Goal: Task Accomplishment & Management: Manage account settings

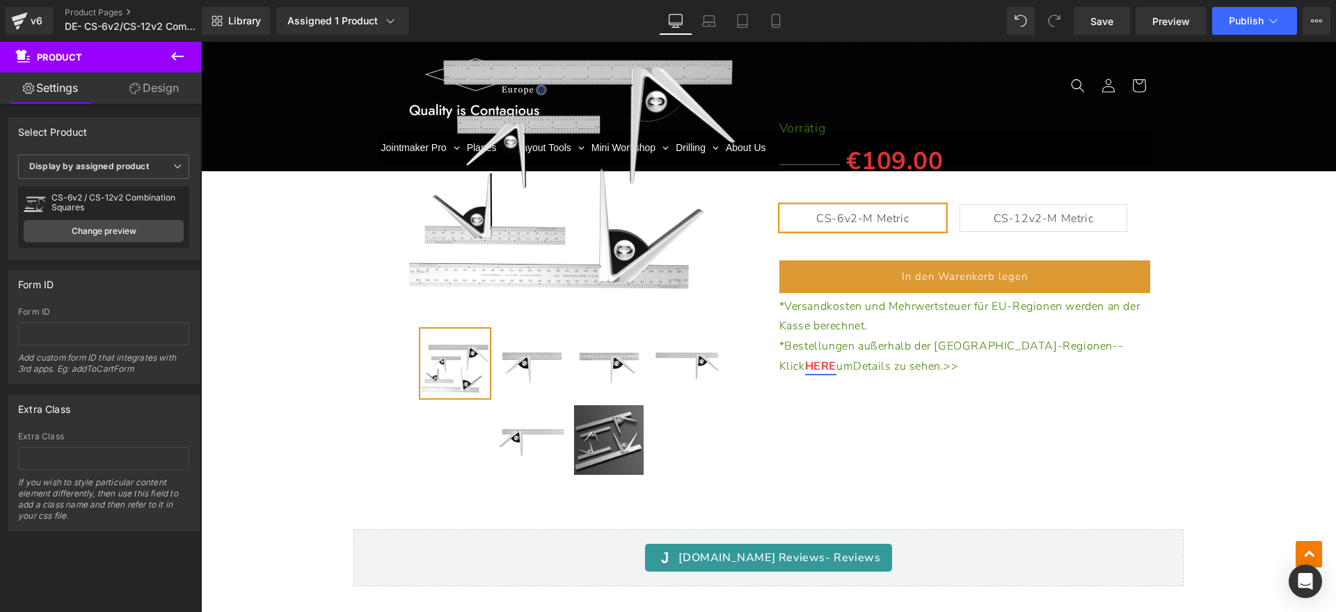
scroll to position [11650, 0]
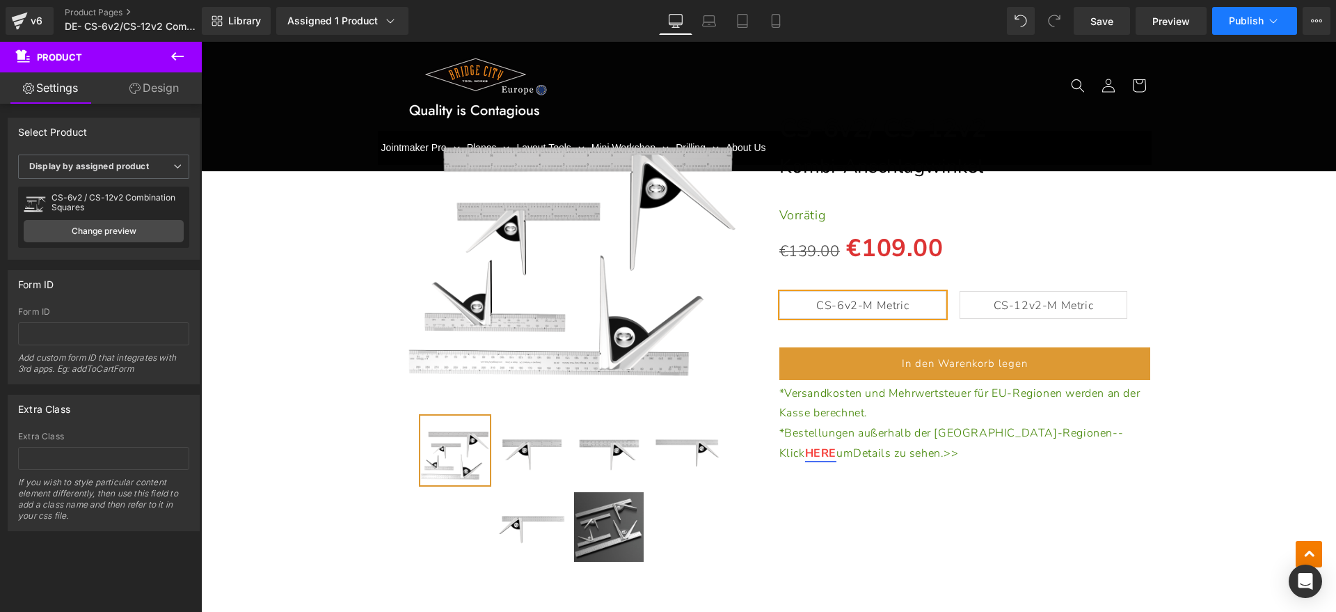
click at [1253, 16] on span "Publish" at bounding box center [1246, 20] width 35 height 11
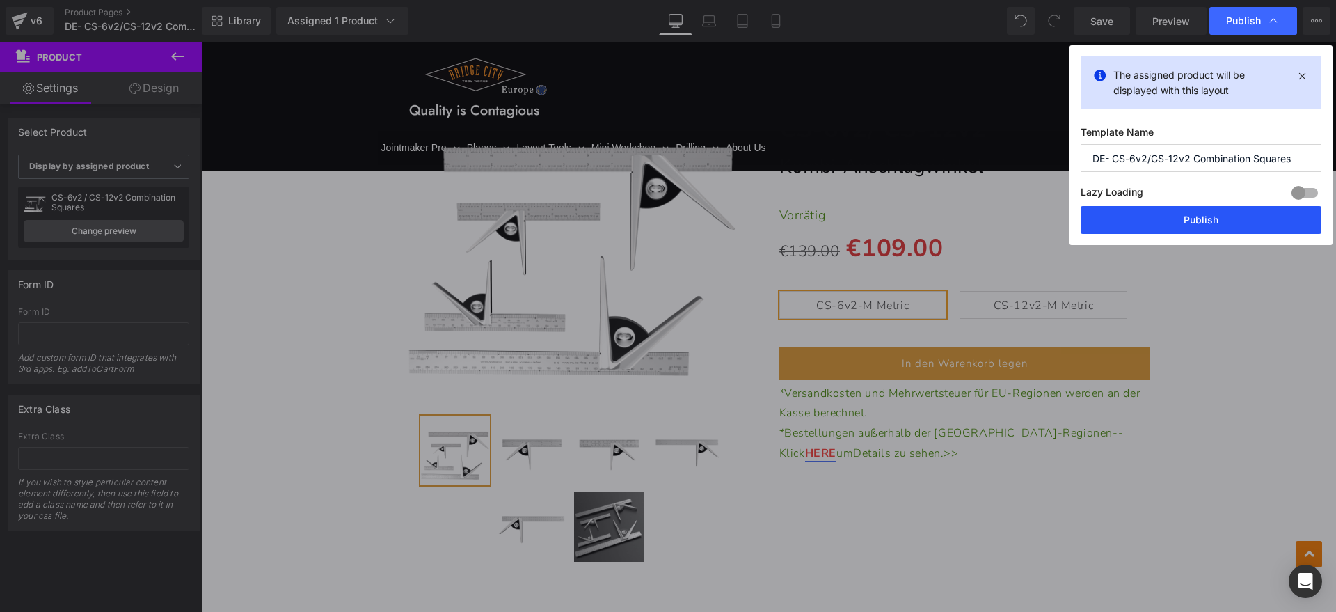
click at [1180, 215] on button "Publish" at bounding box center [1201, 220] width 241 height 28
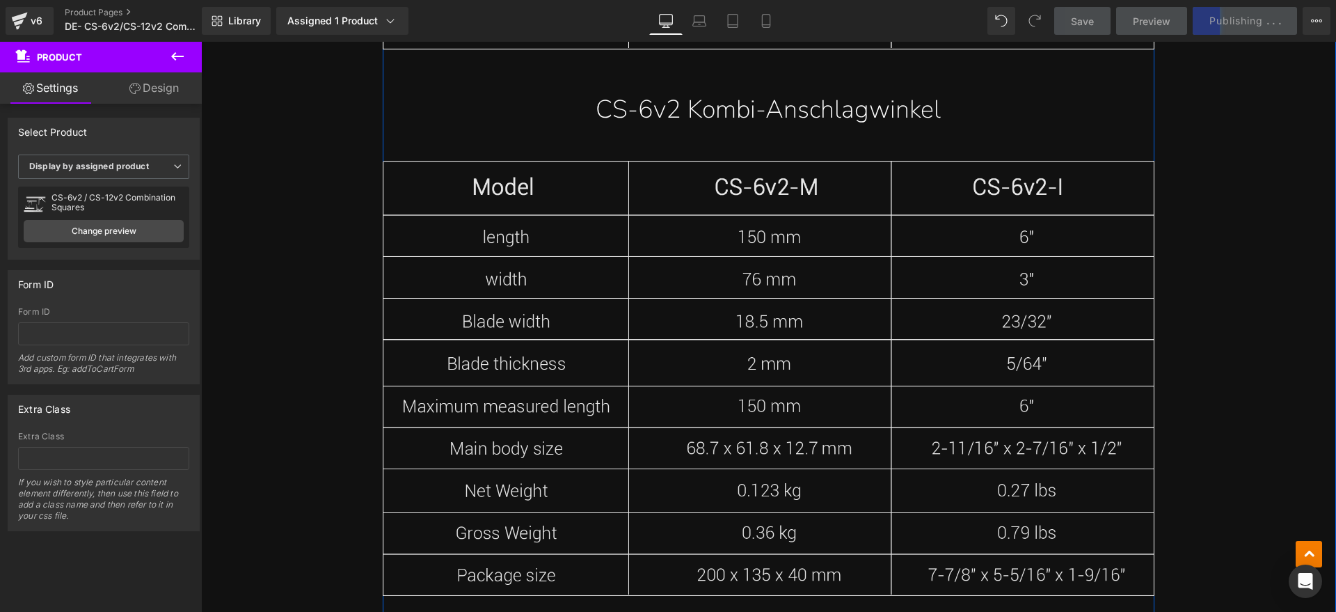
scroll to position [10867, 0]
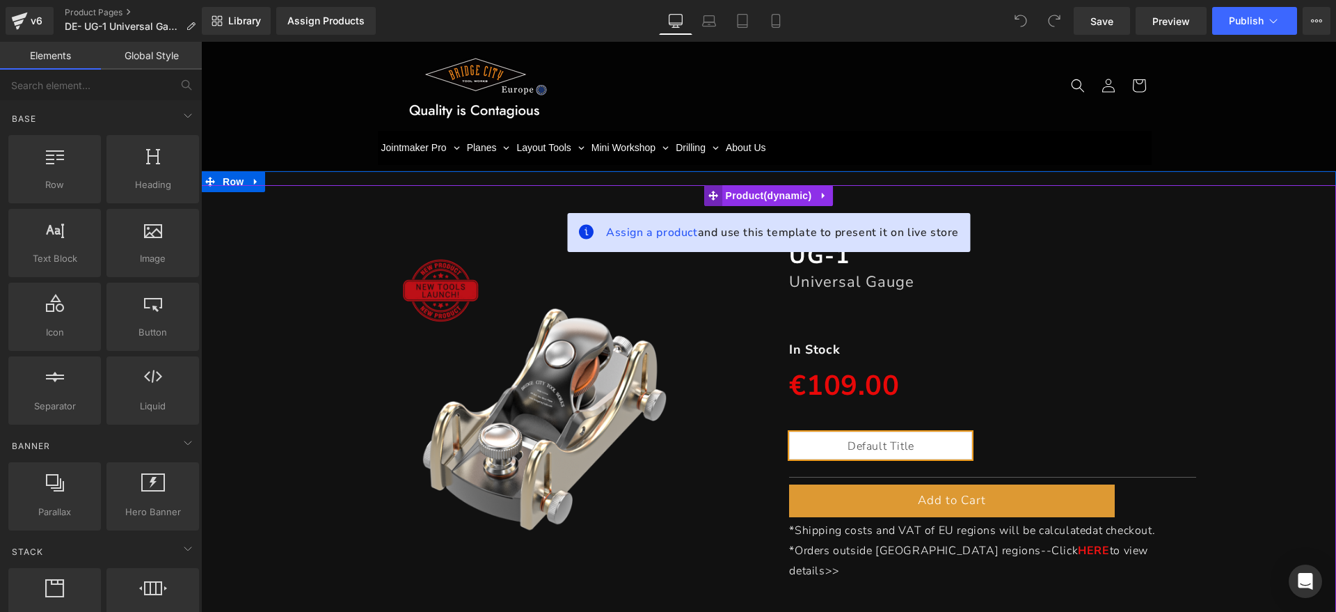
drag, startPoint x: 727, startPoint y: 198, endPoint x: 702, endPoint y: 202, distance: 25.4
click at [727, 198] on span "Product" at bounding box center [768, 195] width 93 height 21
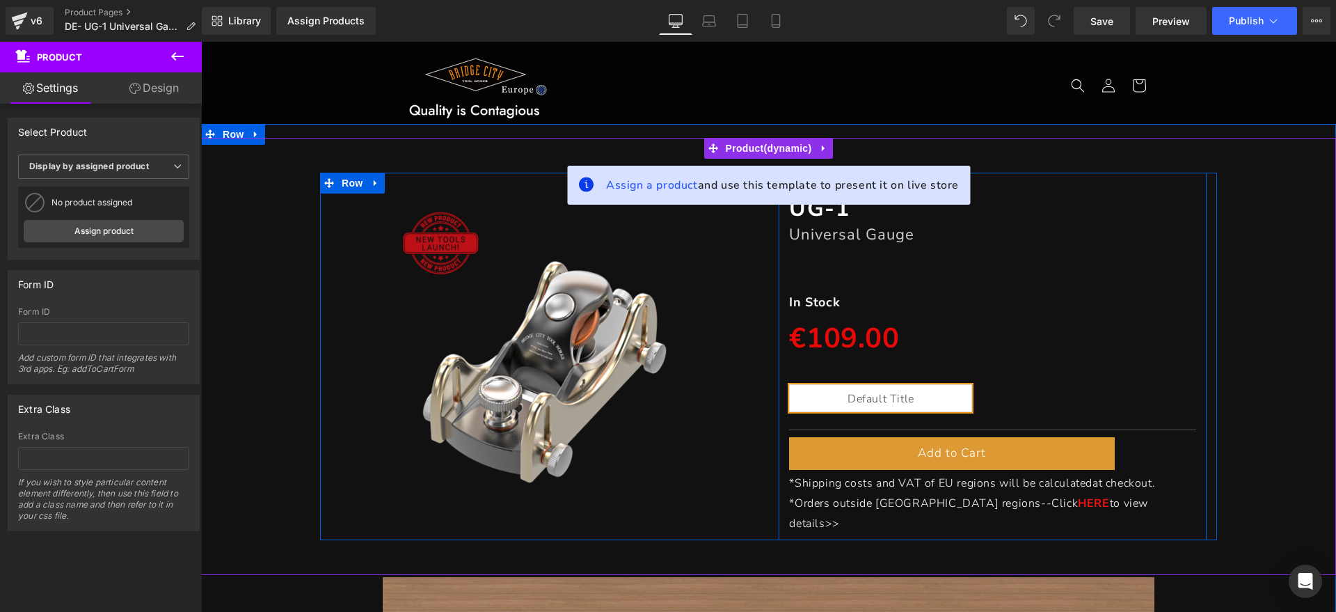
scroll to position [87, 0]
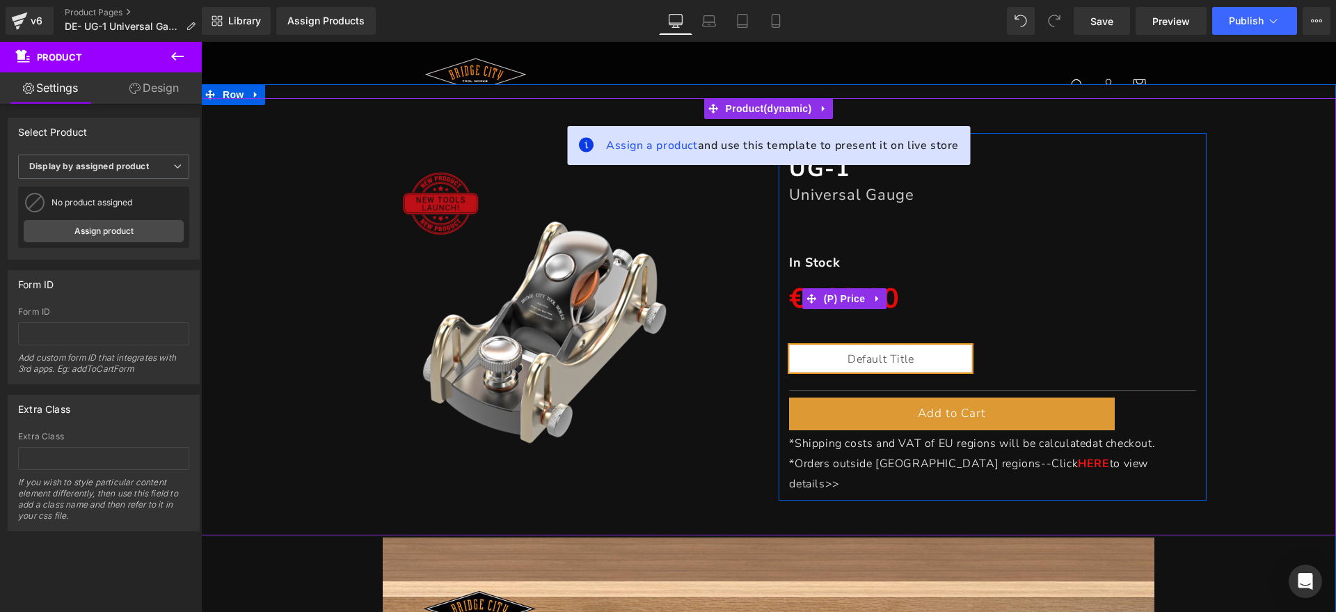
click at [1109, 287] on div "€109.00 €109.00" at bounding box center [992, 299] width 406 height 50
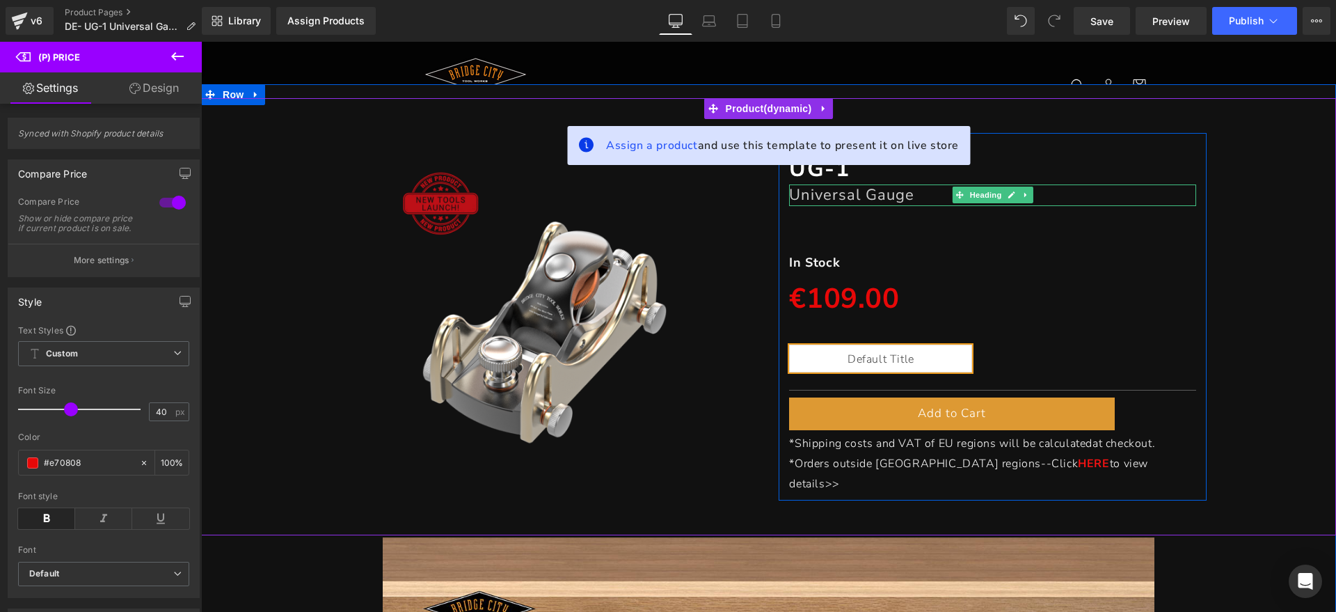
click at [1004, 193] on link at bounding box center [1011, 195] width 15 height 17
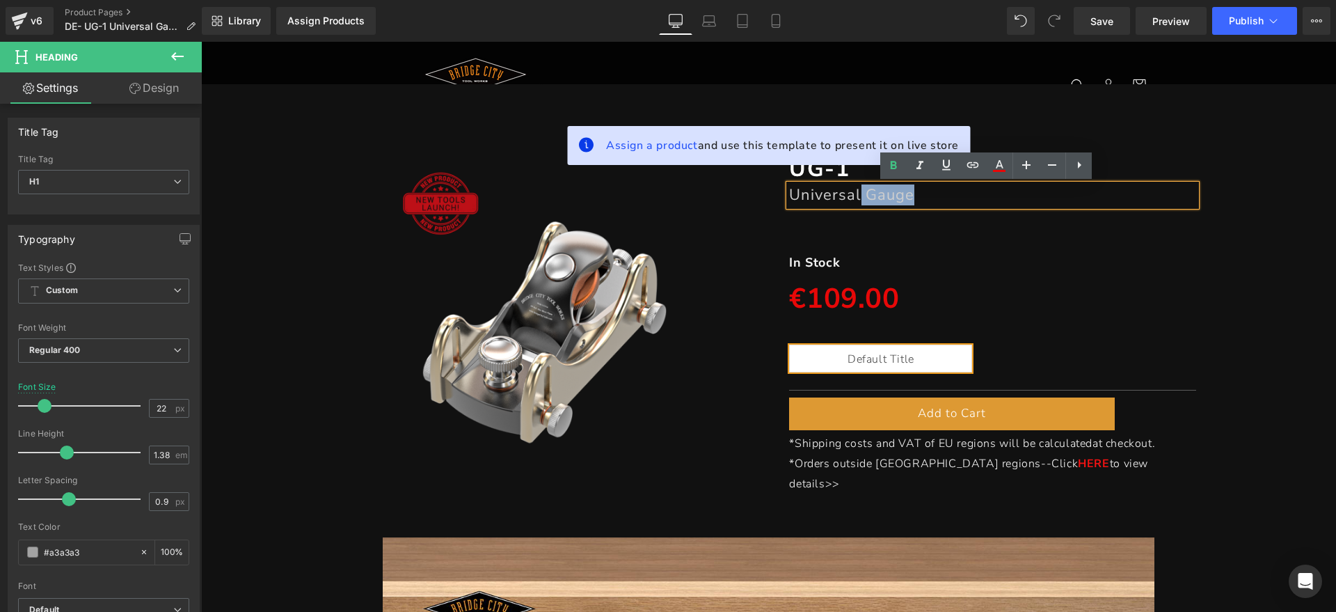
drag, startPoint x: 914, startPoint y: 193, endPoint x: 853, endPoint y: 199, distance: 62.2
click at [853, 199] on h1 "Universal Gauge" at bounding box center [992, 194] width 406 height 21
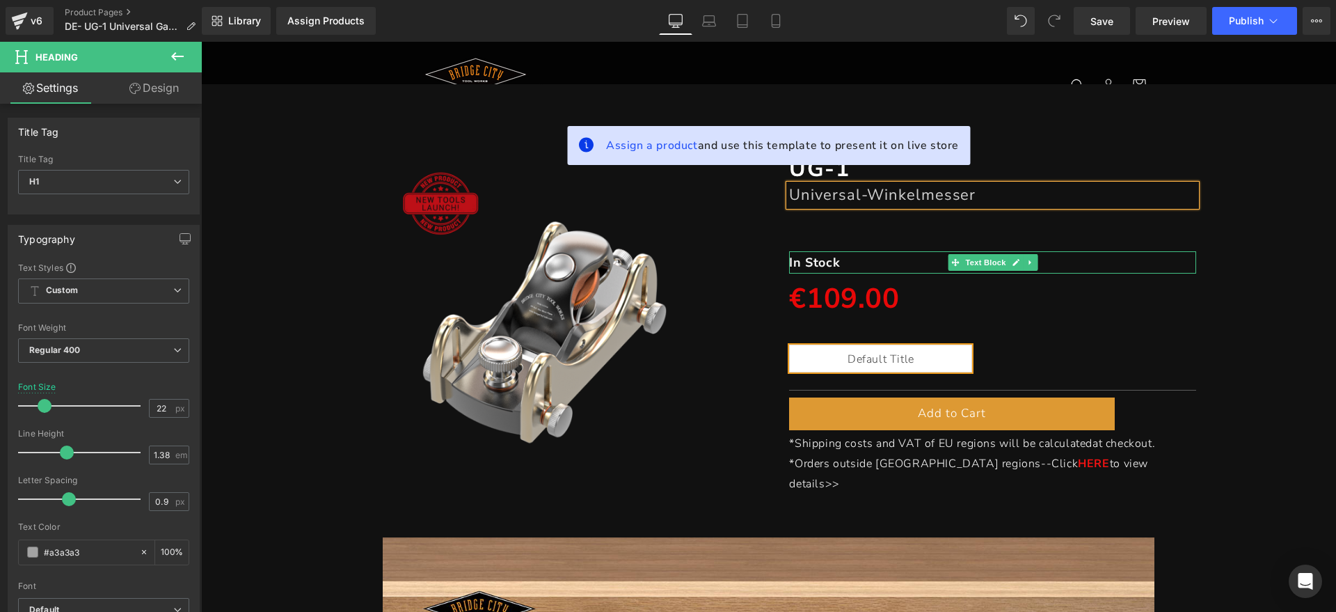
drag, startPoint x: 825, startPoint y: 262, endPoint x: 855, endPoint y: 262, distance: 29.9
click at [825, 262] on strong "In Stock" at bounding box center [814, 262] width 51 height 17
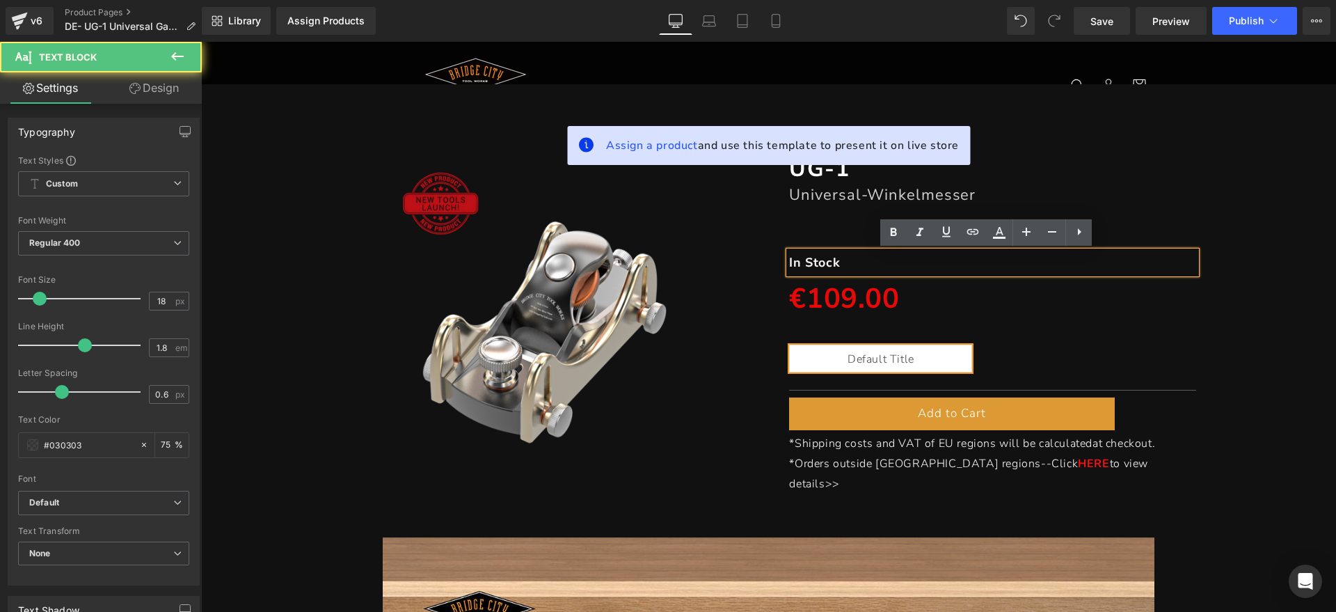
click at [858, 262] on p "In Stock" at bounding box center [992, 262] width 406 height 22
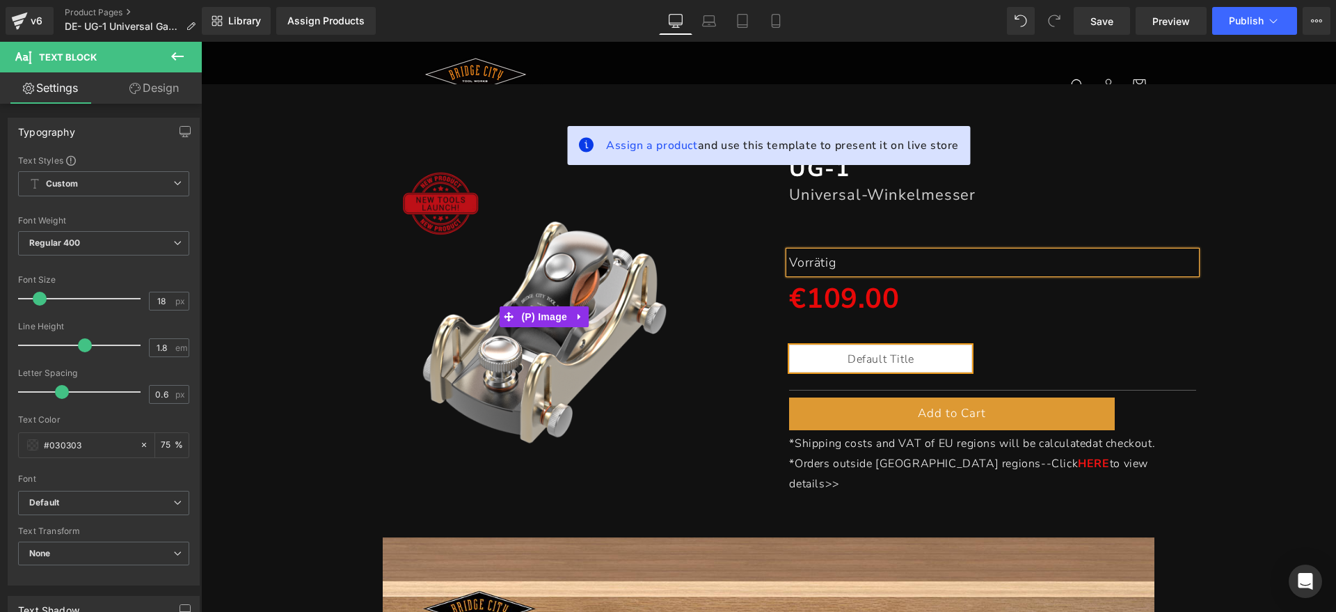
click at [677, 246] on img at bounding box center [544, 317] width 321 height 321
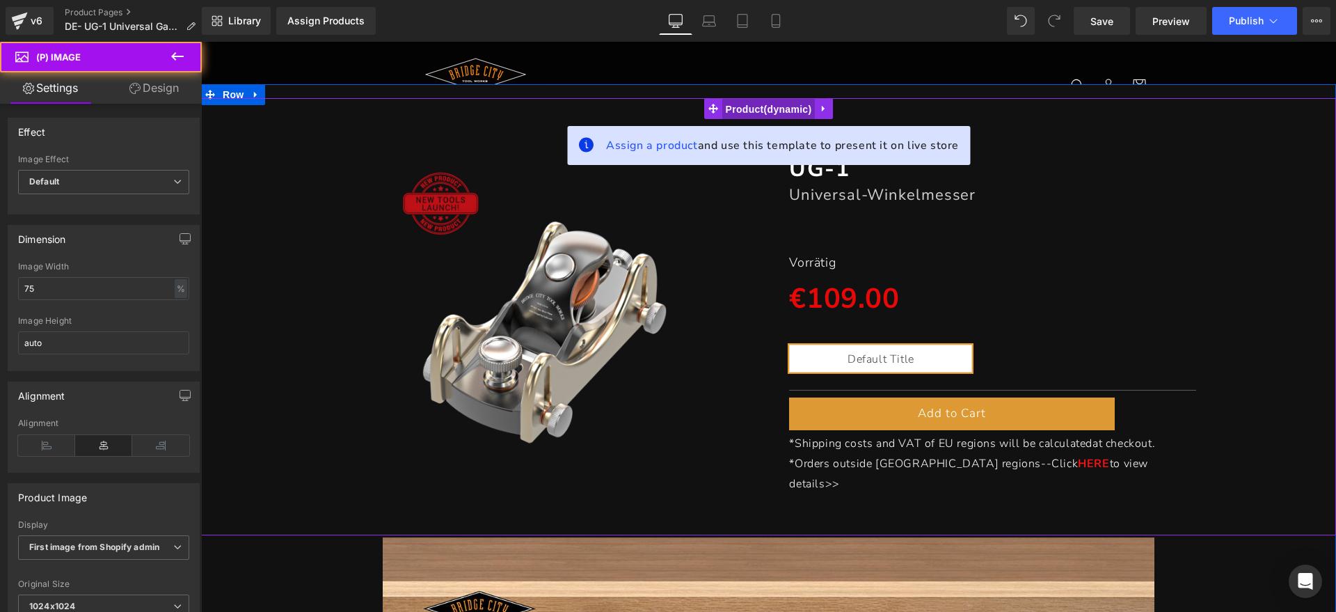
click at [762, 99] on span "Product" at bounding box center [768, 109] width 93 height 21
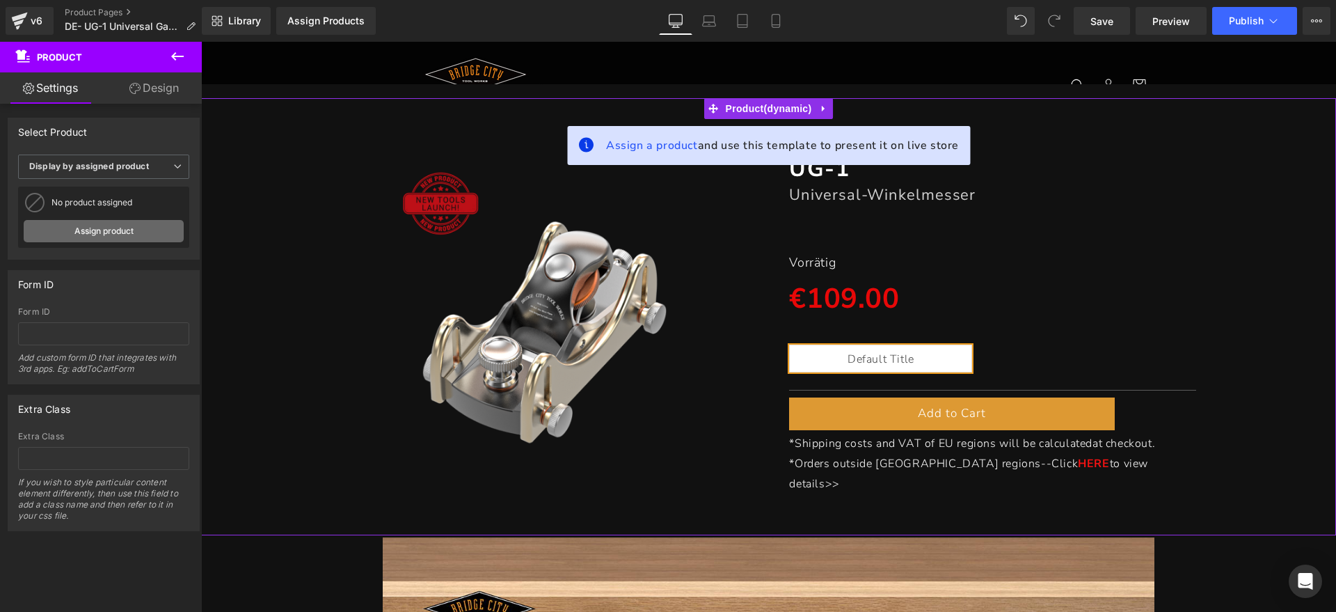
click at [68, 234] on link "Assign product" at bounding box center [104, 231] width 160 height 22
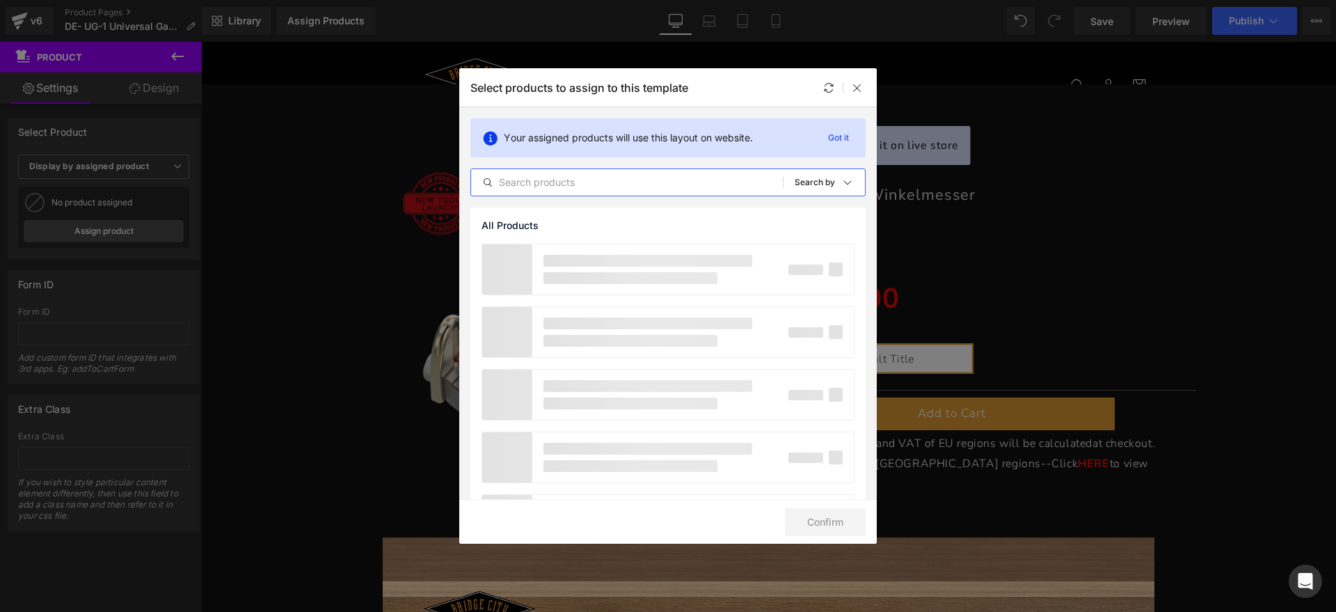
click at [532, 181] on input "text" at bounding box center [627, 182] width 312 height 17
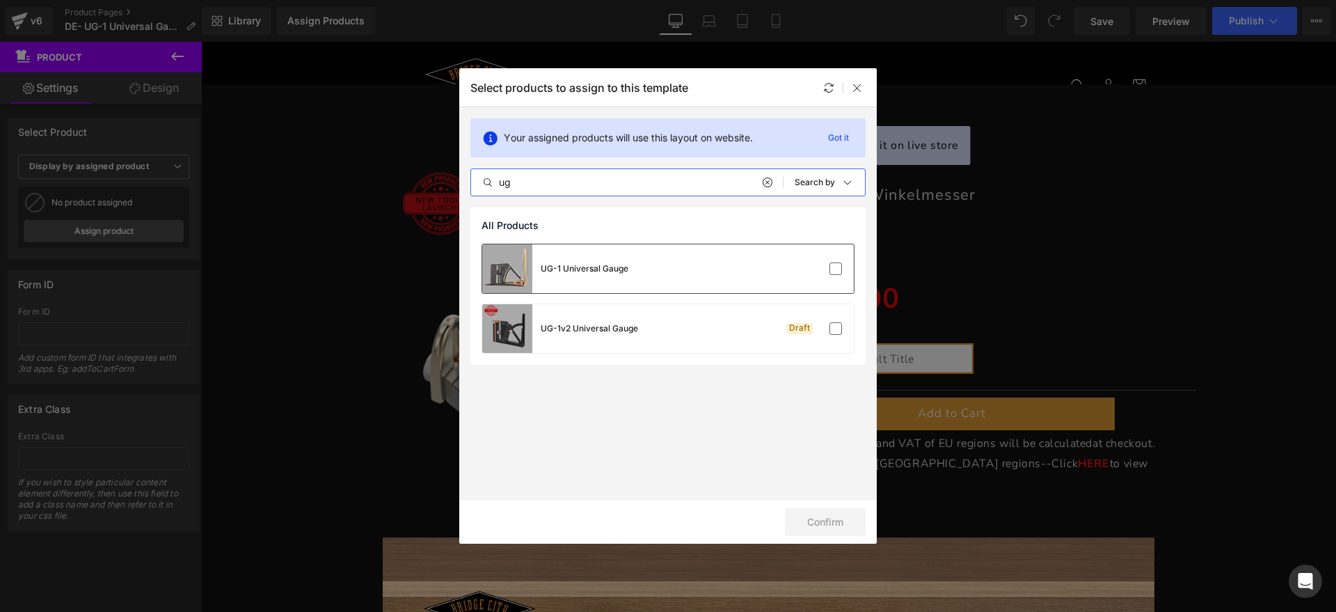
type input "ug"
click at [763, 251] on div "UG-1 Universal Gauge" at bounding box center [668, 268] width 372 height 49
click at [826, 523] on button "Confirm" at bounding box center [825, 522] width 81 height 28
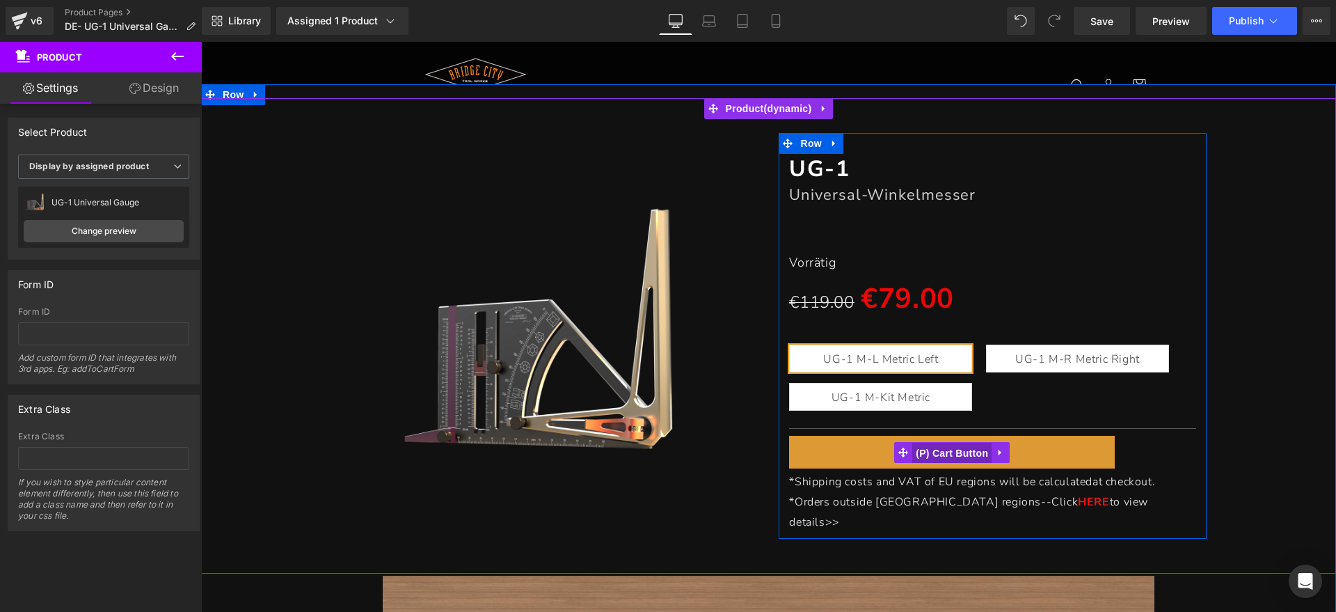
click at [956, 454] on span "(P) Cart Button" at bounding box center [951, 453] width 79 height 21
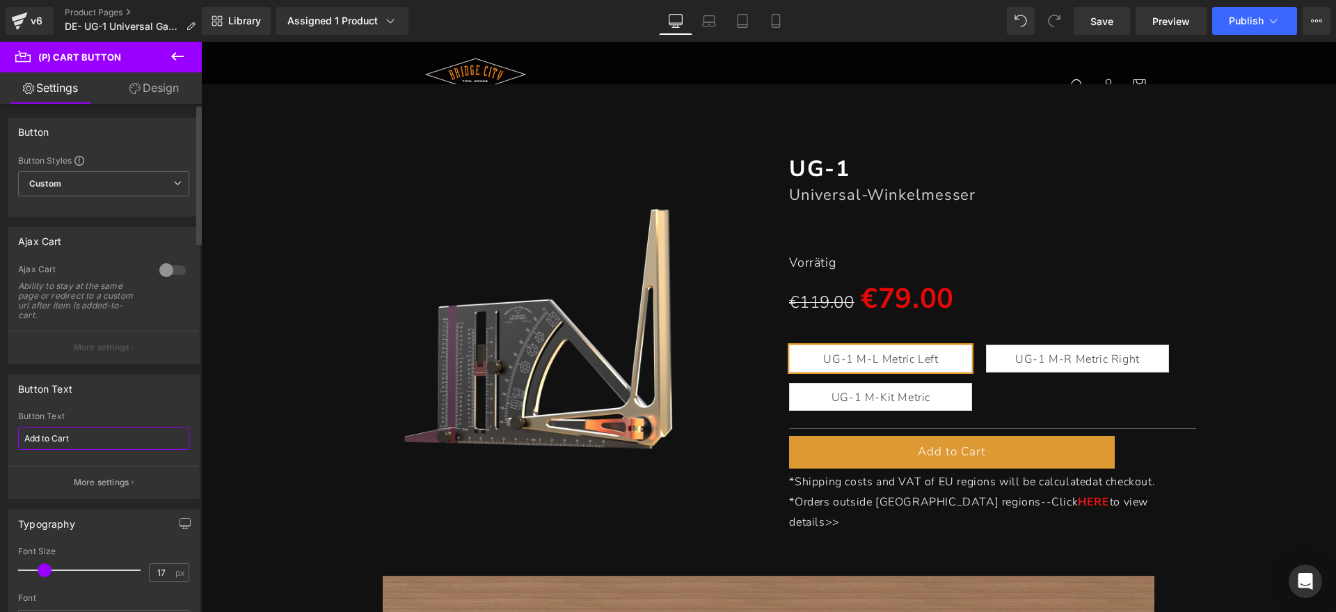
drag, startPoint x: 77, startPoint y: 434, endPoint x: 0, endPoint y: 436, distance: 76.6
click at [0, 436] on div "Button Text Add to Cart Button Text Add to Cart More settings" at bounding box center [104, 431] width 208 height 135
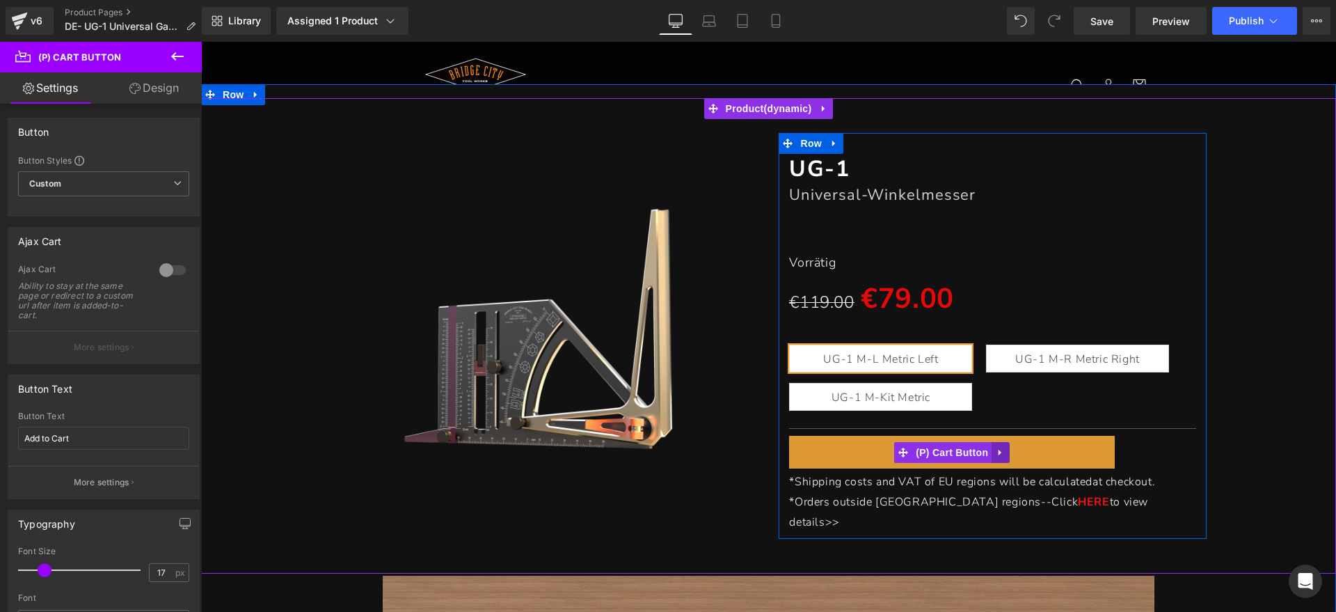
click at [992, 450] on link at bounding box center [1001, 452] width 18 height 21
click at [914, 454] on span "(P) Cart Button" at bounding box center [924, 452] width 79 height 21
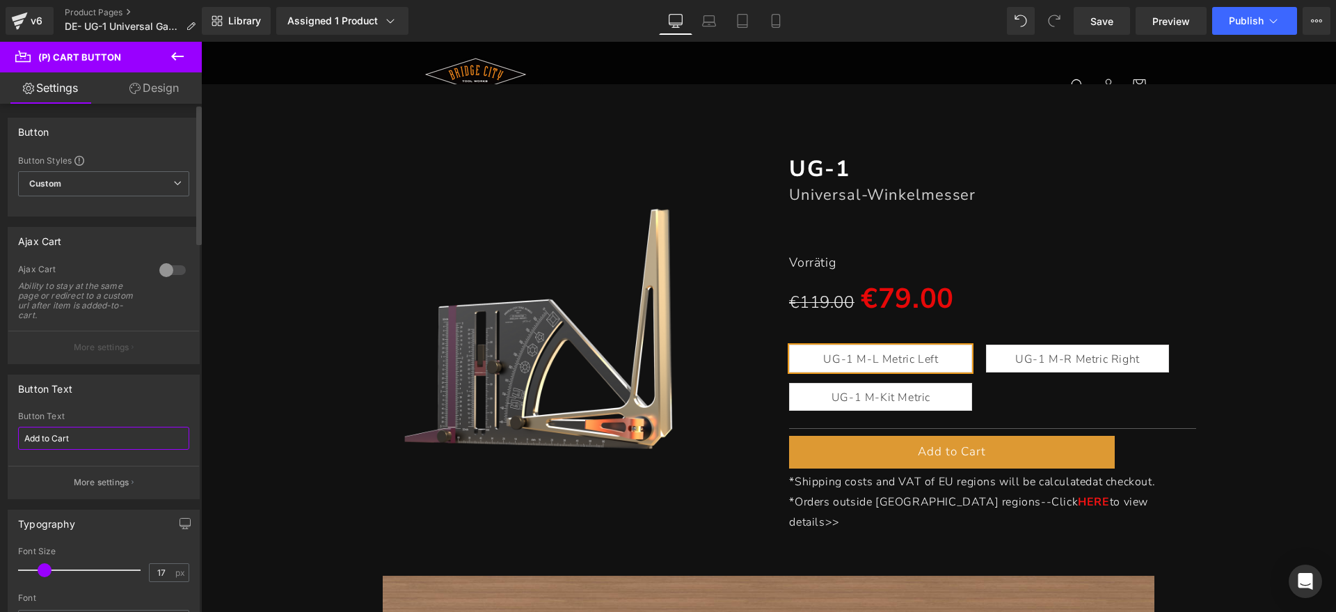
drag, startPoint x: 97, startPoint y: 429, endPoint x: 103, endPoint y: 444, distance: 16.3
click at [102, 442] on input "Add to Cart" at bounding box center [103, 438] width 171 height 23
click at [103, 445] on input "Add to Cart" at bounding box center [103, 438] width 171 height 23
drag, startPoint x: 96, startPoint y: 434, endPoint x: 0, endPoint y: 435, distance: 96.0
click at [0, 435] on div "Button Text Add to Cart Button Text Add to Cart More settings" at bounding box center [104, 431] width 208 height 135
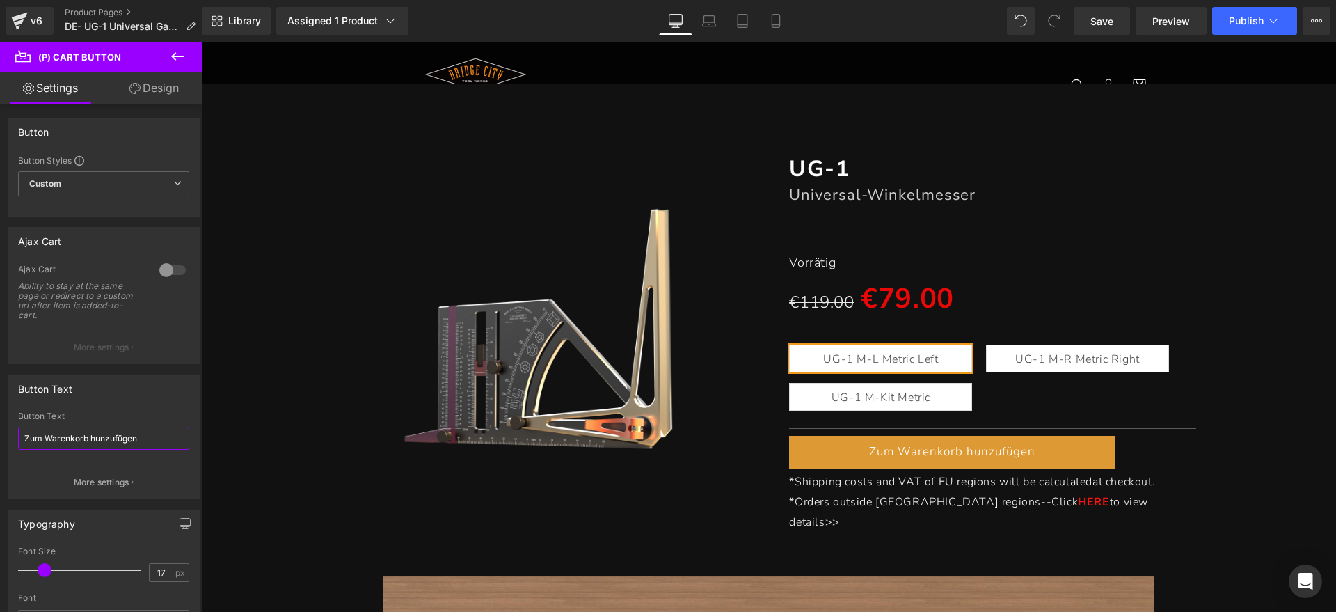
type input "Zum Warenkorb hunzufügen"
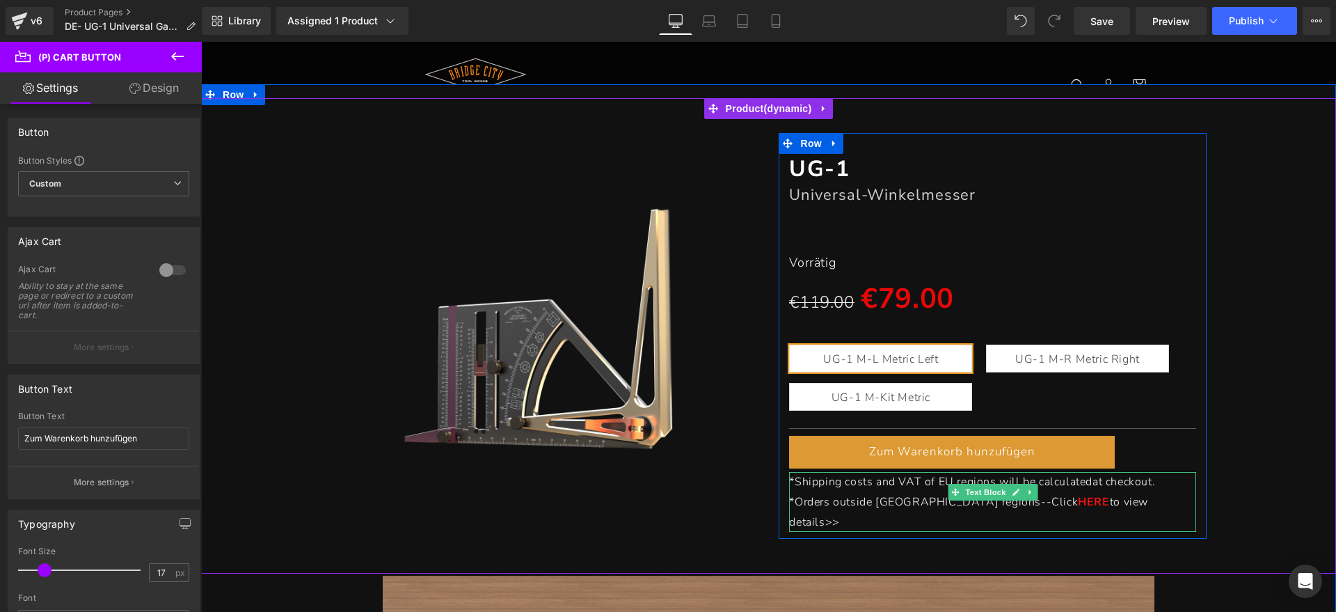
drag, startPoint x: 1137, startPoint y: 481, endPoint x: 1164, endPoint y: 480, distance: 26.5
click at [1137, 481] on span "at checkout." at bounding box center [1124, 481] width 63 height 15
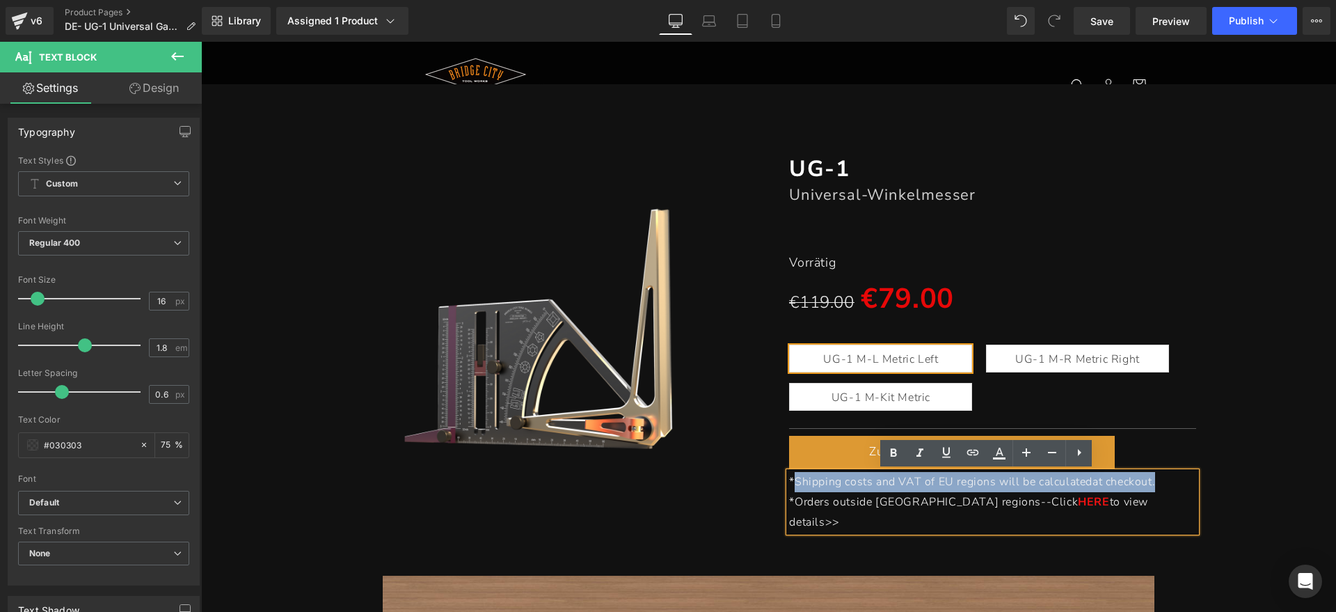
drag, startPoint x: 1165, startPoint y: 480, endPoint x: 788, endPoint y: 480, distance: 377.2
click at [789, 480] on p "*Shipping costs and VAT of EU regions will be calculated at checkout." at bounding box center [992, 482] width 406 height 20
paste div
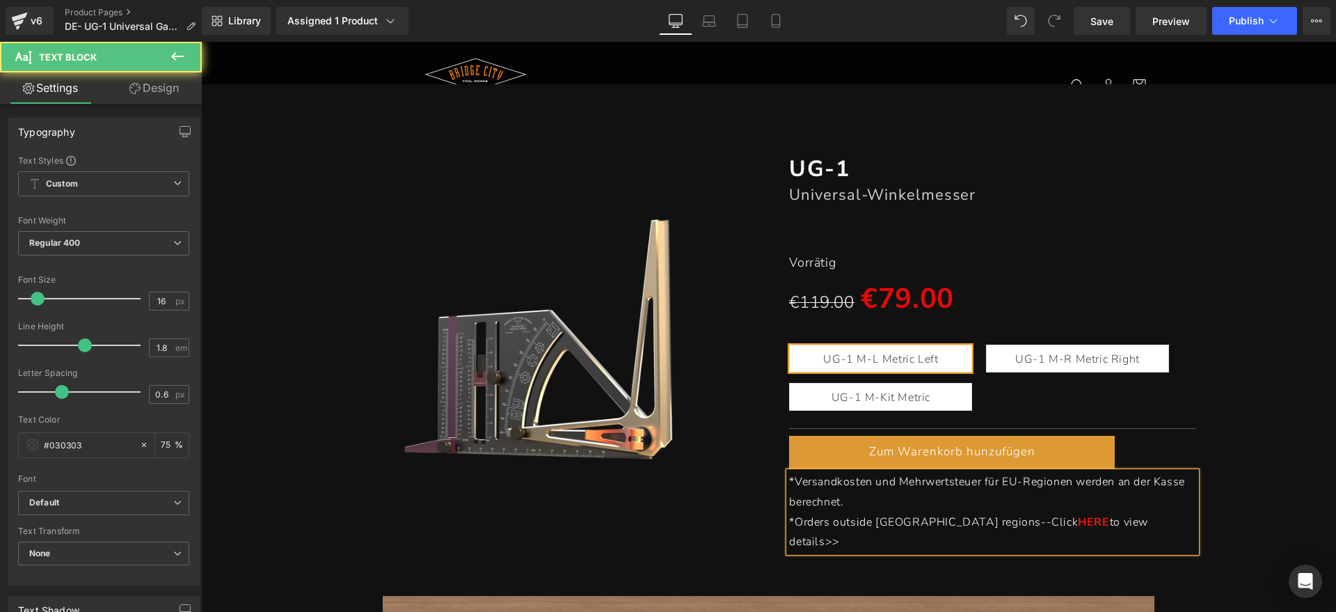
click at [1104, 517] on p "*Orders outside EU regions--Click HERE to view details>>" at bounding box center [992, 532] width 406 height 40
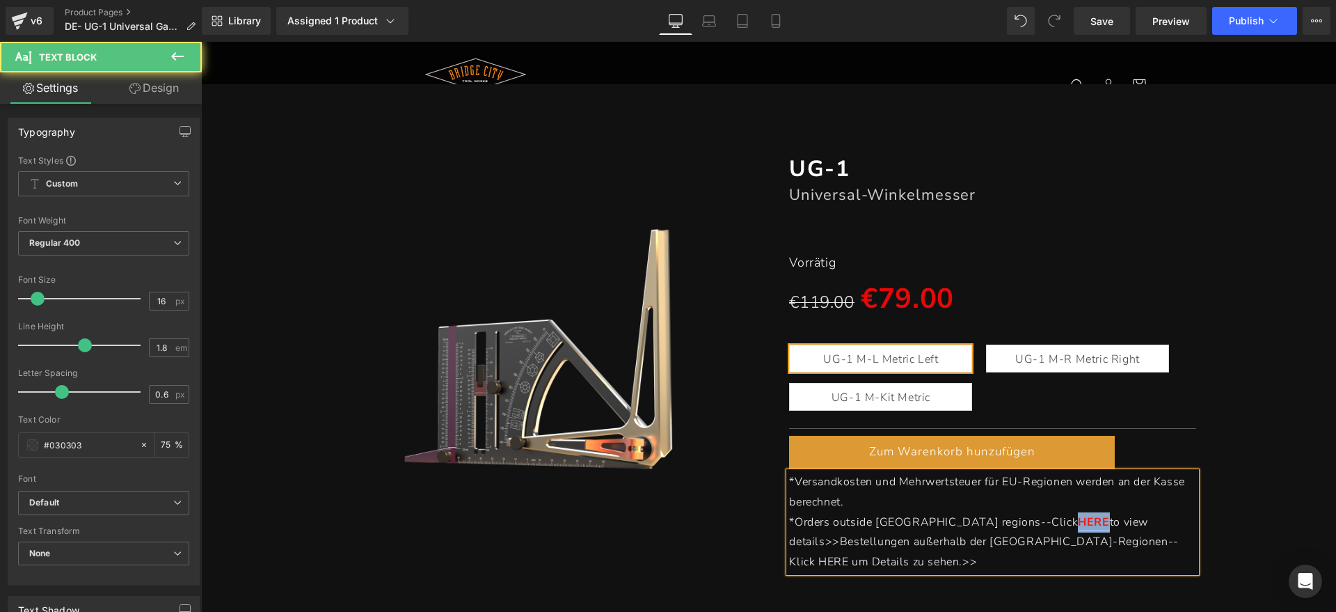
drag, startPoint x: 968, startPoint y: 516, endPoint x: 996, endPoint y: 517, distance: 27.8
click at [1078, 517] on link "HERE" at bounding box center [1093, 521] width 31 height 15
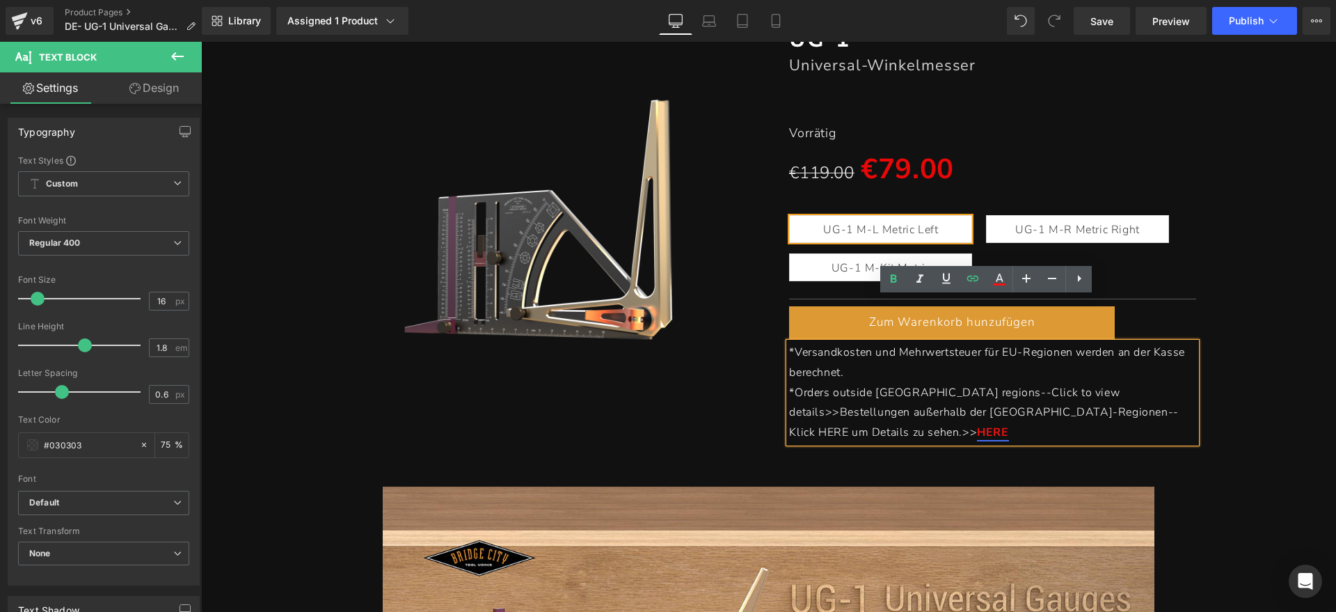
scroll to position [261, 0]
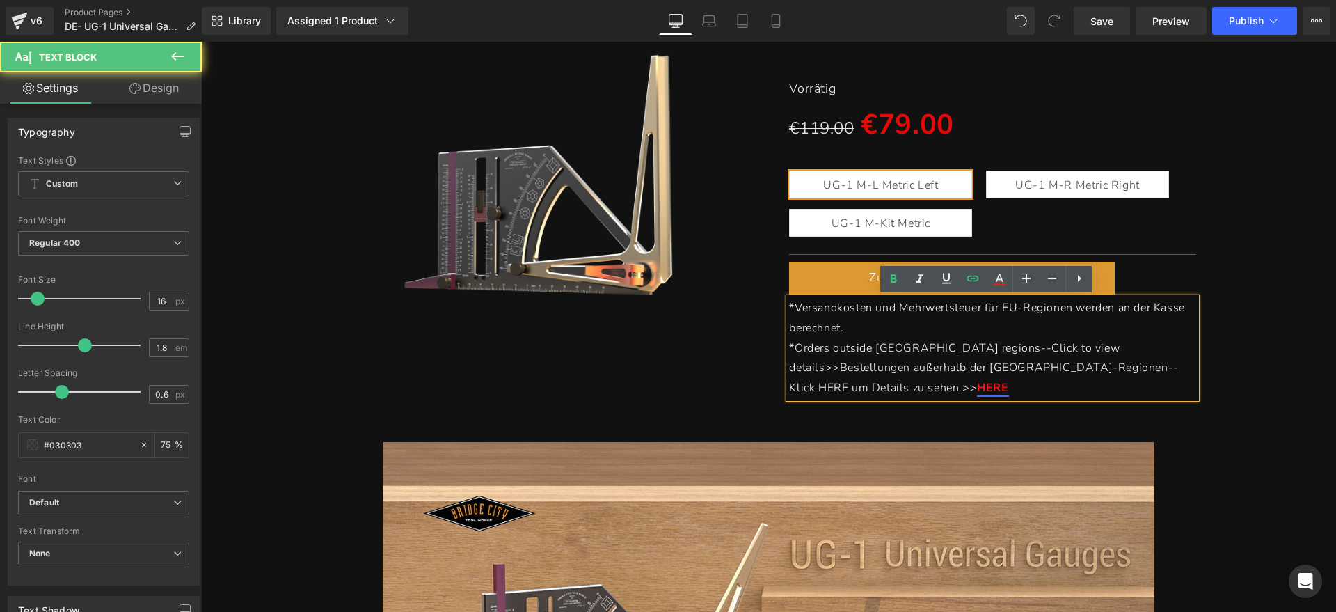
click at [1102, 366] on p "*Orders outside EU regions--Click to view details>>Bestellungen außerhalb der E…" at bounding box center [992, 368] width 406 height 60
drag, startPoint x: 1113, startPoint y: 366, endPoint x: 1073, endPoint y: 370, distance: 40.5
click at [1073, 370] on p "*Orders outside EU regions--Click to view details>>Bestellungen außerhalb der E…" at bounding box center [992, 368] width 406 height 60
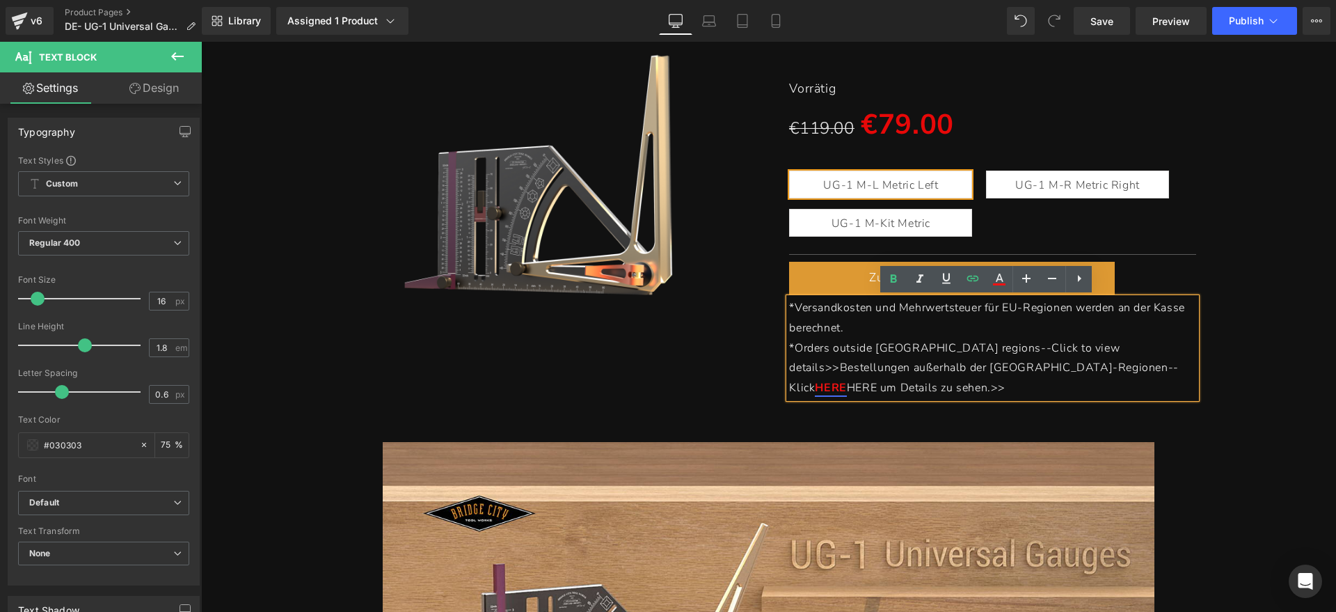
click at [971, 380] on span "HERE um Details zu sehen.>>" at bounding box center [926, 387] width 159 height 15
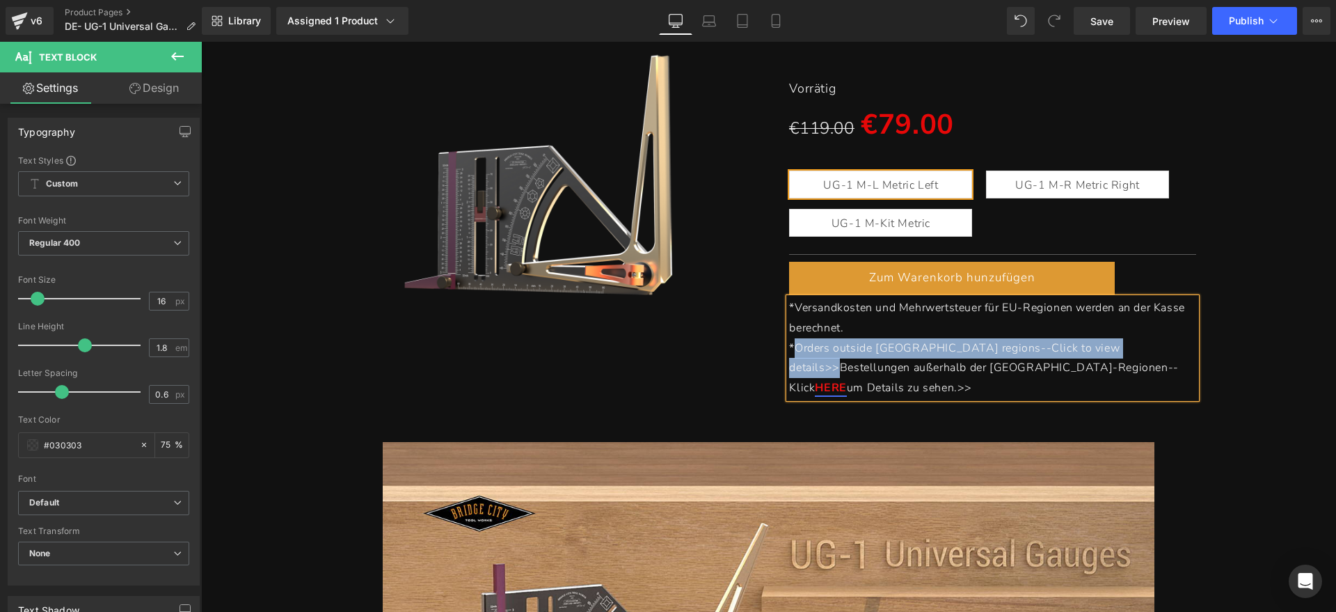
drag, startPoint x: 1061, startPoint y: 349, endPoint x: 789, endPoint y: 350, distance: 272.1
click at [789, 350] on p "*Orders outside EU regions--Click to view details>>Bestellungen außerhalb der E…" at bounding box center [992, 368] width 406 height 60
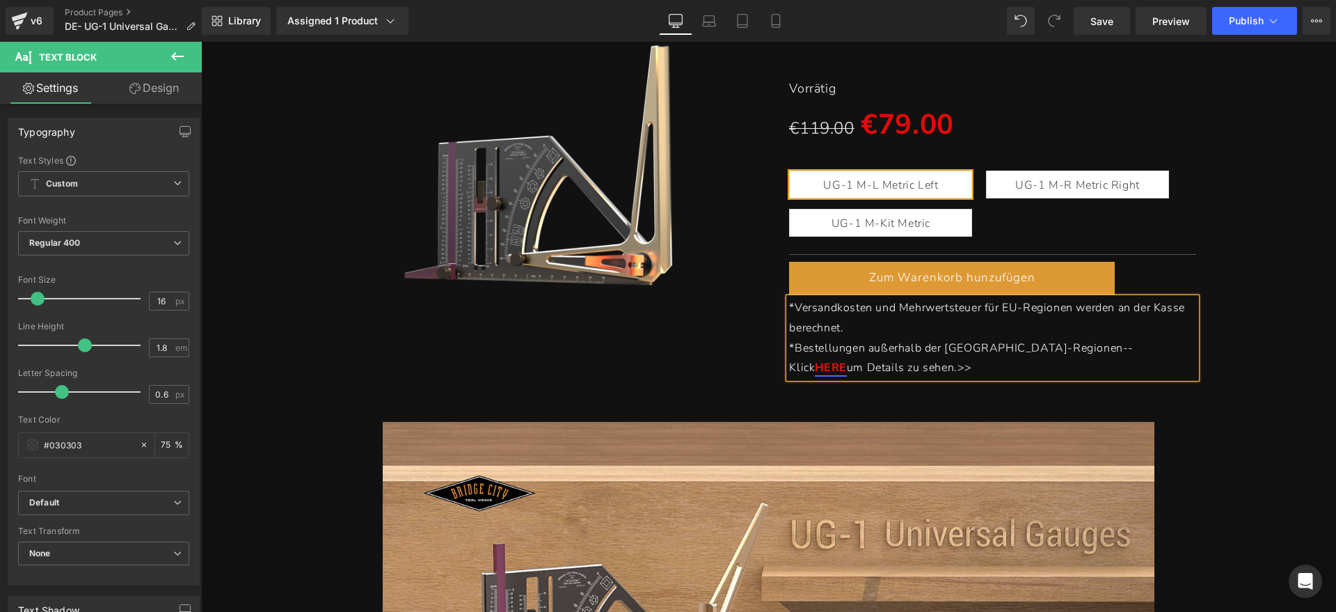
click at [1242, 347] on div "(P) Image UG-1 Heading Universal-Winkelmesser Heading Separator Vorrätig Text B…" at bounding box center [768, 172] width 1121 height 426
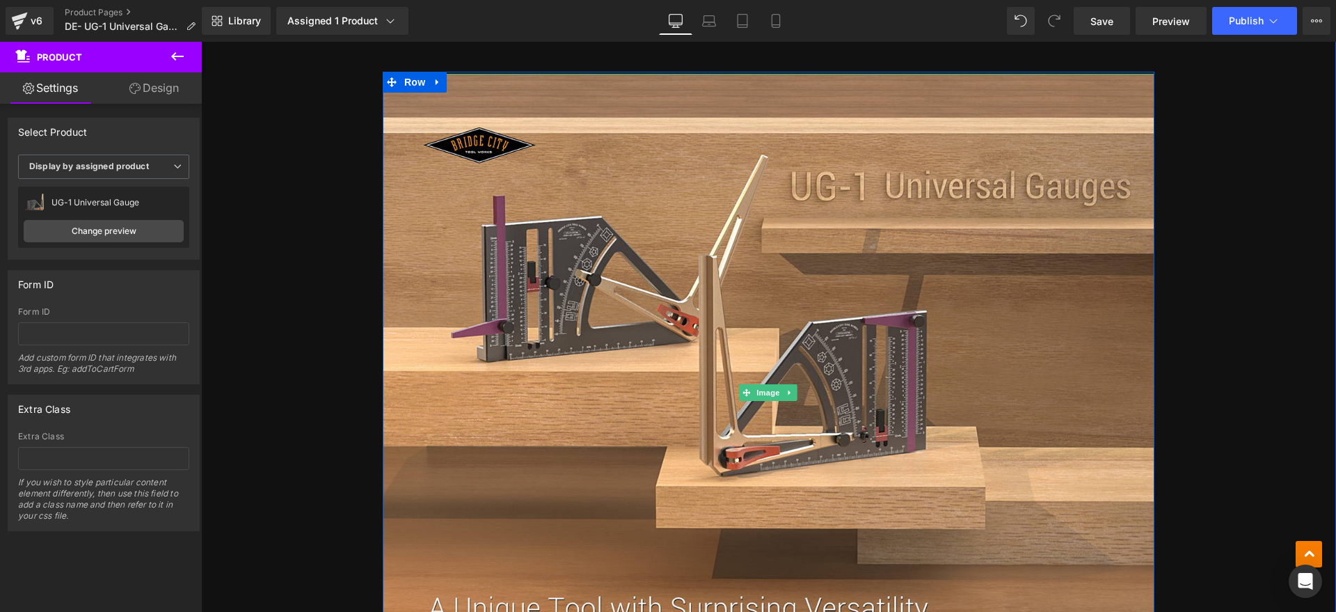
scroll to position [1044, 0]
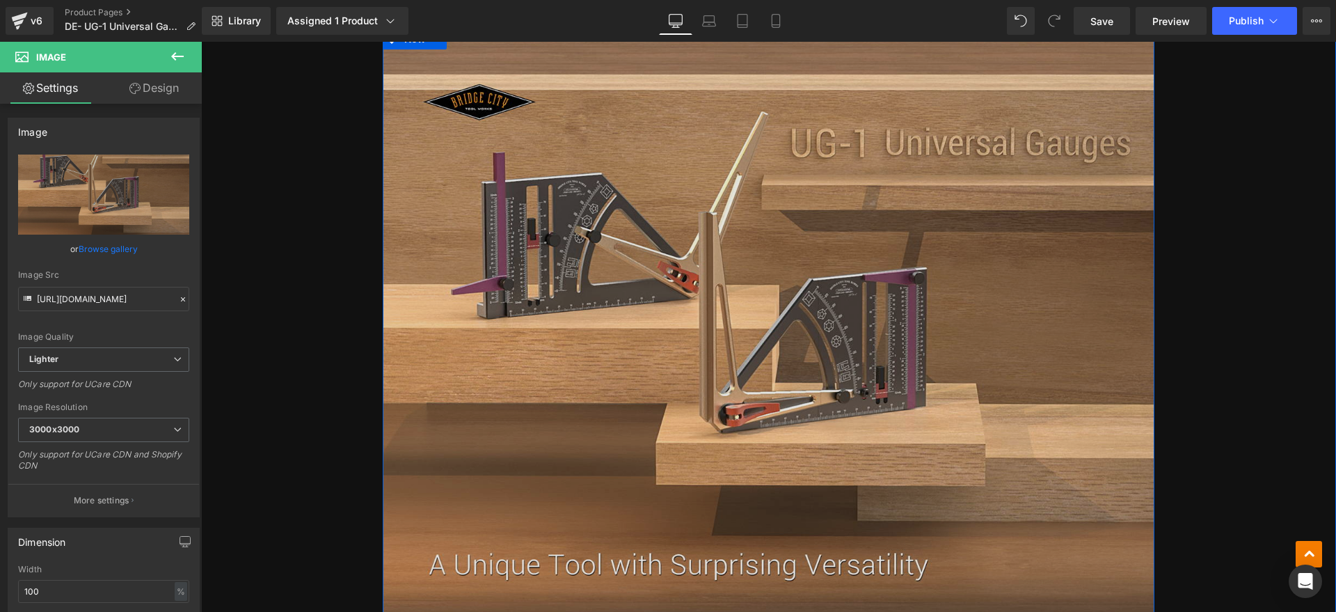
scroll to position [609, 0]
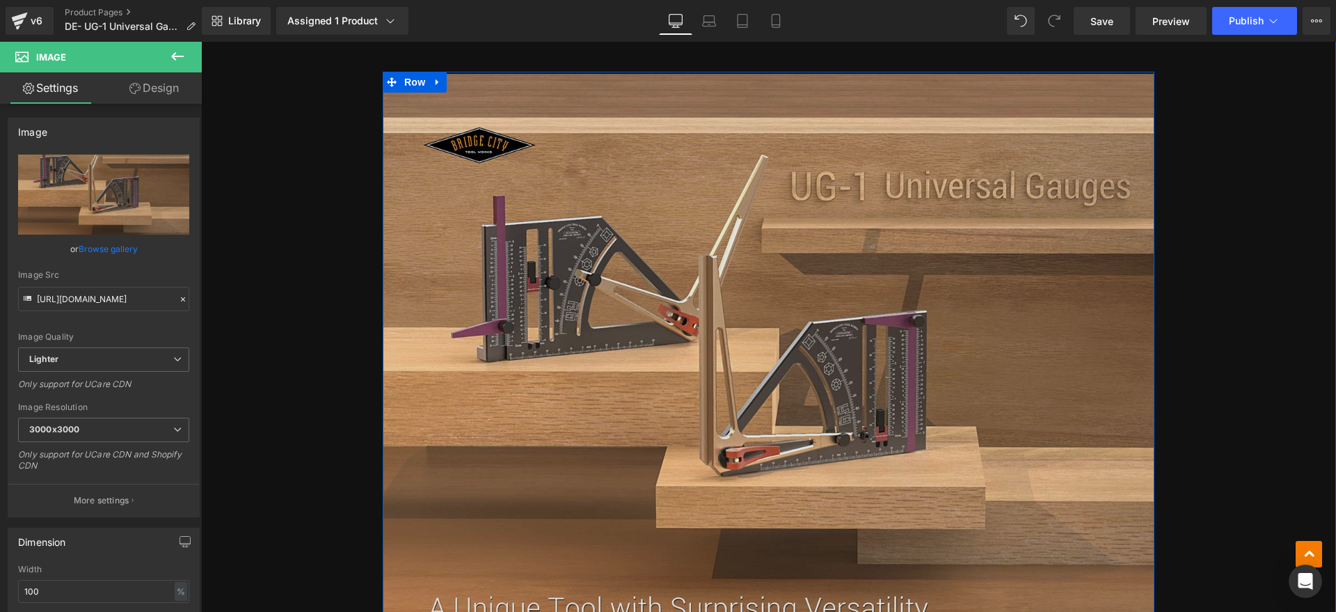
click at [754, 372] on img at bounding box center [769, 392] width 772 height 637
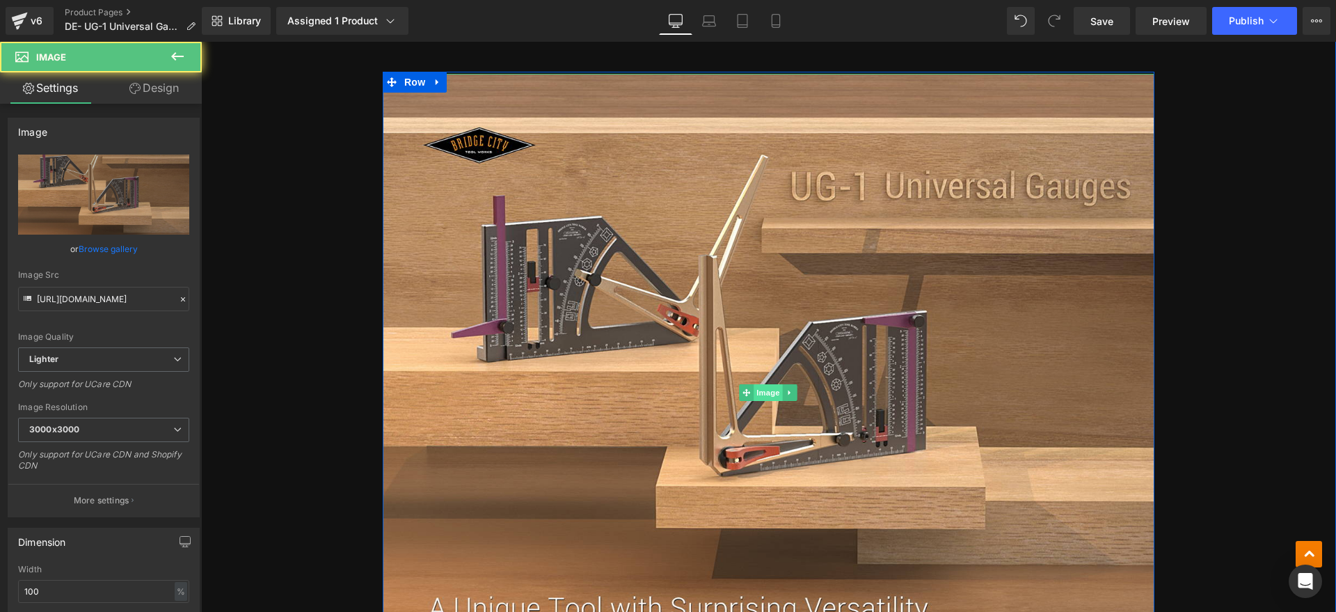
click at [754, 392] on span "Image" at bounding box center [768, 392] width 29 height 17
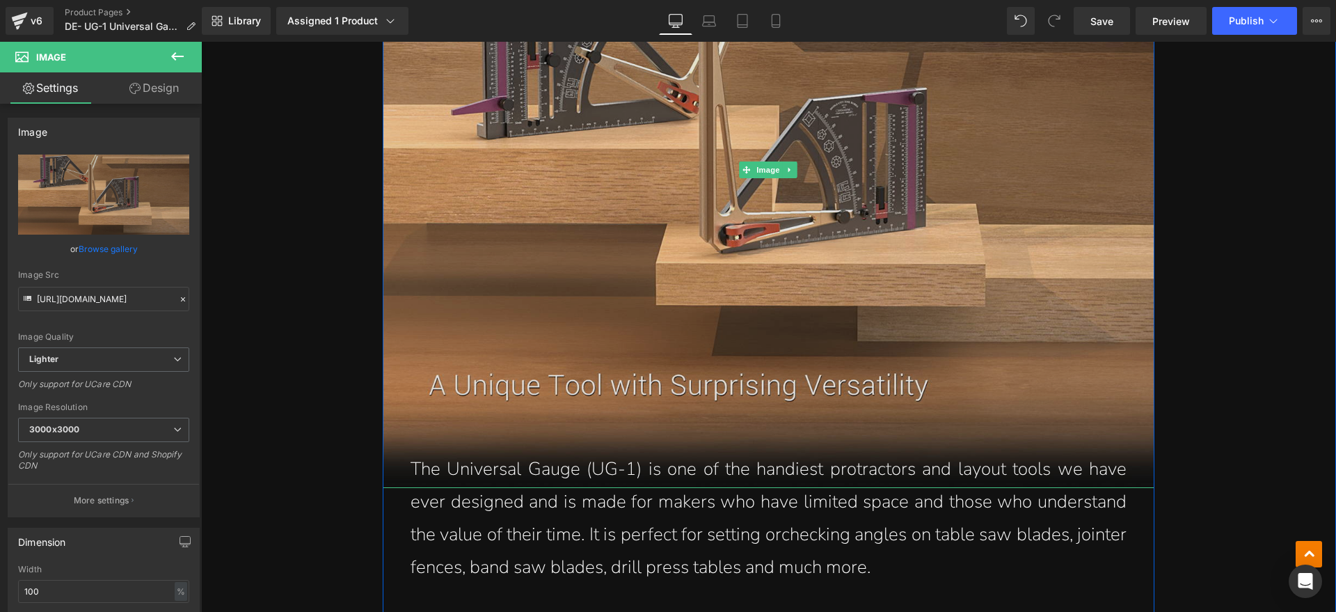
scroll to position [870, 0]
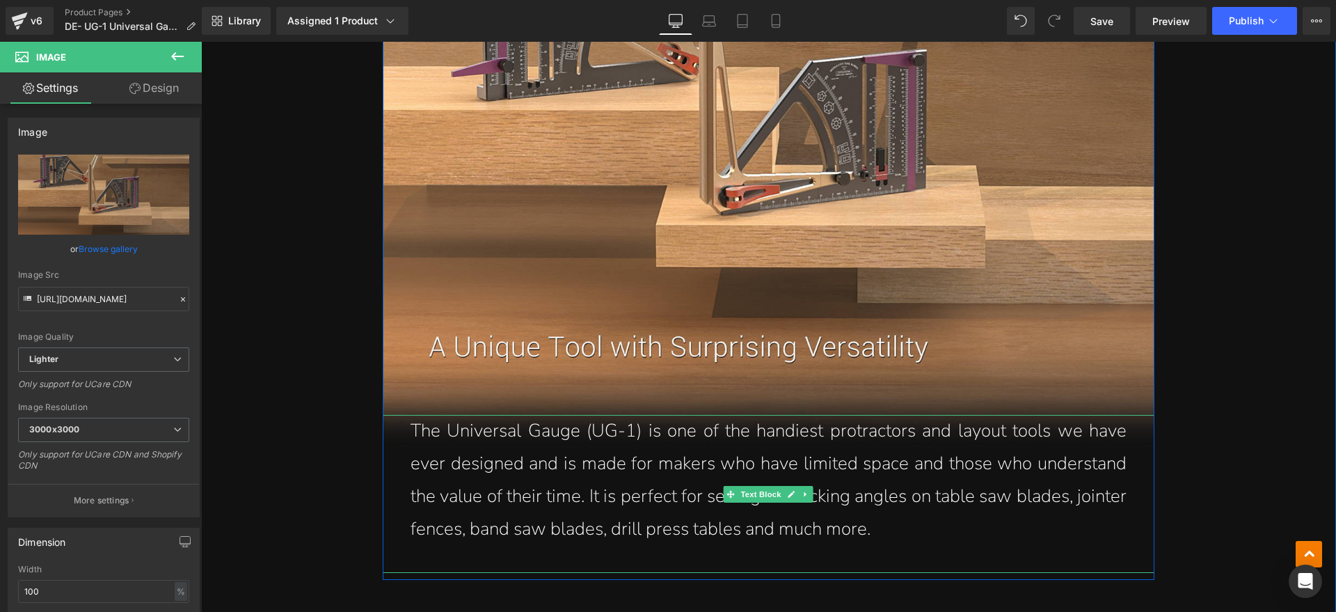
click at [822, 473] on p "The Universal Gauge (UG-1) is one of the handiest protractors and layout tools …" at bounding box center [769, 480] width 716 height 130
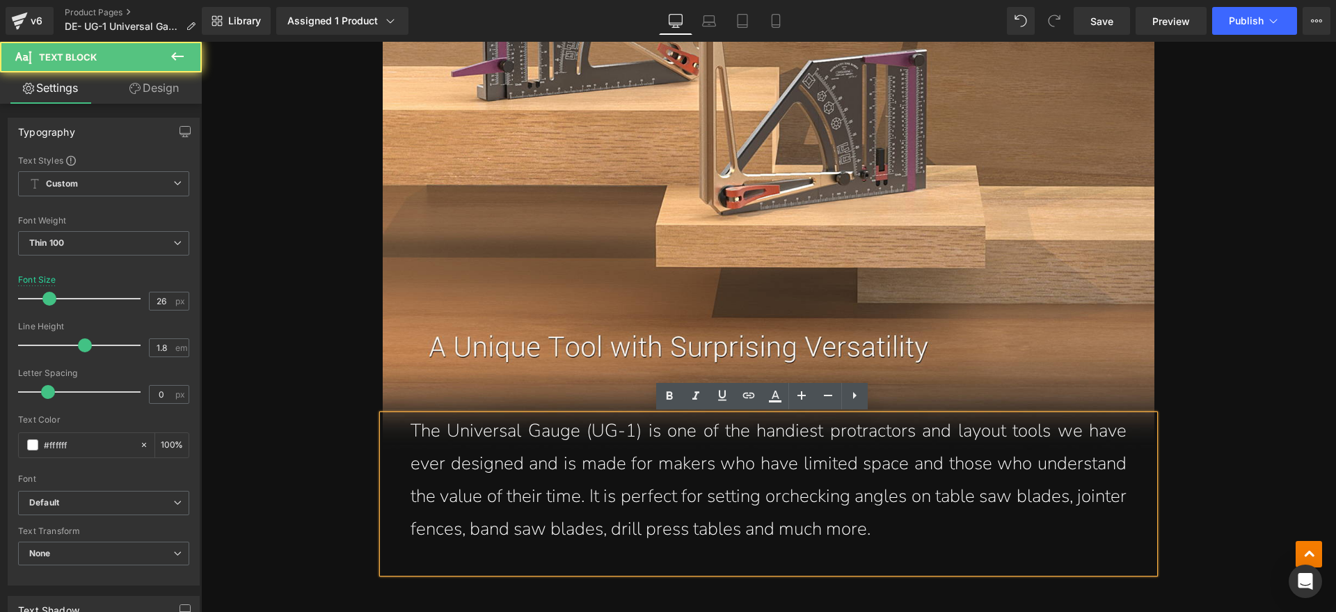
click at [864, 532] on p "The Universal Gauge (UG-1) is one of the handiest protractors and layout tools …" at bounding box center [769, 480] width 716 height 130
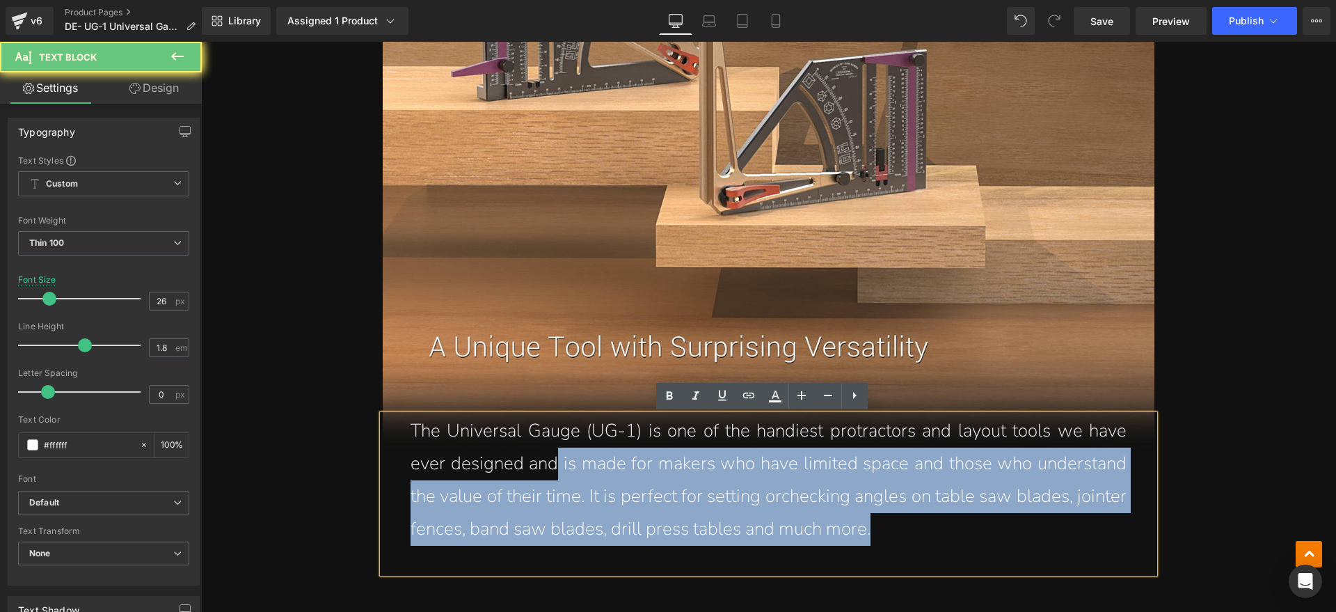
drag, startPoint x: 893, startPoint y: 529, endPoint x: 550, endPoint y: 457, distance: 350.5
click at [550, 457] on p "The Universal Gauge (UG-1) is one of the handiest protractors and layout tools …" at bounding box center [769, 480] width 716 height 130
click at [985, 537] on p "The Universal Gauge (UG-1) is one of the handiest protractors and layout tools …" at bounding box center [769, 480] width 716 height 130
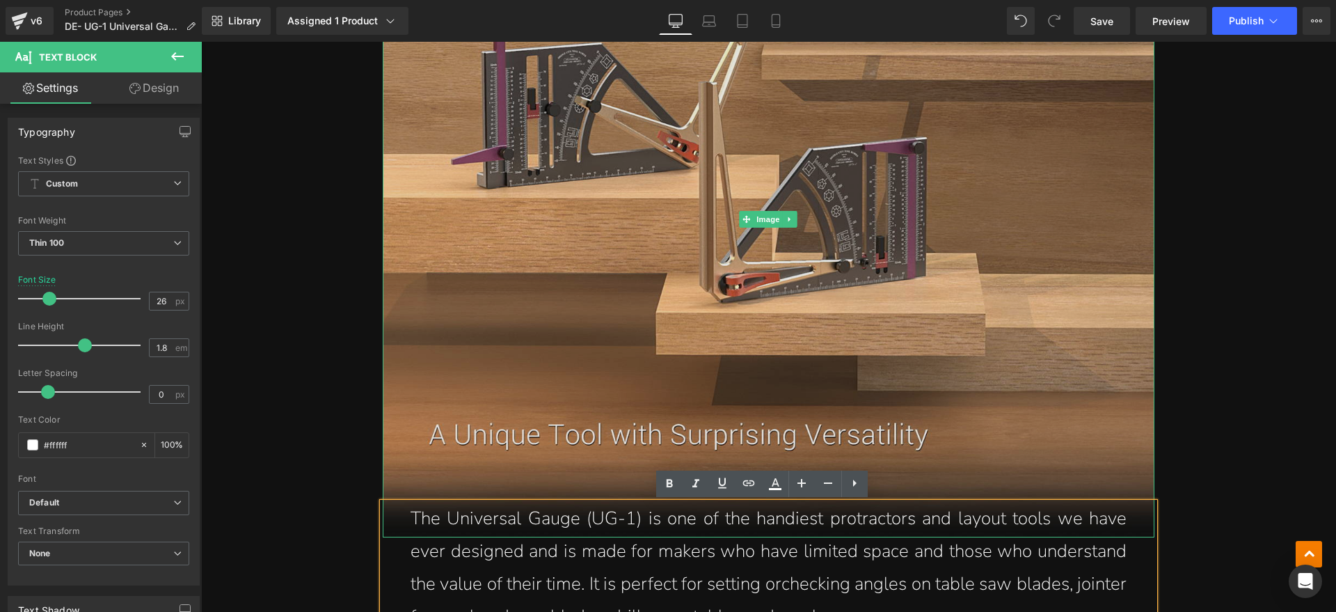
scroll to position [783, 0]
click at [955, 279] on img at bounding box center [769, 218] width 772 height 637
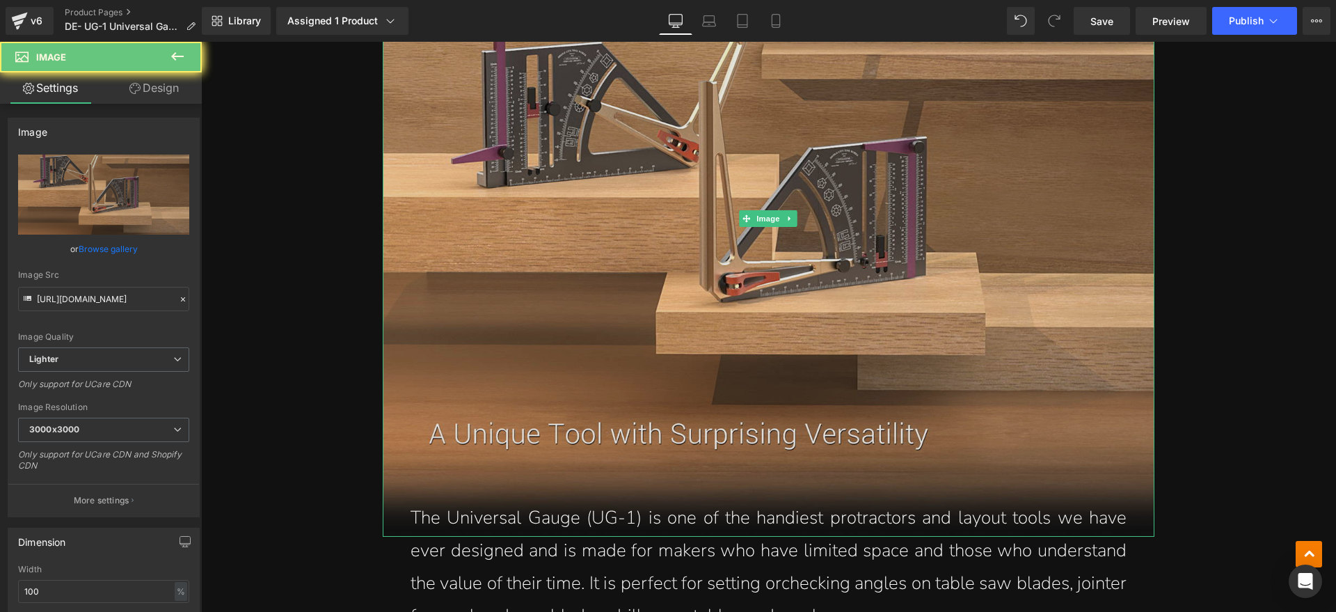
click at [800, 434] on img at bounding box center [769, 218] width 772 height 637
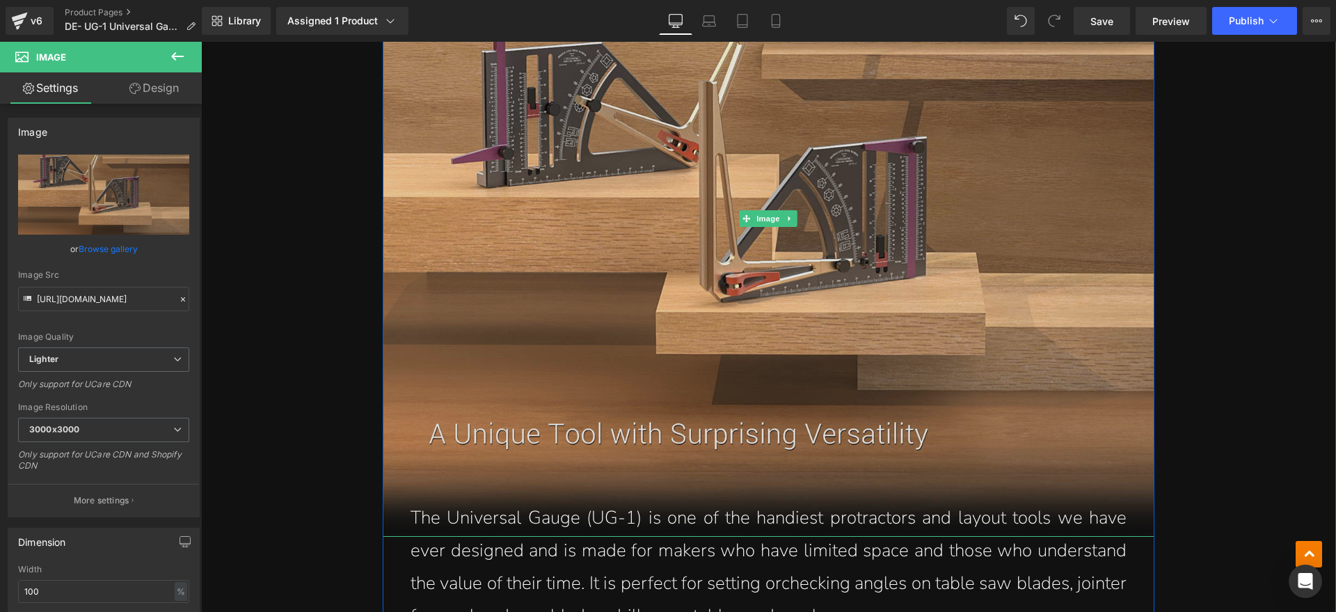
click at [910, 286] on img at bounding box center [769, 218] width 772 height 637
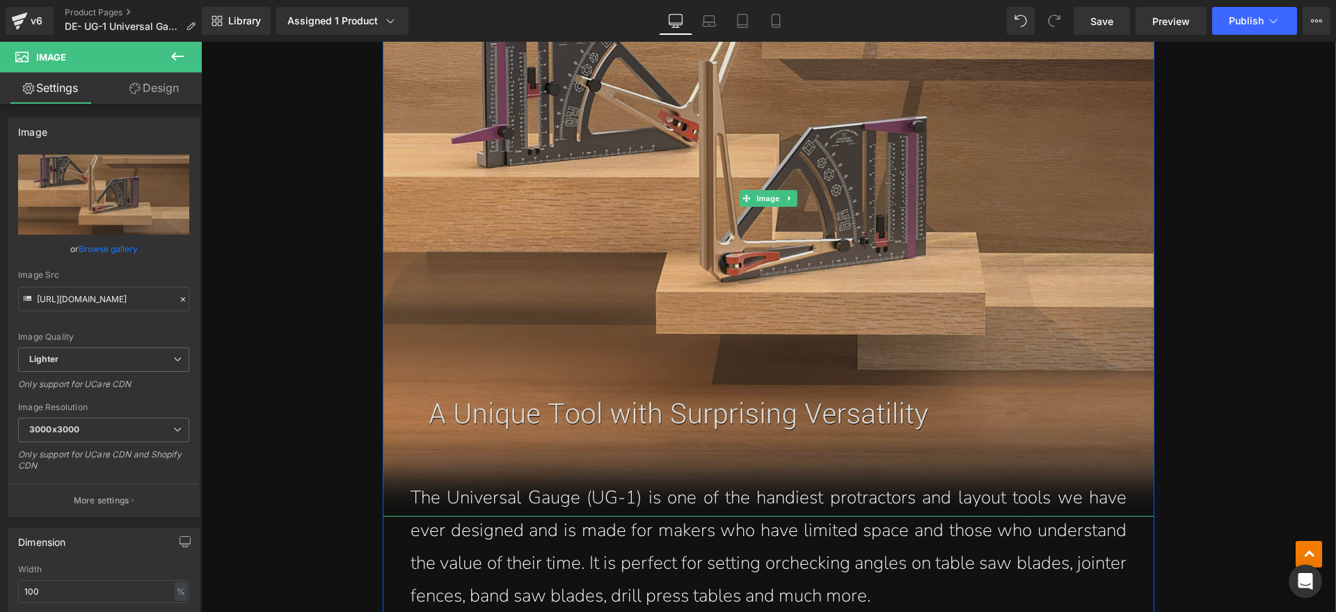
scroll to position [1131, 0]
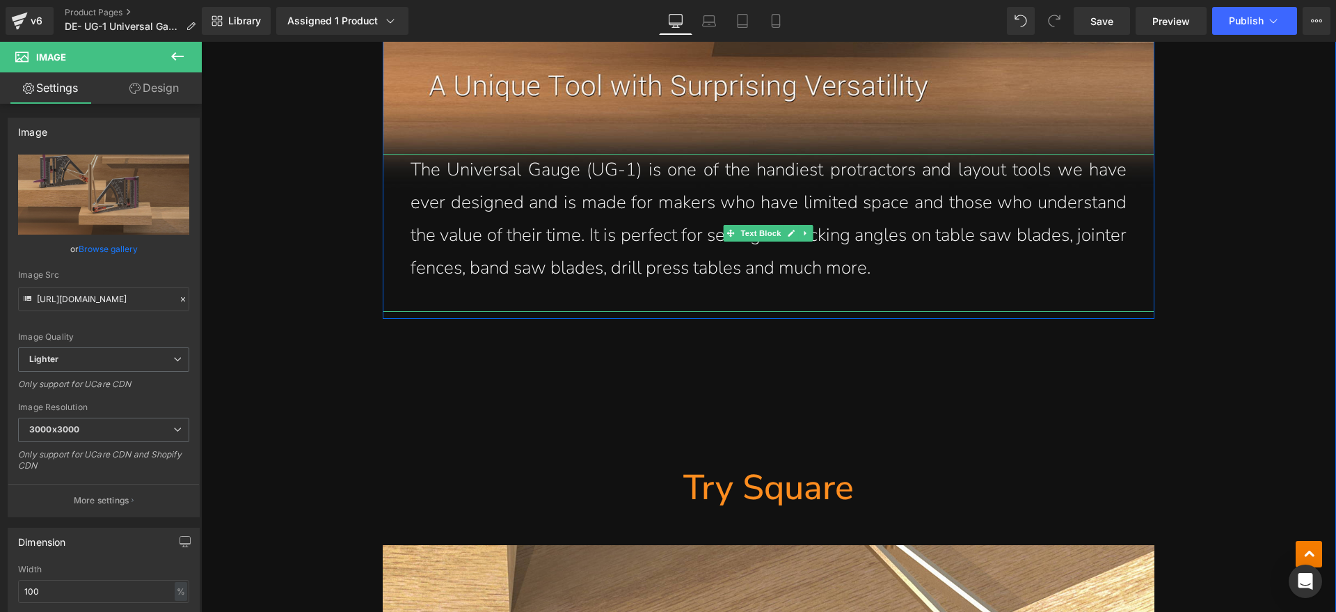
click at [915, 256] on p "The Universal Gauge (UG-1) is one of the handiest protractors and layout tools …" at bounding box center [769, 219] width 716 height 130
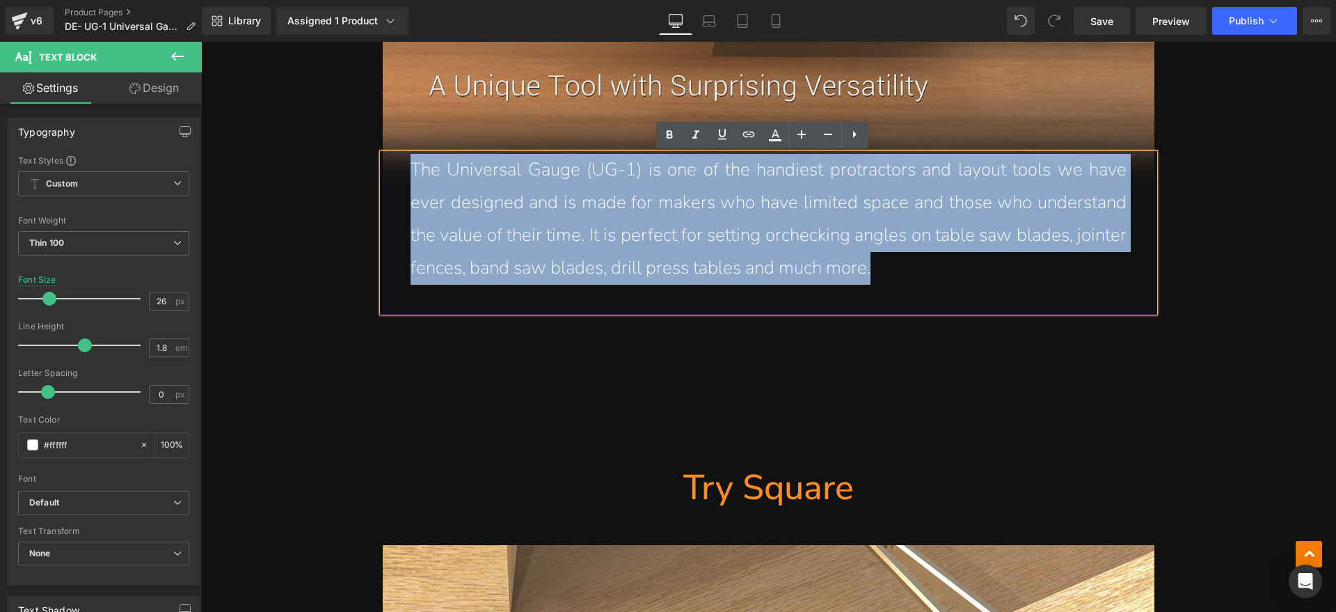
drag, startPoint x: 896, startPoint y: 271, endPoint x: 514, endPoint y: 196, distance: 389.4
click at [400, 169] on div "The Universal Gauge (UG-1) is one of the handiest protractors and layout tools …" at bounding box center [769, 233] width 772 height 158
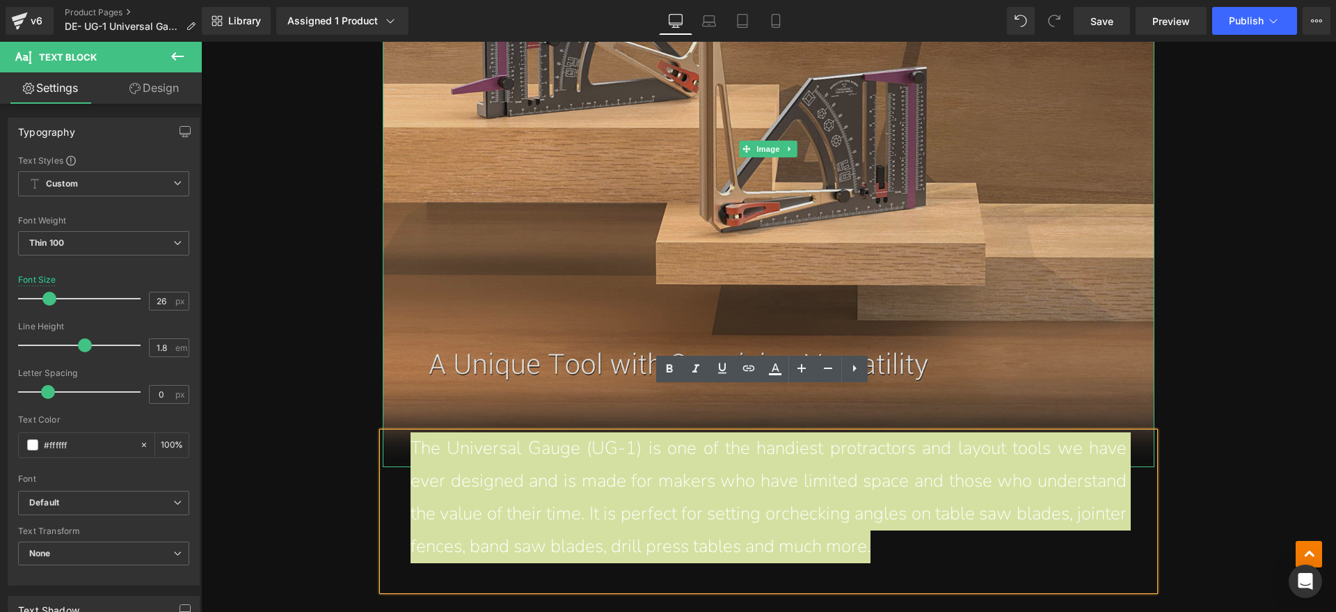
scroll to position [957, 0]
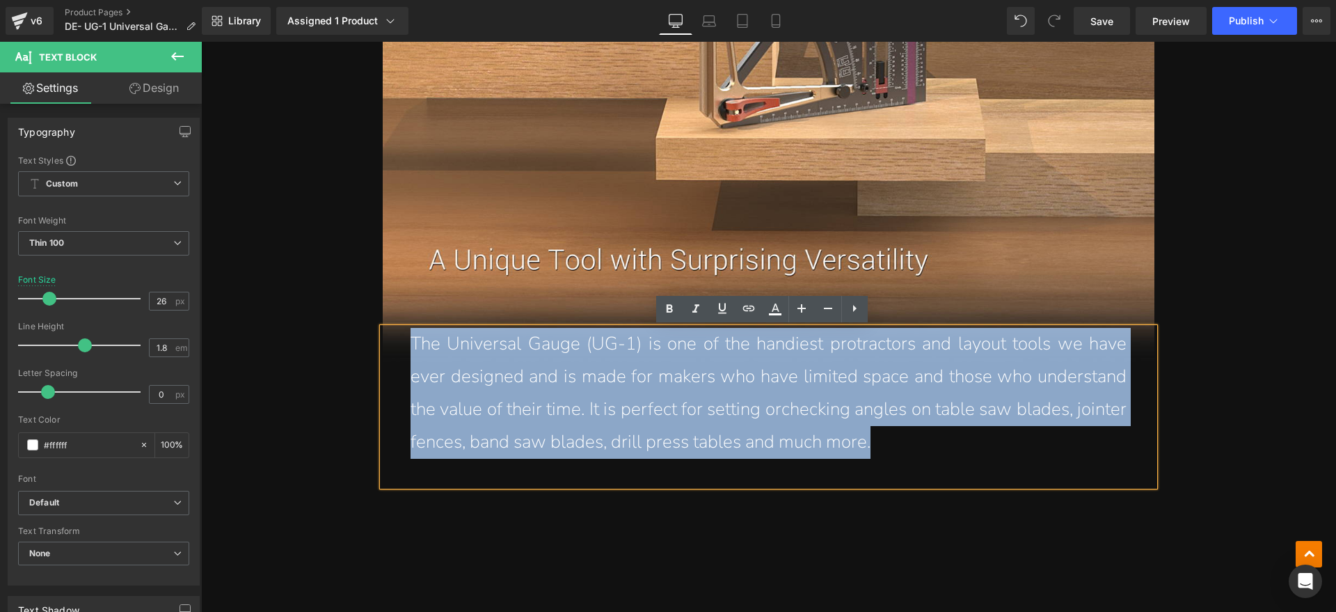
click at [770, 422] on p "The Universal Gauge (UG-1) is one of the handiest protractors and layout tools …" at bounding box center [769, 393] width 716 height 130
click at [913, 445] on p "The Universal Gauge (UG-1) is one of the handiest protractors and layout tools …" at bounding box center [769, 393] width 716 height 130
drag, startPoint x: 899, startPoint y: 445, endPoint x: 413, endPoint y: 347, distance: 496.4
click at [413, 347] on p "The Universal Gauge (UG-1) is one of the handiest protractors and layout tools …" at bounding box center [769, 393] width 716 height 130
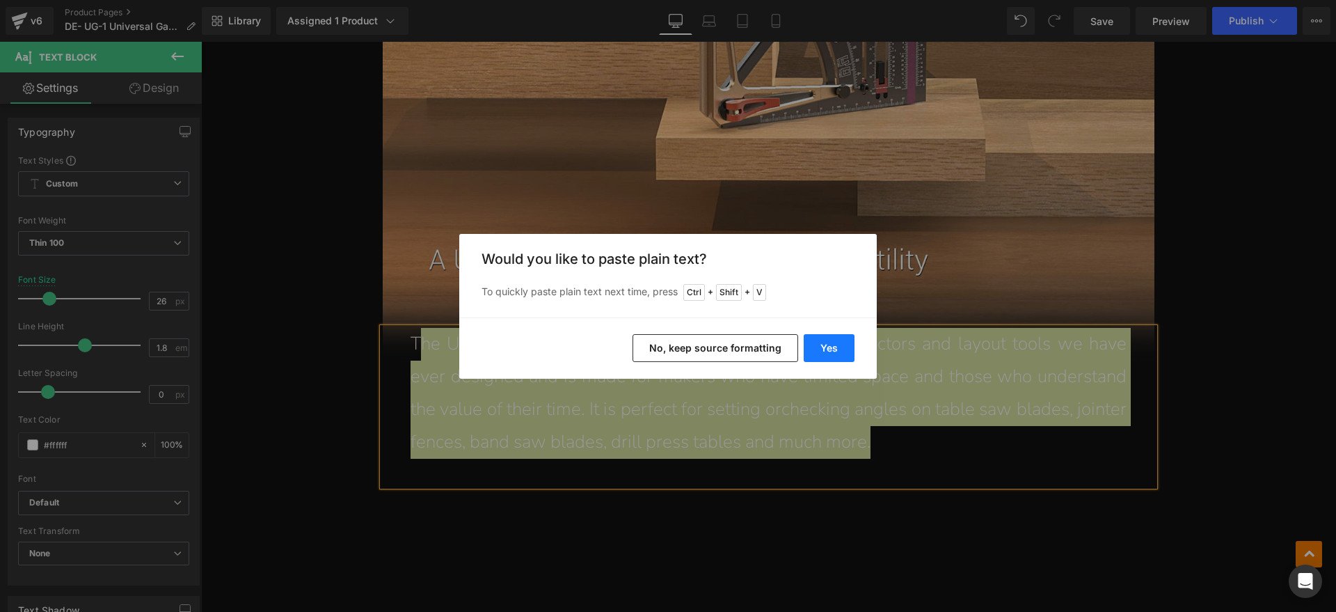
click at [841, 352] on button "Yes" at bounding box center [829, 348] width 51 height 28
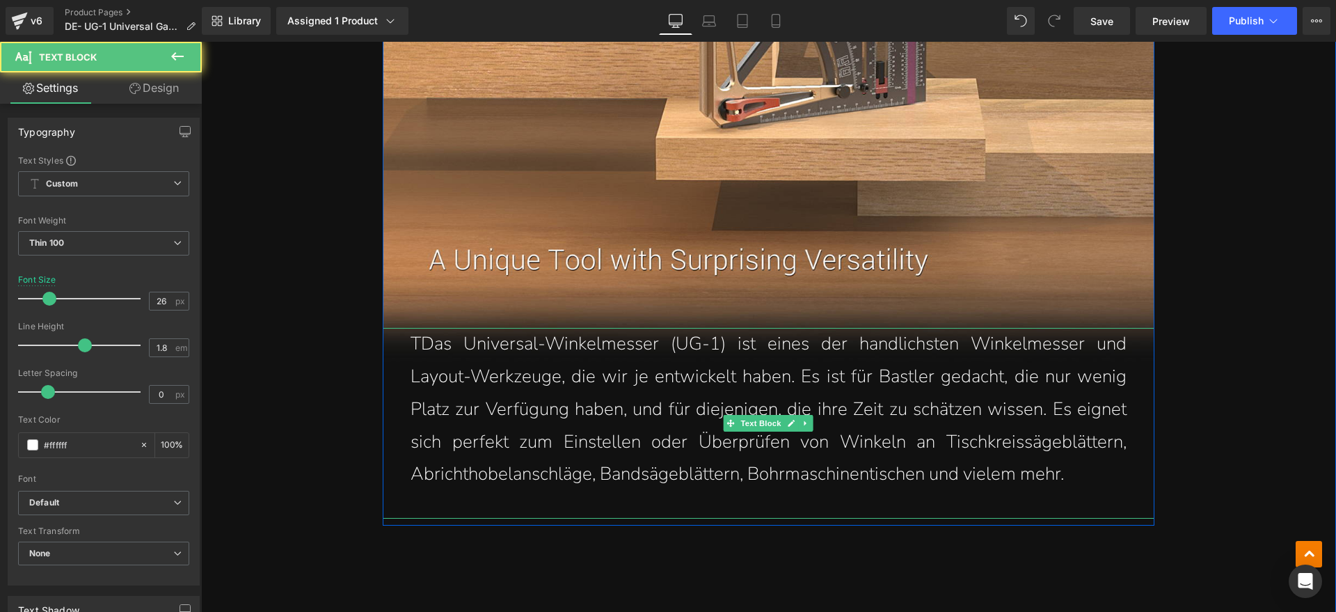
click at [413, 344] on p "TDas Universal-Winkelmesser (UG-1) ist eines der handlichsten Winkelmesser und …" at bounding box center [769, 409] width 716 height 163
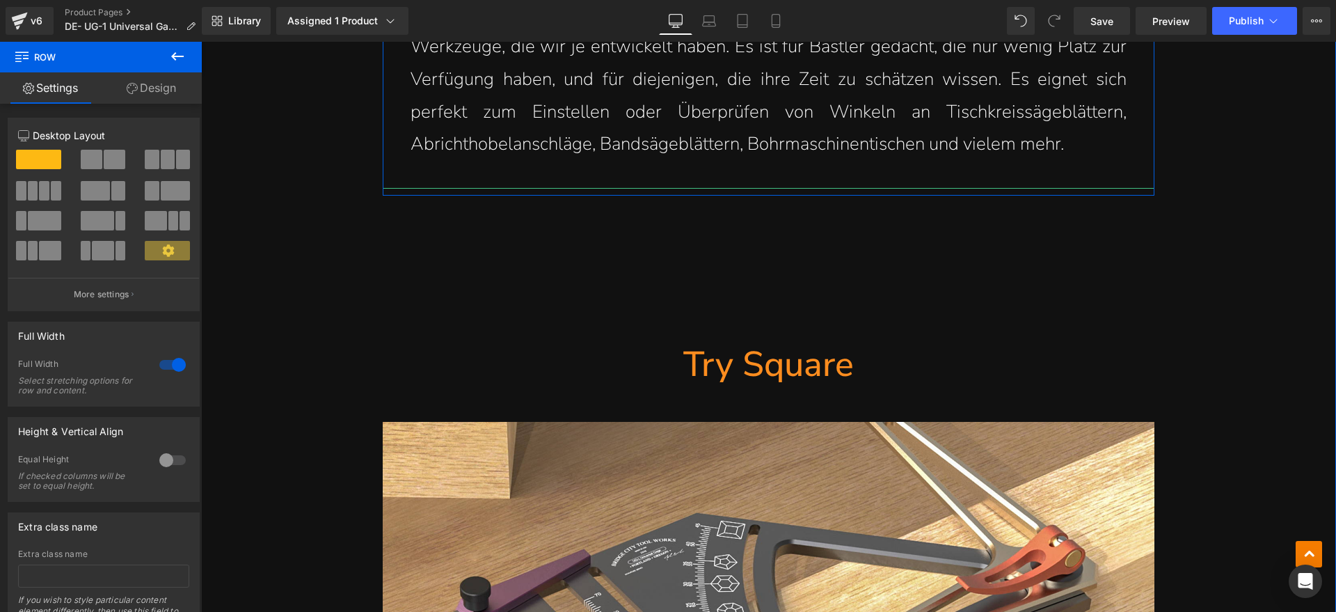
scroll to position [1305, 0]
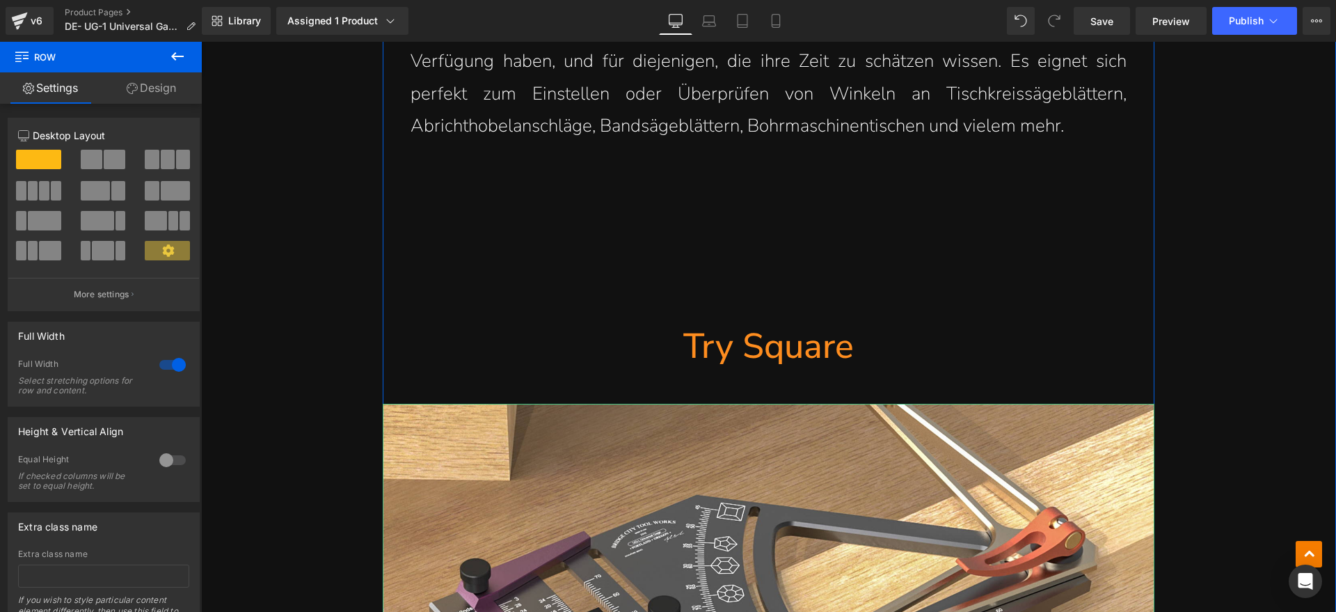
click at [763, 340] on span "Heading" at bounding box center [762, 346] width 38 height 17
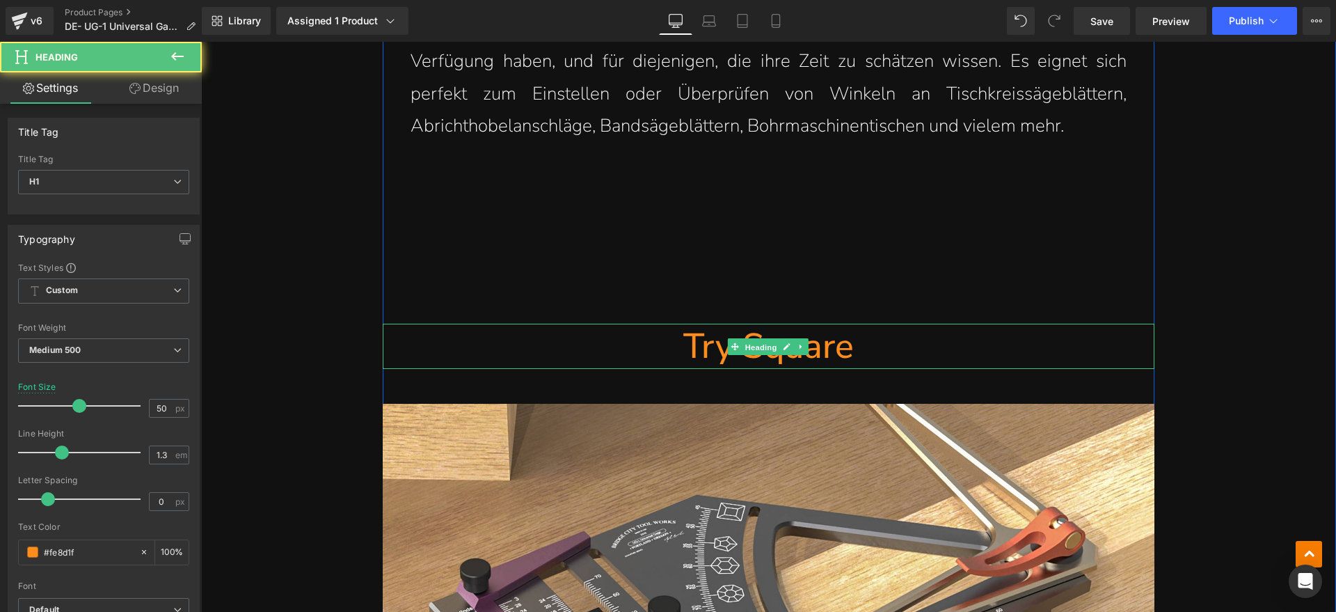
click at [891, 345] on h1 "Try Square" at bounding box center [769, 346] width 772 height 45
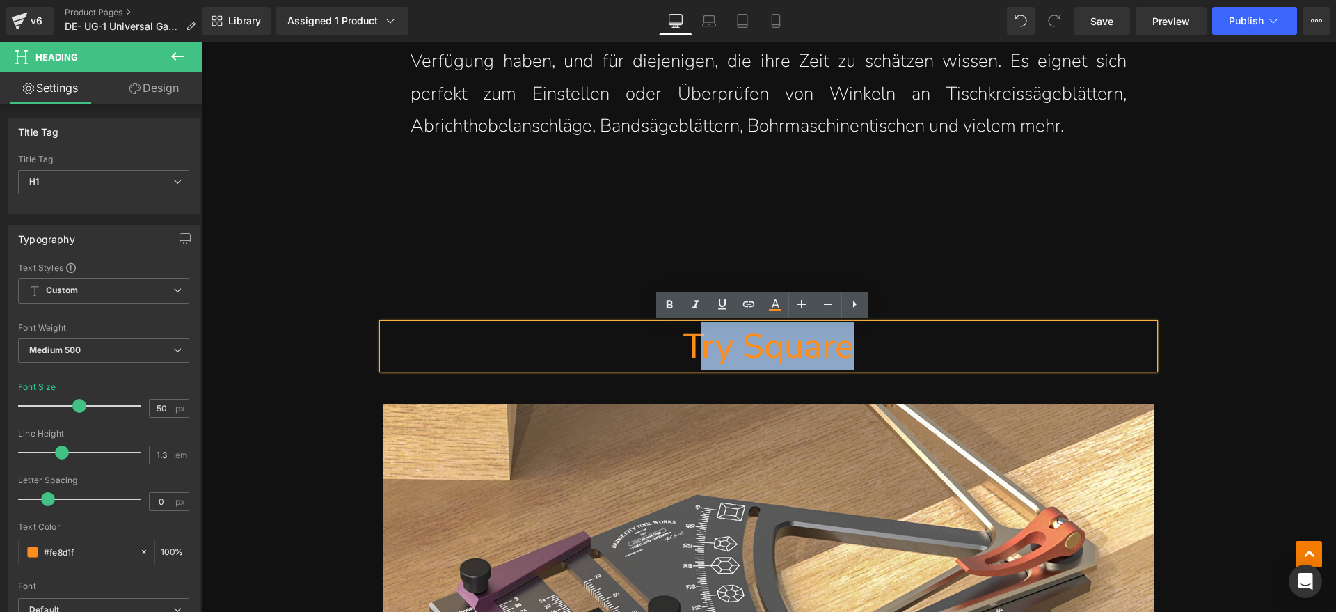
drag, startPoint x: 888, startPoint y: 345, endPoint x: 693, endPoint y: 345, distance: 194.9
click at [693, 345] on h1 "Try Square" at bounding box center [769, 346] width 772 height 45
paste div
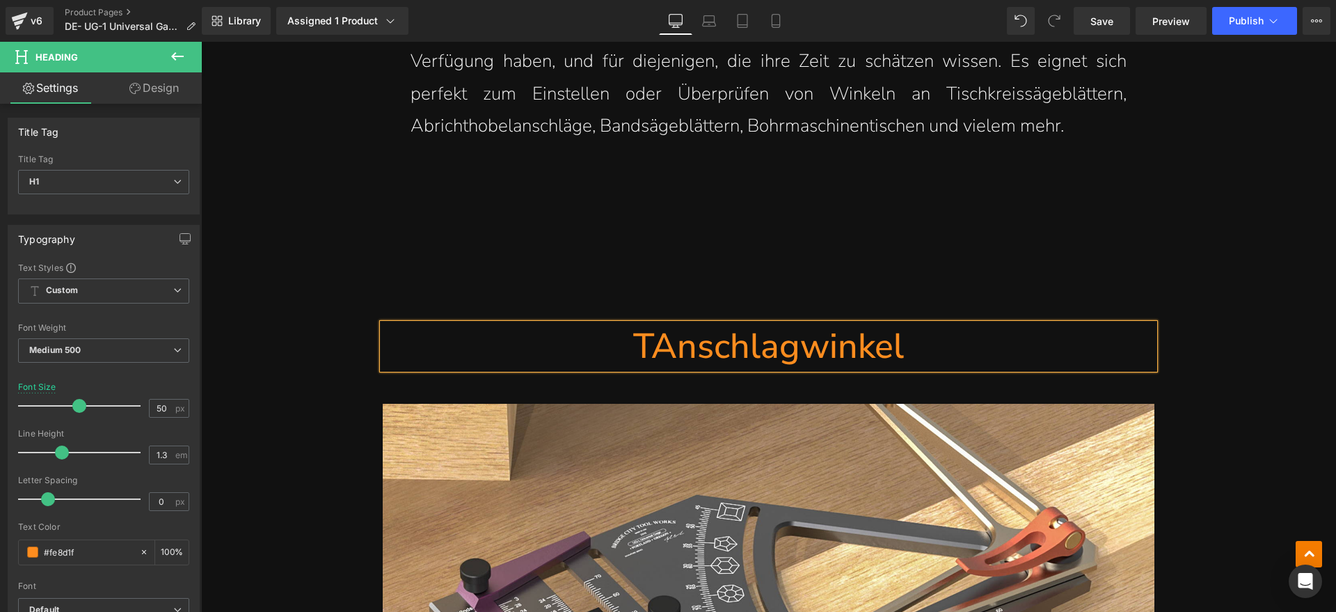
click at [653, 347] on h1 "TAnschlagwinkel" at bounding box center [769, 346] width 772 height 45
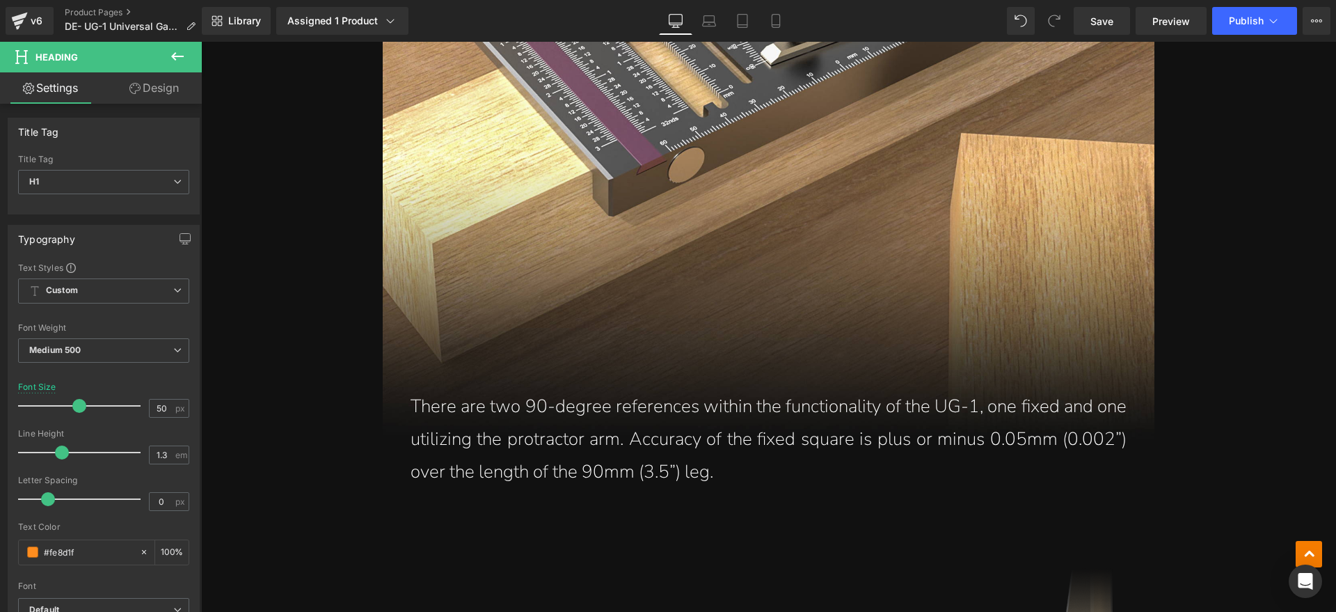
scroll to position [2001, 0]
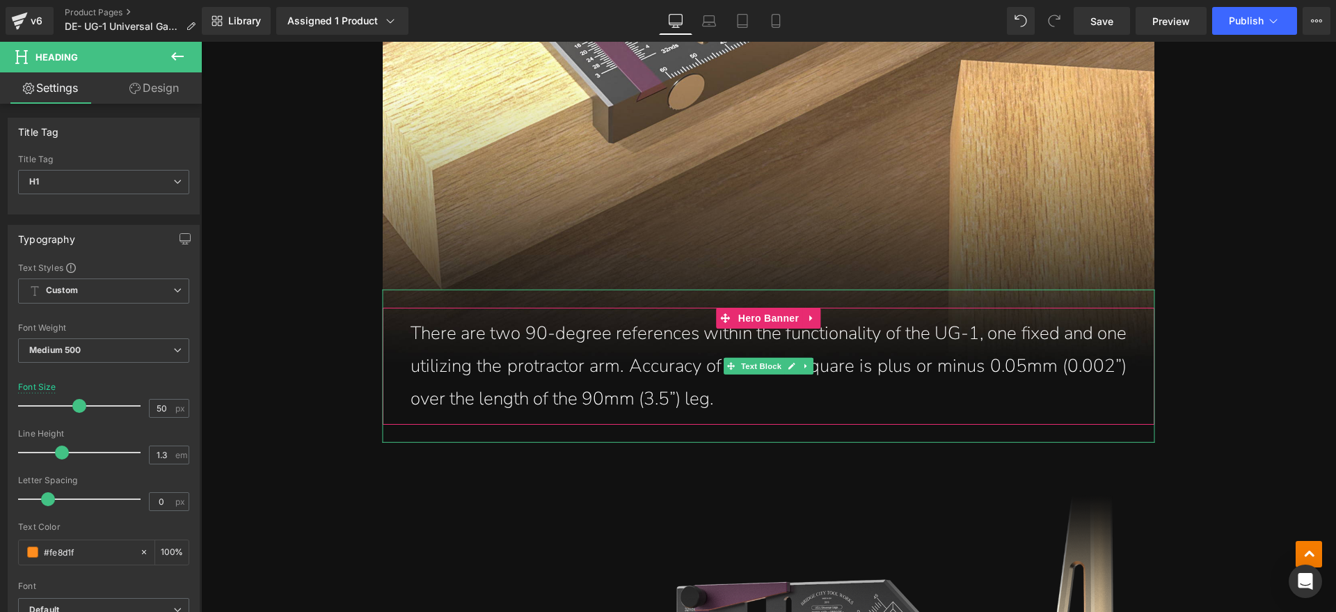
click at [715, 372] on p "There are two 90-degree references within the functionality of the UG-1, one fi…" at bounding box center [769, 365] width 716 height 97
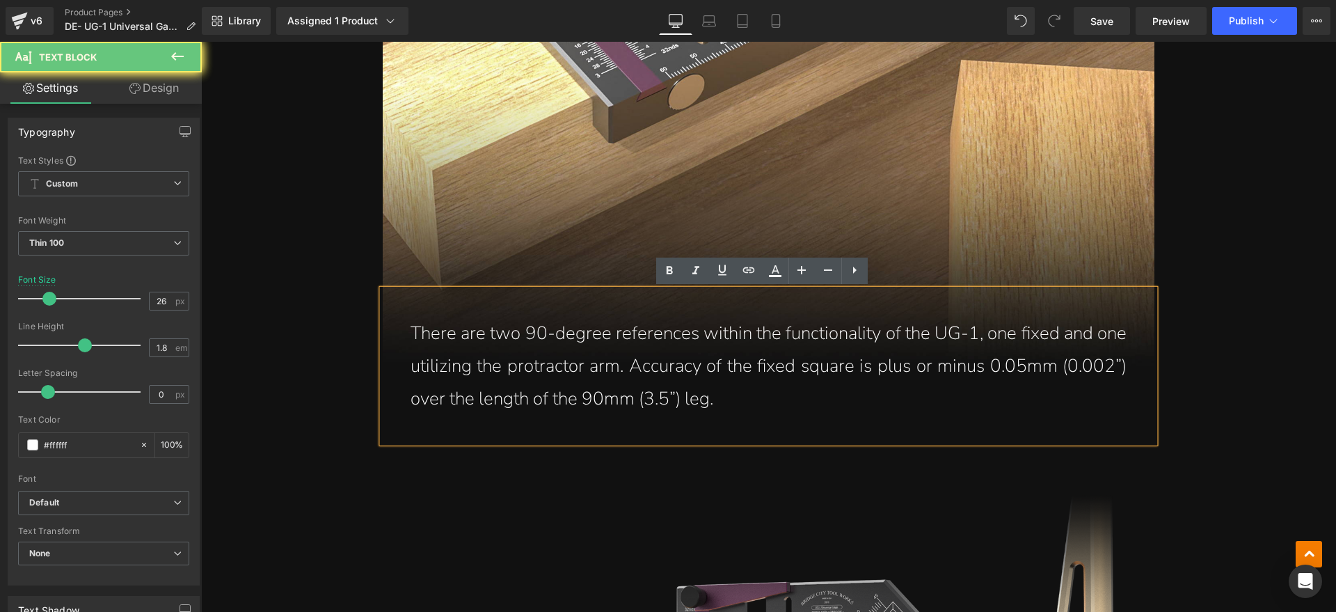
click at [719, 398] on p "There are two 90-degree references within the functionality of the UG-1, one fi…" at bounding box center [769, 365] width 716 height 97
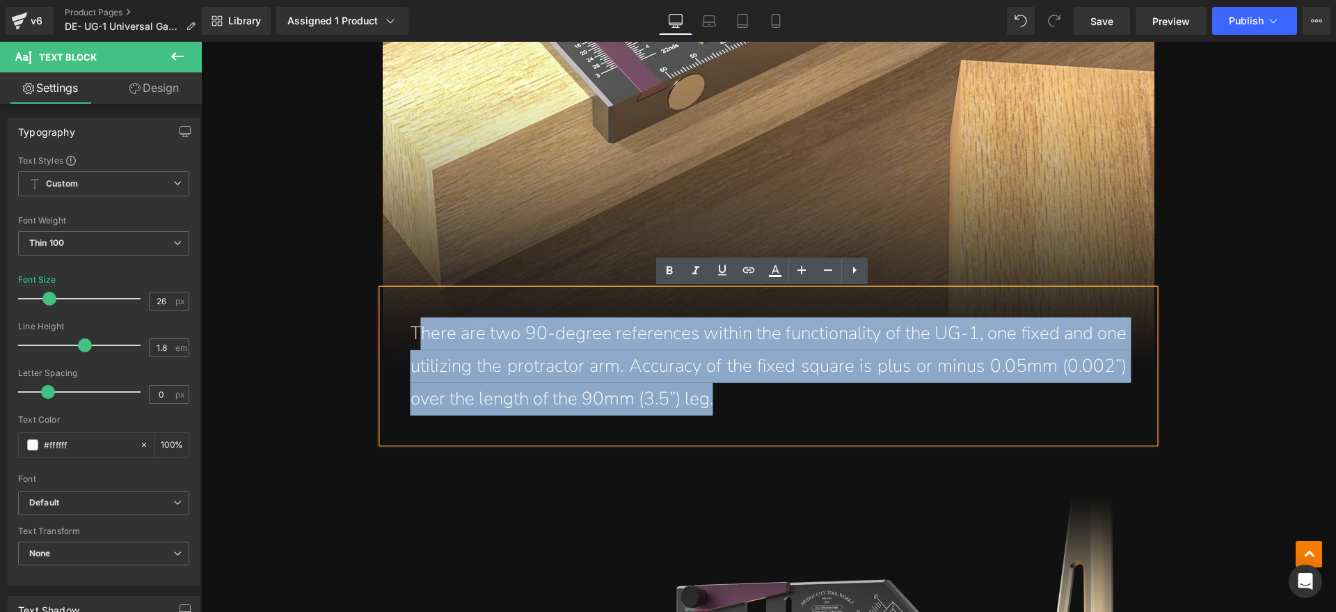
drag, startPoint x: 734, startPoint y: 399, endPoint x: 413, endPoint y: 341, distance: 325.3
click at [413, 341] on p "There are two 90-degree references within the functionality of the UG-1, one fi…" at bounding box center [769, 365] width 716 height 97
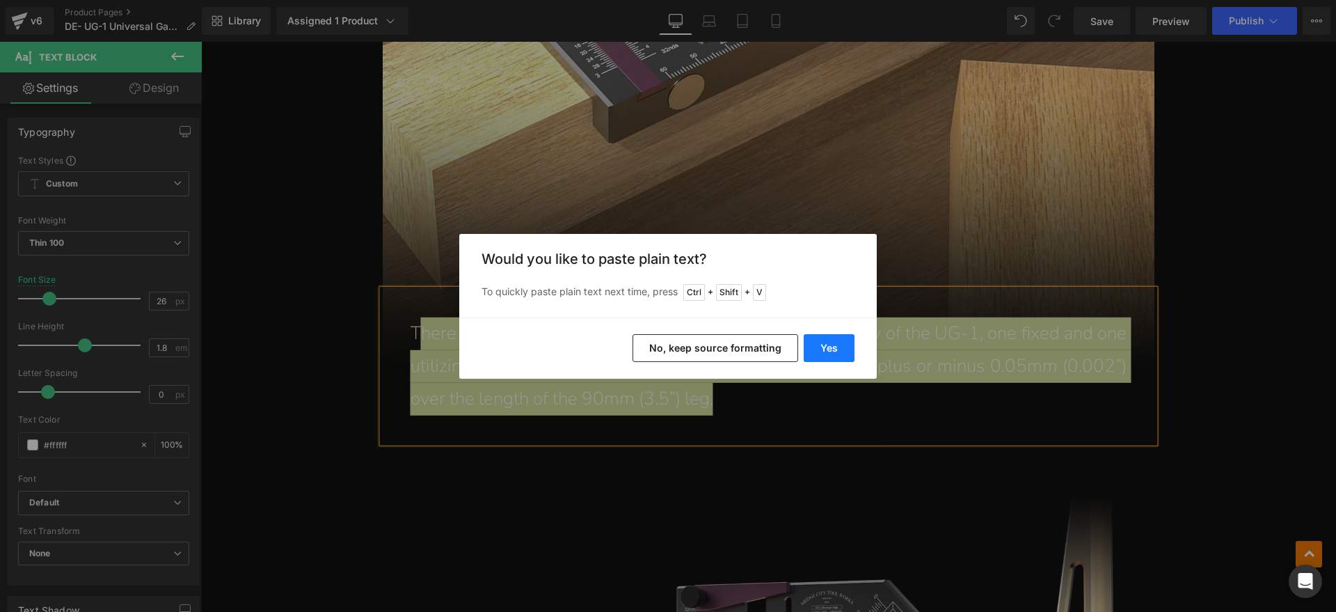
click at [825, 342] on button "Yes" at bounding box center [829, 348] width 51 height 28
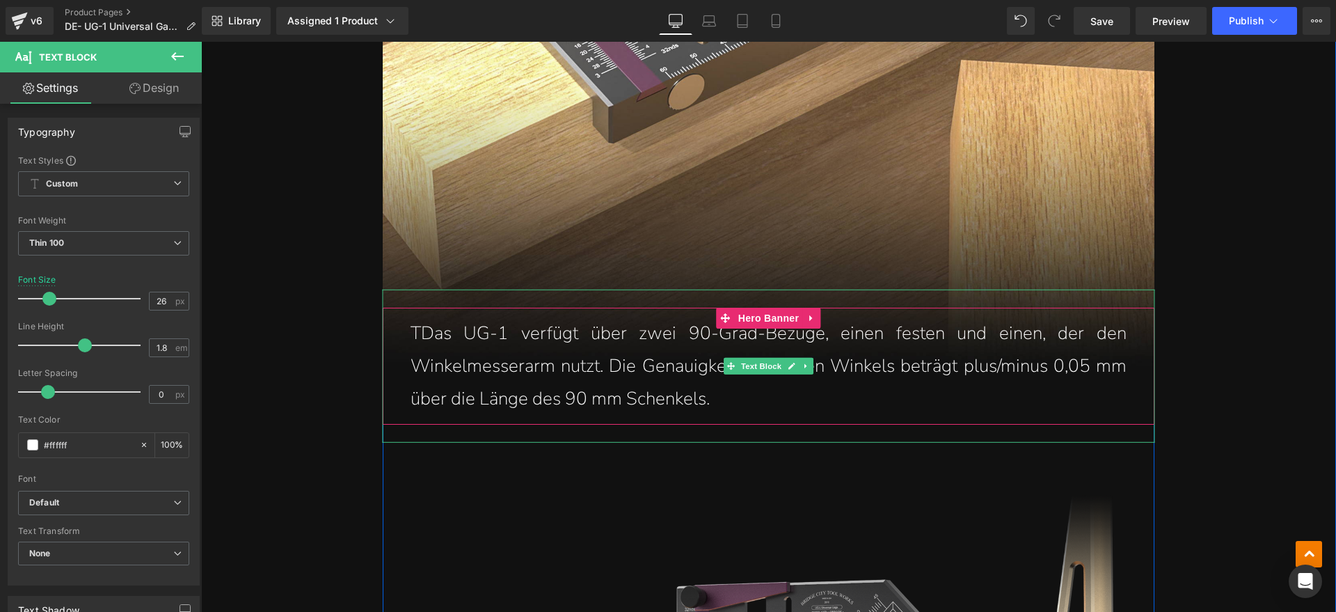
click at [415, 324] on p "TDas UG-1 verfügt über zwei 90-Grad-Bezüge, einen festen und einen, der den Win…" at bounding box center [769, 365] width 716 height 97
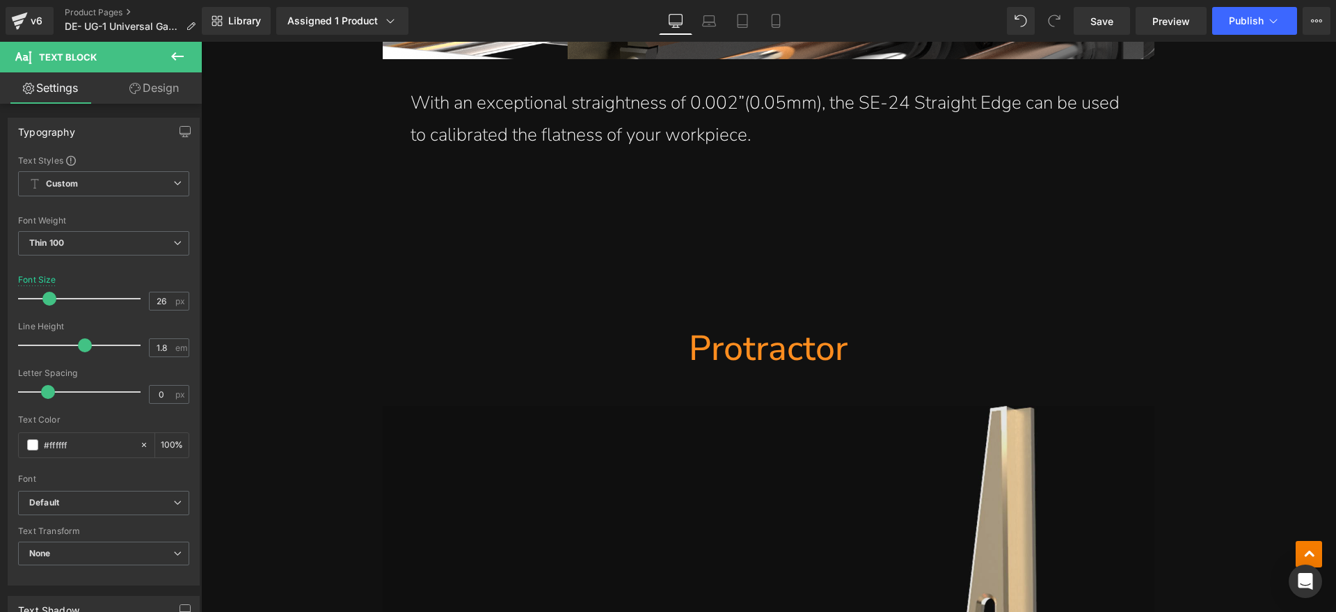
scroll to position [2610, 0]
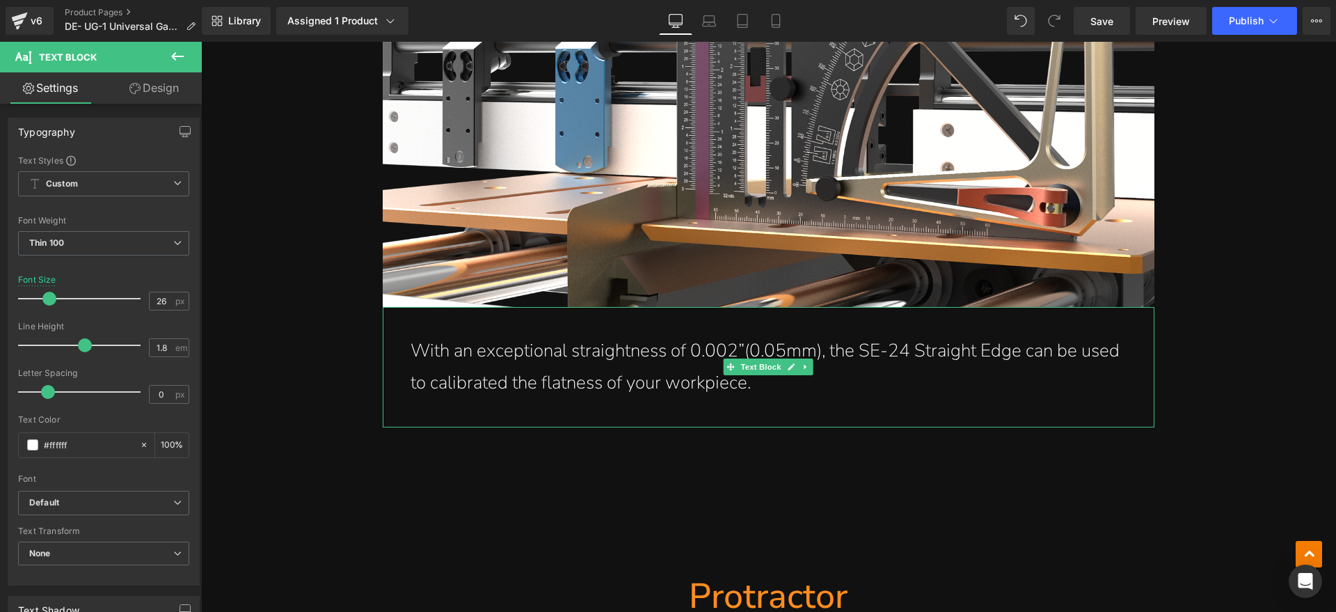
click at [411, 354] on p "With an exceptional straightness of 0.002”(0.05mm), the SE-24 Straight Edge can…" at bounding box center [769, 367] width 716 height 65
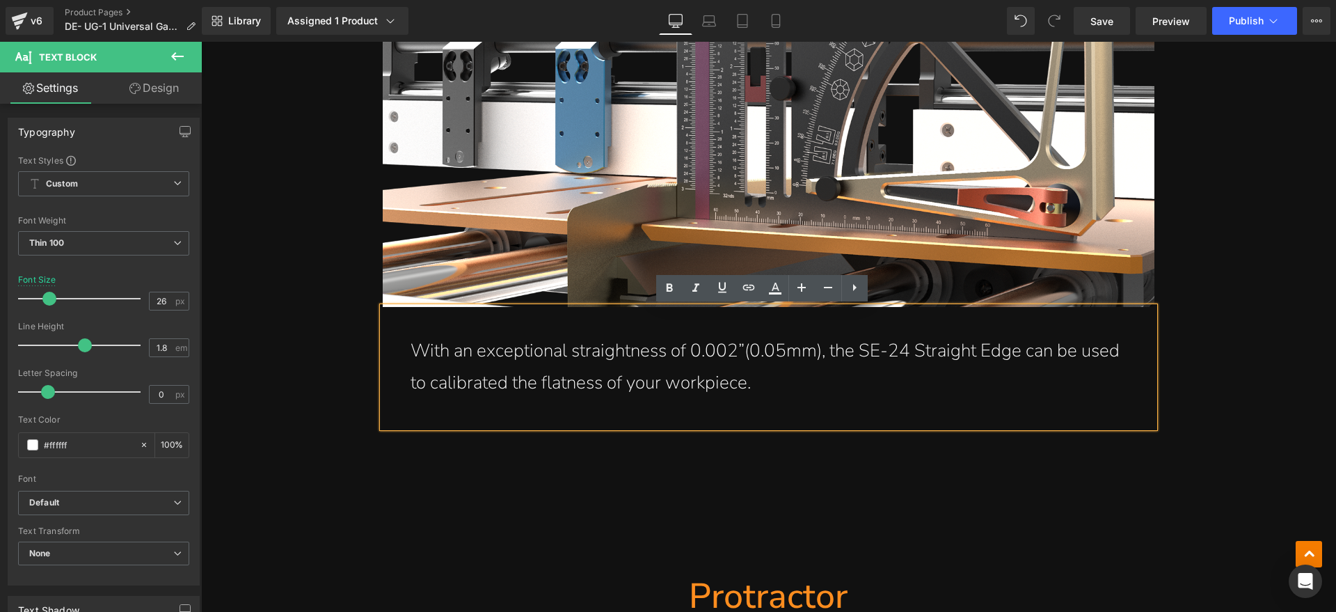
click at [411, 350] on p "With an exceptional straightness of 0.002”(0.05mm), the SE-24 Straight Edge can…" at bounding box center [769, 367] width 716 height 65
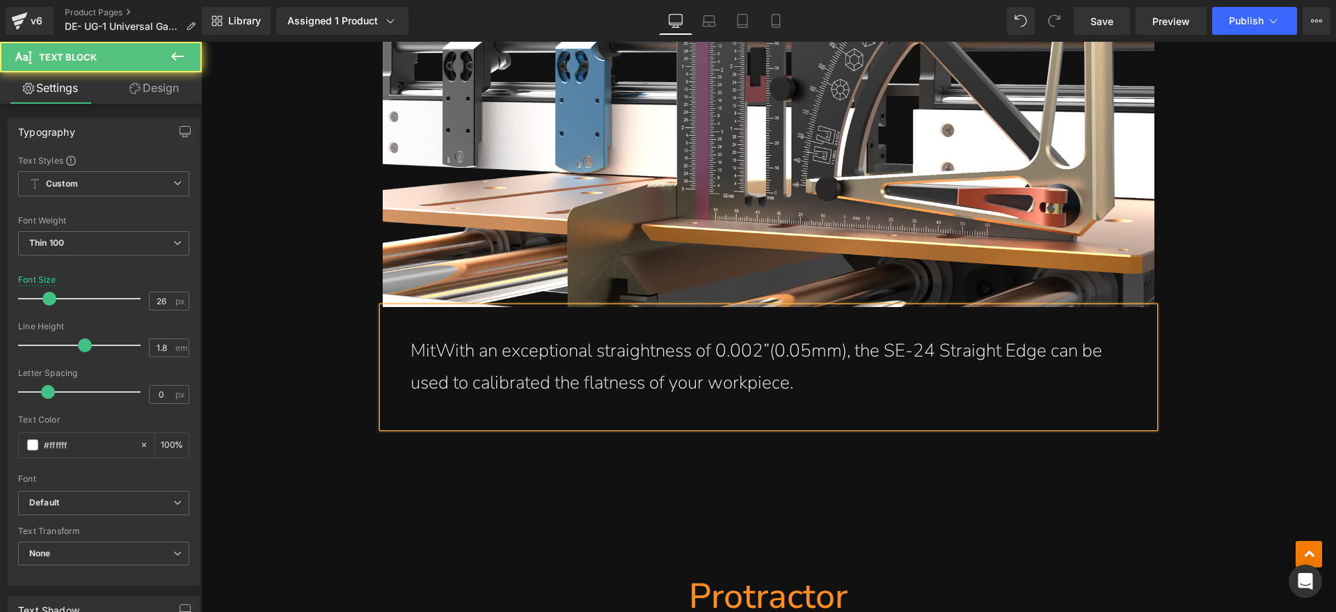
drag, startPoint x: 537, startPoint y: 349, endPoint x: 407, endPoint y: 366, distance: 131.3
click at [411, 367] on p "MitWith an exceptional straightness of 0.002”(0.05mm), the SE-24 Straight Edge …" at bounding box center [769, 367] width 716 height 65
click at [431, 347] on p "MitWith an exceptional straightness of 0.002”(0.05mm), the SE-24 Straight Edge …" at bounding box center [769, 367] width 716 height 65
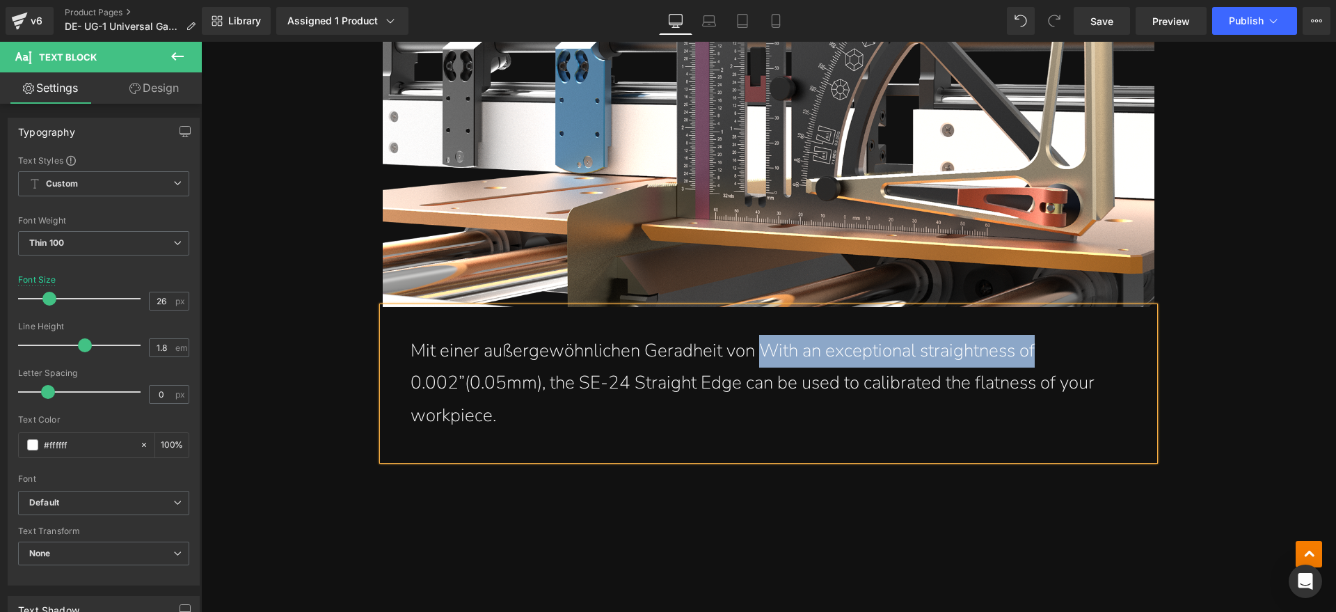
drag, startPoint x: 752, startPoint y: 346, endPoint x: 1032, endPoint y: 353, distance: 279.9
click at [1032, 353] on p "Mit einer außergewöhnlichen Geradheit von With an exceptional straightness of 0…" at bounding box center [769, 383] width 716 height 97
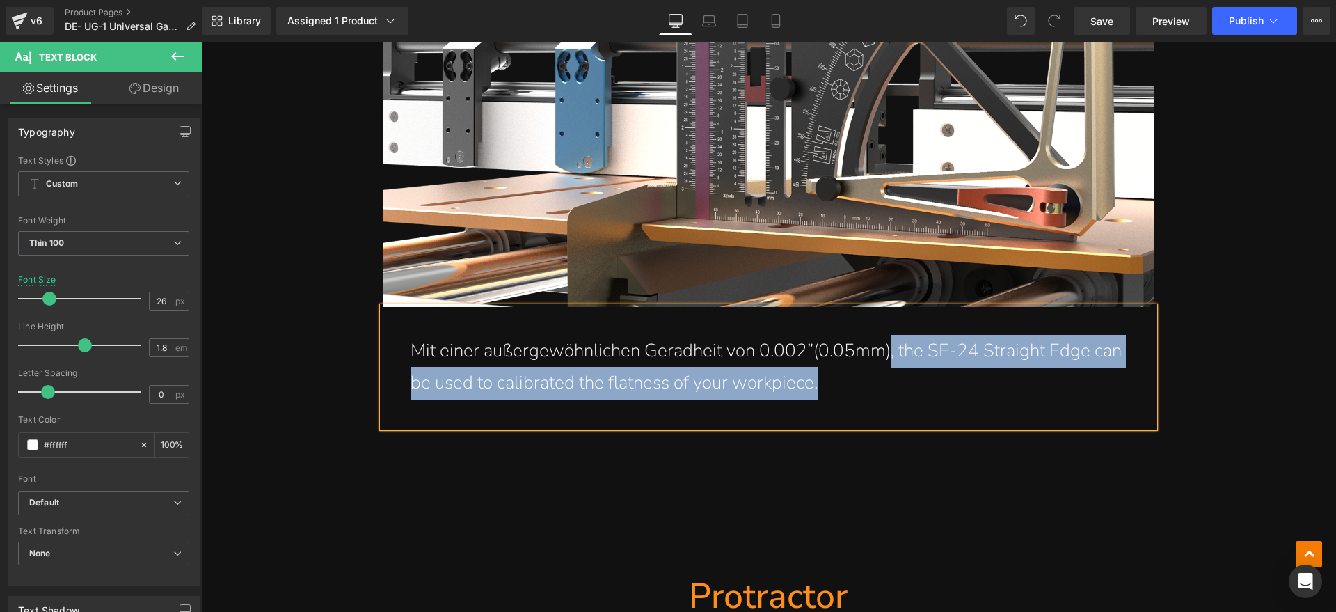
drag, startPoint x: 882, startPoint y: 351, endPoint x: 898, endPoint y: 370, distance: 24.2
click at [898, 370] on p "Mit einer außergewöhnlichen Geradheit von 0.002”(0.05mm), the SE-24 Straight Ed…" at bounding box center [769, 367] width 716 height 65
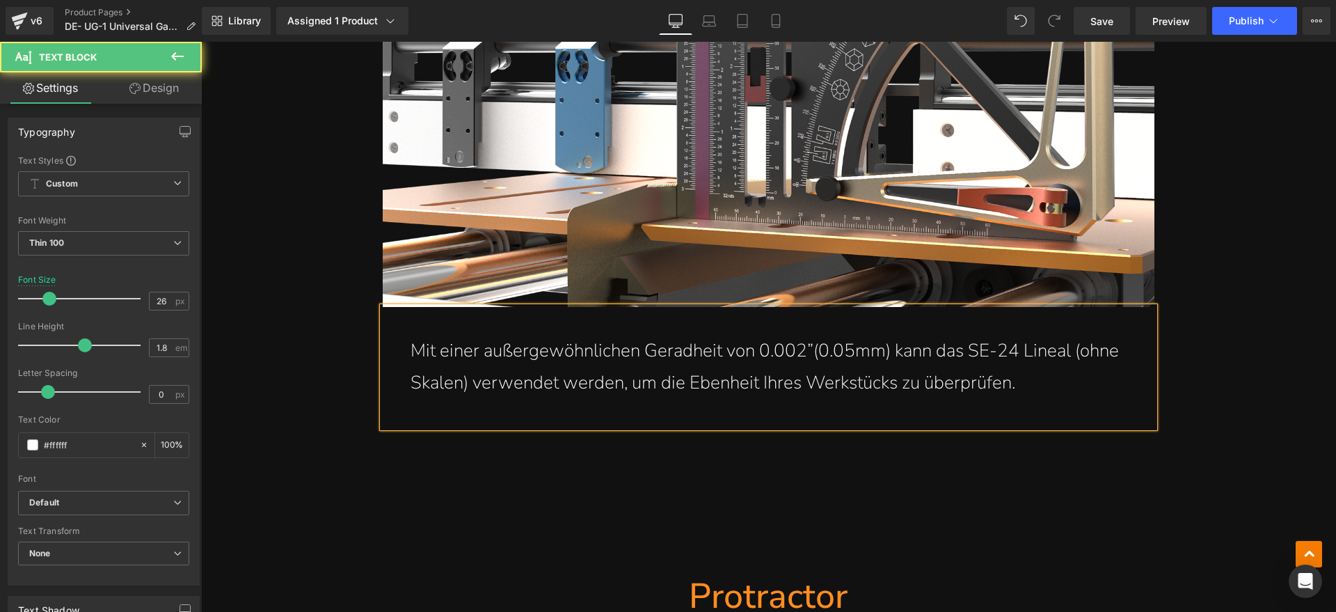
click at [828, 354] on p "Mit einer außergewöhnlichen Geradheit von 0.002”(0.05mm) kann das SE-24 Lineal …" at bounding box center [769, 367] width 716 height 65
click at [767, 350] on p "Mit einer außergewöhnlichen Geradheit von 0.002”(0,05mm) kann das SE-24 Lineal …" at bounding box center [769, 367] width 716 height 65
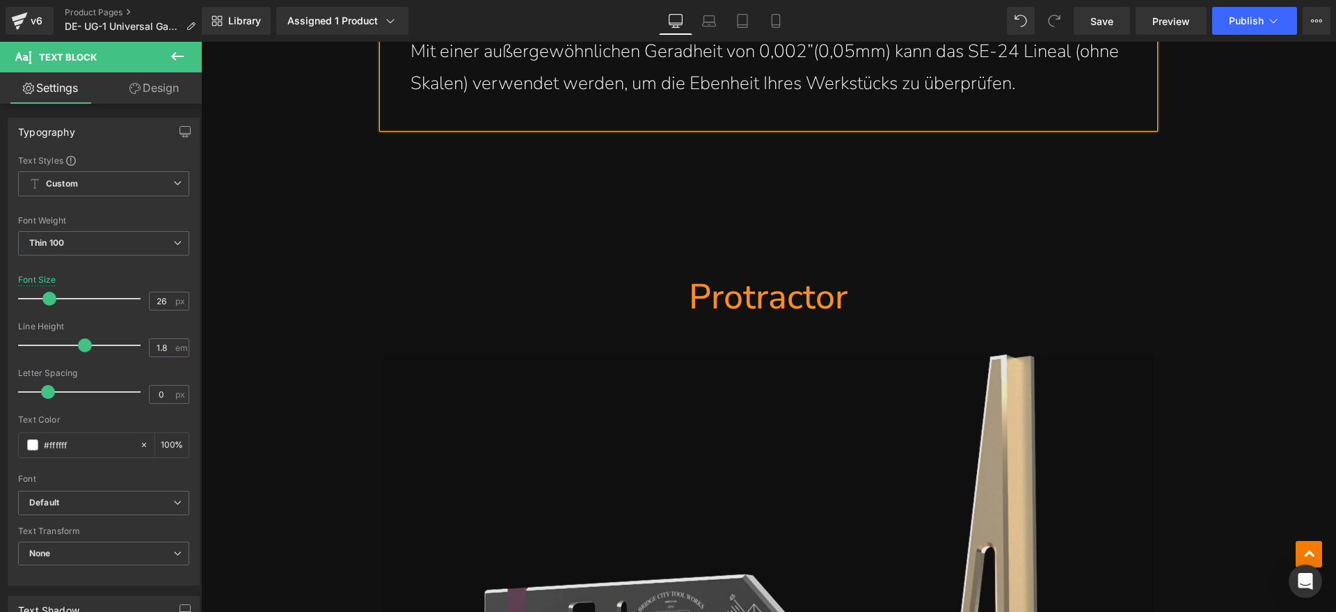
scroll to position [2958, 0]
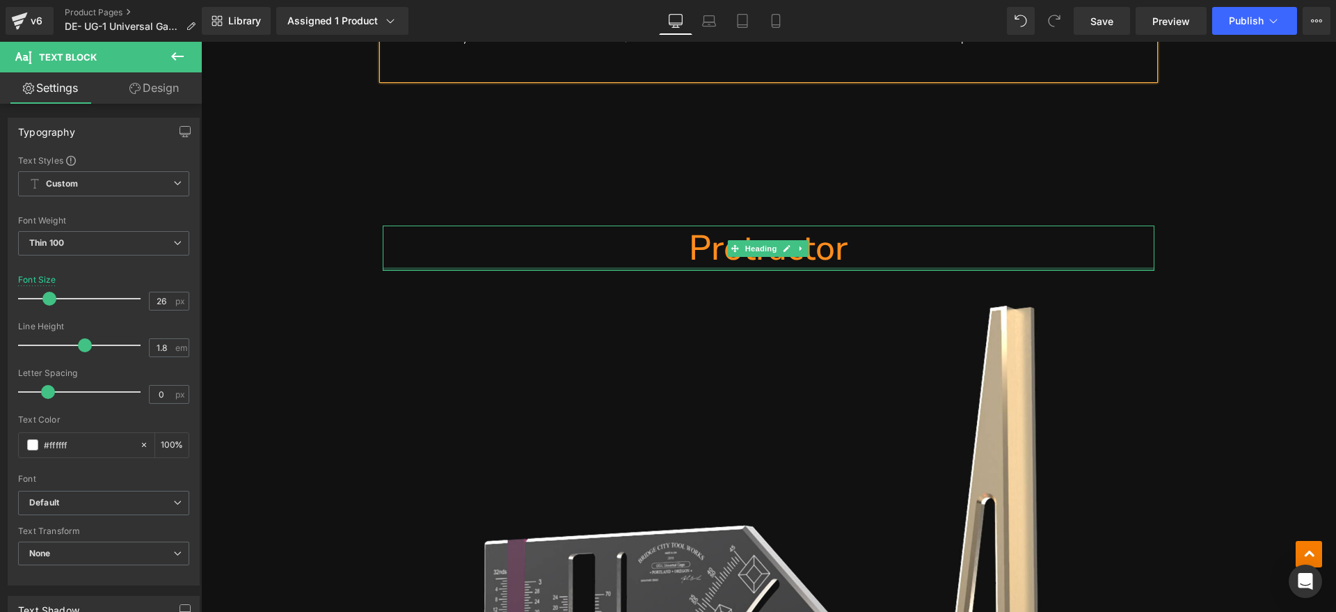
drag, startPoint x: 840, startPoint y: 269, endPoint x: 697, endPoint y: 255, distance: 144.0
click at [840, 269] on div at bounding box center [769, 268] width 772 height 3
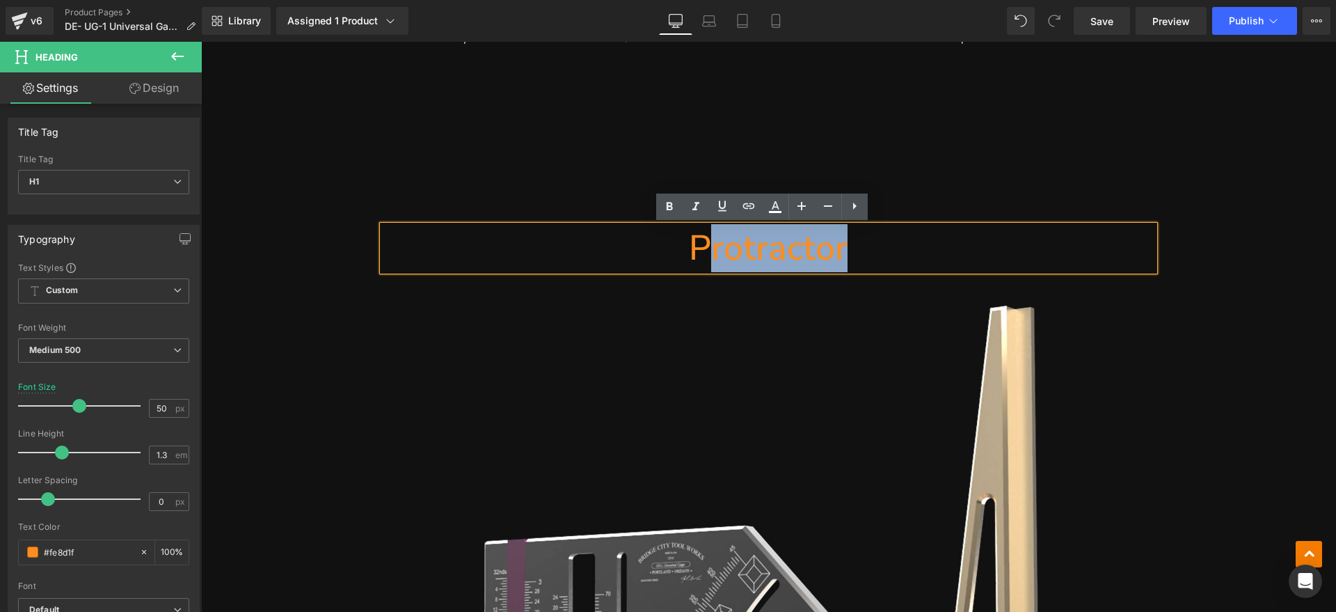
drag, startPoint x: 697, startPoint y: 255, endPoint x: 704, endPoint y: 255, distance: 7.0
click at [704, 255] on h1 "Protractor" at bounding box center [769, 247] width 772 height 45
paste div
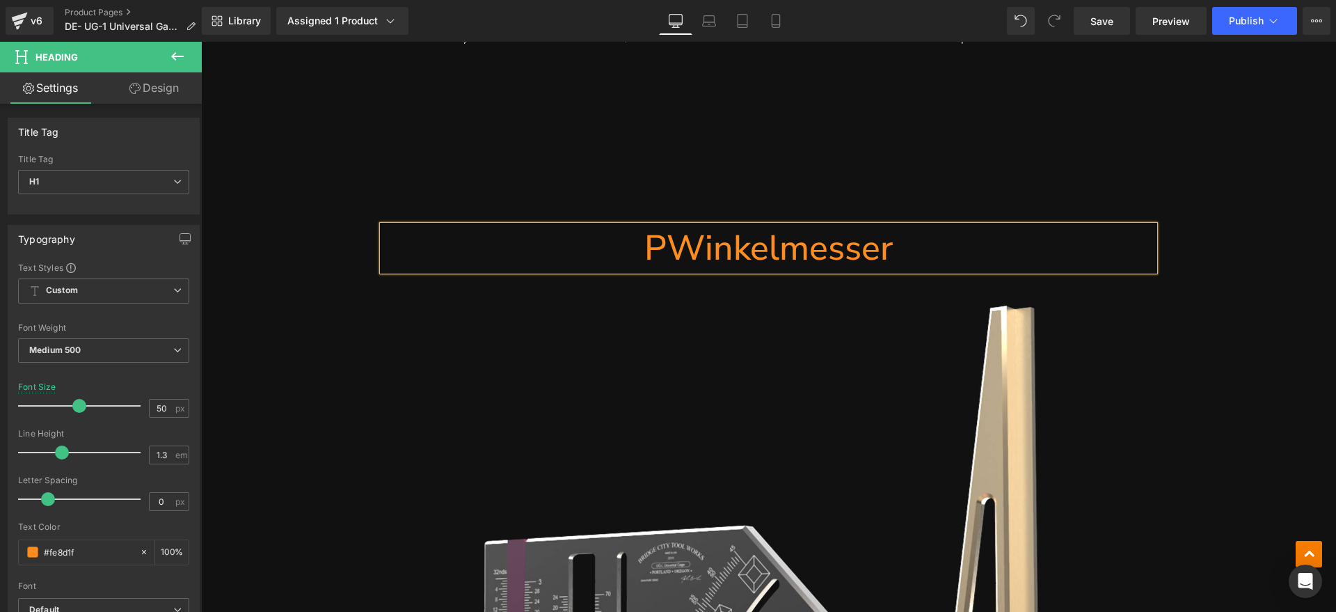
click at [653, 249] on h1 "PWinkelmesser" at bounding box center [769, 247] width 772 height 45
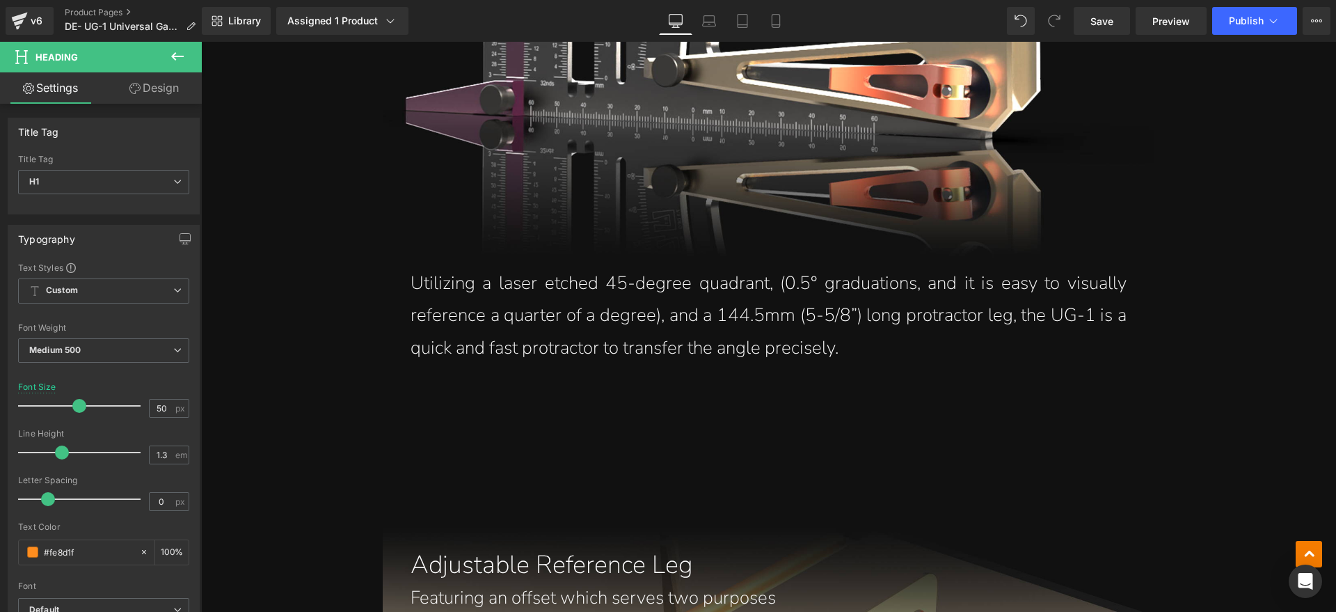
scroll to position [3741, 0]
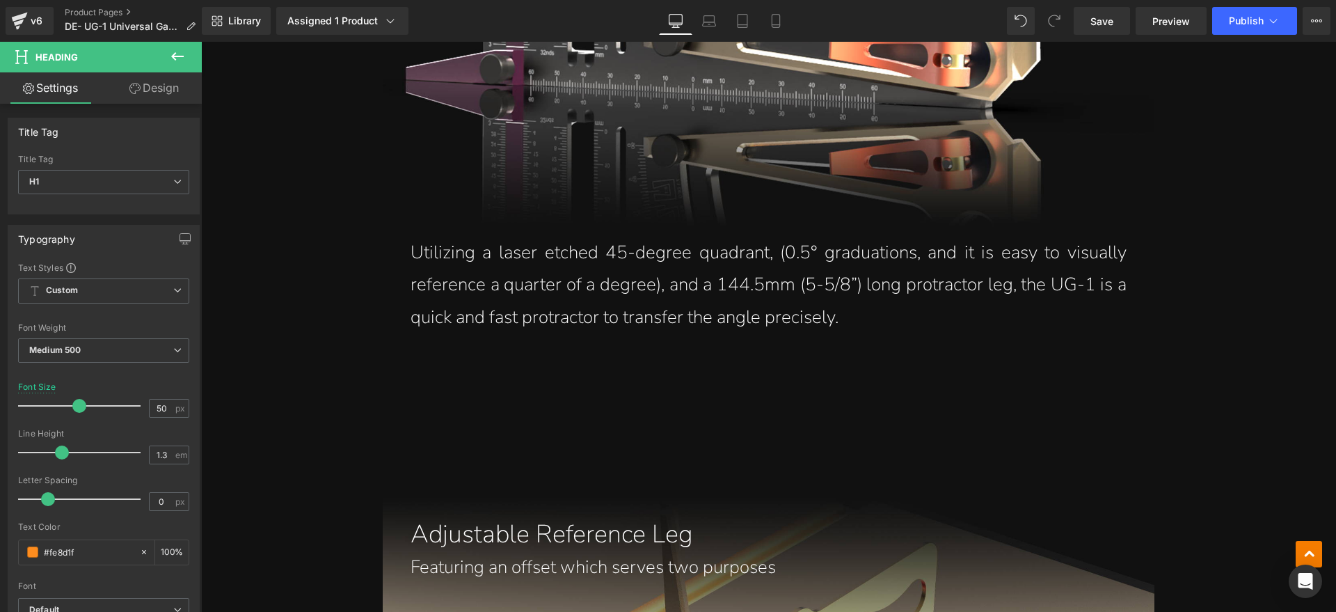
drag, startPoint x: 697, startPoint y: 319, endPoint x: 869, endPoint y: 318, distance: 171.9
click at [697, 319] on p "Utilizing a laser etched 45-degree quadrant, (0.5° graduations, and it is easy …" at bounding box center [769, 285] width 716 height 97
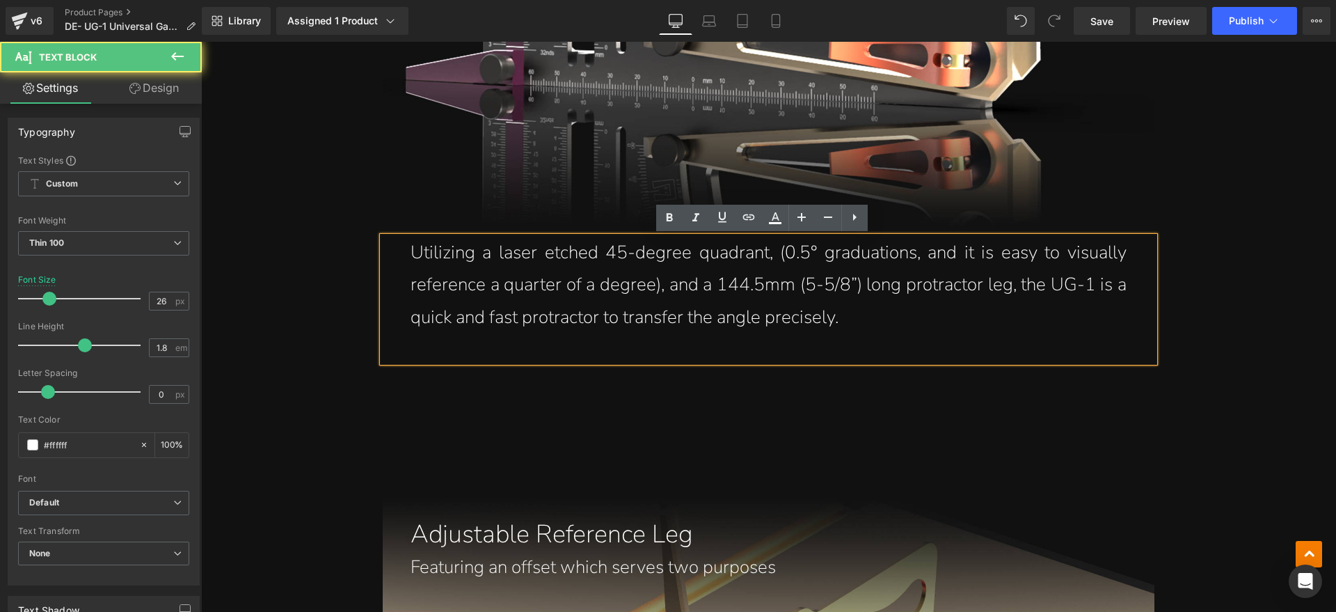
click at [874, 317] on p "Utilizing a laser etched 45-degree quadrant, (0.5° graduations, and it is easy …" at bounding box center [769, 285] width 716 height 97
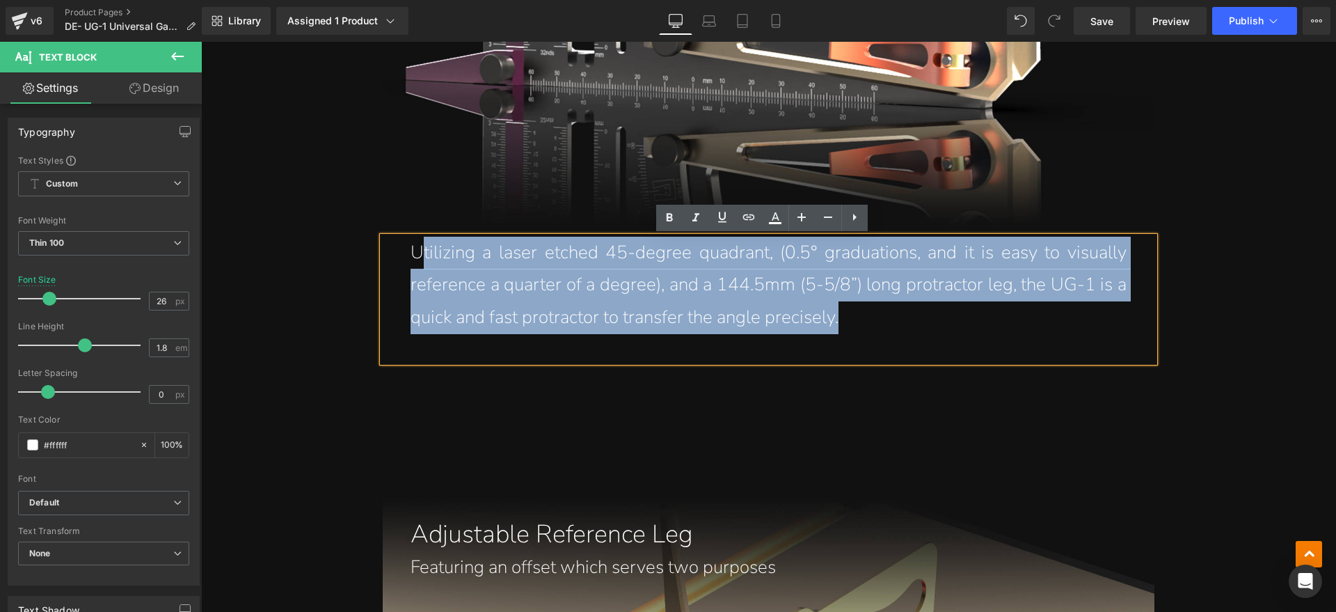
drag, startPoint x: 875, startPoint y: 316, endPoint x: 418, endPoint y: 260, distance: 460.7
click at [418, 260] on p "Utilizing a laser etched 45-degree quadrant, (0.5° graduations, and it is easy …" at bounding box center [769, 285] width 716 height 97
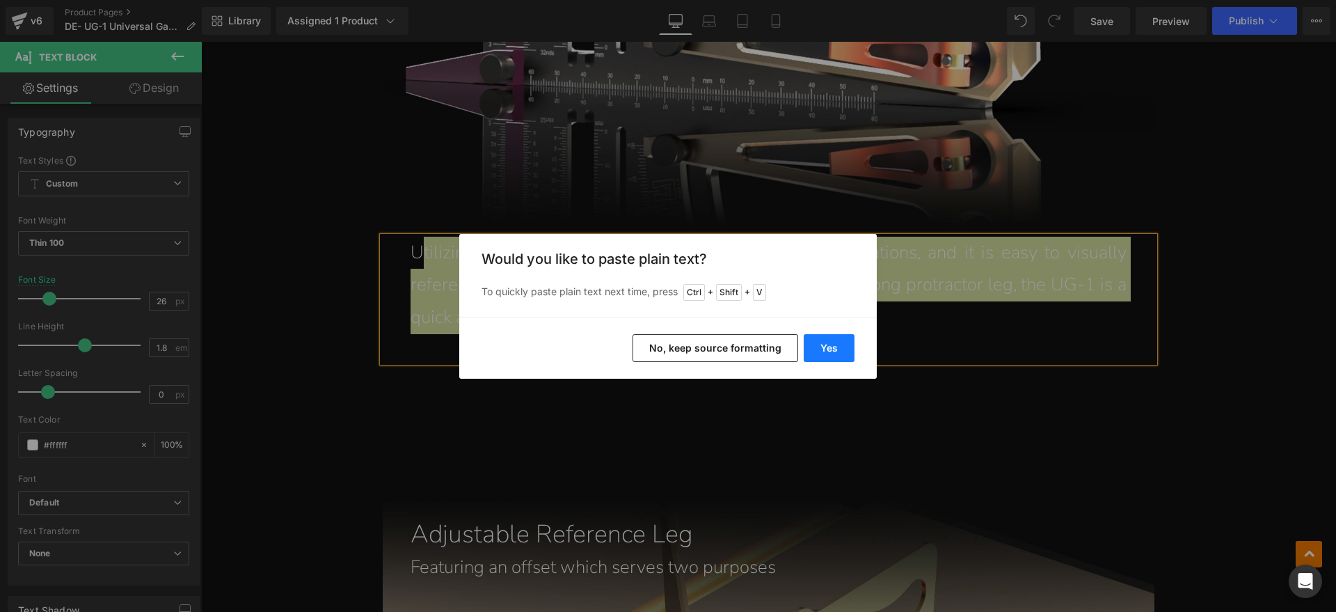
click at [812, 348] on button "Yes" at bounding box center [829, 348] width 51 height 28
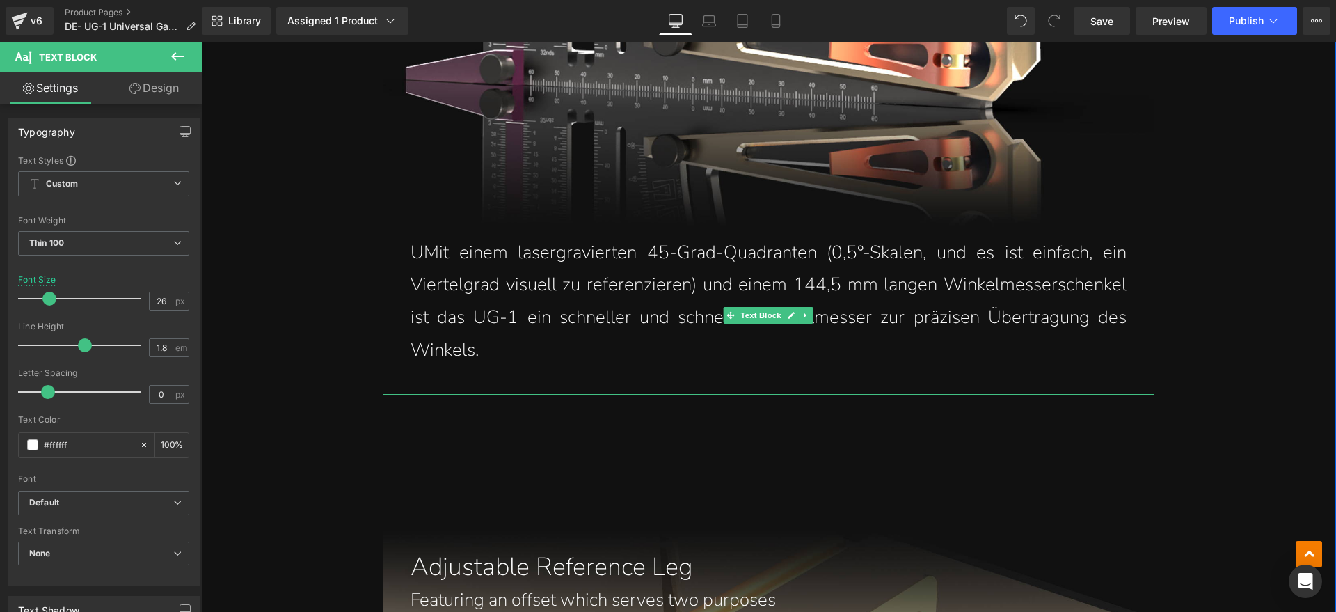
click at [424, 257] on p "UMit einem lasergravierten 45-Grad-Quadranten (0,5°-Skalen, und es ist einfach,…" at bounding box center [769, 302] width 716 height 130
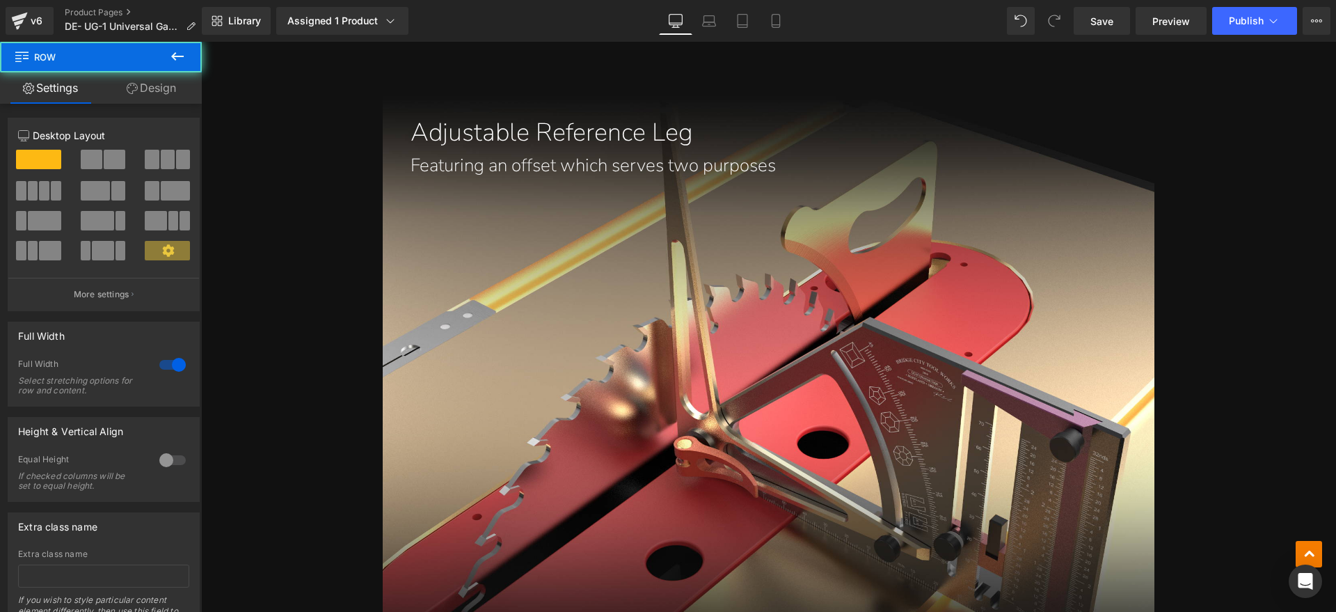
scroll to position [4176, 0]
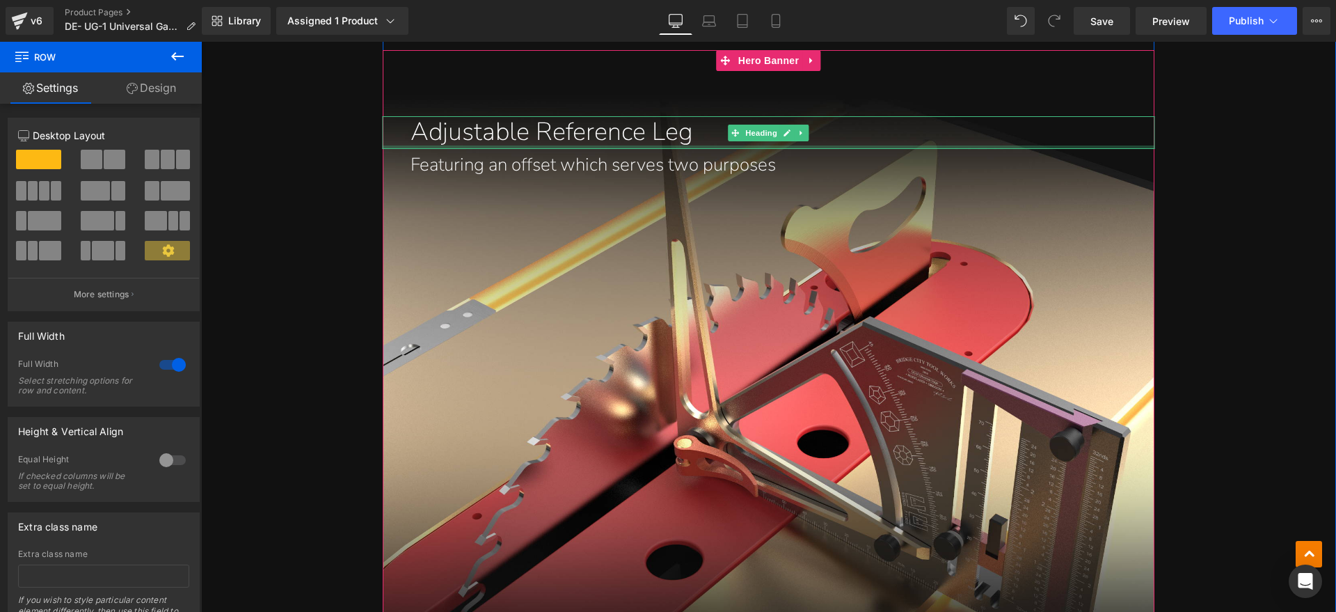
click at [656, 145] on div at bounding box center [769, 146] width 772 height 3
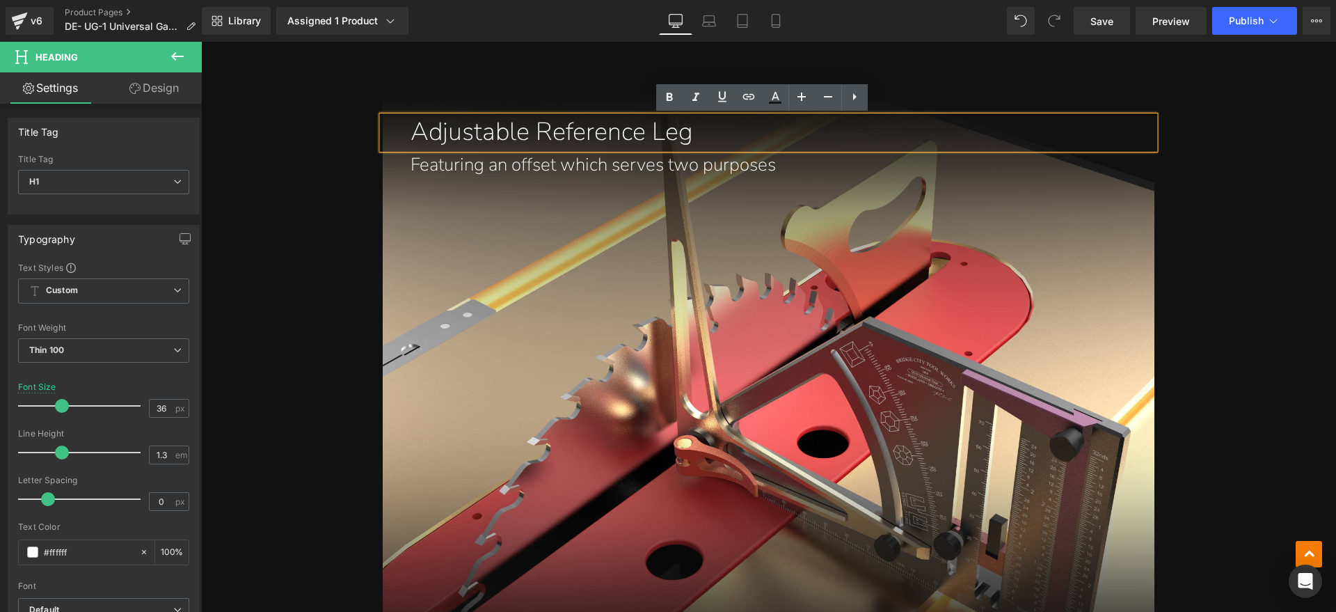
click at [488, 136] on h1 "Adjustable Reference Leg" at bounding box center [783, 132] width 744 height 33
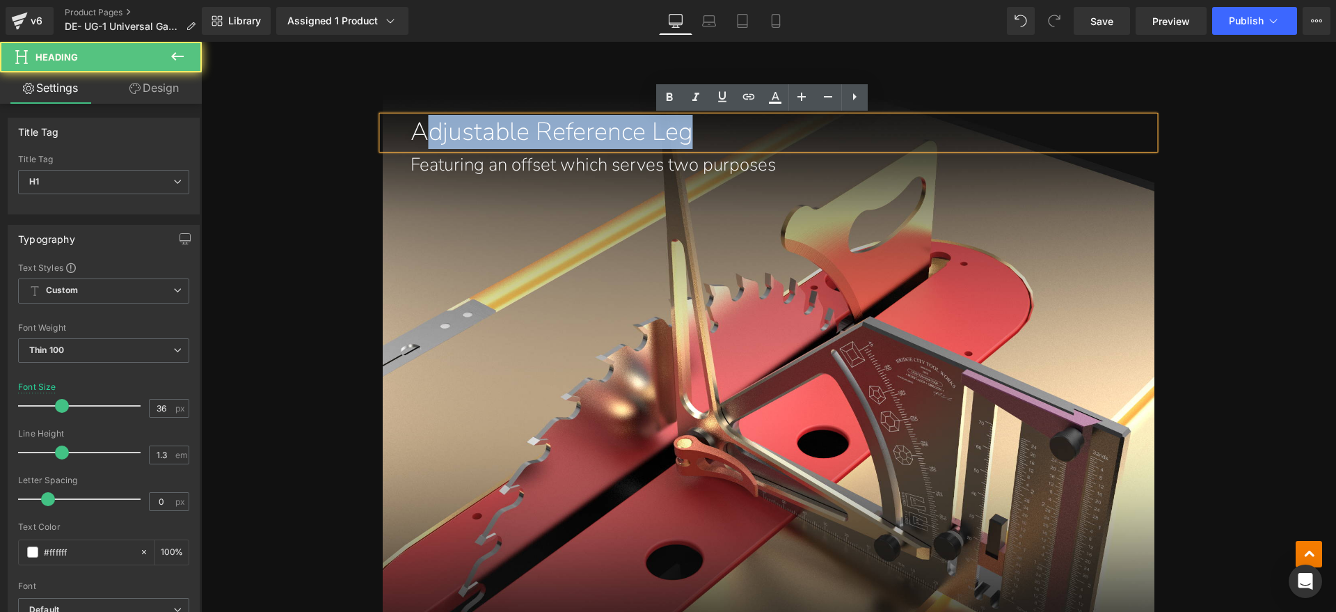
drag, startPoint x: 715, startPoint y: 131, endPoint x: 416, endPoint y: 131, distance: 299.3
click at [416, 131] on h1 "Adjustable Reference Leg" at bounding box center [783, 132] width 744 height 33
paste div
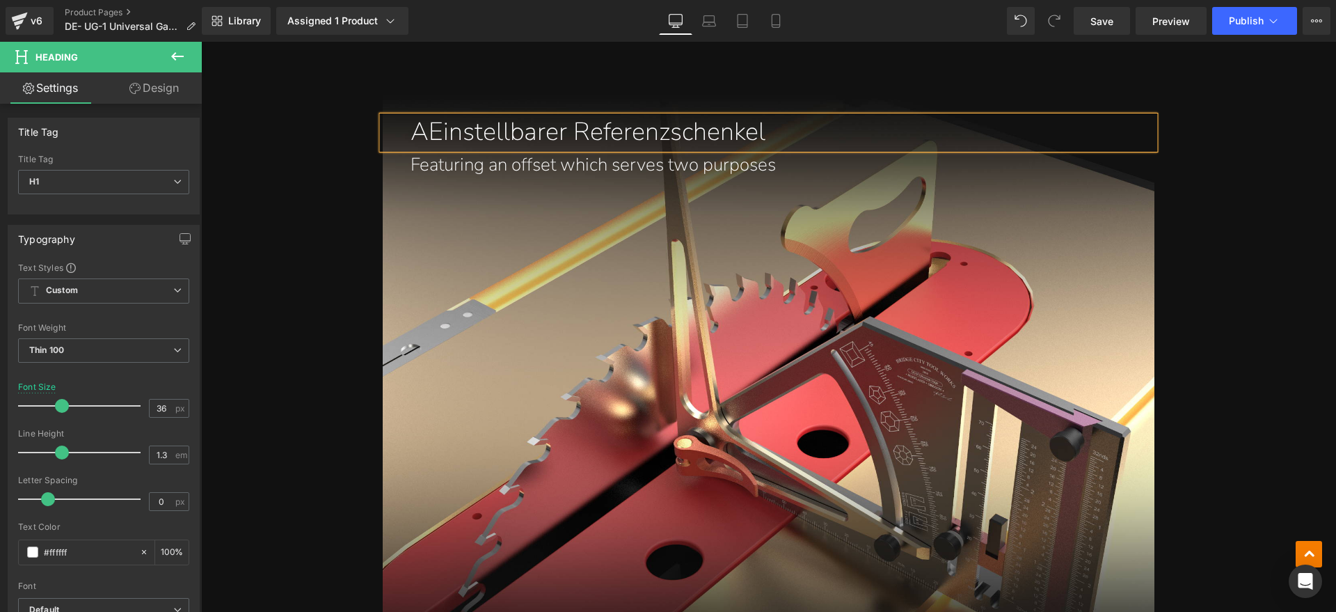
click at [427, 127] on h1 "AEinstellbarer Referenzschenkel" at bounding box center [783, 132] width 744 height 33
drag, startPoint x: 505, startPoint y: 157, endPoint x: 665, endPoint y: 167, distance: 160.4
click at [505, 157] on p "Featuring an offset which serves two purposes" at bounding box center [769, 165] width 716 height 33
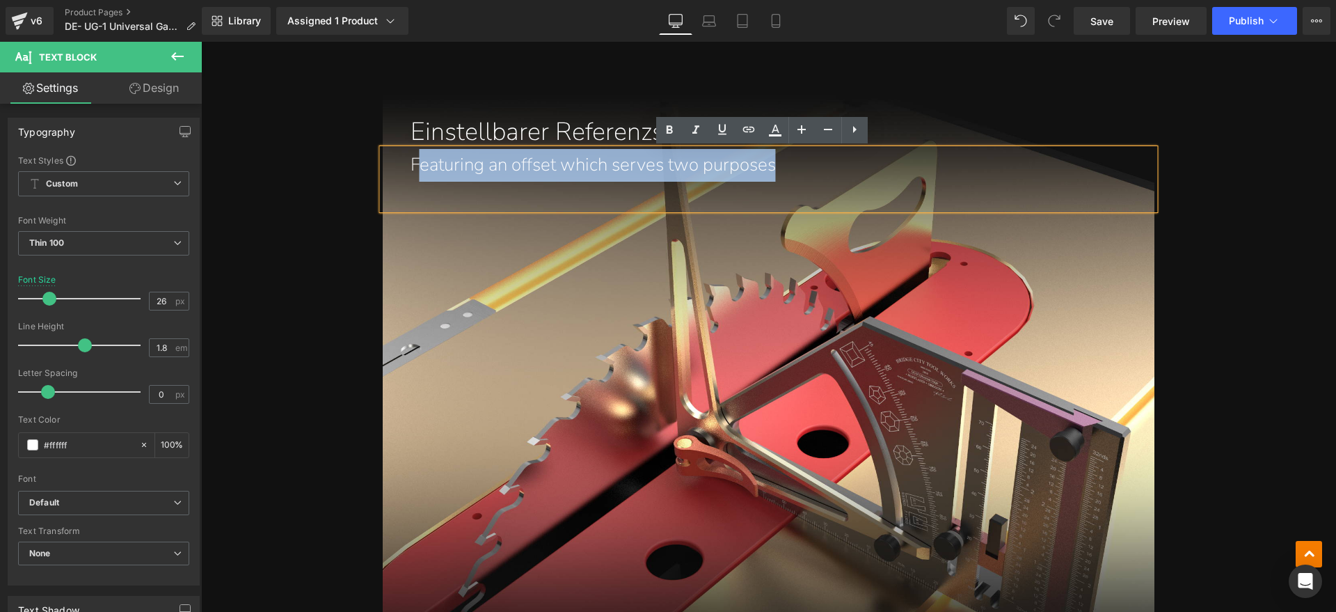
drag, startPoint x: 829, startPoint y: 167, endPoint x: 411, endPoint y: 167, distance: 418.3
click at [411, 167] on p "Featuring an offset which serves two purposes" at bounding box center [769, 165] width 716 height 33
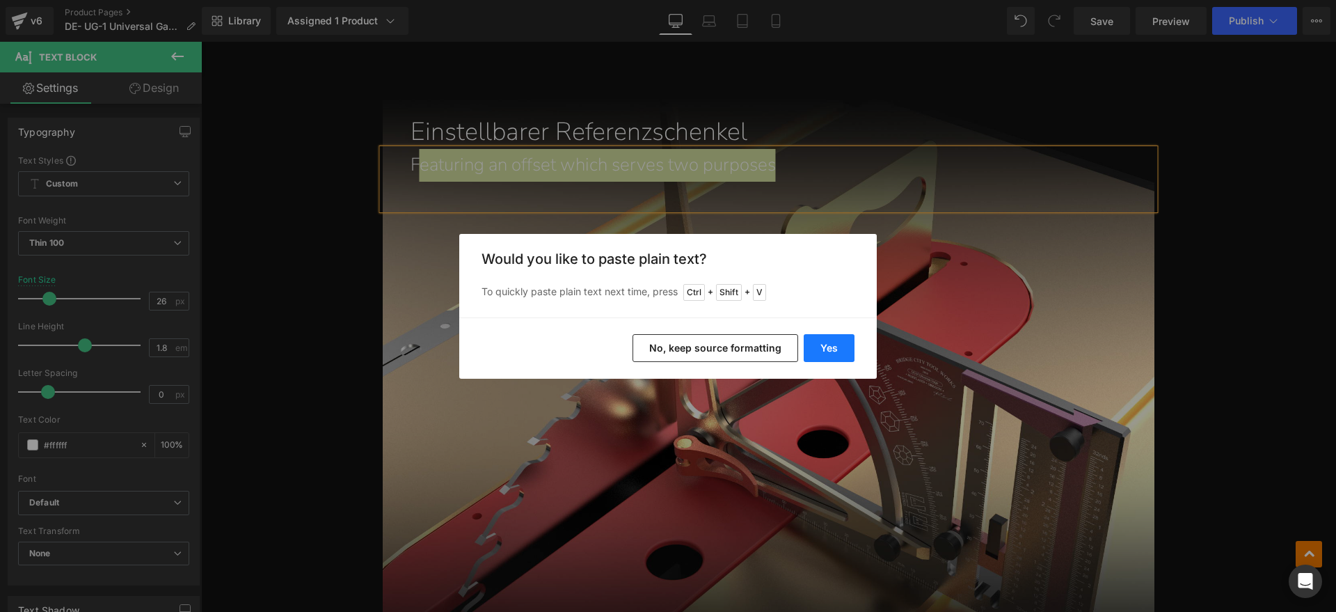
click at [847, 347] on button "Yes" at bounding box center [829, 348] width 51 height 28
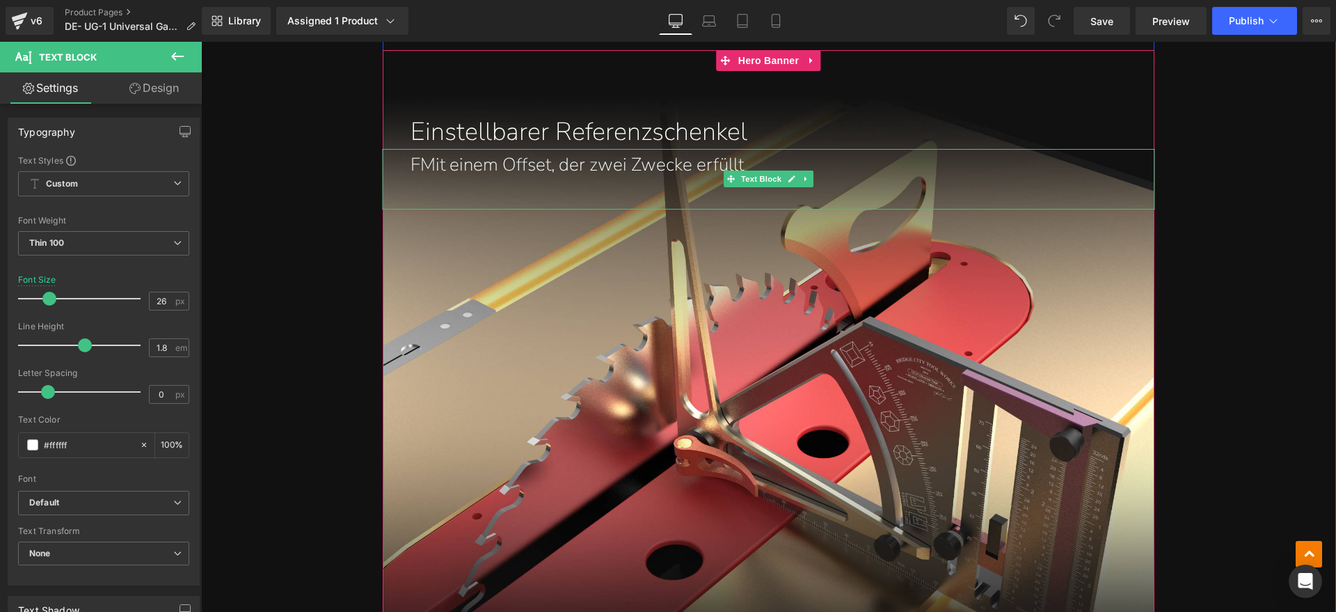
click at [411, 161] on p "FMit einem Offset, der zwei Zwecke erfüllt" at bounding box center [769, 165] width 716 height 33
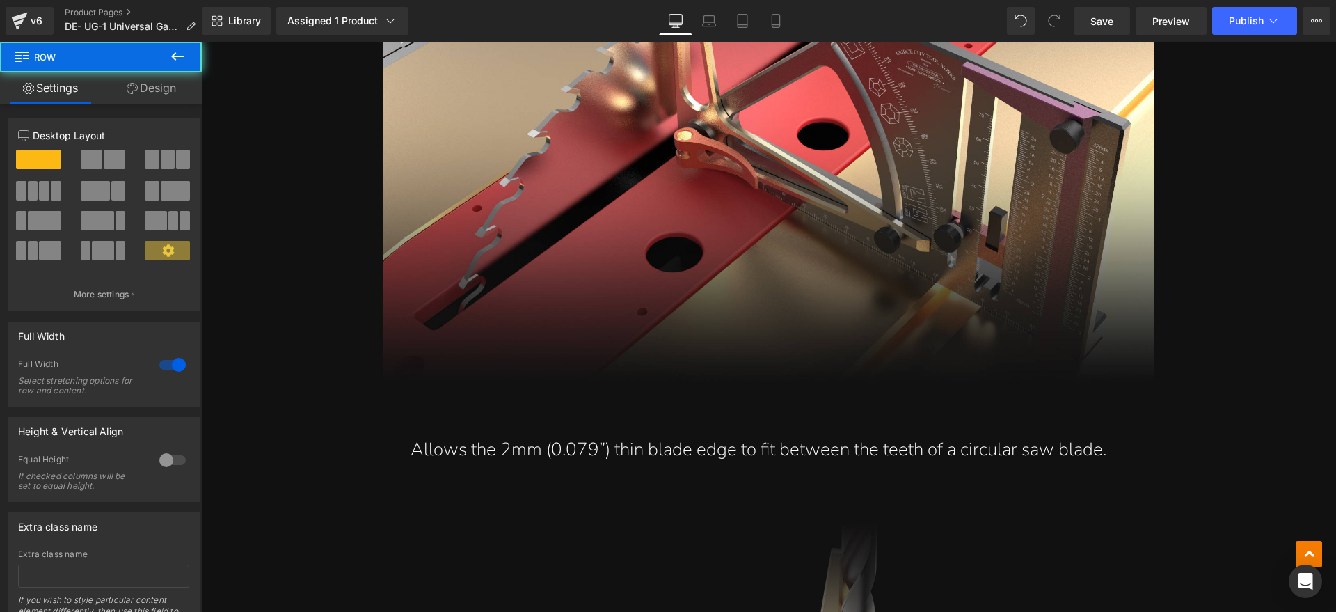
scroll to position [4524, 0]
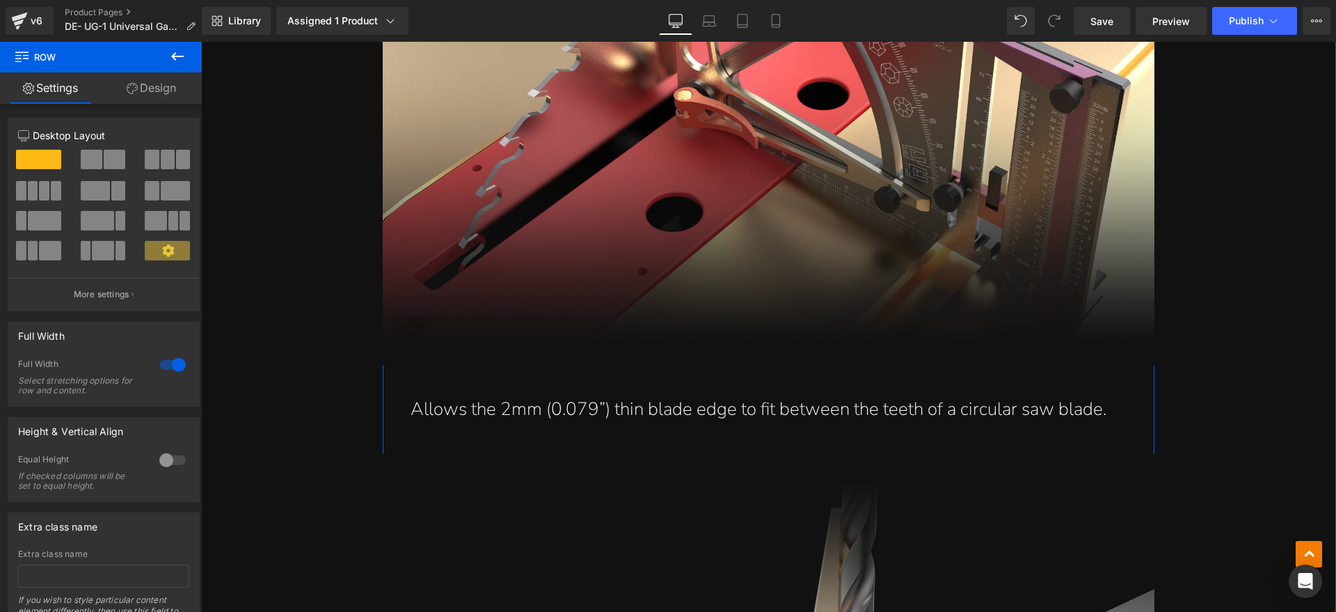
drag, startPoint x: 612, startPoint y: 415, endPoint x: 939, endPoint y: 413, distance: 326.4
click at [614, 415] on p "Allows the 2mm (0.079”) thin blade edge to fit between the teeth of a circular …" at bounding box center [769, 409] width 716 height 33
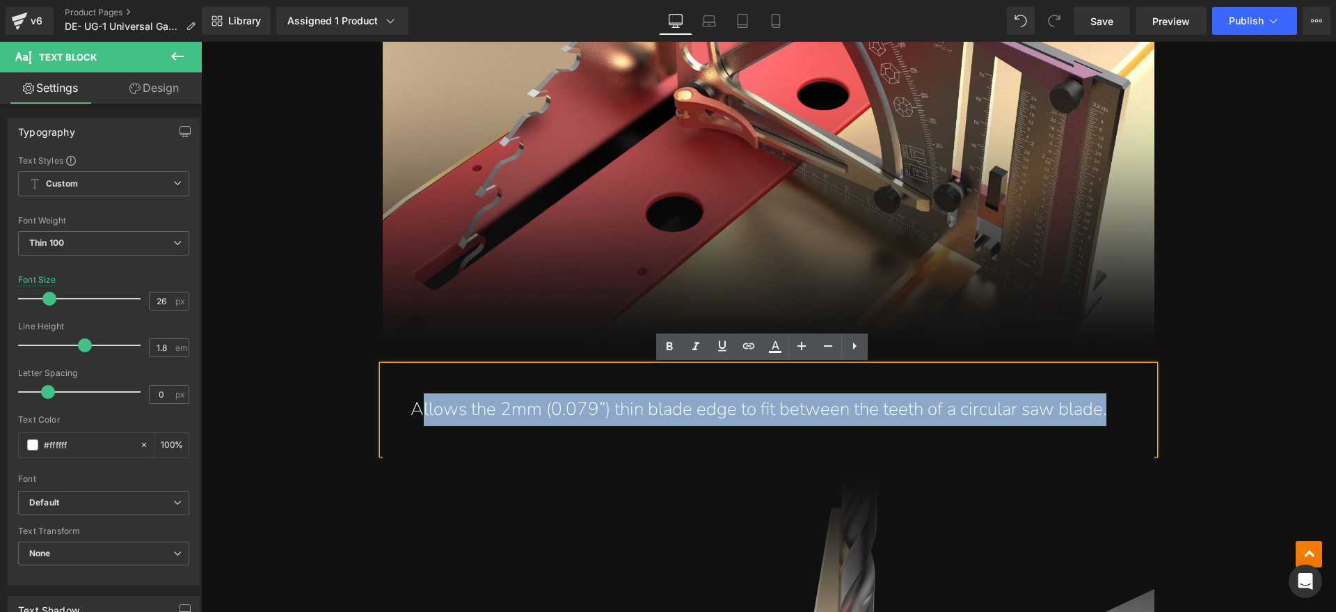
drag, startPoint x: 1112, startPoint y: 406, endPoint x: 411, endPoint y: 404, distance: 701.5
click at [411, 404] on p "Allows the 2mm (0.079”) thin blade edge to fit between the teeth of a circular …" at bounding box center [769, 409] width 716 height 33
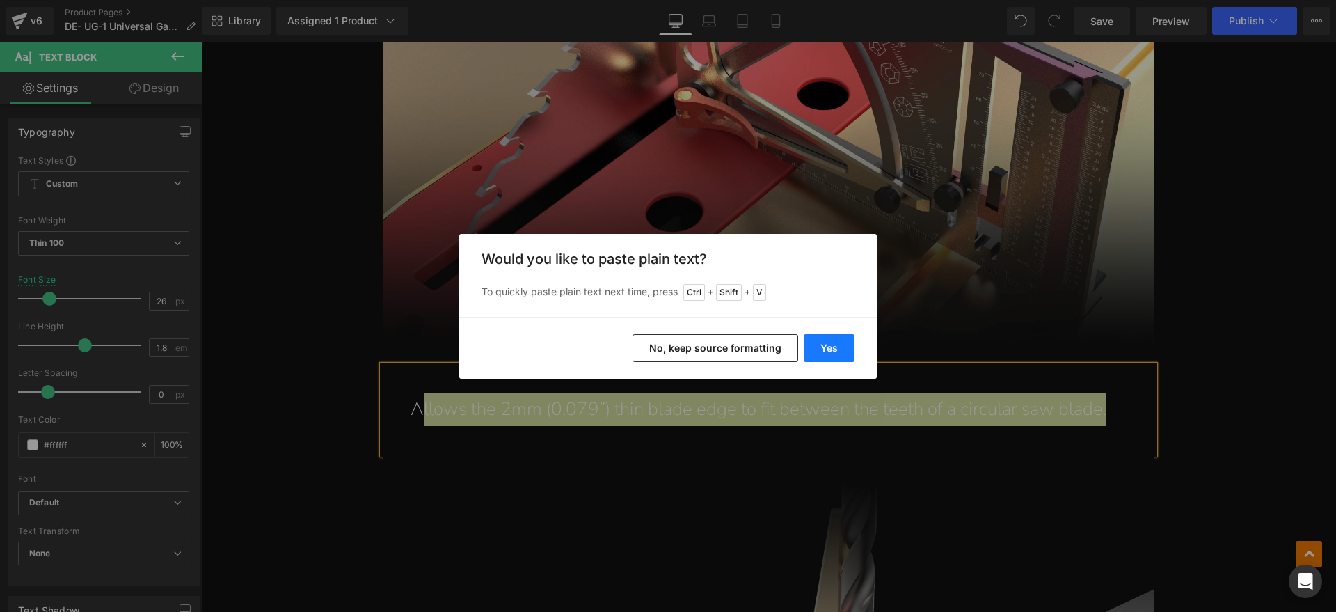
click at [827, 350] on button "Yes" at bounding box center [829, 348] width 51 height 28
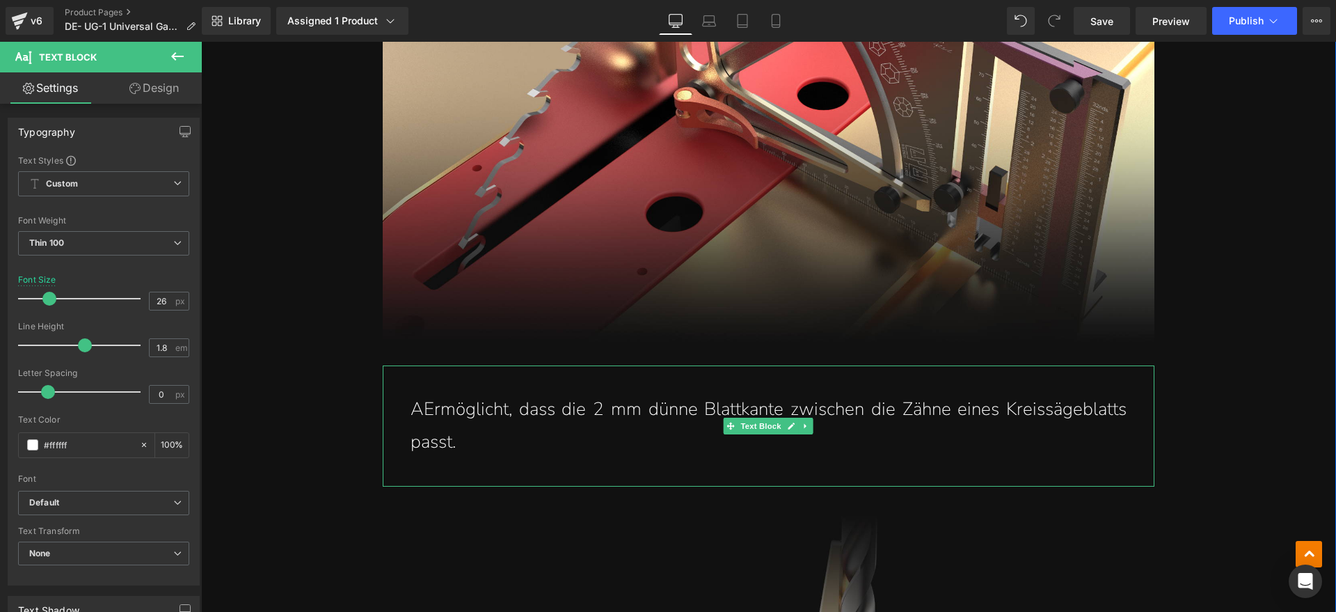
click at [419, 415] on p "AErmöglicht, dass die 2 mm dünne Blattkante zwischen die Zähne eines Kreissägeb…" at bounding box center [769, 425] width 716 height 65
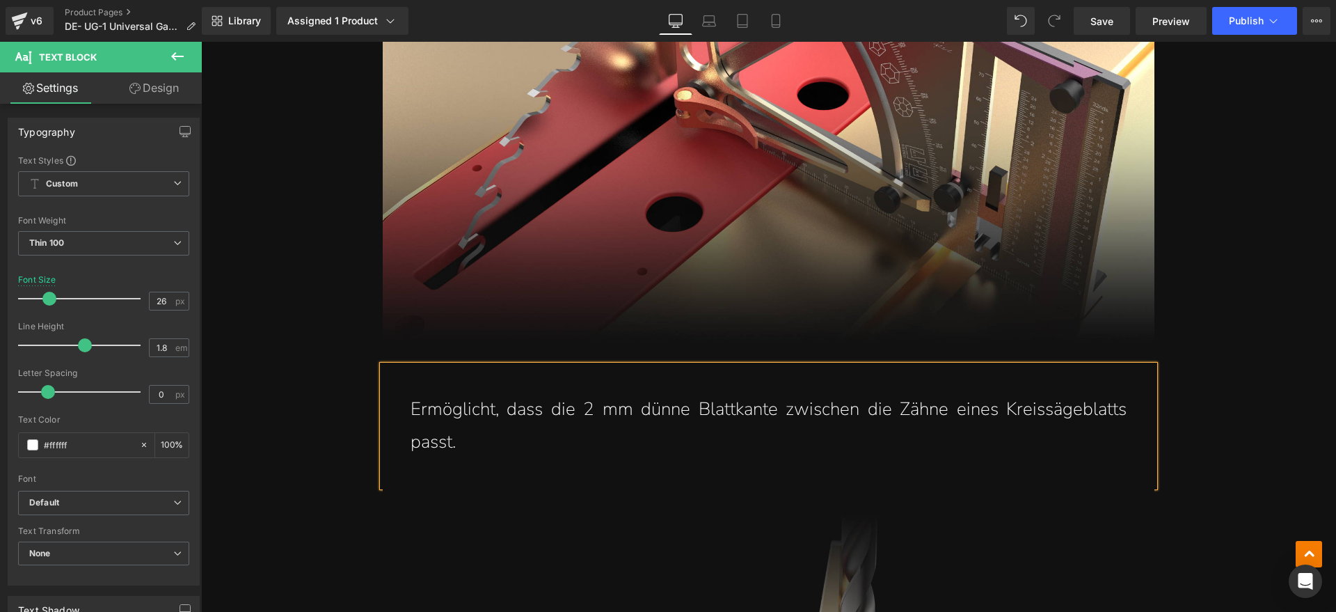
click at [517, 438] on p "Ermöglicht, dass die 2 mm dünne Blattkante zwischen die Zähne eines Kreissägebl…" at bounding box center [769, 425] width 716 height 65
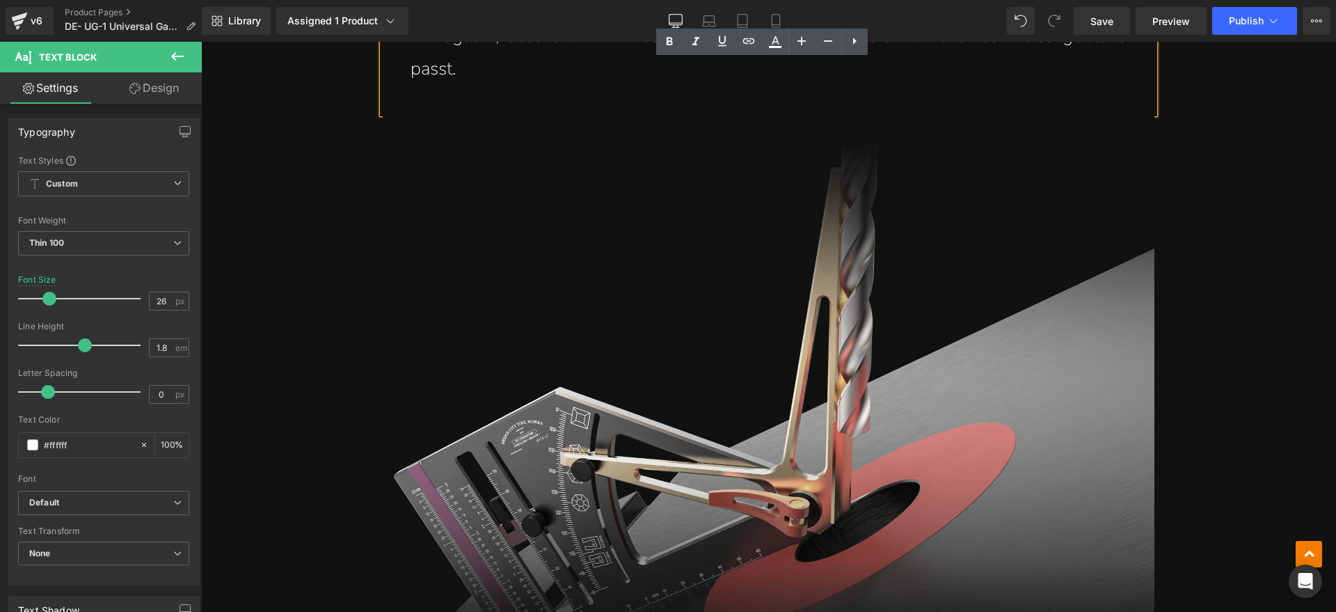
scroll to position [5132, 0]
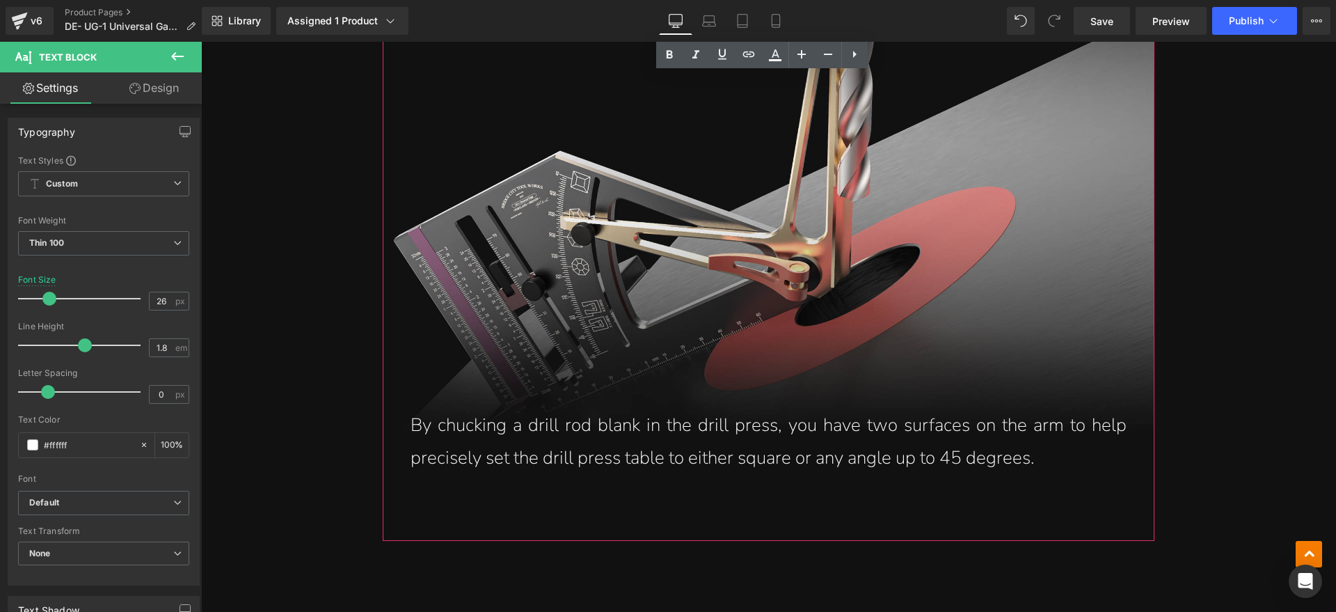
drag, startPoint x: 507, startPoint y: 449, endPoint x: 766, endPoint y: 450, distance: 258.9
click at [508, 450] on span "By chucking a drill rod blank in the drill press, you have two surfaces on the …" at bounding box center [769, 441] width 716 height 57
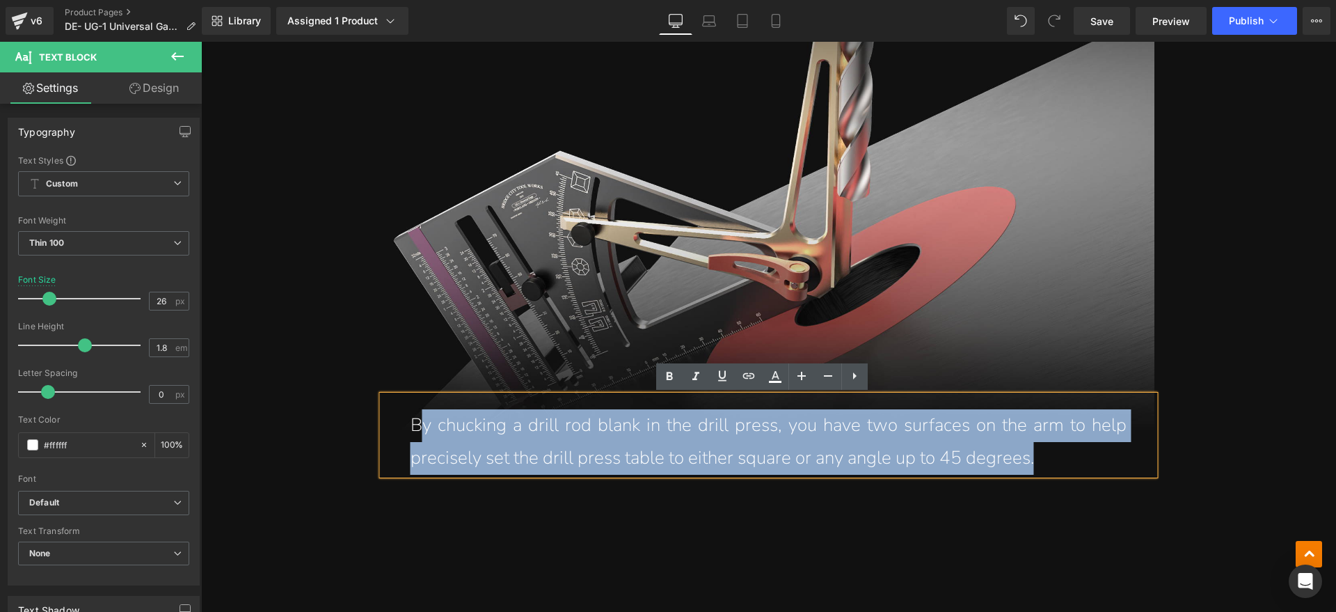
drag, startPoint x: 1056, startPoint y: 458, endPoint x: 413, endPoint y: 411, distance: 644.0
click at [413, 411] on p "By chucking a drill rod blank in the drill press, you have two surfaces on the …" at bounding box center [769, 441] width 716 height 65
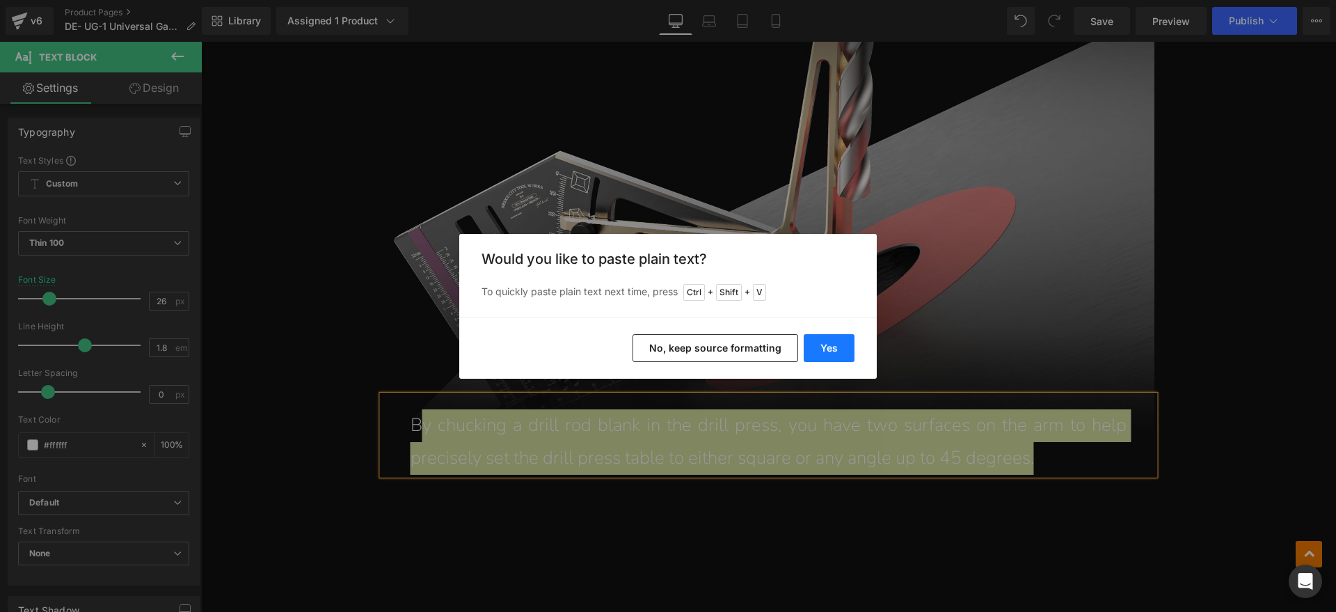
click at [808, 350] on button "Yes" at bounding box center [829, 348] width 51 height 28
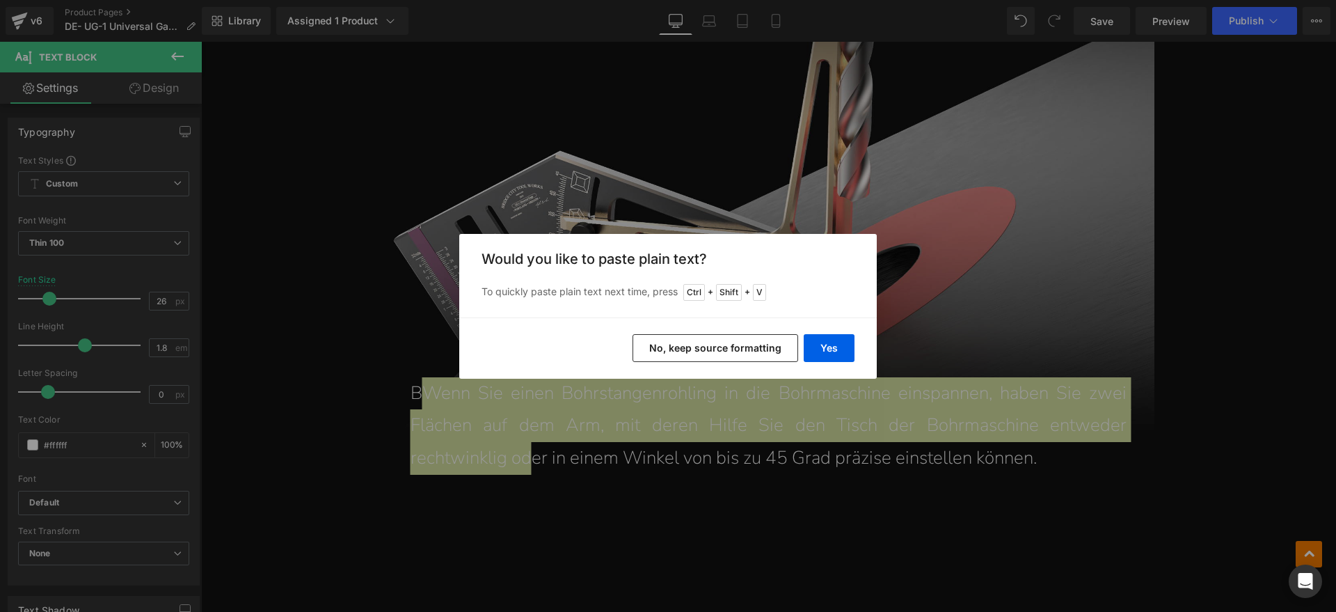
scroll to position [5100, 0]
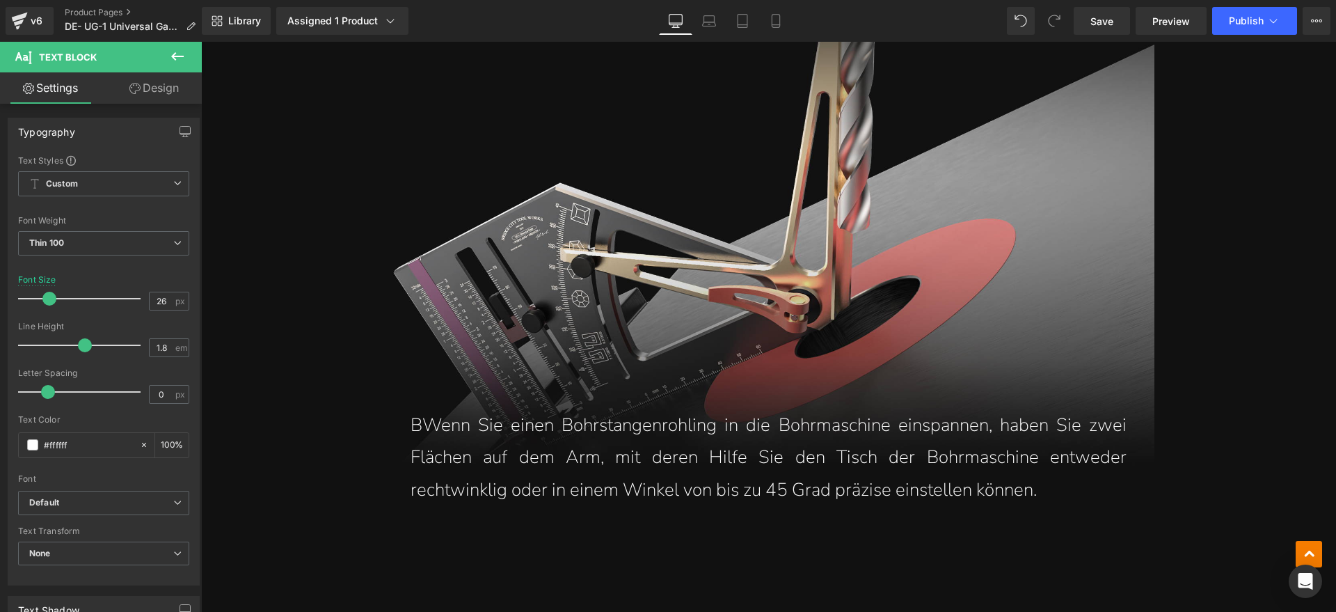
click at [416, 428] on span "BWenn Sie einen Bohrstangenrohling in die Bohrmaschine einspannen, haben Sie zw…" at bounding box center [769, 458] width 716 height 90
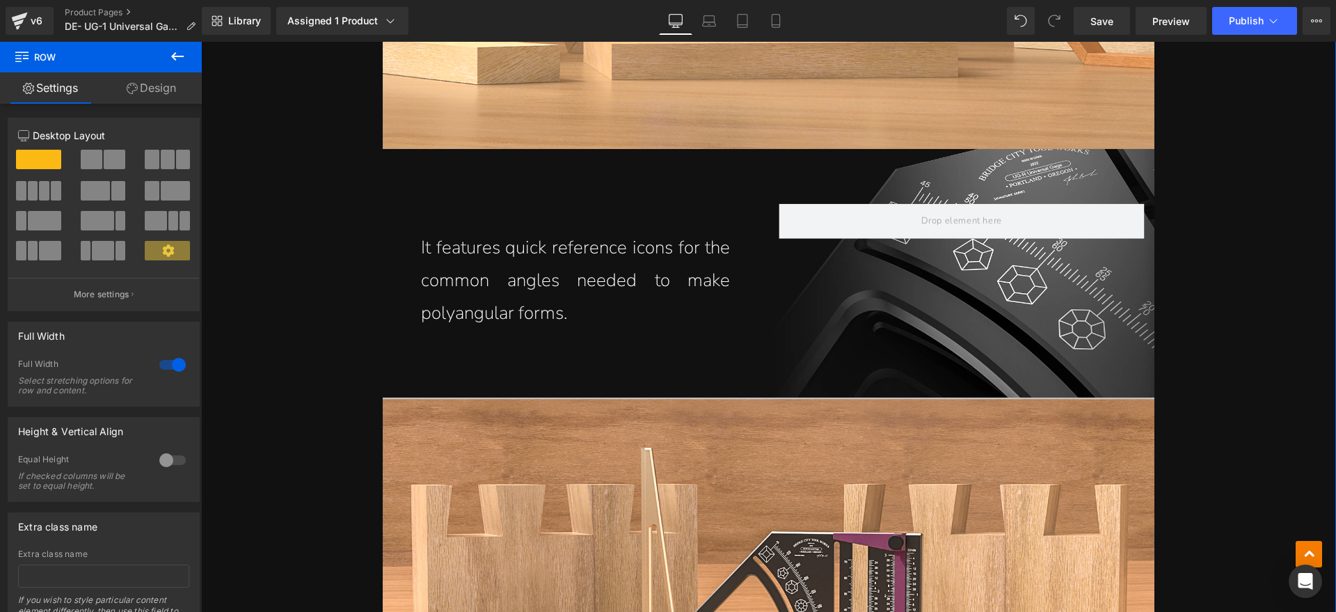
scroll to position [6057, 0]
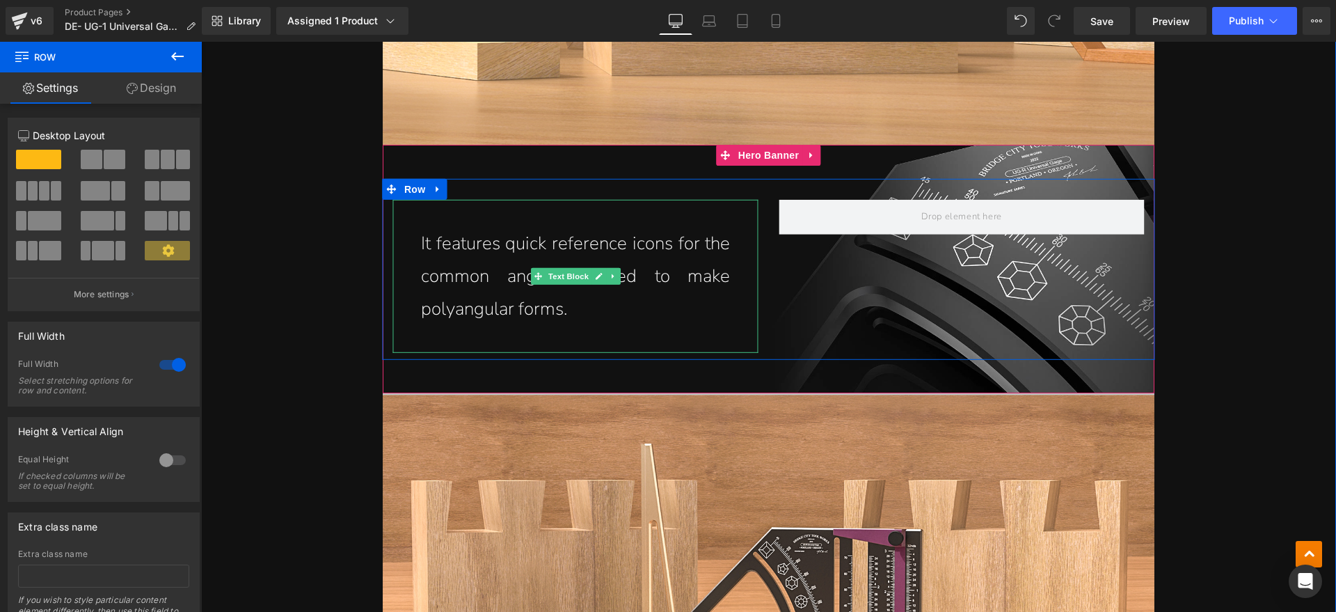
drag, startPoint x: 591, startPoint y: 257, endPoint x: 578, endPoint y: 293, distance: 38.3
click at [592, 257] on p "It features quick reference icons for the common angles needed to make polyangu…" at bounding box center [576, 276] width 310 height 97
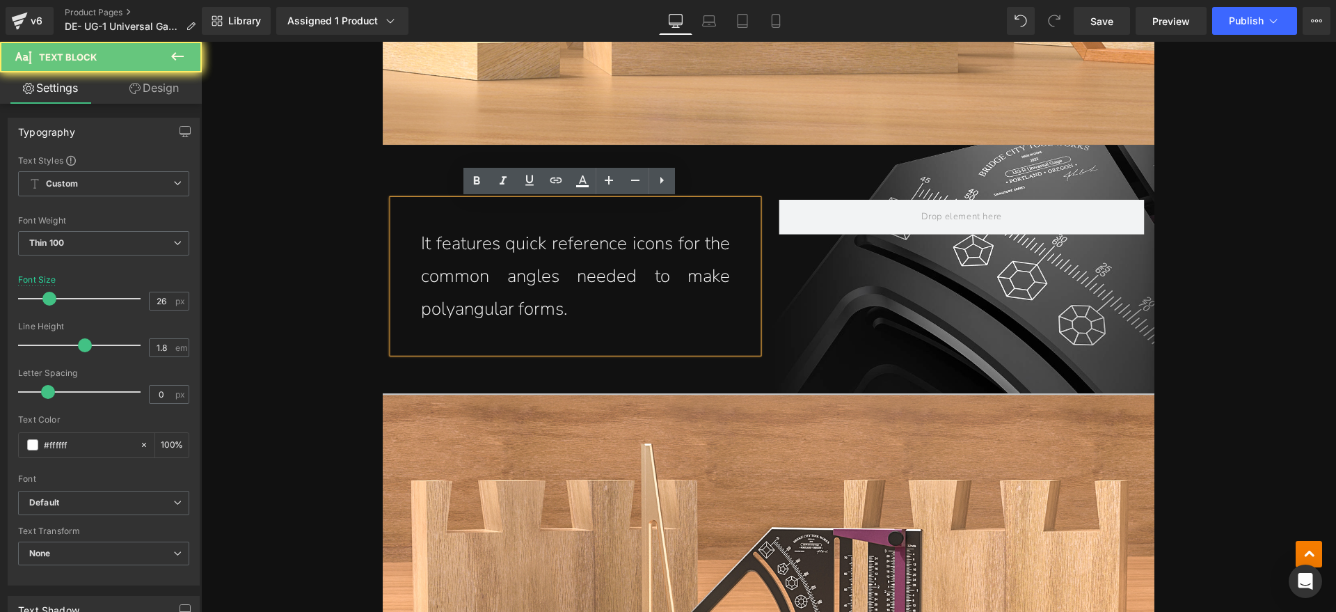
click at [576, 305] on p "It features quick reference icons for the common angles needed to make polyangu…" at bounding box center [576, 276] width 310 height 97
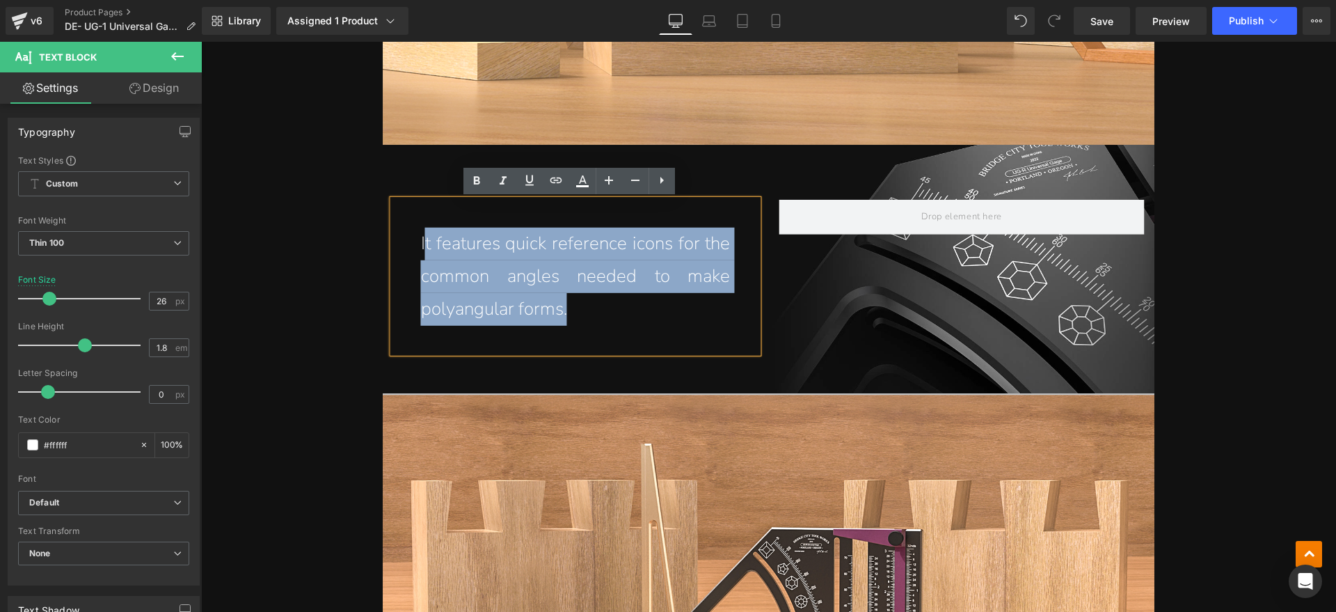
drag, startPoint x: 578, startPoint y: 310, endPoint x: 420, endPoint y: 251, distance: 168.3
click at [421, 251] on p "It features quick reference icons for the common angles needed to make polyangu…" at bounding box center [576, 276] width 310 height 97
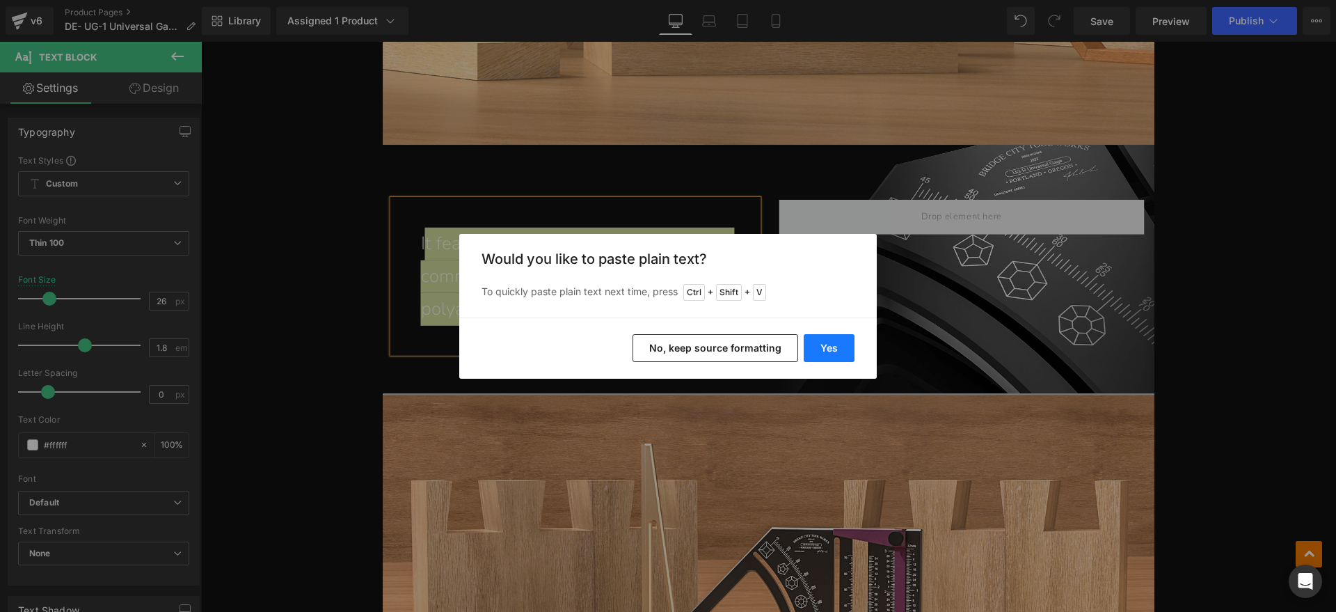
click at [832, 353] on button "Yes" at bounding box center [829, 348] width 51 height 28
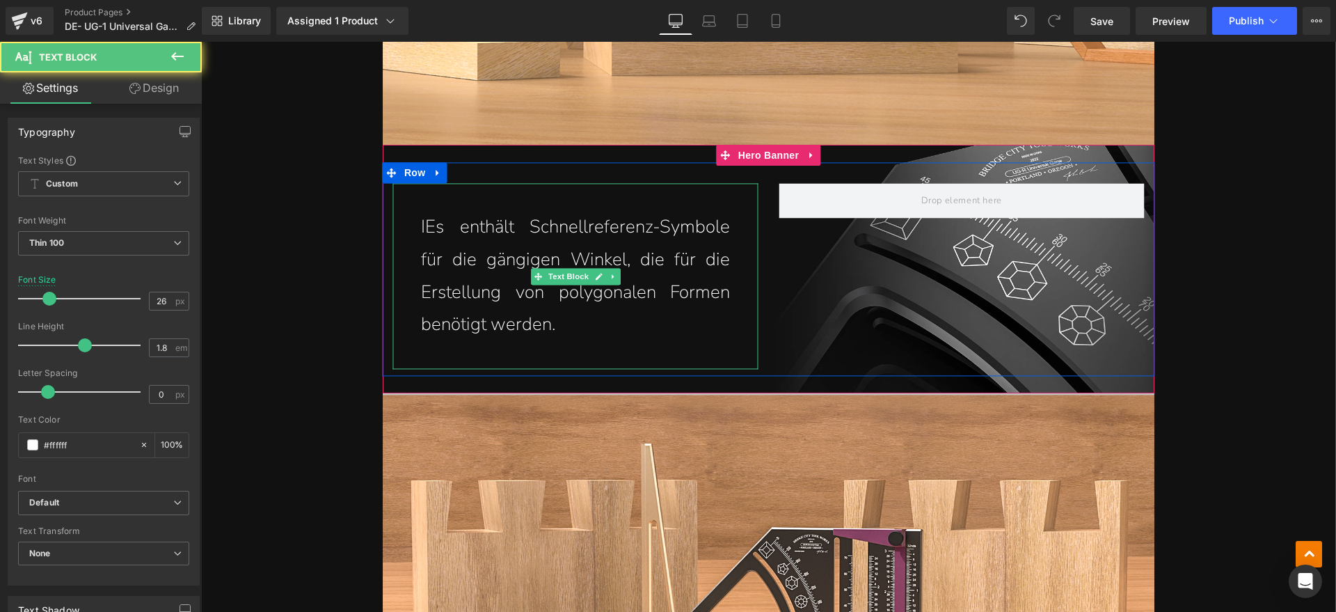
click at [421, 222] on p "IEs enthält Schnellreferenz-Symbole für die gängigen Winkel, die für die Erstel…" at bounding box center [576, 276] width 310 height 130
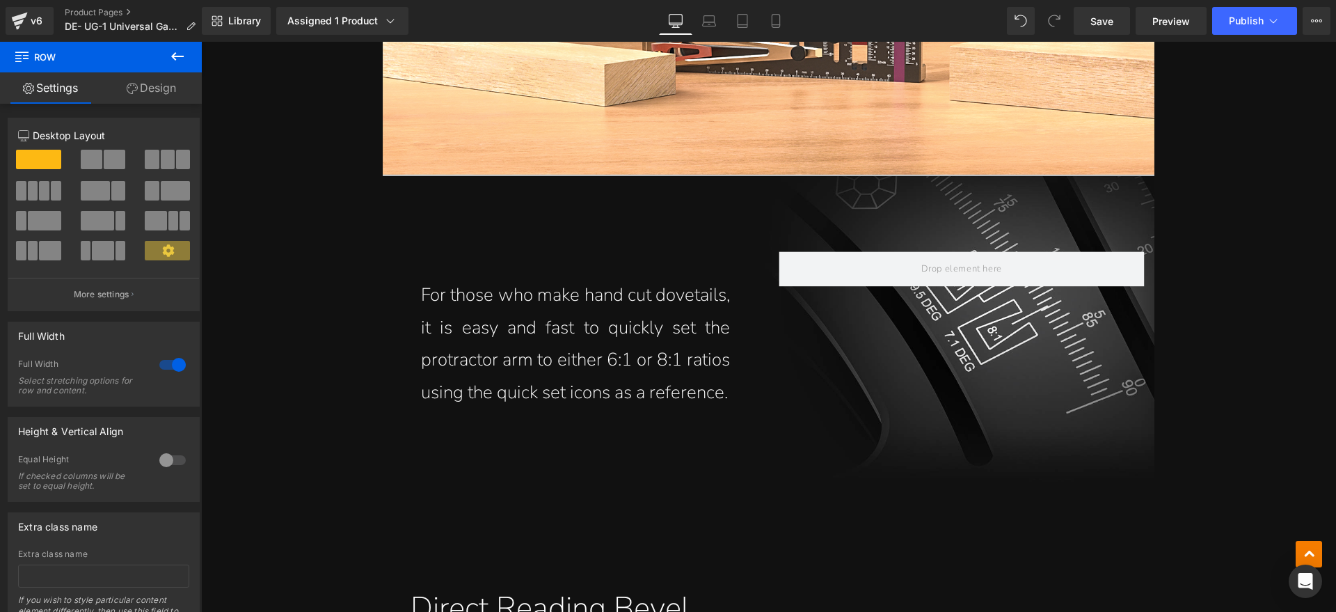
scroll to position [6666, 0]
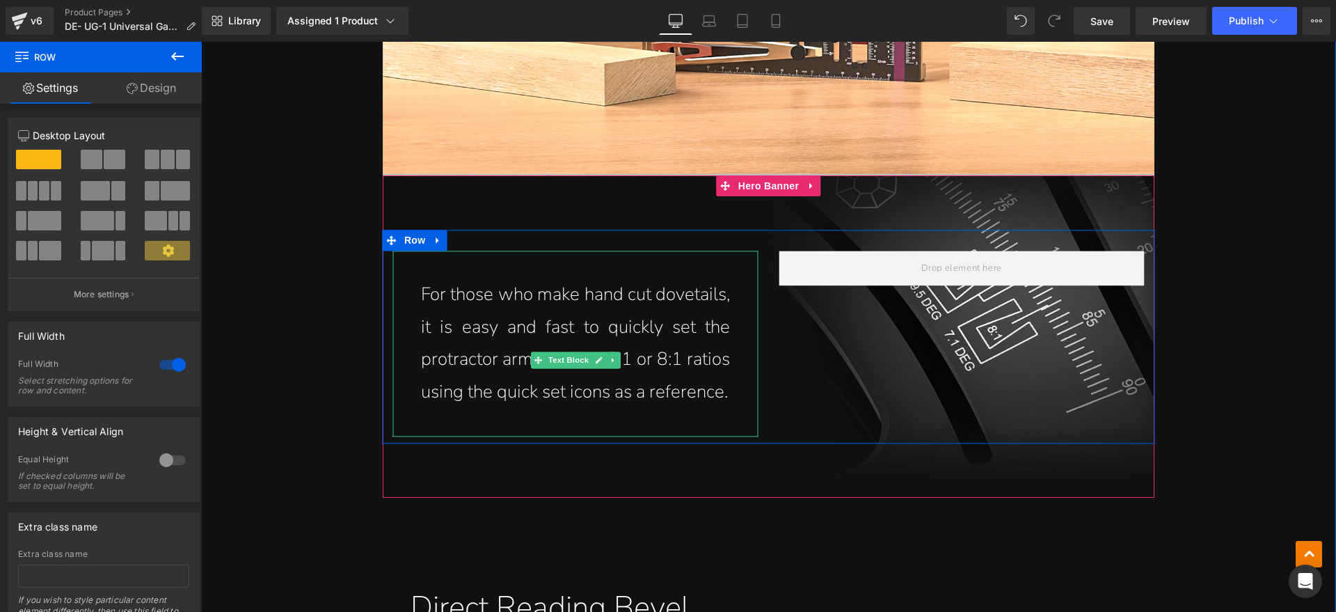
click at [505, 335] on p "For those who make hand cut dovetails, it is easy and fast to quickly set the p…" at bounding box center [576, 343] width 310 height 130
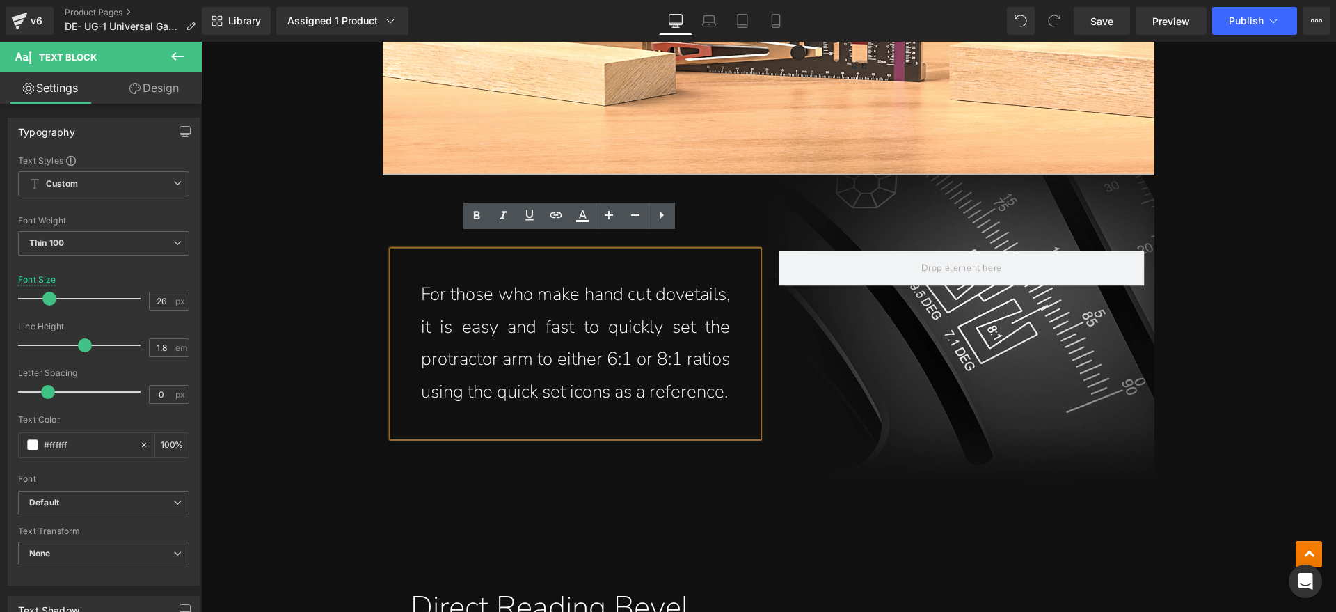
drag, startPoint x: 498, startPoint y: 409, endPoint x: 426, endPoint y: 283, distance: 145.9
click at [426, 283] on p "For those who make hand cut dovetails, it is easy and fast to quickly set the p…" at bounding box center [576, 343] width 310 height 130
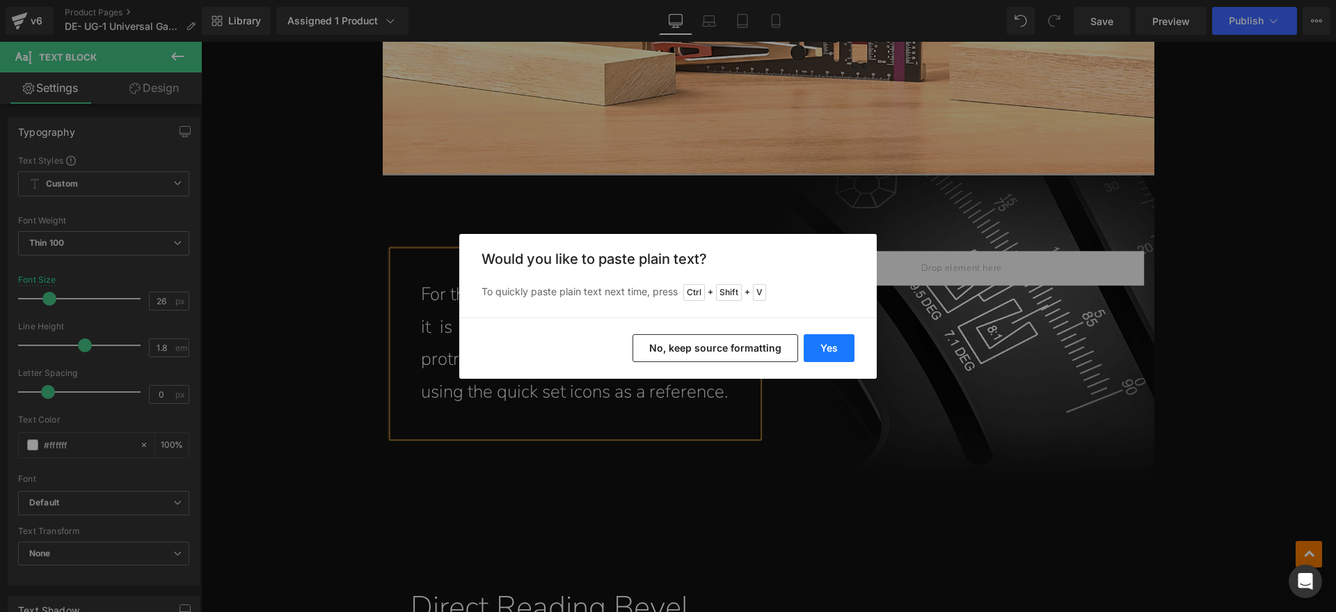
drag, startPoint x: 839, startPoint y: 352, endPoint x: 348, endPoint y: 310, distance: 492.4
click at [839, 352] on button "Yes" at bounding box center [829, 348] width 51 height 28
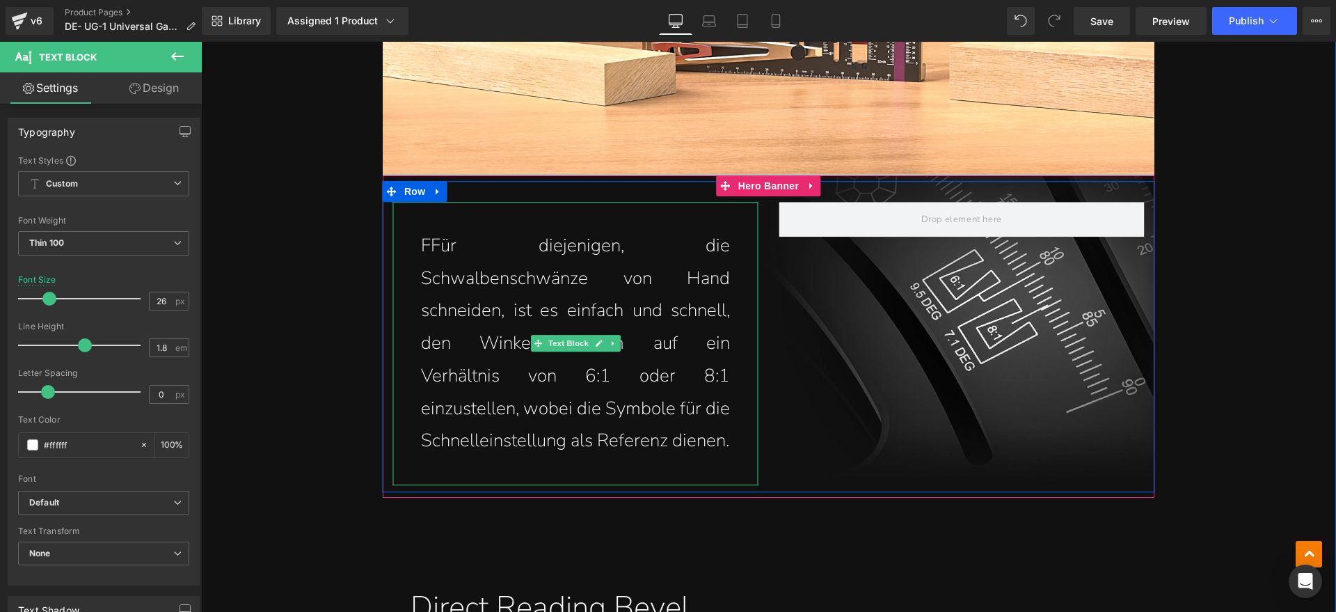
click at [425, 246] on p "FFür diejenigen, die Schwalbenschwänze von Hand schneiden, ist es einfach und s…" at bounding box center [576, 344] width 310 height 228
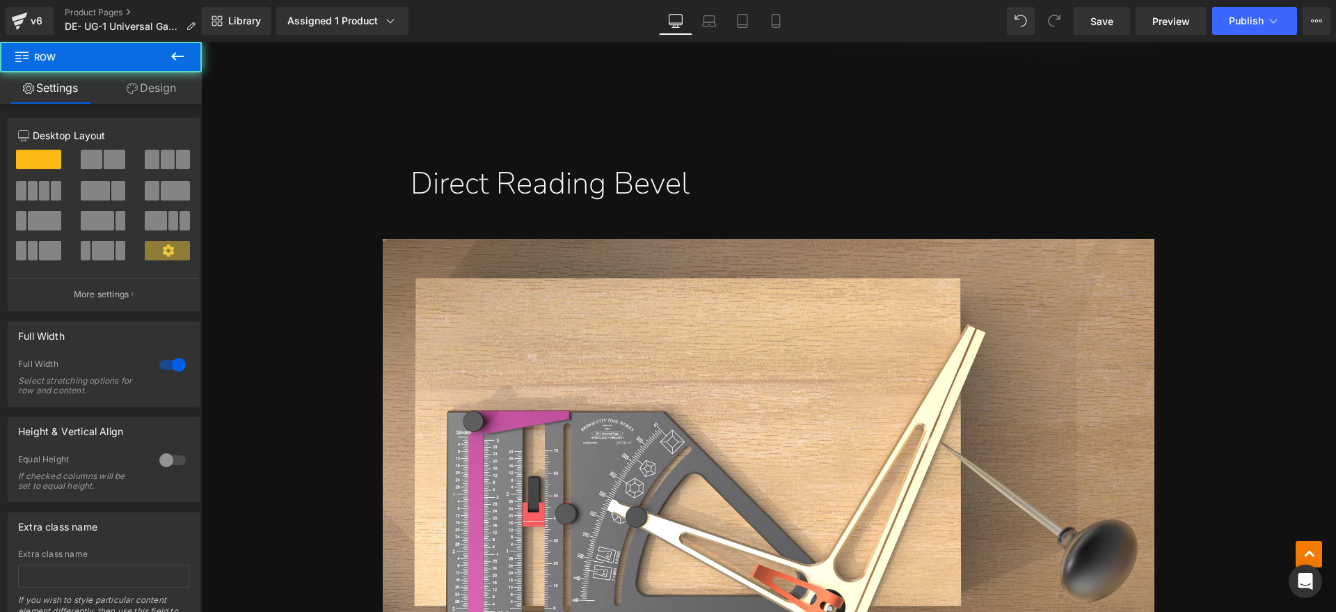
scroll to position [7101, 0]
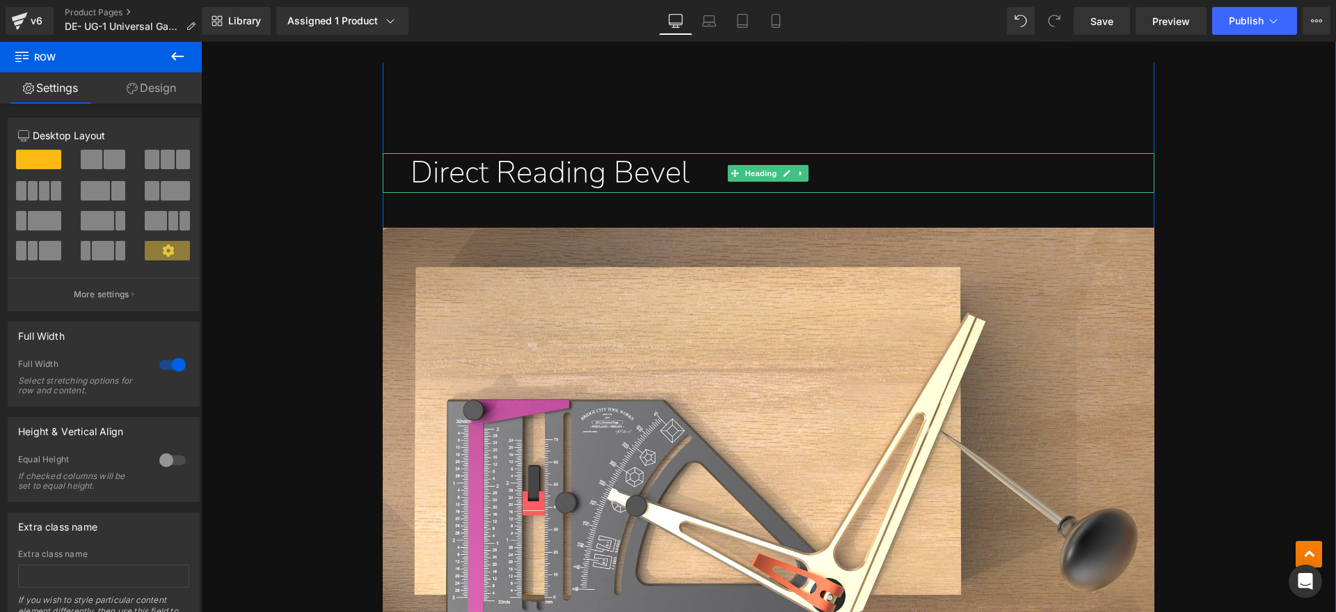
drag, startPoint x: 505, startPoint y: 177, endPoint x: 714, endPoint y: 177, distance: 209.5
click at [505, 177] on h1 "Direct Reading Bevel" at bounding box center [783, 173] width 744 height 40
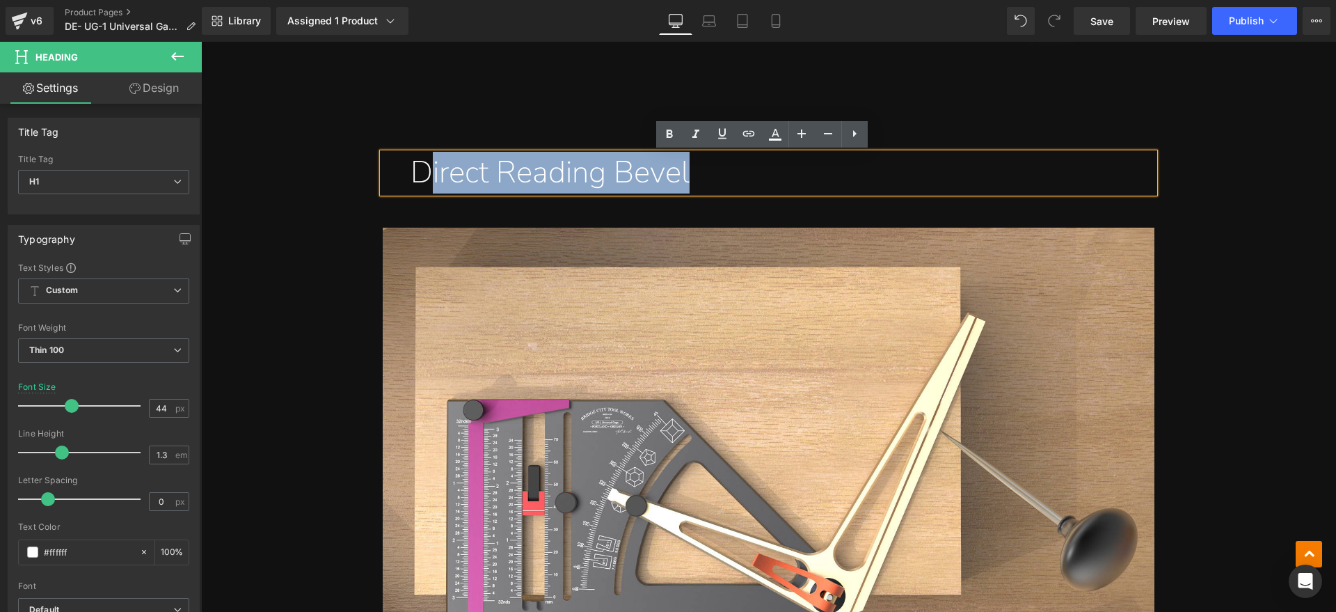
drag, startPoint x: 706, startPoint y: 173, endPoint x: 422, endPoint y: 173, distance: 283.9
click at [422, 173] on h1 "Direct Reading Bevel" at bounding box center [783, 173] width 744 height 40
paste div
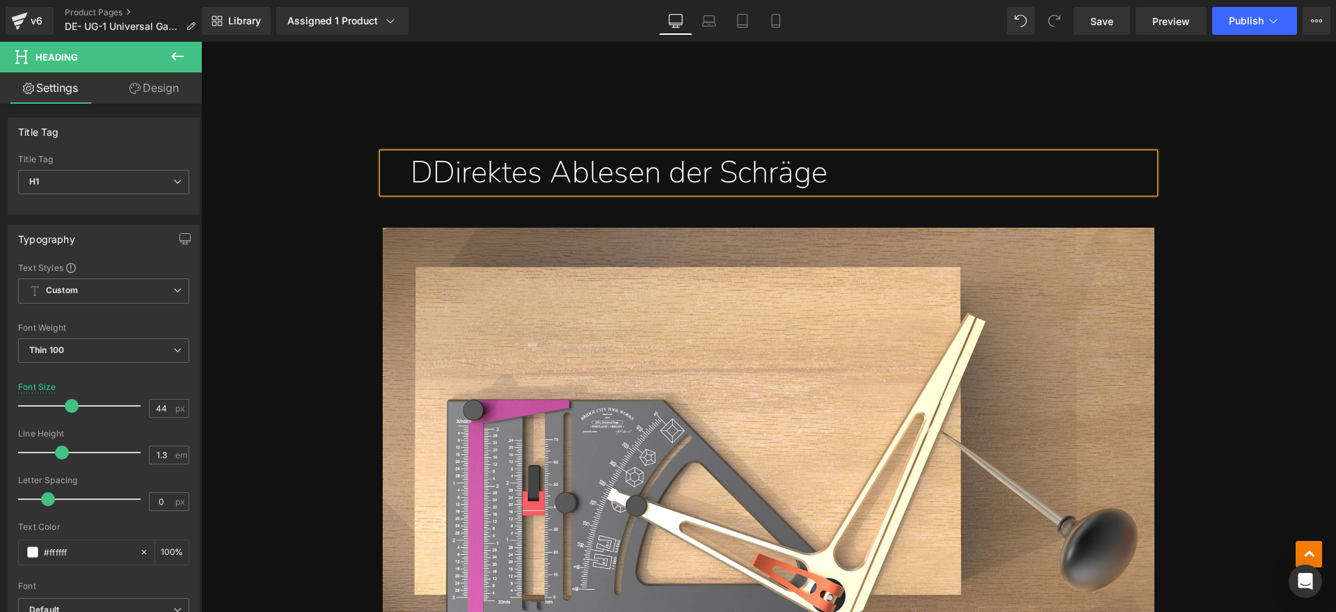
click at [422, 170] on h1 "DDirektes Ablesen der Schräge" at bounding box center [783, 173] width 744 height 40
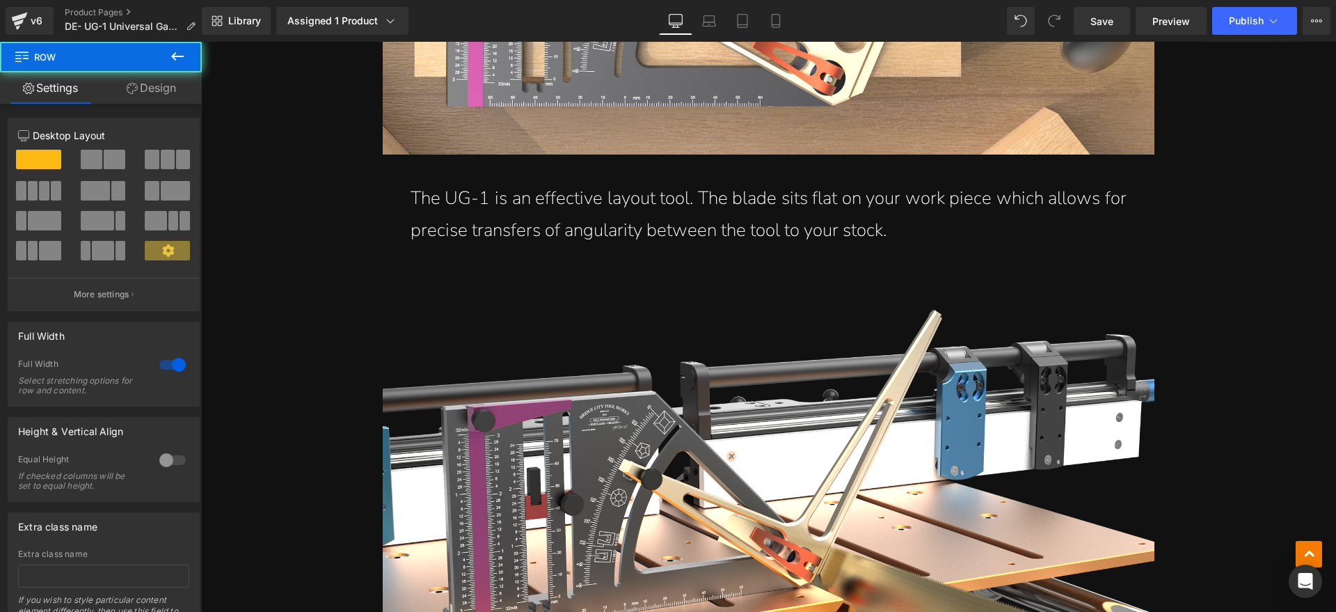
scroll to position [7623, 0]
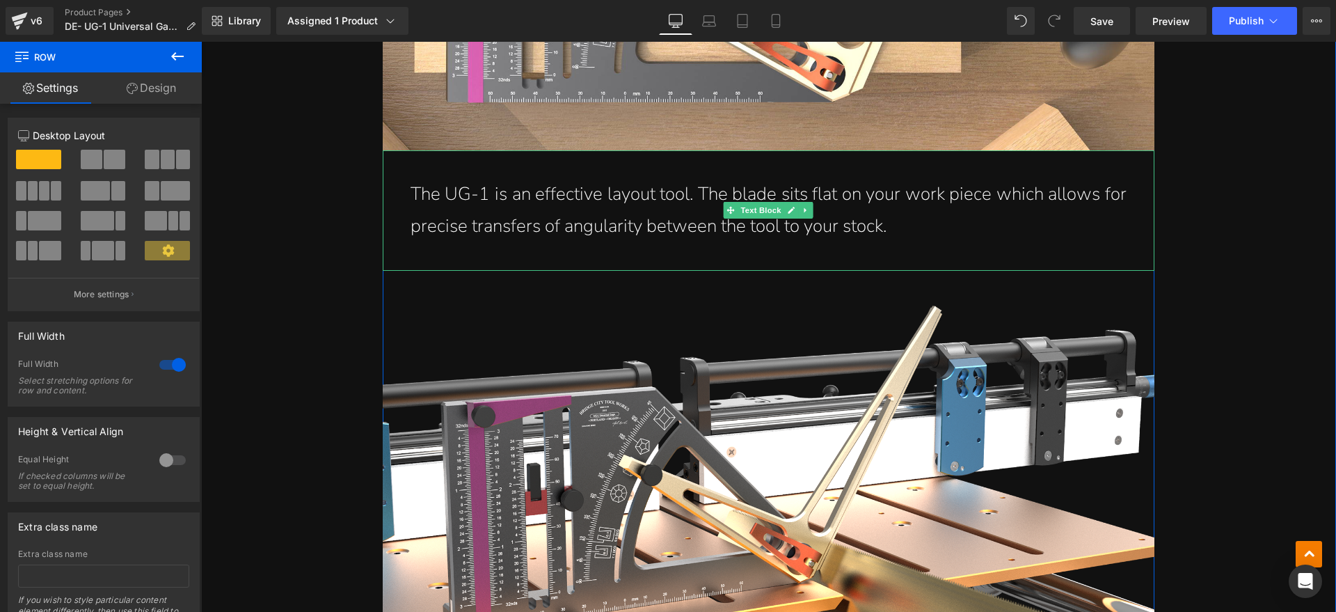
drag, startPoint x: 914, startPoint y: 231, endPoint x: 940, endPoint y: 220, distance: 28.1
click at [914, 231] on p "The UG-1 is an effective layout tool. The blade sits flat on your work piece wh…" at bounding box center [769, 210] width 716 height 65
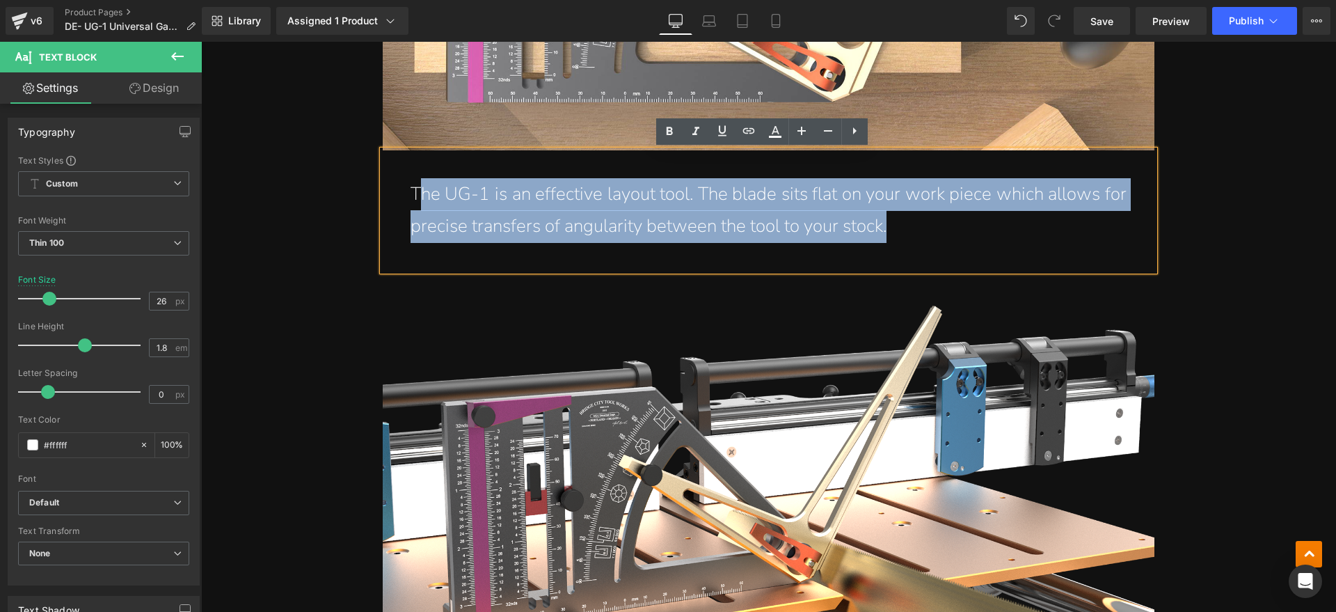
drag, startPoint x: 902, startPoint y: 230, endPoint x: 417, endPoint y: 177, distance: 487.9
click at [417, 178] on p "The UG-1 is an effective layout tool. The blade sits flat on your work piece wh…" at bounding box center [769, 210] width 716 height 65
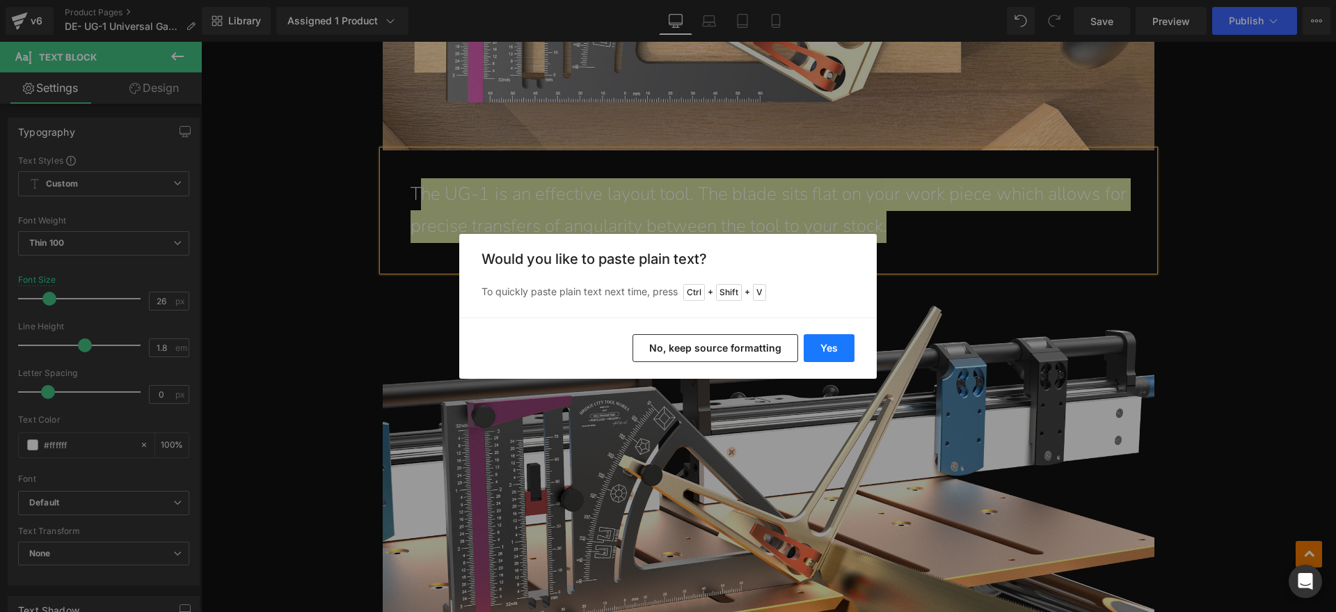
click at [834, 347] on button "Yes" at bounding box center [829, 348] width 51 height 28
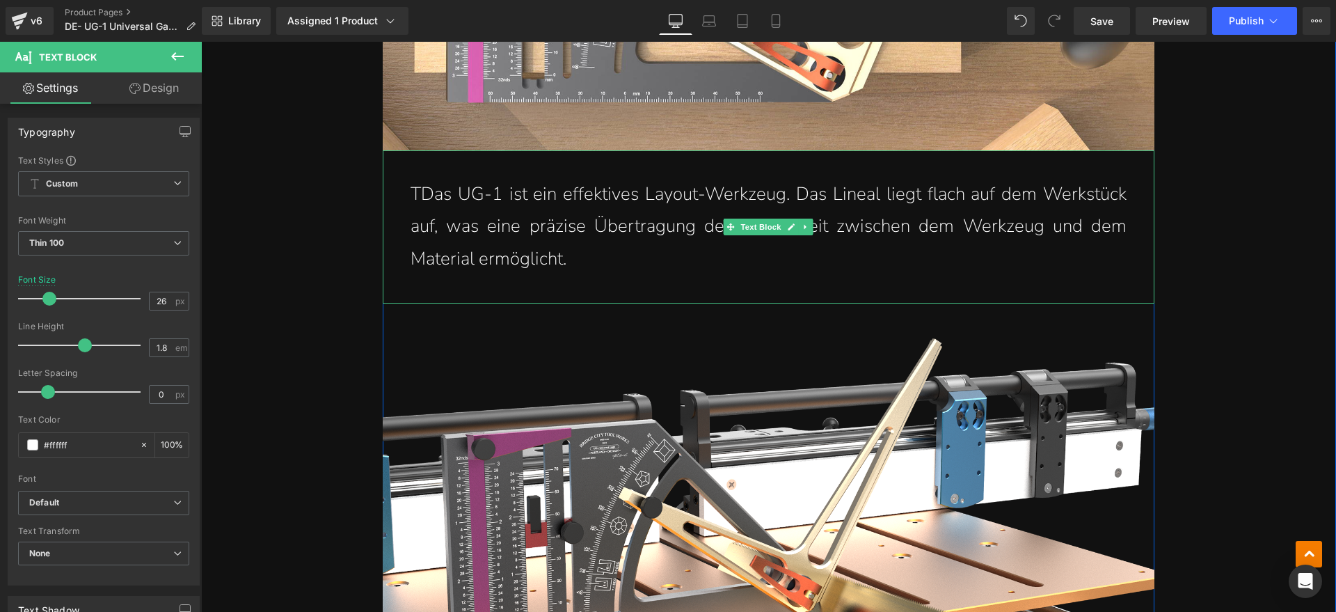
click at [422, 201] on p "TDas UG-1 ist ein effektives Layout-Werkzeug. Das Lineal liegt flach auf dem We…" at bounding box center [769, 226] width 716 height 97
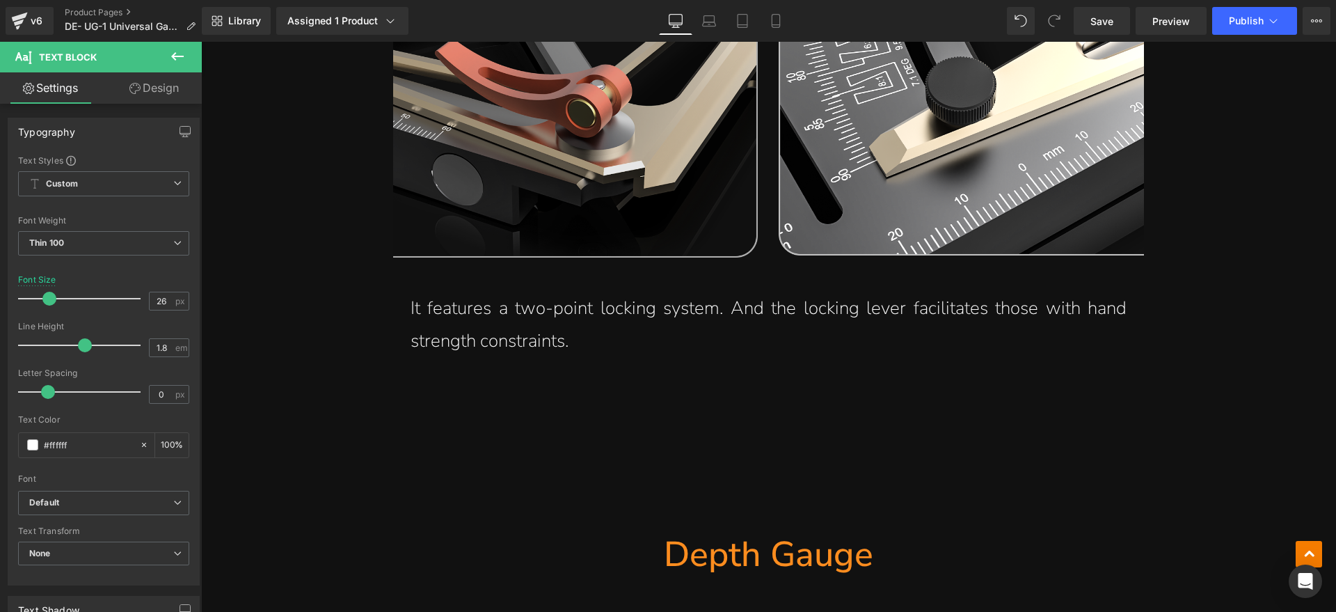
scroll to position [8406, 0]
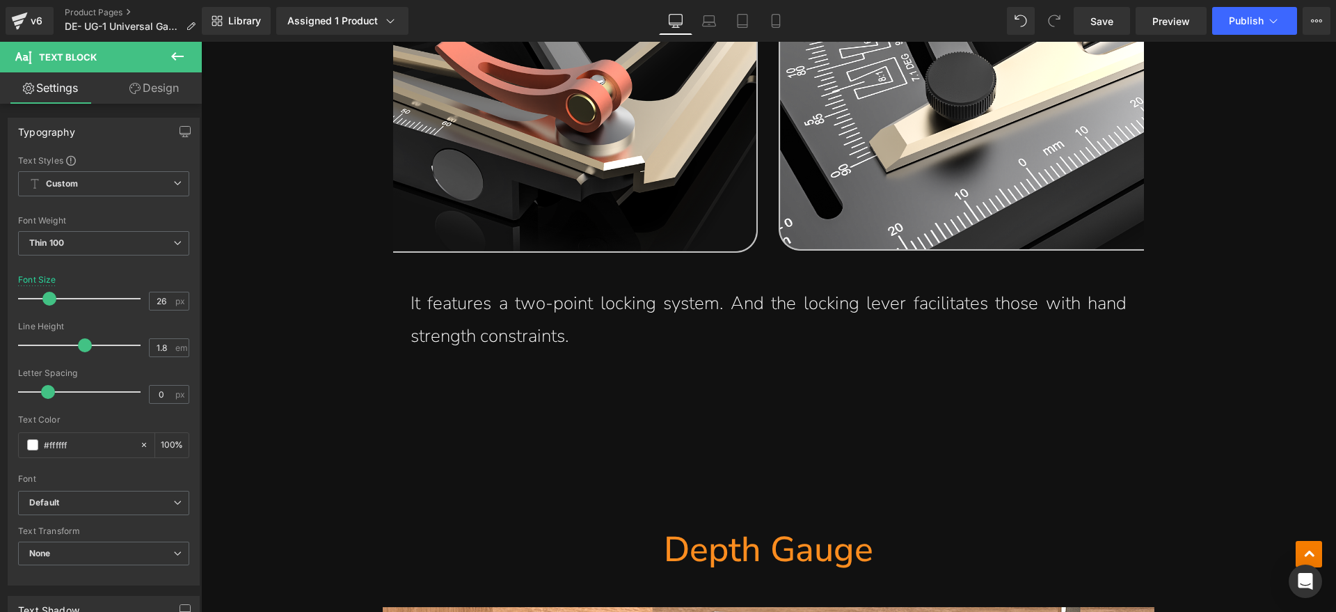
click at [570, 298] on p "It features a two-point locking system. And the locking lever facilitates those…" at bounding box center [769, 319] width 716 height 65
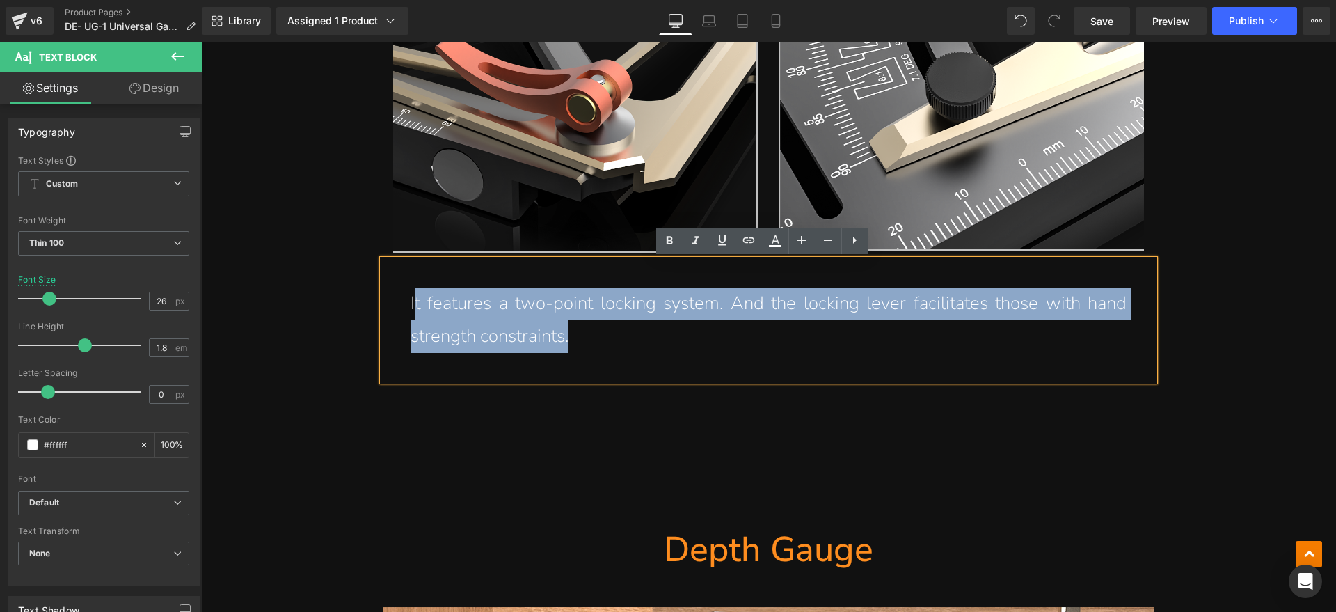
drag, startPoint x: 595, startPoint y: 342, endPoint x: 411, endPoint y: 306, distance: 187.8
click at [411, 306] on p "It features a two-point locking system. And the locking lever facilitates those…" at bounding box center [769, 319] width 716 height 65
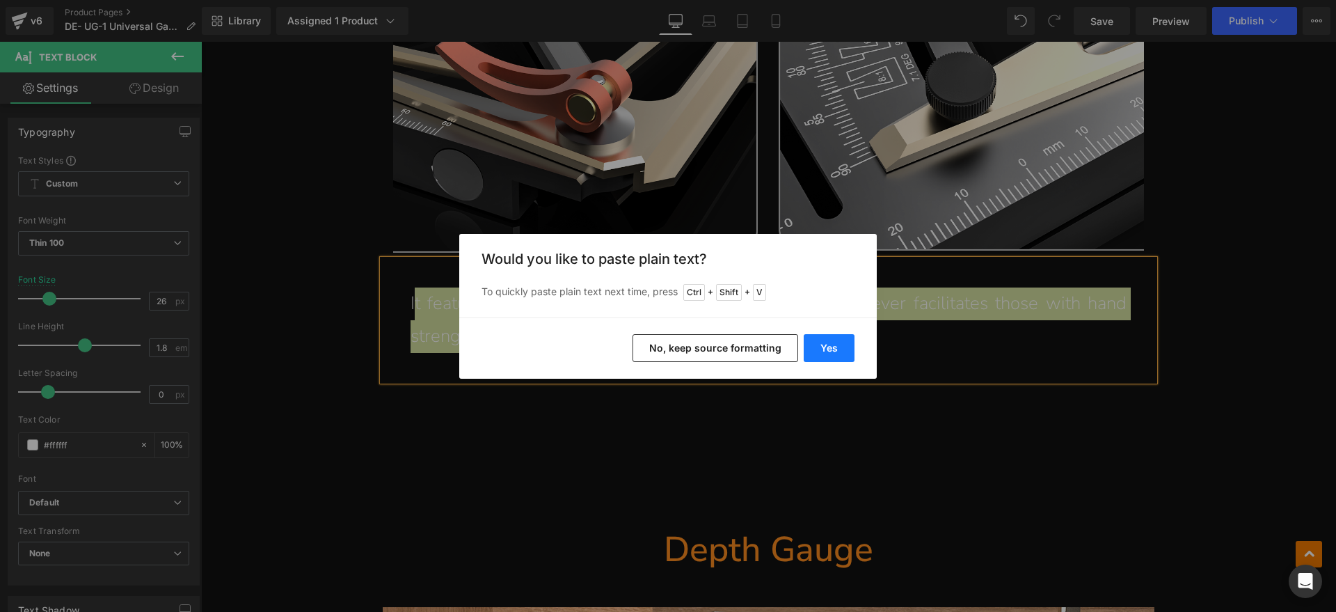
drag, startPoint x: 841, startPoint y: 340, endPoint x: 440, endPoint y: 281, distance: 405.8
click at [841, 340] on button "Yes" at bounding box center [829, 348] width 51 height 28
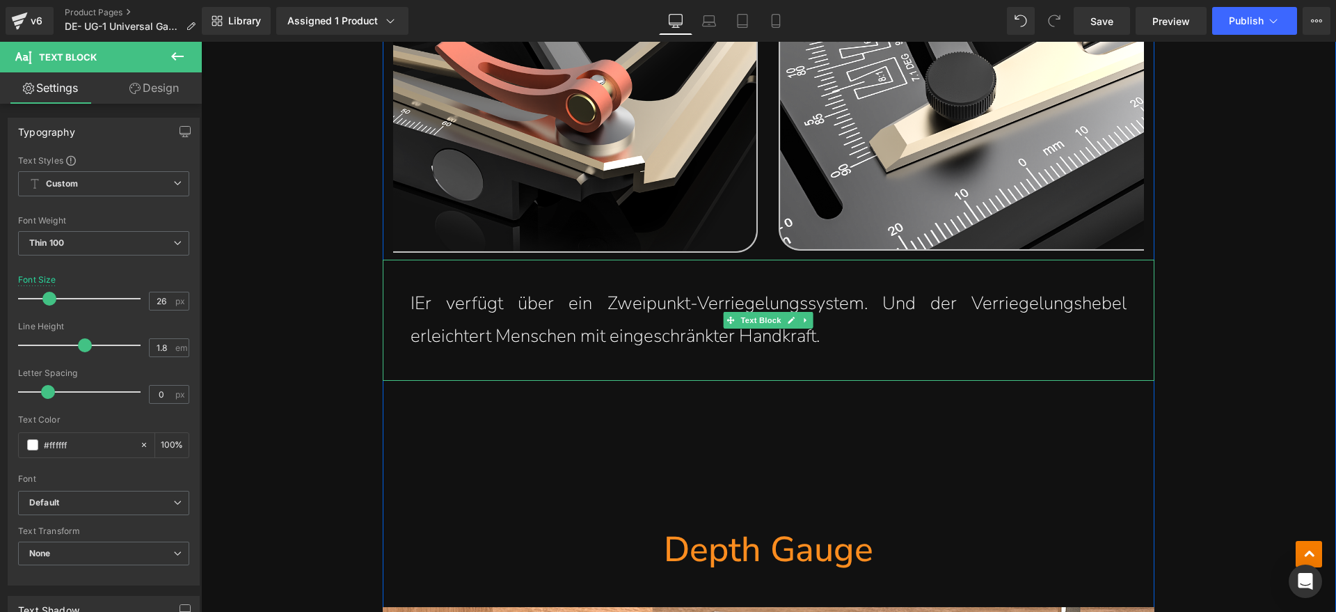
click at [411, 303] on p "IEr verfügt über ein Zweipunkt-Verriegelungssystem. Und der Verriegelungshebel …" at bounding box center [769, 319] width 716 height 65
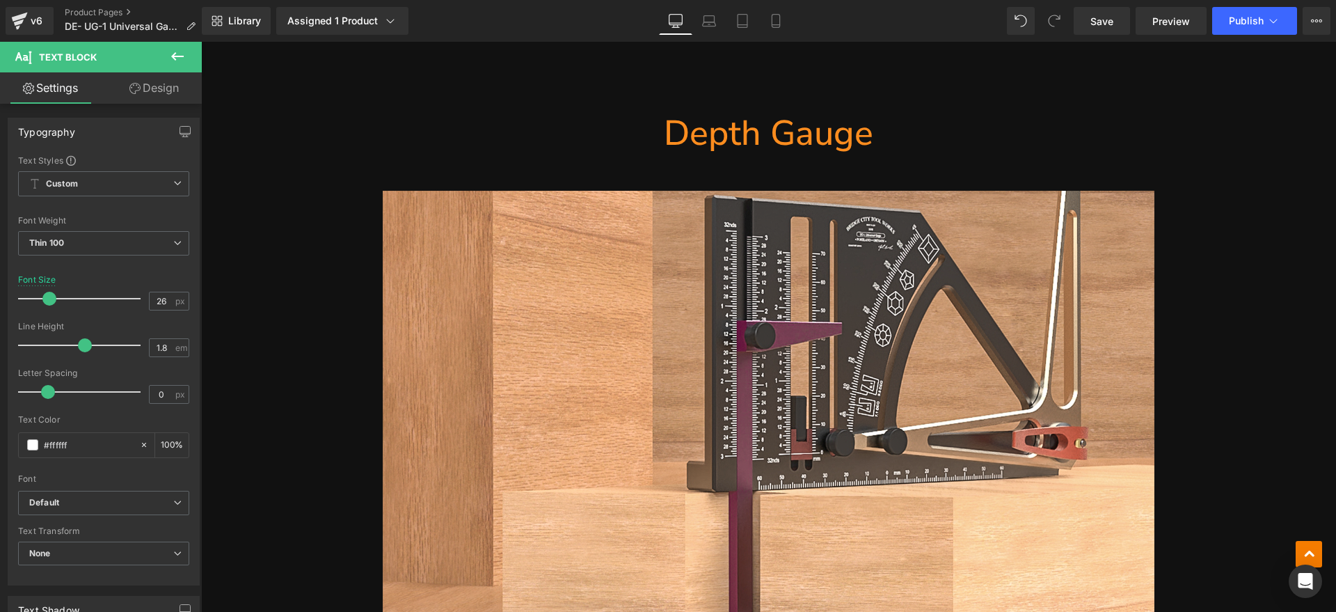
scroll to position [8841, 0]
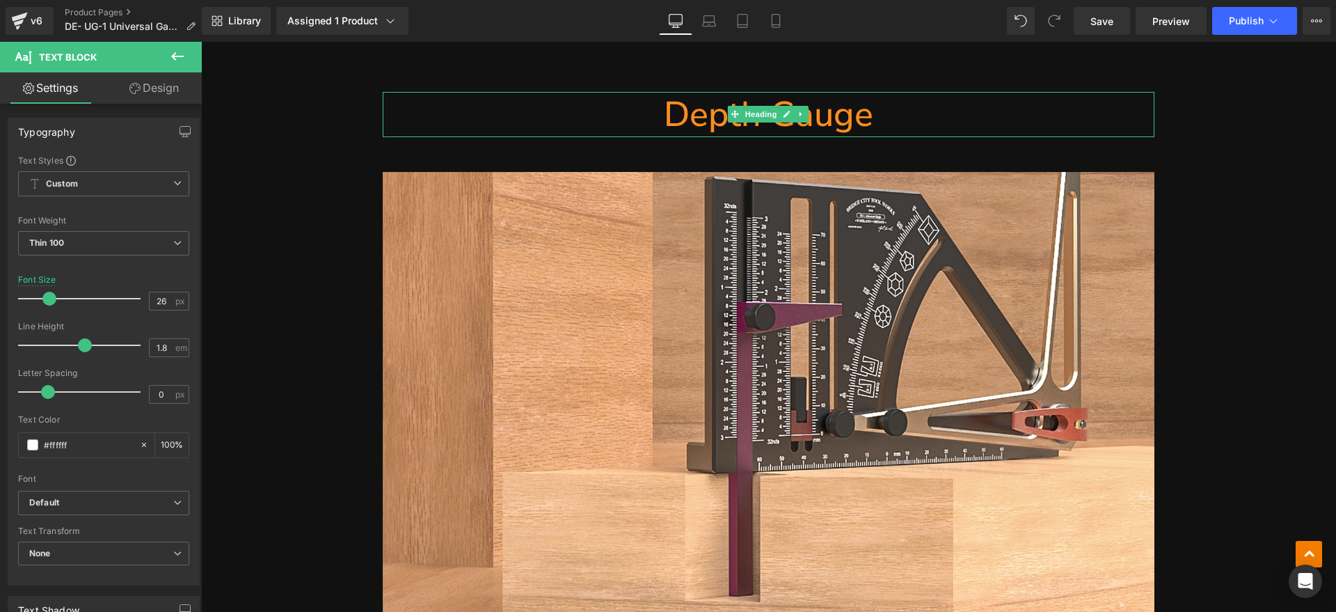
drag, startPoint x: 917, startPoint y: 111, endPoint x: 929, endPoint y: 116, distance: 12.8
click at [915, 111] on h1 "Depth Gauge" at bounding box center [769, 114] width 772 height 45
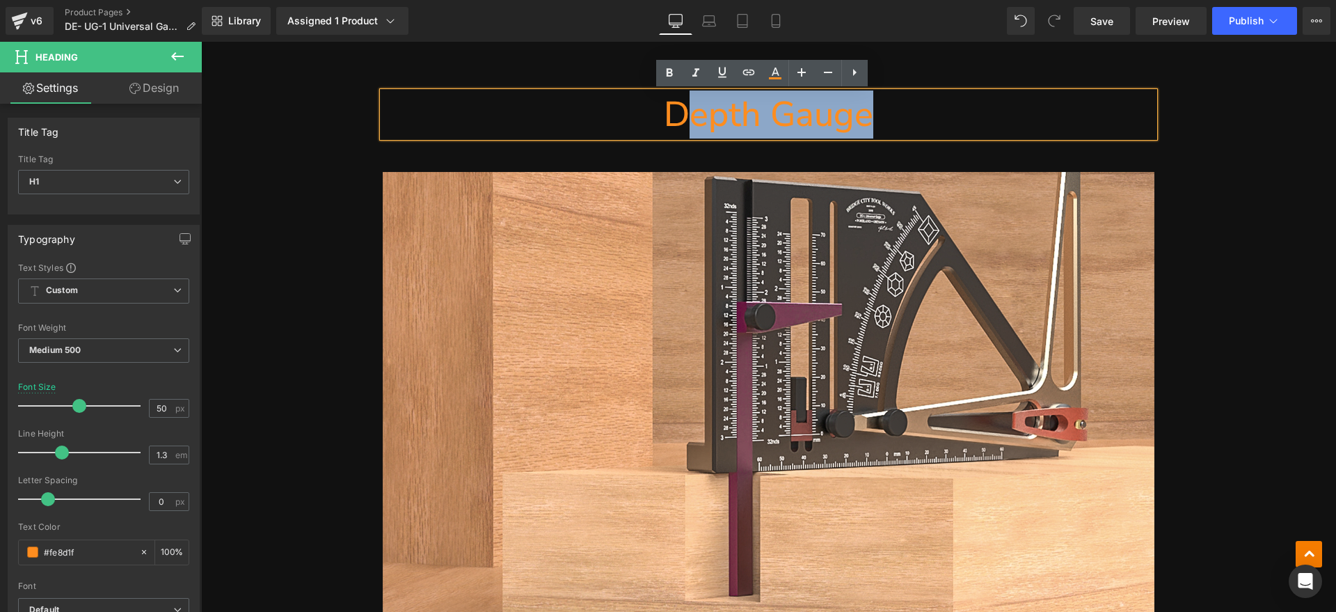
drag, startPoint x: 937, startPoint y: 114, endPoint x: 683, endPoint y: 125, distance: 253.5
click at [683, 125] on h1 "Depth Gauge" at bounding box center [769, 114] width 772 height 45
paste div
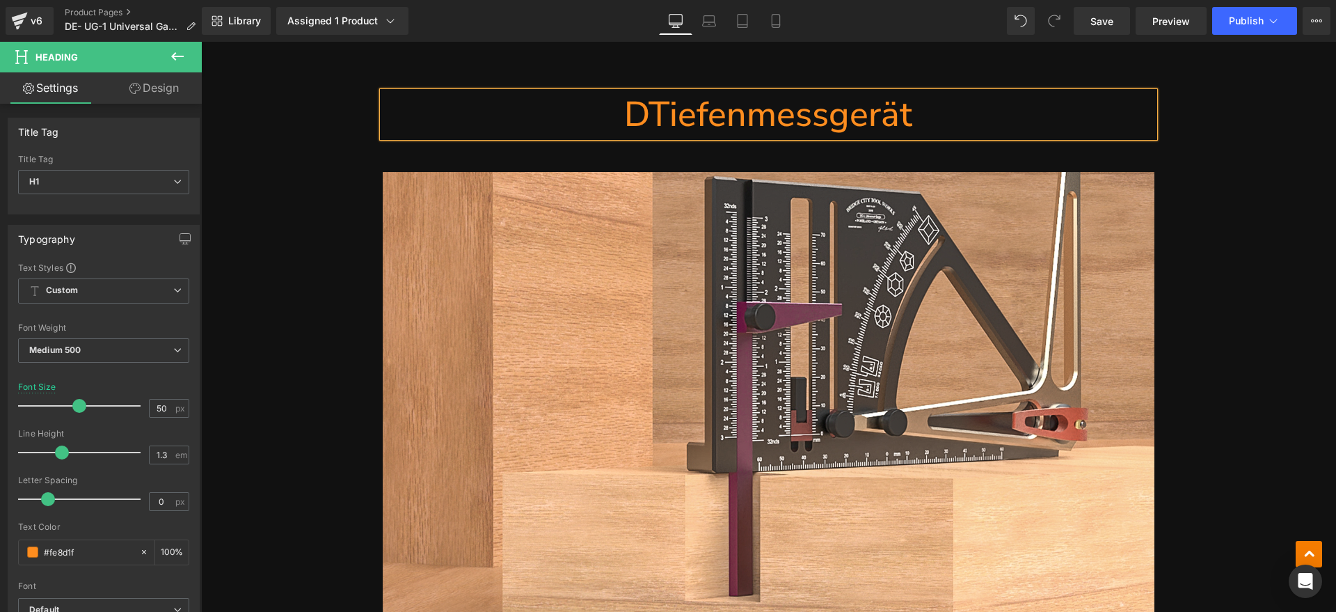
click at [635, 112] on h1 "DTiefenmessgerät" at bounding box center [769, 114] width 772 height 45
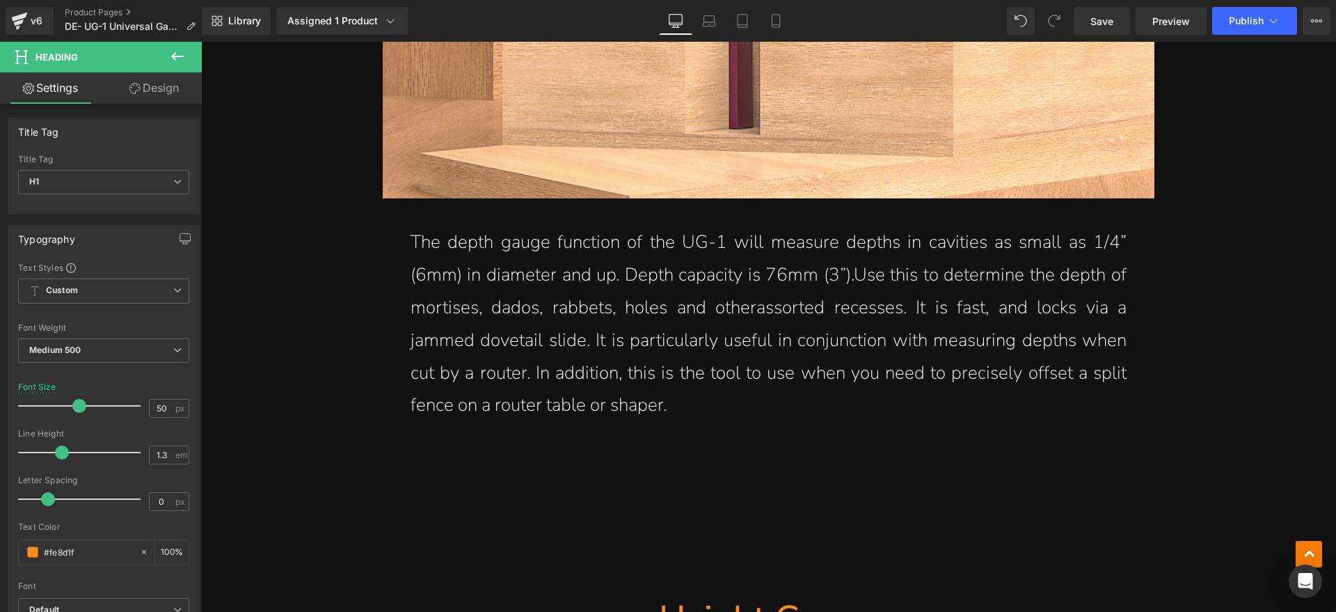
scroll to position [9363, 0]
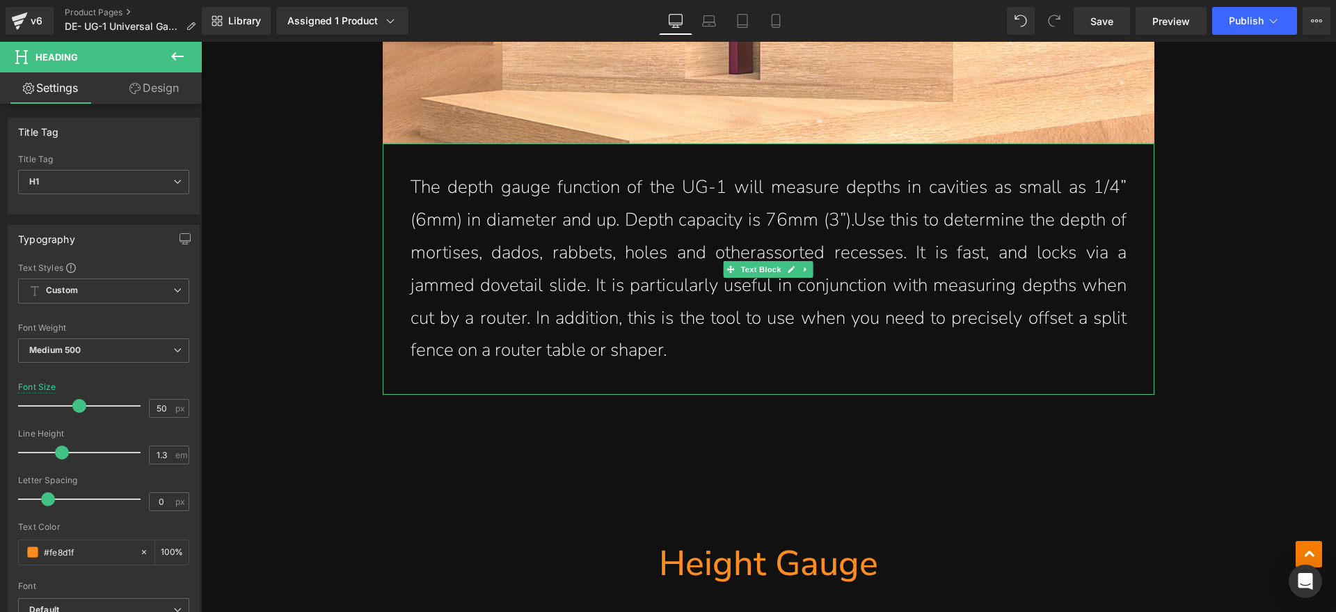
drag, startPoint x: 618, startPoint y: 294, endPoint x: 690, endPoint y: 339, distance: 85.0
click at [619, 294] on p "The depth gauge function of the UG-1 will measure depths in cavities as small a…" at bounding box center [769, 269] width 716 height 196
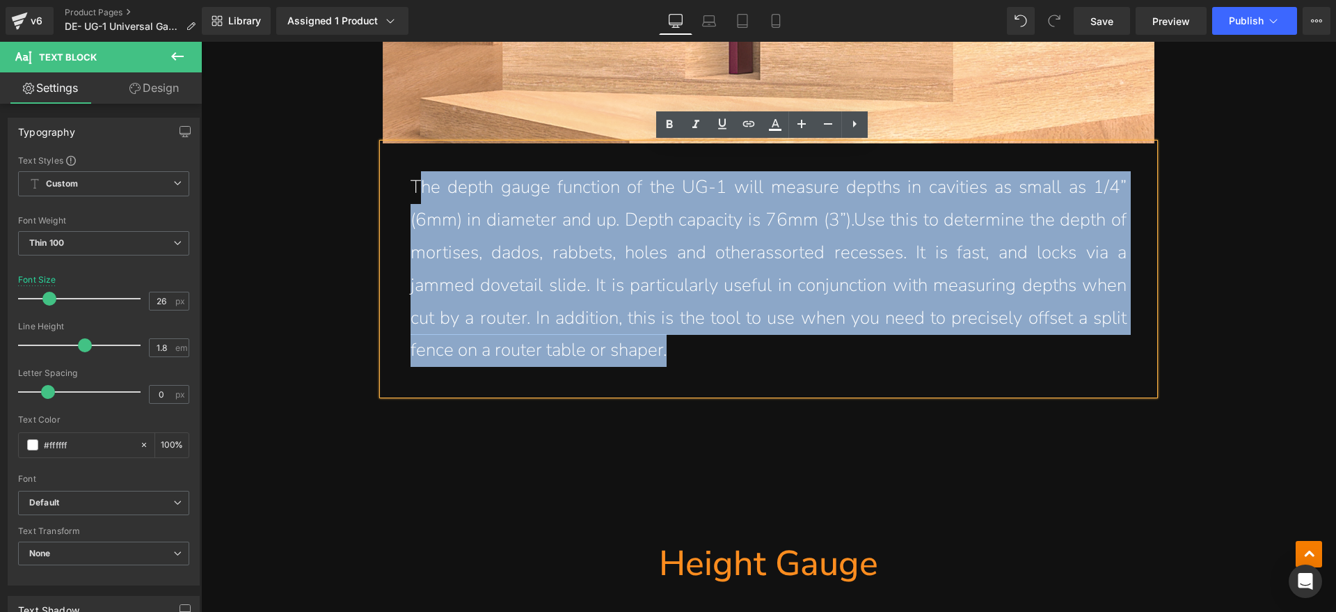
drag, startPoint x: 699, startPoint y: 349, endPoint x: 411, endPoint y: 189, distance: 329.0
click at [411, 189] on p "The depth gauge function of the UG-1 will measure depths in cavities as small a…" at bounding box center [769, 269] width 716 height 196
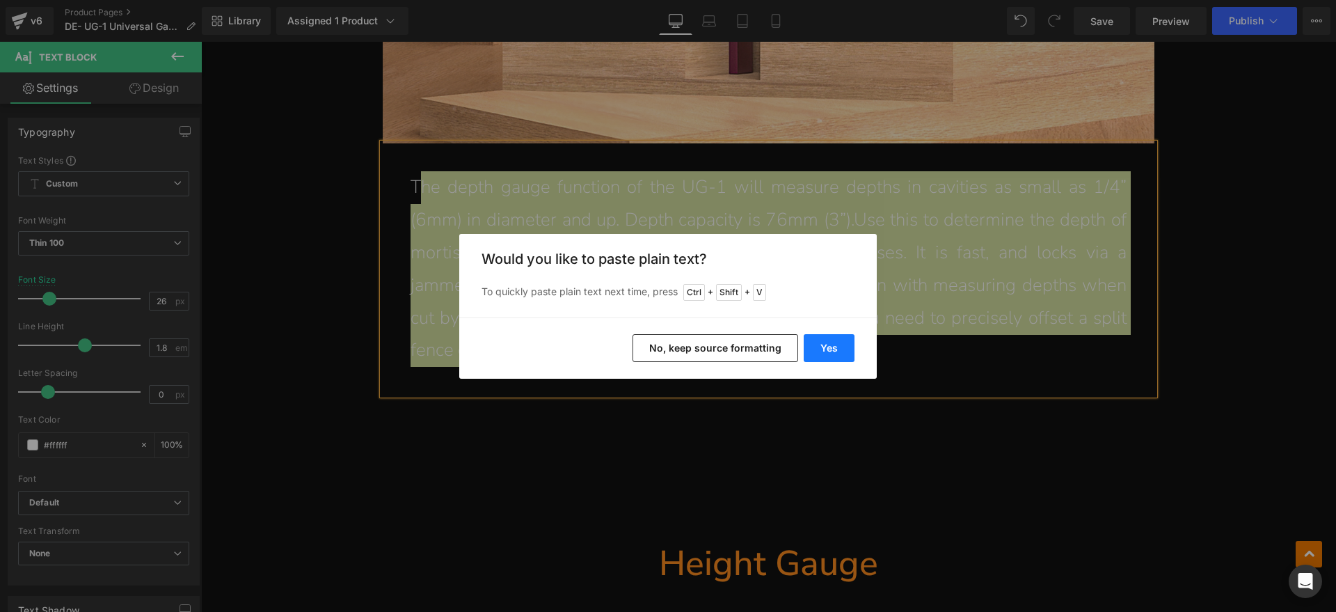
click at [823, 351] on button "Yes" at bounding box center [829, 348] width 51 height 28
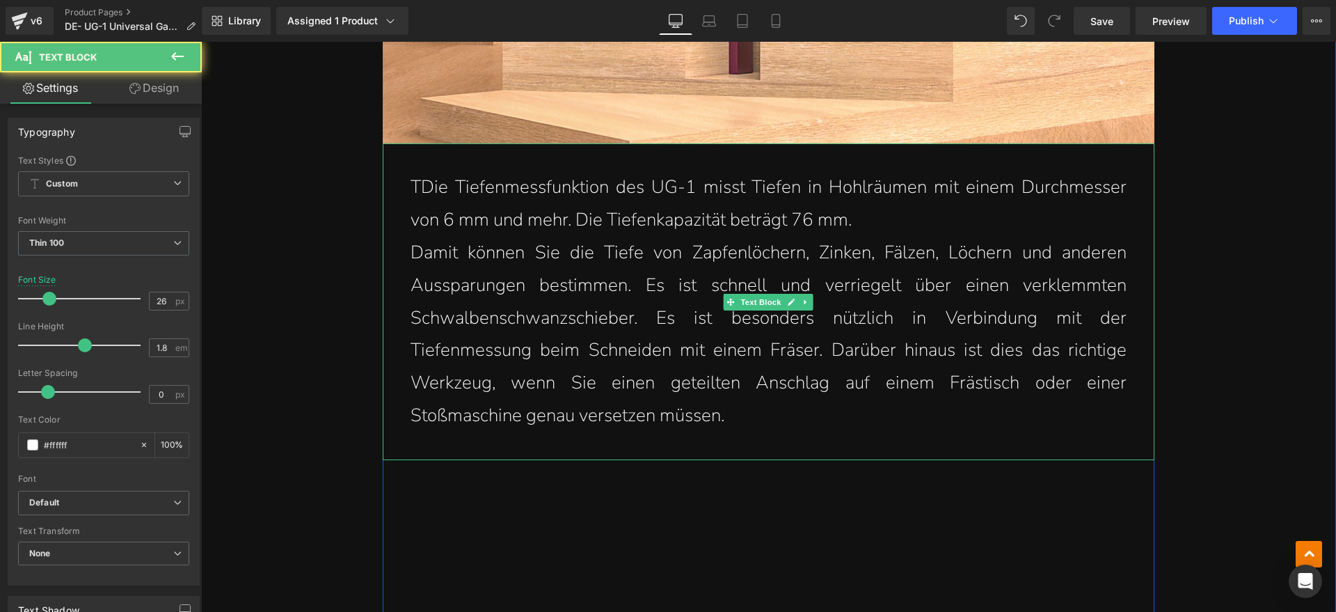
click at [411, 187] on p "TDie Tiefenmessfunktion des UG-1 misst Tiefen in Hohlräumen mit einem Durchmess…" at bounding box center [769, 203] width 716 height 65
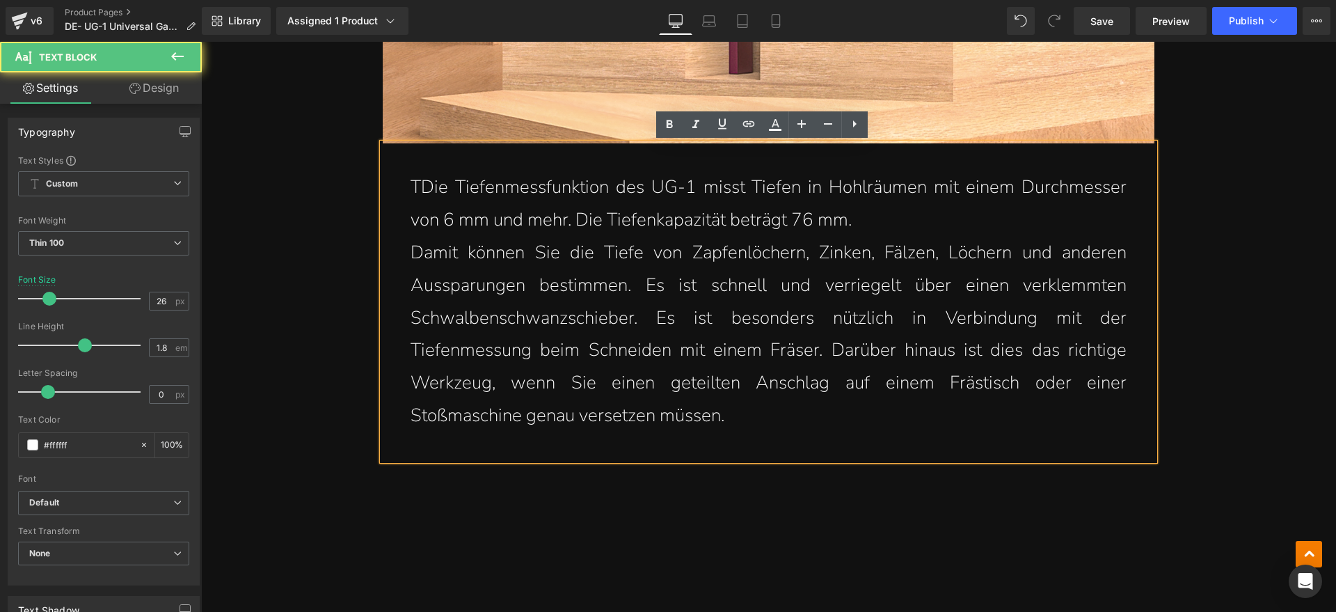
click at [413, 188] on p "TDie Tiefenmessfunktion des UG-1 misst Tiefen in Hohlräumen mit einem Durchmess…" at bounding box center [769, 203] width 716 height 65
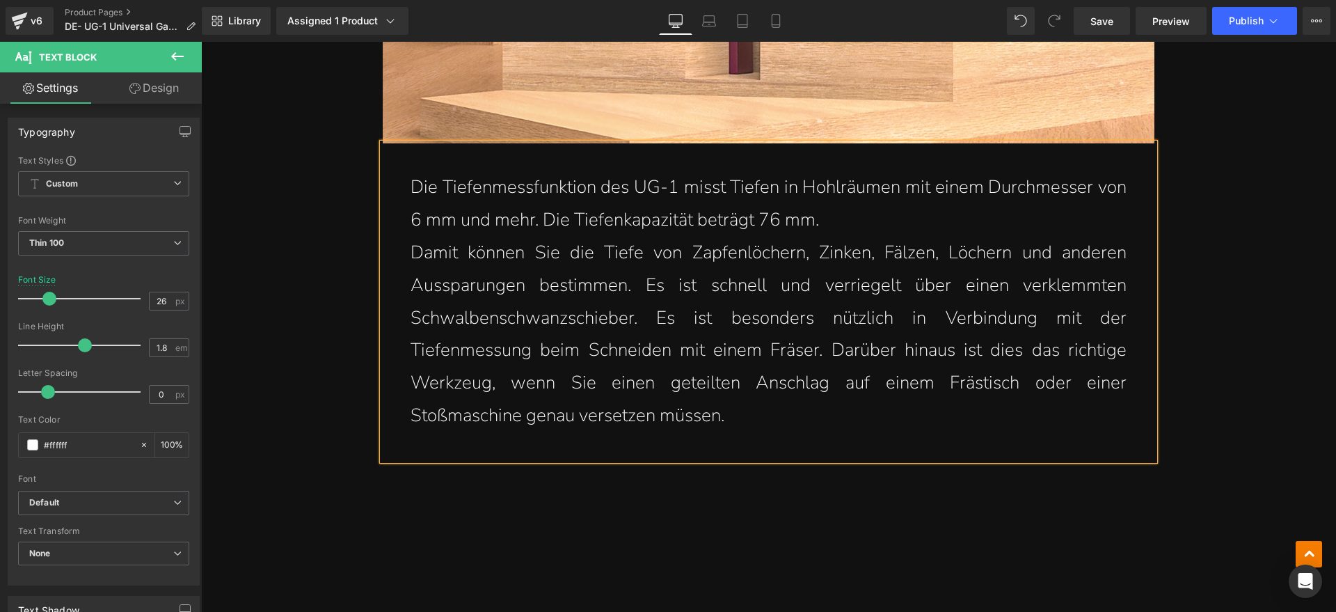
click at [1249, 266] on div "(P) Image UG-1 Heading Universal-Winkelmesser Heading Separator Vorrätig Text B…" at bounding box center [768, 6] width 1135 height 18369
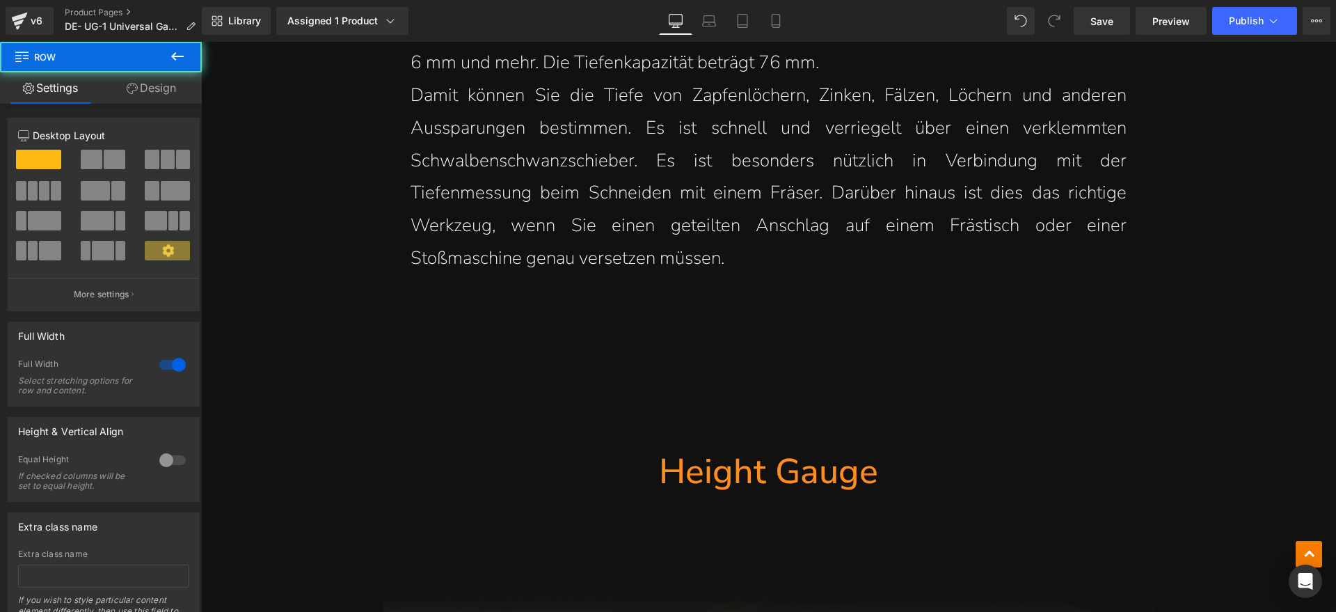
scroll to position [9711, 0]
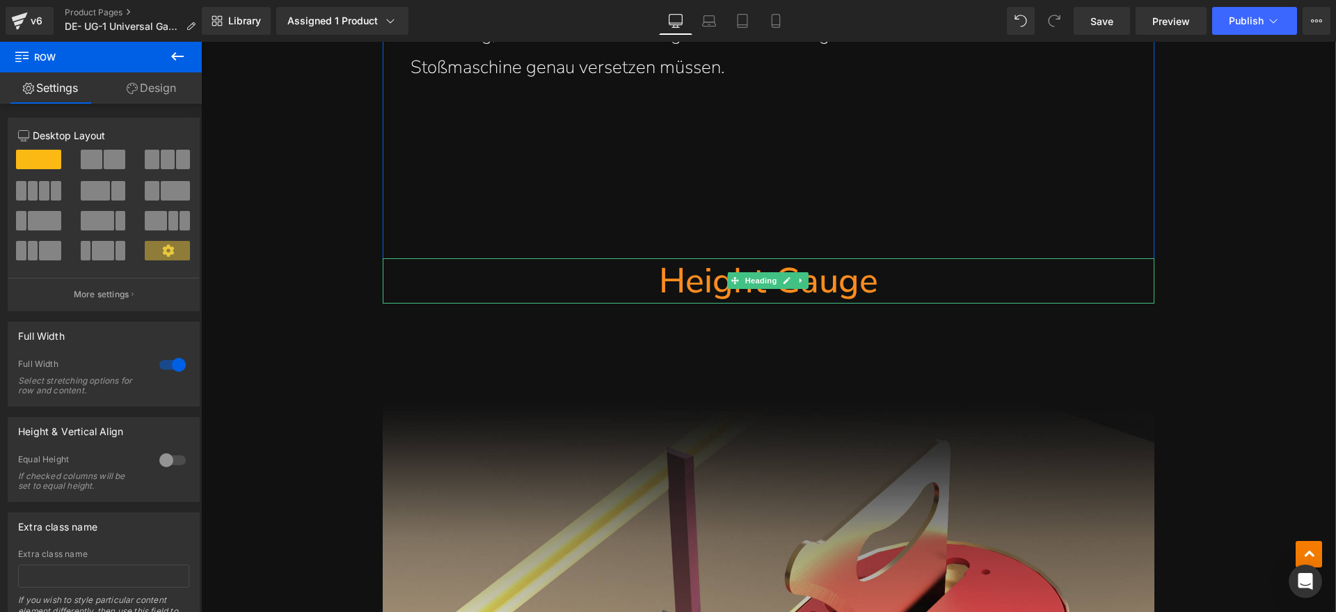
drag, startPoint x: 791, startPoint y: 275, endPoint x: 801, endPoint y: 277, distance: 10.0
click at [795, 275] on link at bounding box center [802, 280] width 15 height 17
click at [916, 280] on h1 "Height Gauge" at bounding box center [769, 280] width 772 height 45
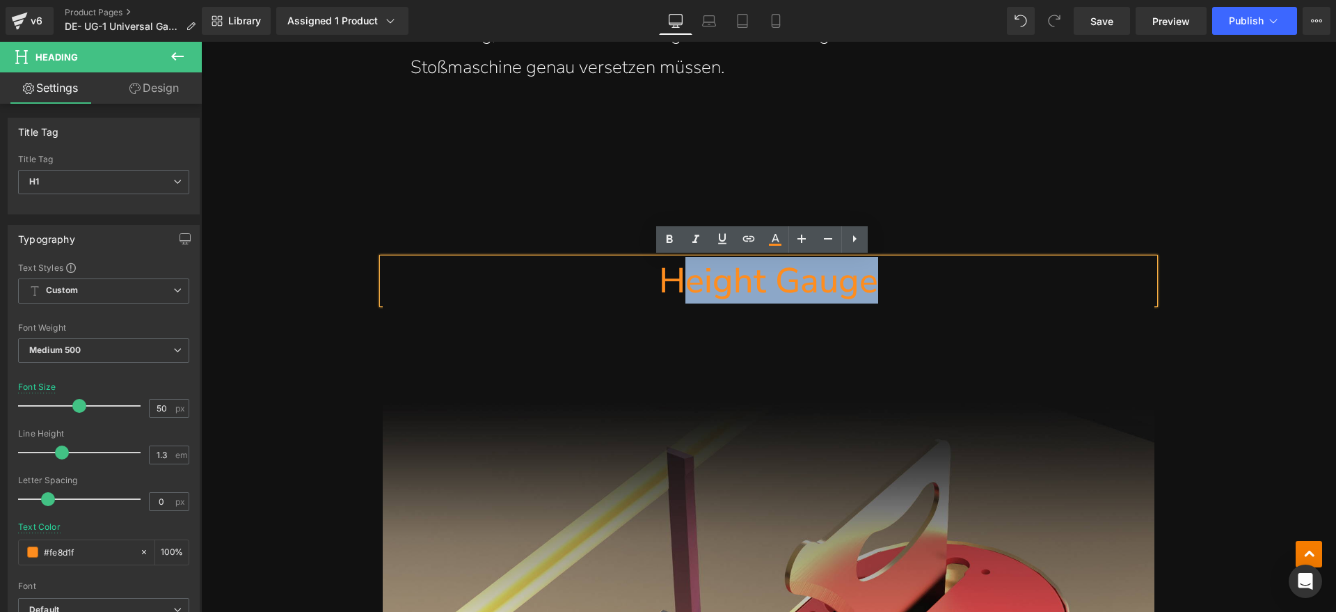
drag, startPoint x: 902, startPoint y: 281, endPoint x: 674, endPoint y: 290, distance: 227.7
click at [674, 290] on h1 "Height Gauge" at bounding box center [769, 280] width 772 height 45
paste div
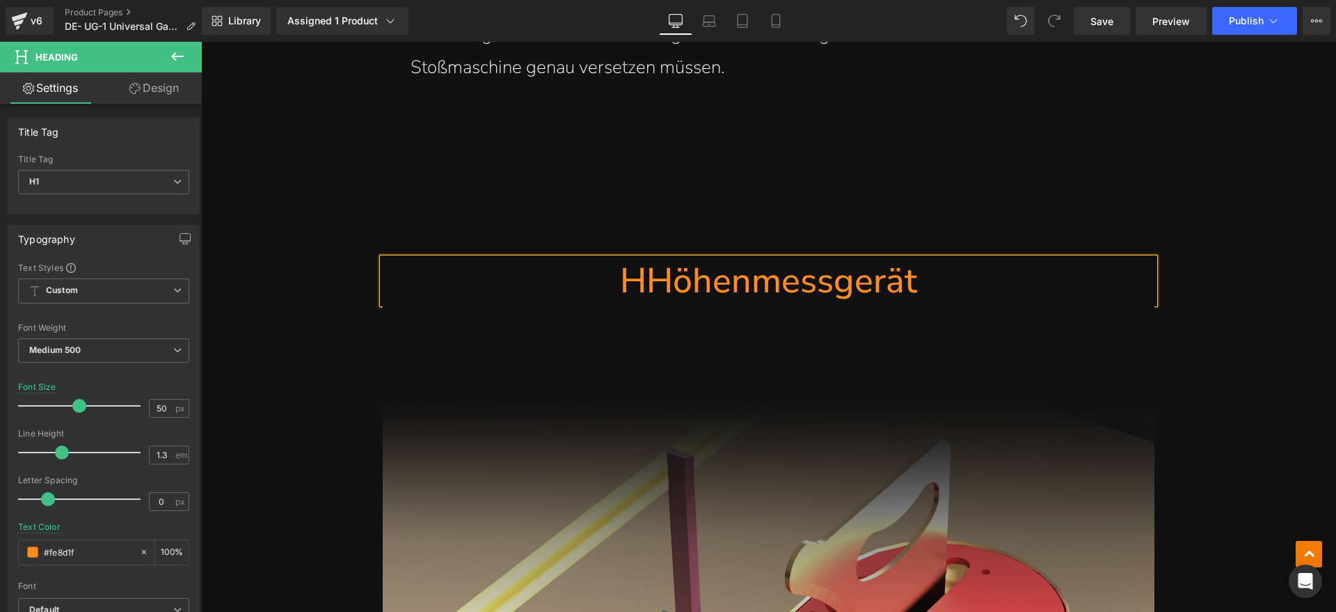
click at [642, 280] on h1 "HHöhenmessgerät" at bounding box center [769, 280] width 772 height 45
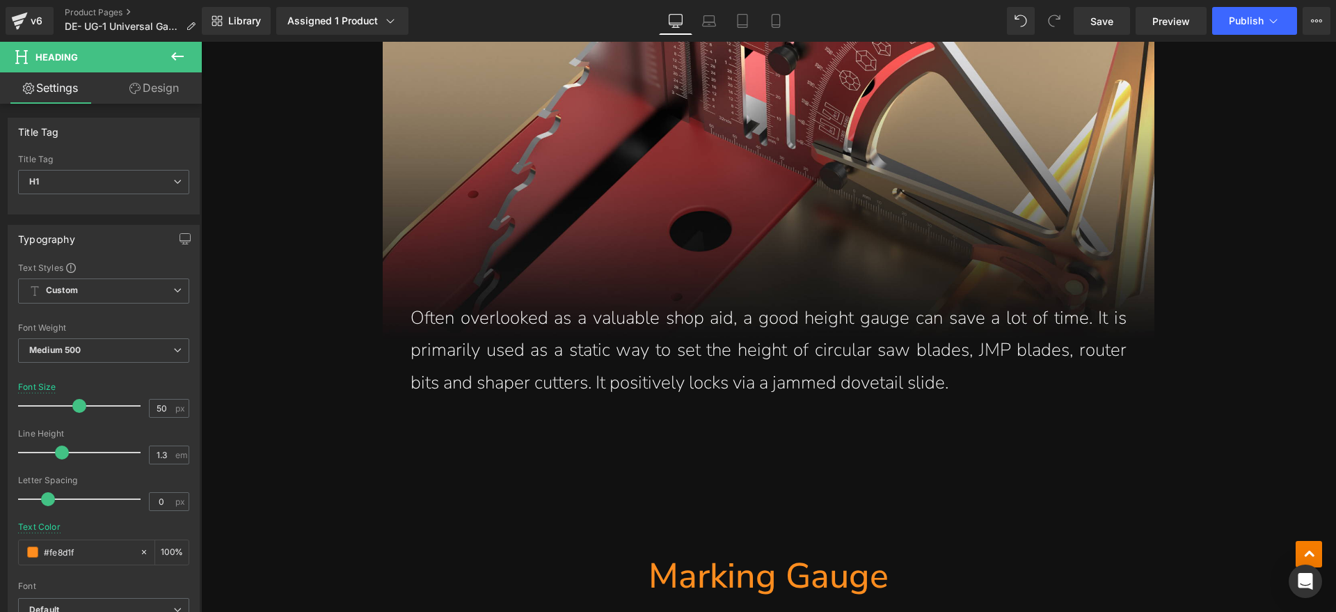
scroll to position [10407, 0]
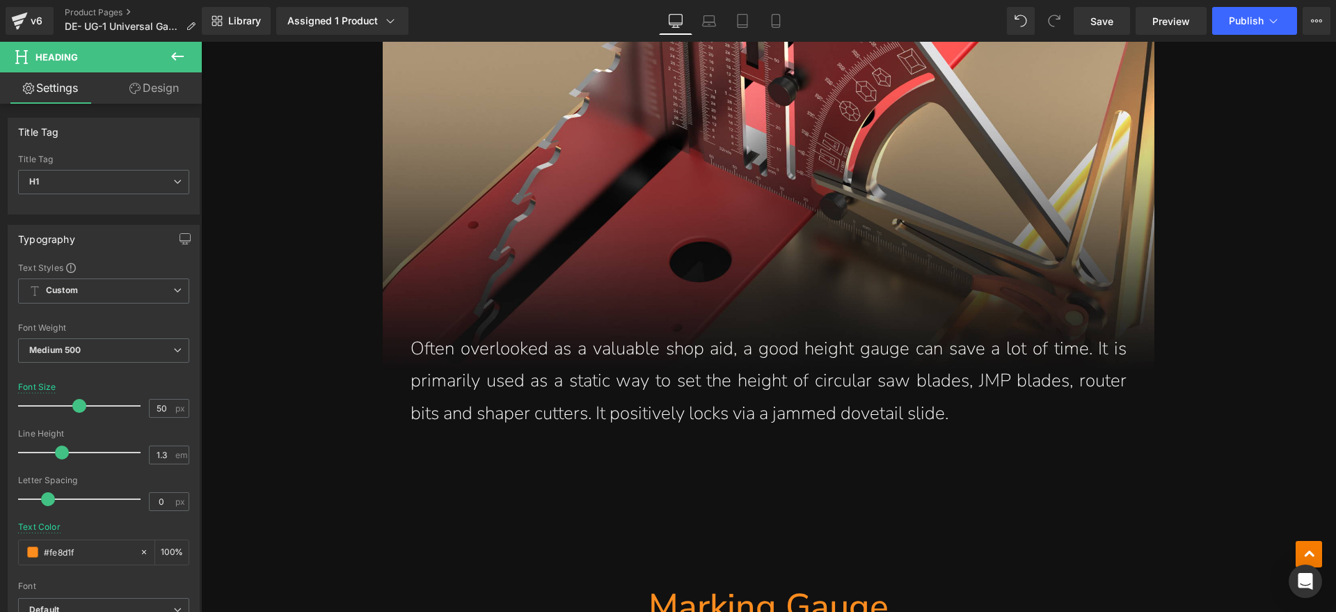
click at [679, 409] on p "Often overlooked as a valuable shop aid, a good height gauge can save a lot of …" at bounding box center [769, 381] width 716 height 97
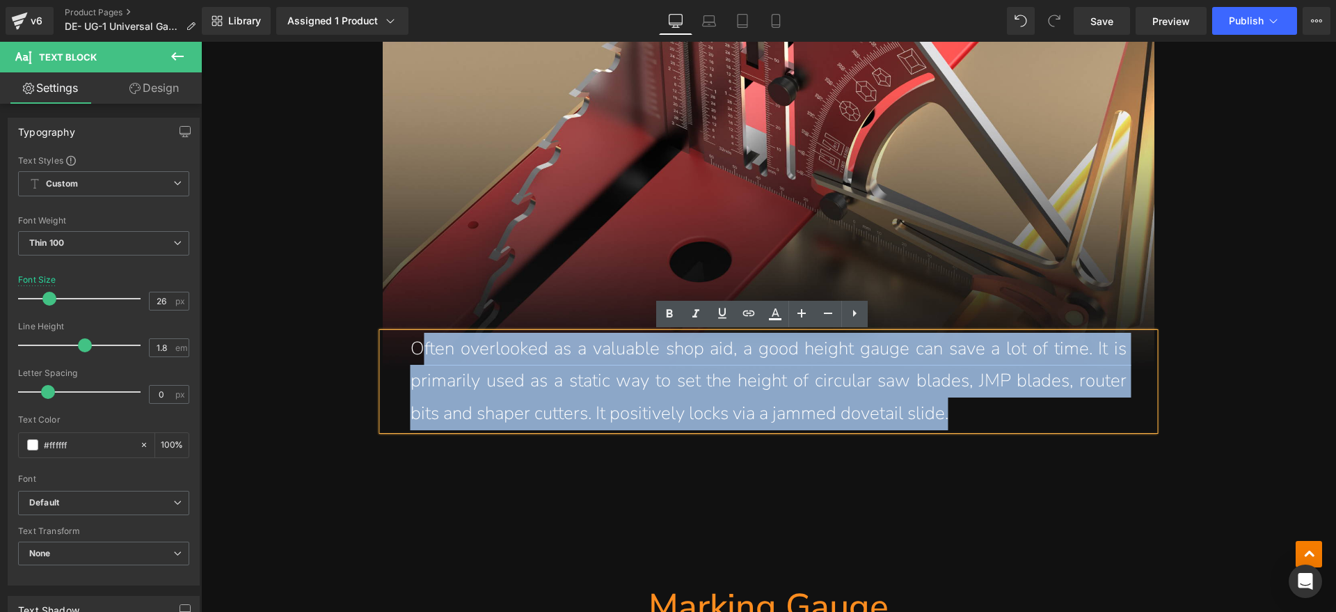
drag, startPoint x: 981, startPoint y: 412, endPoint x: 413, endPoint y: 351, distance: 570.4
click at [413, 351] on p "Often overlooked as a valuable shop aid, a good height gauge can save a lot of …" at bounding box center [769, 381] width 716 height 97
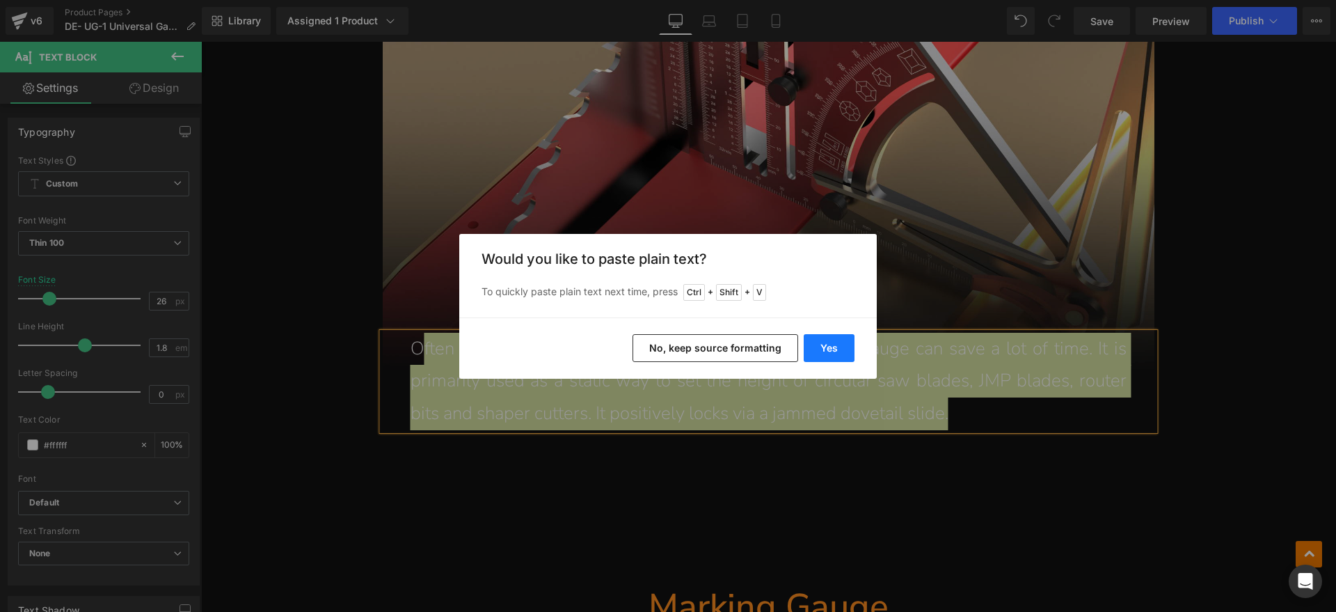
click at [816, 348] on button "Yes" at bounding box center [829, 348] width 51 height 28
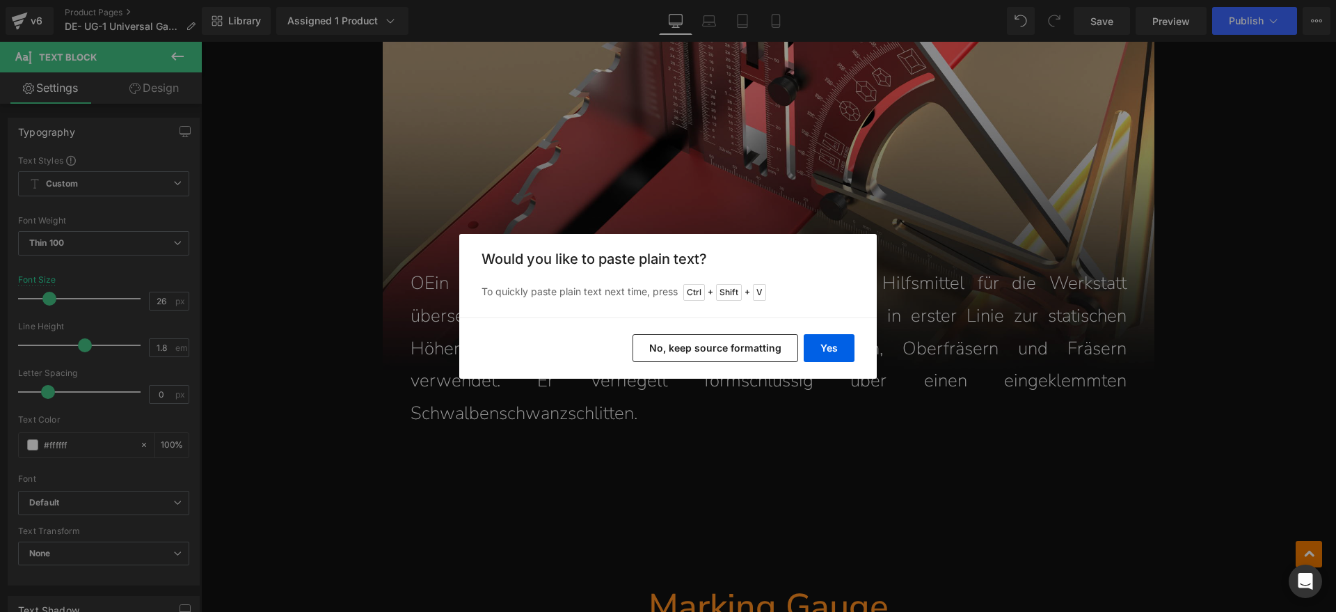
scroll to position [10342, 0]
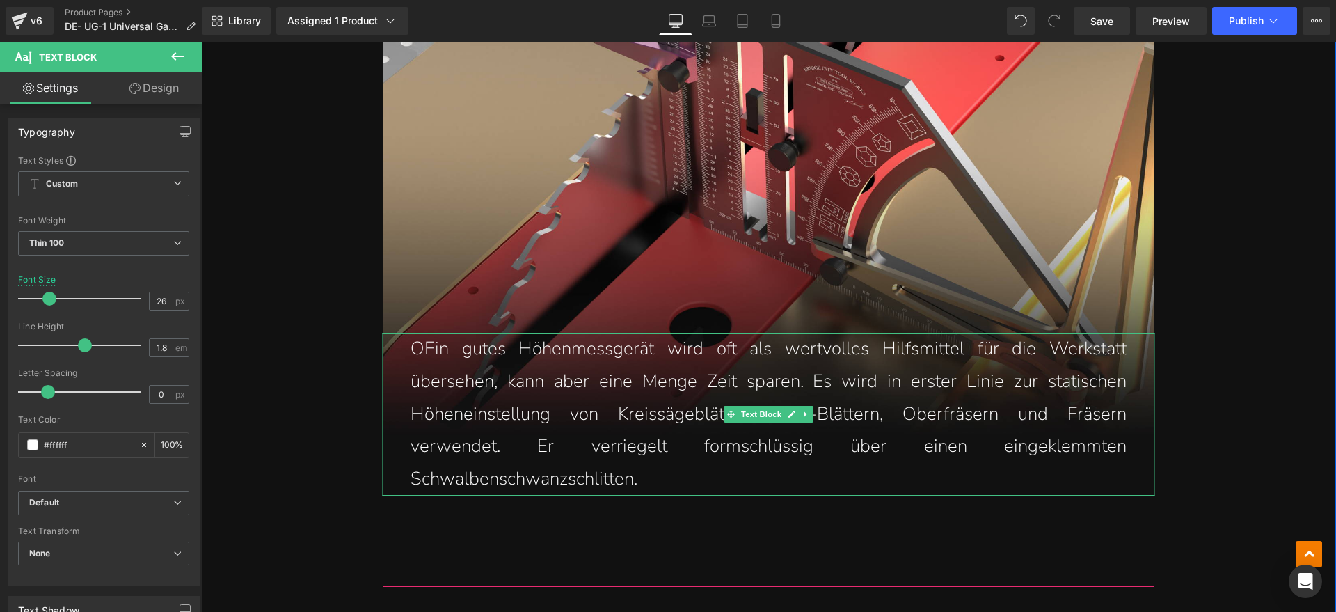
click at [416, 356] on p "OEin gutes Höhenmessgerät wird oft als wertvolles Hilfsmittel für die Werkstatt…" at bounding box center [769, 414] width 716 height 163
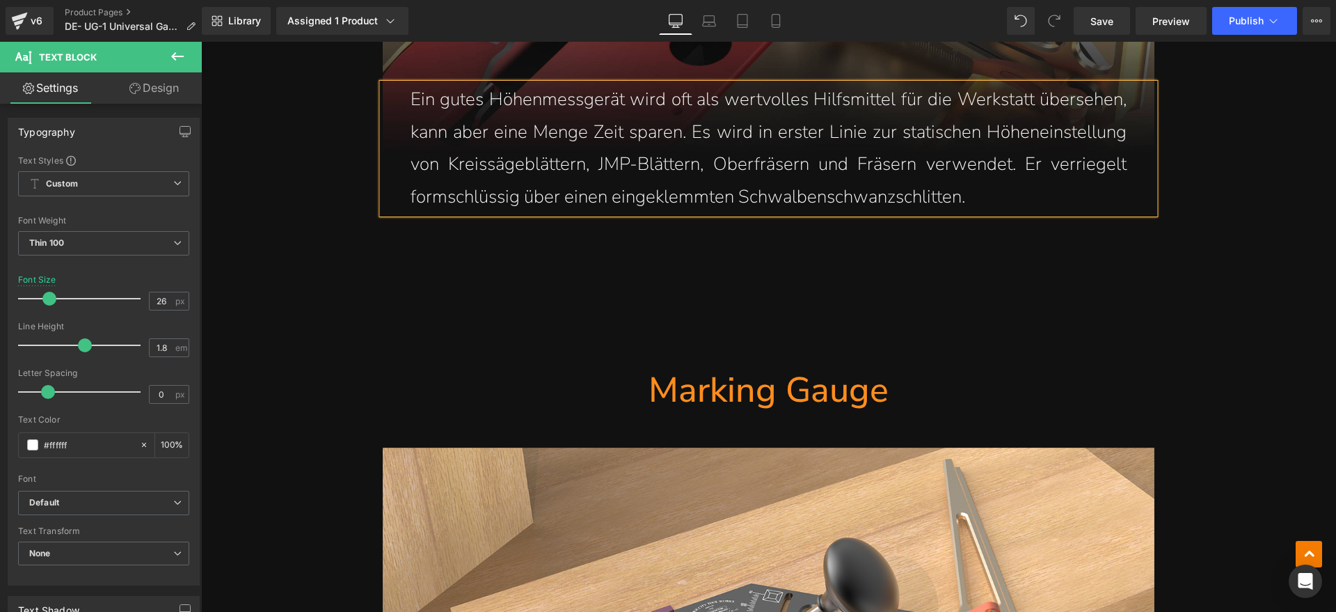
scroll to position [10635, 0]
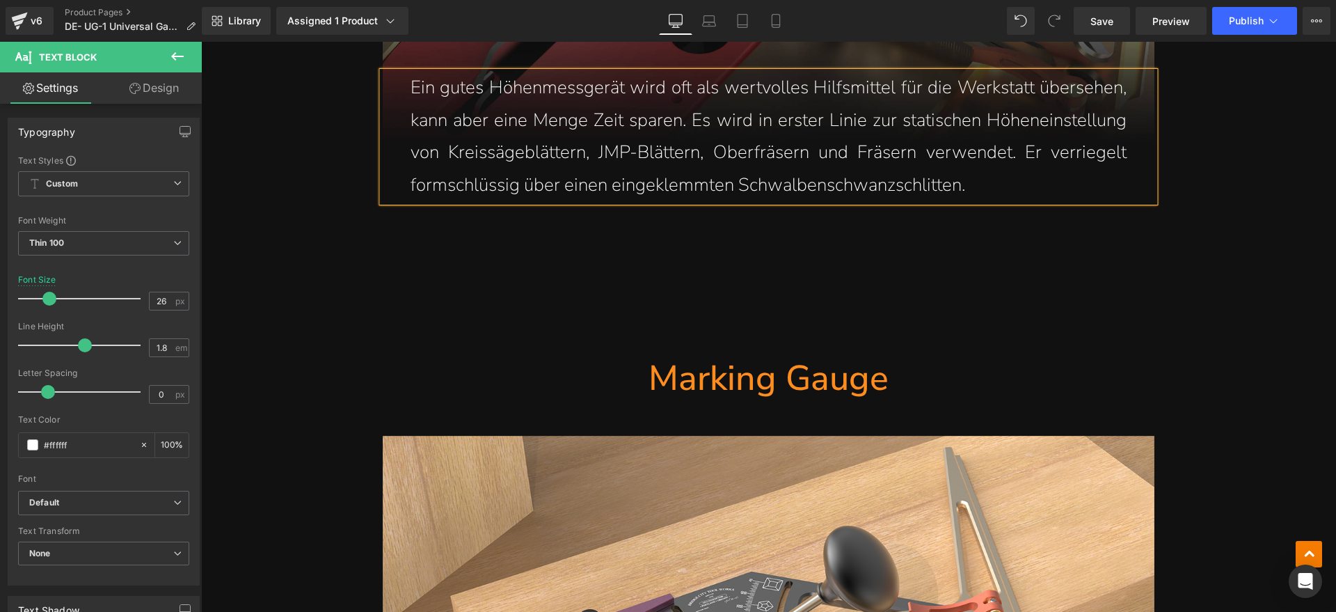
click at [201, 42] on div at bounding box center [201, 42] width 0 height 0
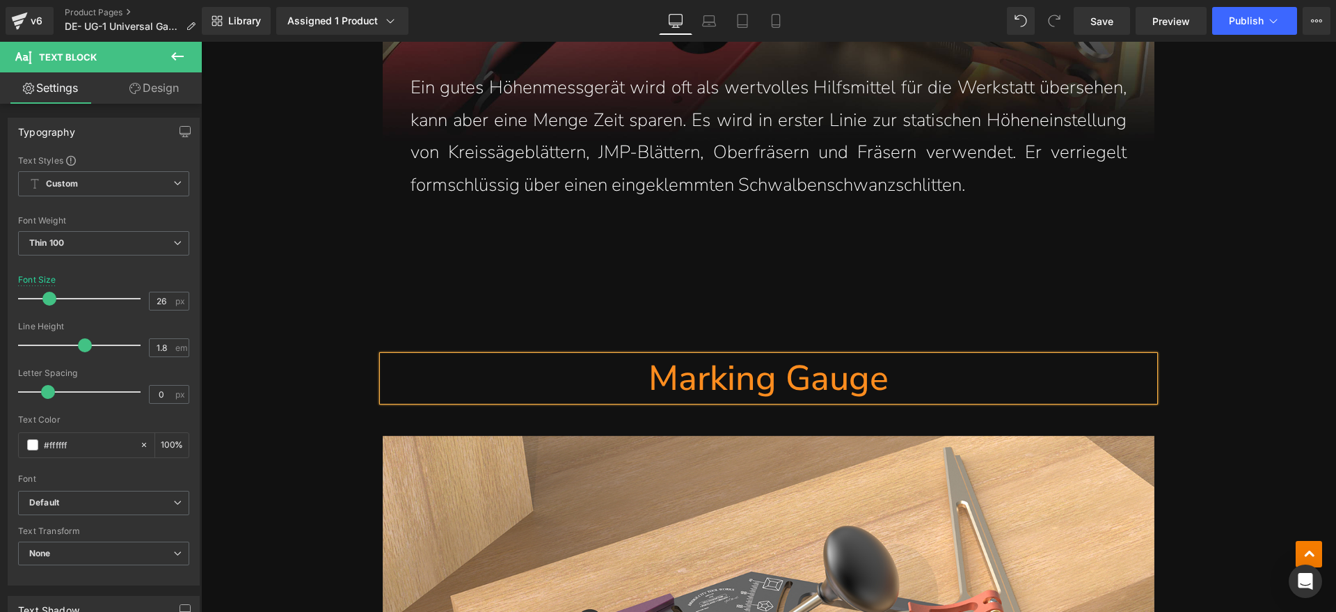
drag, startPoint x: 848, startPoint y: 376, endPoint x: 912, endPoint y: 376, distance: 64.7
click at [848, 376] on h1 "Marking Gauge" at bounding box center [769, 378] width 772 height 45
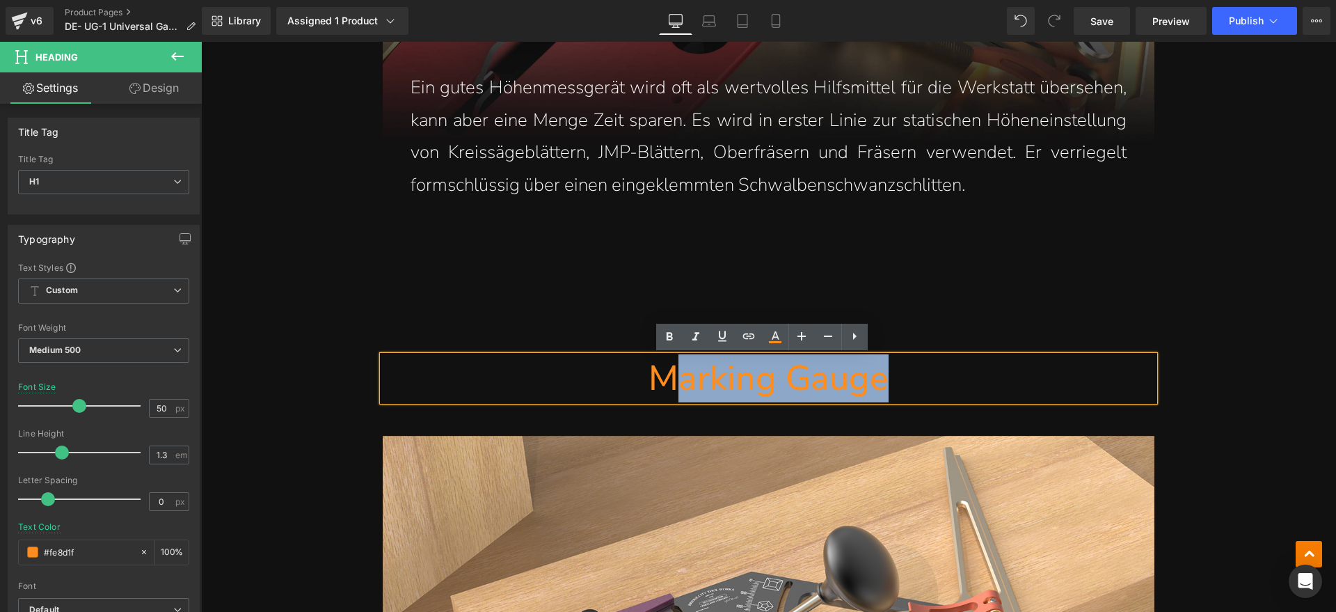
drag, startPoint x: 711, startPoint y: 374, endPoint x: 661, endPoint y: 374, distance: 49.4
click at [661, 374] on h1 "Marking Gauge" at bounding box center [769, 378] width 772 height 45
paste div
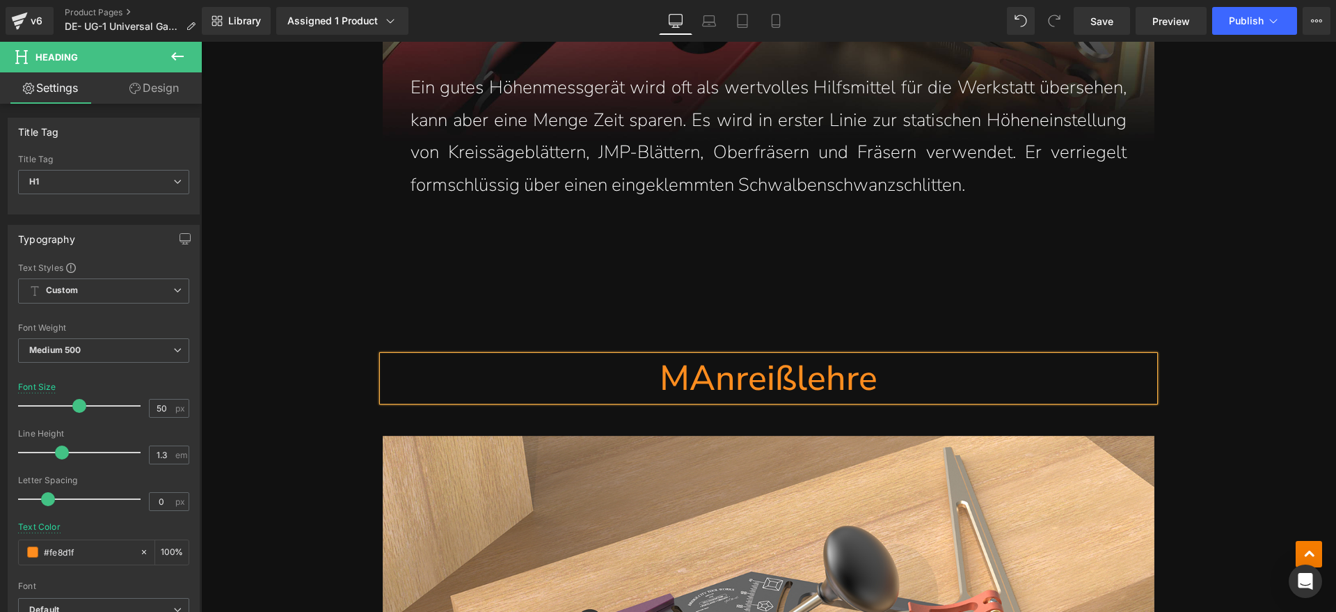
click at [697, 374] on h1 "MAnreißlehre" at bounding box center [769, 378] width 772 height 45
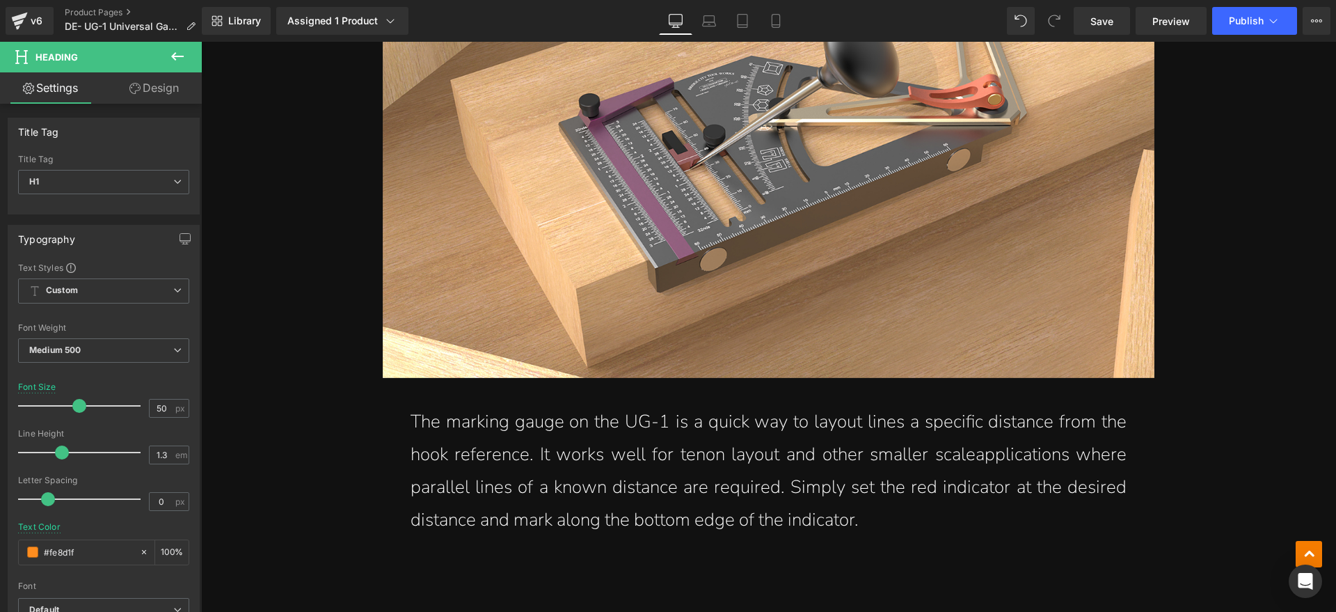
scroll to position [11244, 0]
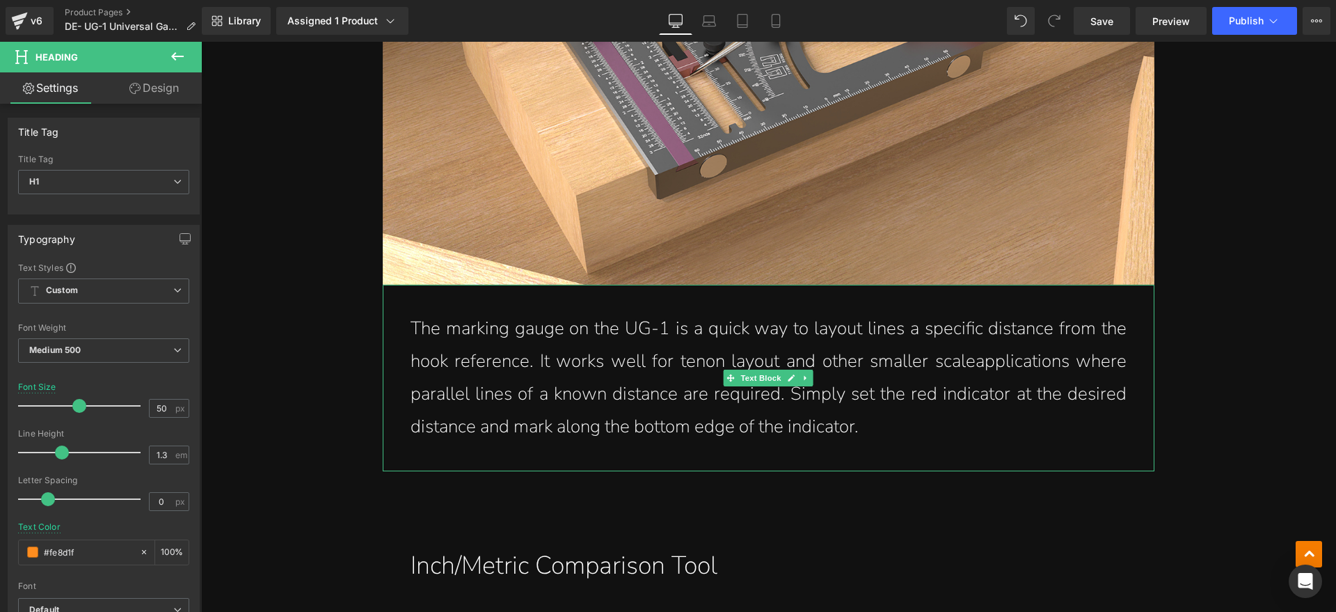
click at [658, 401] on p "The marking gauge on the UG-1 is a quick way to layout lines a specific distanc…" at bounding box center [769, 377] width 716 height 130
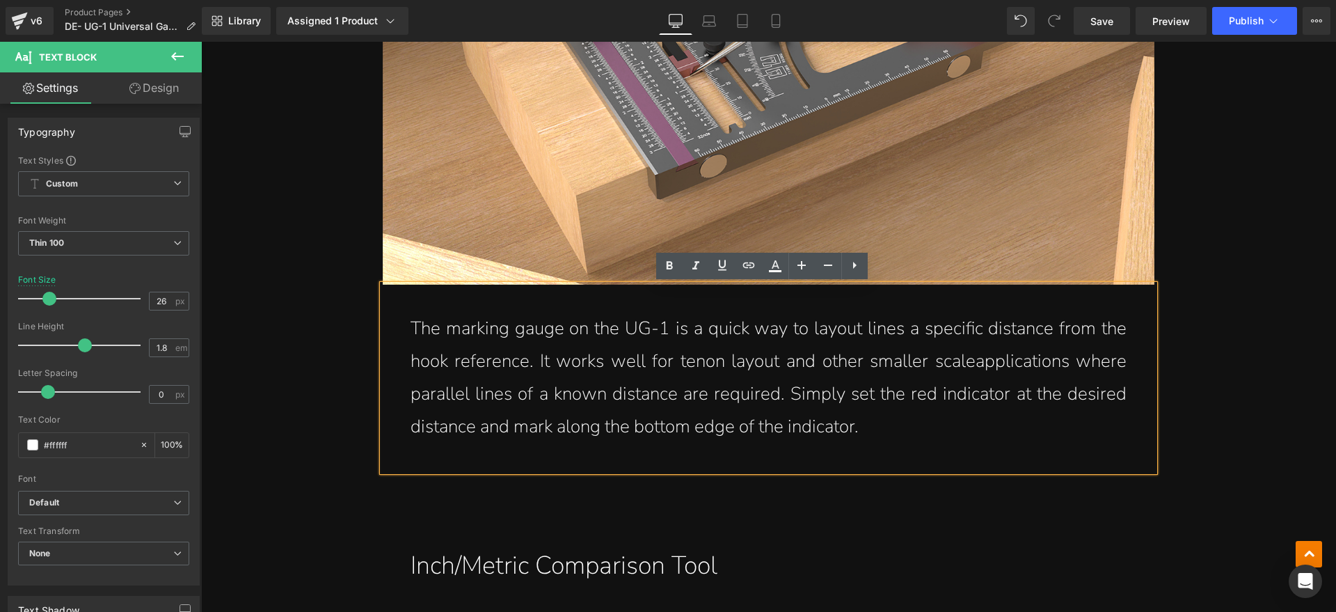
drag, startPoint x: 886, startPoint y: 424, endPoint x: 411, endPoint y: 332, distance: 484.1
click at [411, 332] on p "The marking gauge on the UG-1 is a quick way to layout lines a specific distanc…" at bounding box center [769, 377] width 716 height 130
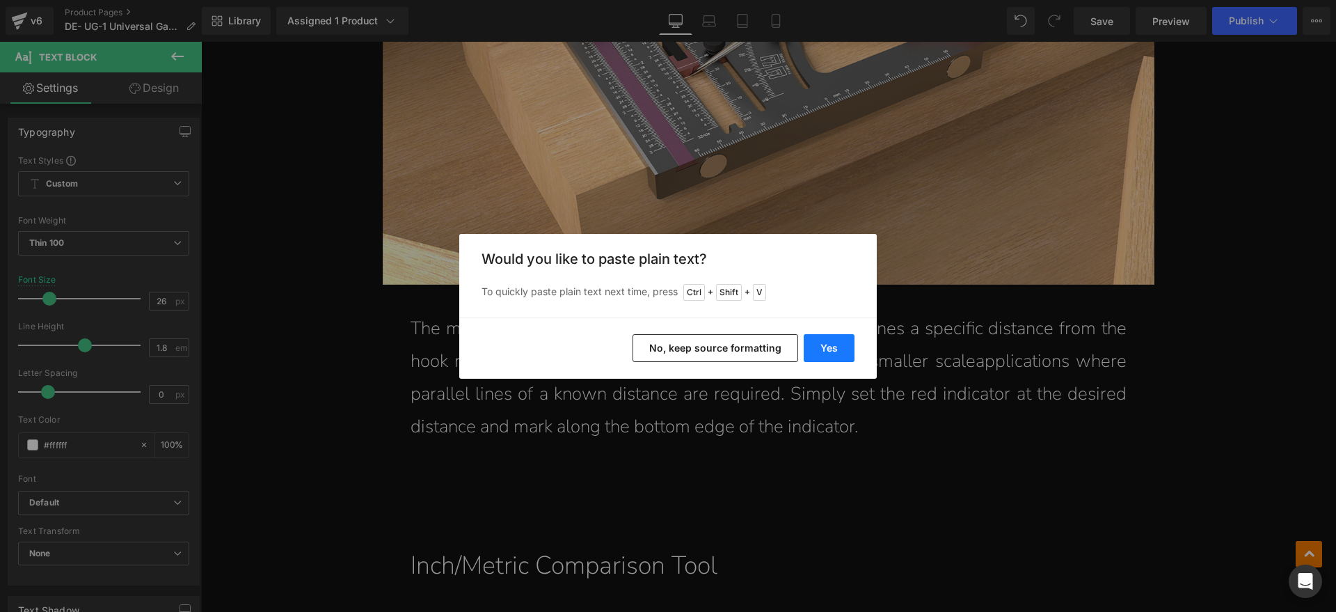
click at [822, 337] on button "Yes" at bounding box center [829, 348] width 51 height 28
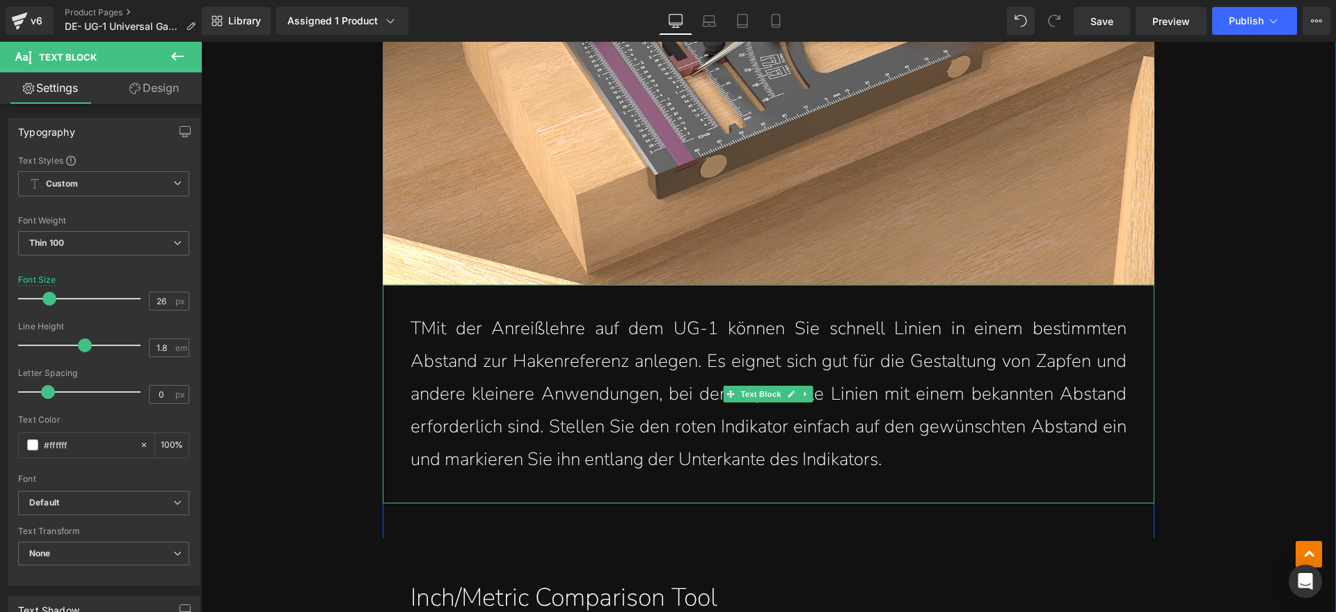
click at [411, 328] on p "TMit der Anreißlehre auf dem UG-1 können Sie schnell Linien in einem bestimmten…" at bounding box center [769, 393] width 716 height 163
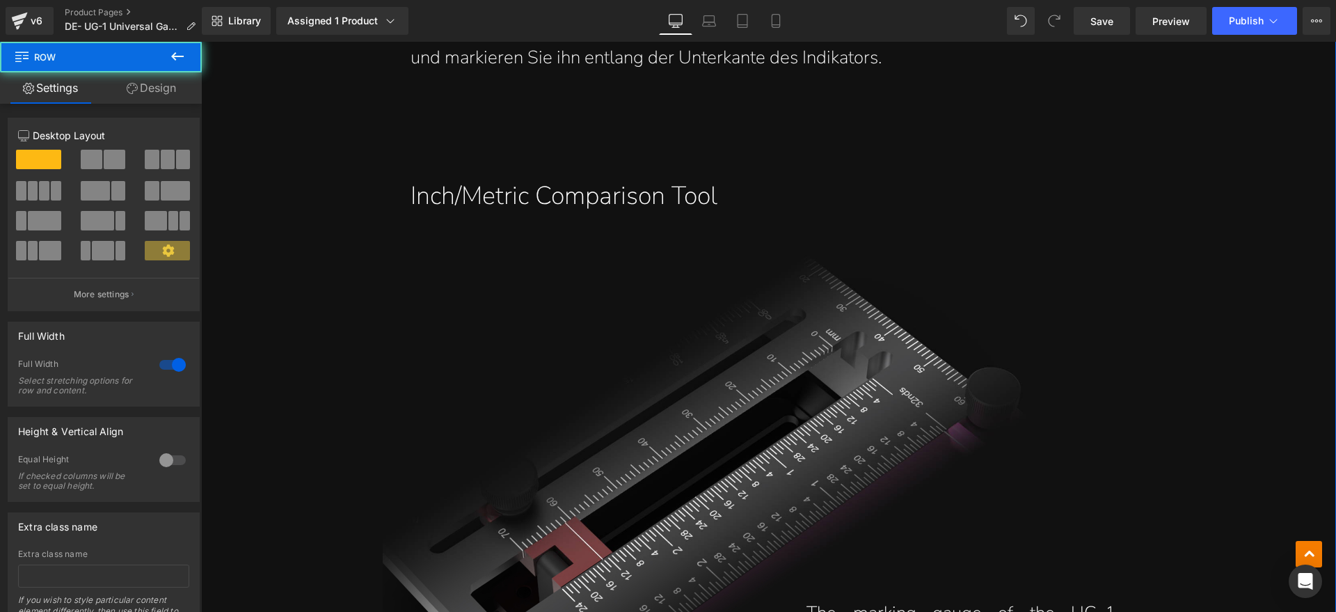
scroll to position [11679, 0]
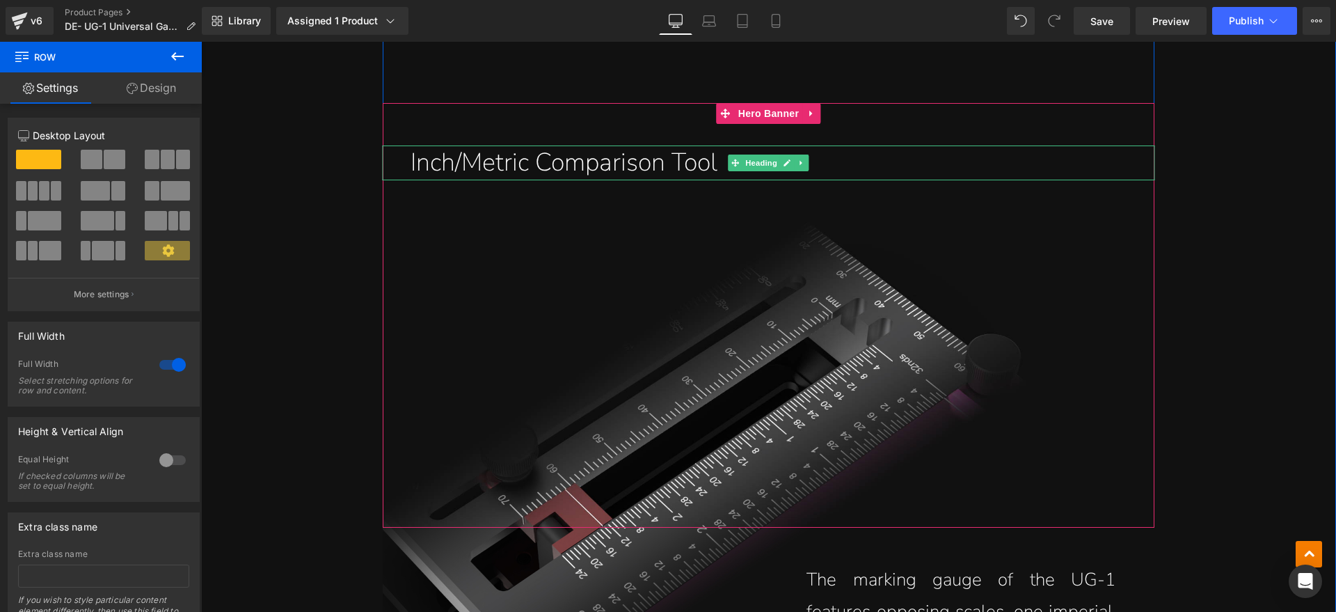
click at [695, 161] on h1 "Inch/Metric Comparison Tool" at bounding box center [783, 162] width 744 height 35
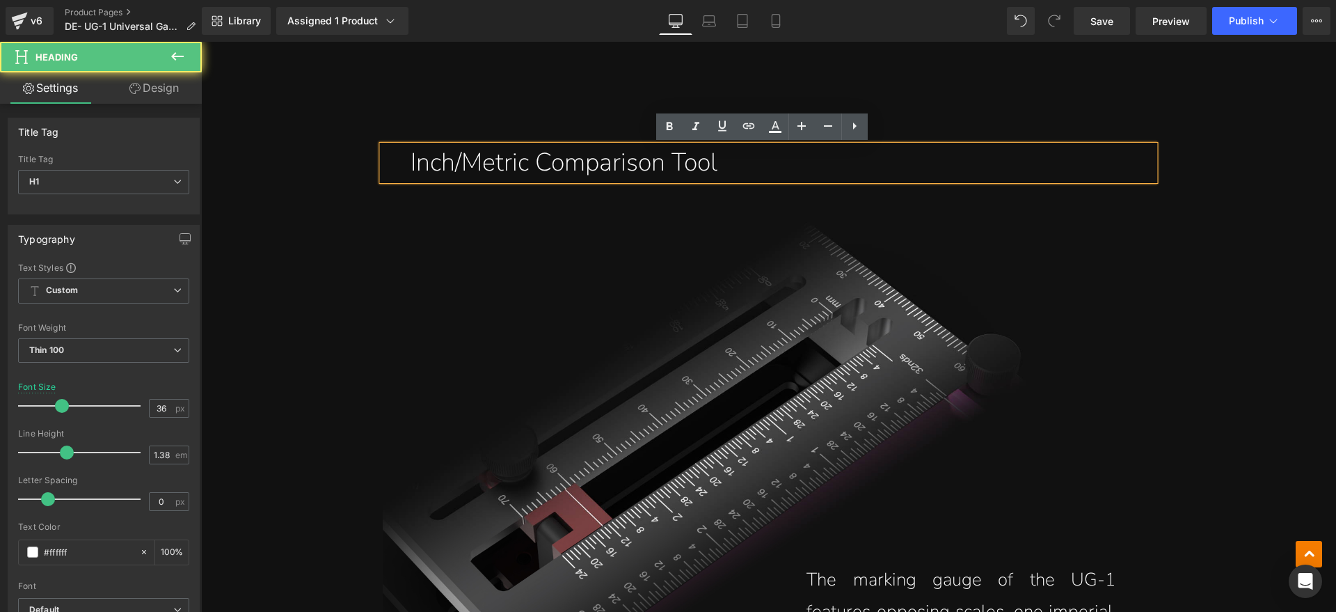
click at [704, 177] on h1 "Inch/Metric Comparison Tool" at bounding box center [783, 162] width 744 height 35
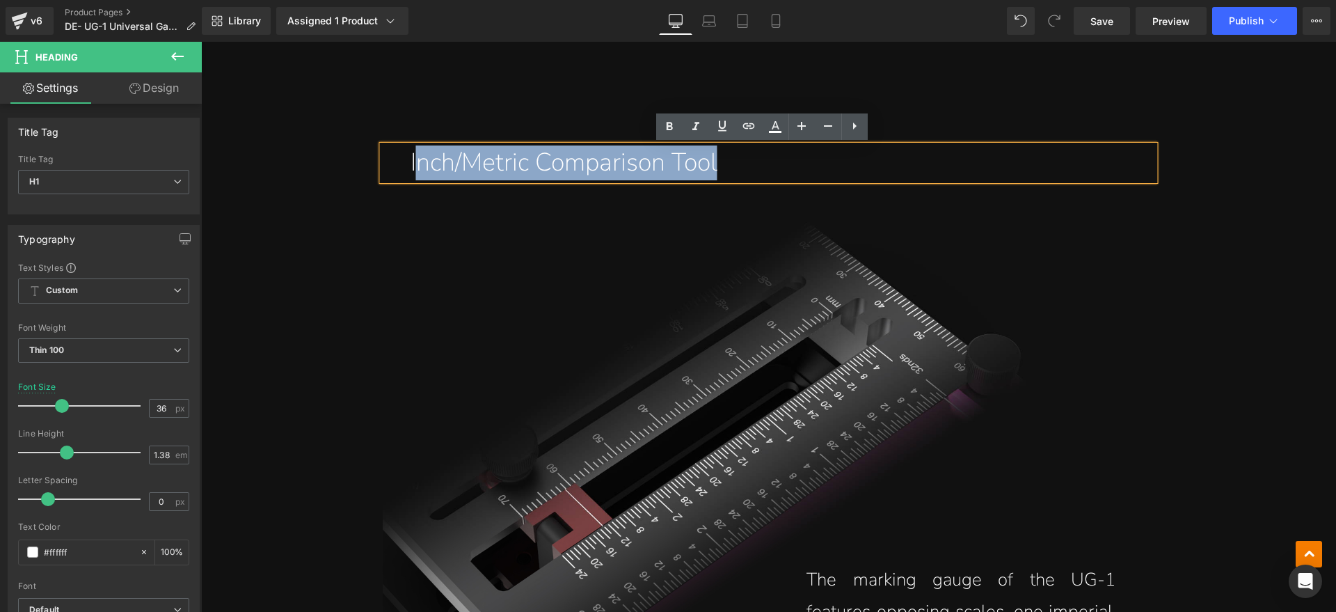
drag, startPoint x: 724, startPoint y: 166, endPoint x: 415, endPoint y: 166, distance: 309.7
click at [415, 166] on h1 "Inch/Metric Comparison Tool" at bounding box center [783, 162] width 744 height 35
paste div
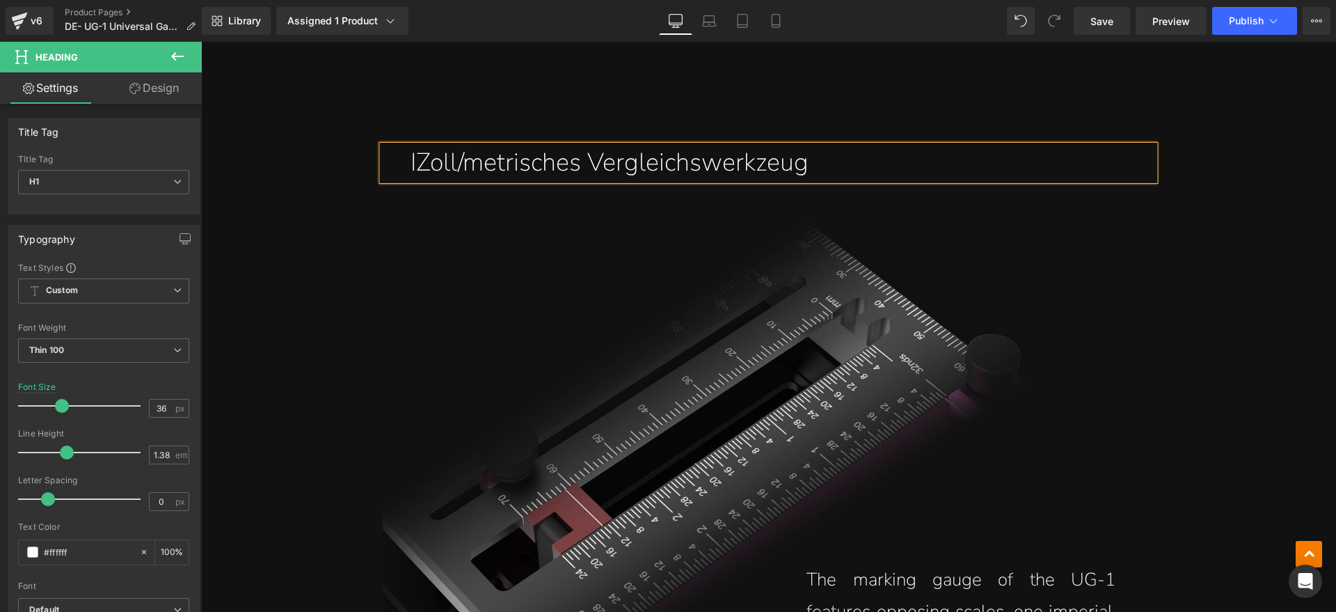
click at [415, 166] on h1 "IZoll/metrisches Vergleichswerkzeug" at bounding box center [783, 162] width 744 height 35
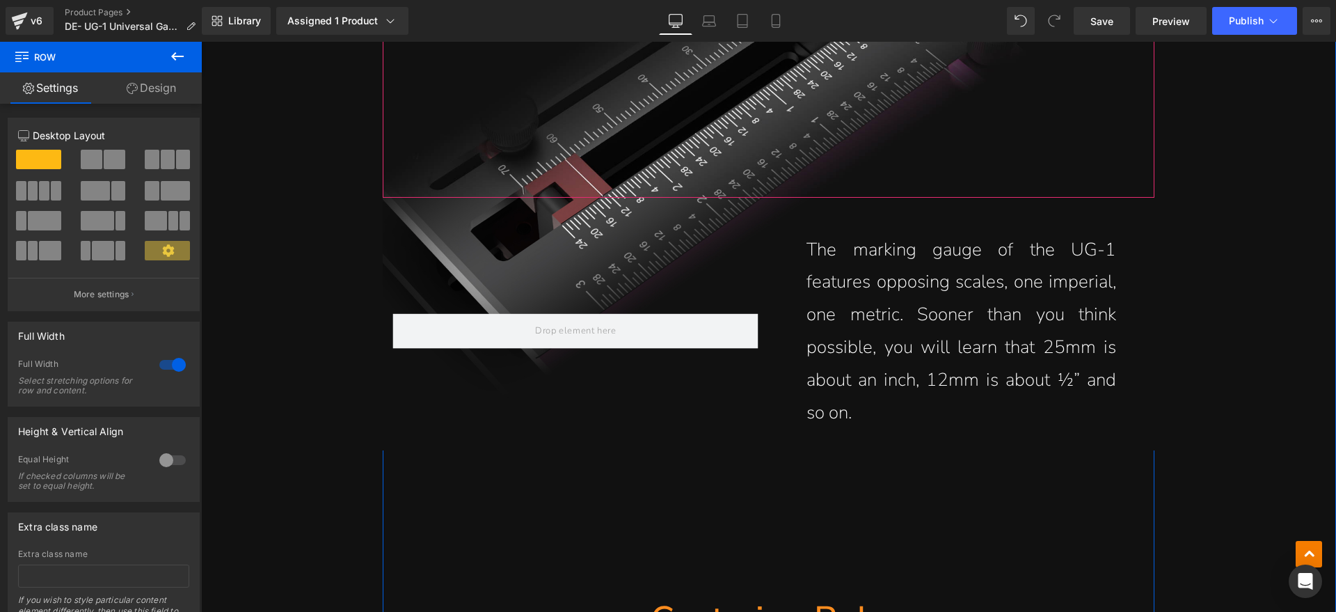
scroll to position [12027, 0]
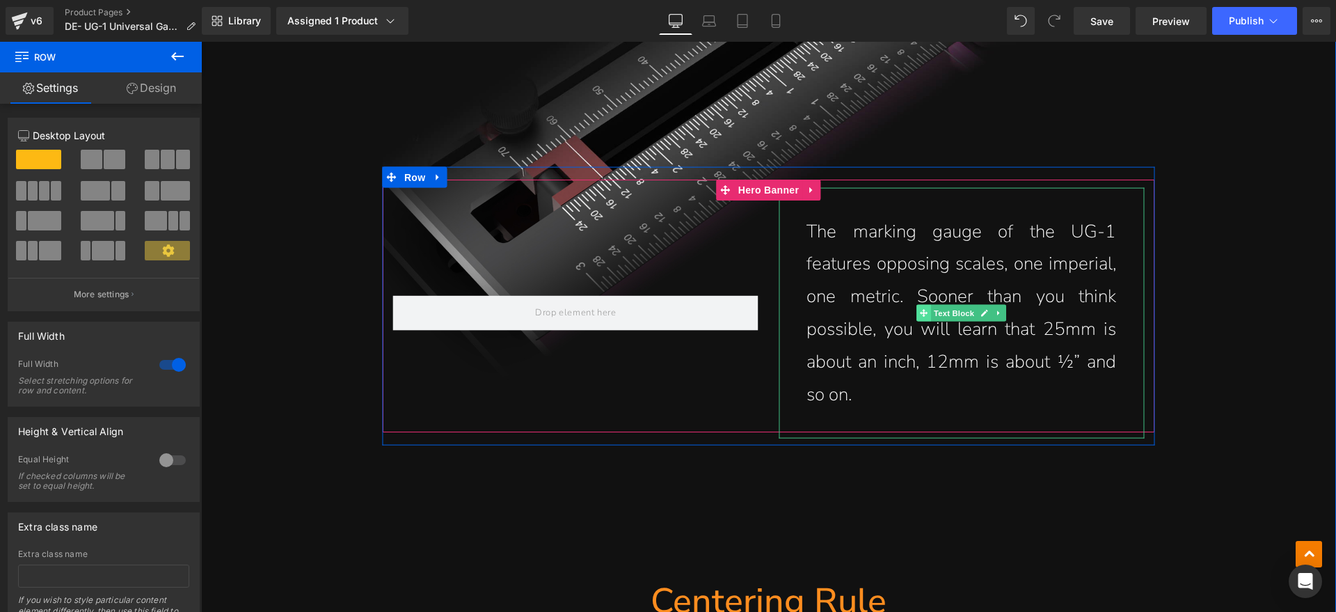
click at [917, 311] on span at bounding box center [924, 313] width 15 height 17
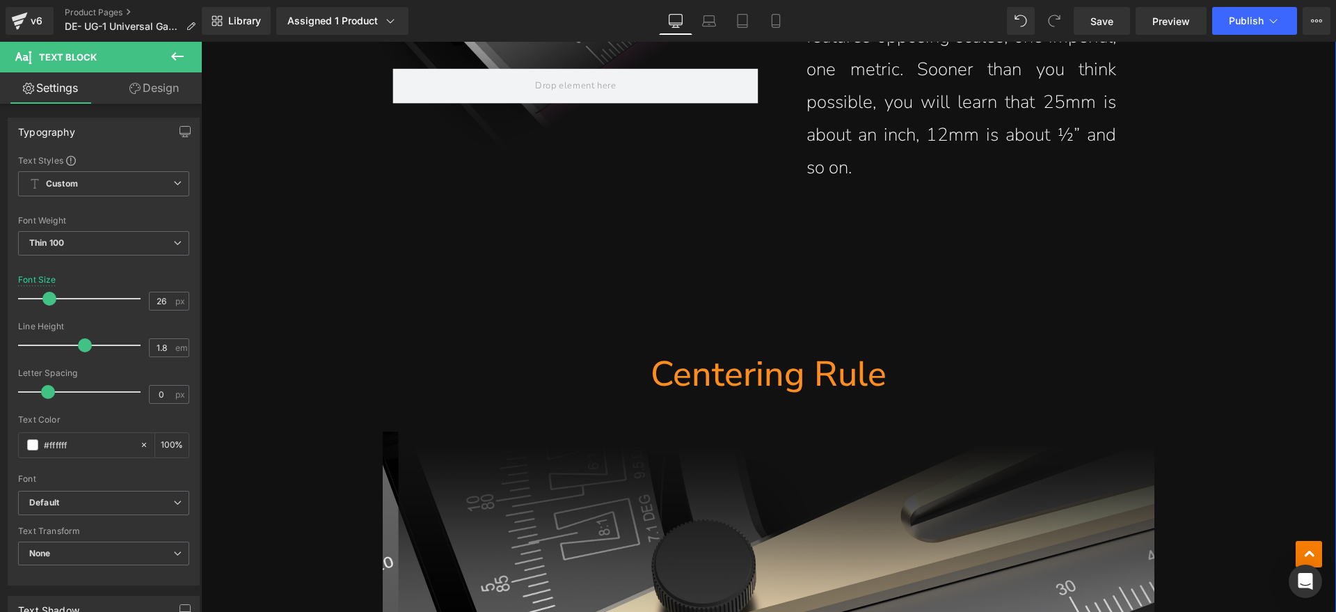
scroll to position [12114, 0]
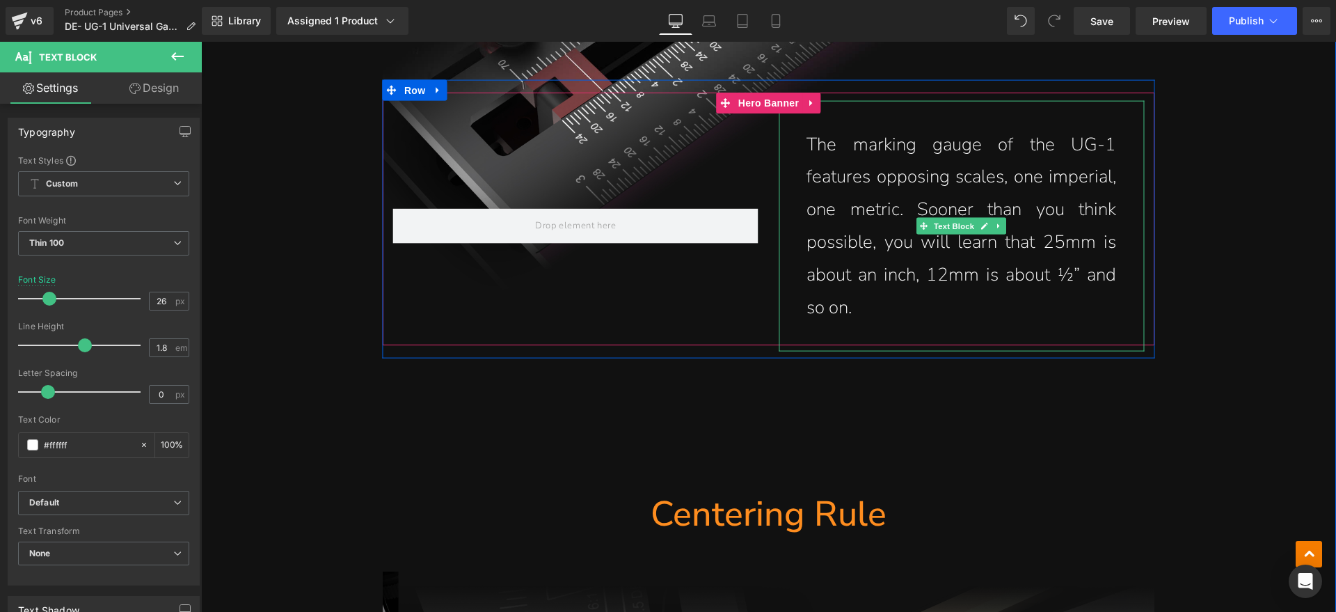
click at [885, 243] on p "The marking gauge of the UG-1 features opposing scales, one imperial, one metri…" at bounding box center [962, 226] width 310 height 196
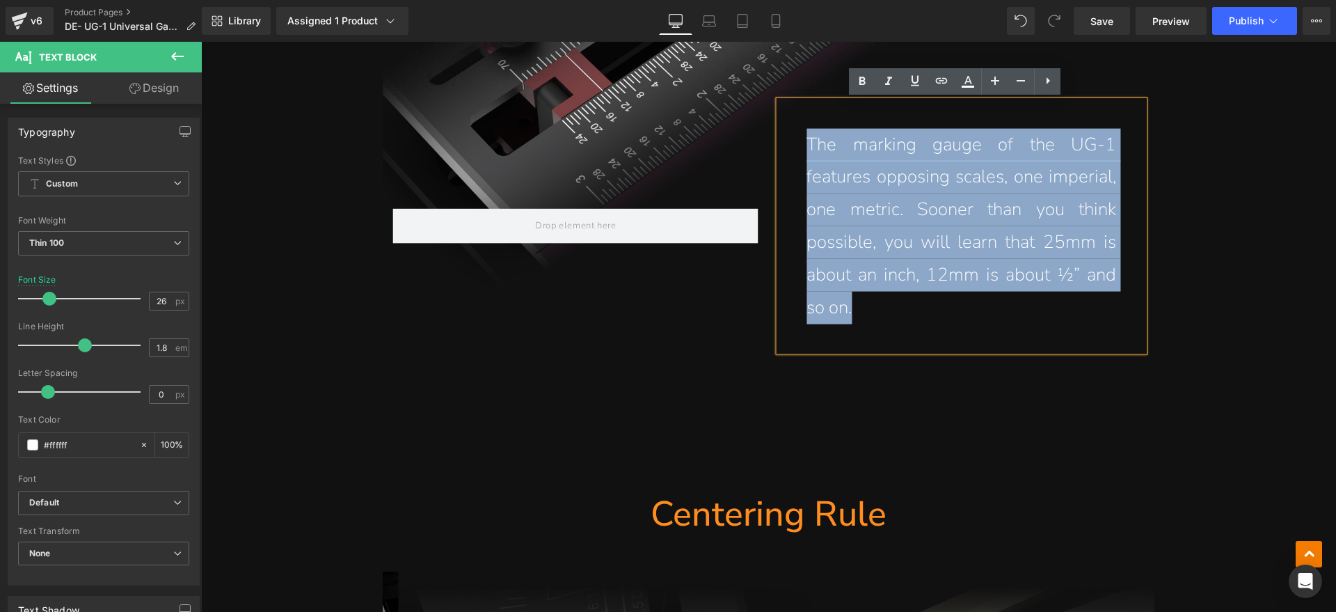
drag, startPoint x: 887, startPoint y: 304, endPoint x: 787, endPoint y: 157, distance: 178.0
click at [787, 157] on div "The marking gauge of the UG-1 features opposing scales, one imperial, one metri…" at bounding box center [961, 225] width 365 height 251
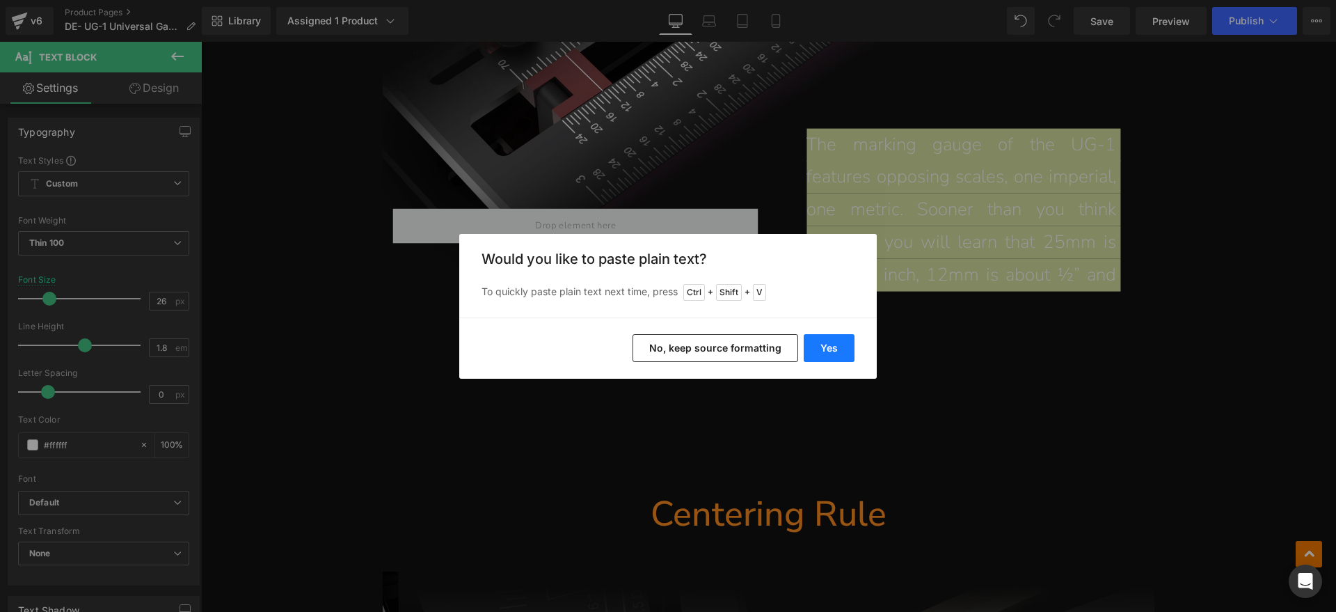
click at [833, 351] on button "Yes" at bounding box center [829, 348] width 51 height 28
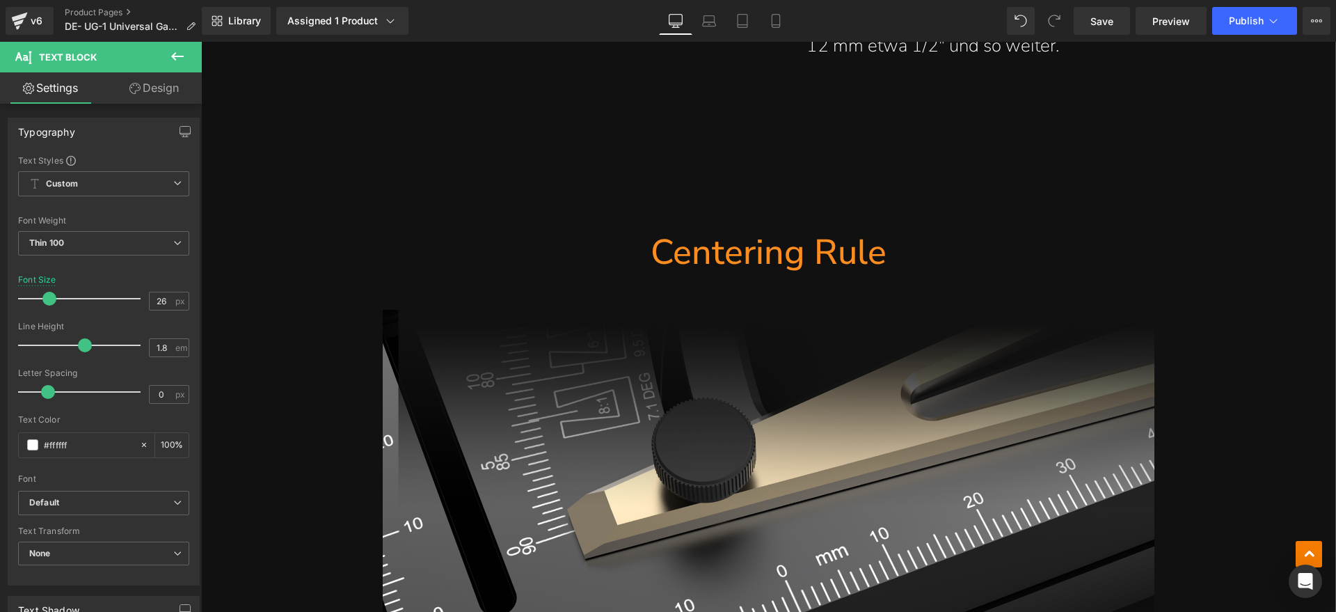
scroll to position [12375, 0]
drag, startPoint x: 780, startPoint y: 239, endPoint x: 903, endPoint y: 250, distance: 122.9
click at [780, 239] on h1 "Centering Rule" at bounding box center [769, 252] width 772 height 45
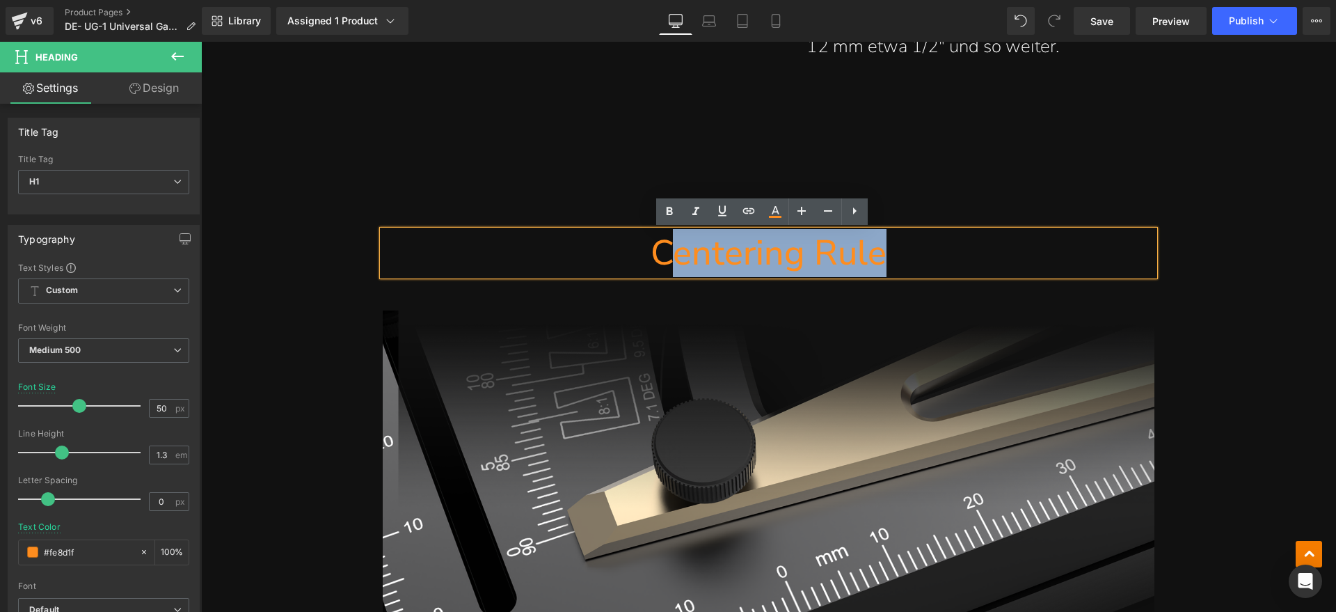
drag, startPoint x: 903, startPoint y: 250, endPoint x: 665, endPoint y: 256, distance: 238.1
click at [665, 256] on h1 "Centering Rule" at bounding box center [769, 252] width 772 height 45
paste div
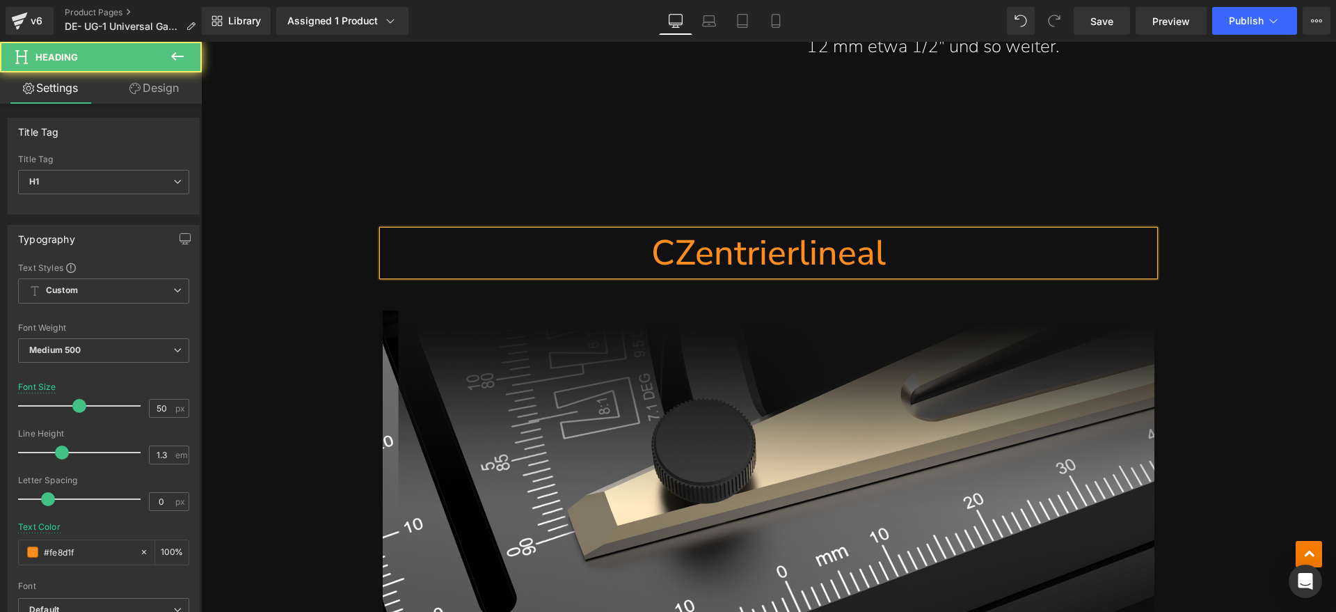
click at [674, 253] on h1 "CZentrierlineal" at bounding box center [769, 252] width 772 height 45
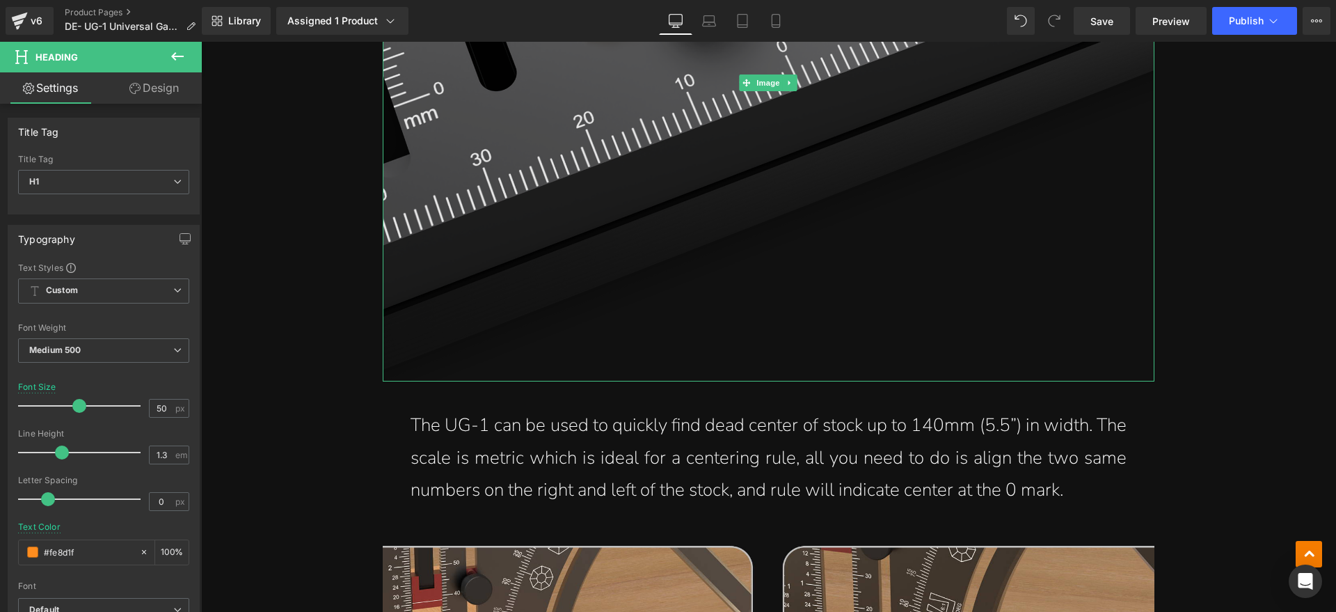
scroll to position [13071, 0]
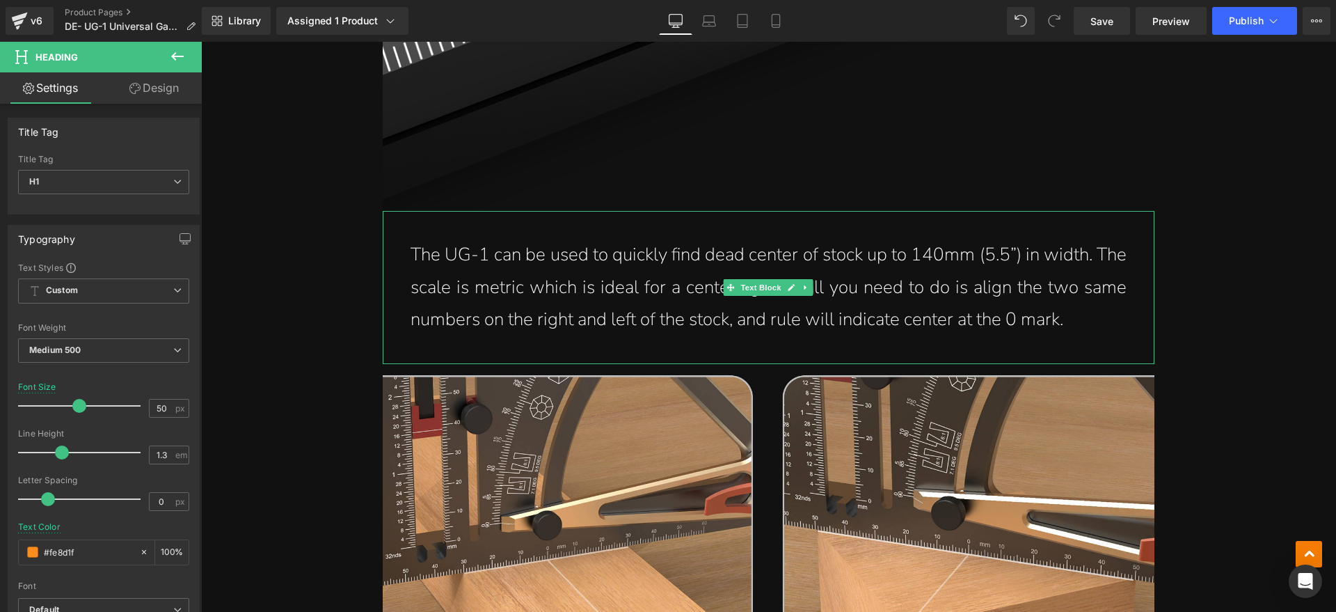
drag, startPoint x: 675, startPoint y: 266, endPoint x: 786, endPoint y: 287, distance: 113.3
click at [675, 266] on p "The UG-1 can be used to quickly find dead center of stock up to 140mm (5.5”) in…" at bounding box center [769, 287] width 716 height 97
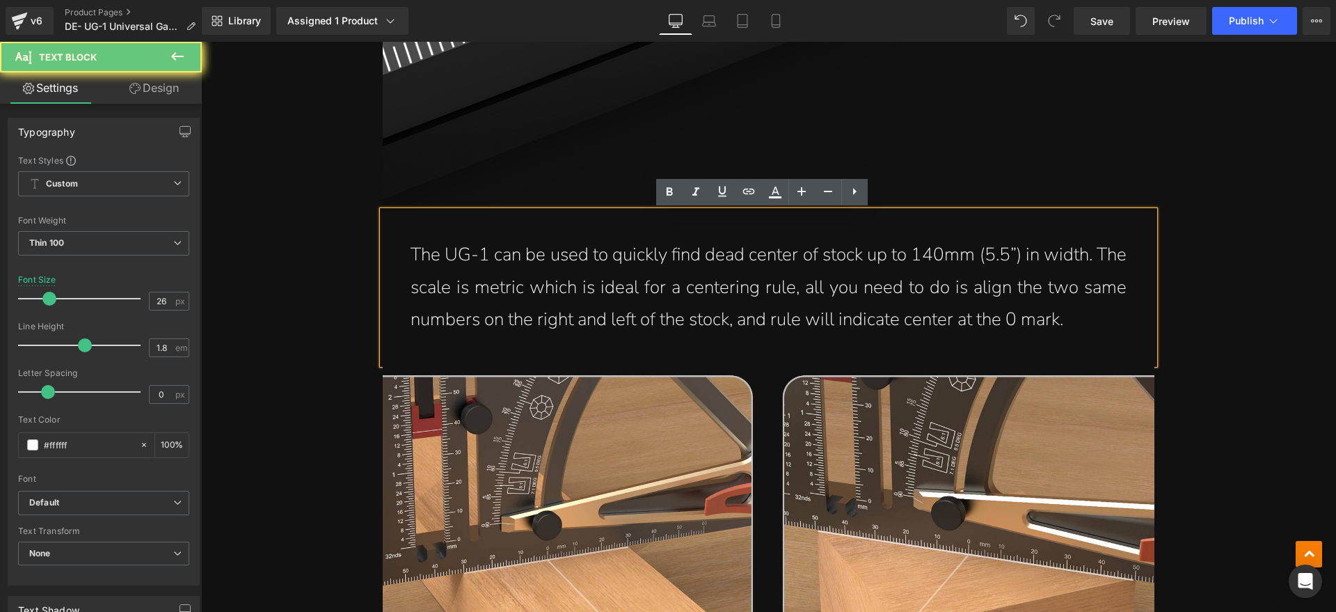
click at [1084, 343] on div "The UG-1 can be used to quickly find dead center of stock up to 140mm (5.5”) in…" at bounding box center [769, 287] width 772 height 153
click at [1112, 317] on p "The UG-1 can be used to quickly find dead center of stock up to 140mm (5.5”) in…" at bounding box center [769, 287] width 716 height 97
drag, startPoint x: 1031, startPoint y: 331, endPoint x: 1044, endPoint y: 328, distance: 13.4
click at [1030, 331] on p "The UG-1 can be used to quickly find dead center of stock up to 140mm (5.5”) in…" at bounding box center [769, 287] width 716 height 97
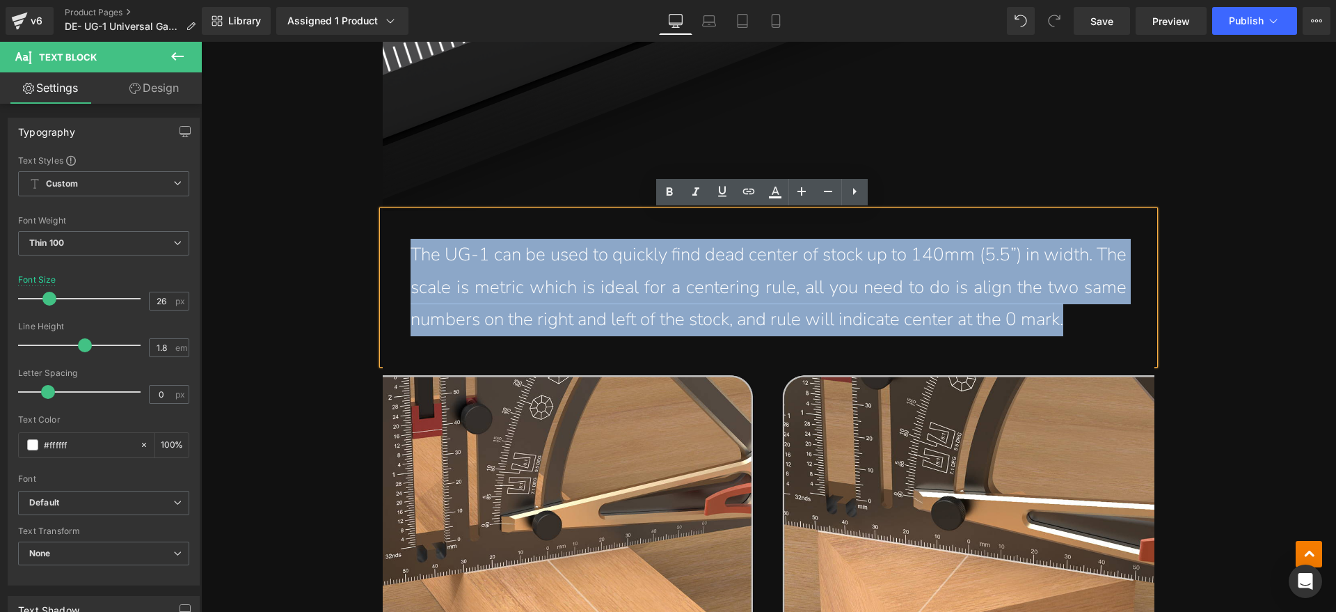
drag, startPoint x: 1129, startPoint y: 322, endPoint x: 394, endPoint y: 258, distance: 737.6
click at [394, 258] on div "The UG-1 can be used to quickly find dead center of stock up to 140mm (5.5”) in…" at bounding box center [769, 287] width 772 height 153
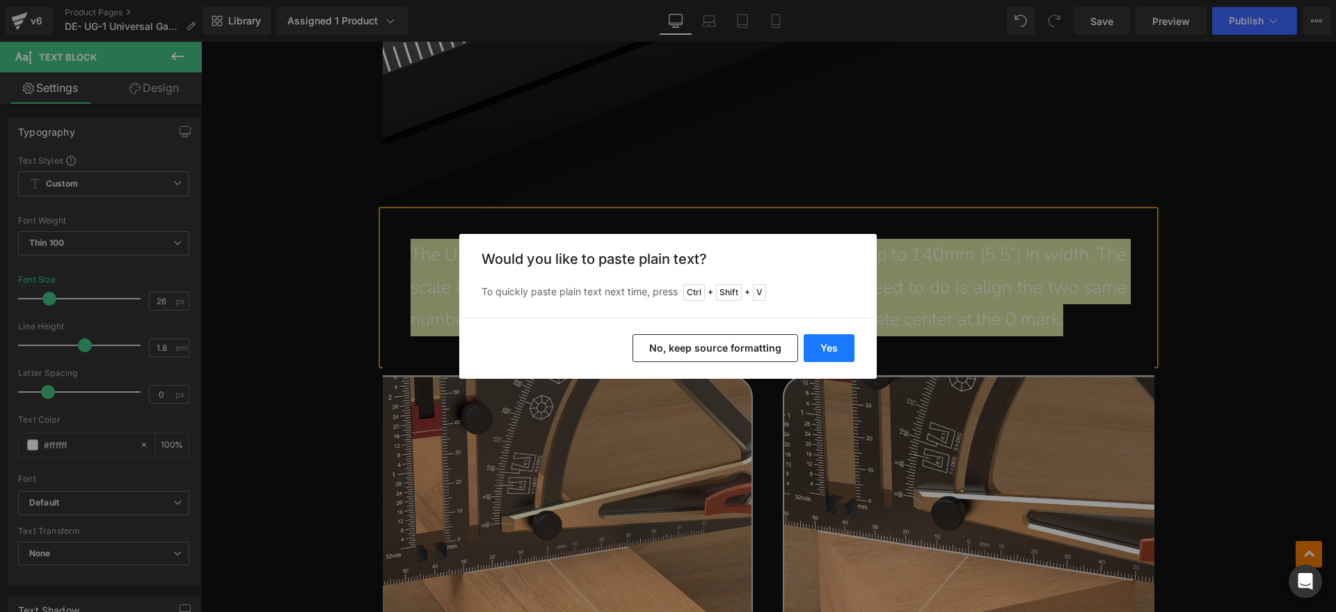
click at [833, 343] on button "Yes" at bounding box center [829, 348] width 51 height 28
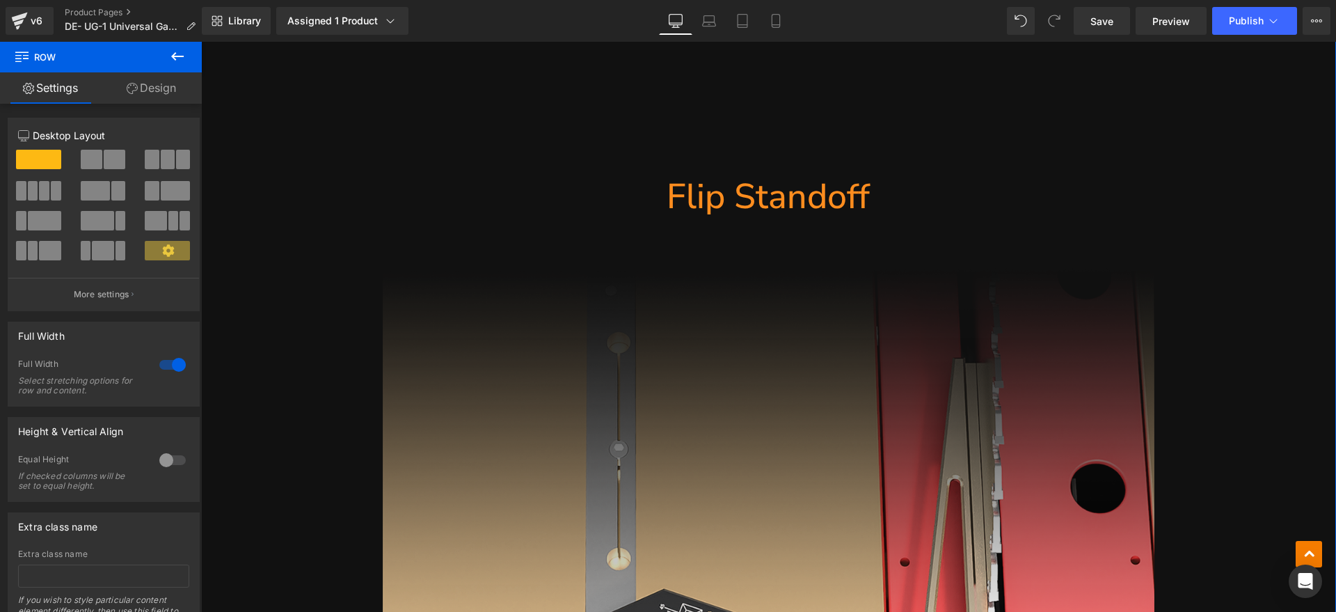
scroll to position [13767, 0]
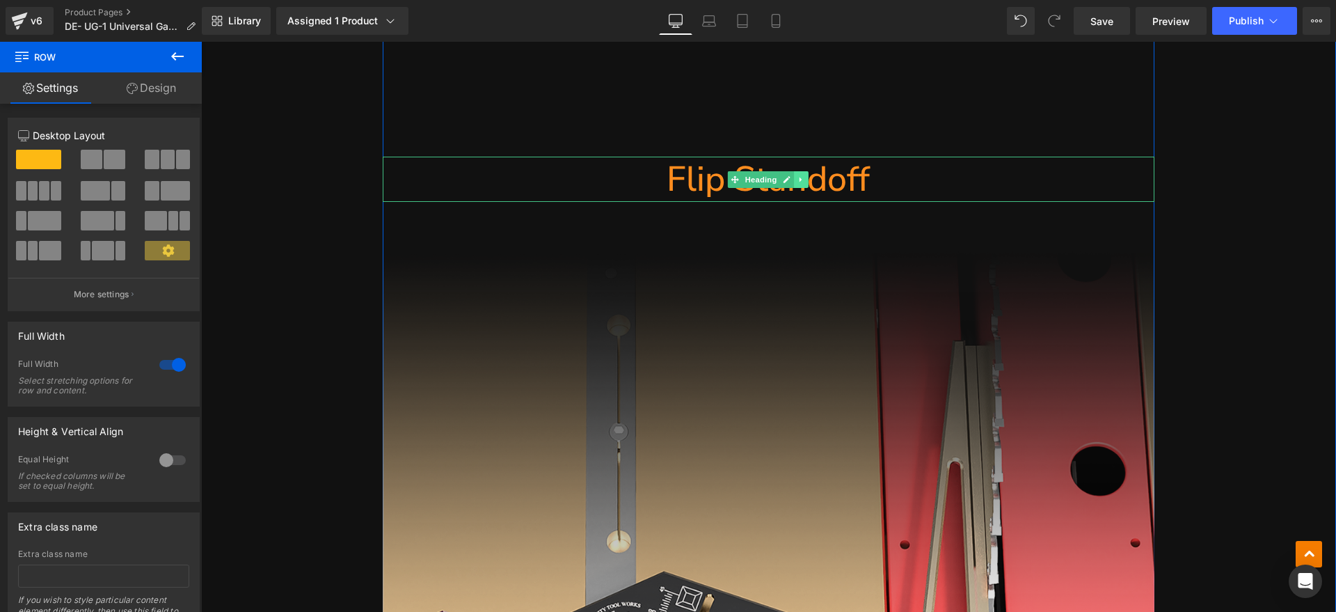
click at [795, 174] on link at bounding box center [802, 179] width 15 height 17
drag, startPoint x: 873, startPoint y: 175, endPoint x: 919, endPoint y: 175, distance: 45.2
click at [874, 175] on h1 "Flip Standoff" at bounding box center [769, 179] width 772 height 45
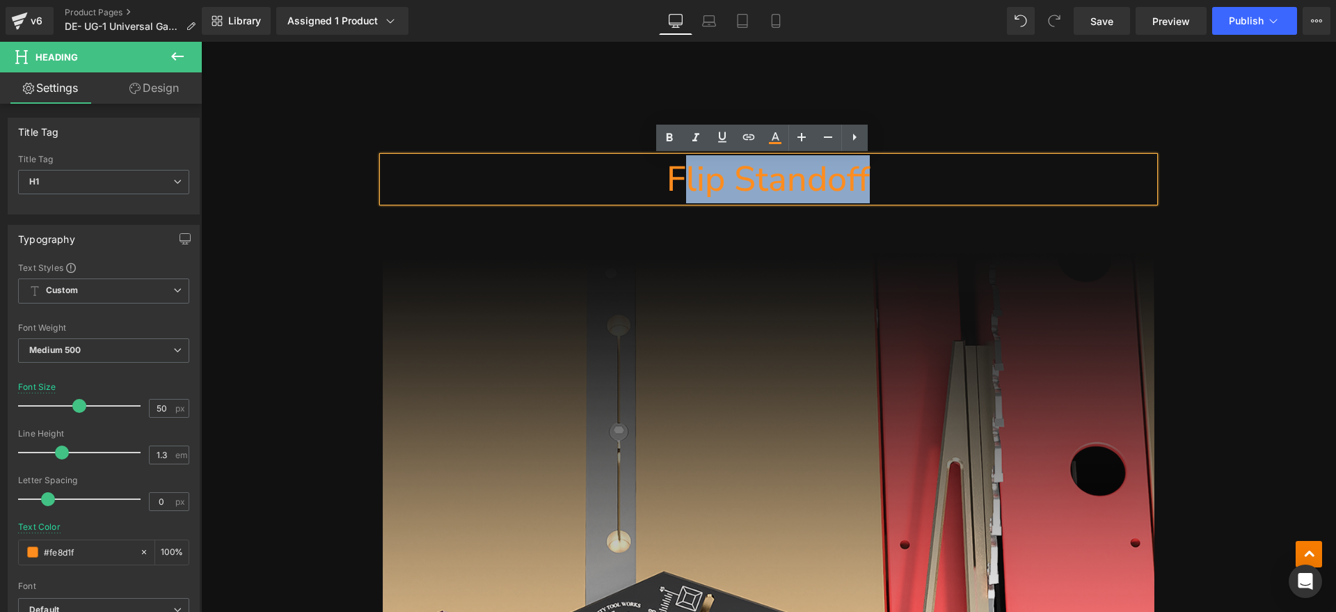
drag, startPoint x: 920, startPoint y: 175, endPoint x: 685, endPoint y: 186, distance: 235.5
click at [685, 186] on h1 "Flip Standoff" at bounding box center [769, 179] width 772 height 45
paste div
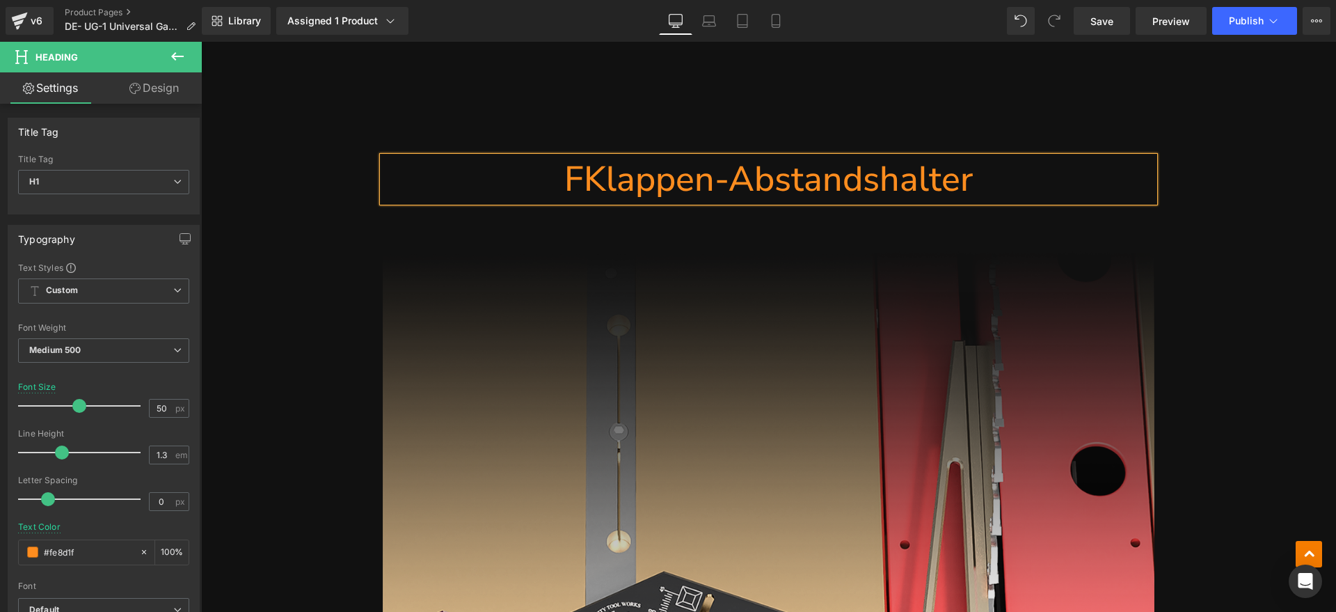
click at [582, 190] on h1 "FKlappen-Abstandshalter" at bounding box center [769, 179] width 772 height 45
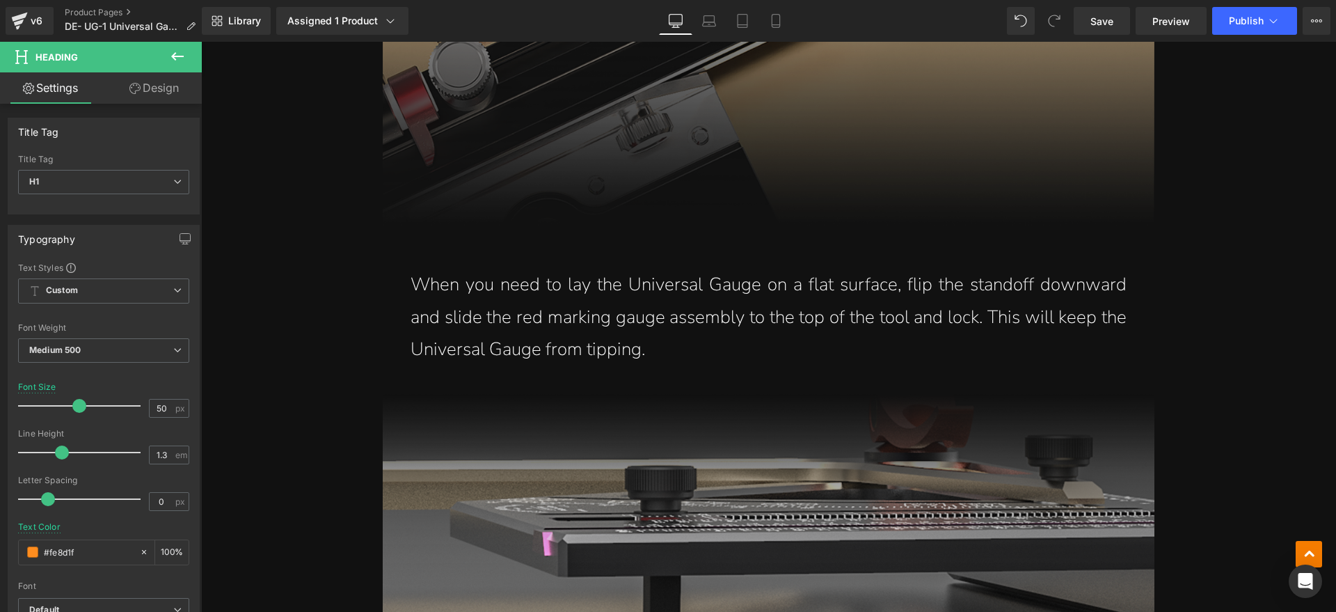
scroll to position [14724, 0]
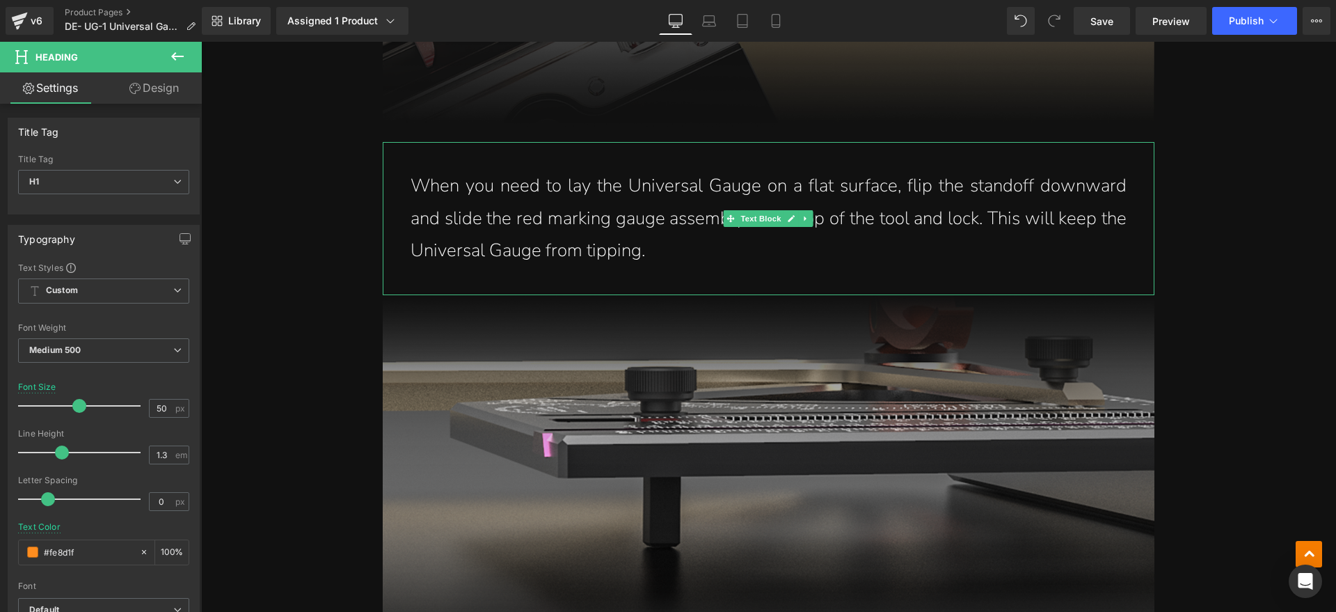
click at [490, 218] on p "When you need to lay the Universal Gauge on a flat surface, flip the standoff d…" at bounding box center [769, 218] width 716 height 97
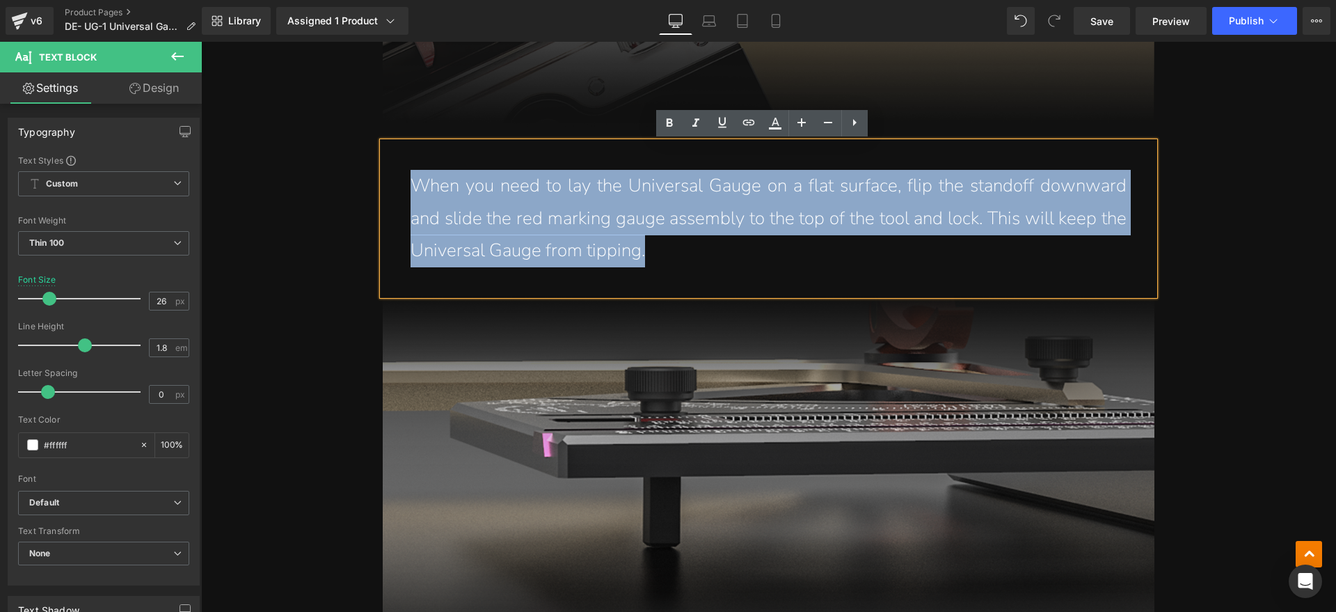
drag, startPoint x: 665, startPoint y: 255, endPoint x: 413, endPoint y: 187, distance: 261.5
click at [413, 187] on p "When you need to lay the Universal Gauge on a flat surface, flip the standoff d…" at bounding box center [769, 218] width 716 height 97
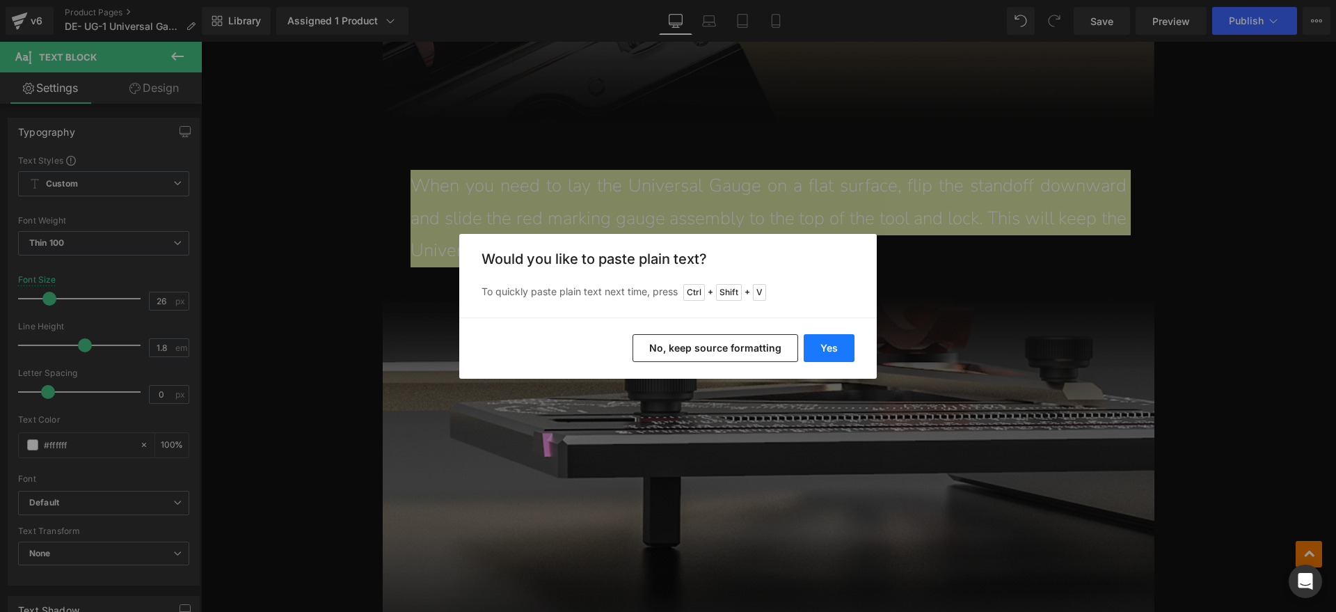
click at [822, 349] on button "Yes" at bounding box center [829, 348] width 51 height 28
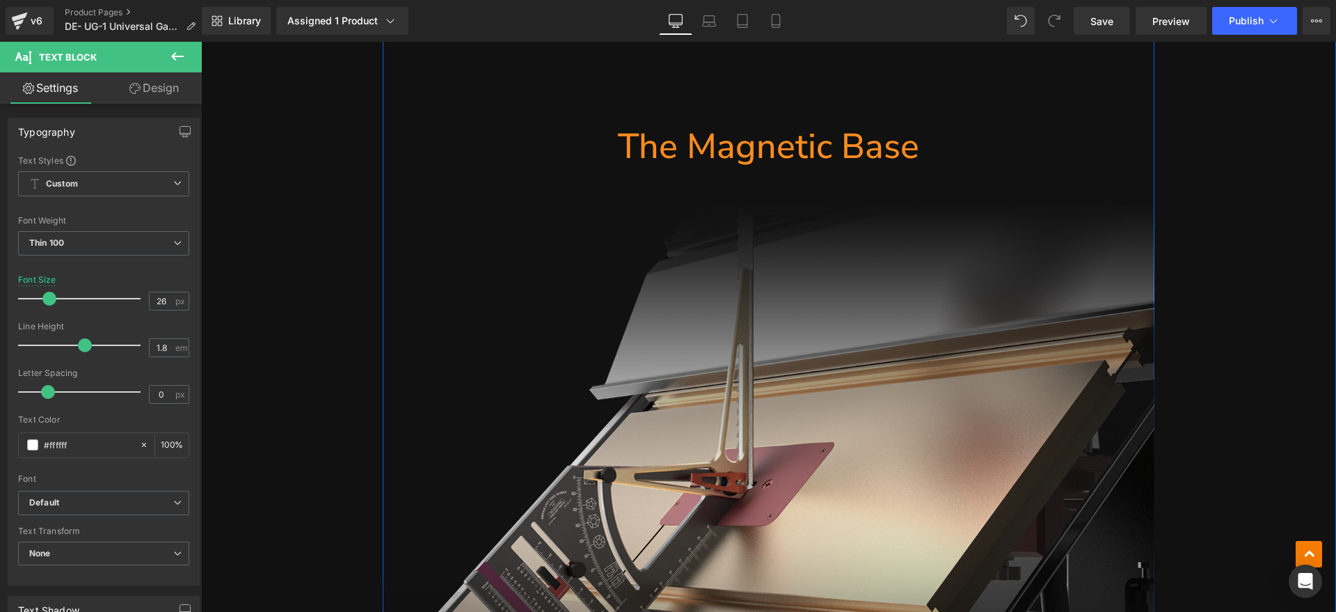
scroll to position [15507, 0]
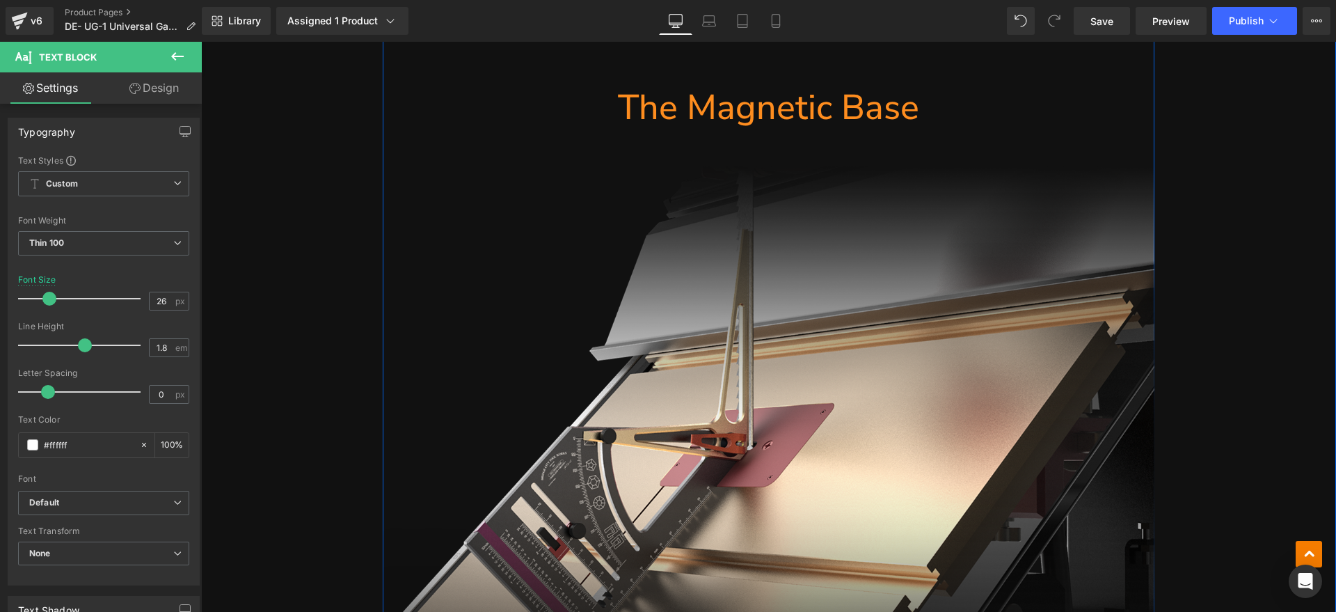
click at [837, 106] on h1 "The Magnetic Base" at bounding box center [769, 107] width 772 height 45
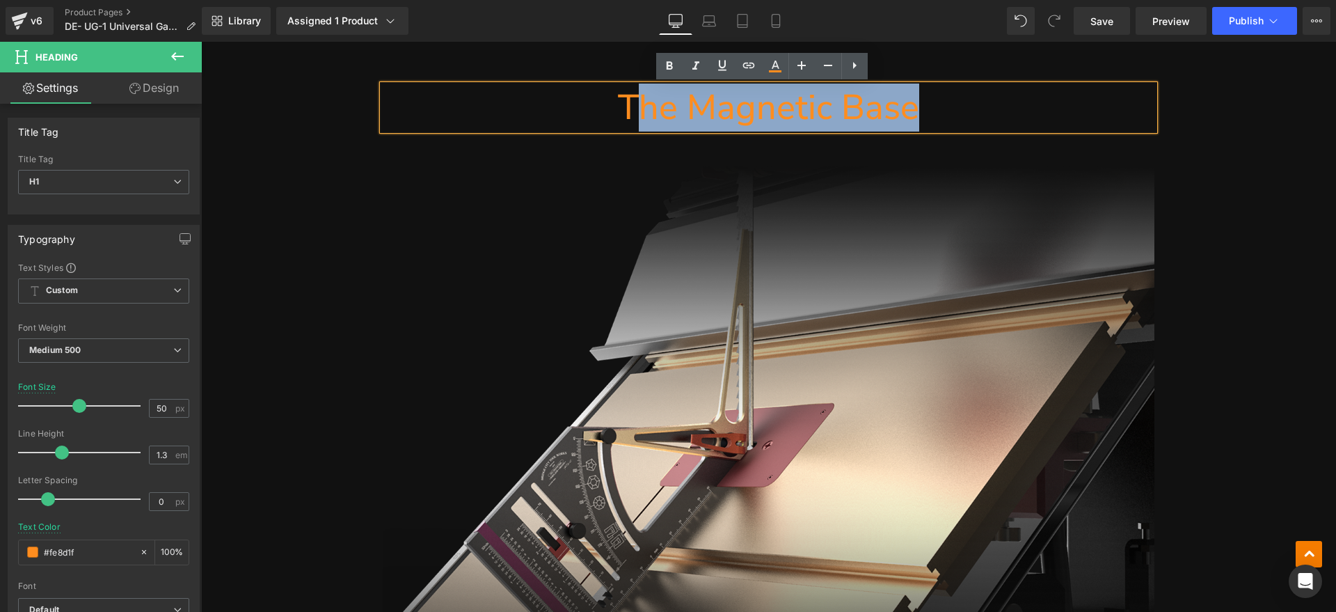
drag, startPoint x: 971, startPoint y: 110, endPoint x: 623, endPoint y: 110, distance: 348.0
click at [623, 110] on h1 "The Magnetic Base" at bounding box center [769, 107] width 772 height 45
paste div
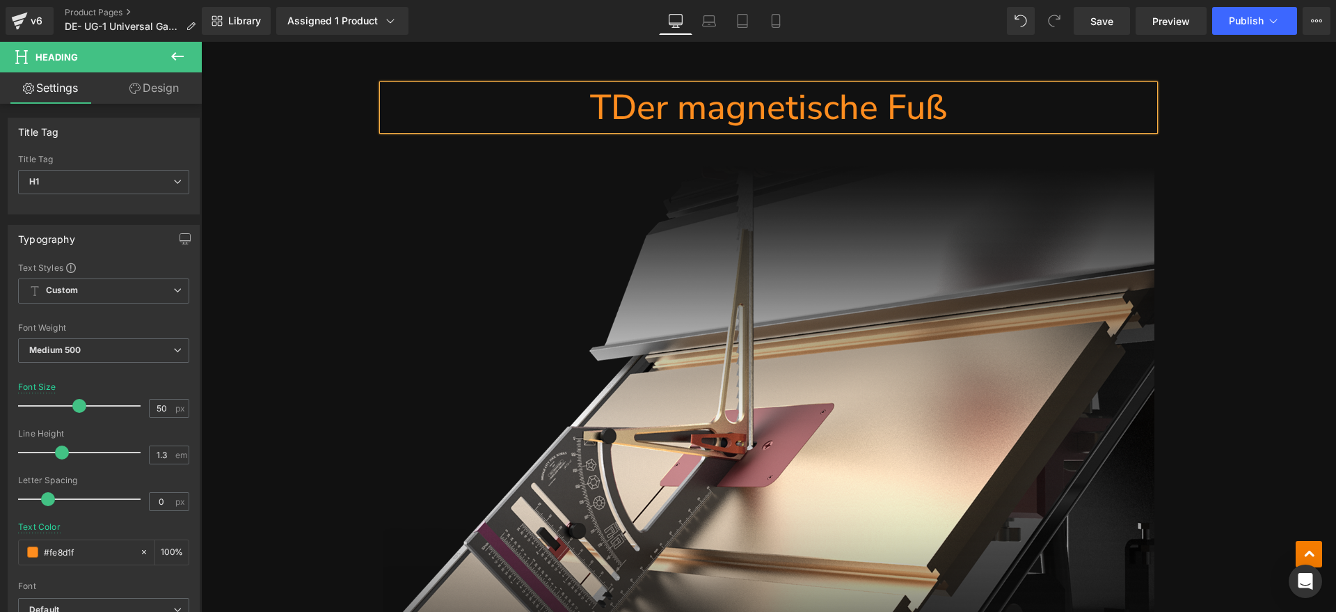
click at [610, 114] on h1 "TDer magnetische Fuß" at bounding box center [769, 107] width 772 height 45
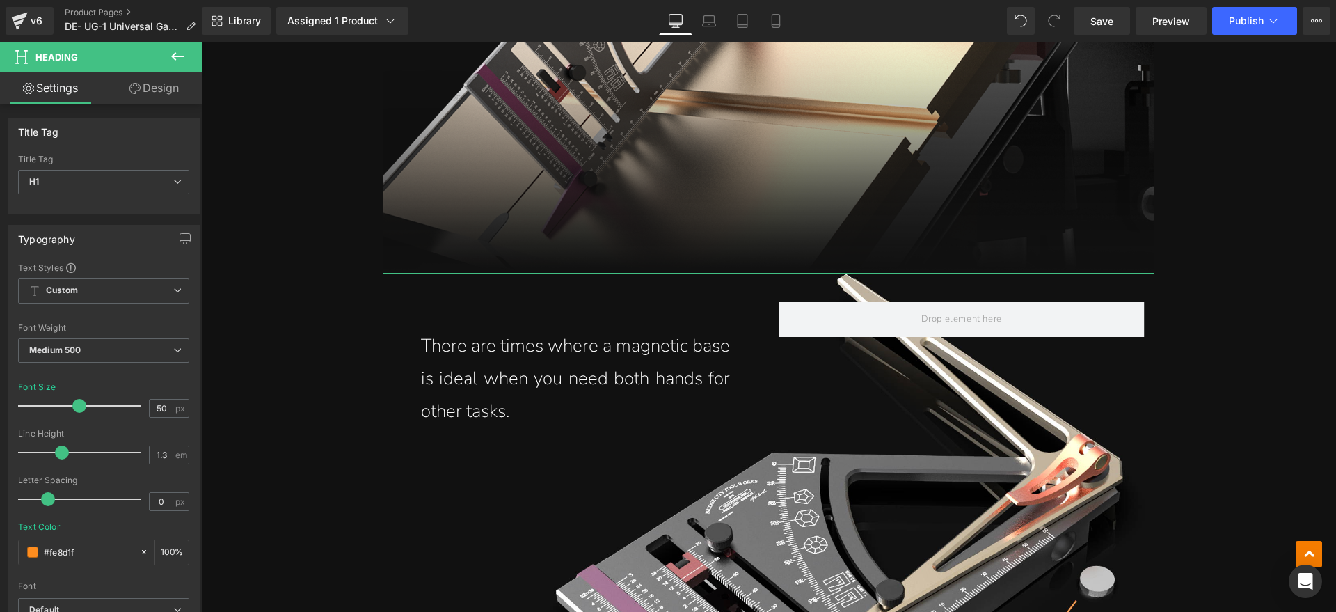
scroll to position [16116, 0]
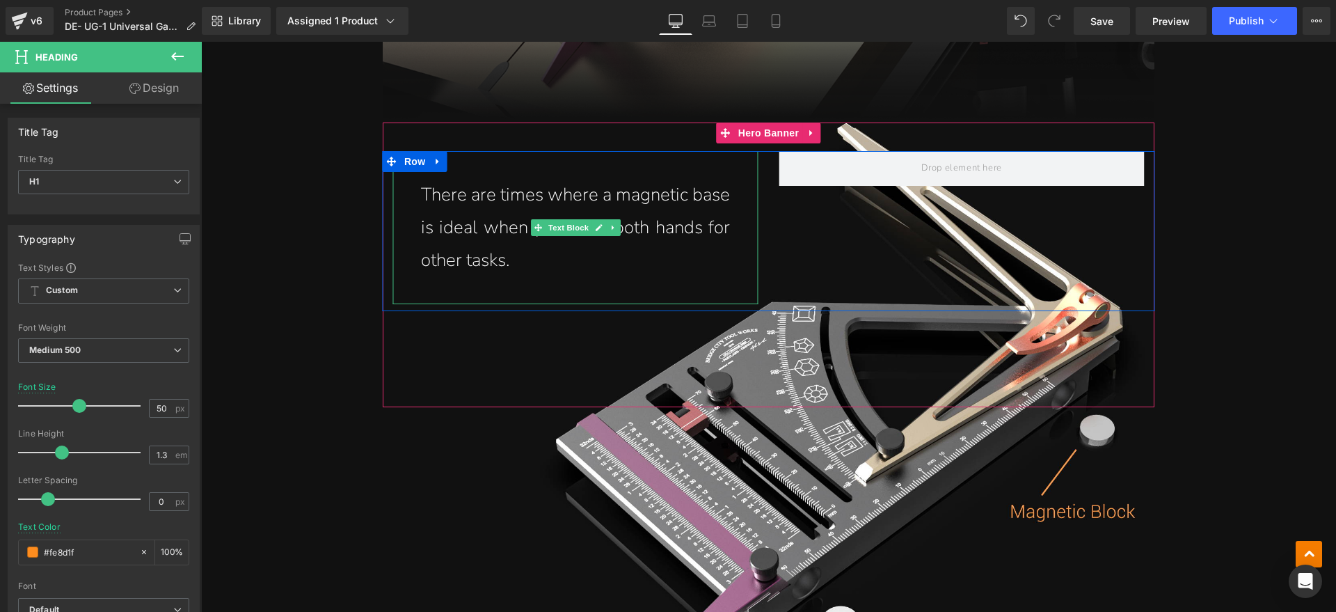
drag, startPoint x: 536, startPoint y: 247, endPoint x: 508, endPoint y: 263, distance: 32.1
click at [536, 248] on p "There are times where a magnetic base is ideal when you need both hands for oth…" at bounding box center [576, 227] width 310 height 97
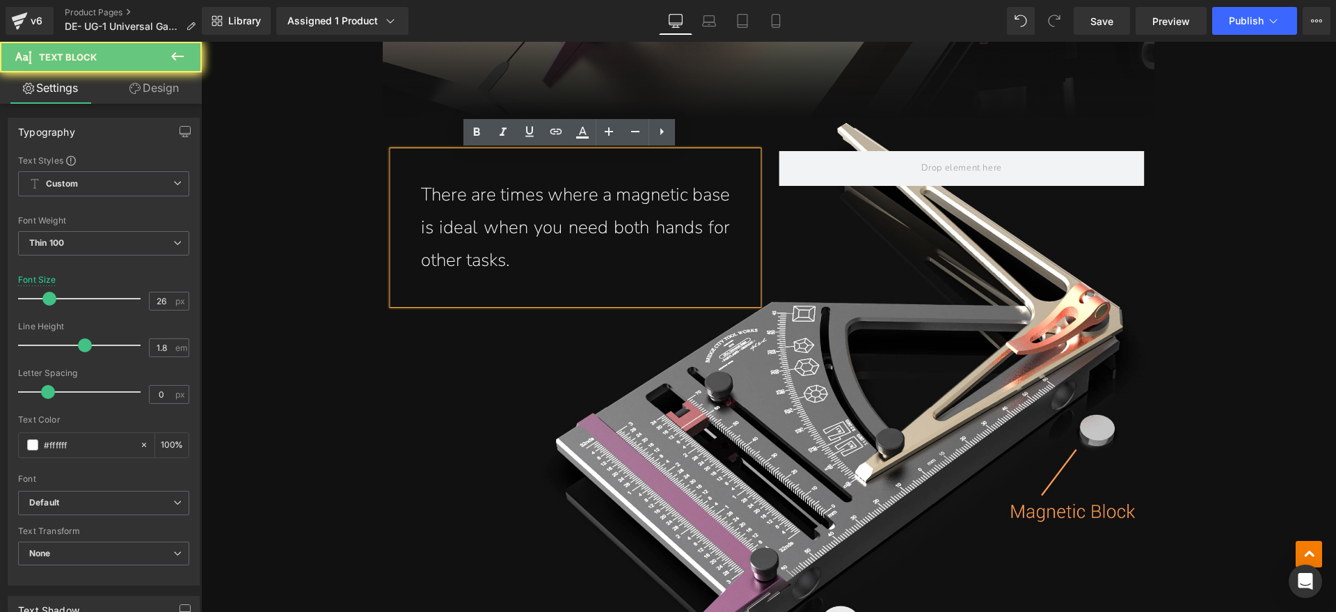
click at [508, 263] on p "There are times where a magnetic base is ideal when you need both hands for oth…" at bounding box center [576, 227] width 310 height 97
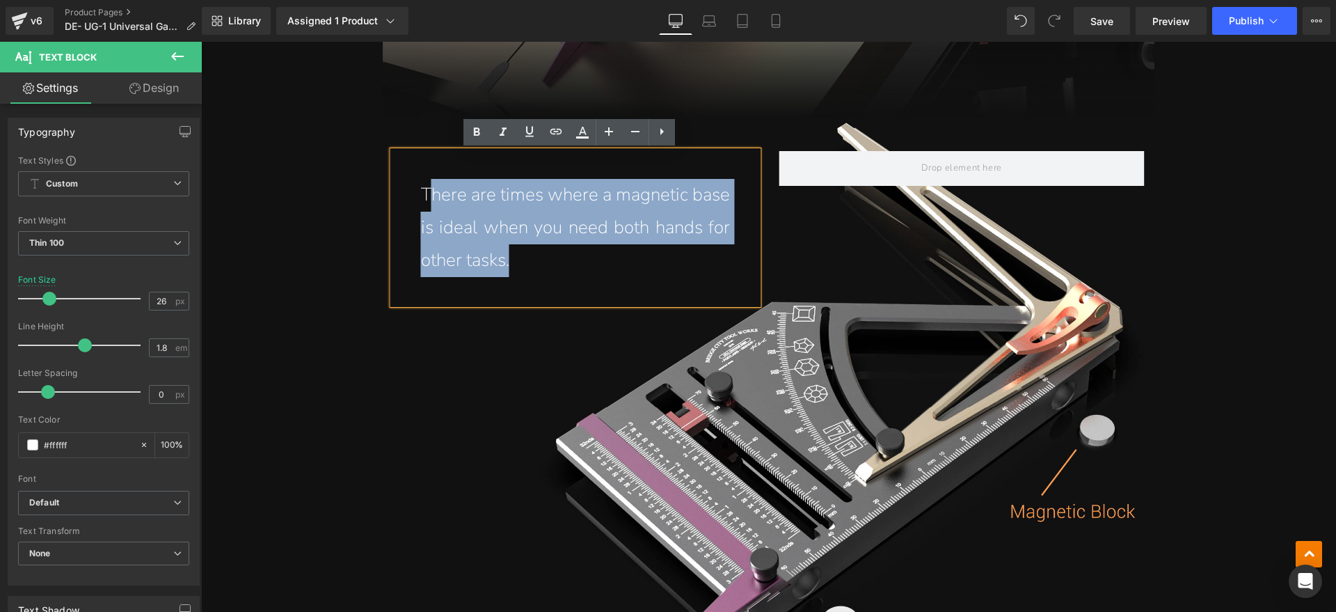
drag, startPoint x: 518, startPoint y: 263, endPoint x: 425, endPoint y: 206, distance: 109.9
click at [425, 206] on p "There are times where a magnetic base is ideal when you need both hands for oth…" at bounding box center [576, 227] width 310 height 97
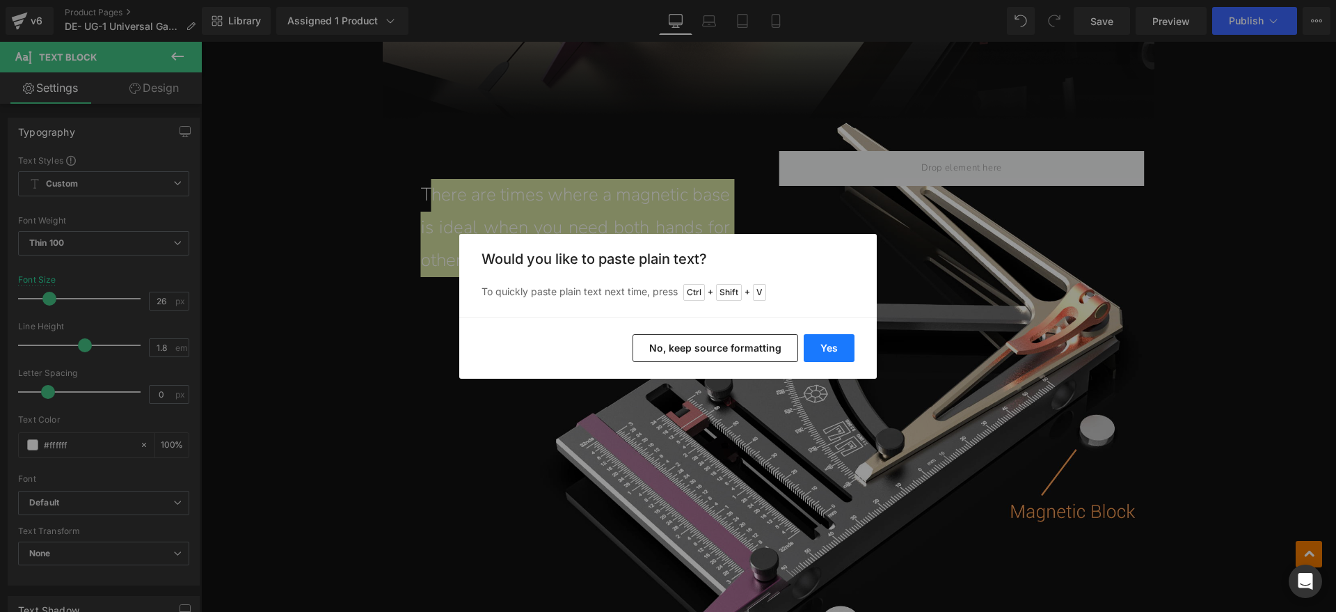
click at [820, 345] on button "Yes" at bounding box center [829, 348] width 51 height 28
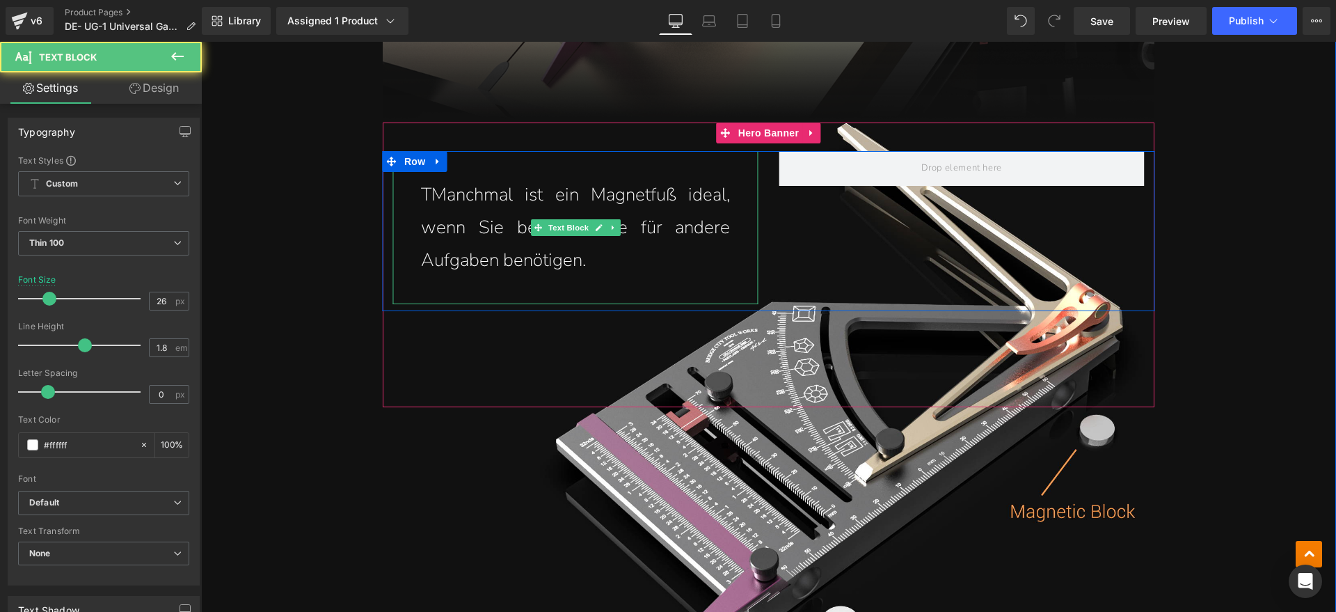
click at [428, 196] on p "TManchmal ist ein Magnetfuß ideal, wenn Sie beide Hände für andere Aufgaben ben…" at bounding box center [576, 227] width 310 height 97
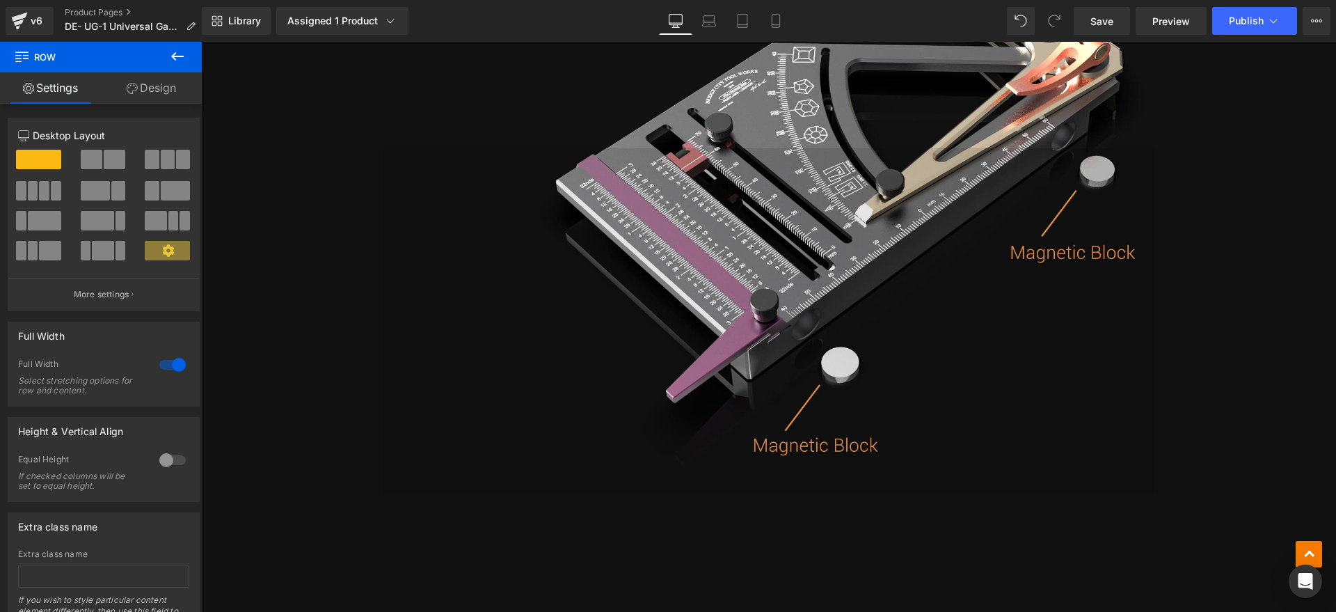
scroll to position [16377, 0]
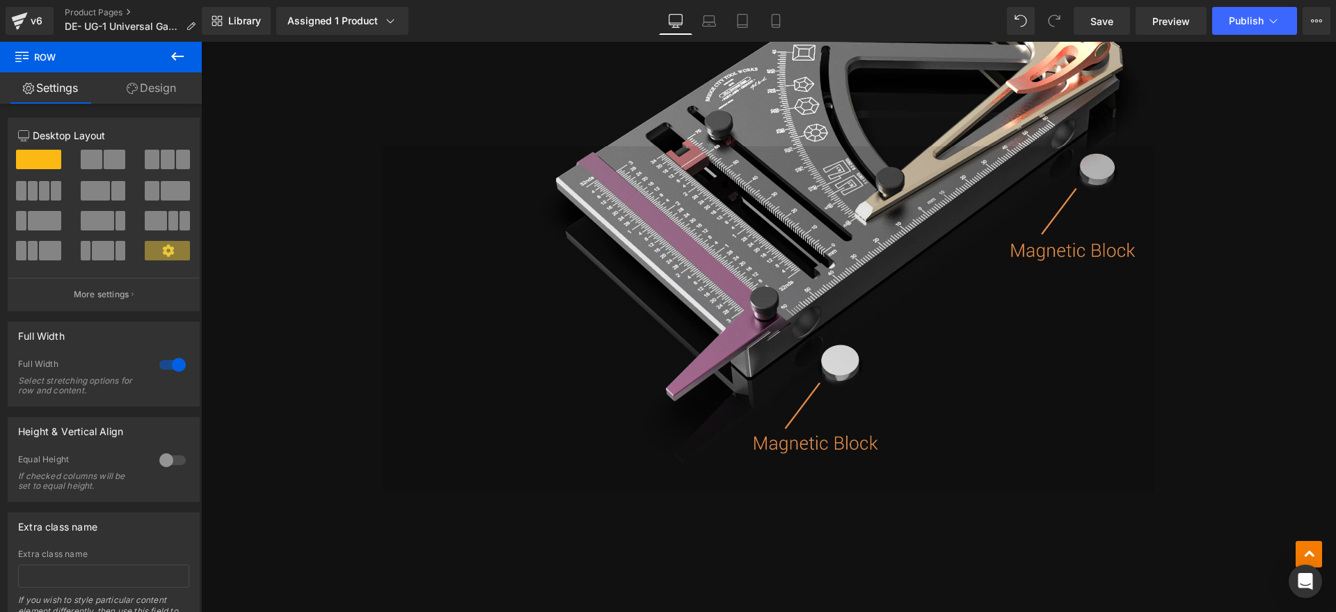
click at [903, 290] on img at bounding box center [769, 319] width 772 height 346
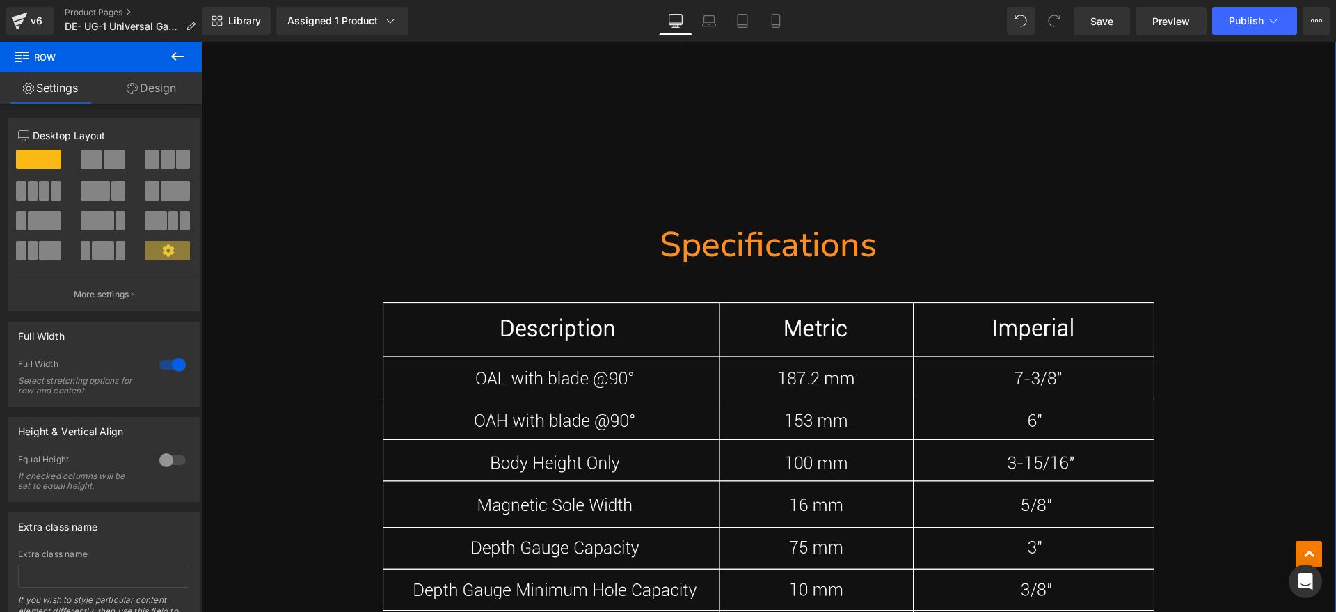
scroll to position [16899, 0]
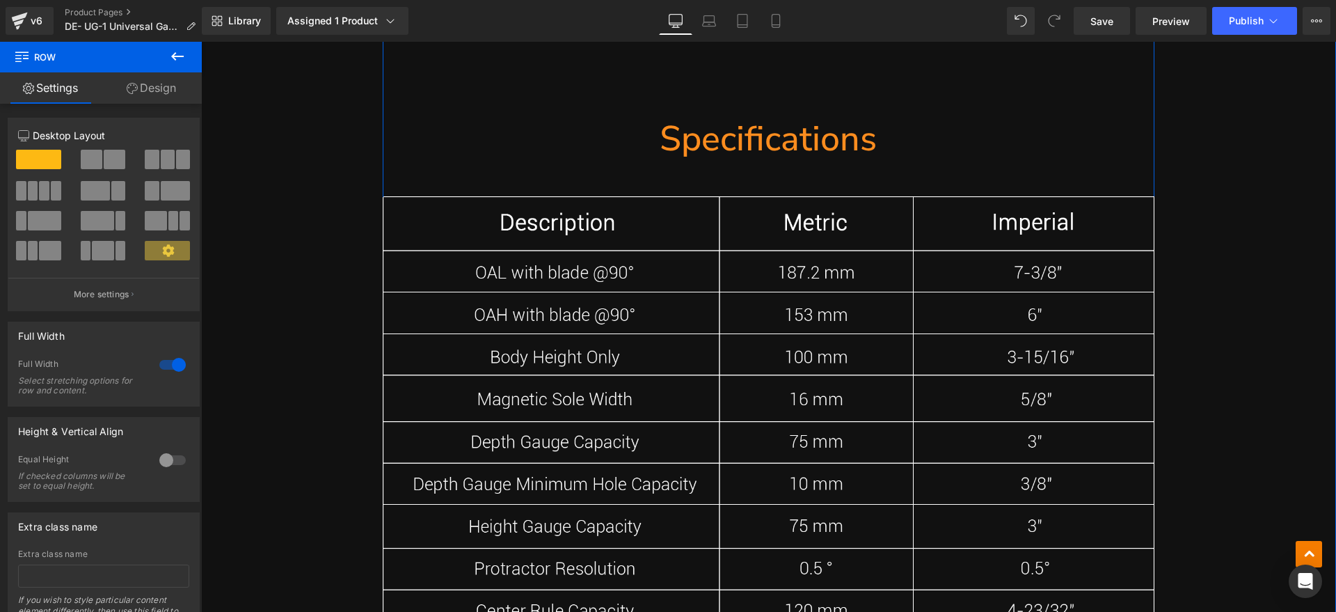
drag, startPoint x: 816, startPoint y: 143, endPoint x: 855, endPoint y: 141, distance: 39.1
click at [816, 143] on h1 "Specifications" at bounding box center [769, 138] width 772 height 45
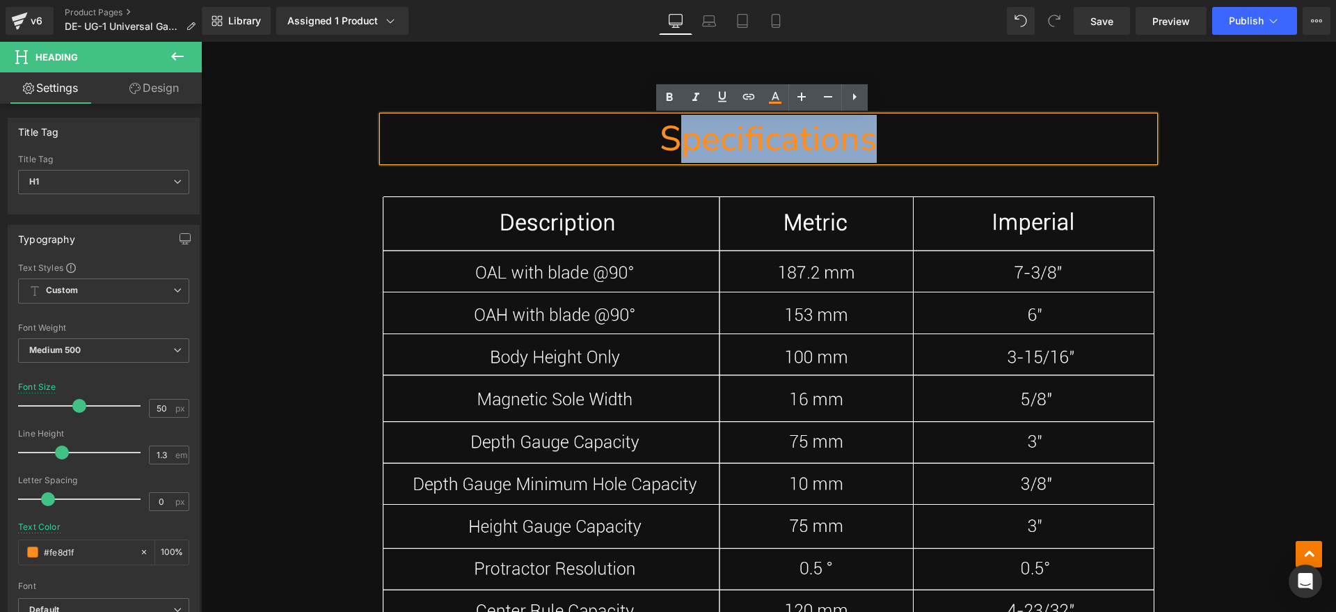
drag, startPoint x: 897, startPoint y: 139, endPoint x: 679, endPoint y: 140, distance: 217.8
click at [679, 140] on h1 "Specifications" at bounding box center [769, 138] width 772 height 45
paste div
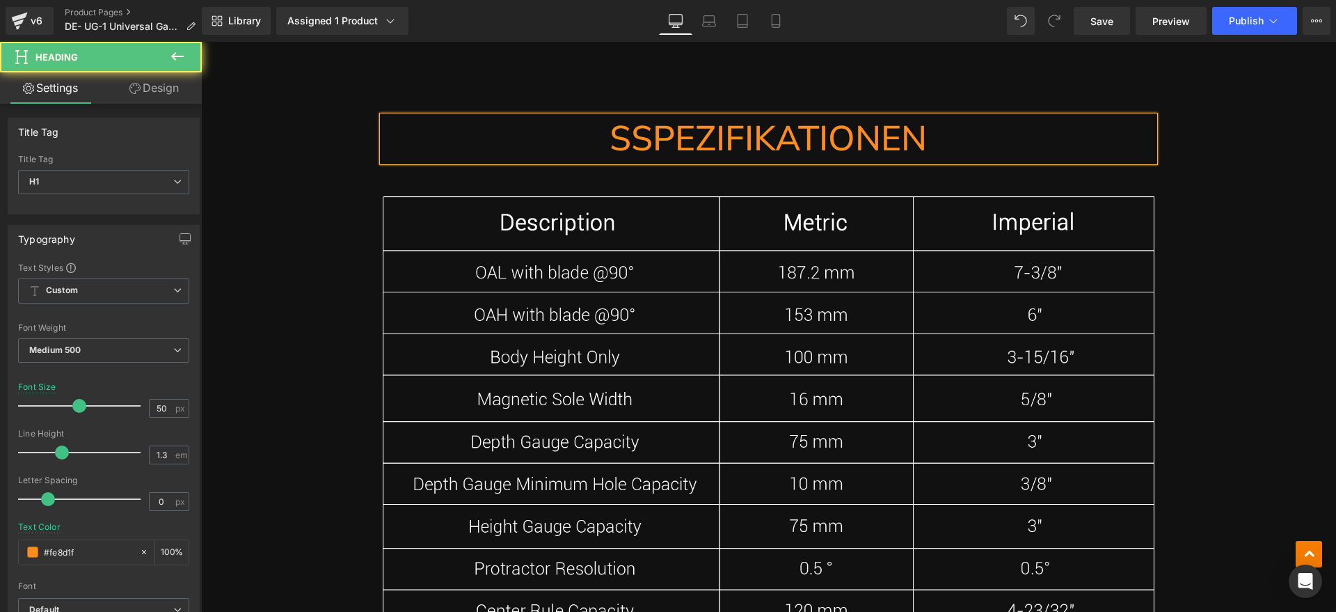
click at [628, 146] on h1 "SSPEZIFIKATIONEN" at bounding box center [769, 138] width 772 height 45
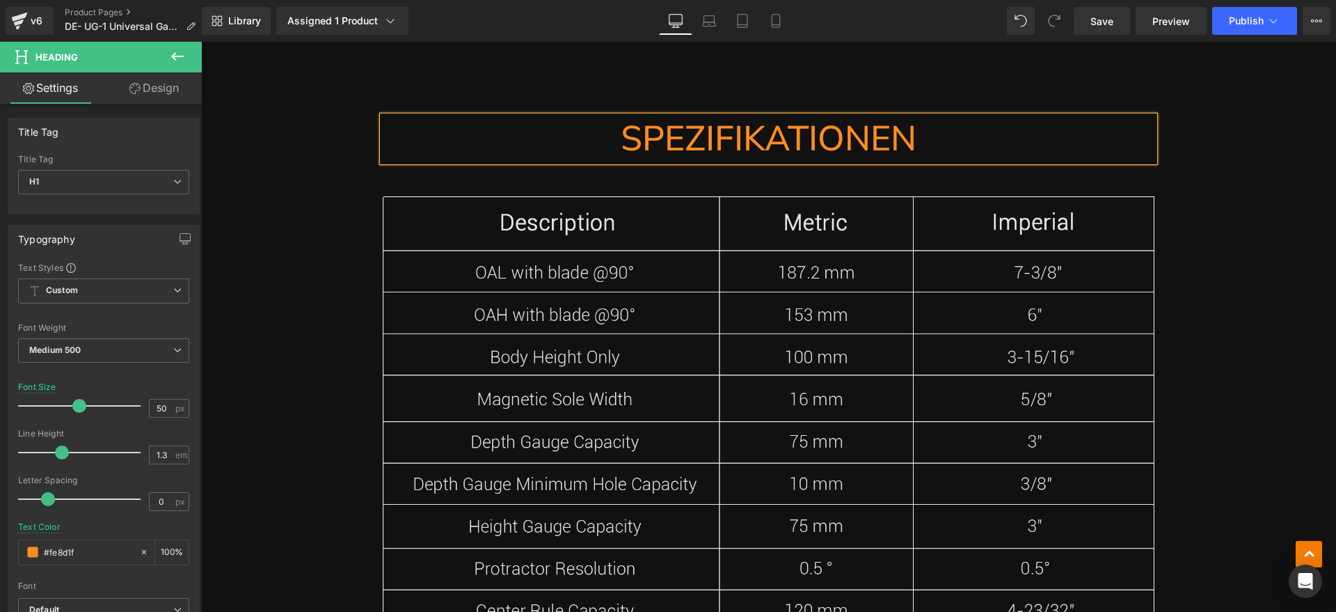
drag, startPoint x: 560, startPoint y: 357, endPoint x: 566, endPoint y: 359, distance: 7.3
click at [560, 357] on img at bounding box center [769, 498] width 772 height 605
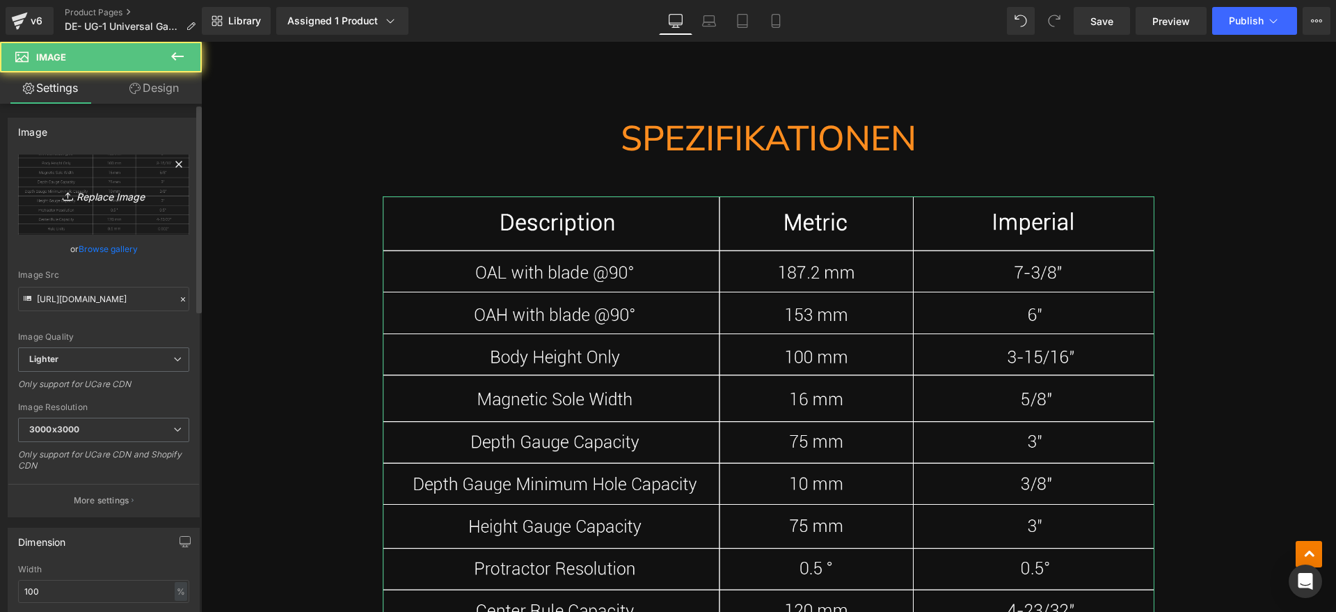
click at [40, 200] on link "Replace Image" at bounding box center [103, 194] width 171 height 80
click at [149, 186] on icon "Replace Image" at bounding box center [103, 194] width 111 height 17
type input "C:\fakepath\ug spez.webp"
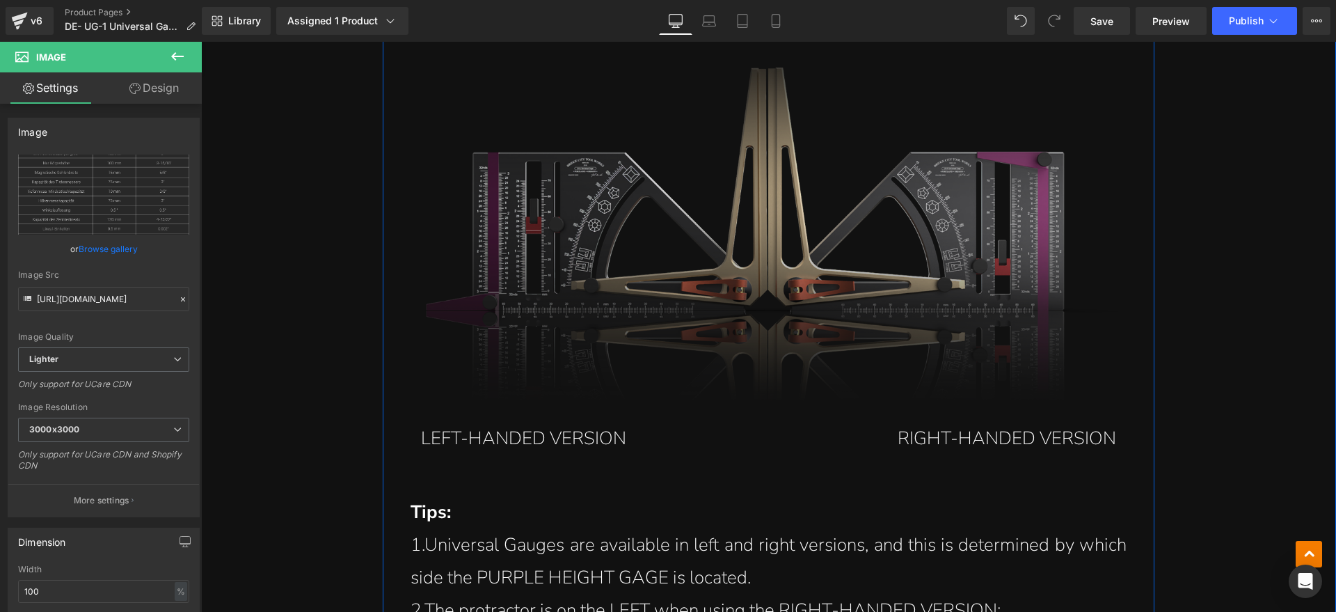
scroll to position [17769, 0]
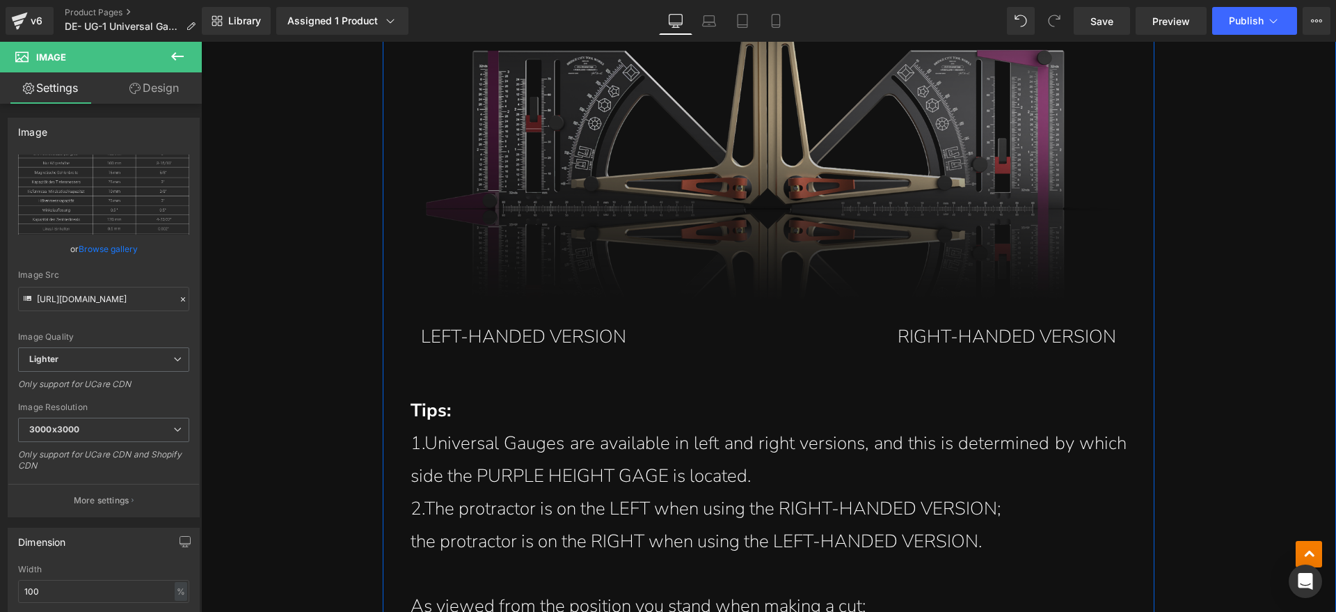
click at [571, 240] on img at bounding box center [769, 133] width 772 height 334
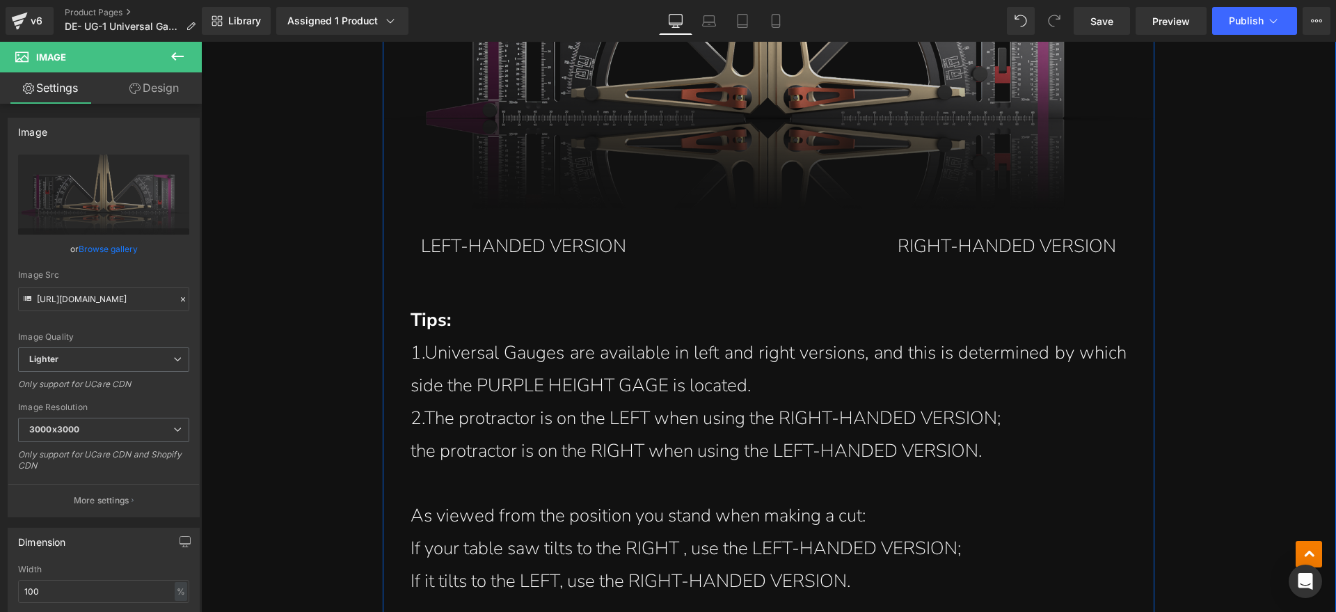
scroll to position [17943, 0]
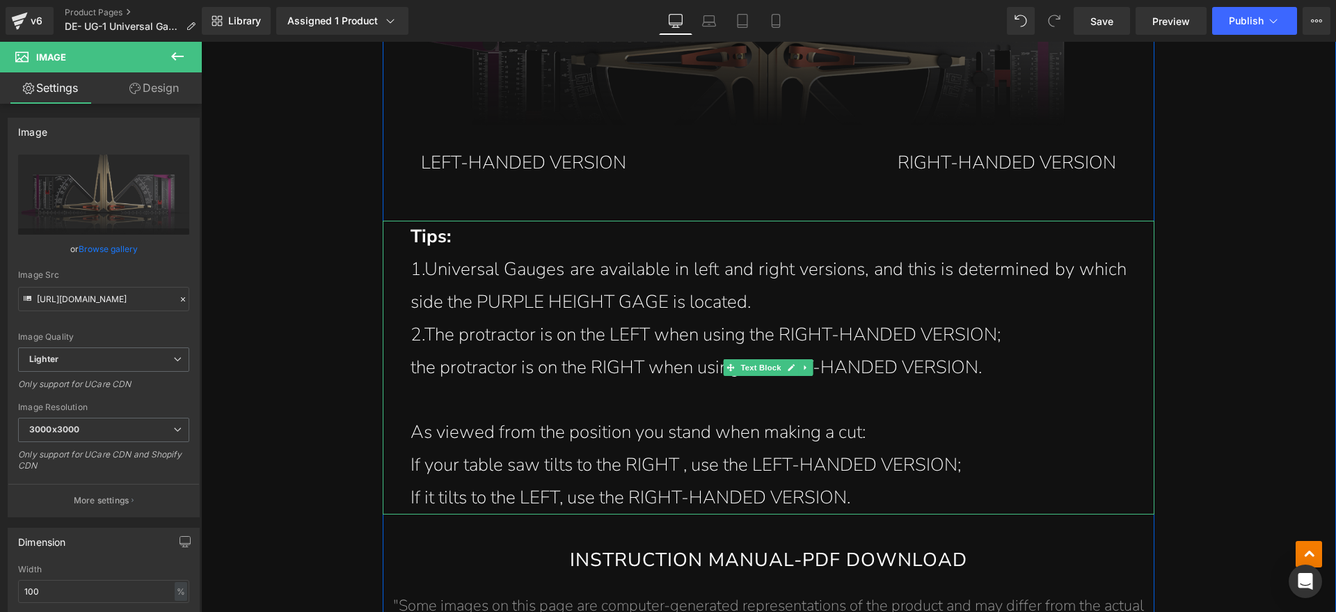
click at [425, 240] on strong "Tips:" at bounding box center [431, 236] width 40 height 24
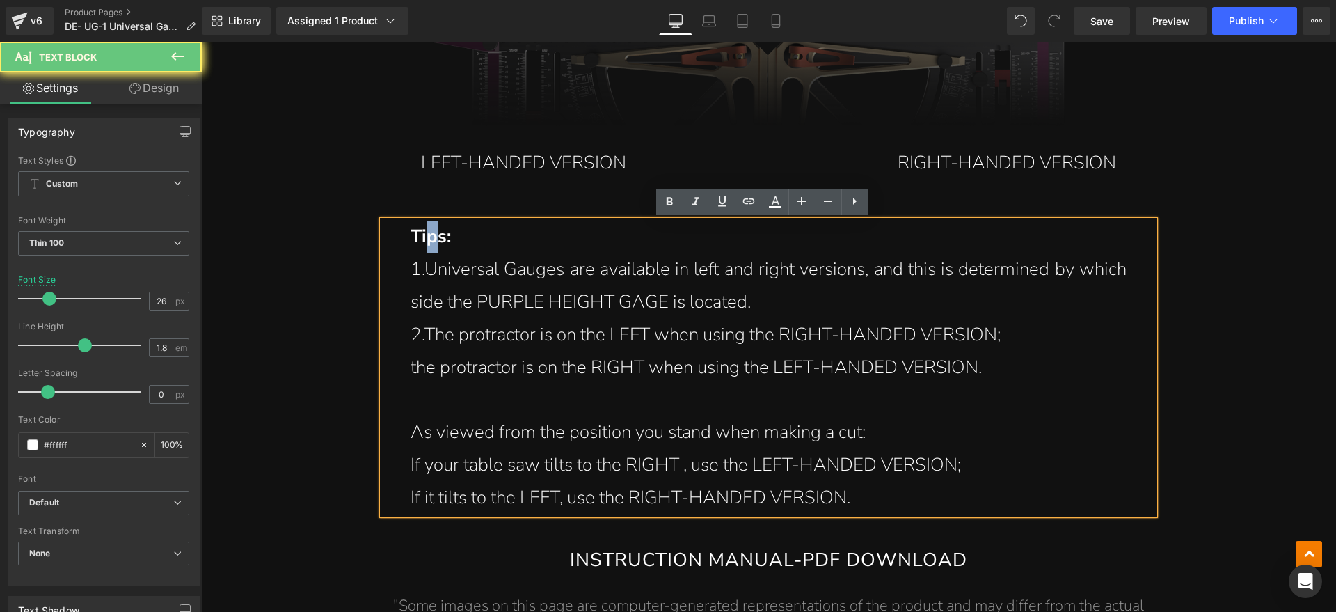
click at [429, 240] on strong "Tips:" at bounding box center [431, 236] width 40 height 24
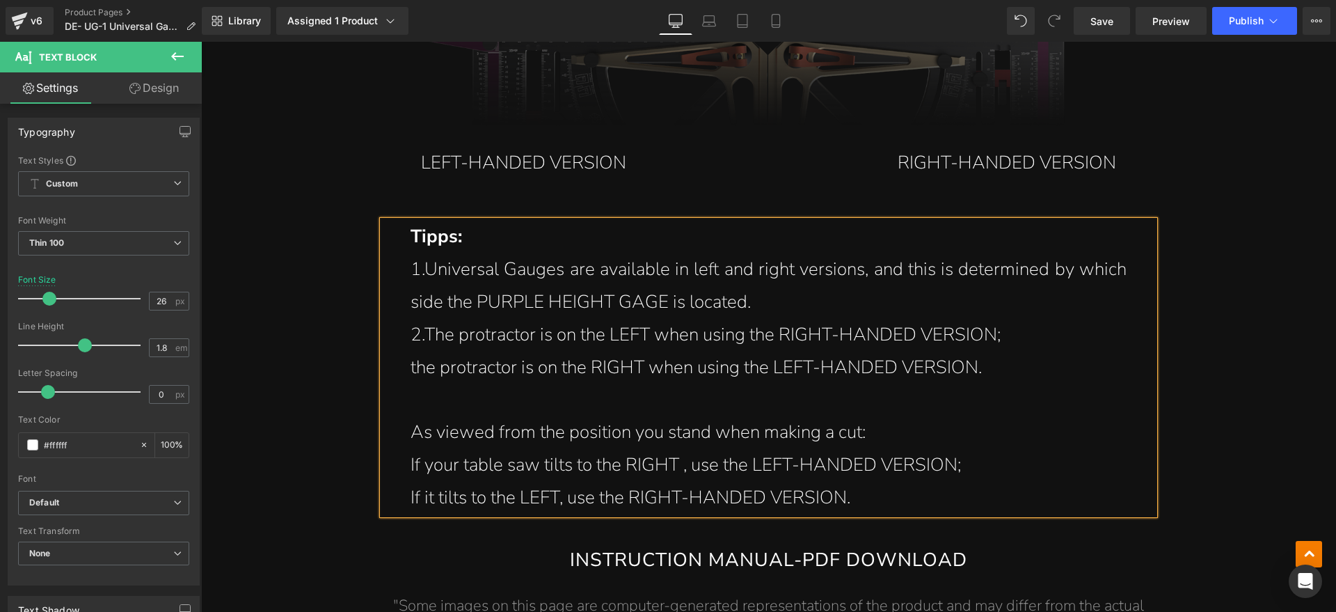
click at [553, 265] on p "1.Universal Gauges are available in left and right versions, and this is determ…" at bounding box center [769, 285] width 716 height 65
click at [839, 383] on p at bounding box center [769, 399] width 716 height 33
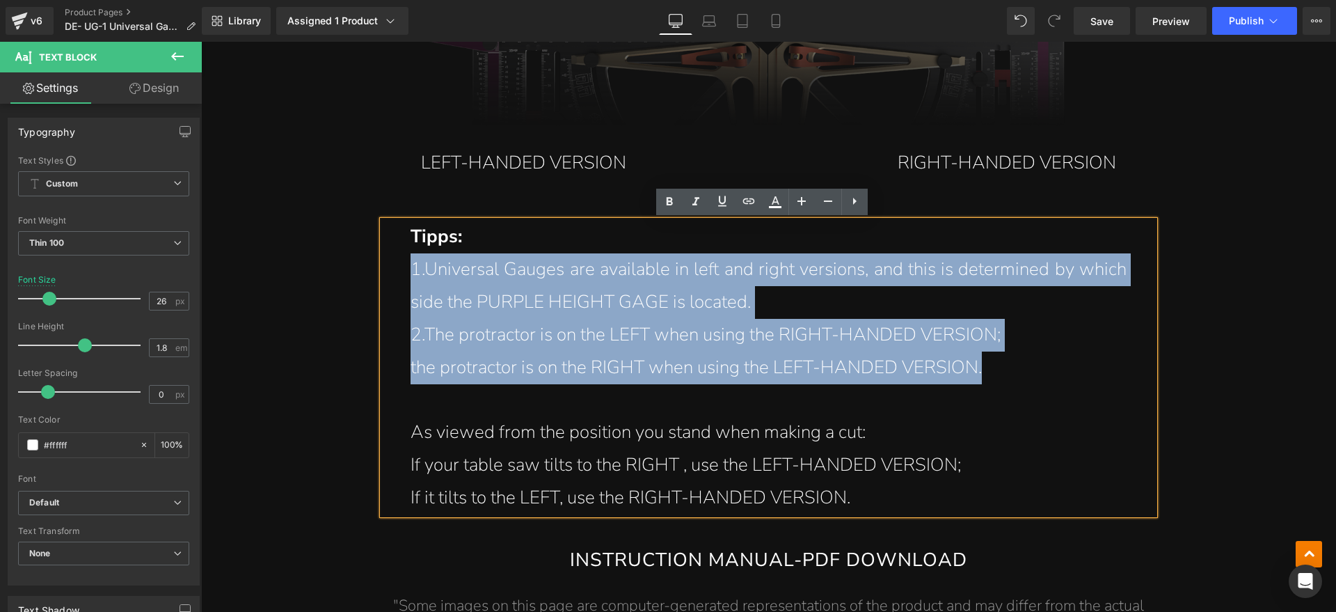
drag, startPoint x: 988, startPoint y: 364, endPoint x: 394, endPoint y: 257, distance: 603.8
click at [394, 257] on div "Tipps: 1.Universal Gauges are available in left and right versions, and this is…" at bounding box center [769, 367] width 772 height 293
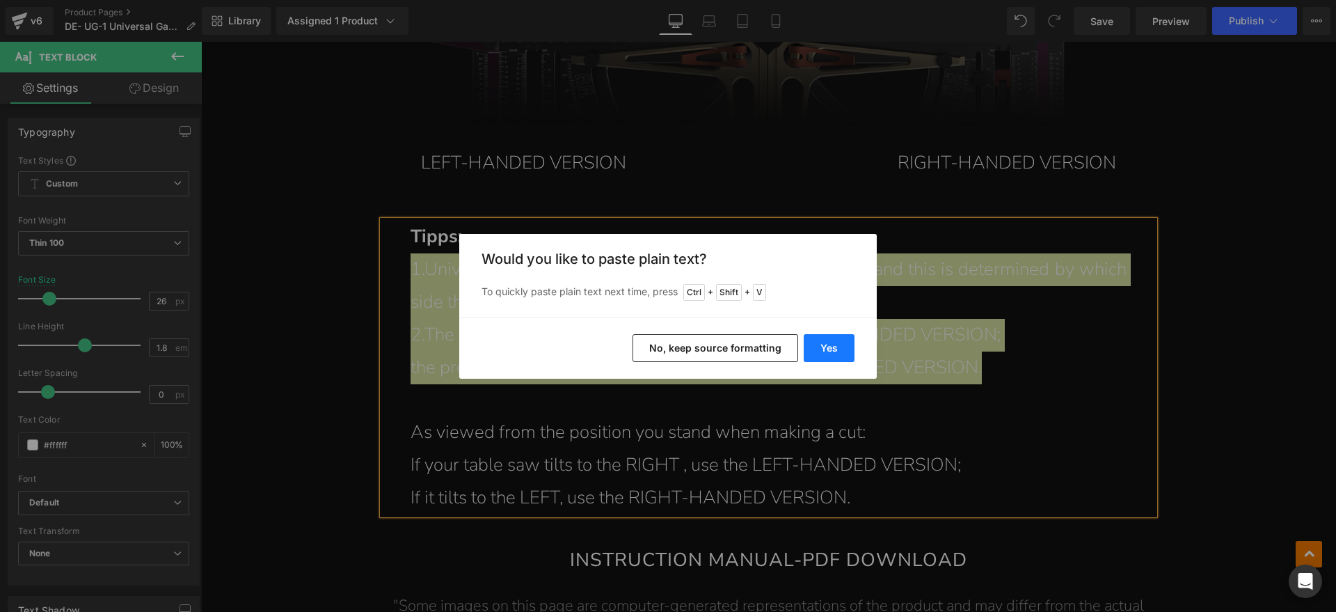
click at [823, 349] on button "Yes" at bounding box center [829, 348] width 51 height 28
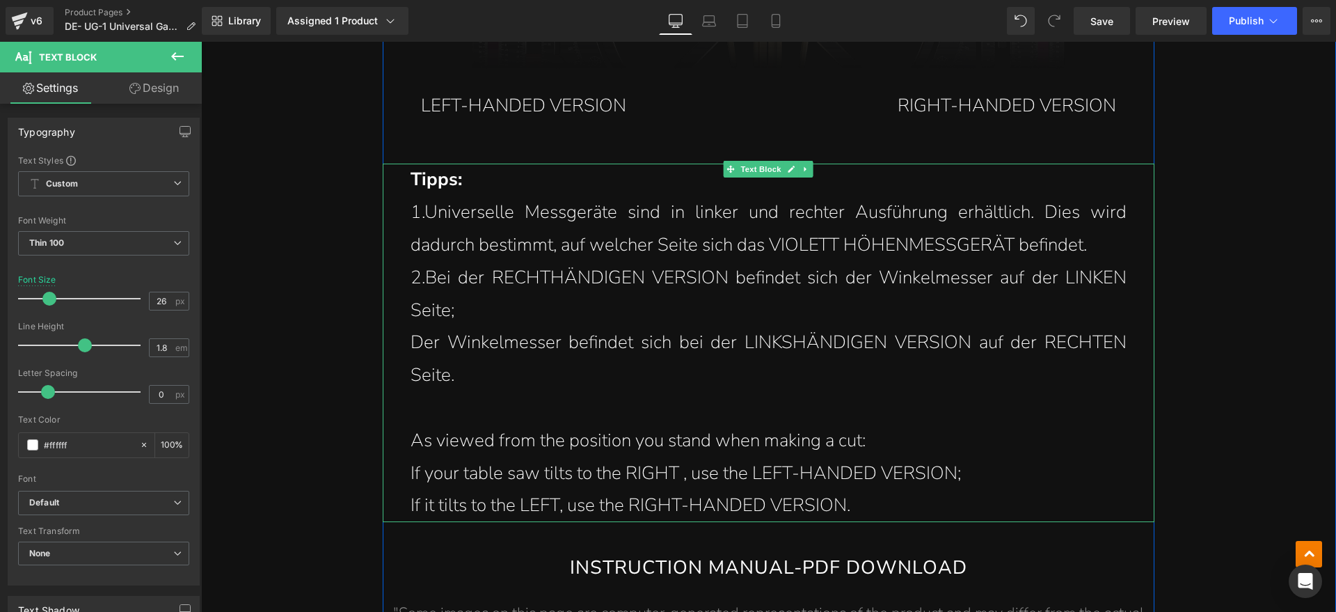
scroll to position [18030, 0]
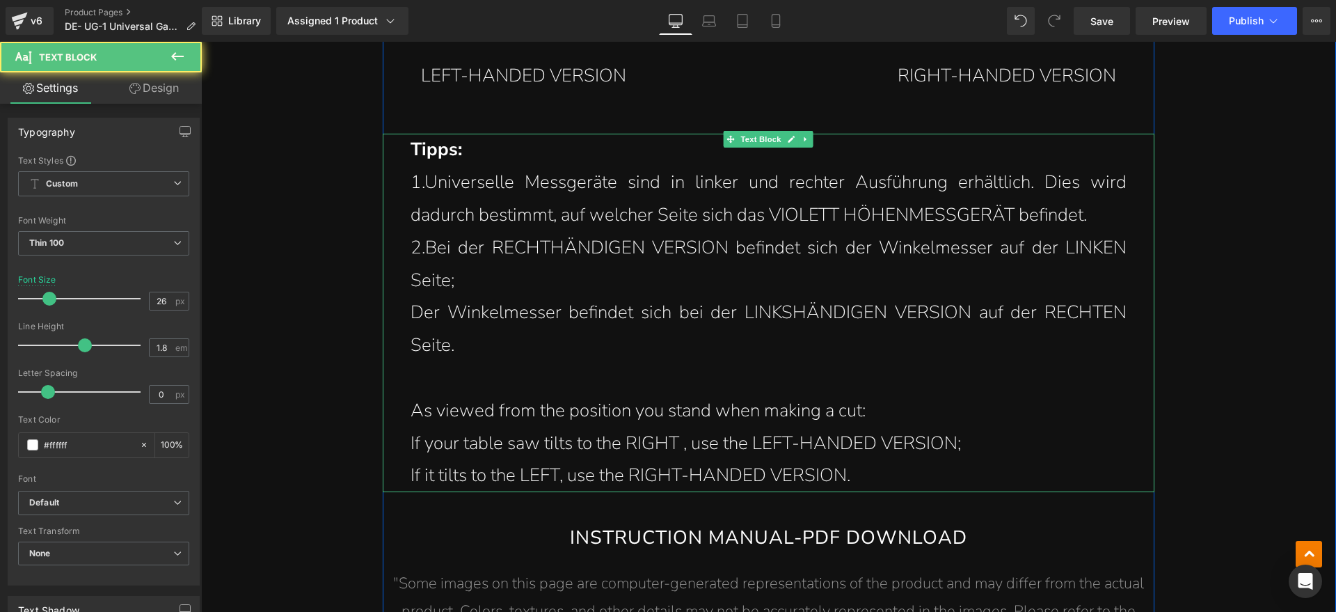
click at [719, 470] on p "If it tilts to the LEFT, use the RIGHT-HANDED VERSION." at bounding box center [769, 475] width 716 height 33
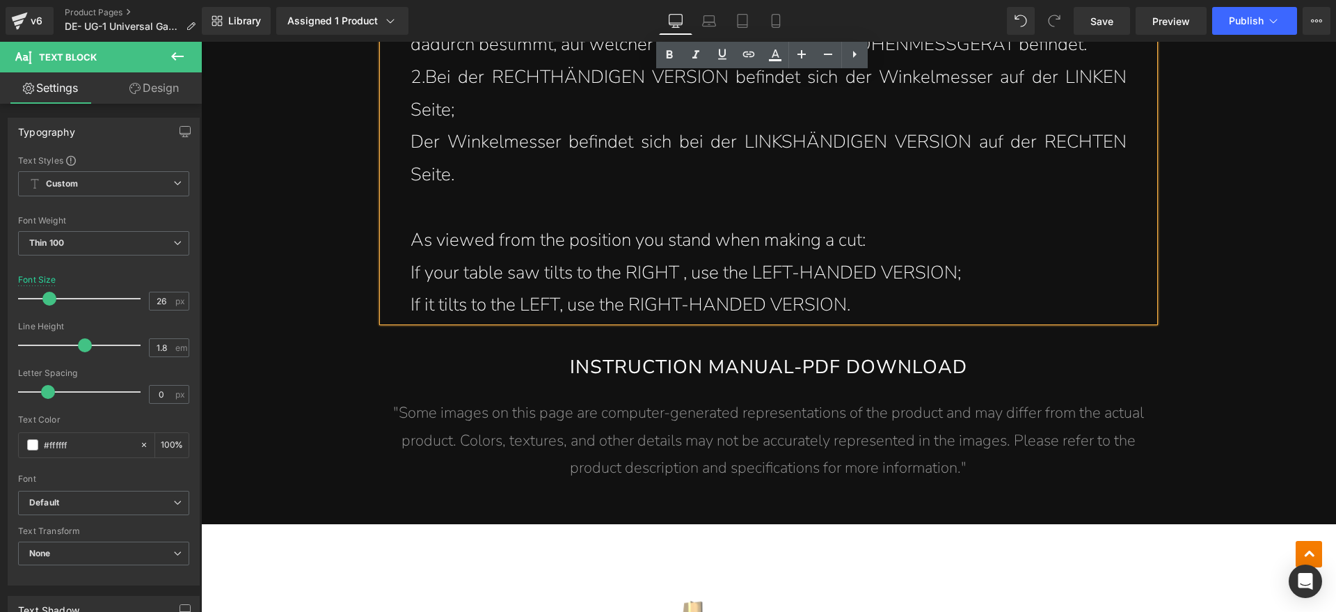
scroll to position [18203, 0]
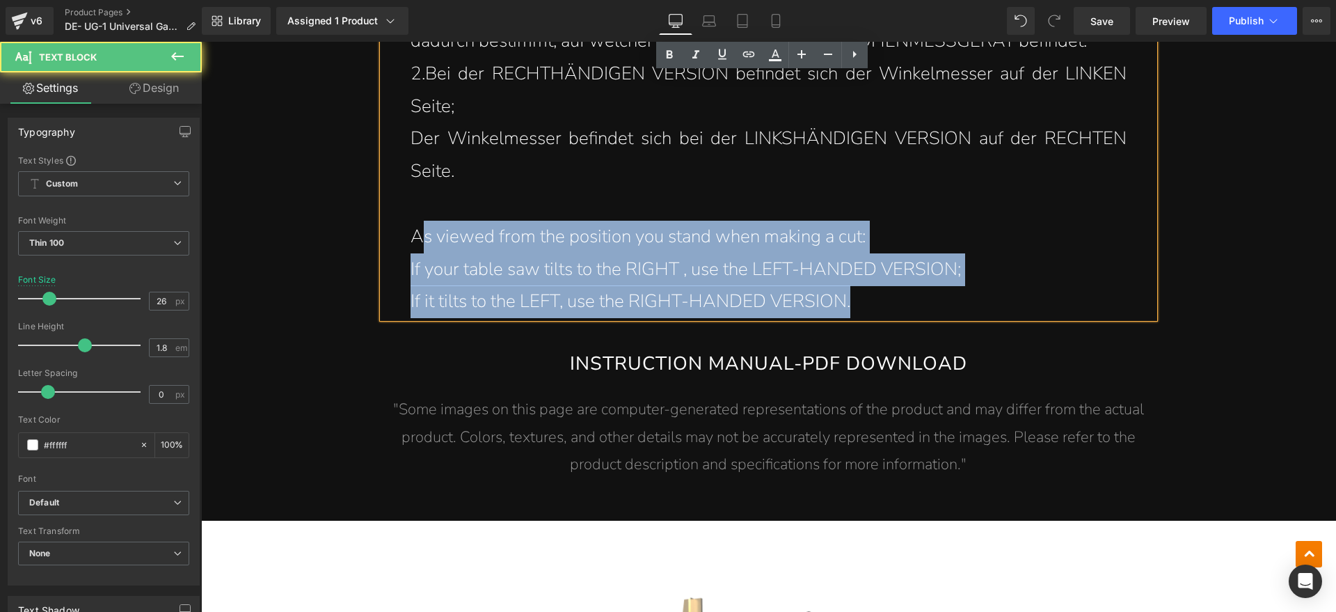
drag, startPoint x: 878, startPoint y: 300, endPoint x: 418, endPoint y: 244, distance: 462.7
click at [418, 244] on div "Tipps: 1.Universelle Messgeräte sind in linker und rechter Ausführung erhältlic…" at bounding box center [769, 139] width 772 height 358
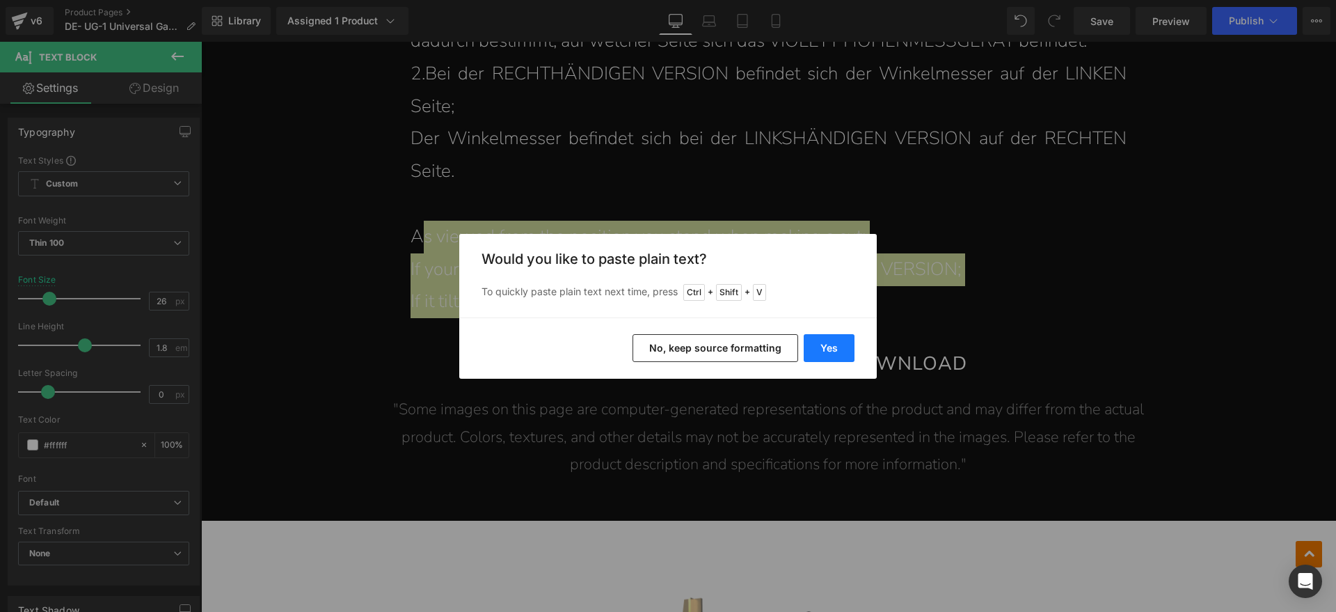
click at [832, 345] on button "Yes" at bounding box center [829, 348] width 51 height 28
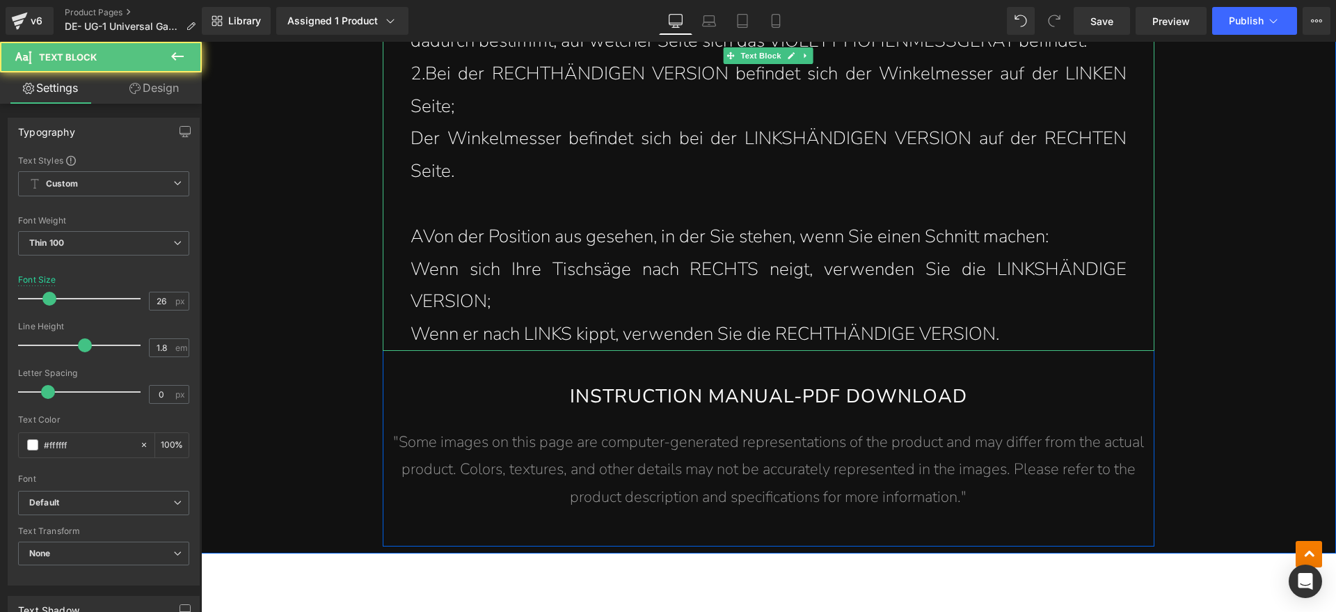
click at [422, 232] on p "AVon der Position aus gesehen, in der Sie stehen, wenn Sie einen Schnitt machen:" at bounding box center [769, 237] width 716 height 33
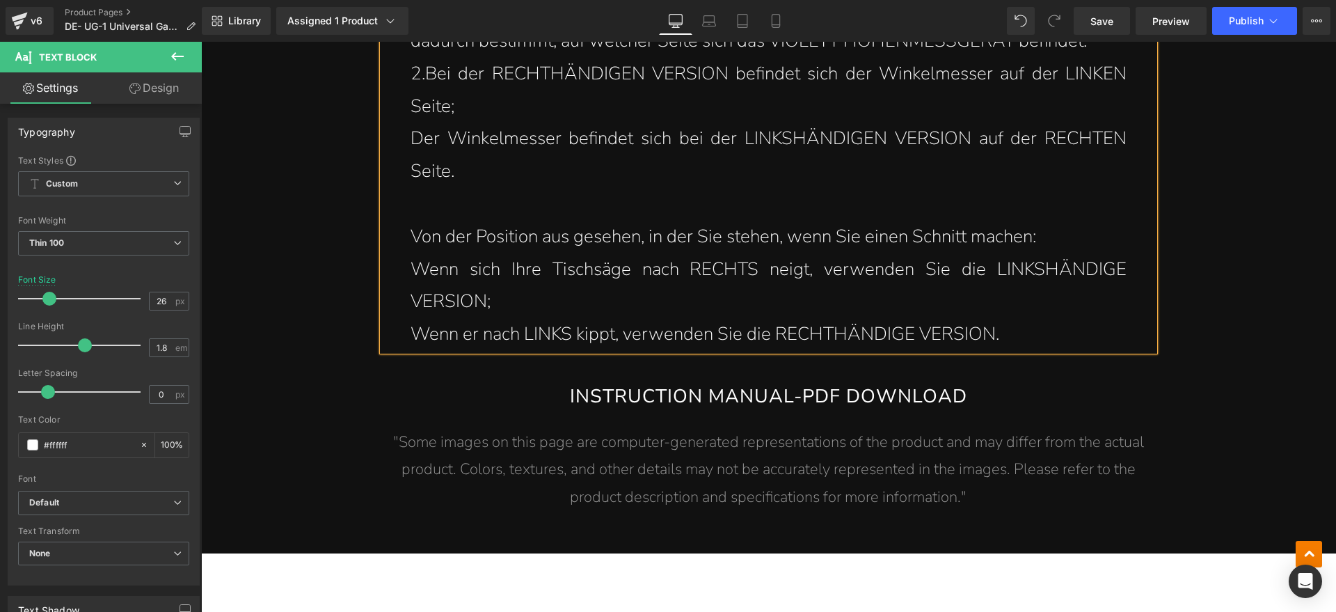
click at [691, 397] on link "INSTRUCTION MANUAL-PDF DOWNLOAD" at bounding box center [769, 402] width 772 height 33
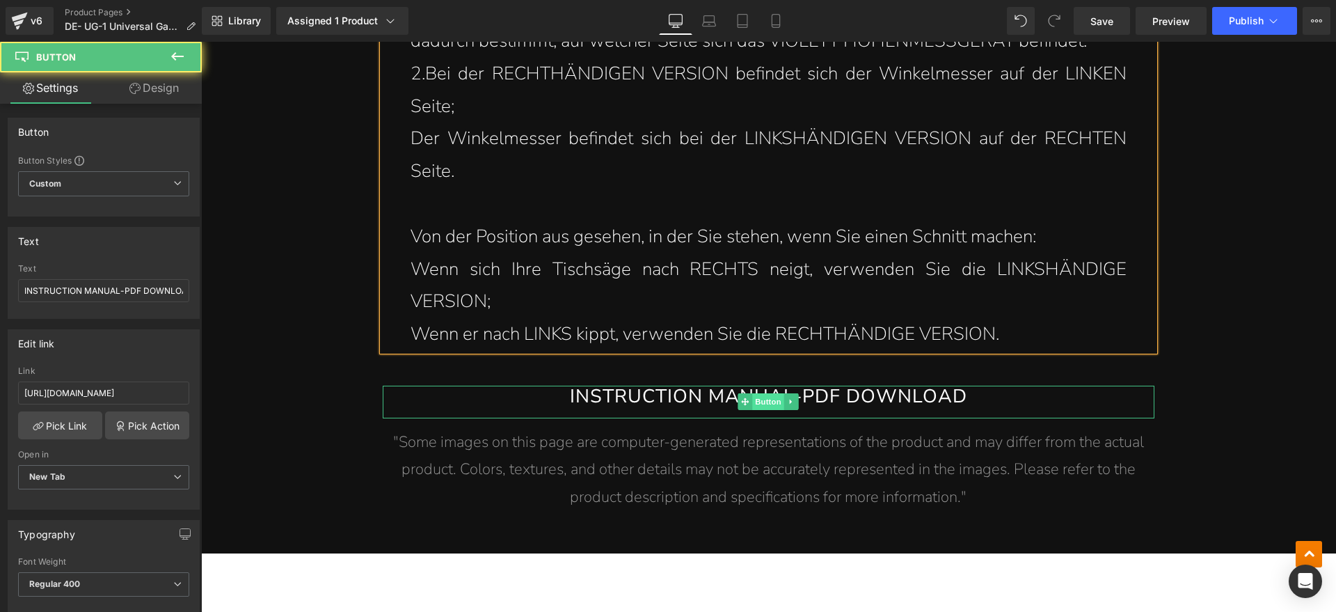
click at [754, 399] on span "Button" at bounding box center [769, 401] width 32 height 17
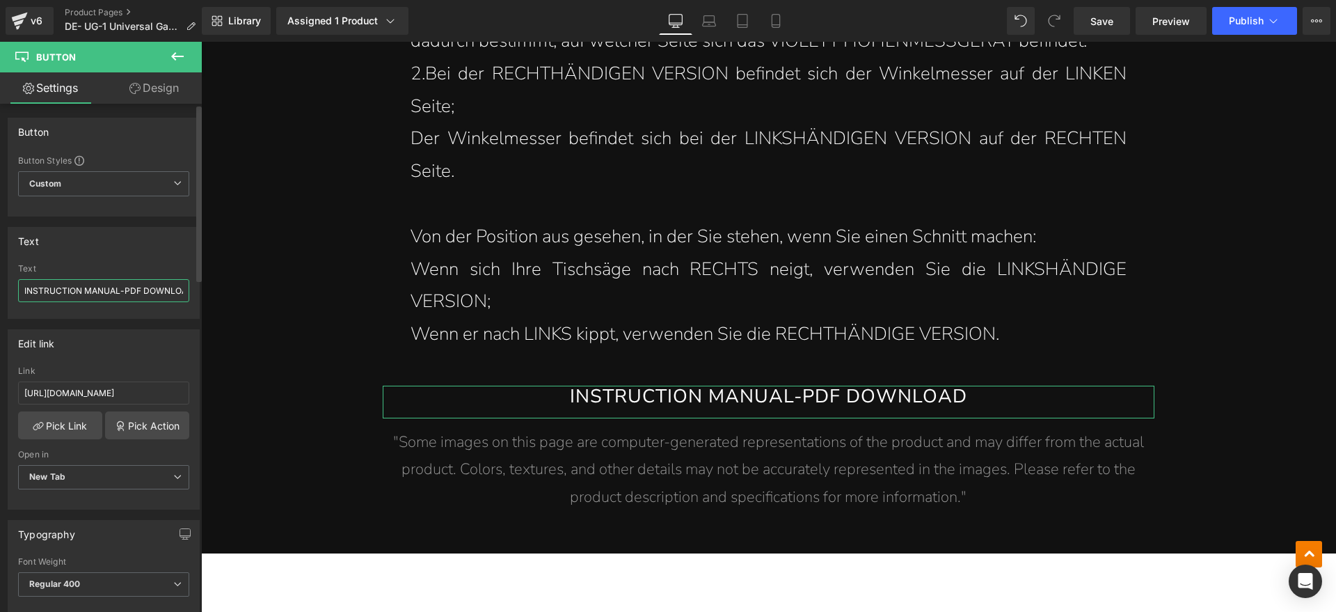
scroll to position [0, 15]
drag, startPoint x: 24, startPoint y: 292, endPoint x: 199, endPoint y: 292, distance: 175.4
click at [199, 292] on div "Button Button Styles Custom Custom Setup Global Style Custom Setup Global Style…" at bounding box center [101, 361] width 202 height 514
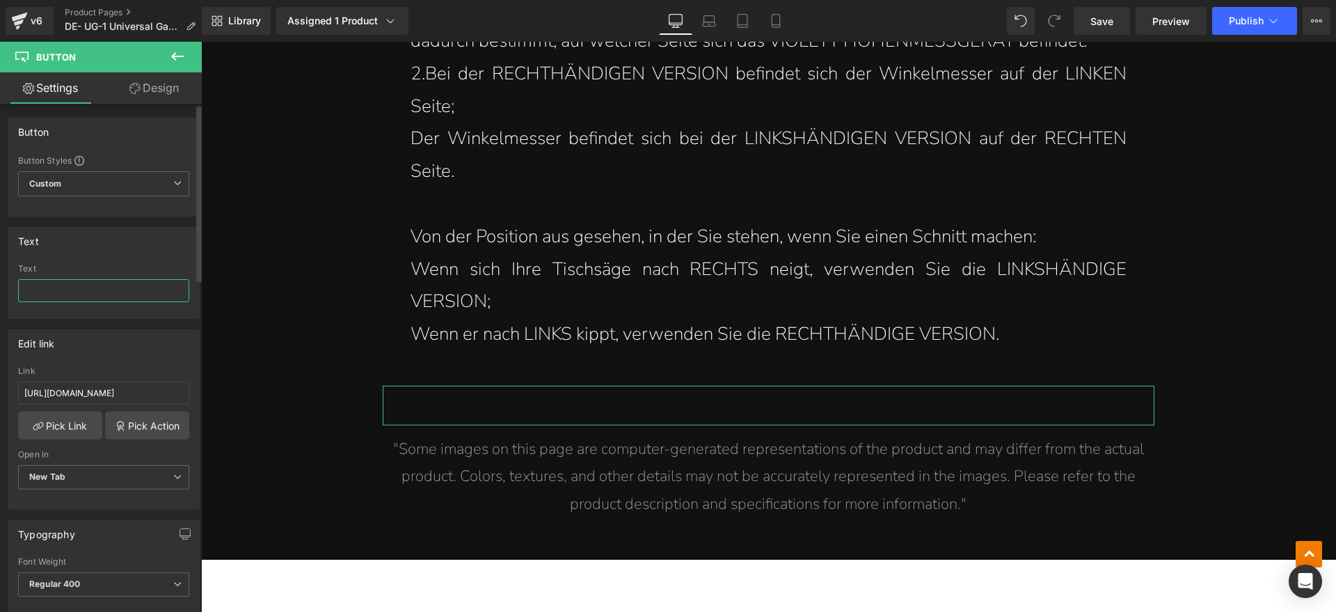
click at [68, 285] on input "text" at bounding box center [103, 290] width 171 height 23
drag, startPoint x: 85, startPoint y: 289, endPoint x: 78, endPoint y: 287, distance: 7.3
click at [85, 289] on input "text" at bounding box center [103, 290] width 171 height 23
click at [79, 286] on input "text" at bounding box center [103, 290] width 171 height 23
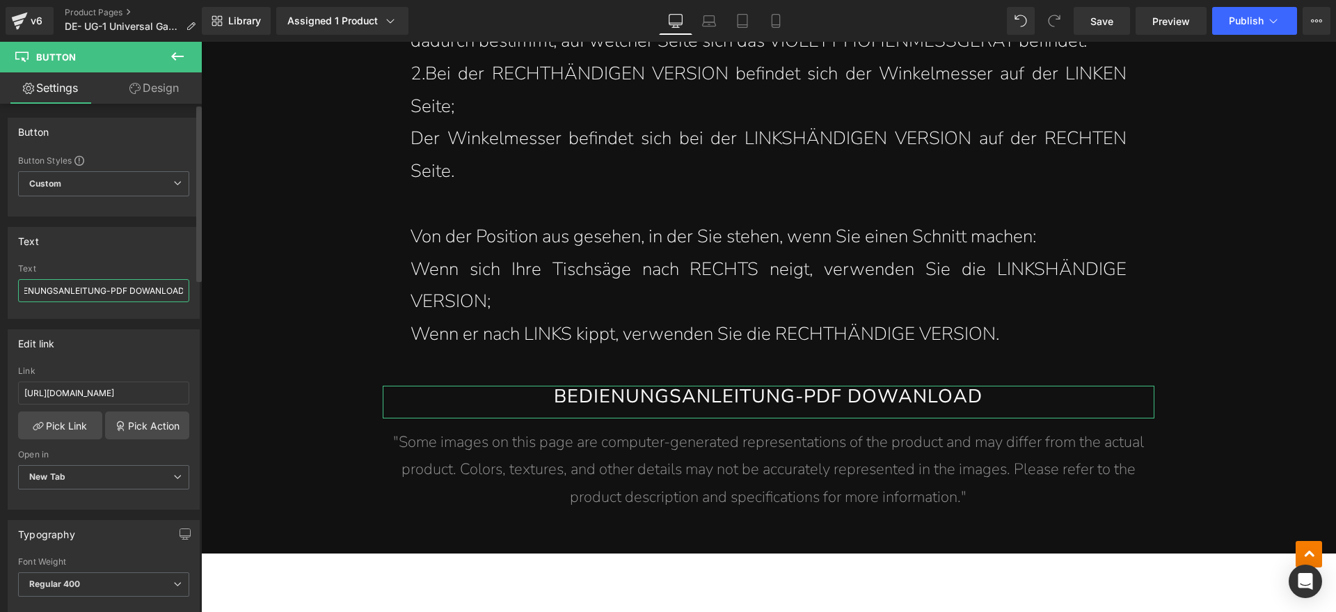
scroll to position [0, 26]
click at [154, 292] on input "BEDIENUNGSANLEITUNG-PDF DOWANLOAD" at bounding box center [103, 290] width 171 height 23
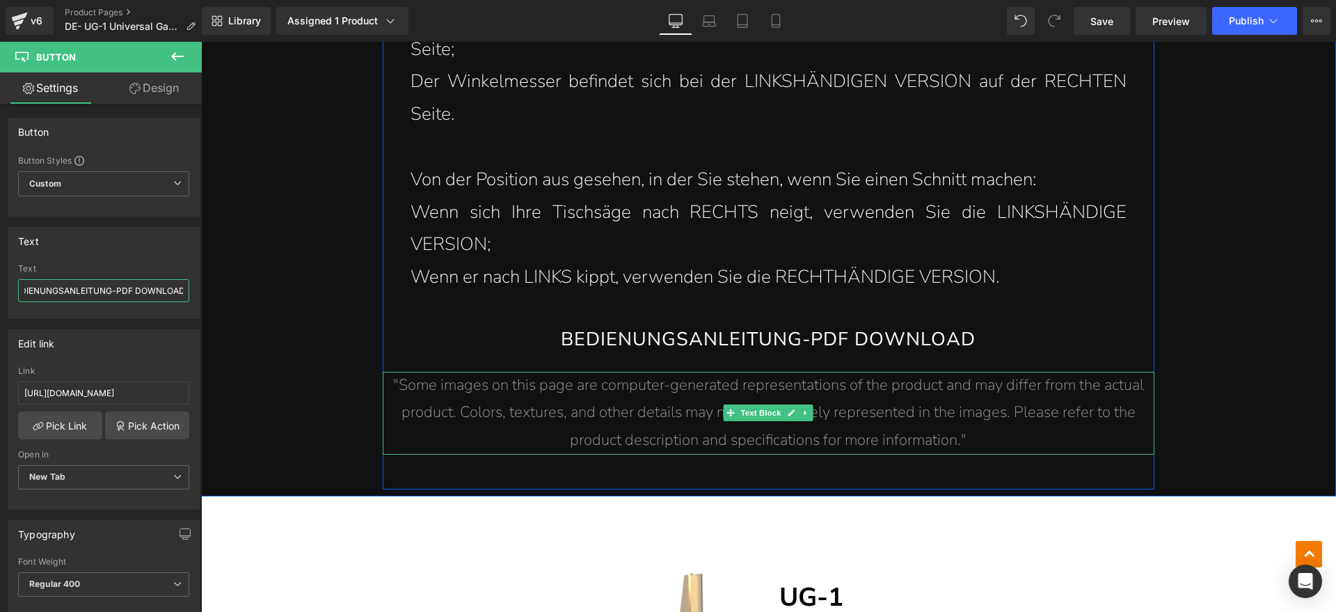
scroll to position [18290, 0]
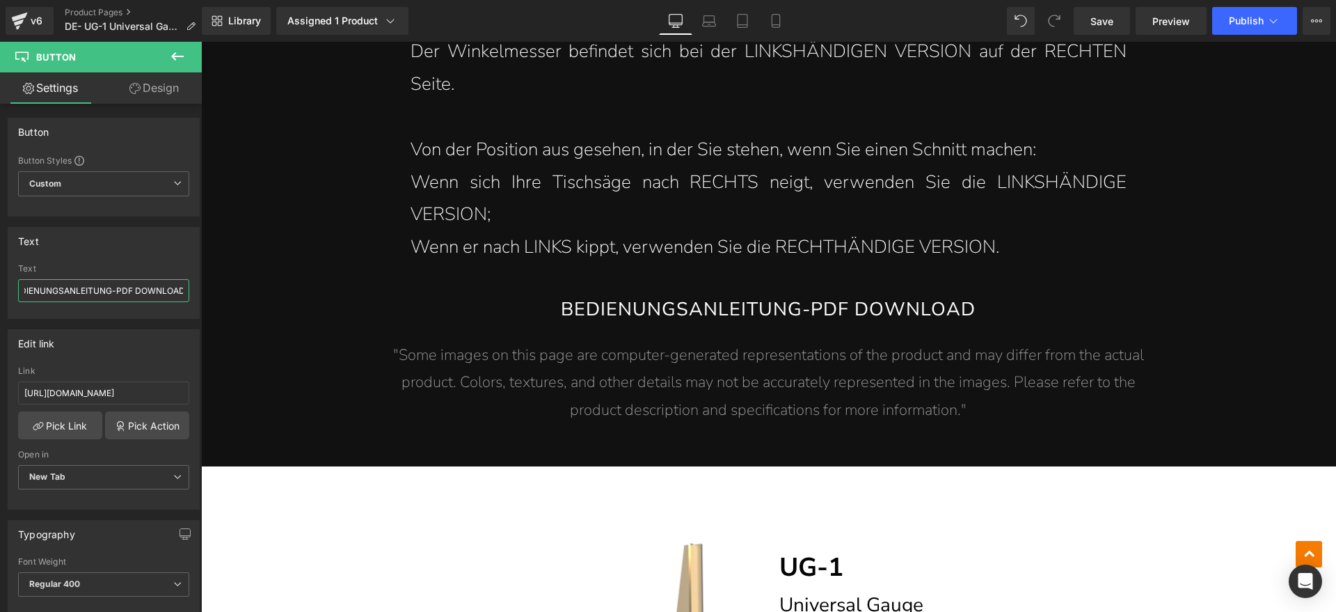
type input "BEDIENUNGSANLEITUNG-PDF DOWNLOAD"
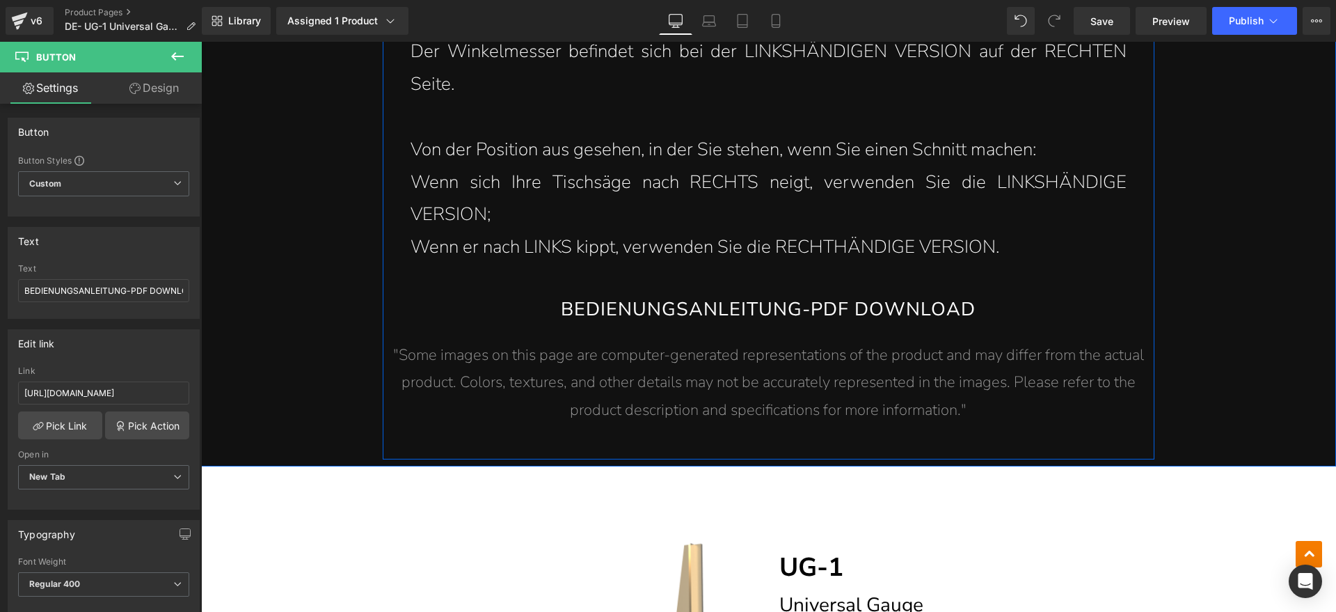
click at [726, 355] on span ""Some images on this page are computer-generated representations of the product…" at bounding box center [768, 382] width 751 height 76
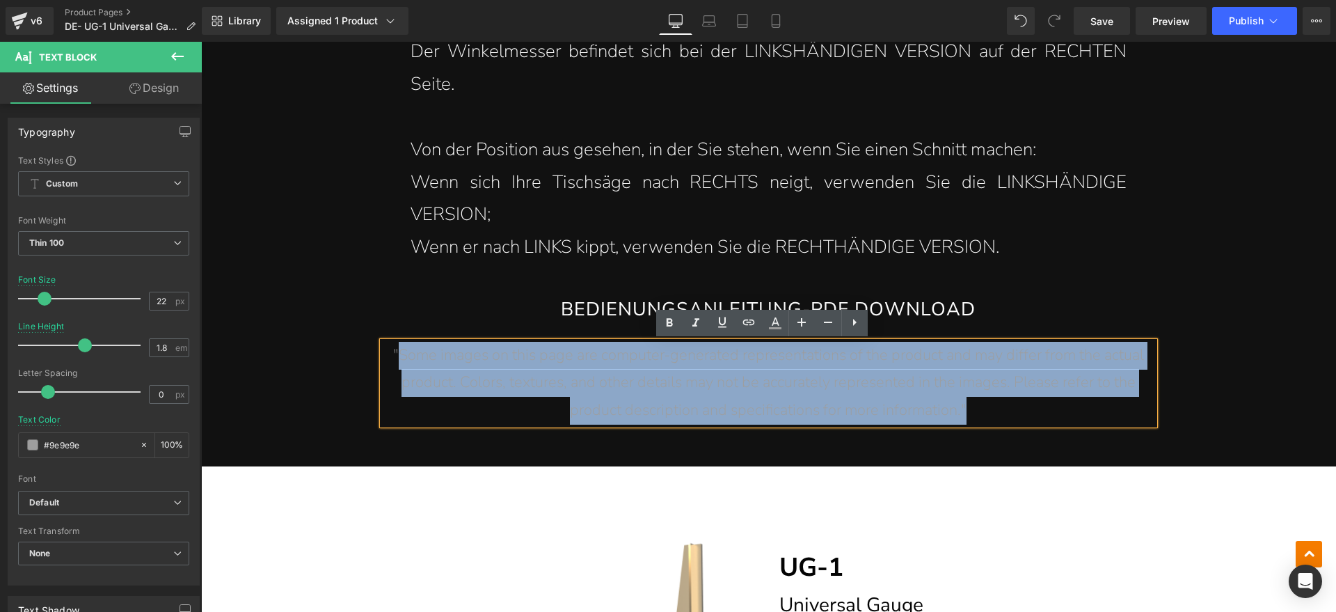
drag, startPoint x: 987, startPoint y: 404, endPoint x: 392, endPoint y: 347, distance: 597.7
click at [392, 347] on p ""Some images on this page are computer-generated representations of the product…" at bounding box center [769, 383] width 772 height 83
paste div
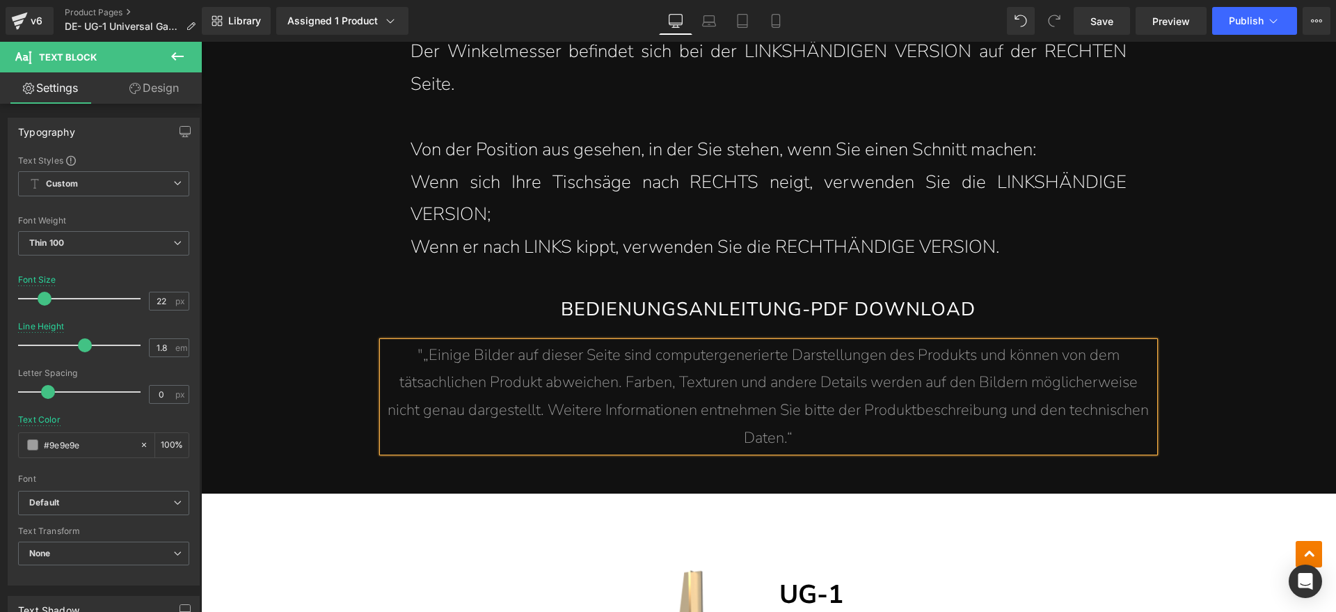
click at [420, 354] on span ""„Einige Bilder auf dieser Seite sind computergenerierte Darstellungen des Prod…" at bounding box center [768, 396] width 761 height 104
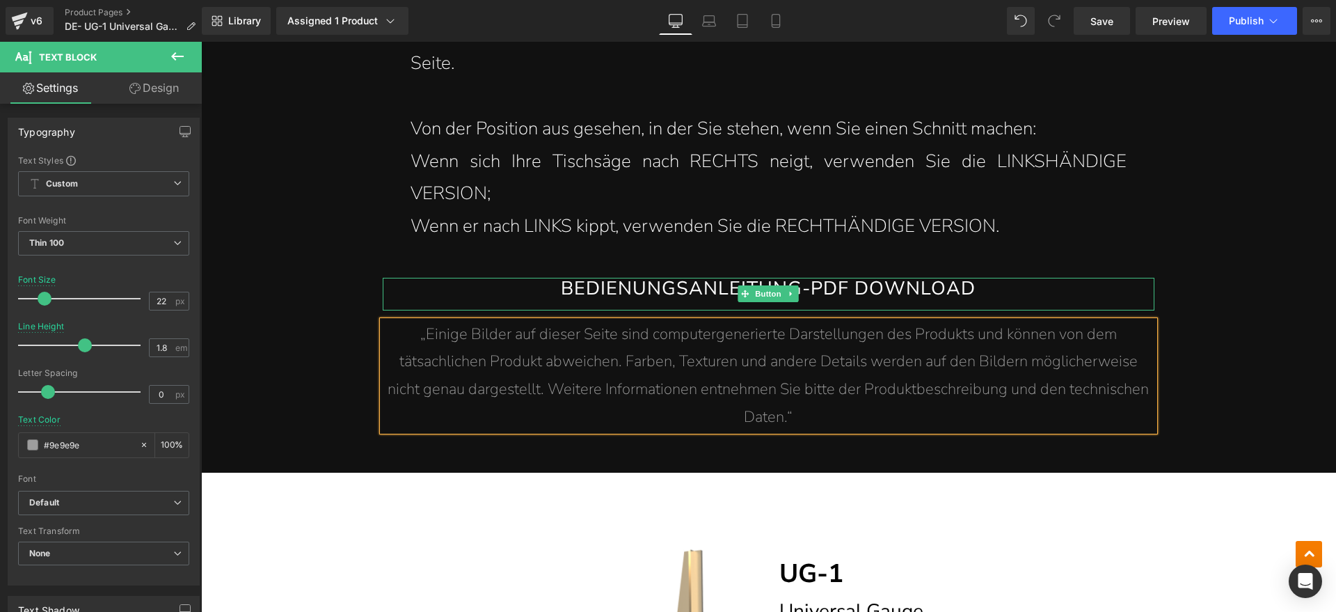
scroll to position [18638, 0]
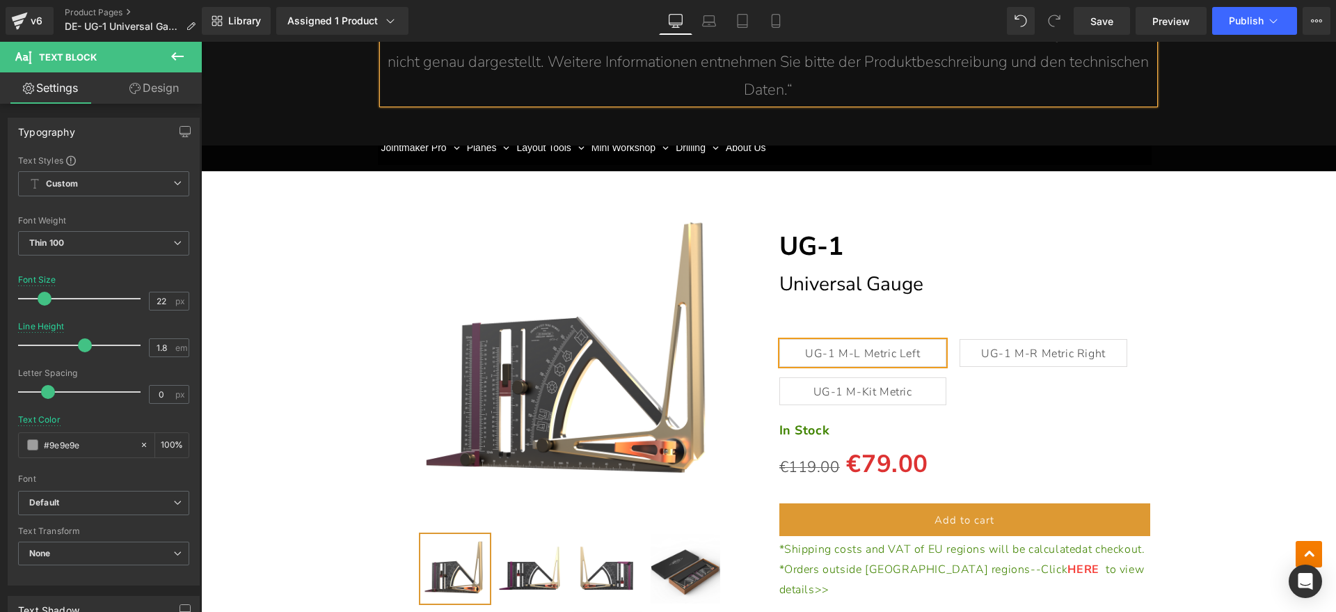
drag, startPoint x: 859, startPoint y: 279, endPoint x: 914, endPoint y: 279, distance: 55.7
click at [859, 279] on span "Universal Gauge" at bounding box center [851, 284] width 144 height 26
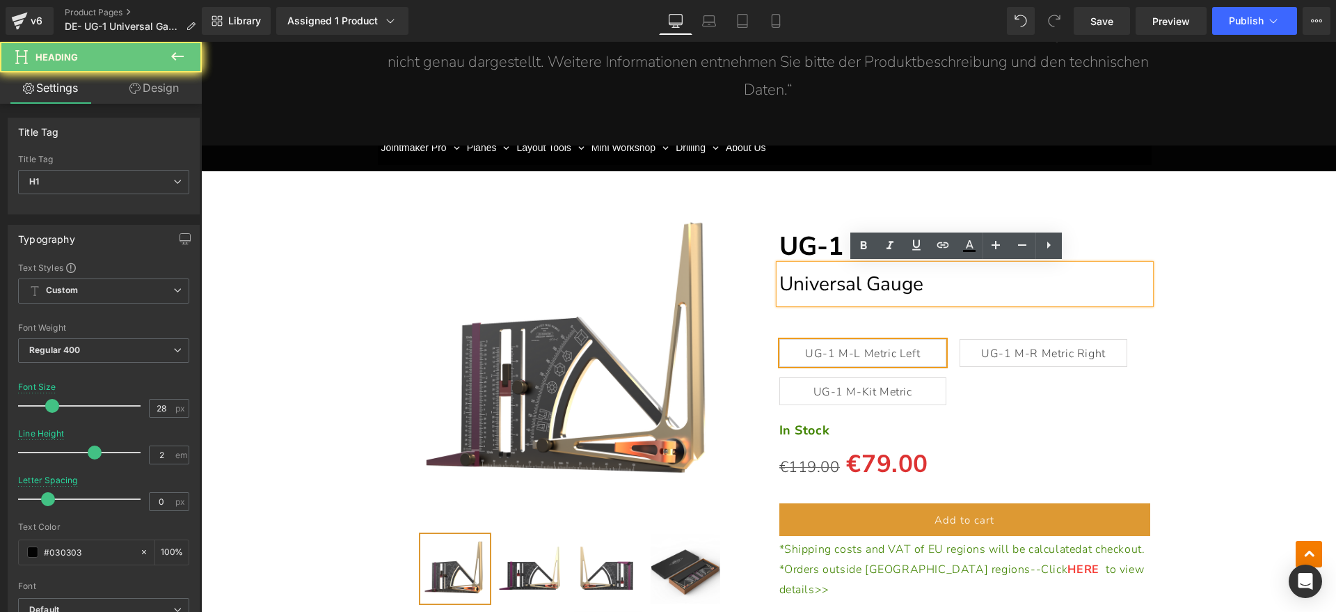
click at [1007, 285] on h1 "Universal Gauge" at bounding box center [965, 283] width 372 height 39
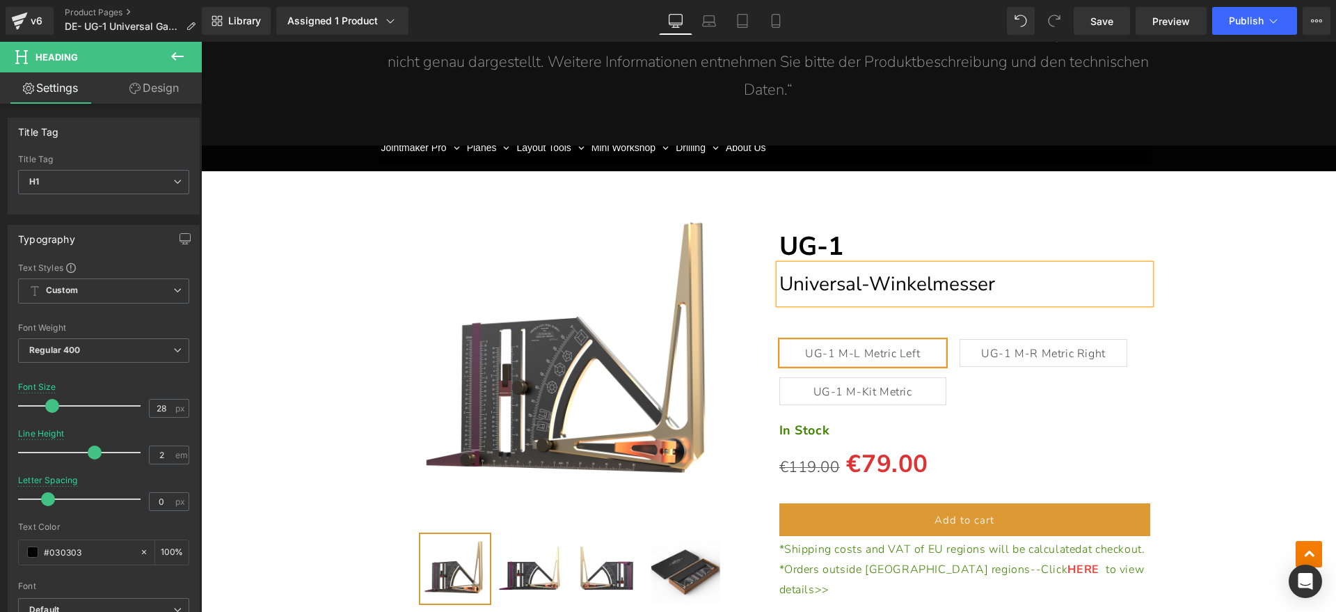
drag, startPoint x: 818, startPoint y: 424, endPoint x: 833, endPoint y: 427, distance: 14.9
click at [818, 423] on strong "In Stock" at bounding box center [804, 430] width 51 height 17
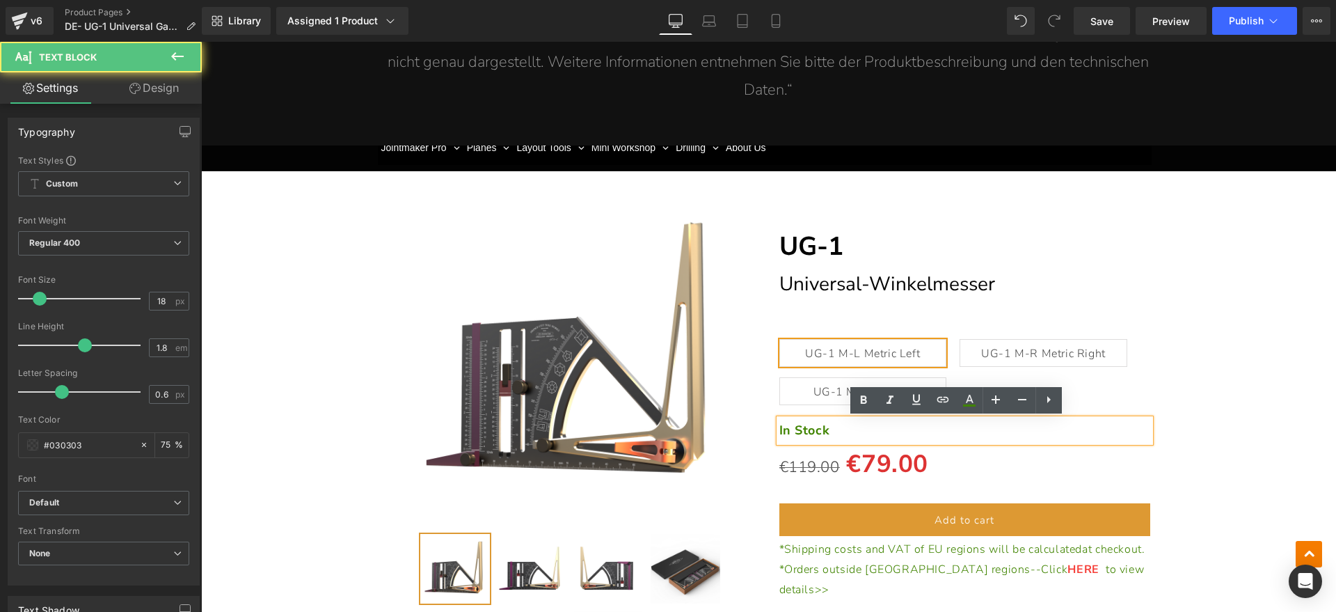
click at [836, 429] on p "In Stock" at bounding box center [965, 430] width 372 height 22
click at [803, 433] on font "Vorrötig" at bounding box center [802, 430] width 47 height 17
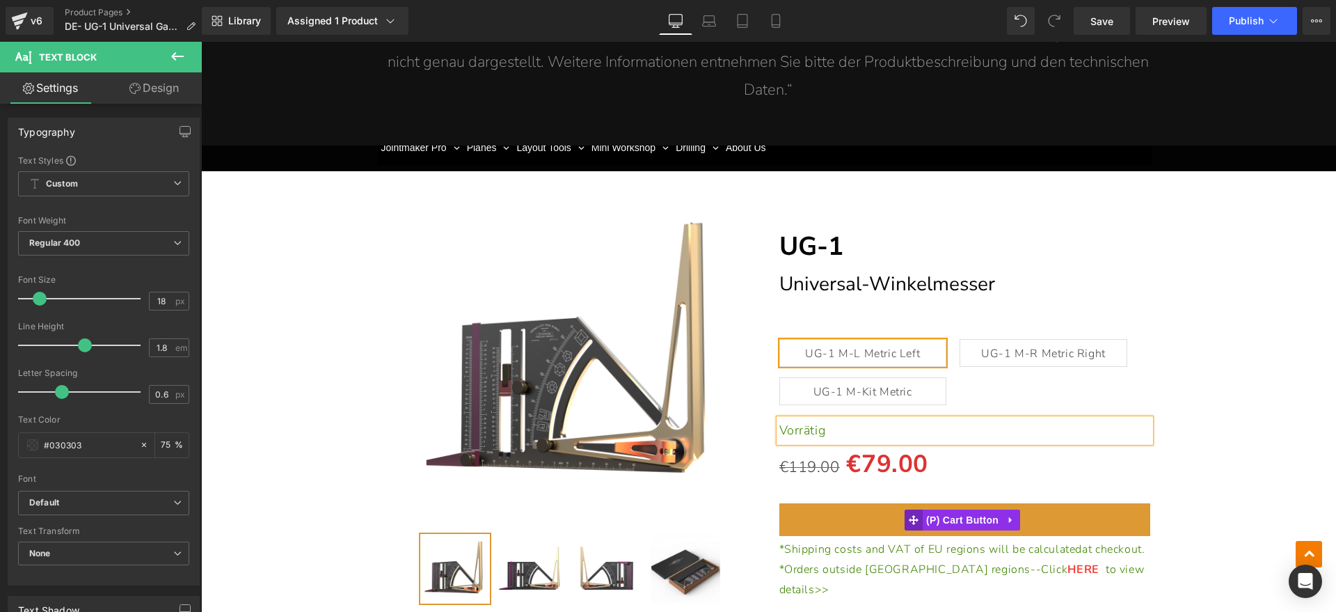
click at [893, 515] on button "Add to cart" at bounding box center [965, 519] width 372 height 33
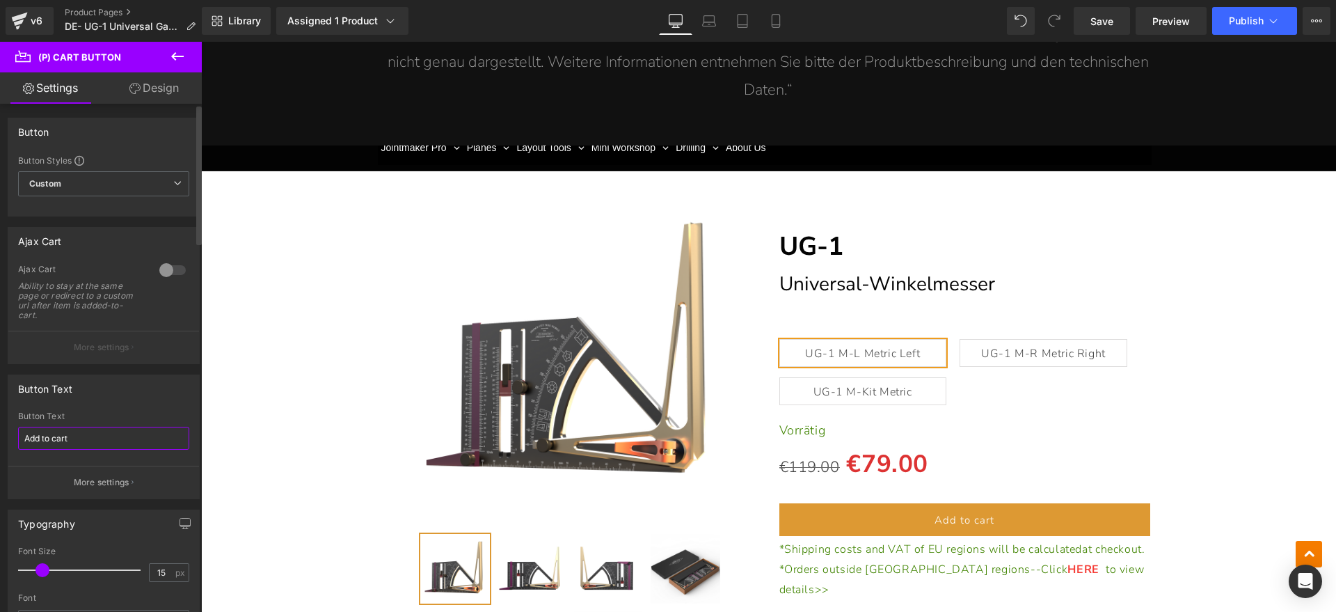
drag, startPoint x: 99, startPoint y: 443, endPoint x: 0, endPoint y: 447, distance: 98.9
click at [0, 447] on div "Button Text Add to cart Button Text Add to cart More settings" at bounding box center [104, 431] width 208 height 135
type input "In den Warenkorb legen"
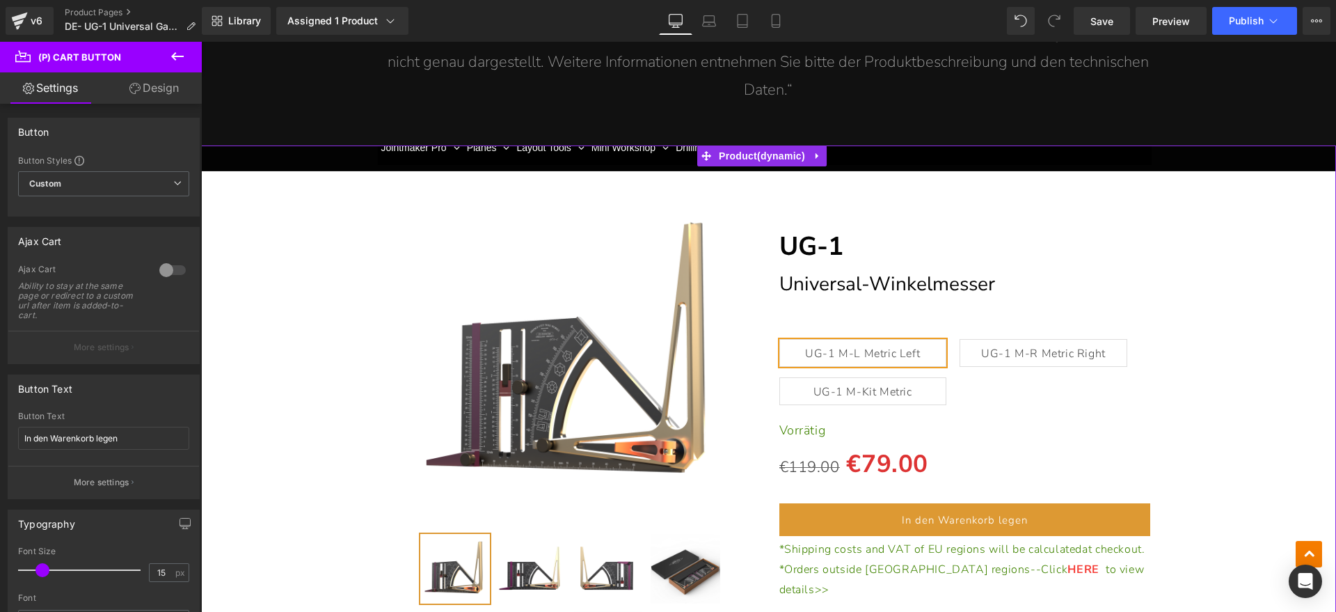
scroll to position [18812, 0]
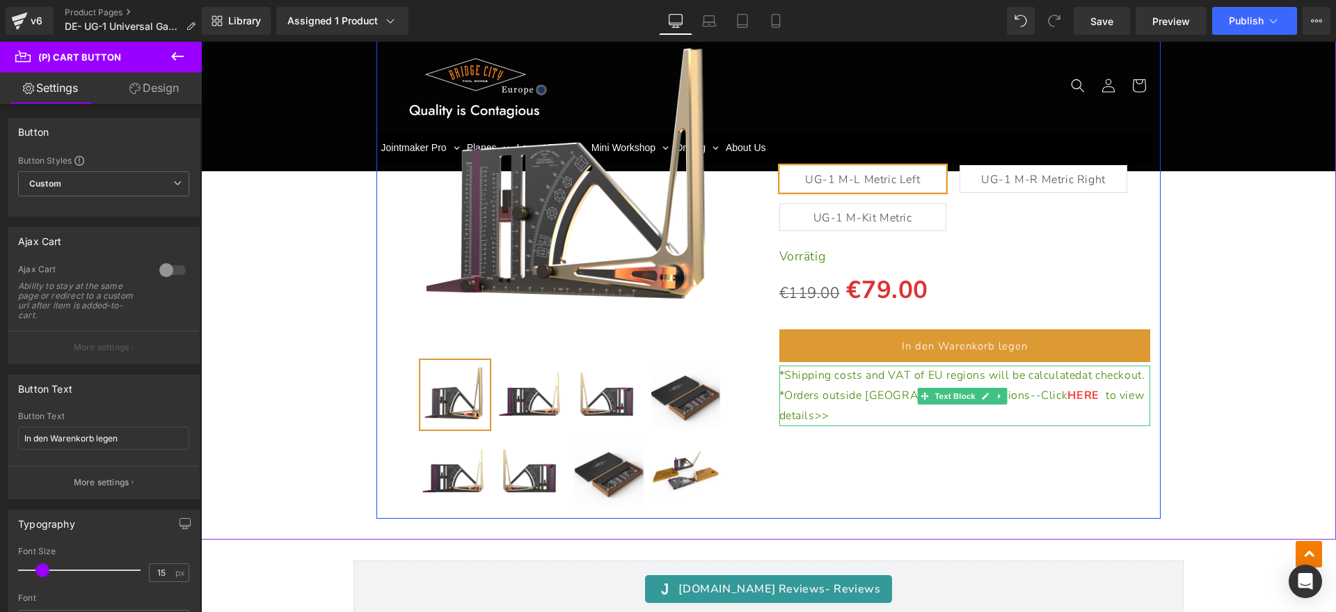
drag, startPoint x: 867, startPoint y: 379, endPoint x: 832, endPoint y: 394, distance: 38.4
click at [866, 379] on span "*Shipping costs and VAT of EU regions will be calculated at checkout." at bounding box center [962, 374] width 366 height 15
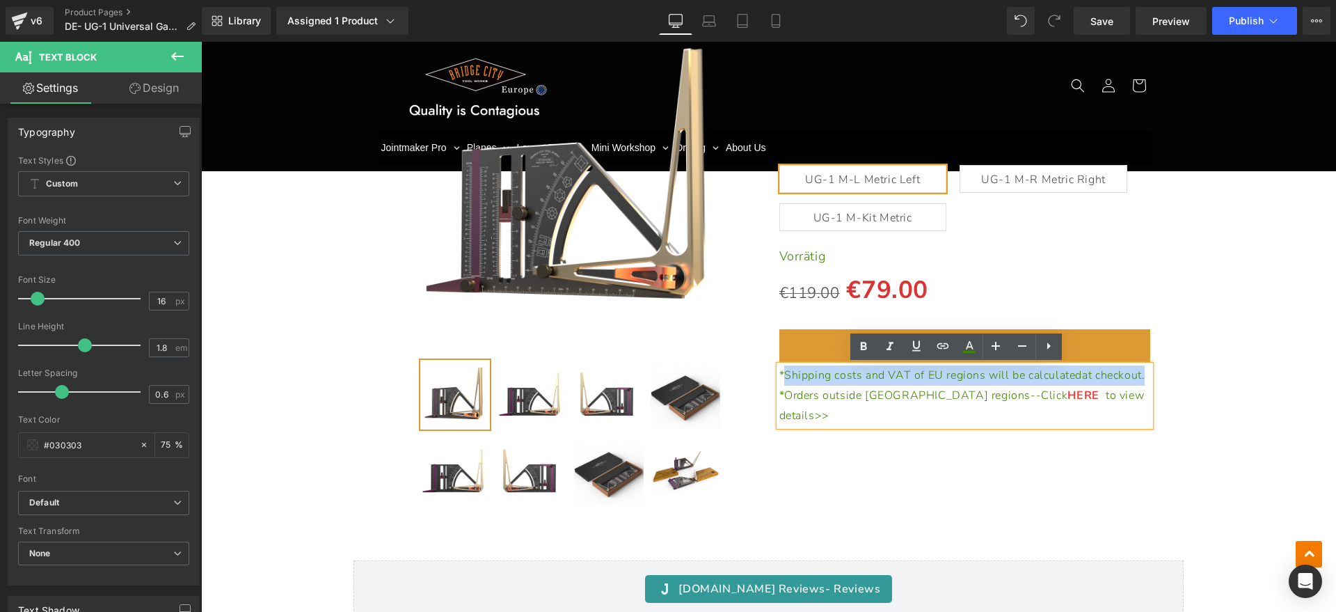
drag, startPoint x: 832, startPoint y: 394, endPoint x: 779, endPoint y: 373, distance: 56.2
click at [779, 373] on p "*Shipping costs and VAT of EU regions will be calculated at checkout." at bounding box center [965, 375] width 372 height 20
paste div
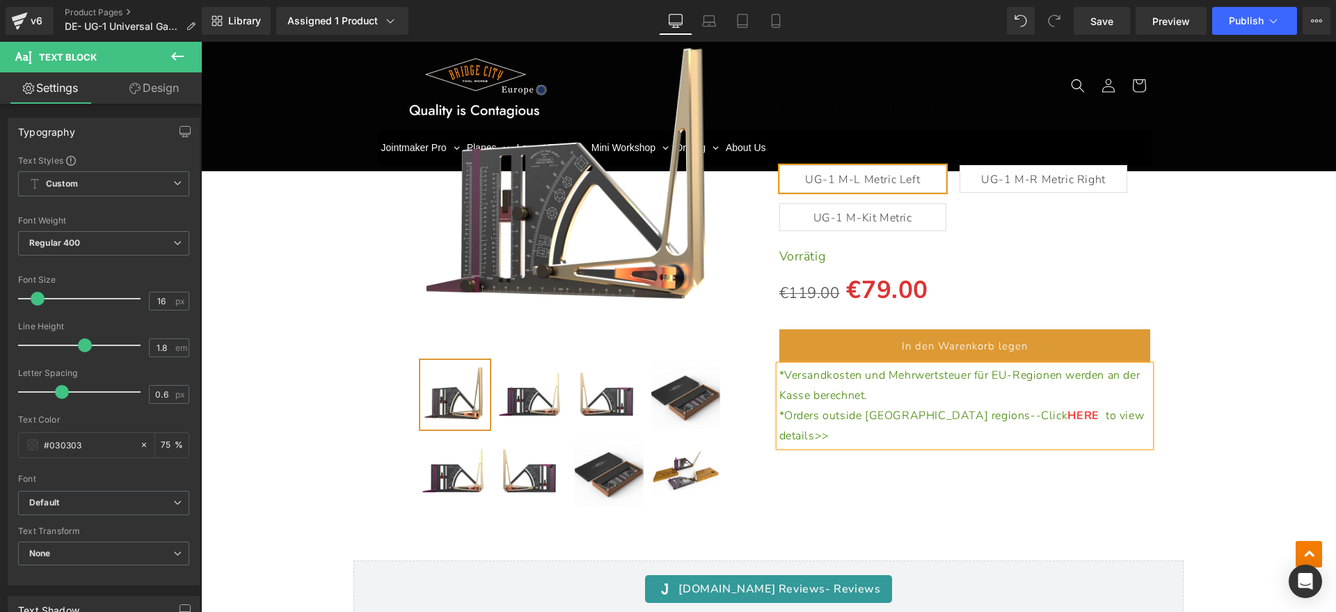
click at [1097, 411] on p "*Orders outside EU regions--Click HERE to view details>>" at bounding box center [965, 426] width 372 height 40
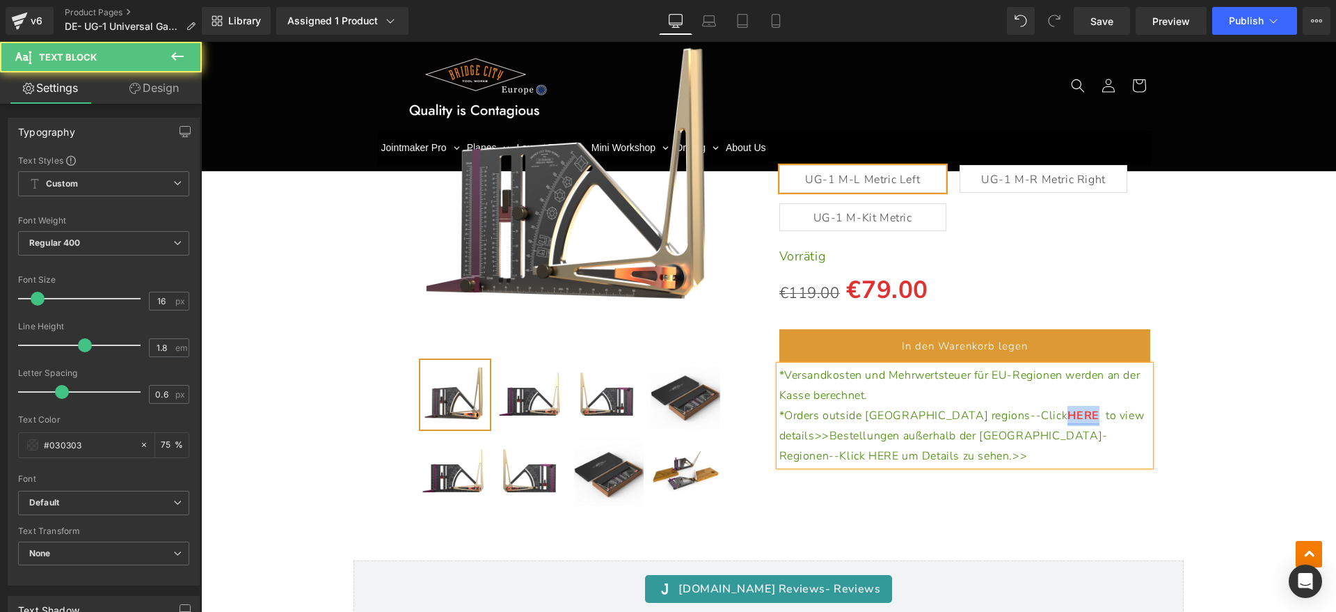
drag, startPoint x: 958, startPoint y: 415, endPoint x: 979, endPoint y: 415, distance: 21.6
click at [1068, 416] on link "HERE" at bounding box center [1083, 415] width 31 height 15
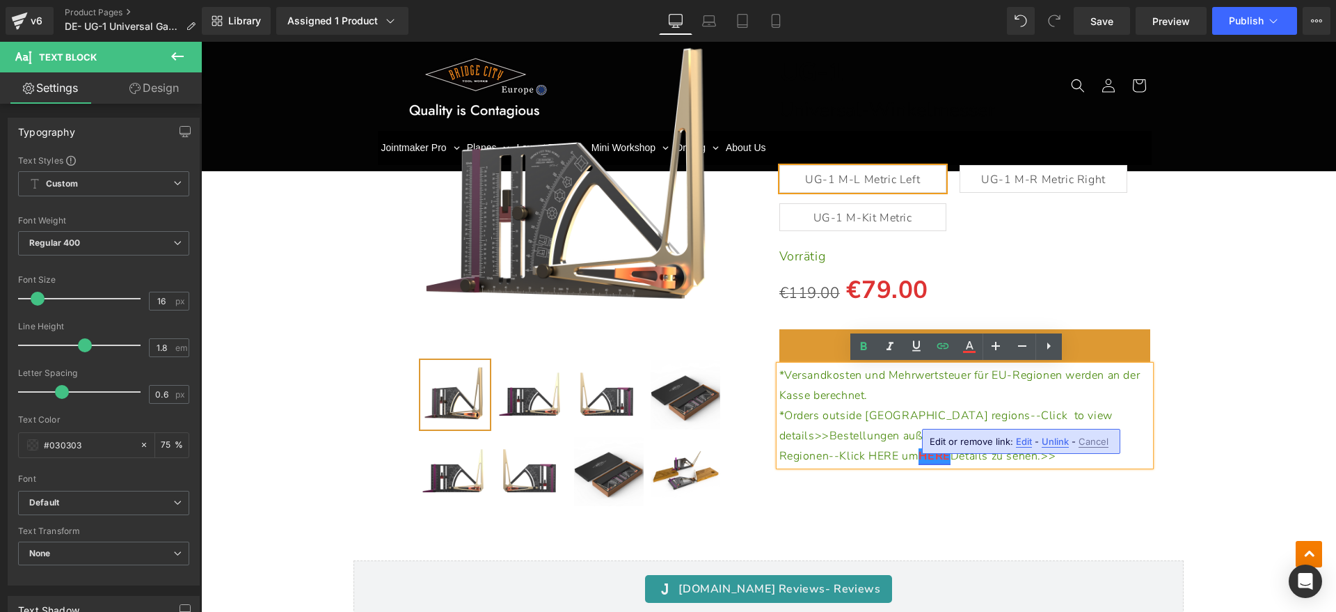
click at [855, 436] on span "to view details>>Bestellungen außerhalb der EU-Regionen--Klick HERE um" at bounding box center [945, 436] width 333 height 56
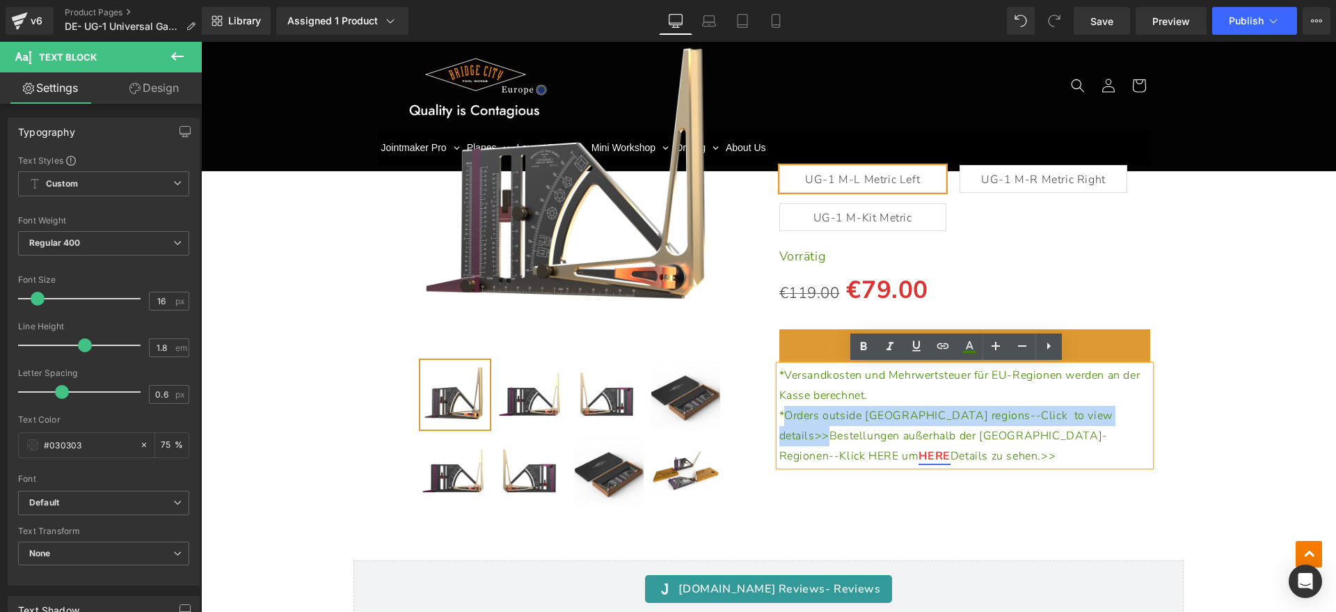
drag, startPoint x: 1053, startPoint y: 415, endPoint x: 781, endPoint y: 416, distance: 272.1
click at [781, 416] on p "*Orders outside EU regions--Click to view details>>Bestellungen außerhalb der E…" at bounding box center [965, 436] width 372 height 60
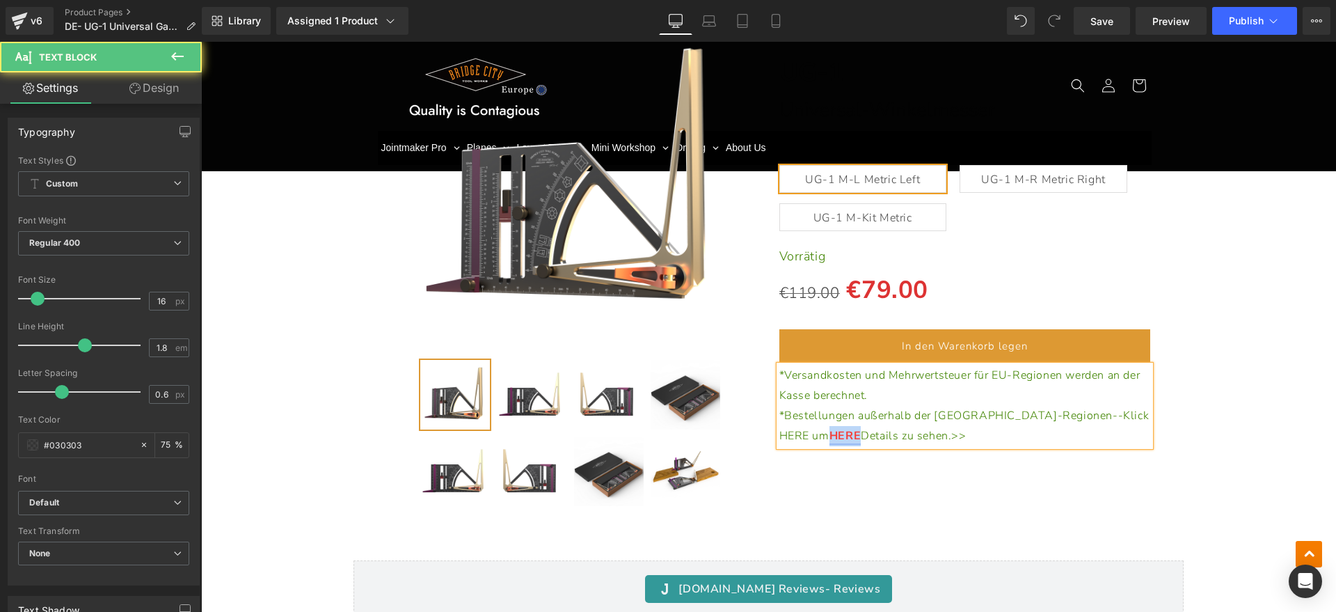
drag, startPoint x: 821, startPoint y: 436, endPoint x: 791, endPoint y: 437, distance: 29.9
click at [791, 437] on p "* Bestellungen außerhalb der EU-Regionen--Klick HERE um HERE Details zu sehen.>>" at bounding box center [965, 426] width 372 height 40
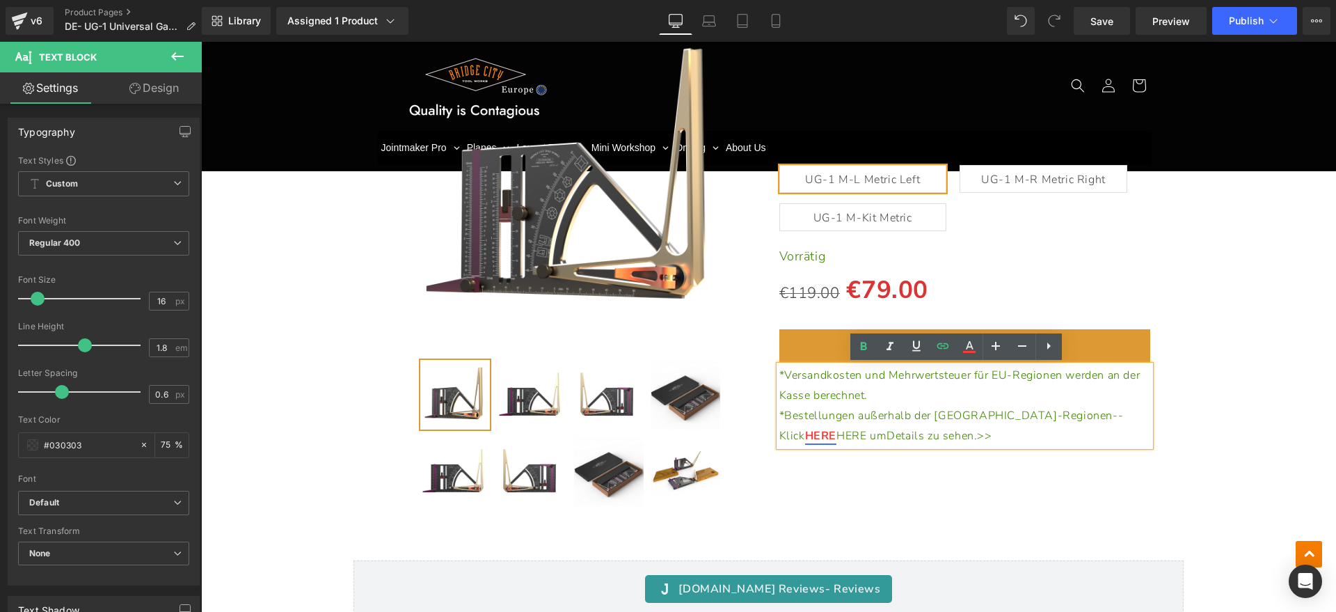
click at [887, 428] on span "HERE um" at bounding box center [862, 435] width 50 height 15
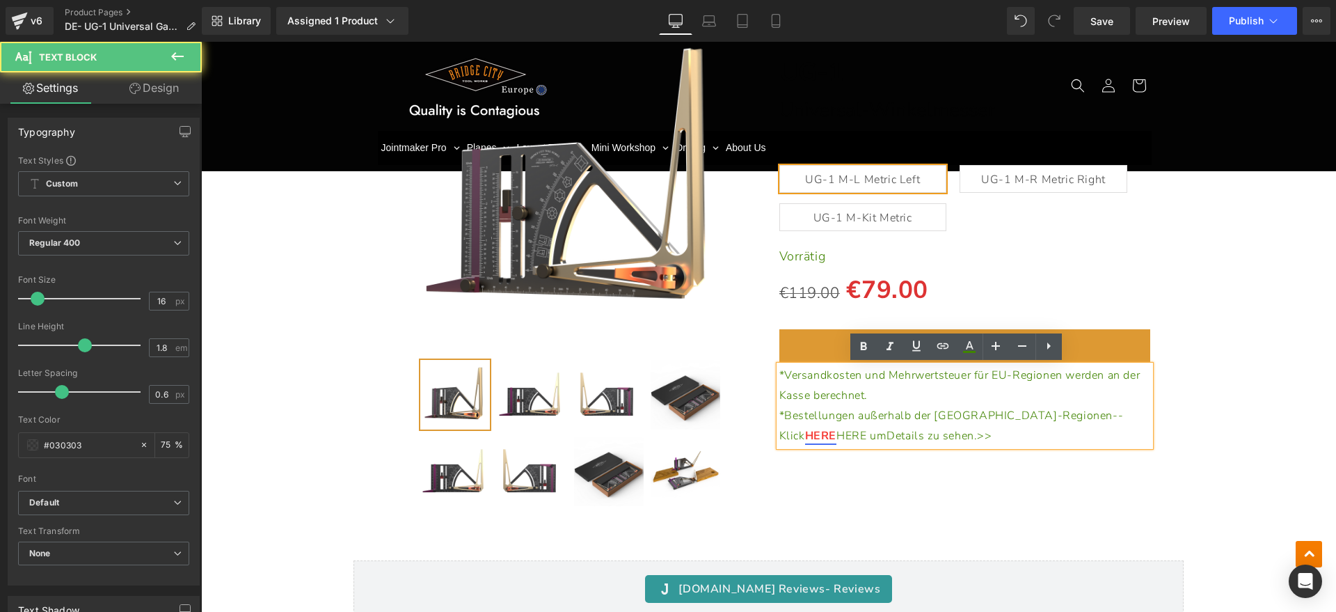
click at [887, 428] on span "HERE um" at bounding box center [862, 435] width 50 height 15
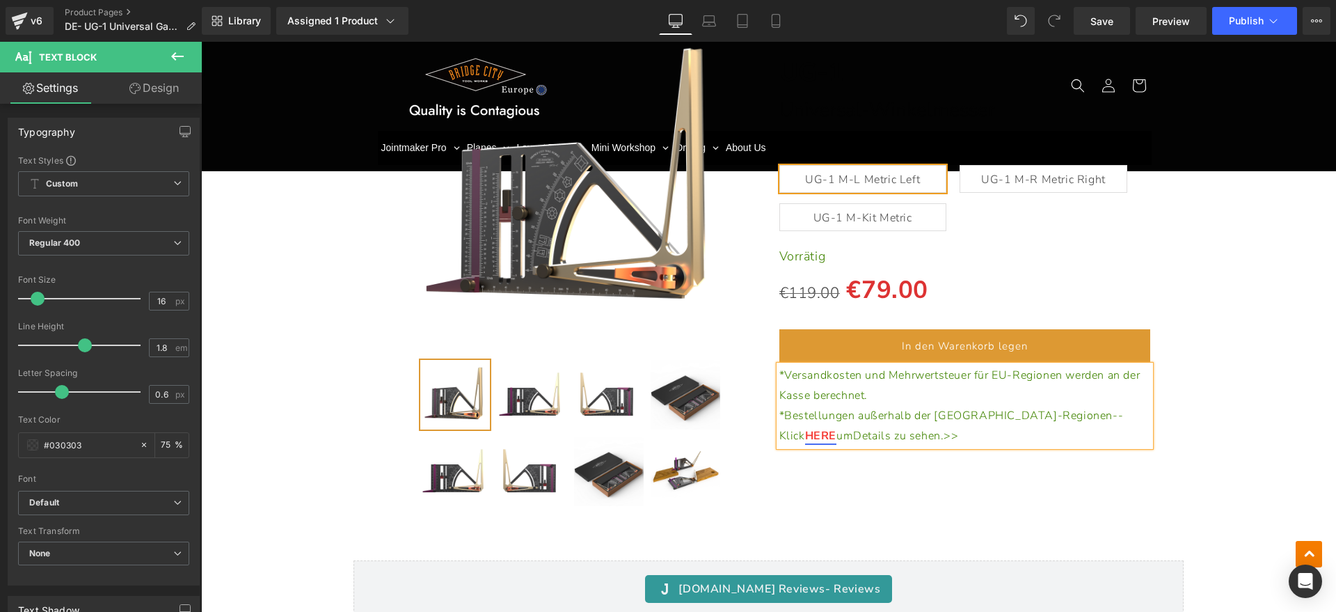
click at [1205, 408] on div "(P) Image" at bounding box center [768, 254] width 1121 height 525
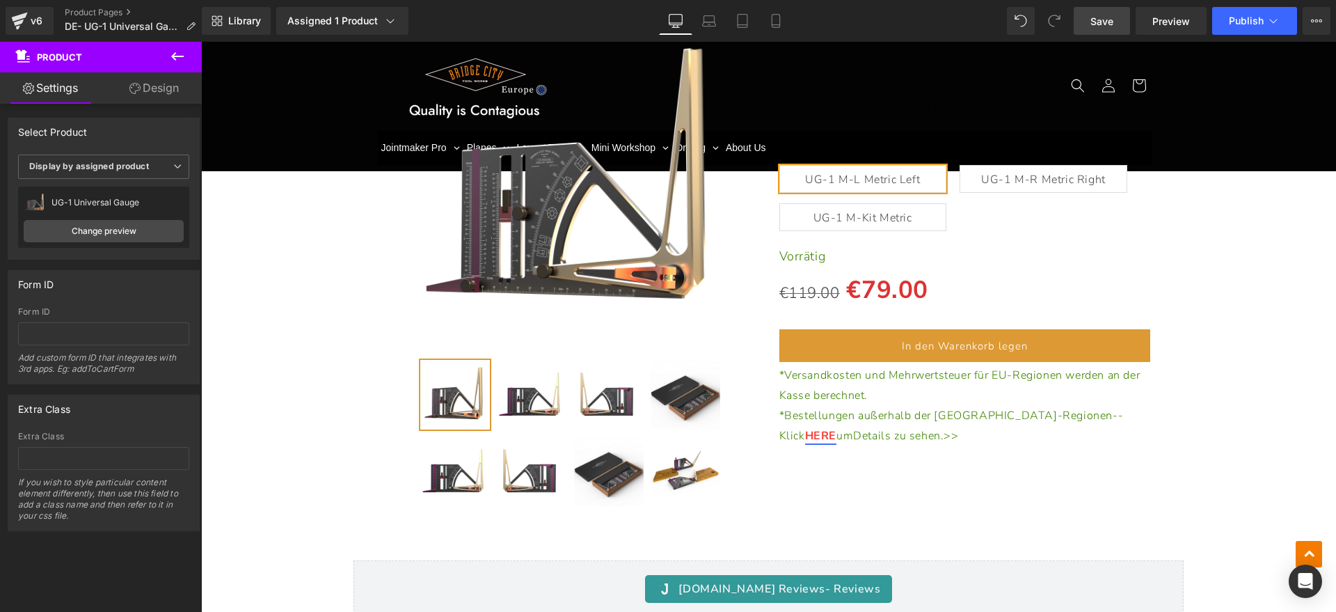
click at [1095, 28] on link "Save" at bounding box center [1102, 21] width 56 height 28
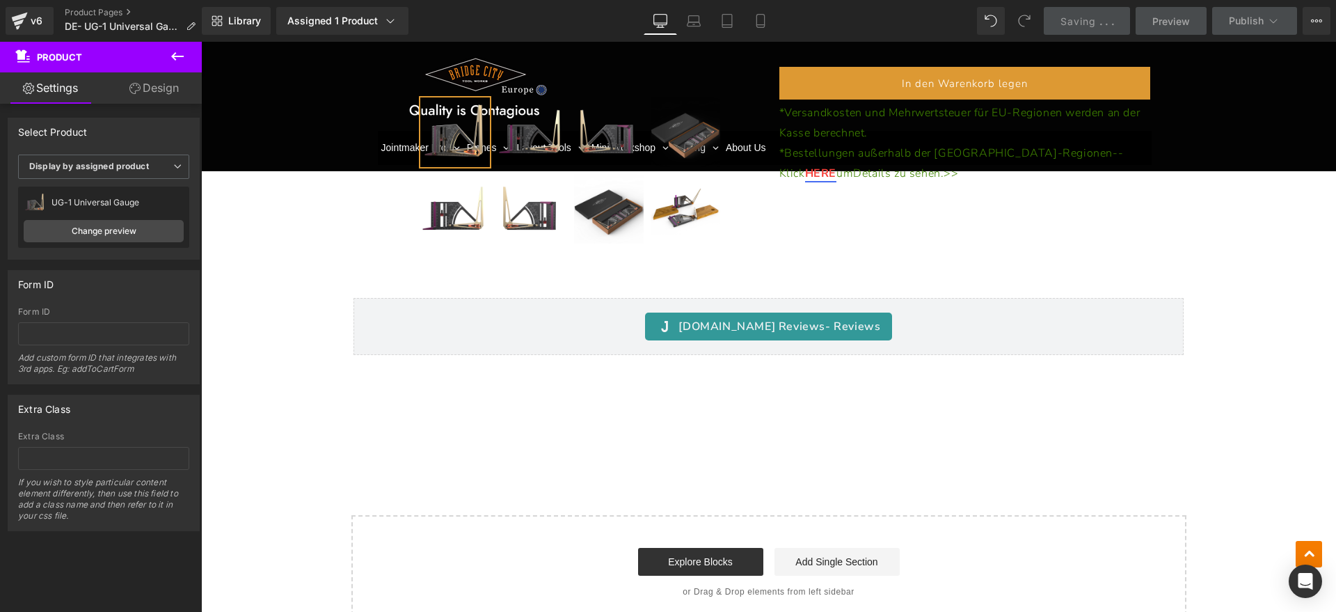
scroll to position [19247, 0]
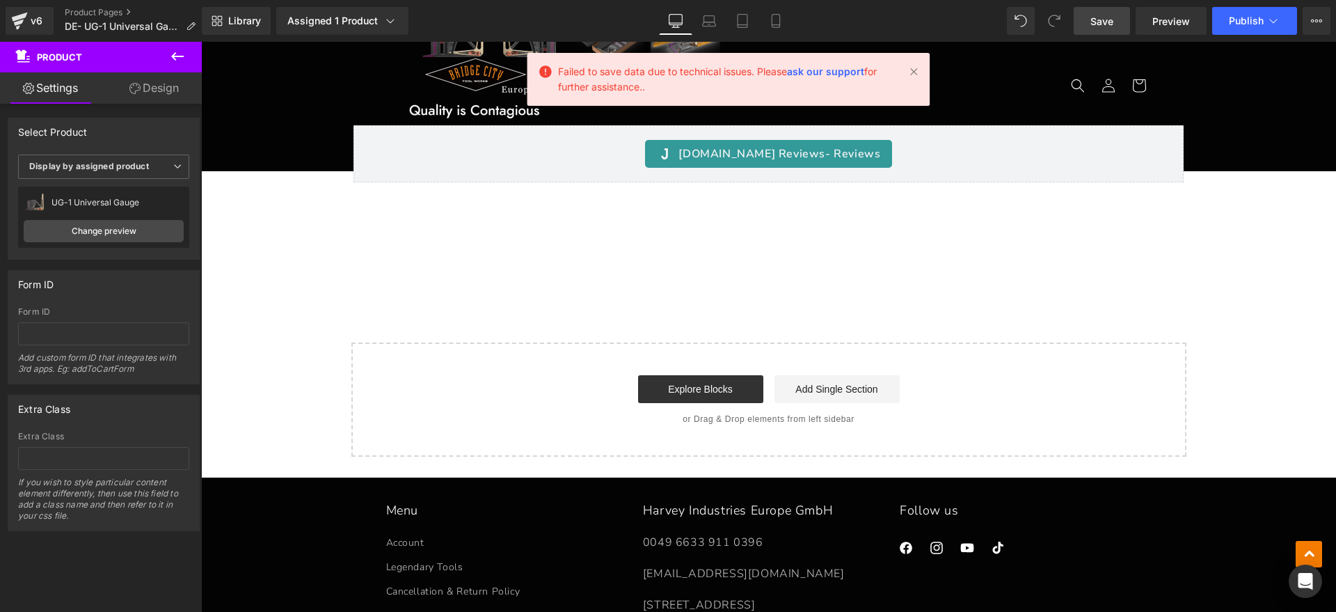
click at [1093, 17] on span "Save" at bounding box center [1102, 21] width 23 height 15
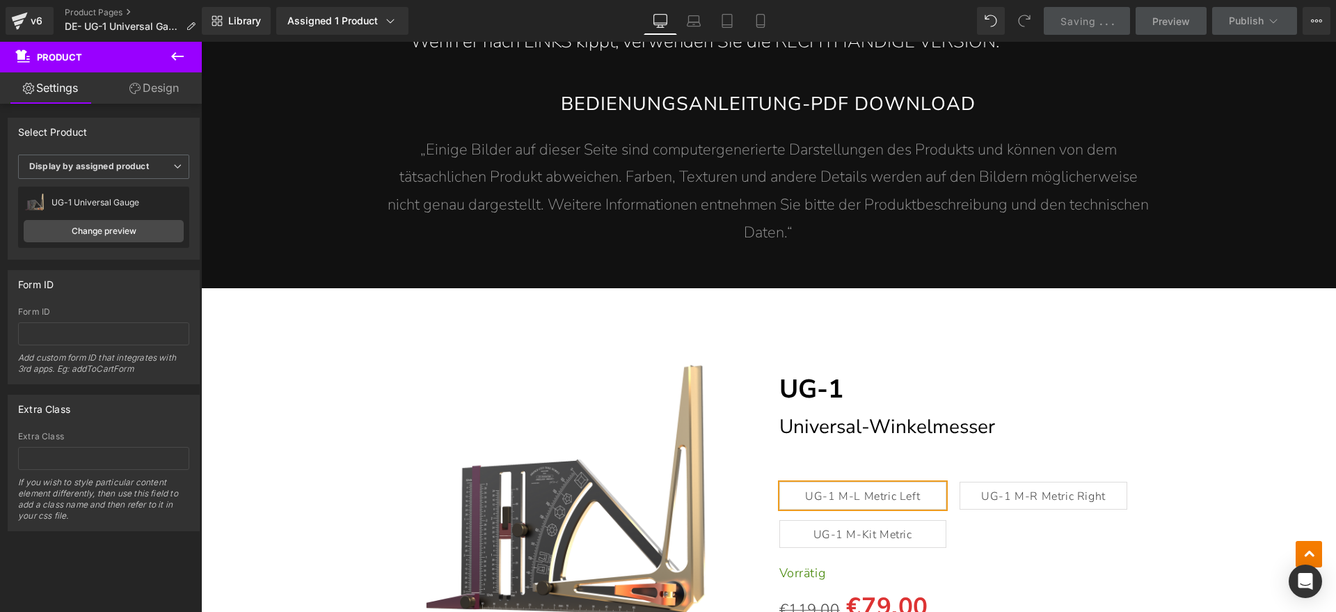
scroll to position [18290, 0]
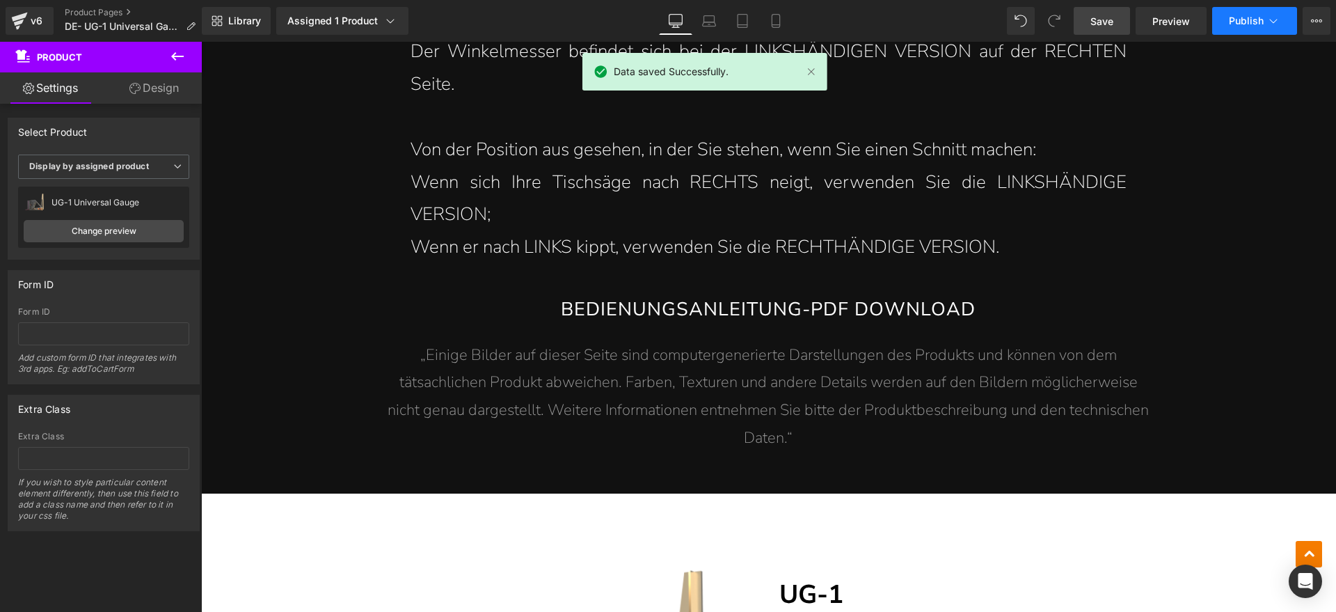
click at [1246, 13] on button "Publish" at bounding box center [1254, 21] width 85 height 28
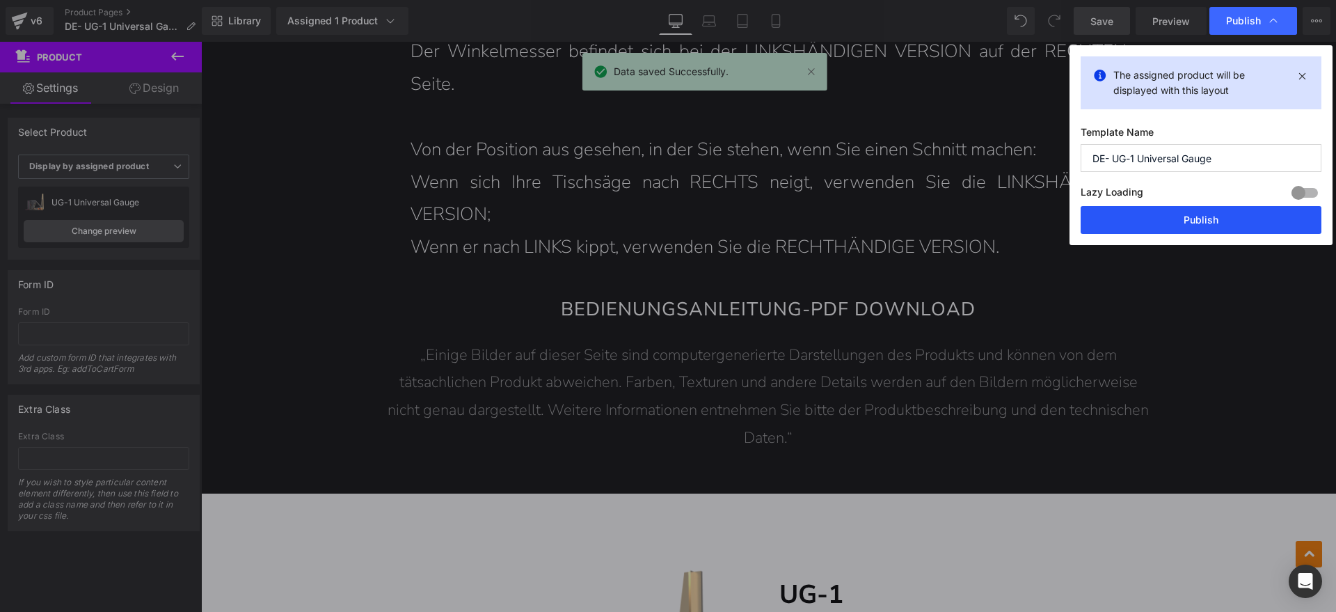
click at [1184, 219] on button "Publish" at bounding box center [1201, 220] width 241 height 28
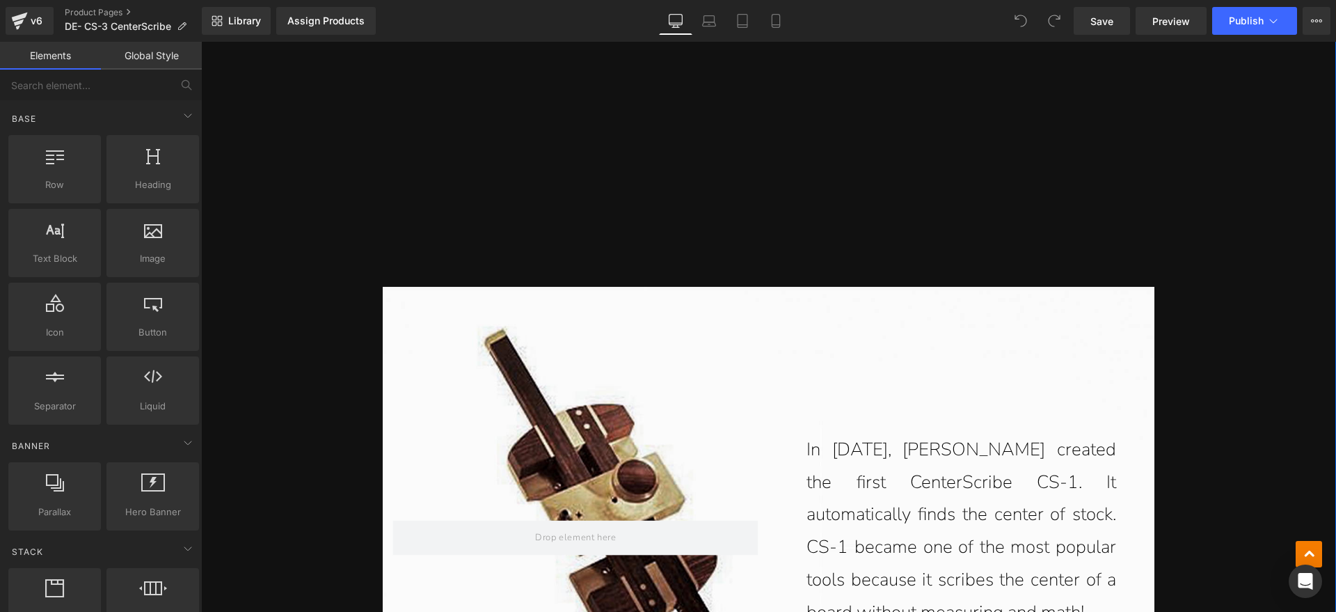
scroll to position [1827, 0]
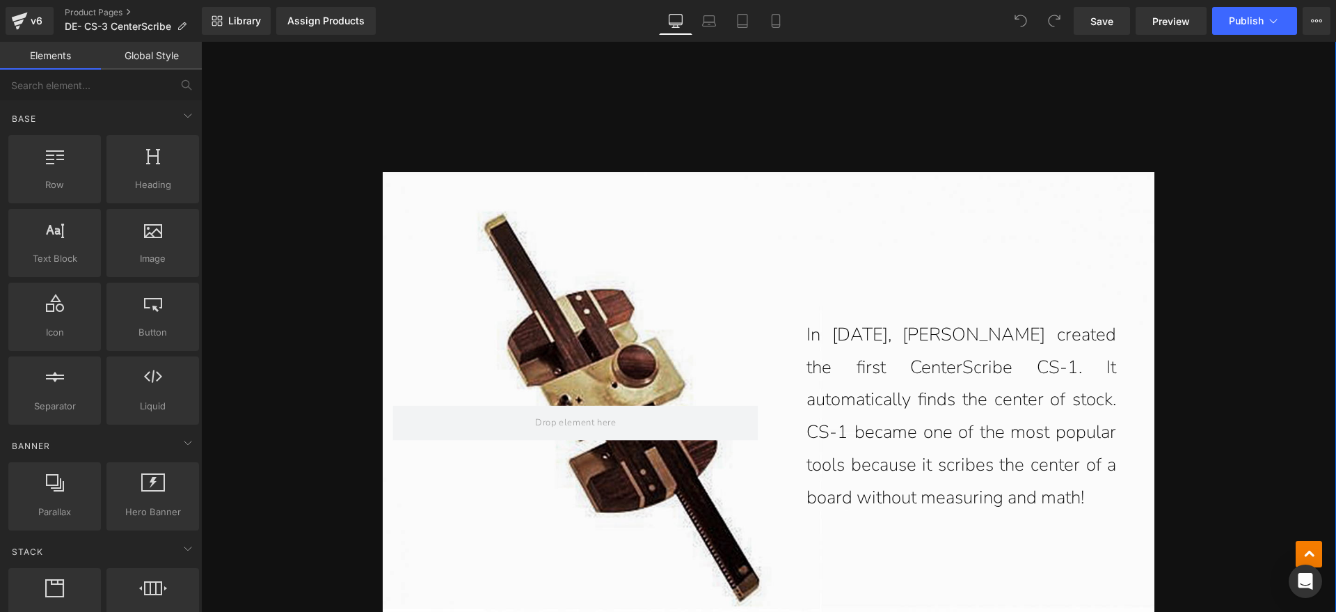
click at [791, 407] on div "In 1992, John Economaki created the first CenterScribe CS-1. It automatically f…" at bounding box center [961, 422] width 365 height 237
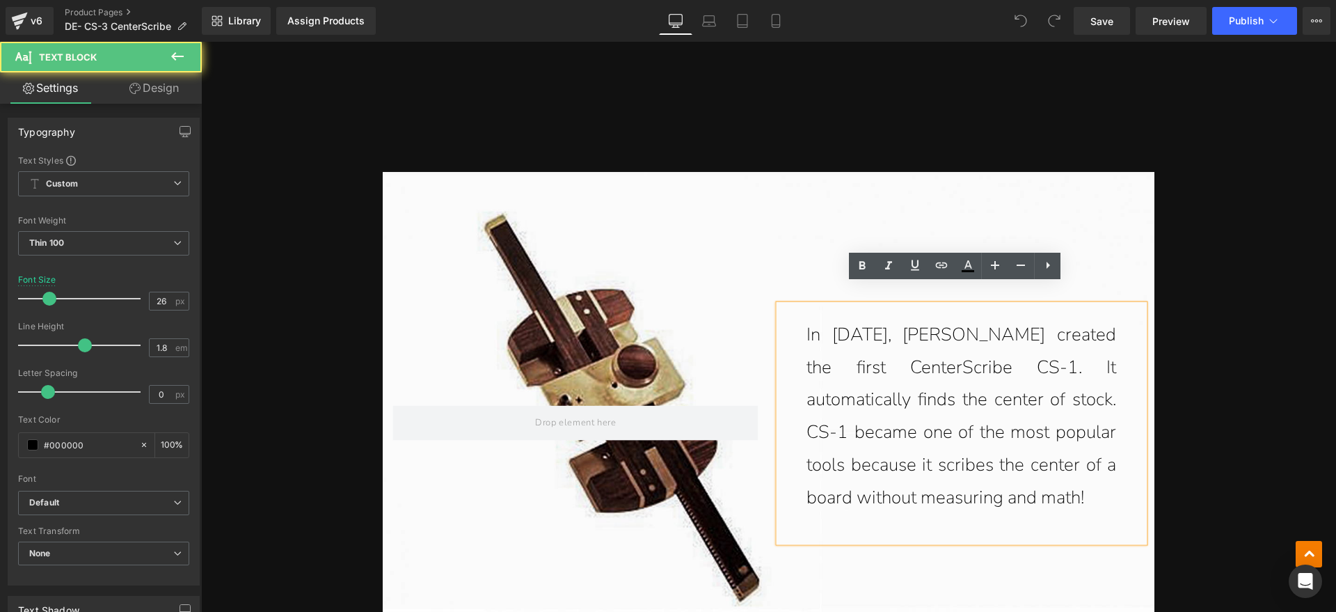
click at [939, 363] on p "In 1992, John Economaki created the first CenterScribe CS-1. It automatically f…" at bounding box center [962, 416] width 310 height 196
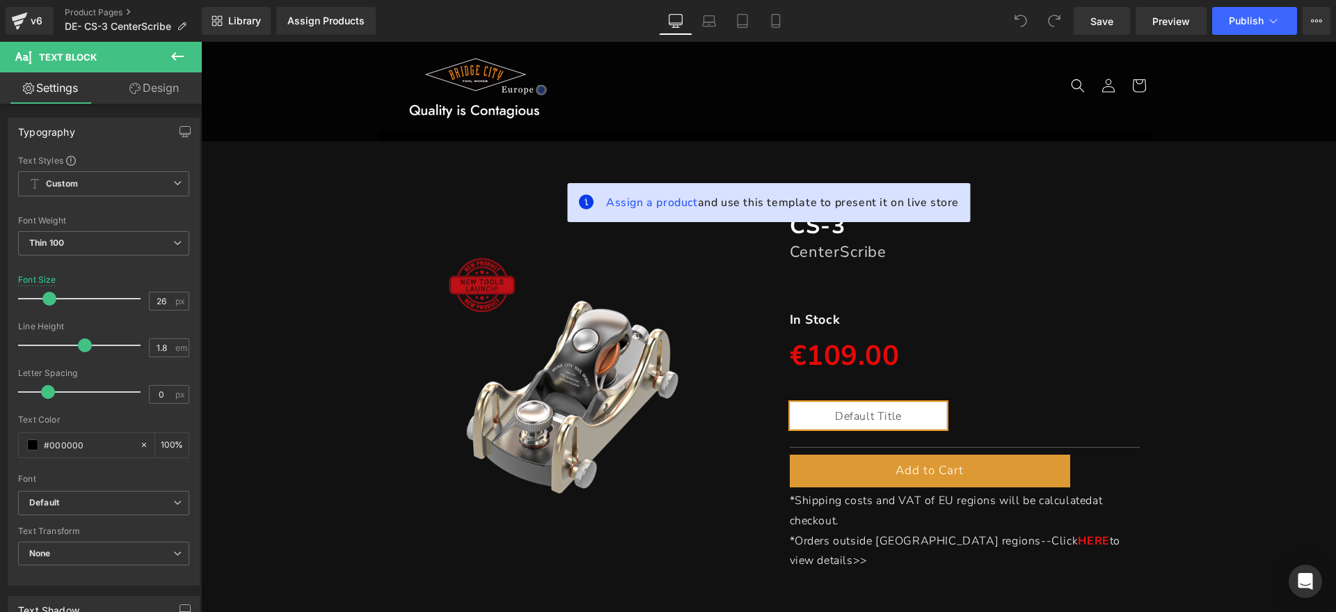
scroll to position [0, 0]
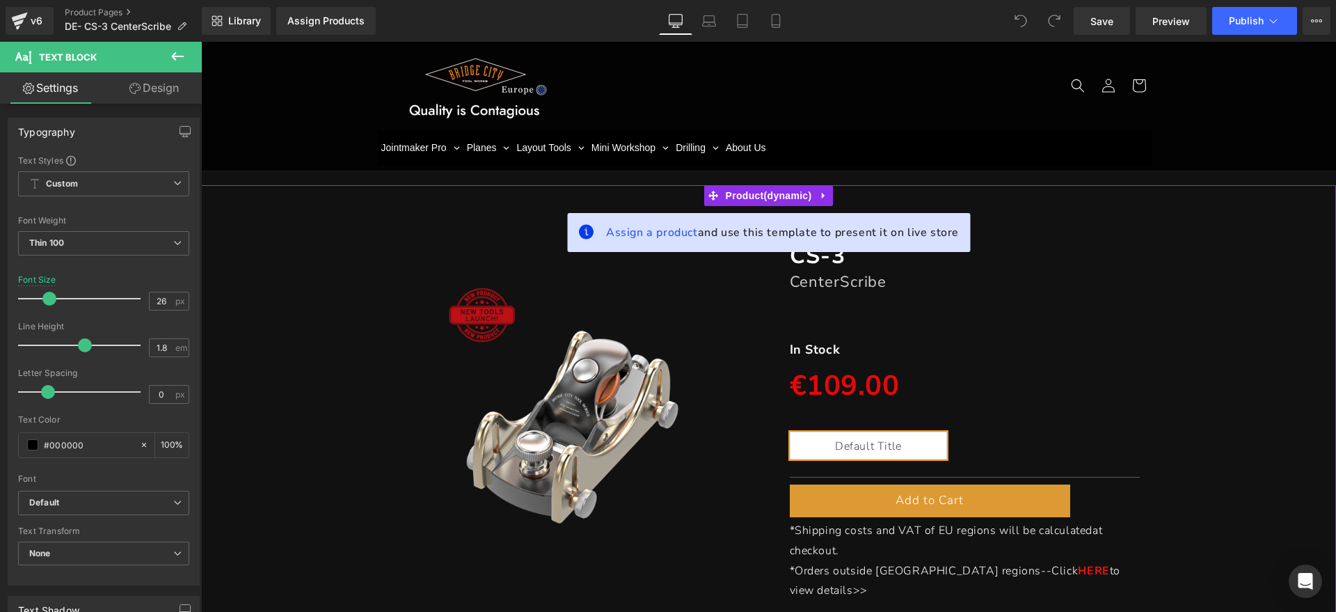
drag, startPoint x: 750, startPoint y: 193, endPoint x: 235, endPoint y: 241, distance: 517.9
click at [750, 193] on span "Product" at bounding box center [768, 195] width 93 height 21
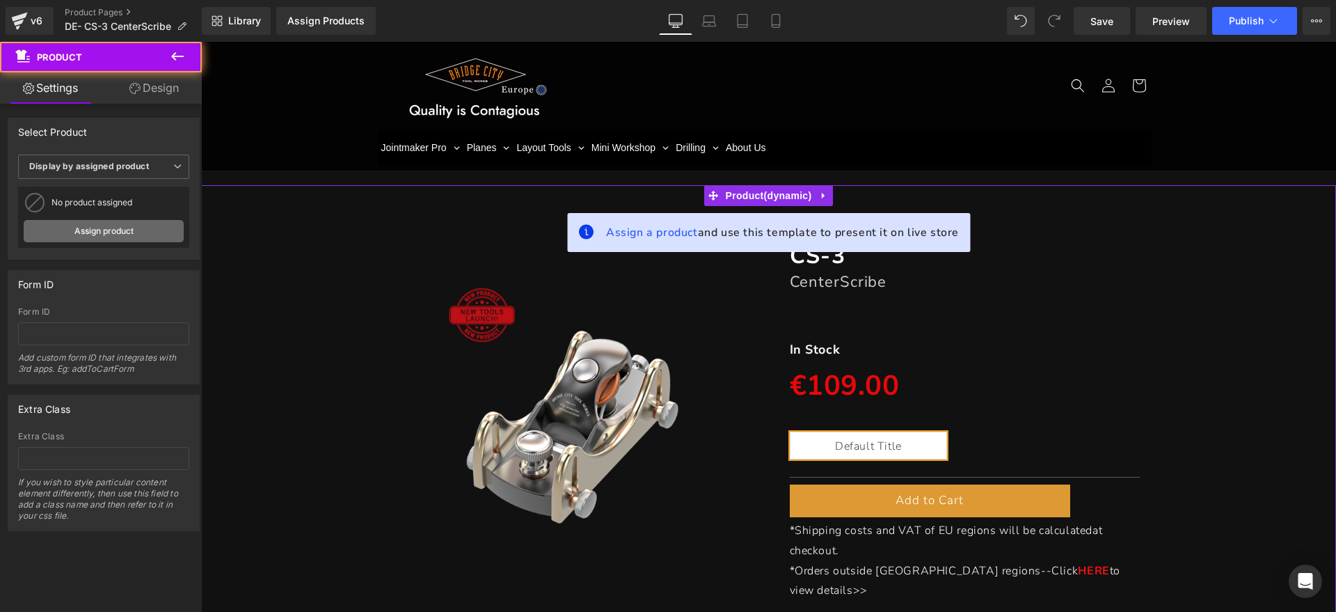
click at [79, 235] on link "Assign product" at bounding box center [104, 231] width 160 height 22
click at [129, 226] on link "Assign product" at bounding box center [104, 231] width 160 height 22
click at [138, 234] on link "Assign product" at bounding box center [104, 231] width 160 height 22
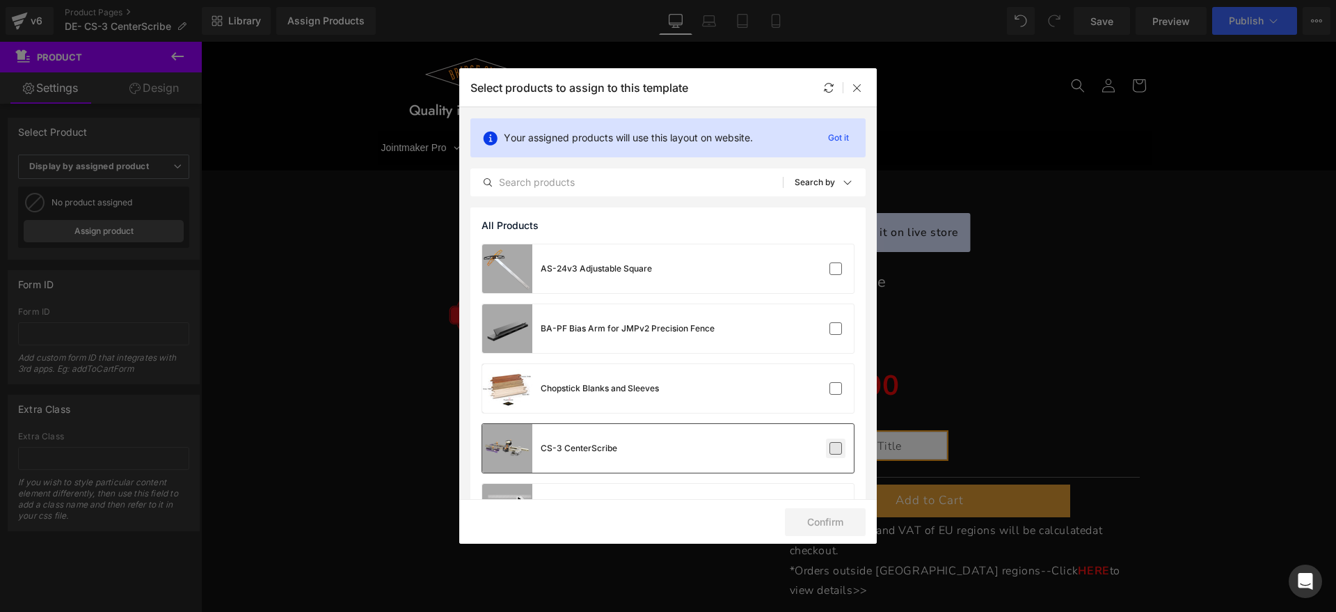
click at [830, 451] on label at bounding box center [836, 448] width 13 height 13
click at [836, 448] on input "checkbox" at bounding box center [836, 448] width 0 height 0
click at [814, 518] on button "Confirm" at bounding box center [825, 522] width 81 height 28
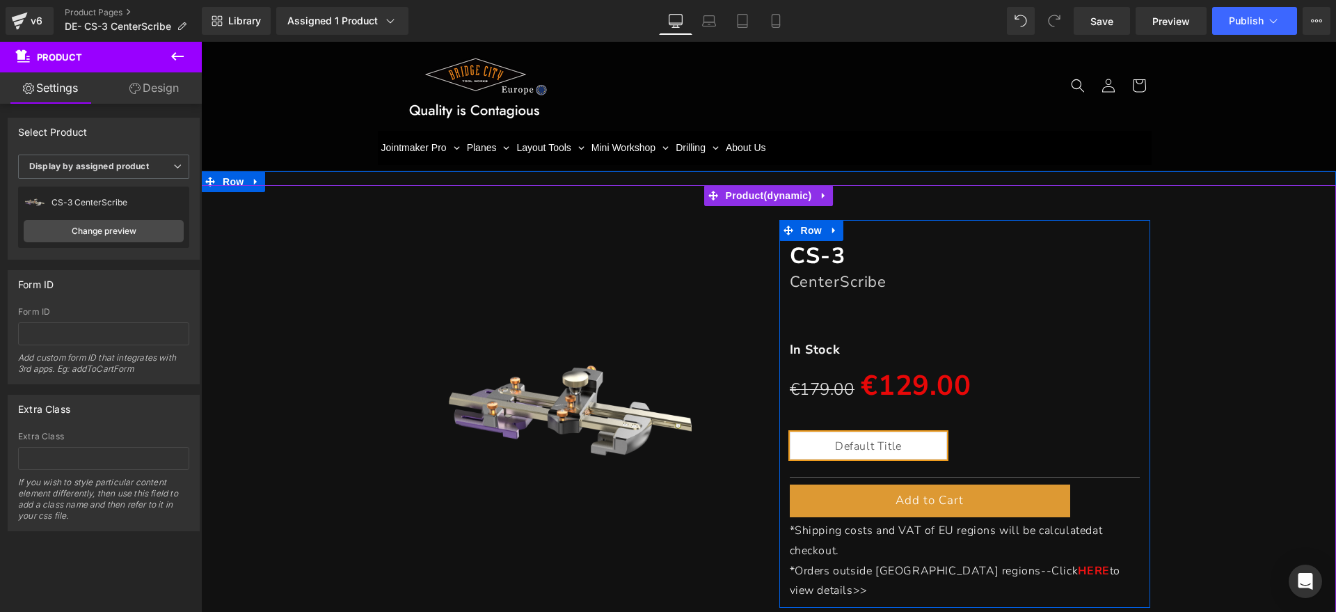
click at [873, 281] on font "CenterScribe" at bounding box center [838, 281] width 97 height 21
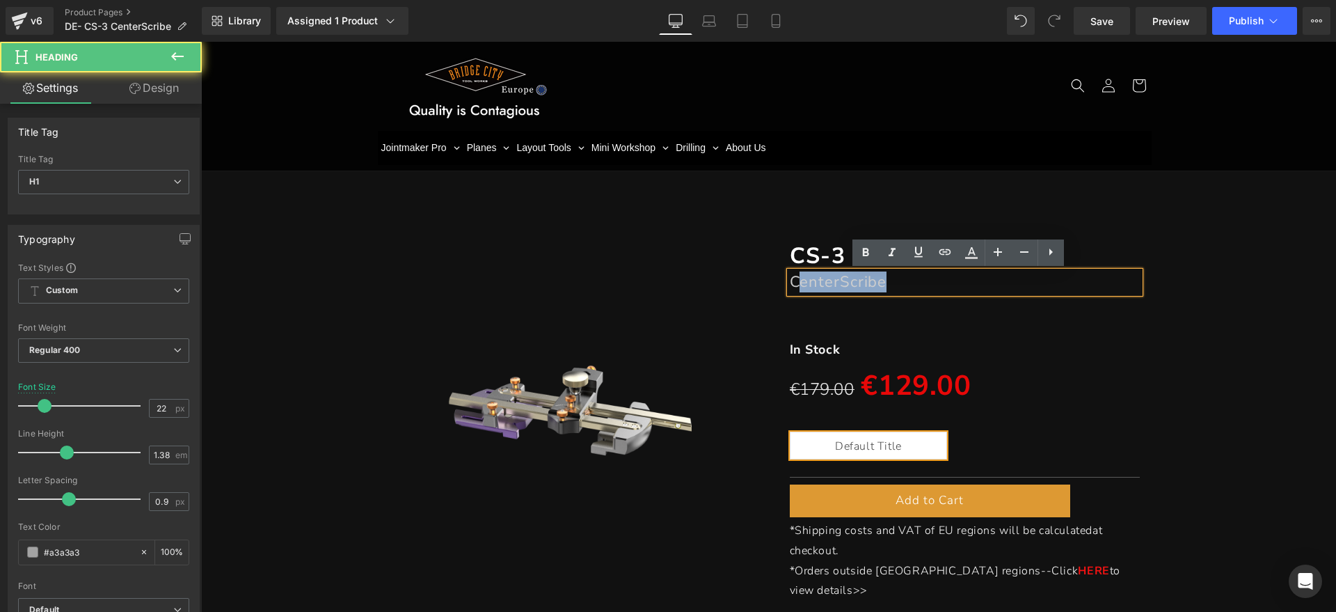
drag, startPoint x: 893, startPoint y: 281, endPoint x: 794, endPoint y: 283, distance: 98.8
click at [794, 283] on h1 "CenterScribe" at bounding box center [965, 281] width 351 height 21
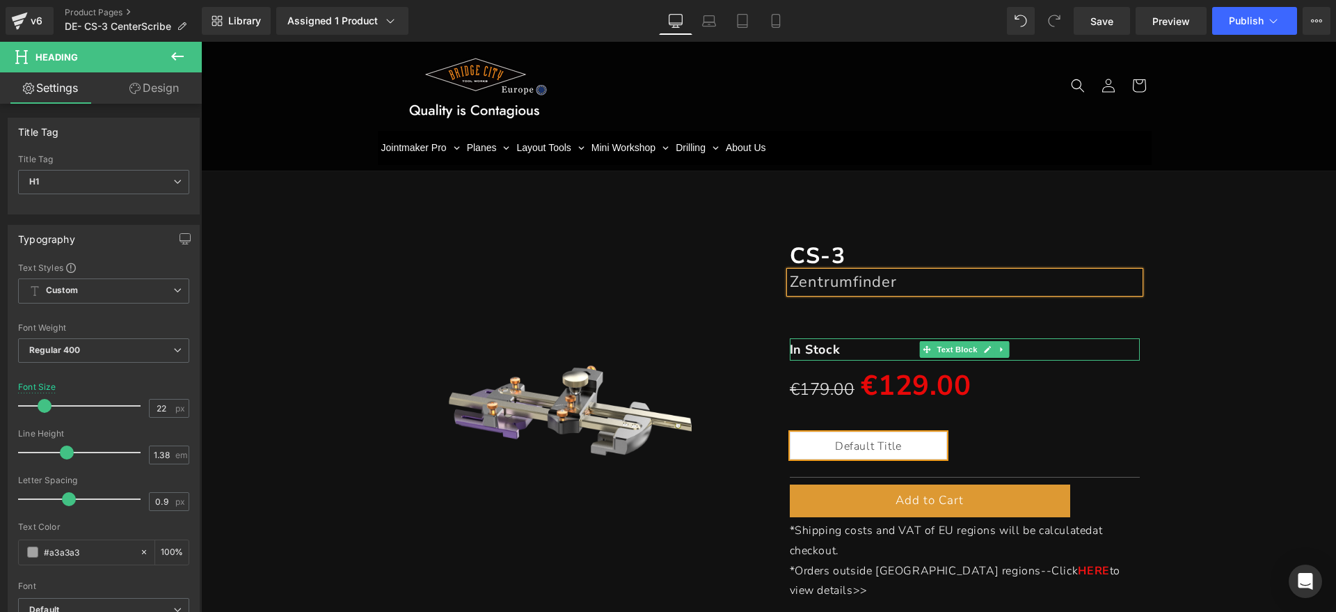
click at [830, 340] on div "In Stock Text Block" at bounding box center [965, 349] width 351 height 22
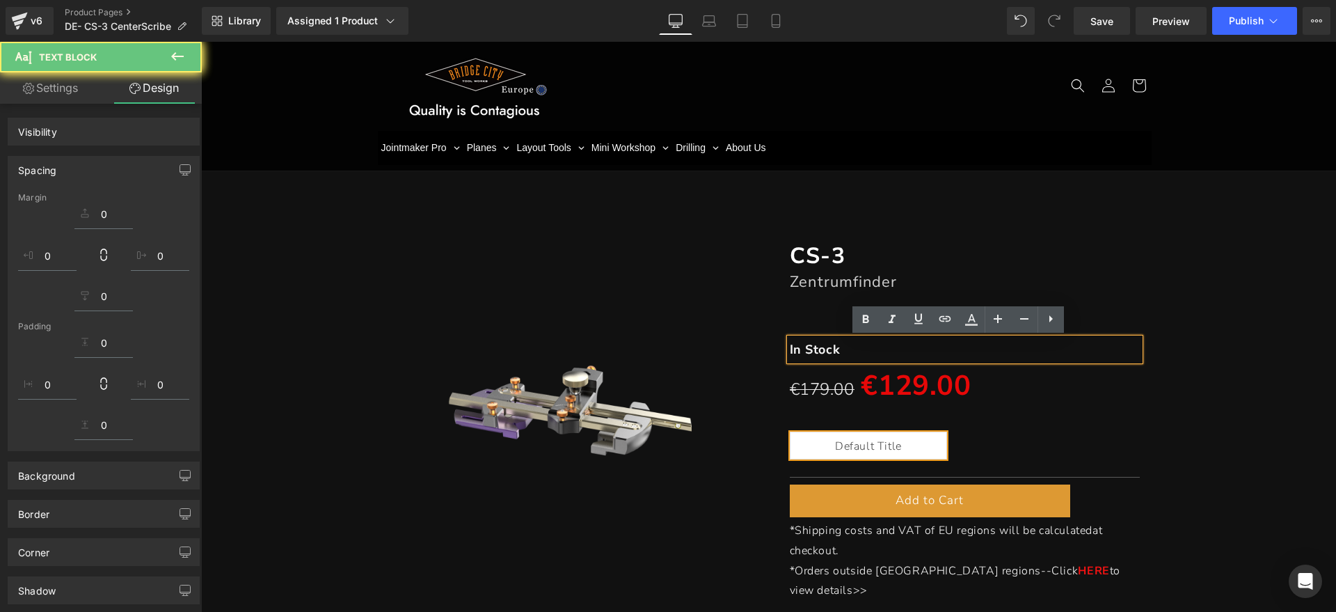
click at [843, 346] on p "In Stock" at bounding box center [965, 349] width 351 height 22
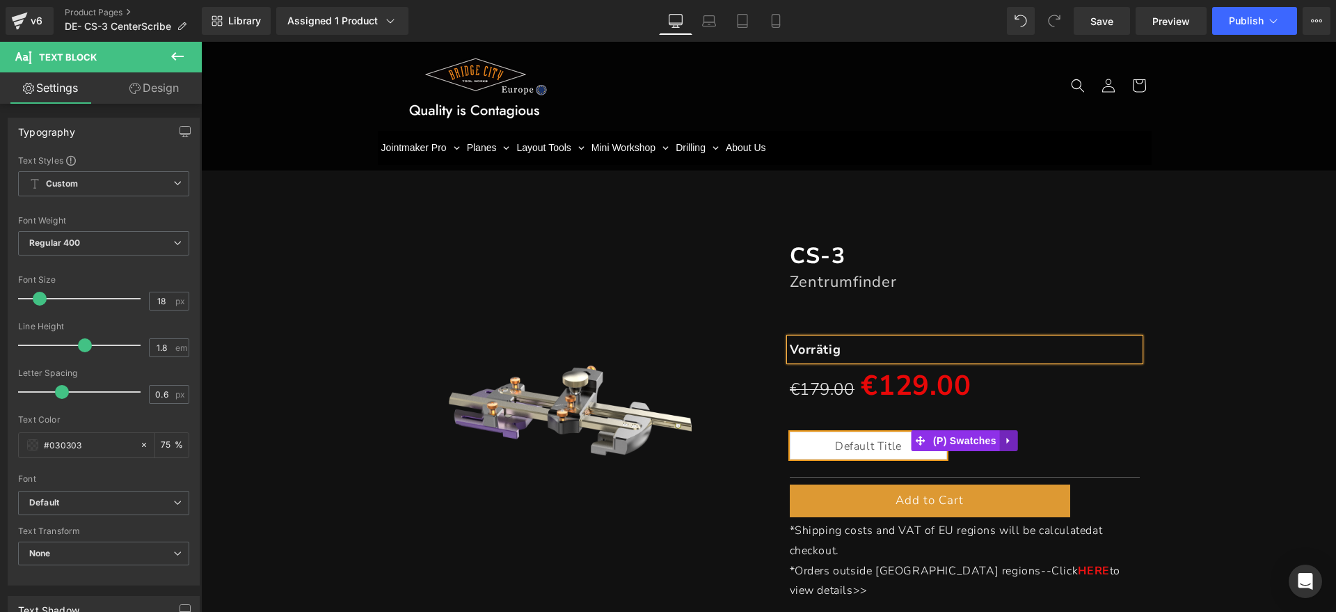
click at [1004, 443] on icon at bounding box center [1009, 440] width 10 height 10
click at [1009, 439] on link at bounding box center [1018, 440] width 18 height 21
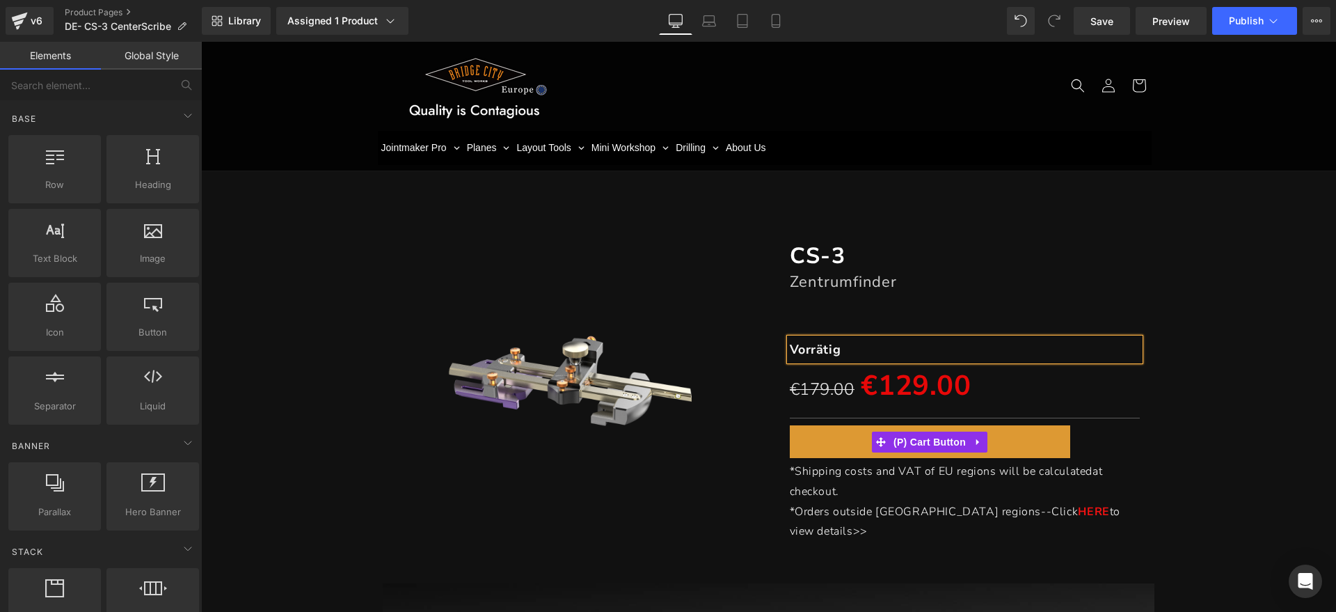
click at [940, 437] on span "(P) Cart Button" at bounding box center [929, 441] width 79 height 21
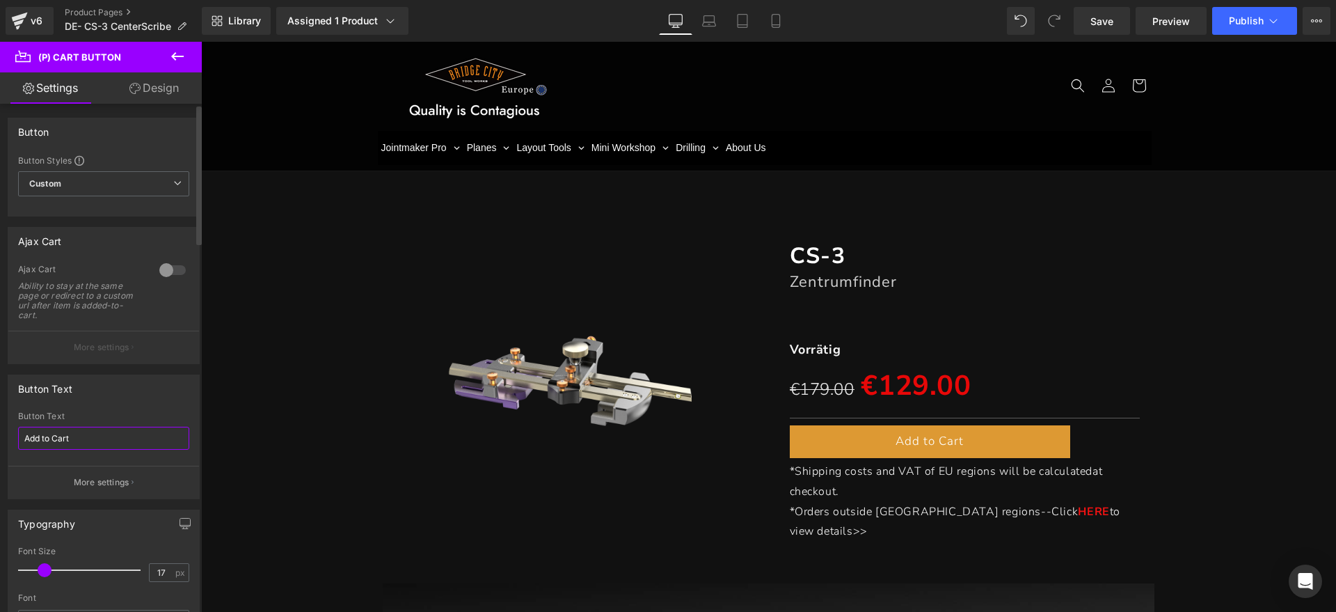
drag, startPoint x: 102, startPoint y: 439, endPoint x: 34, endPoint y: 414, distance: 72.7
click at [0, 434] on div "Button Text Add to Cart Button Text Add to Cart More settings" at bounding box center [104, 431] width 208 height 135
click at [88, 432] on input "text" at bounding box center [103, 438] width 171 height 23
type input "Zum Warenkorb hinzufügen"
click at [133, 386] on div "Button Text" at bounding box center [103, 388] width 191 height 26
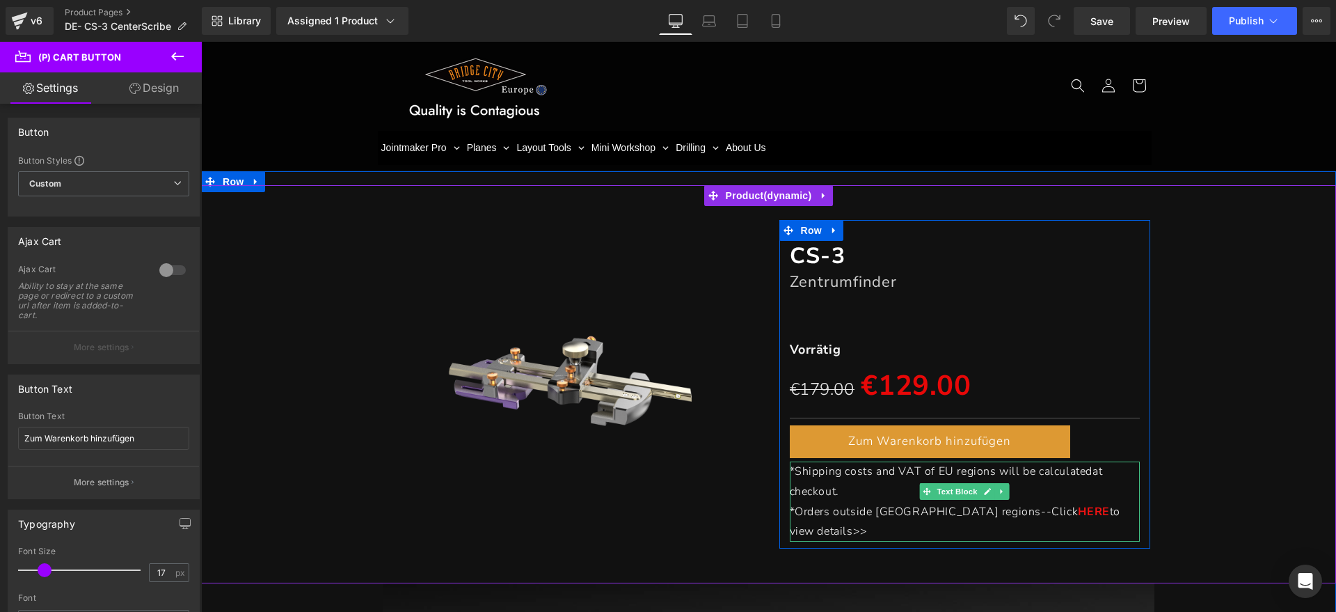
drag, startPoint x: 859, startPoint y: 484, endPoint x: 852, endPoint y: 488, distance: 8.1
click at [859, 484] on p "*Shipping costs and VAT of EU regions will be calculated at checkout." at bounding box center [965, 481] width 351 height 40
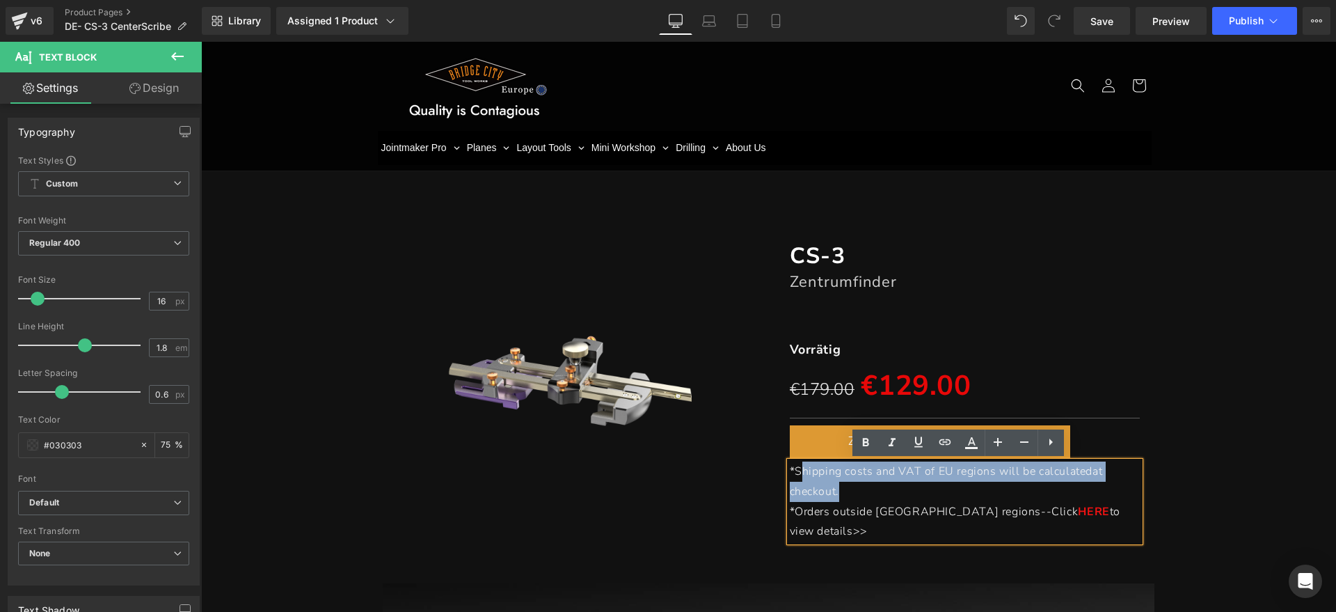
drag, startPoint x: 852, startPoint y: 488, endPoint x: 792, endPoint y: 472, distance: 62.0
click at [792, 472] on p "*Shipping costs and VAT of EU regions will be calculated at checkout." at bounding box center [965, 481] width 351 height 40
click at [869, 488] on p "*Shipping costs and VAT of EU regions will be calculated at checkout." at bounding box center [965, 481] width 351 height 40
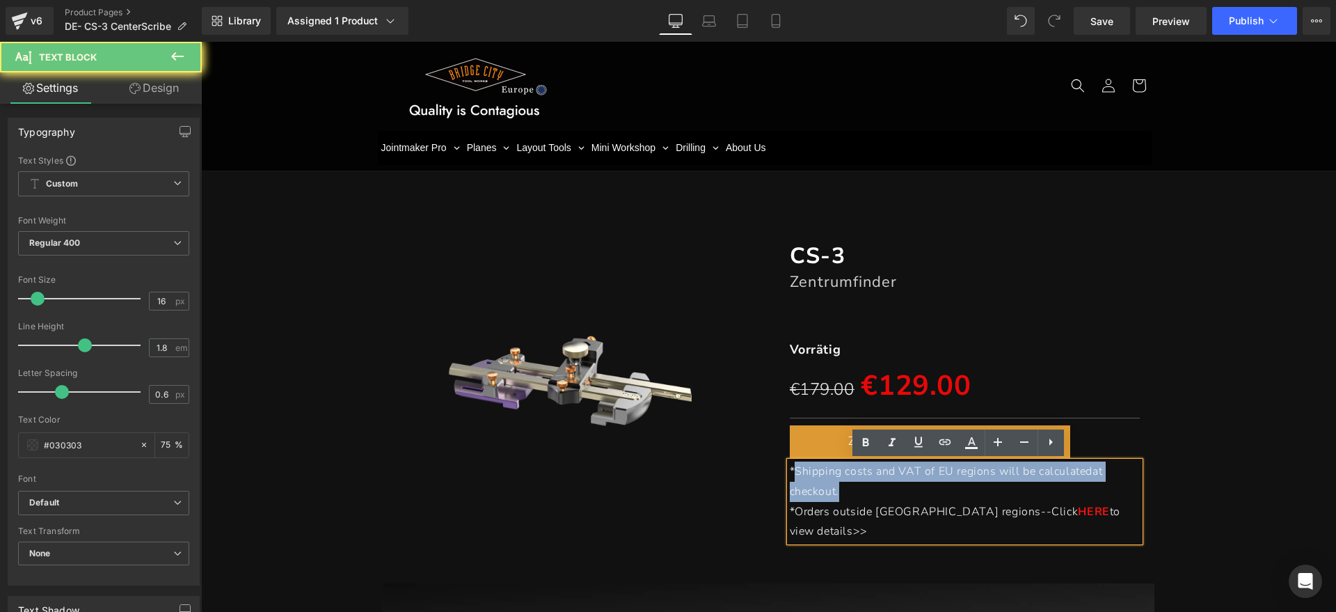
drag, startPoint x: 848, startPoint y: 496, endPoint x: 789, endPoint y: 477, distance: 62.1
click at [790, 477] on p "*Shipping costs and VAT of EU regions will be calculated at checkout." at bounding box center [965, 481] width 351 height 40
paste div
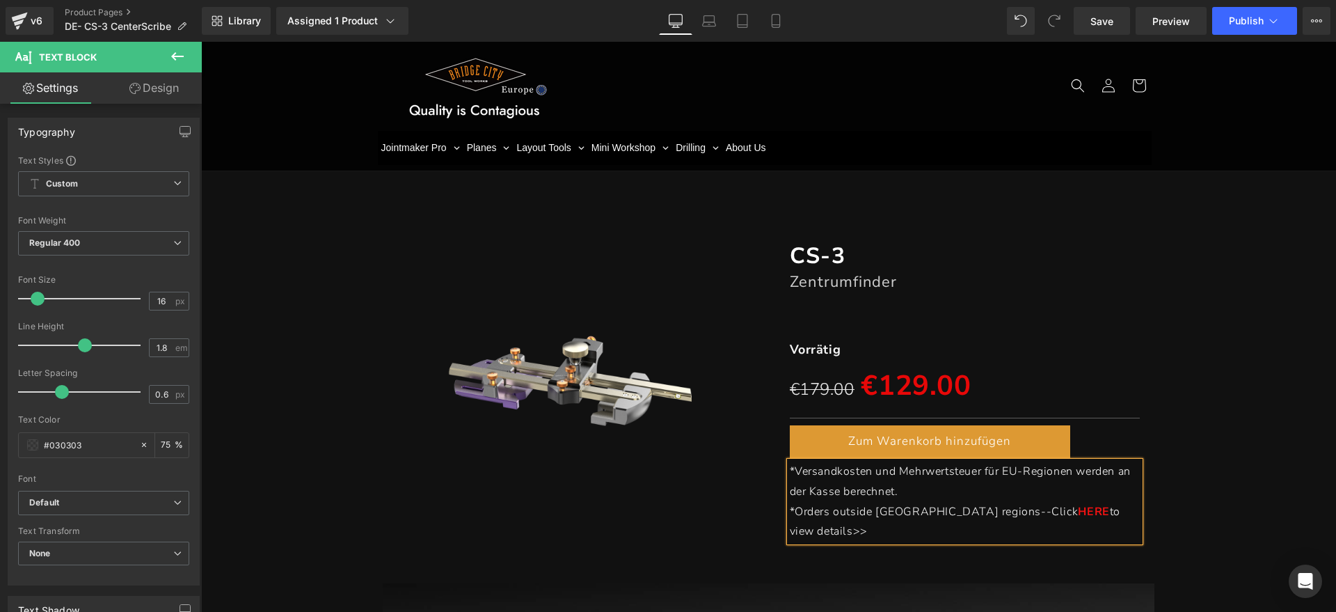
click at [926, 494] on p "*Versandkosten und Mehrwertsteuer für EU-Regionen werden an der Kasse berechnet." at bounding box center [965, 481] width 351 height 40
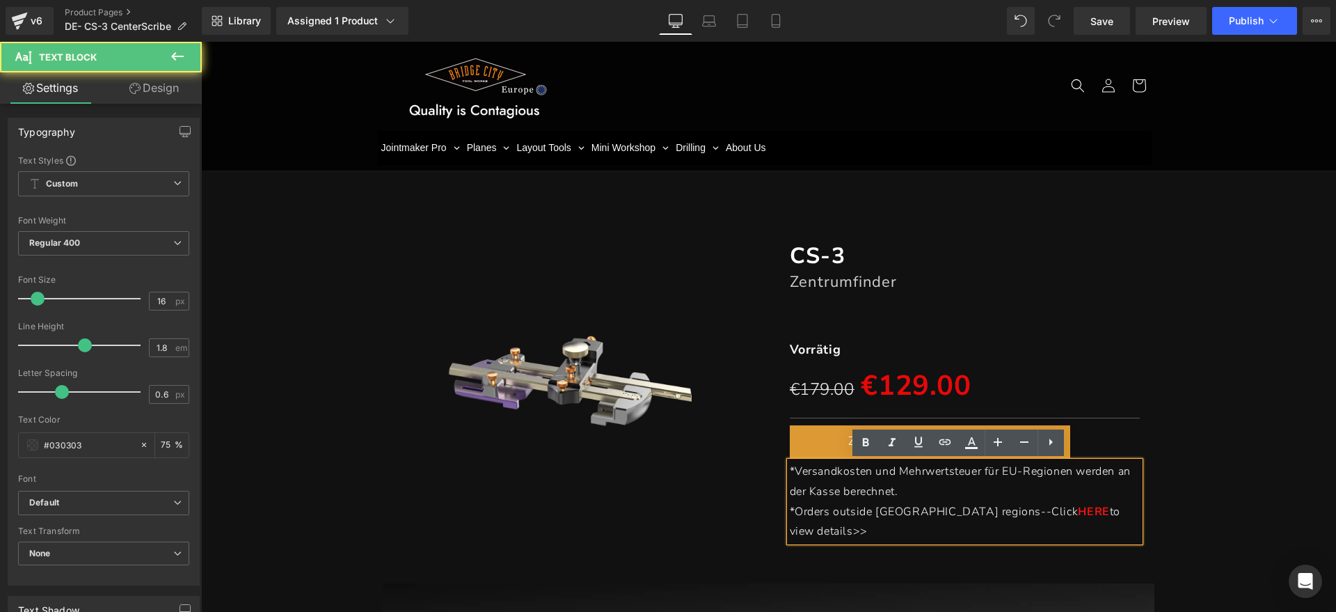
click at [1115, 509] on p "*Orders outside EU regions--Click HERE to view details>>" at bounding box center [965, 522] width 351 height 40
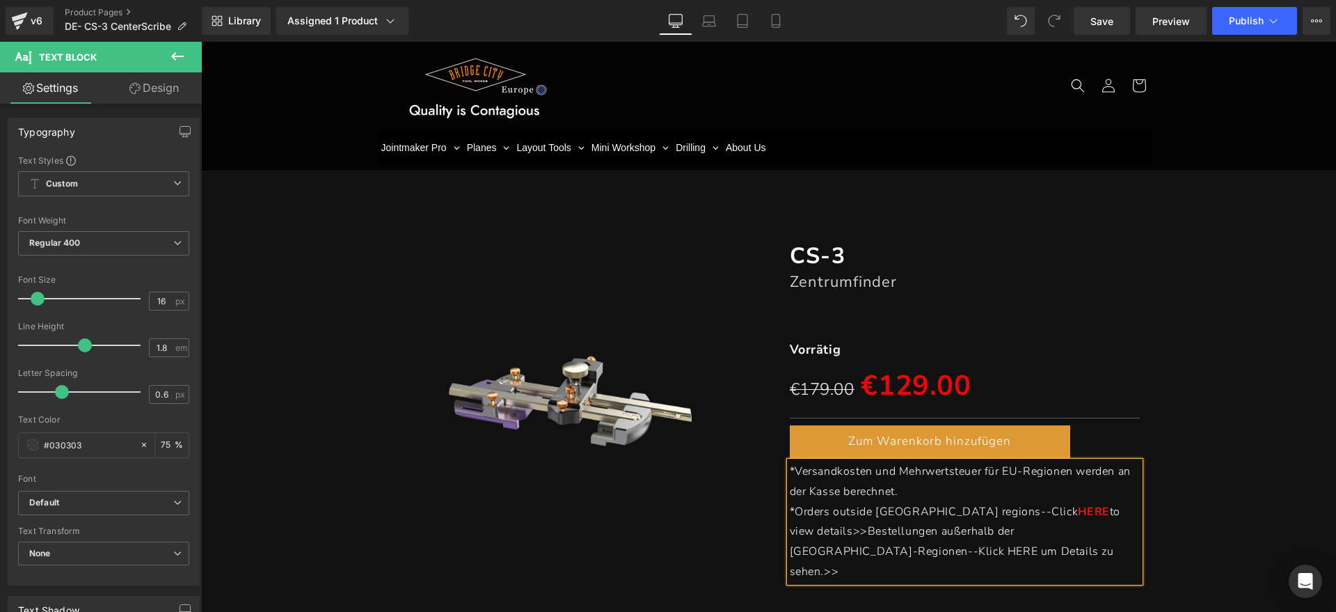
click at [1031, 548] on p "*Orders outside EU regions--Click HERE to view details>>Bestellungen außerhalb …" at bounding box center [965, 542] width 351 height 80
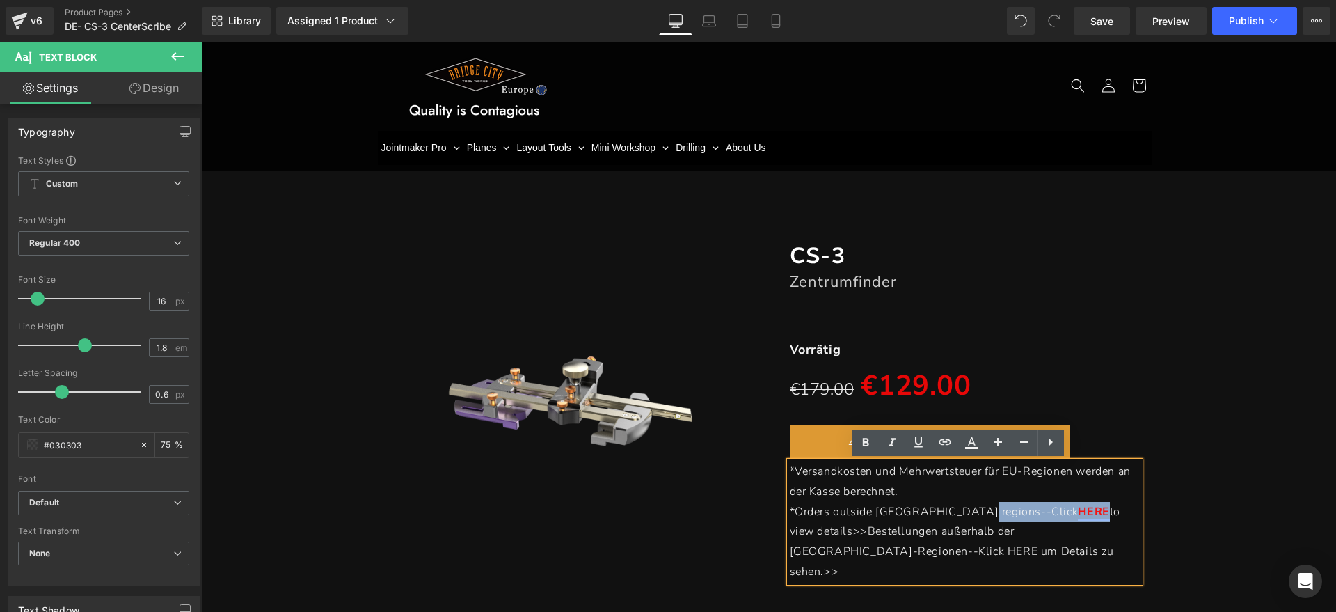
drag, startPoint x: 965, startPoint y: 512, endPoint x: 996, endPoint y: 512, distance: 31.3
click at [996, 512] on p "*Orders outside EU regions--Click HERE to view details>>Bestellungen außerhalb …" at bounding box center [965, 542] width 351 height 80
click at [963, 519] on p "*Orders outside EU regions--Click HERE to view details>>Bestellungen außerhalb …" at bounding box center [965, 542] width 351 height 80
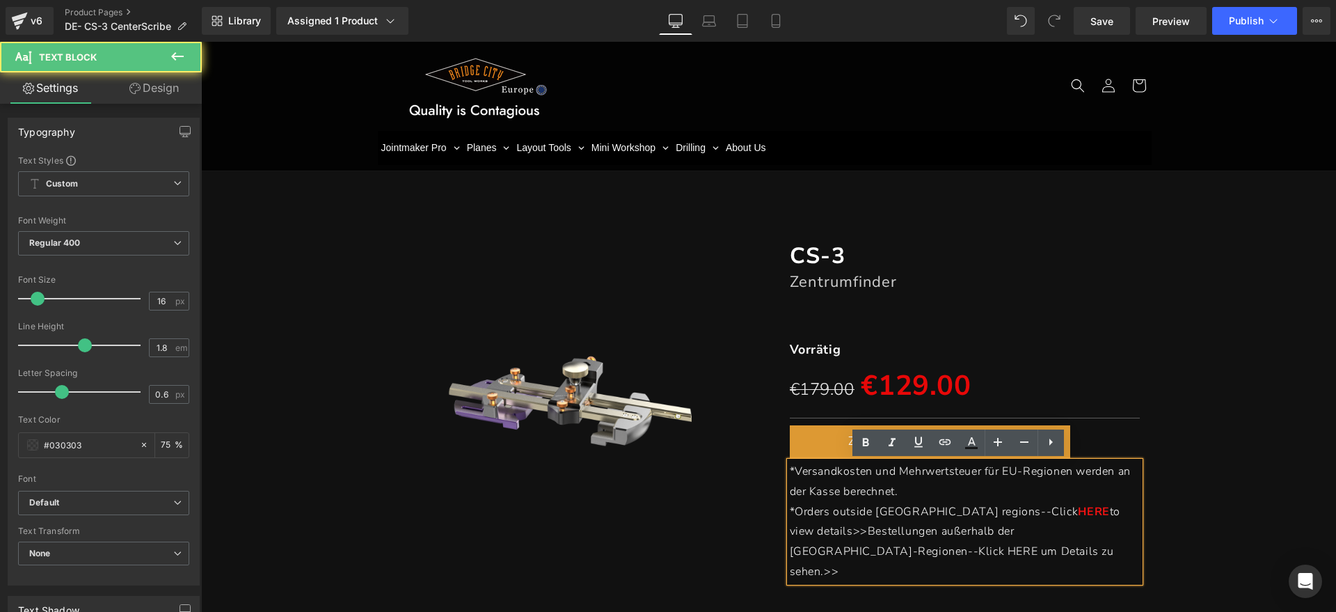
click at [1028, 502] on p "*Orders outside EU regions--Click HERE to view details>>Bestellungen außerhalb …" at bounding box center [965, 542] width 351 height 80
drag, startPoint x: 968, startPoint y: 509, endPoint x: 995, endPoint y: 509, distance: 27.1
click at [1078, 509] on link "HERE" at bounding box center [1093, 511] width 31 height 15
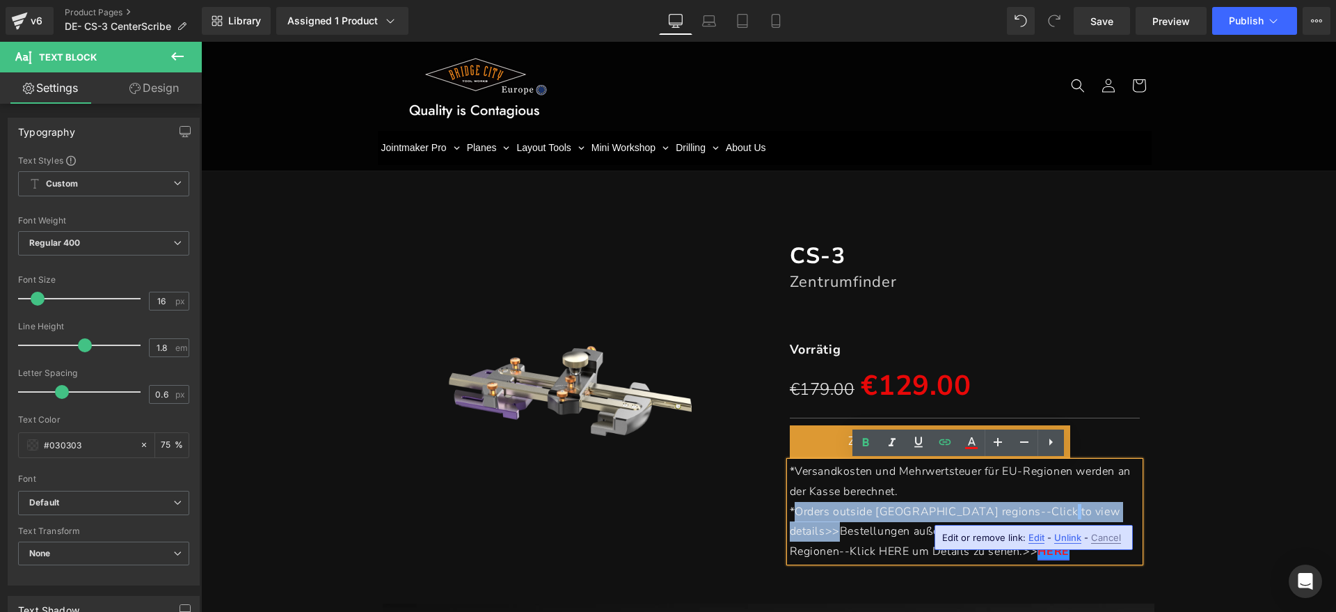
drag, startPoint x: 1060, startPoint y: 509, endPoint x: 789, endPoint y: 511, distance: 270.7
click at [790, 511] on p "*Orders outside EU regions--Click to view details>>Bestellungen außerhalb der E…" at bounding box center [965, 532] width 351 height 60
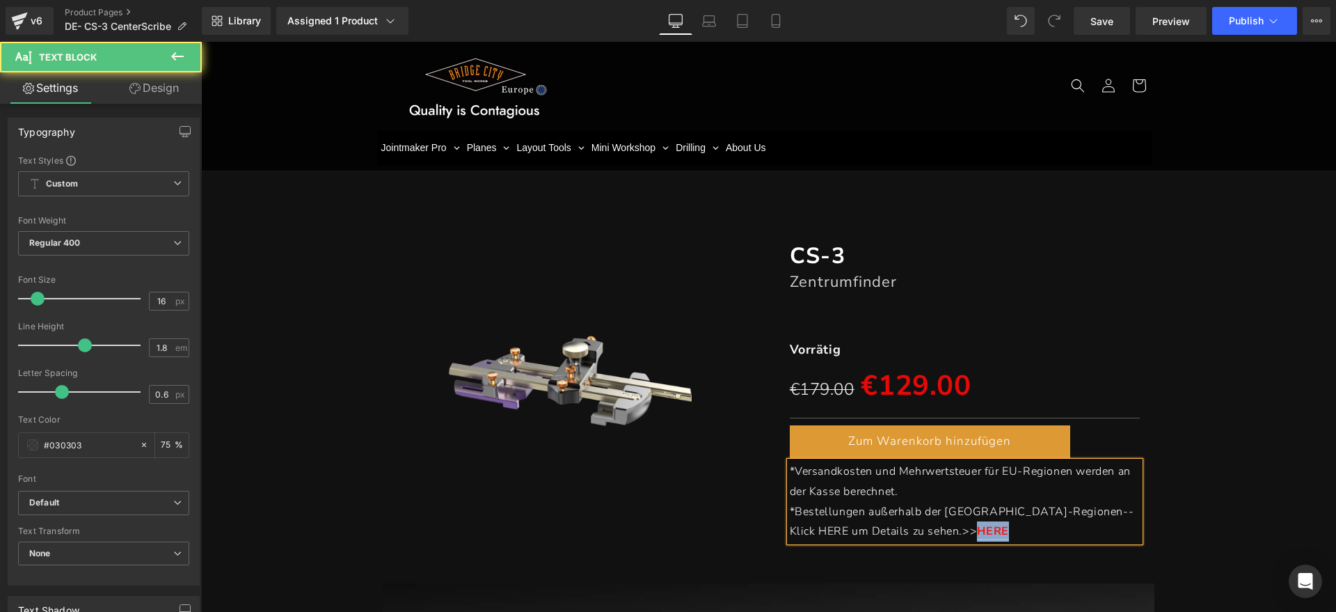
drag, startPoint x: 939, startPoint y: 531, endPoint x: 887, endPoint y: 539, distance: 52.1
click at [887, 539] on p "* Bestellungen außerhalb der EU-Regionen--Klick HERE um Details zu sehen.>> HERE" at bounding box center [965, 522] width 351 height 40
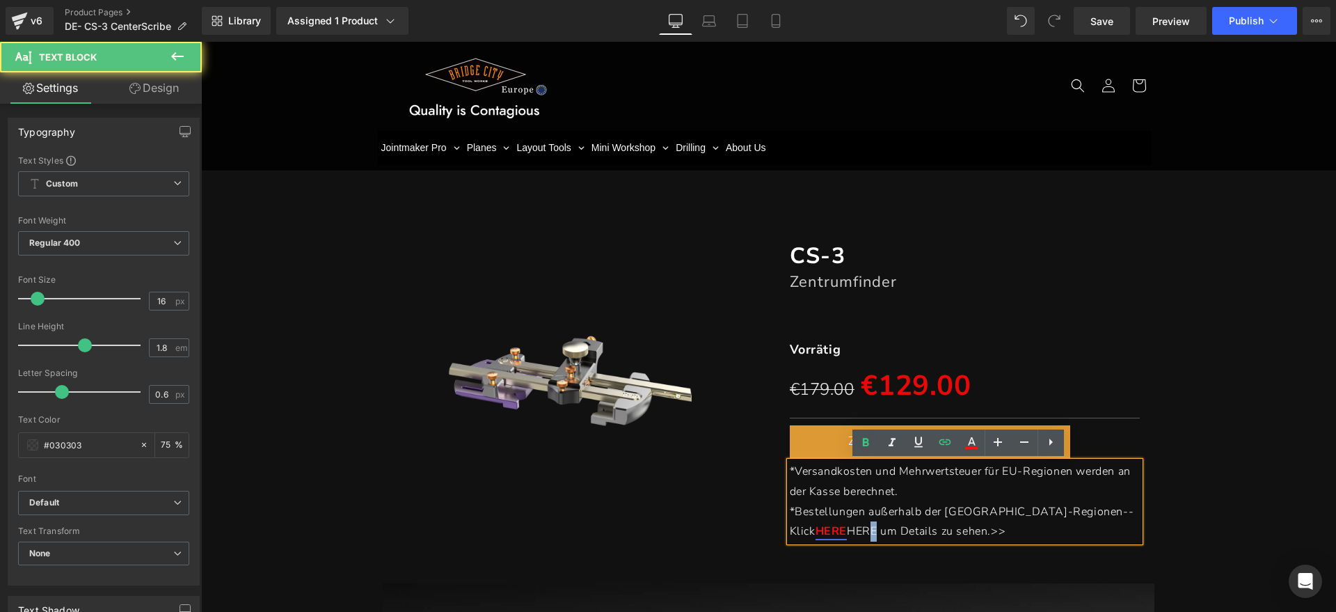
click at [1006, 523] on span "HERE um Details zu sehen.>>" at bounding box center [926, 530] width 159 height 15
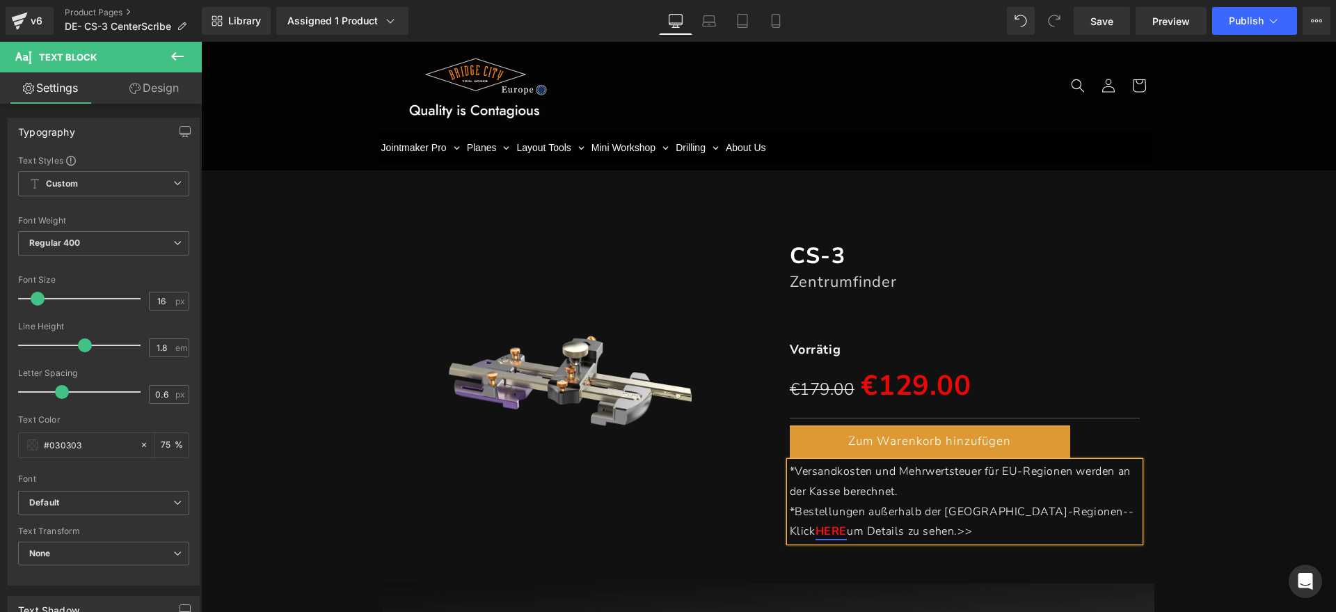
click at [1230, 467] on div "(P) Image CS-3 Heading Zentrumfinder Heading Separator Vorrätig Text Block €179…" at bounding box center [768, 384] width 1121 height 328
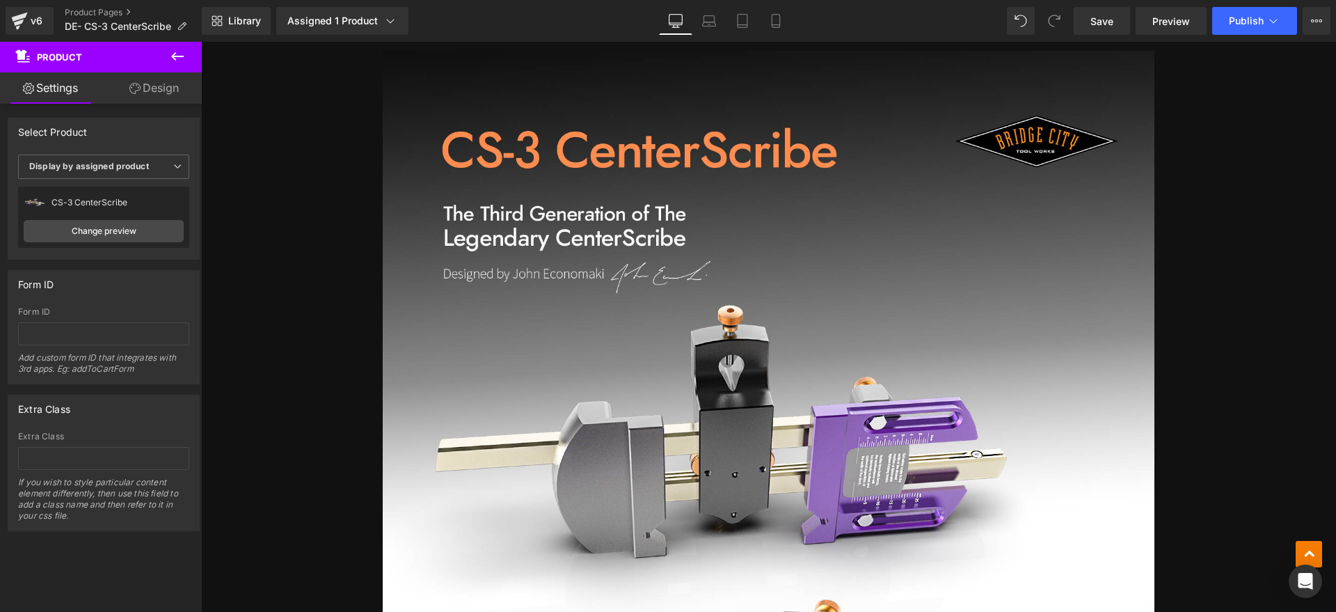
scroll to position [609, 0]
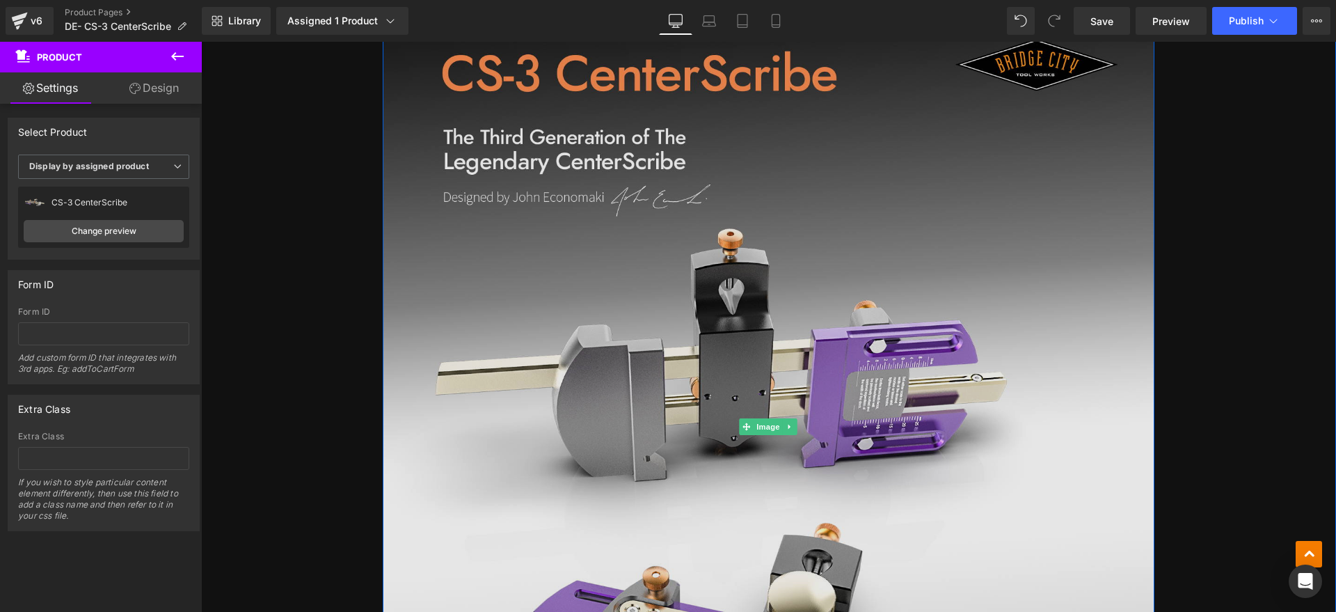
click at [891, 342] on img at bounding box center [769, 426] width 772 height 904
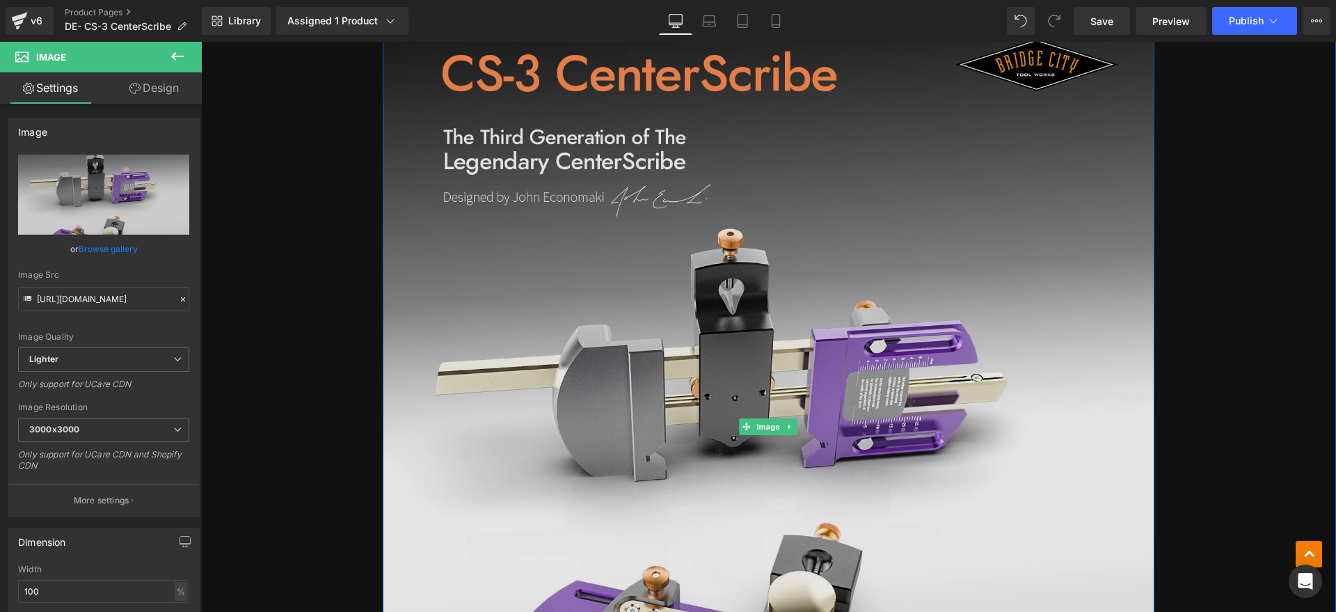
click at [880, 307] on img at bounding box center [769, 426] width 772 height 904
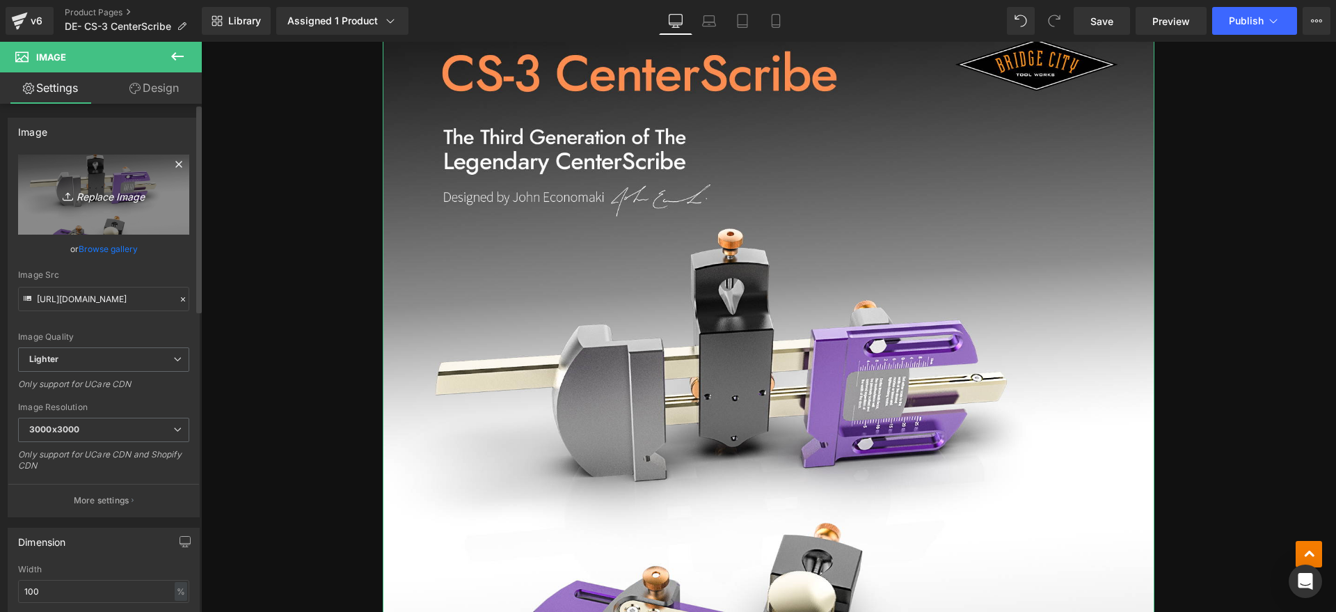
click at [122, 203] on icon "Replace Image" at bounding box center [103, 194] width 111 height 17
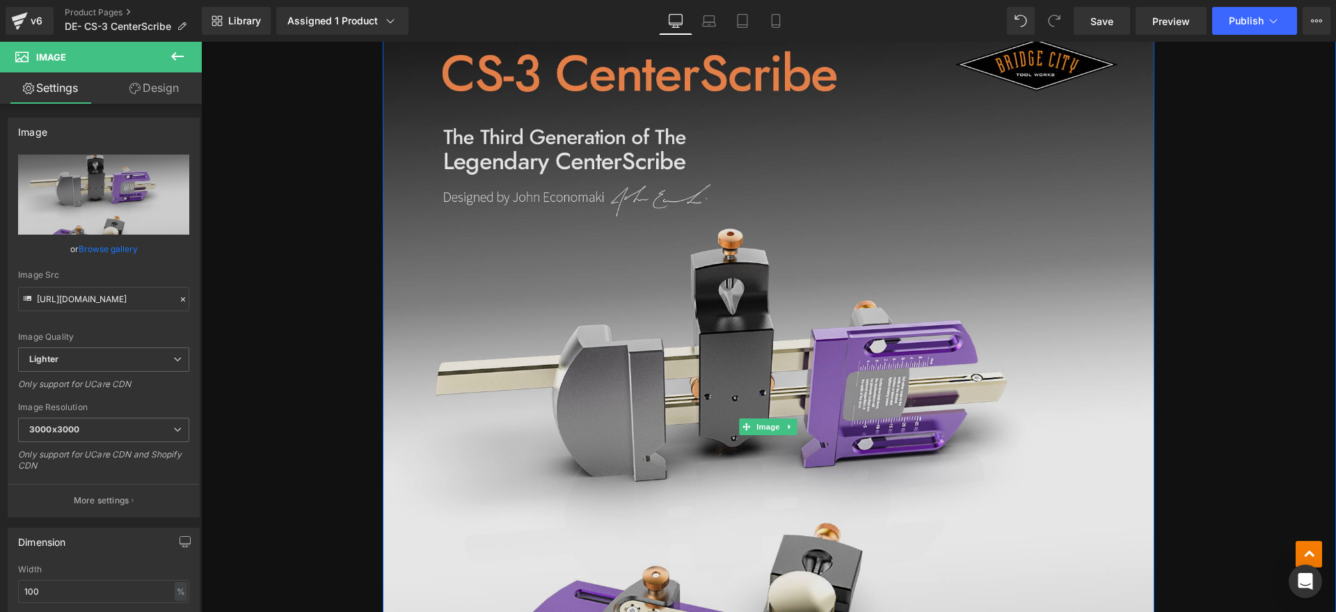
click at [542, 296] on img at bounding box center [769, 426] width 772 height 904
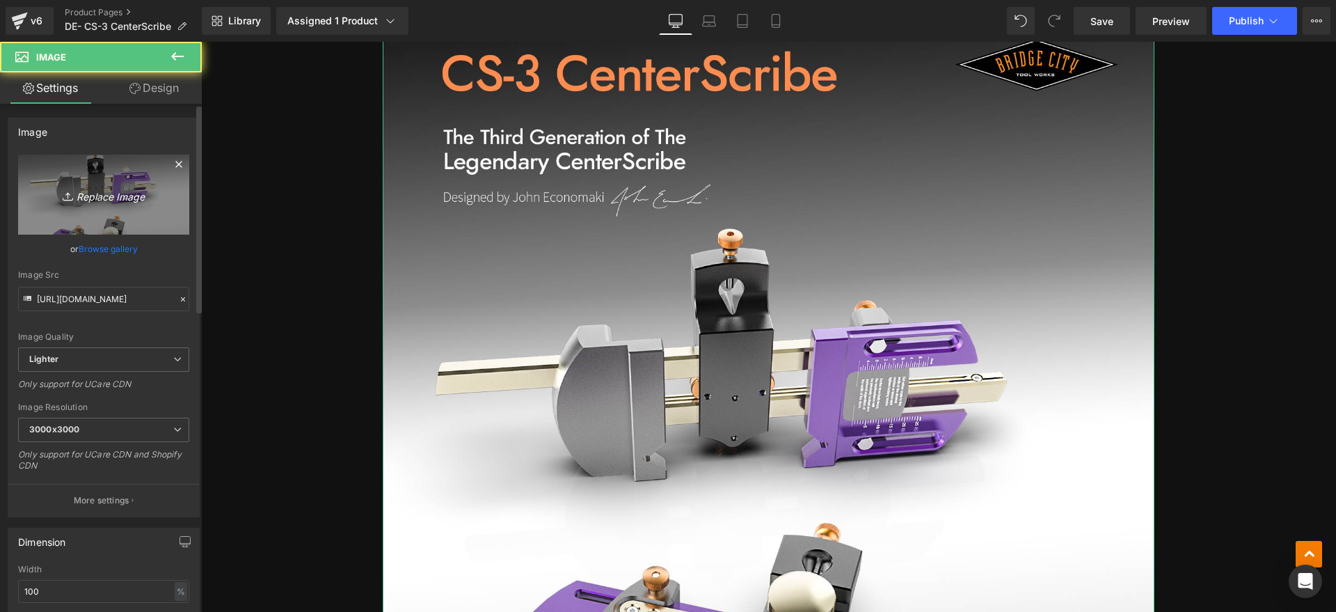
click at [134, 190] on icon "Replace Image" at bounding box center [103, 194] width 111 height 17
type input "C:\fakepath\CS31.jpg"
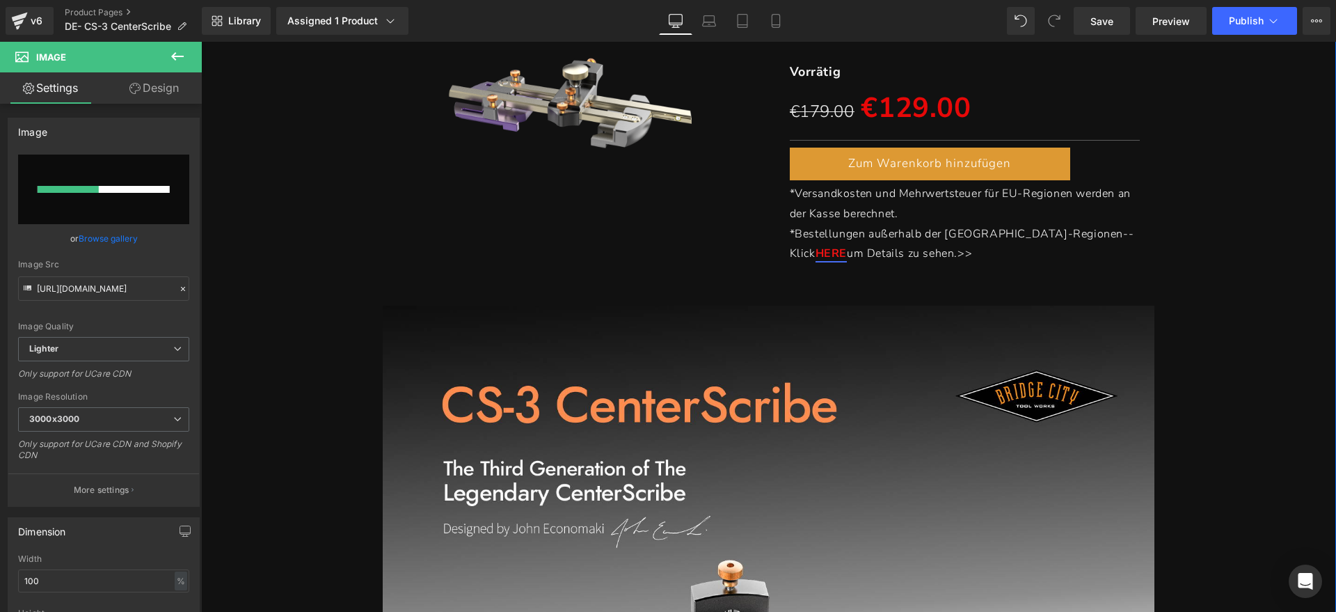
scroll to position [261, 0]
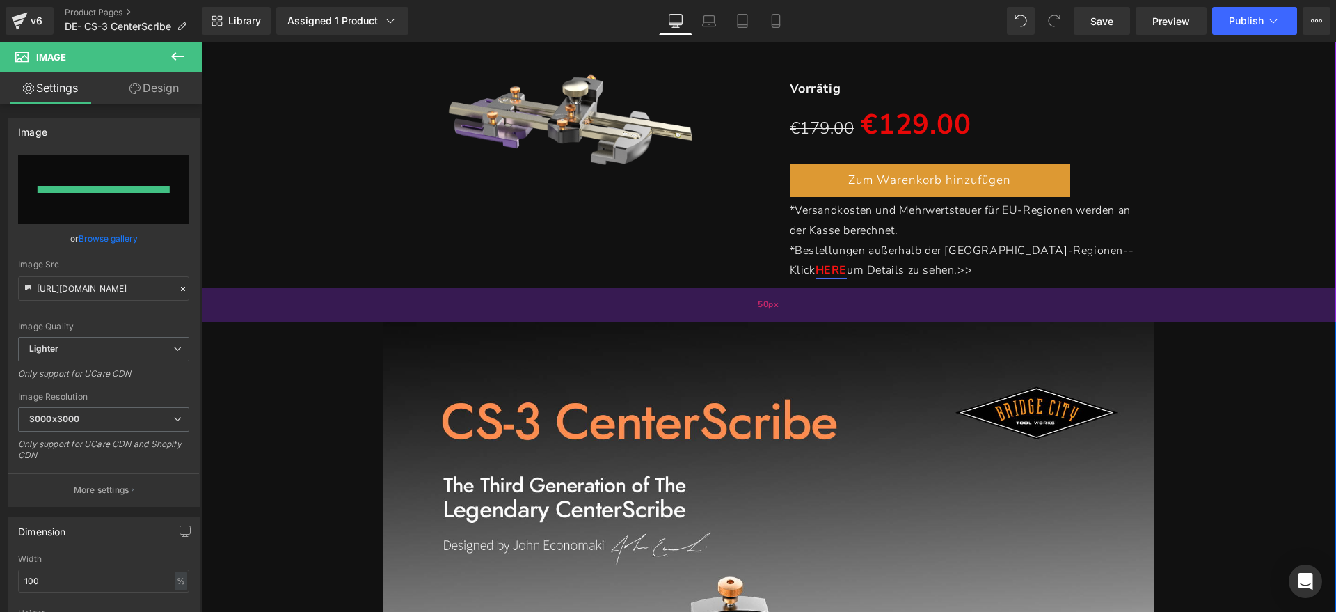
type input "https://ucarecdn.com/369e0675-86f3-44f4-ae85-ab573cf600af/-/format/auto/-/previ…"
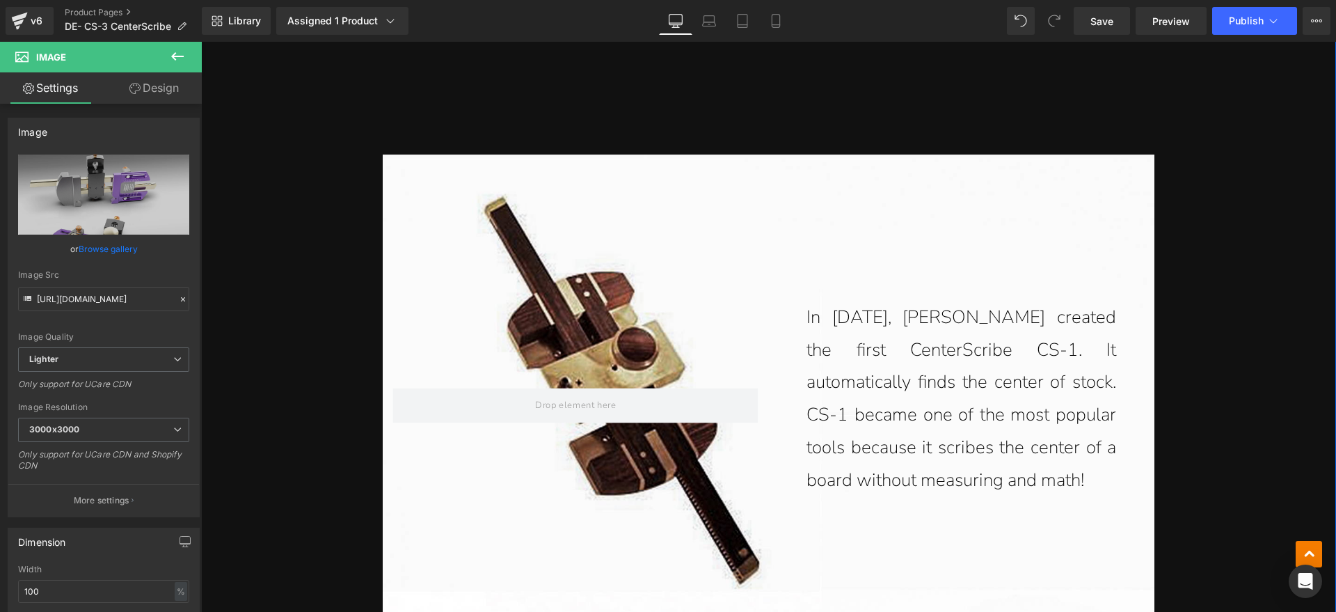
scroll to position [1827, 0]
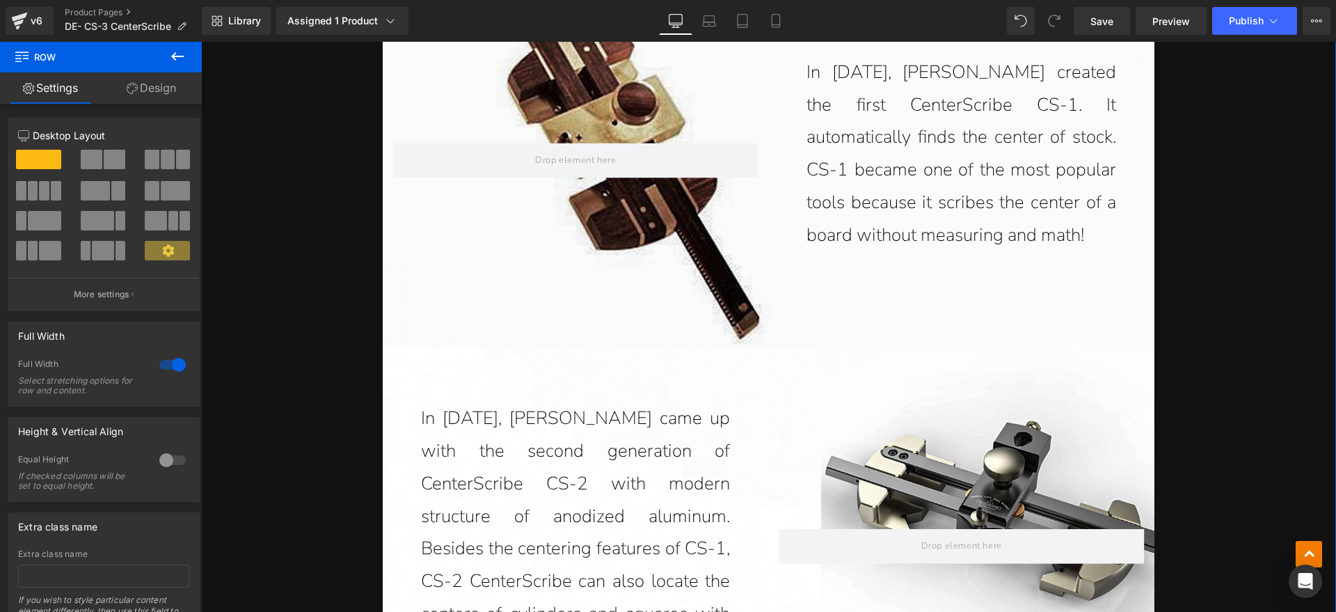
scroll to position [1914, 0]
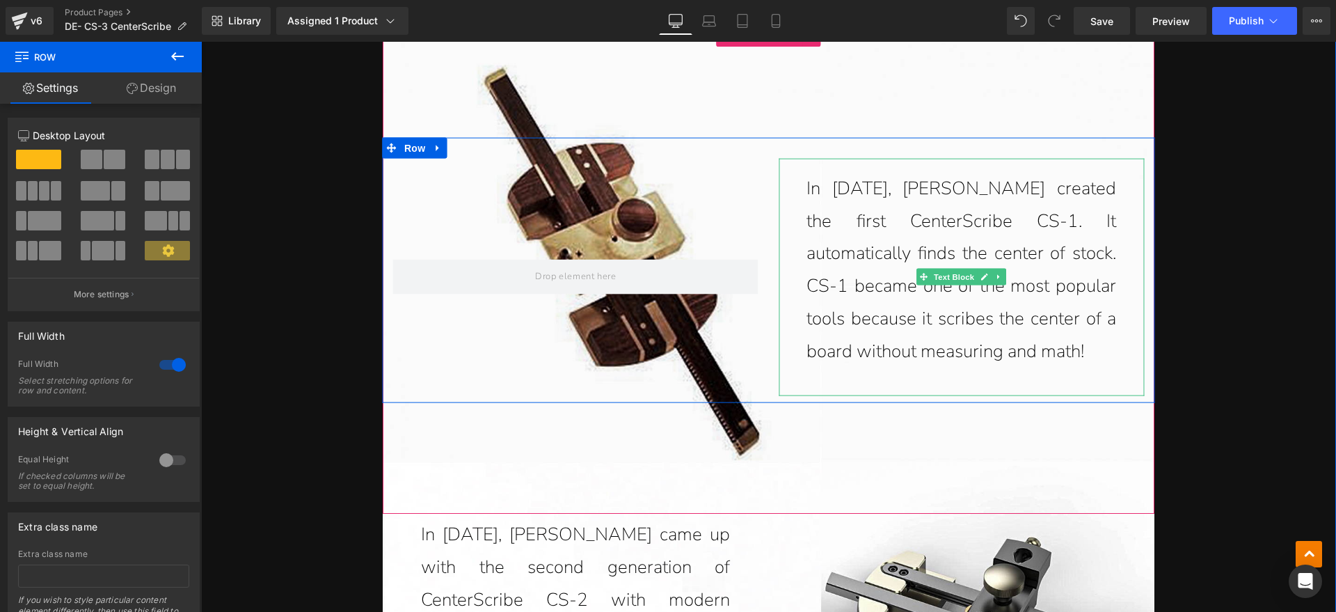
drag, startPoint x: 894, startPoint y: 383, endPoint x: 981, endPoint y: 351, distance: 93.6
click at [896, 383] on div "In 1992, John Economaki created the first CenterScribe CS-1. It automatically f…" at bounding box center [961, 276] width 365 height 237
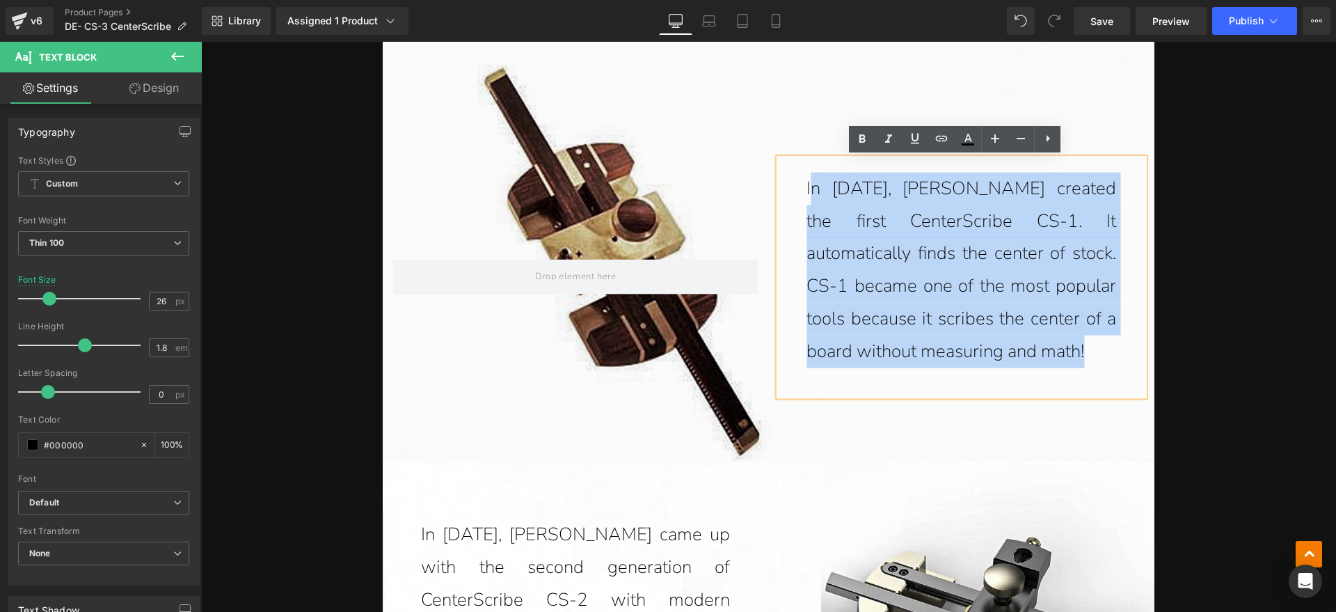
drag, startPoint x: 981, startPoint y: 351, endPoint x: 808, endPoint y: 192, distance: 235.0
click at [808, 192] on p "In 1992, John Economaki created the first CenterScribe CS-1. It automatically f…" at bounding box center [962, 270] width 310 height 196
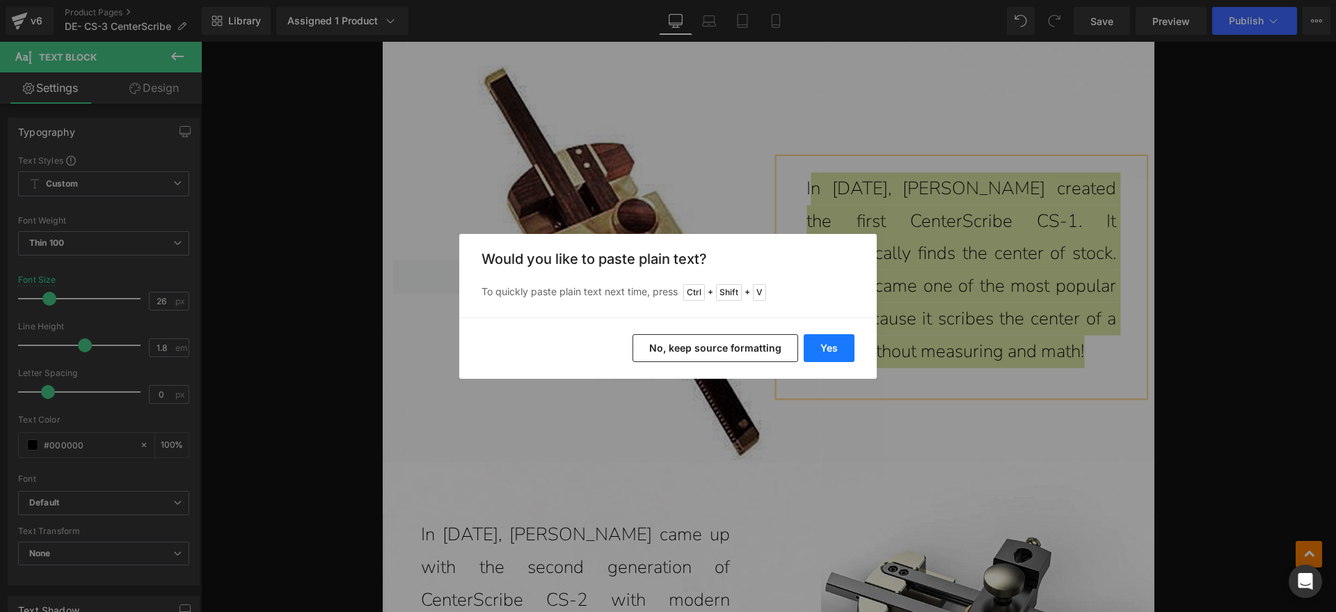
drag, startPoint x: 825, startPoint y: 349, endPoint x: 610, endPoint y: 182, distance: 272.2
click at [825, 349] on button "Yes" at bounding box center [829, 348] width 51 height 28
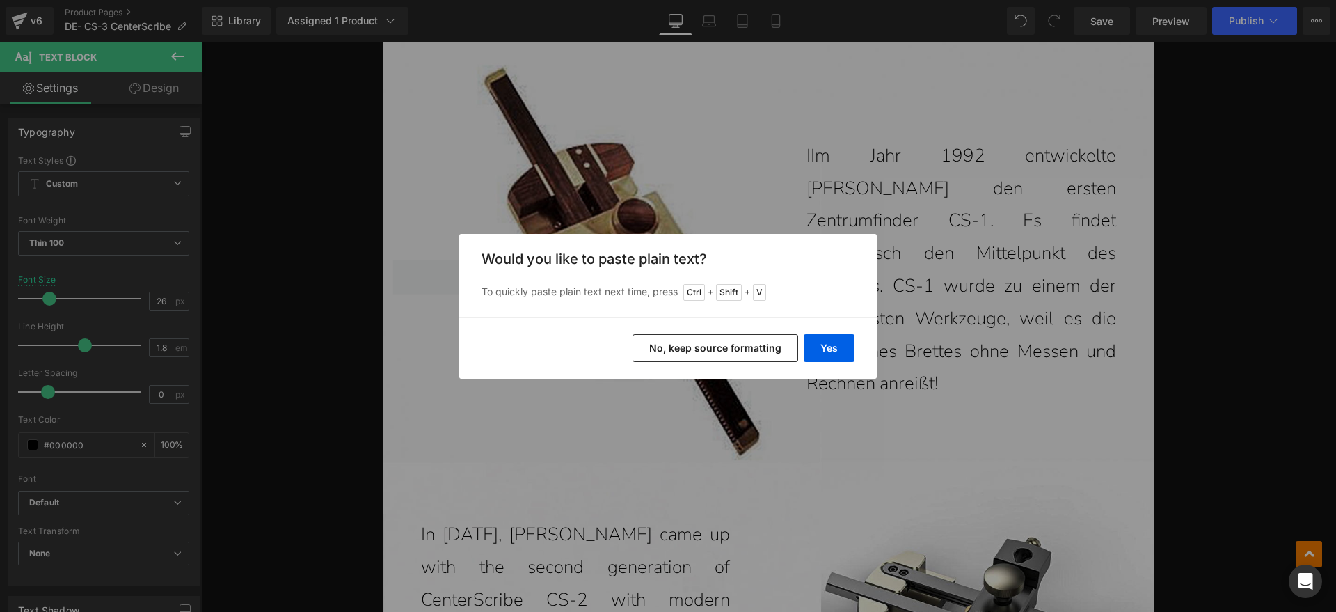
scroll to position [1898, 0]
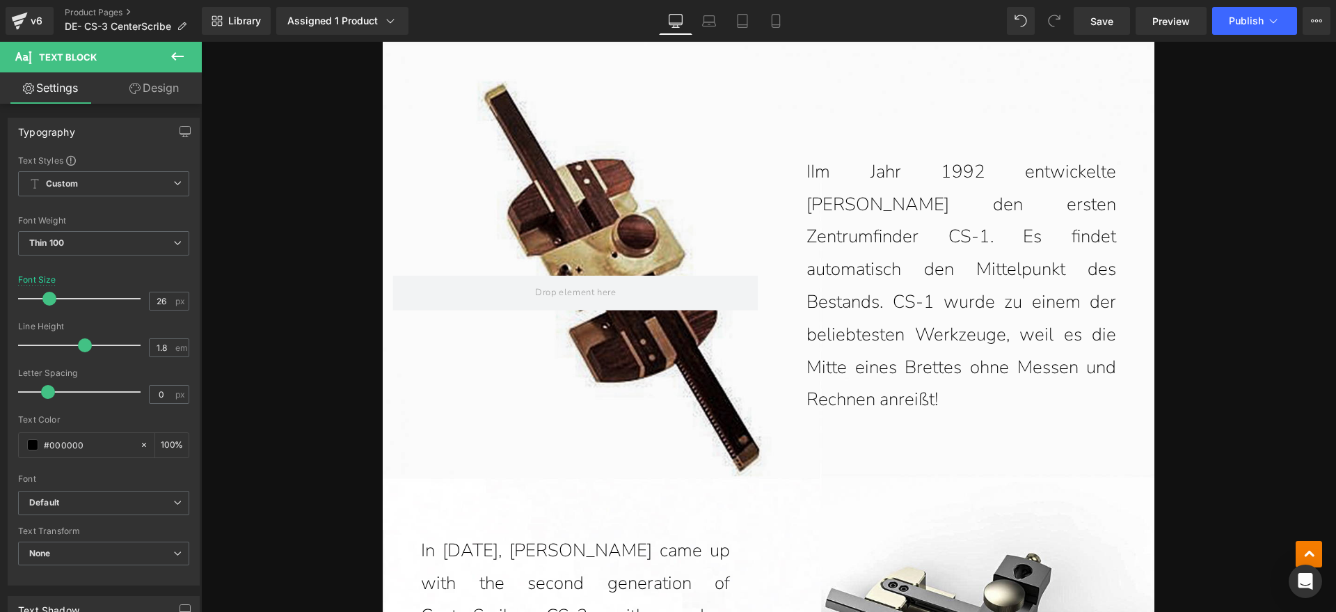
click at [807, 184] on p "IIm Jahr 1992 entwickelte John Economaki den ersten Zentrumfinder CS-1. Es find…" at bounding box center [962, 286] width 310 height 260
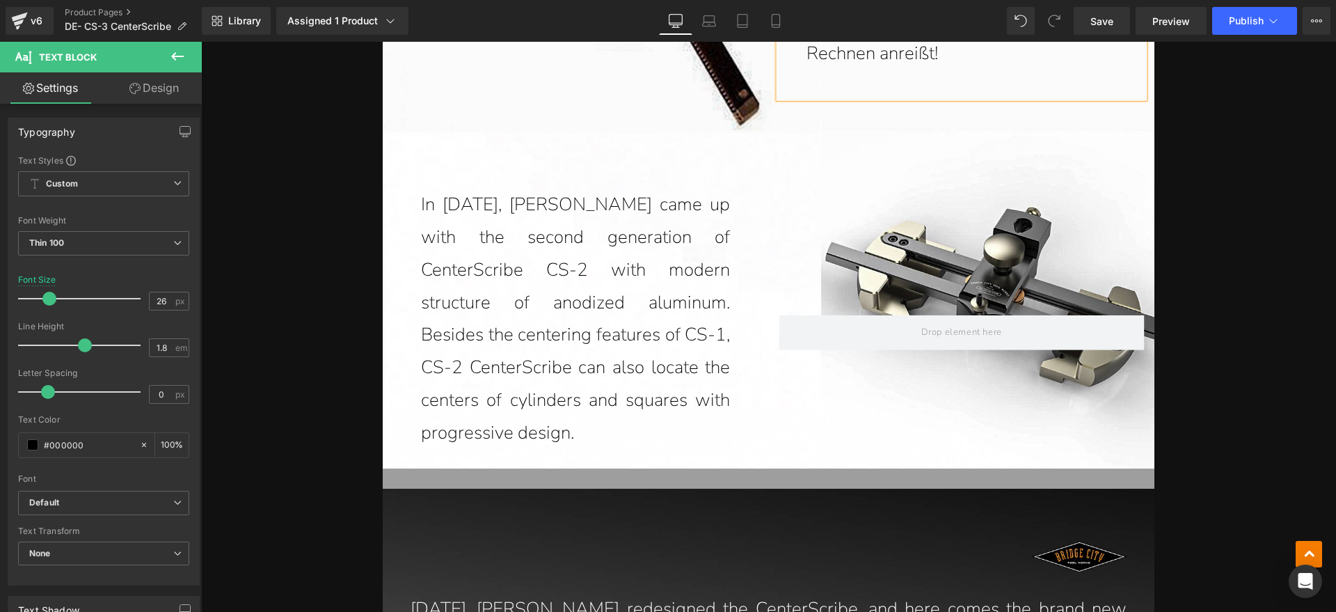
scroll to position [2246, 0]
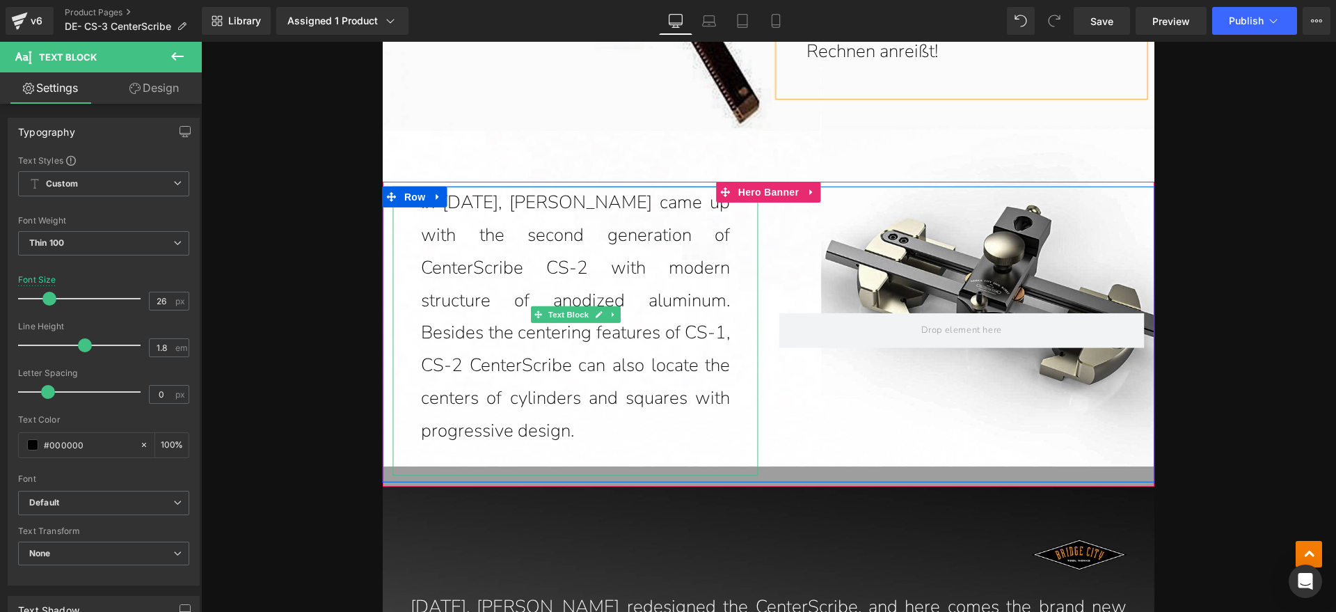
drag, startPoint x: 676, startPoint y: 414, endPoint x: 712, endPoint y: 413, distance: 35.5
click at [678, 413] on p "In 2008, John came up with the second generation of CenterScribe CS-2 with mode…" at bounding box center [576, 317] width 310 height 260
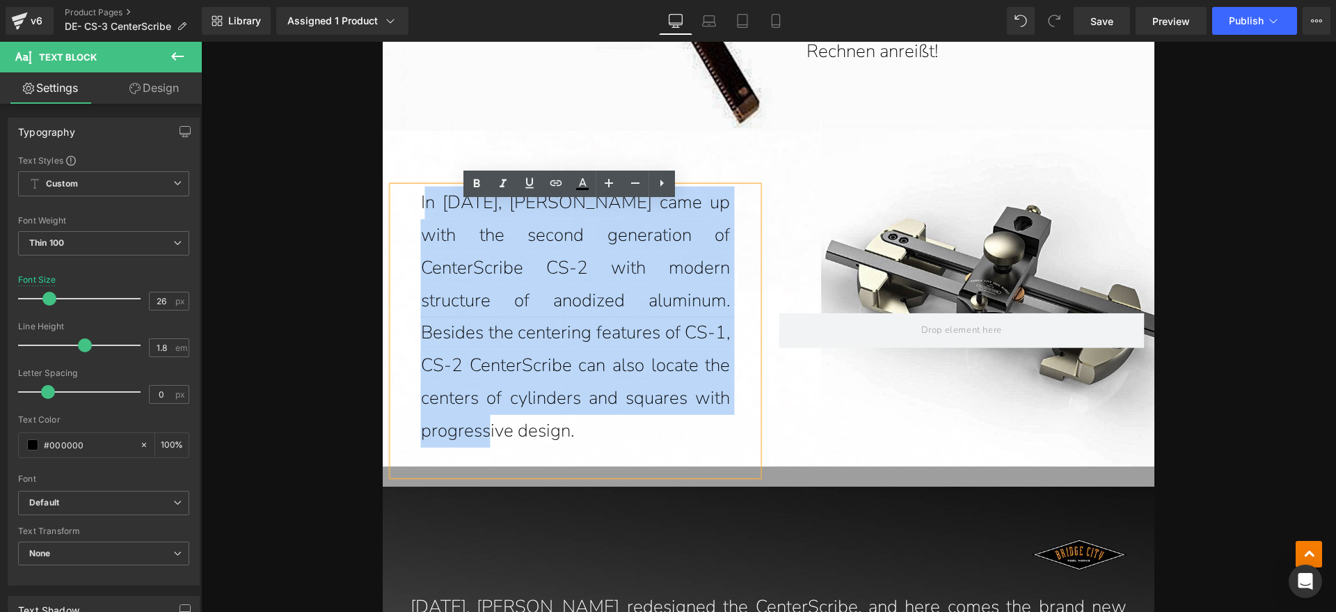
drag, startPoint x: 713, startPoint y: 413, endPoint x: 422, endPoint y: 228, distance: 345.4
click at [422, 228] on p "In 2008, John came up with the second generation of CenterScribe CS-2 with mode…" at bounding box center [576, 317] width 310 height 260
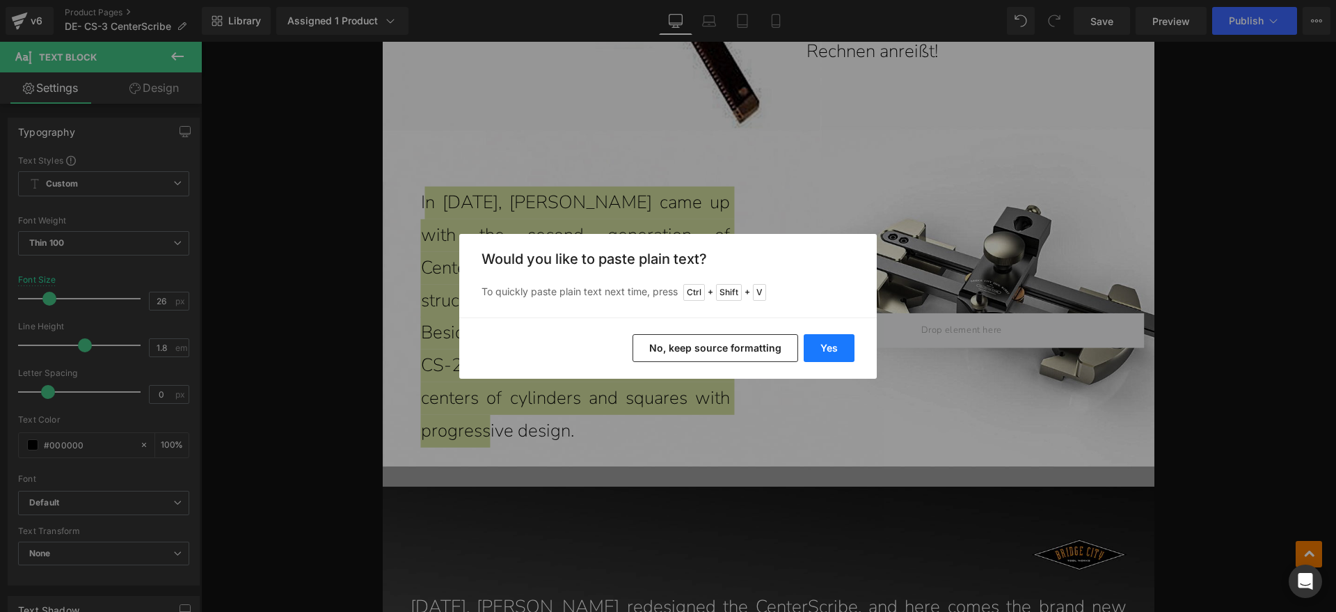
click at [833, 343] on button "Yes" at bounding box center [829, 348] width 51 height 28
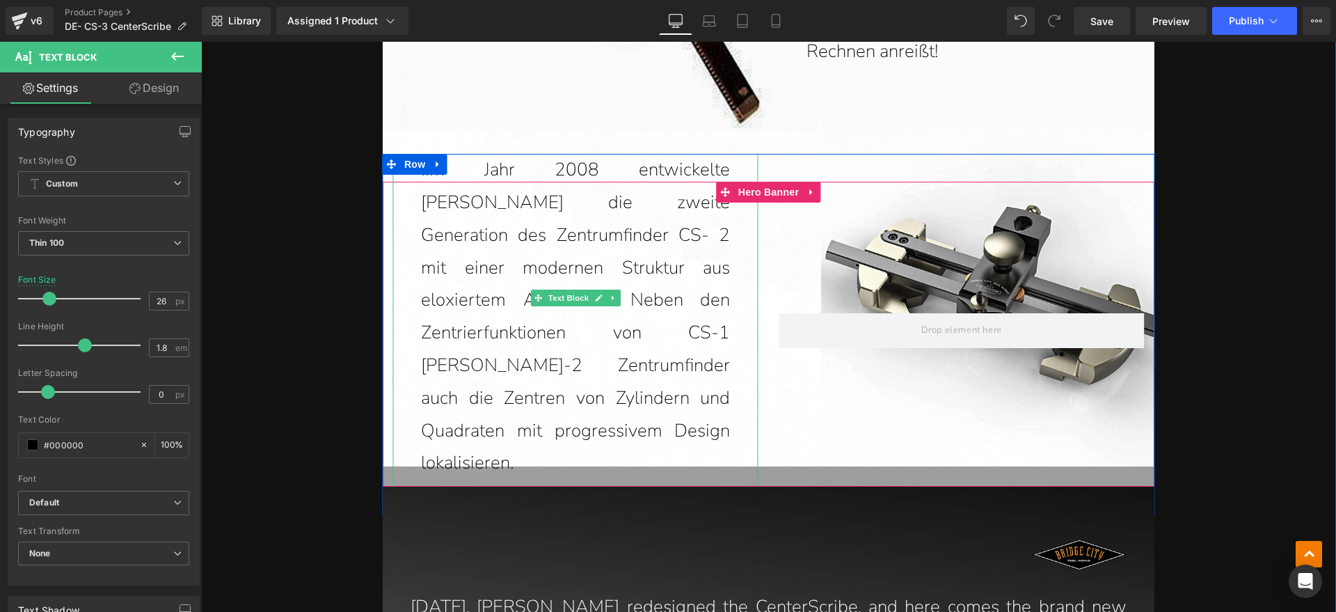
click at [440, 242] on p "IIm Jahr 2008 entwickelte John die zweite Generation des Zentrumfinder CS- 2 mi…" at bounding box center [576, 317] width 310 height 326
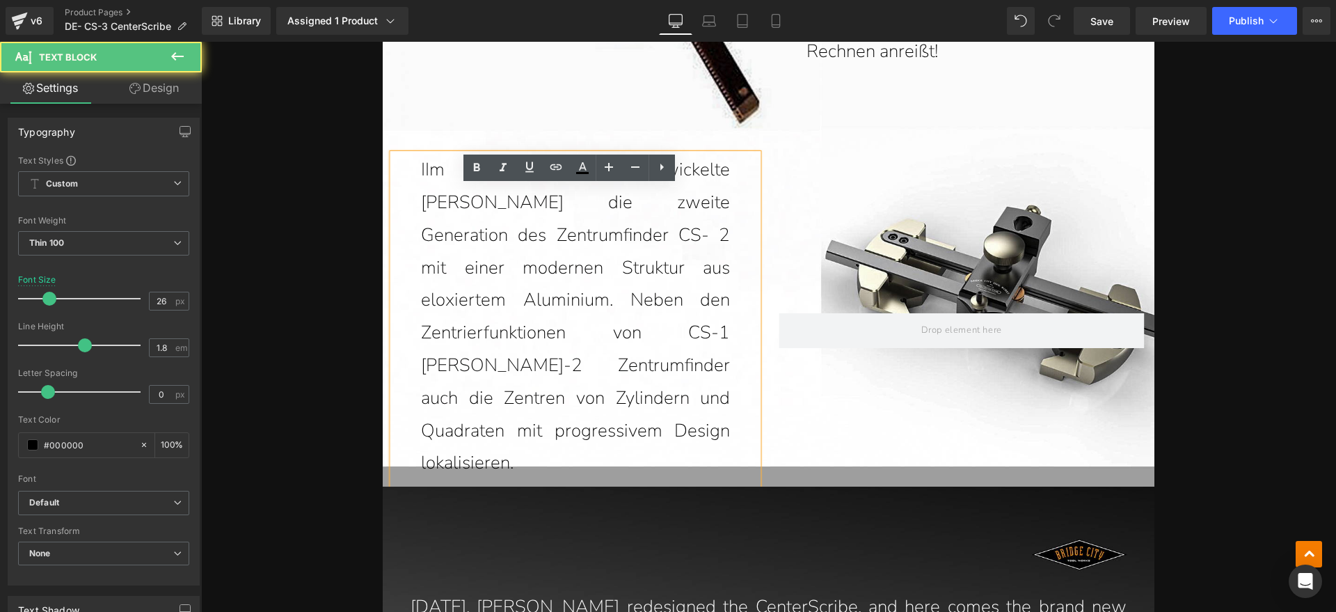
click at [418, 173] on span "Row" at bounding box center [415, 165] width 22 height 17
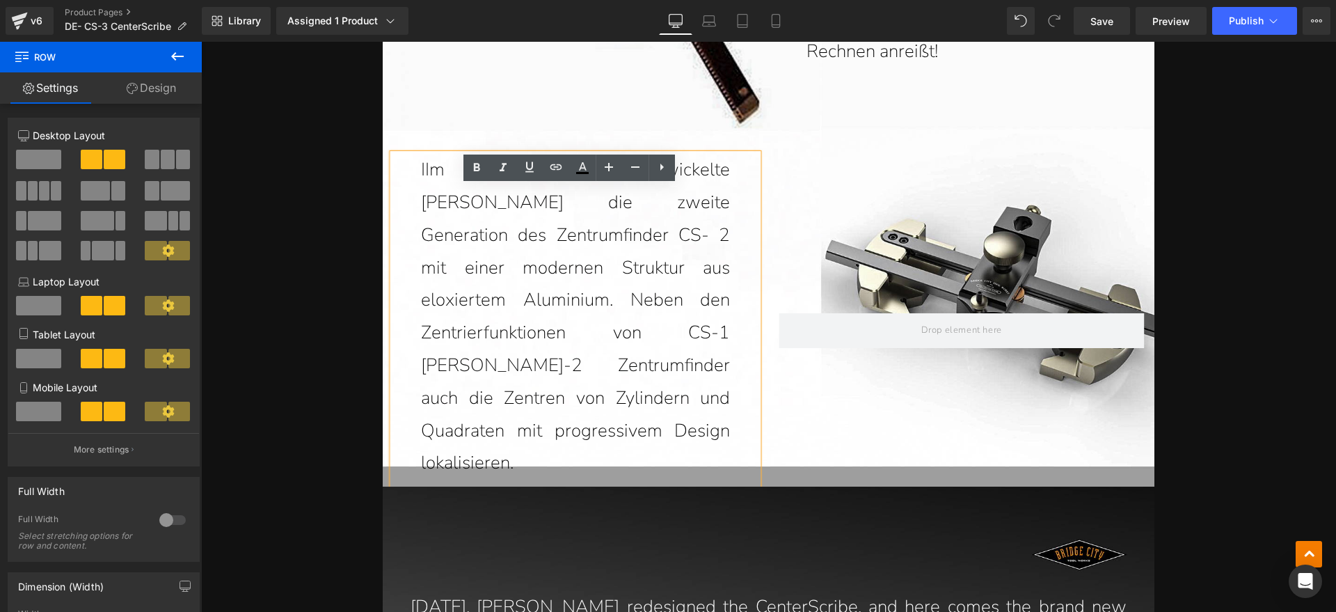
click at [422, 205] on p "IIm Jahr 2008 entwickelte John die zweite Generation des Zentrumfinder CS- 2 mi…" at bounding box center [576, 317] width 310 height 326
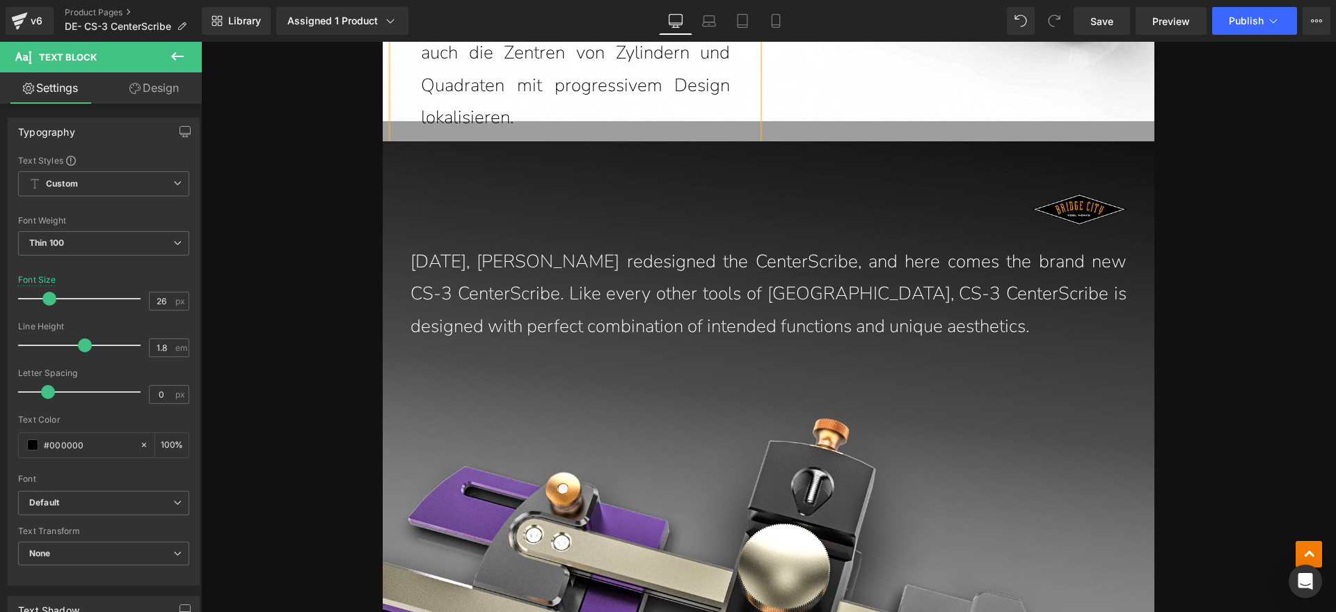
scroll to position [2681, 0]
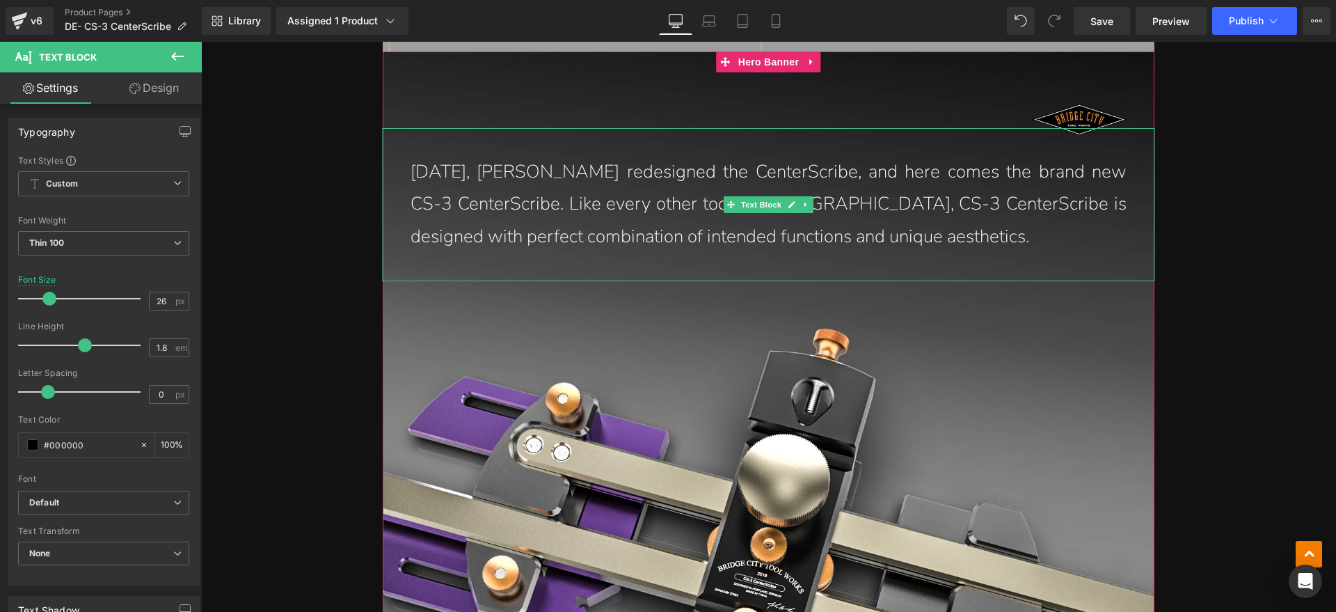
drag, startPoint x: 884, startPoint y: 226, endPoint x: 929, endPoint y: 238, distance: 46.8
click at [885, 225] on p "Twelve years later, John redesigned the CenterScribe, and here comes the brand …" at bounding box center [769, 204] width 716 height 97
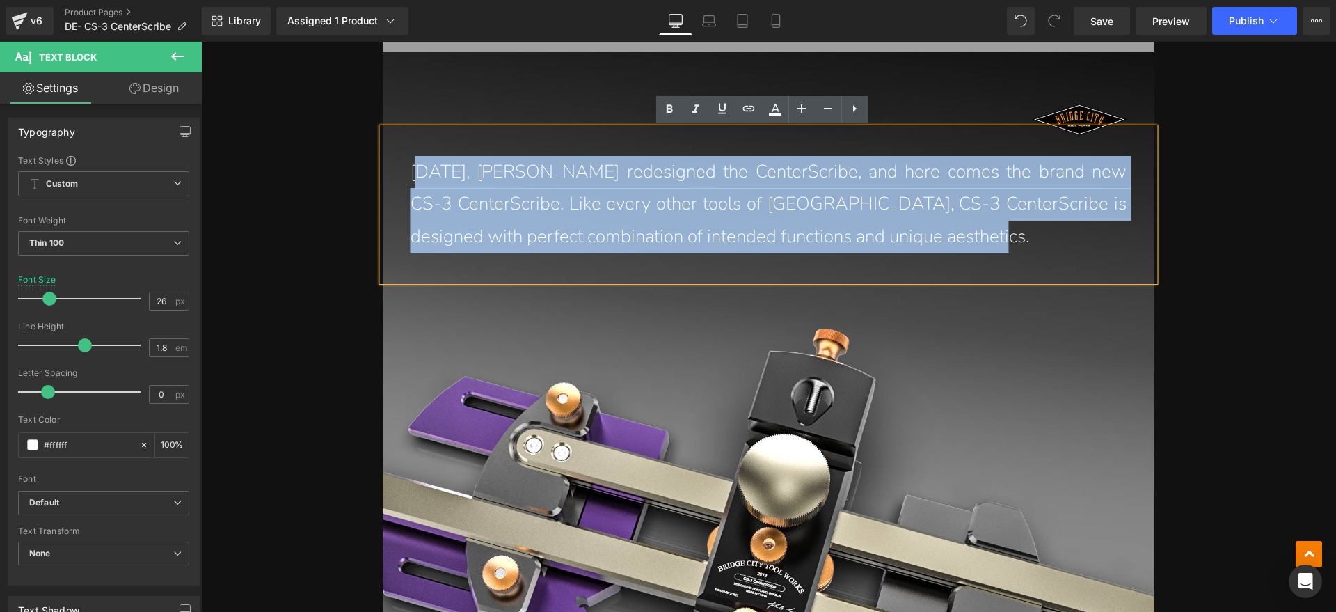
drag, startPoint x: 929, startPoint y: 238, endPoint x: 413, endPoint y: 178, distance: 519.1
click at [413, 178] on p "Twelve years later, John redesigned the CenterScribe, and here comes the brand …" at bounding box center [769, 204] width 716 height 97
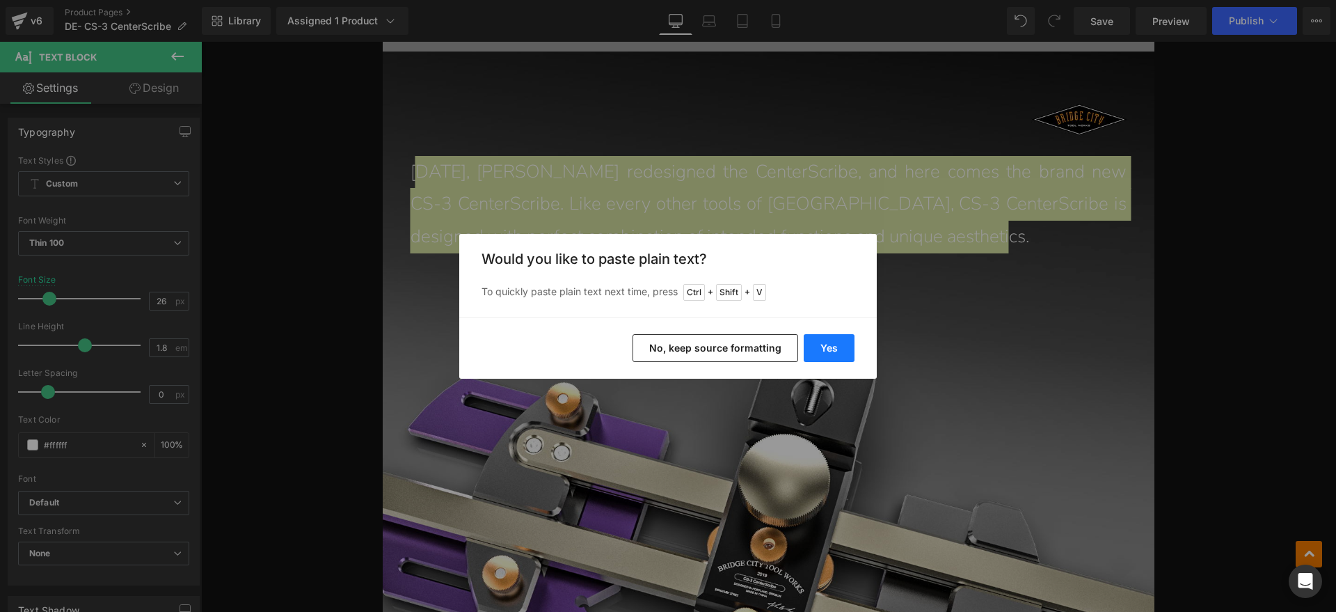
click at [832, 349] on button "Yes" at bounding box center [829, 348] width 51 height 28
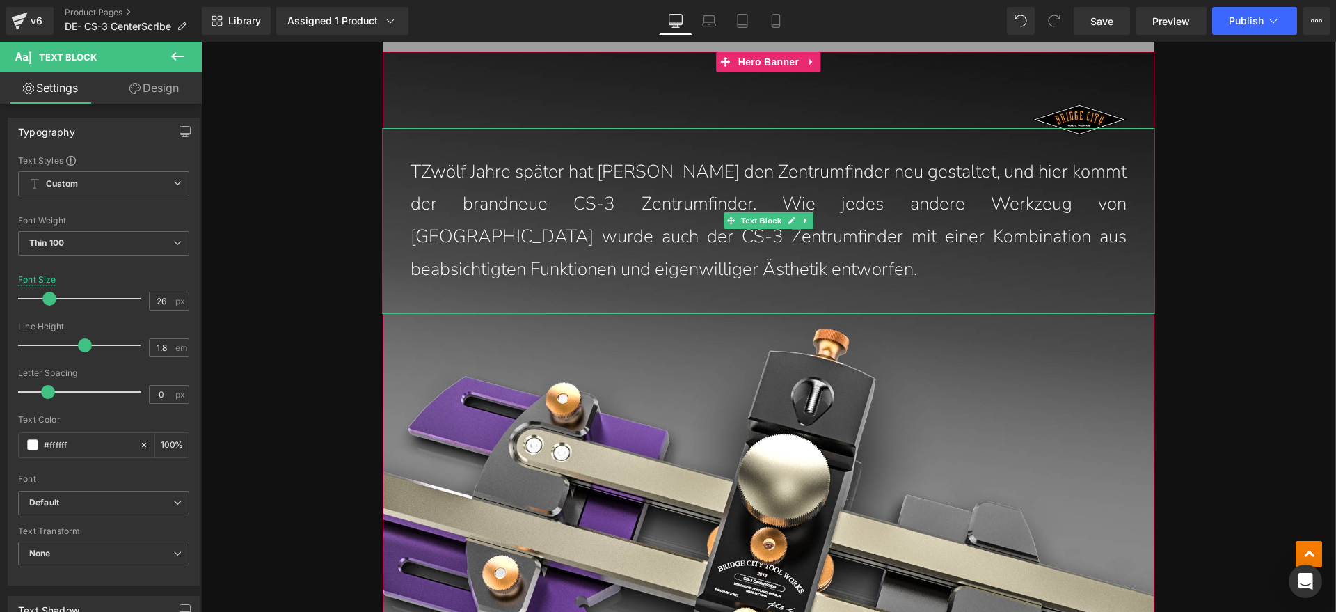
click at [413, 164] on p "TZwölf Jahre später hat John den Zentrumfinder neu gestaltet, und hier kommt de…" at bounding box center [769, 221] width 716 height 130
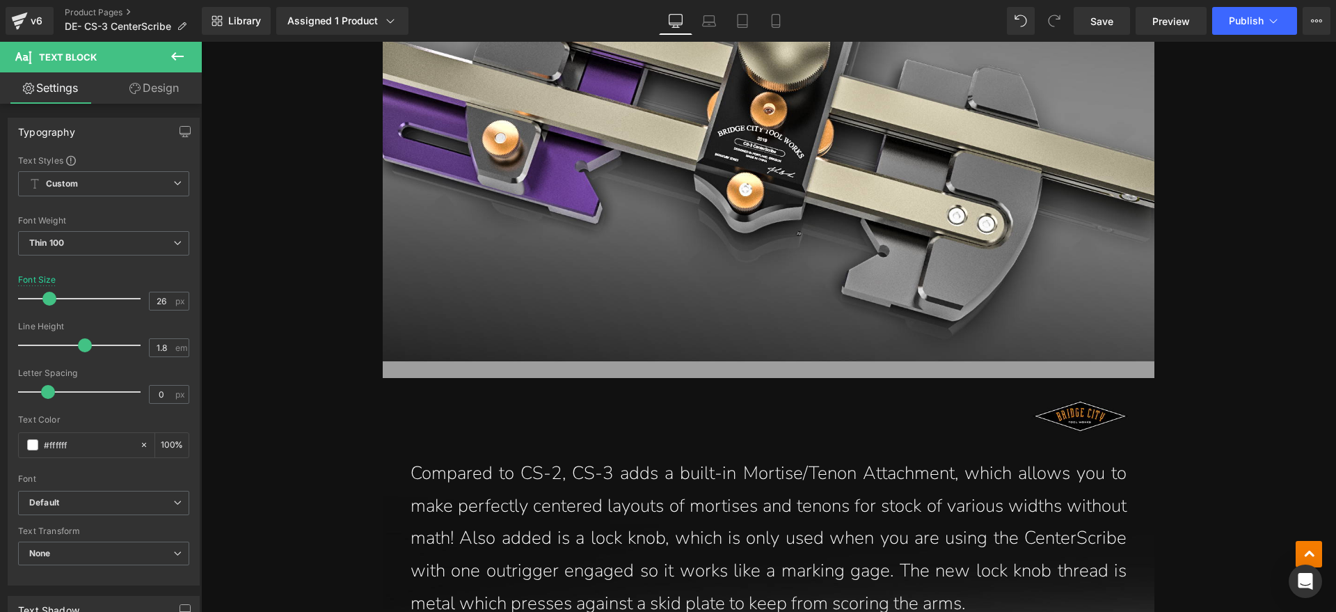
scroll to position [3377, 0]
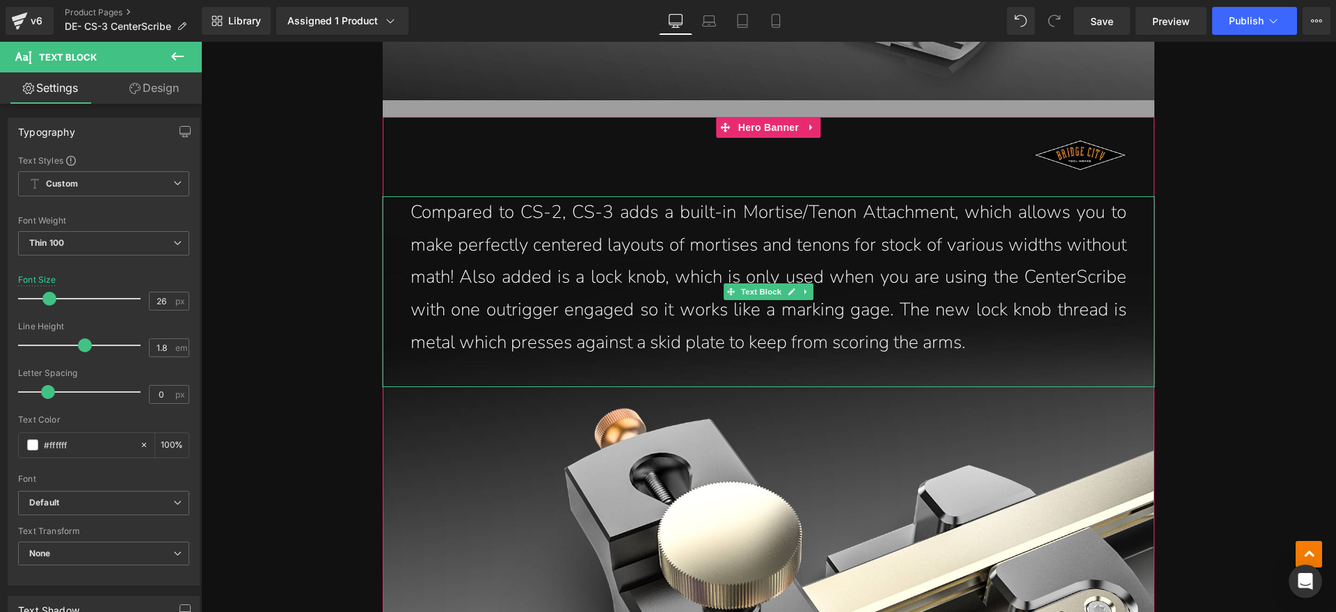
drag, startPoint x: 544, startPoint y: 332, endPoint x: 951, endPoint y: 339, distance: 407.9
click at [544, 332] on p "Compared to CS-2, CS-3 adds a built-in Mortise/Tenon Attachment, which allows y…" at bounding box center [769, 277] width 716 height 163
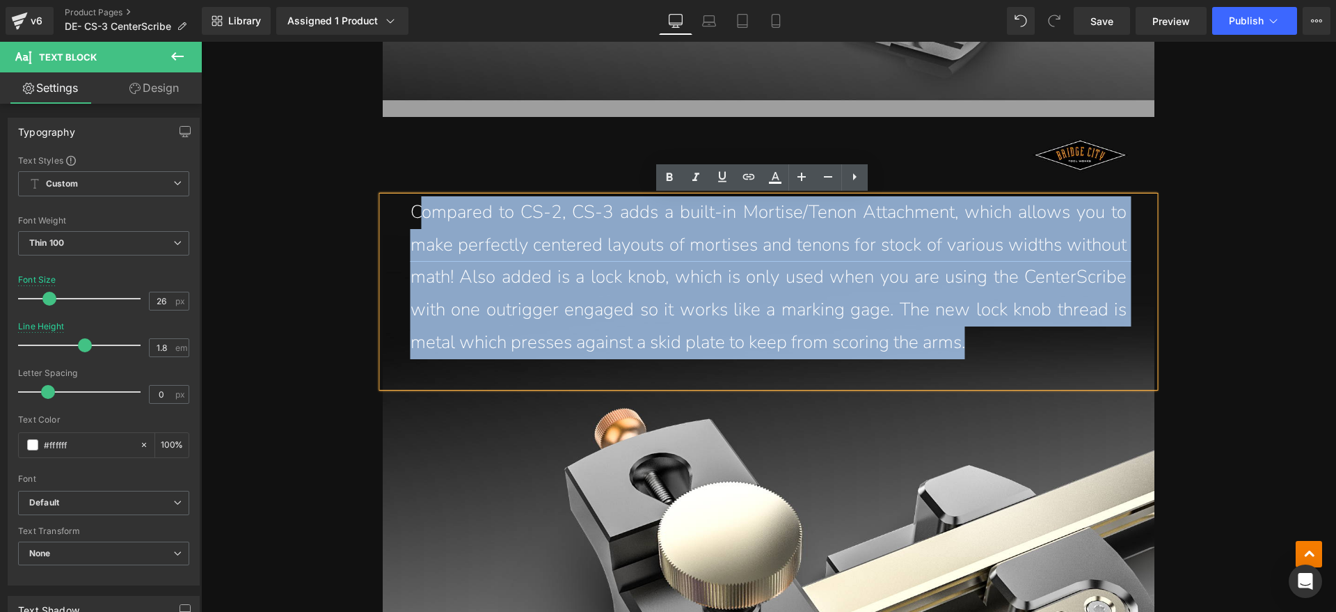
drag, startPoint x: 1033, startPoint y: 353, endPoint x: 420, endPoint y: 219, distance: 628.3
click at [420, 219] on p "Compared to CS-2, CS-3 adds a built-in Mortise/Tenon Attachment, which allows y…" at bounding box center [769, 277] width 716 height 163
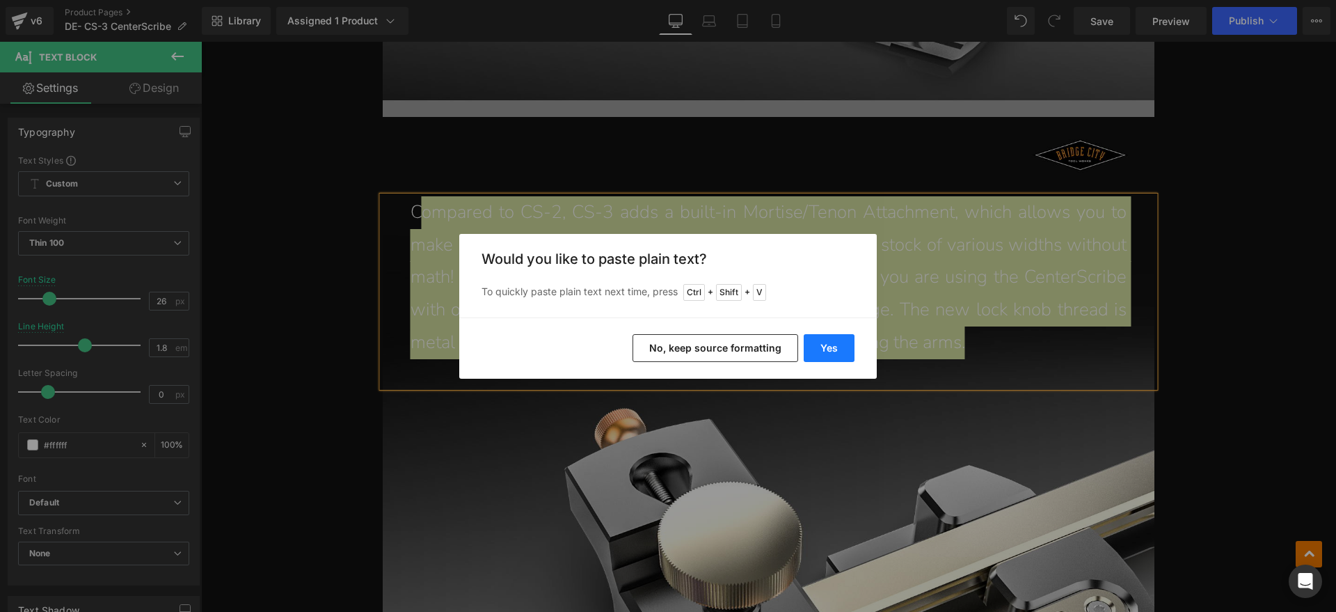
click at [836, 344] on button "Yes" at bounding box center [829, 348] width 51 height 28
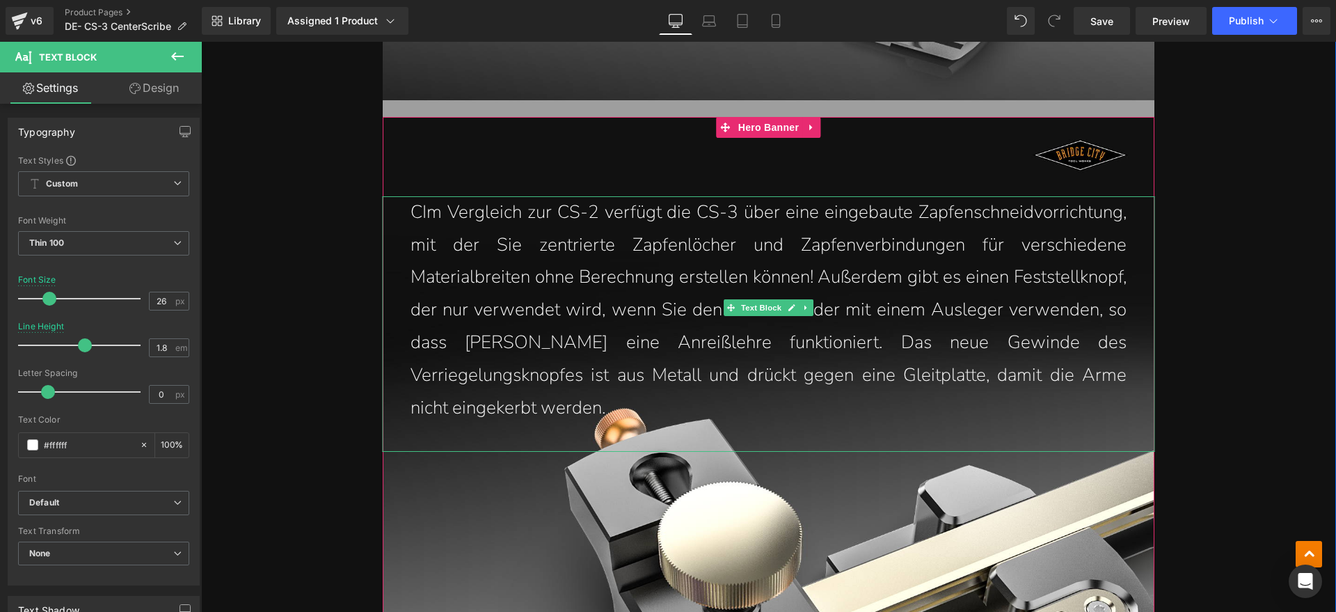
click at [419, 213] on p "CIm Vergleich zur CS-2 verfügt die CS-3 über eine eingebaute Zapfenschneidvorri…" at bounding box center [769, 310] width 716 height 228
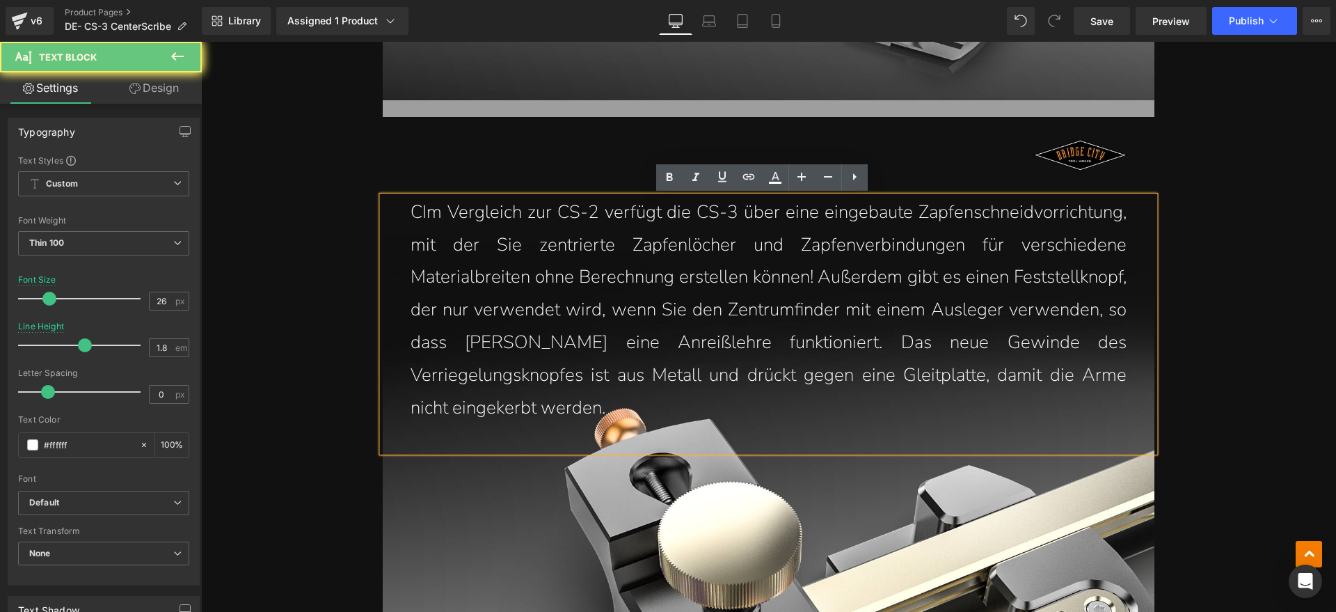
click at [415, 209] on p "CIm Vergleich zur CS-2 verfügt die CS-3 über eine eingebaute Zapfenschneidvorri…" at bounding box center [769, 310] width 716 height 228
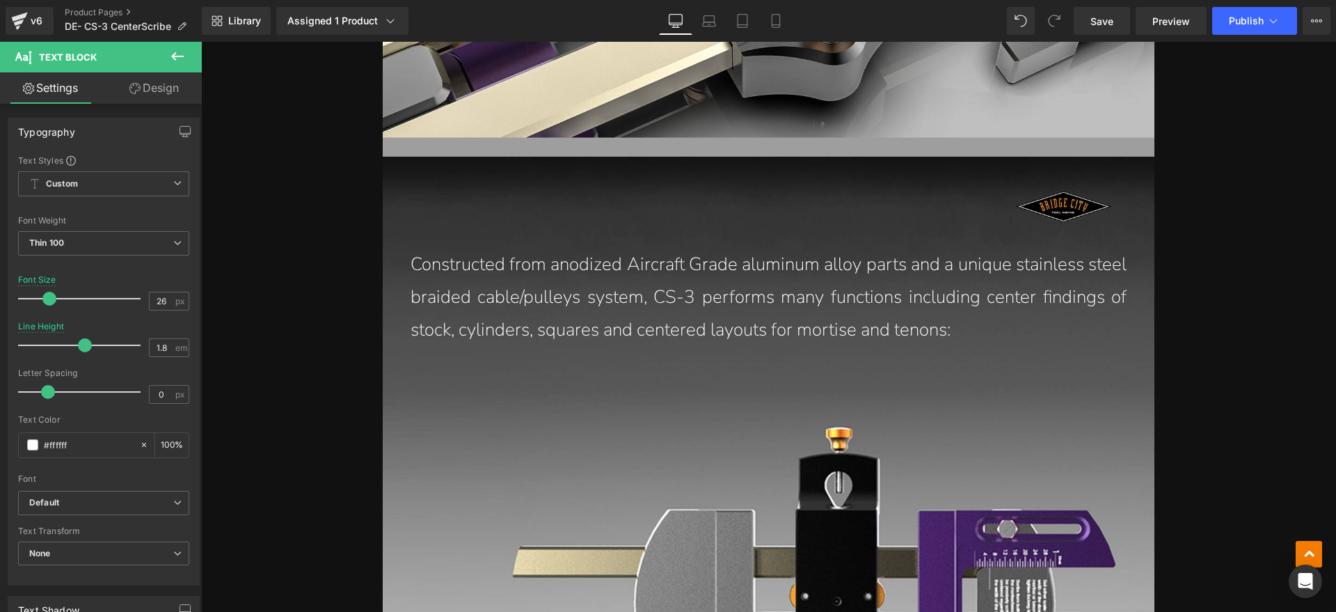
scroll to position [4160, 0]
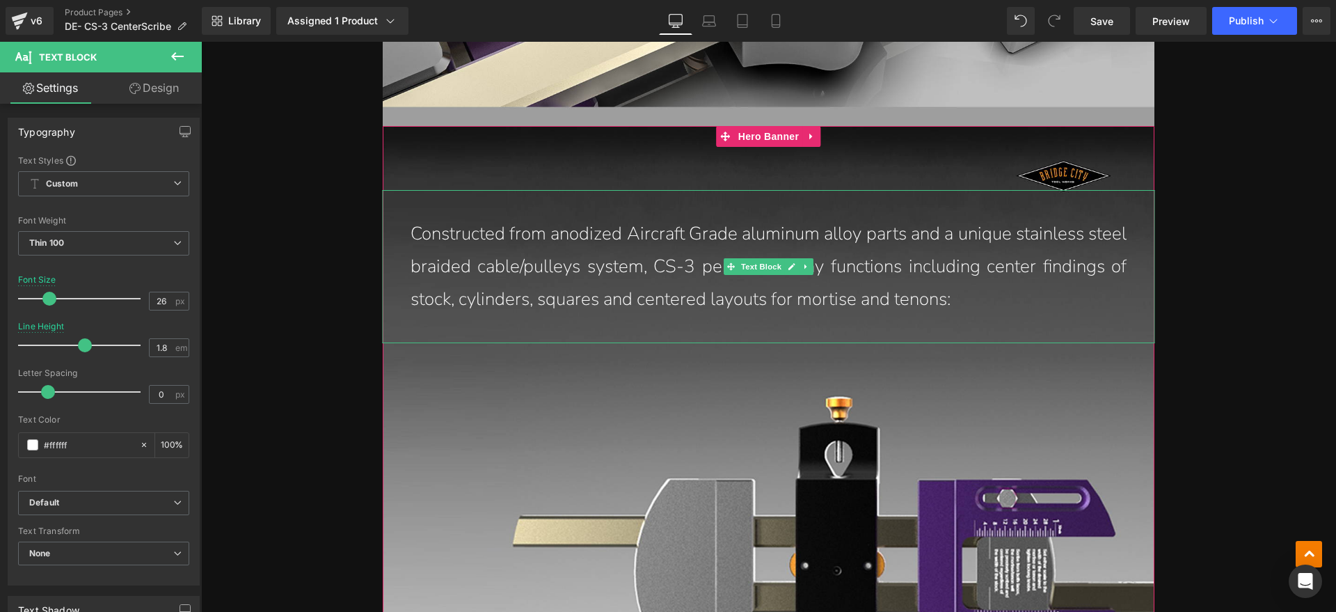
click at [631, 283] on p "Constructed from anodized Aircraft Grade aluminum alloy parts and a unique stai…" at bounding box center [769, 266] width 716 height 97
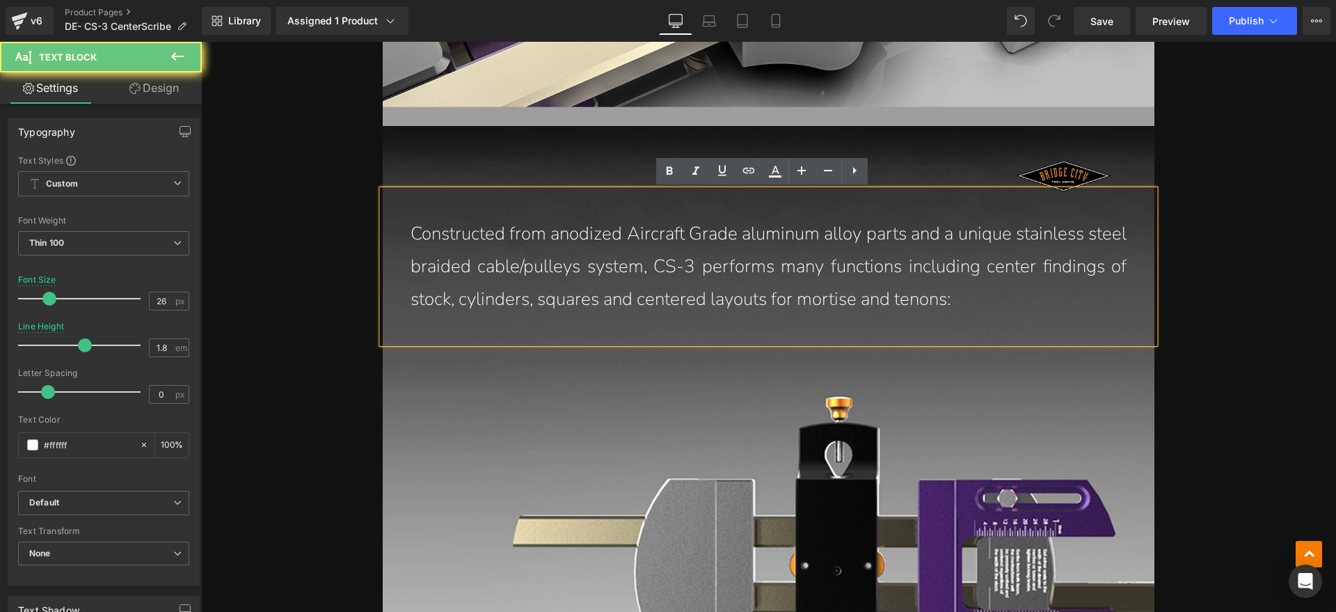
click at [981, 296] on p "Constructed from anodized Aircraft Grade aluminum alloy parts and a unique stai…" at bounding box center [769, 266] width 716 height 97
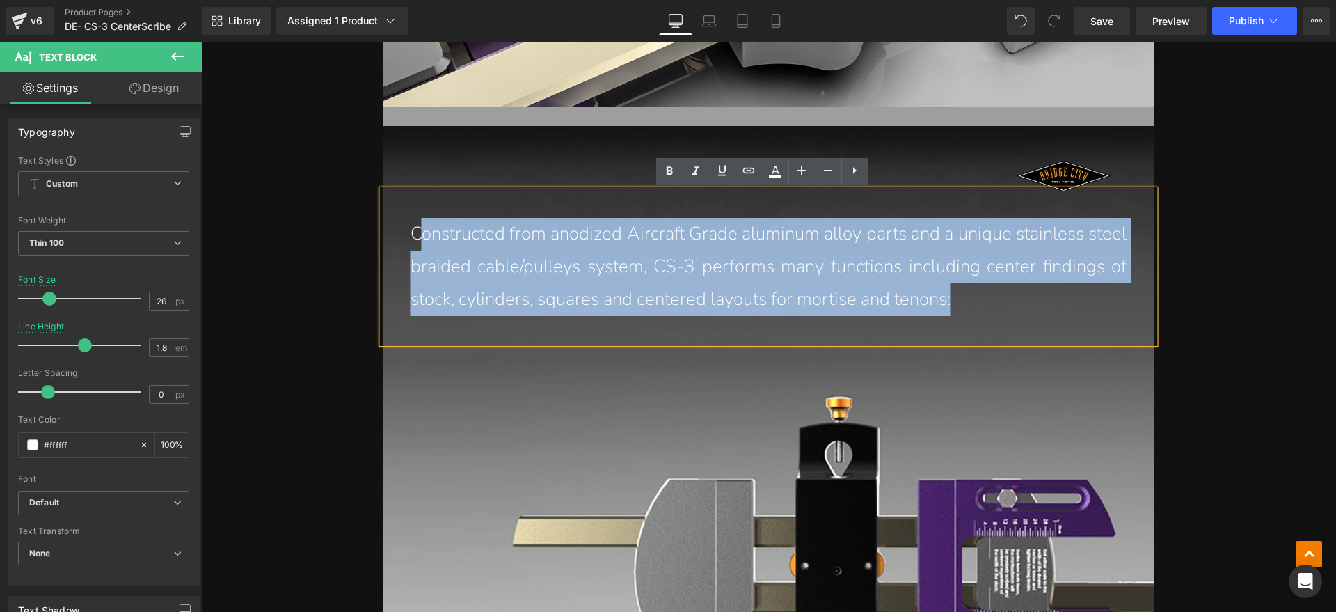
drag, startPoint x: 857, startPoint y: 297, endPoint x: 415, endPoint y: 236, distance: 446.1
click at [415, 236] on p "Constructed from anodized Aircraft Grade aluminum alloy parts and a unique stai…" at bounding box center [769, 266] width 716 height 97
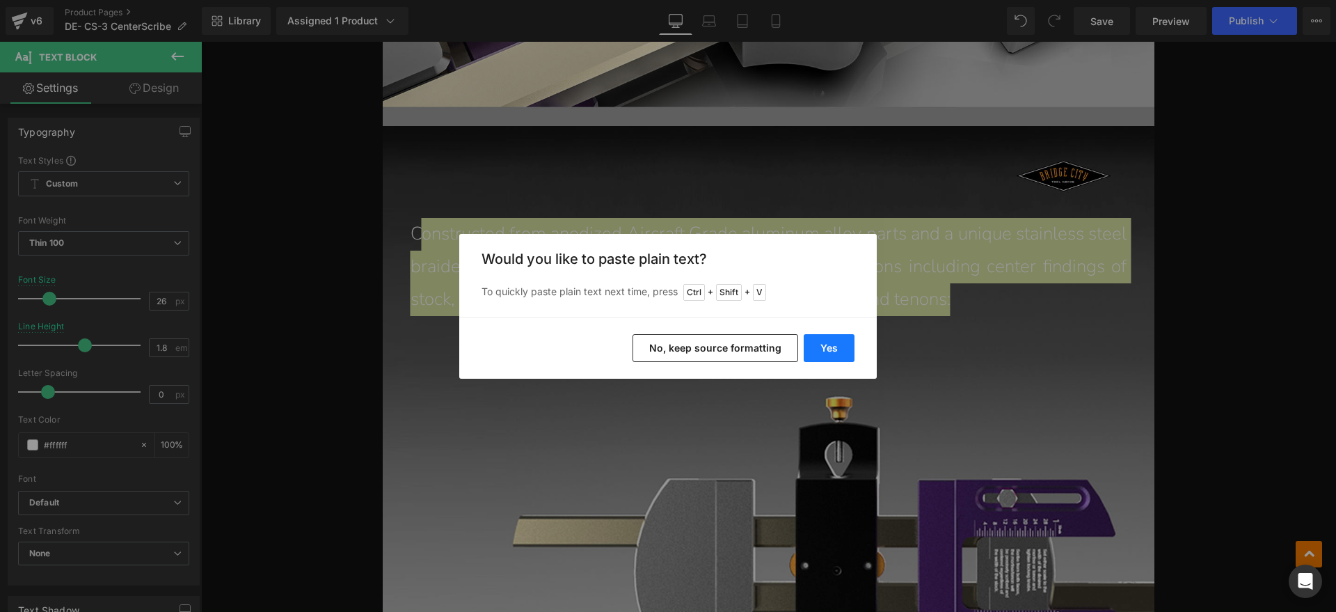
click at [830, 341] on button "Yes" at bounding box center [829, 348] width 51 height 28
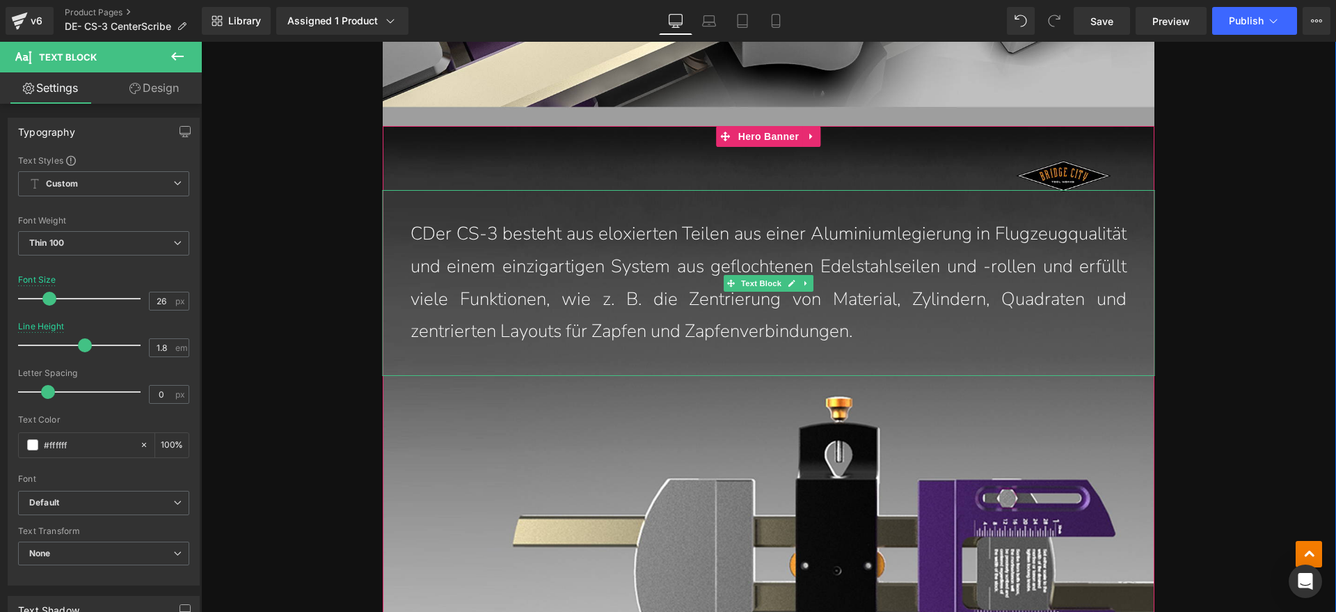
click at [419, 231] on p "CDer CS-3 besteht aus eloxierten Teilen aus einer Aluminiumlegierung in Flugzeu…" at bounding box center [769, 283] width 716 height 130
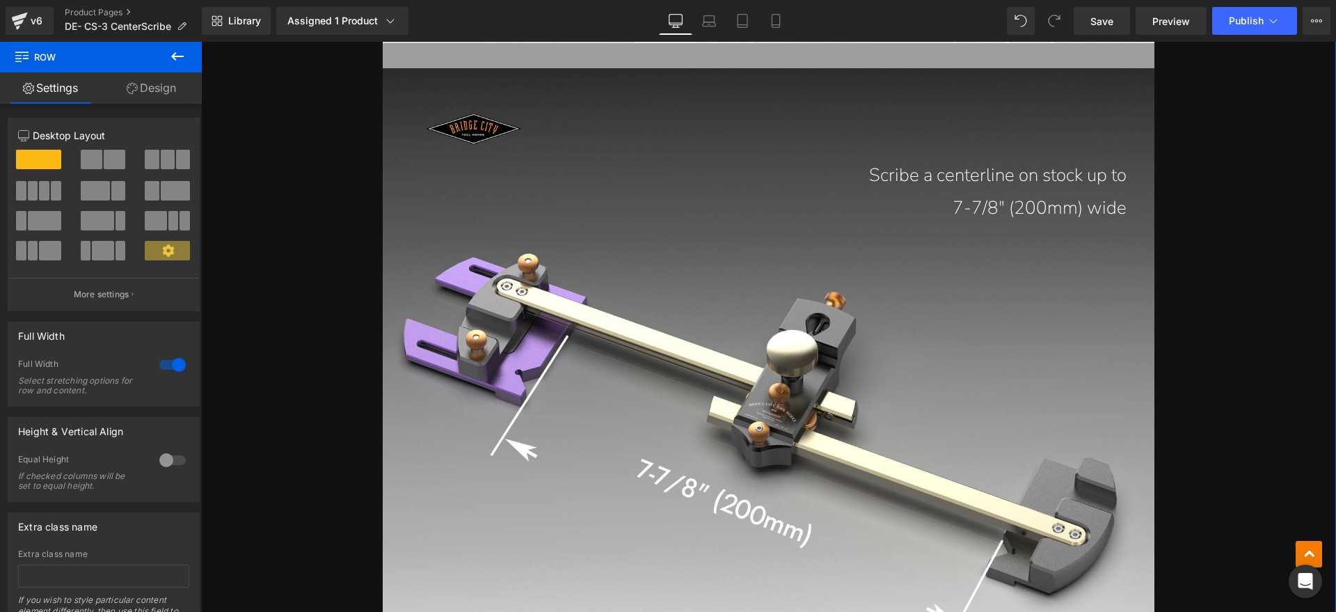
scroll to position [4769, 0]
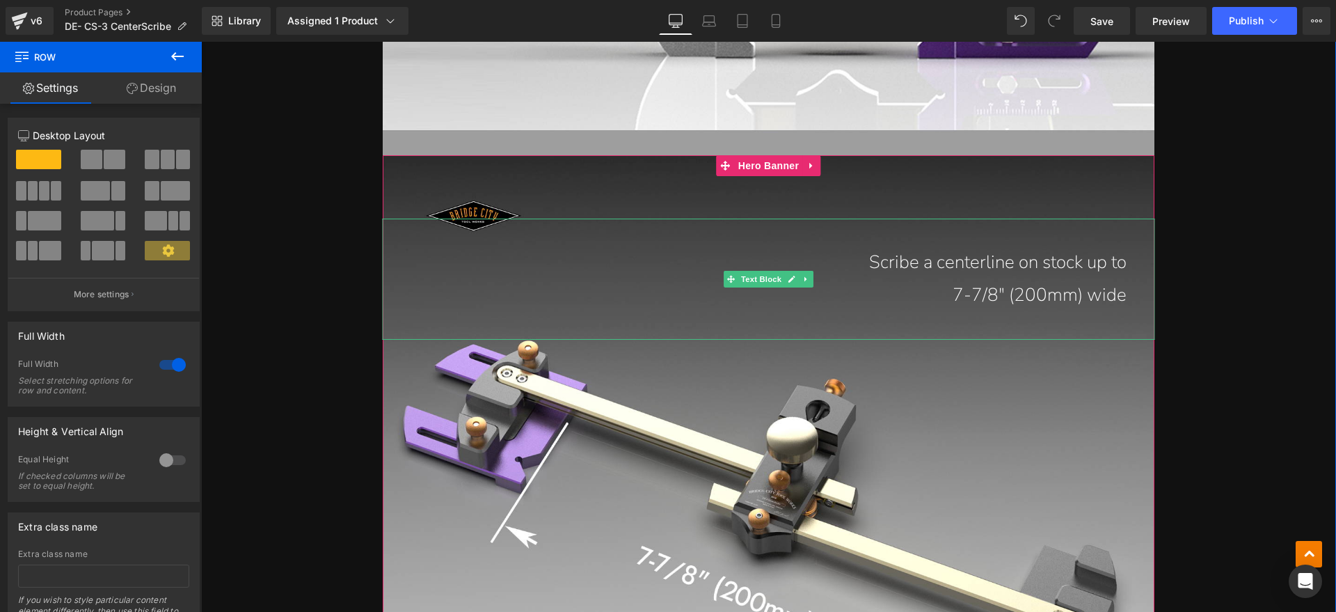
click at [947, 306] on p "7-7/8" (200mm) wide" at bounding box center [755, 295] width 744 height 33
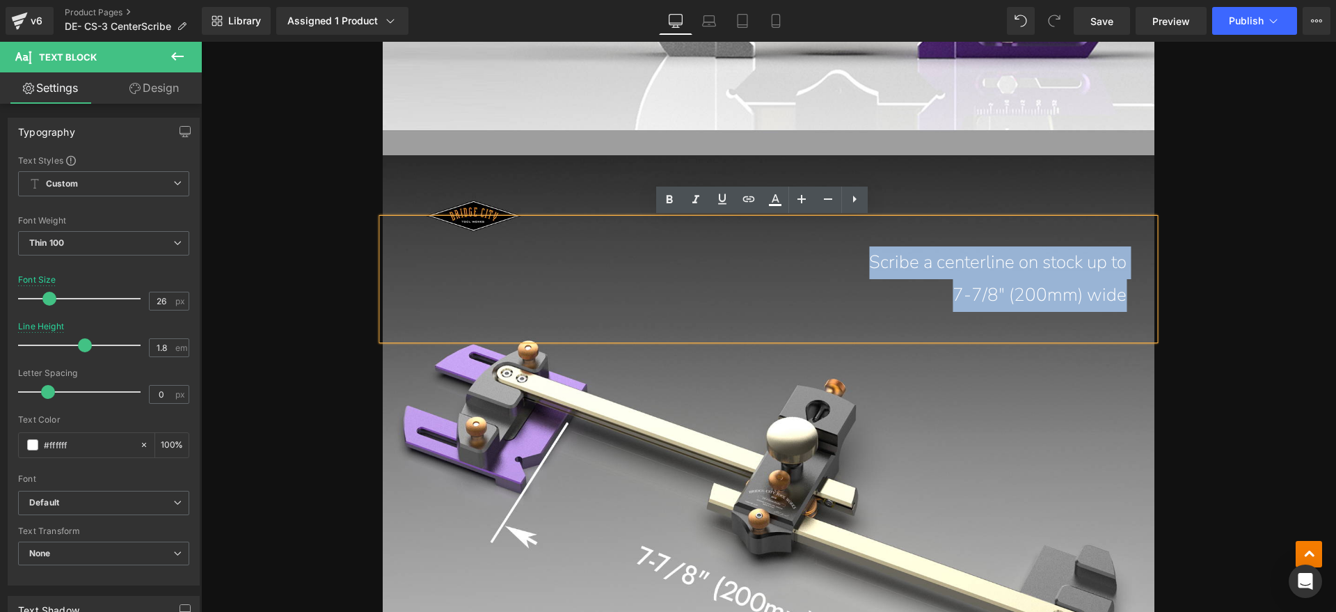
drag, startPoint x: 1125, startPoint y: 288, endPoint x: 814, endPoint y: 275, distance: 311.4
click at [814, 275] on div "Scribe a centerline on stock up to 7-7/8" (200mm) wide" at bounding box center [769, 279] width 772 height 121
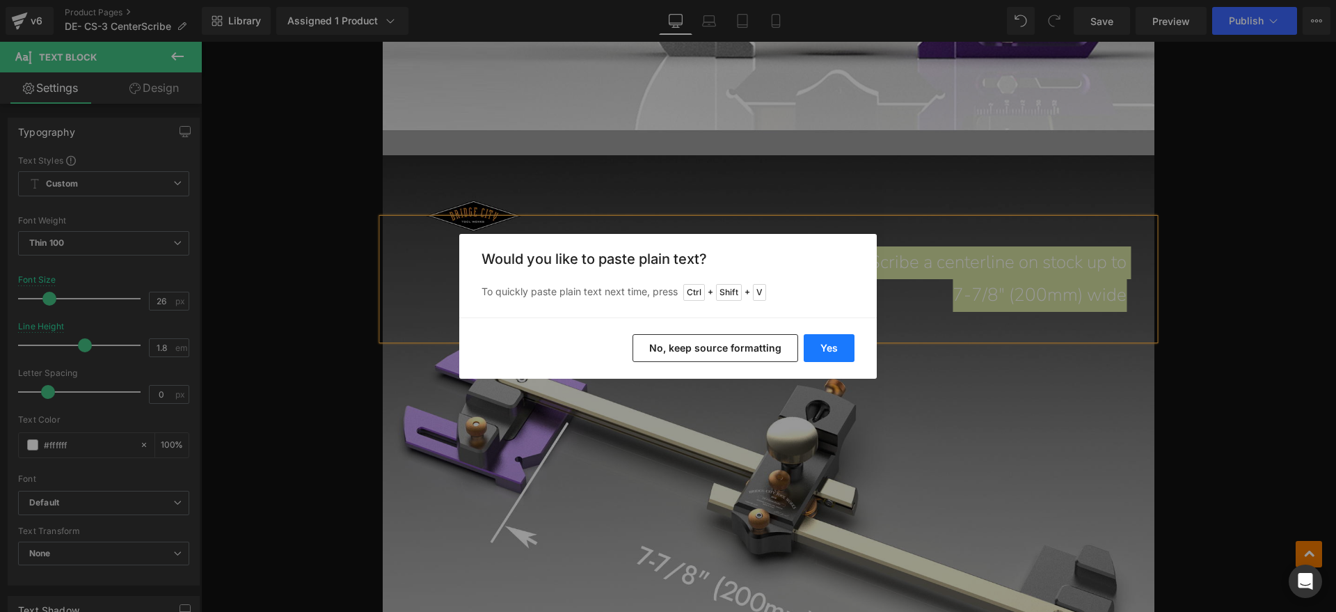
click at [842, 334] on button "Yes" at bounding box center [829, 348] width 51 height 28
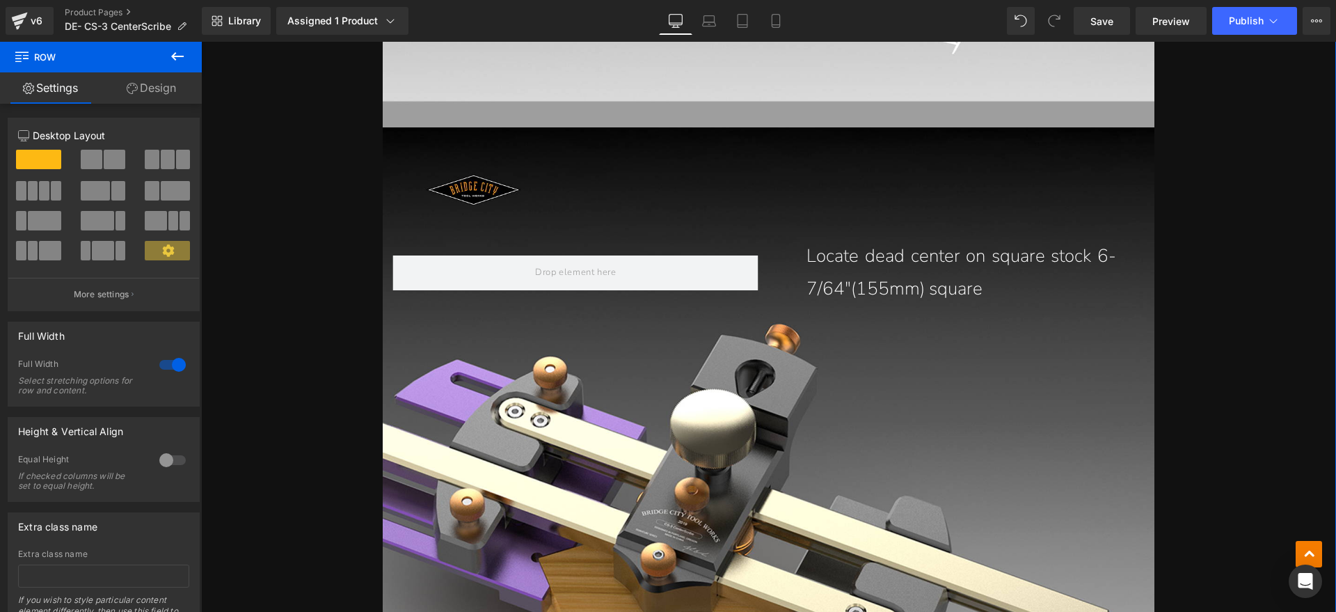
scroll to position [5464, 0]
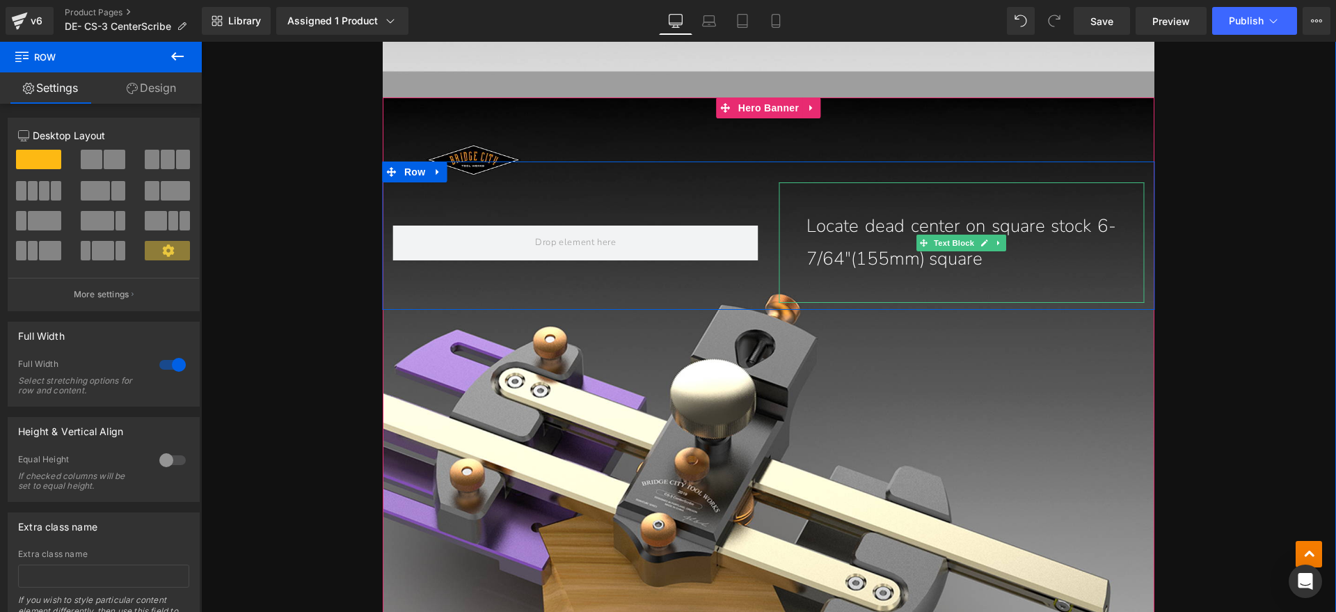
drag, startPoint x: 933, startPoint y: 263, endPoint x: 1000, endPoint y: 264, distance: 66.8
click at [933, 264] on p "Locate dead center on square stock 6-7/64"(155mm) square" at bounding box center [962, 242] width 310 height 65
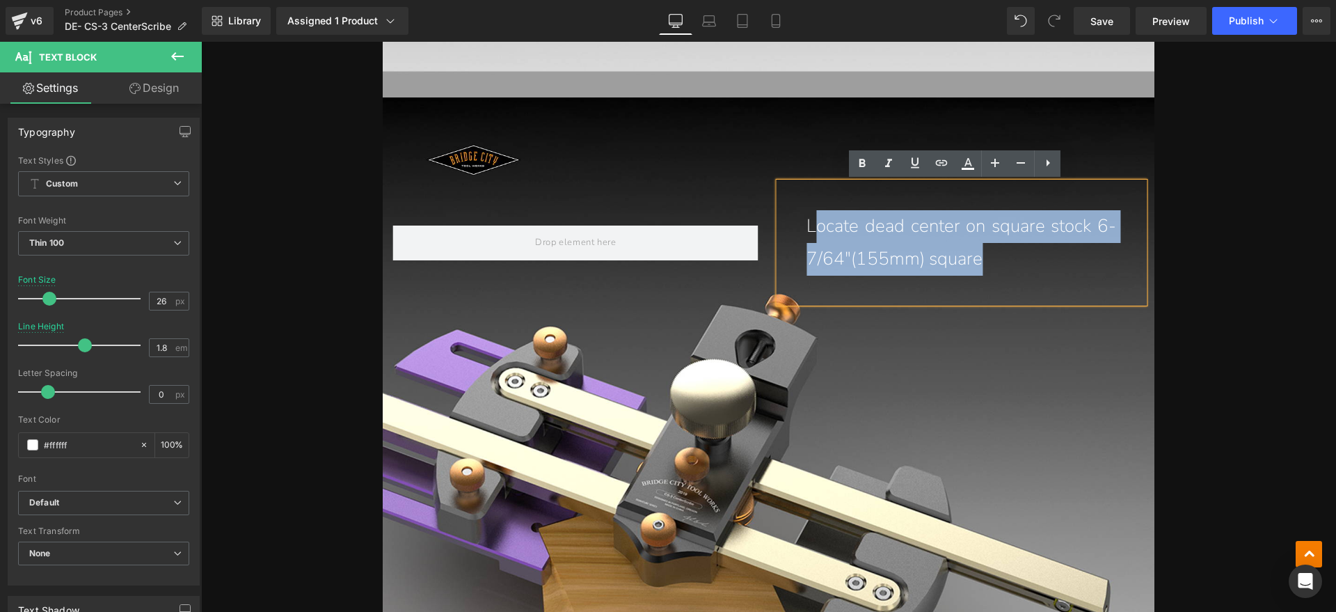
drag, startPoint x: 1000, startPoint y: 264, endPoint x: 811, endPoint y: 228, distance: 192.6
click at [811, 228] on p "Locate dead center on square stock 6-7/64"(155mm) square" at bounding box center [962, 242] width 310 height 65
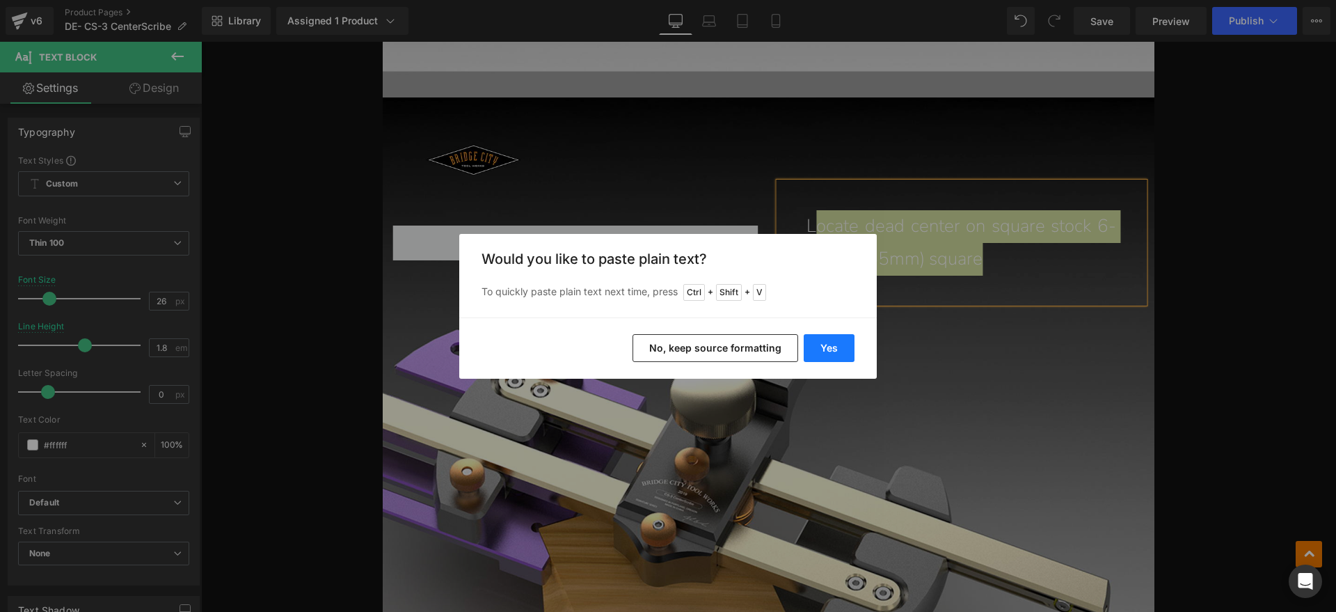
click at [816, 341] on button "Yes" at bounding box center [829, 348] width 51 height 28
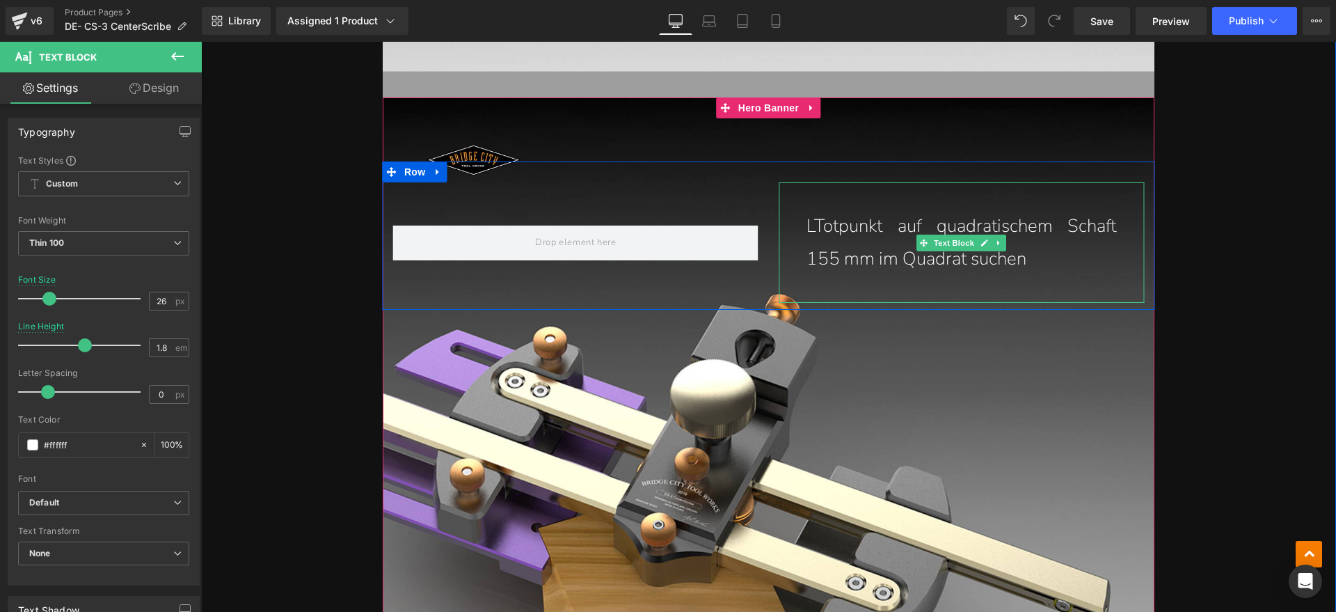
click at [810, 228] on p "LTotpunkt auf quadratischem Schaft 155 mm im Quadrat suchen" at bounding box center [962, 242] width 310 height 65
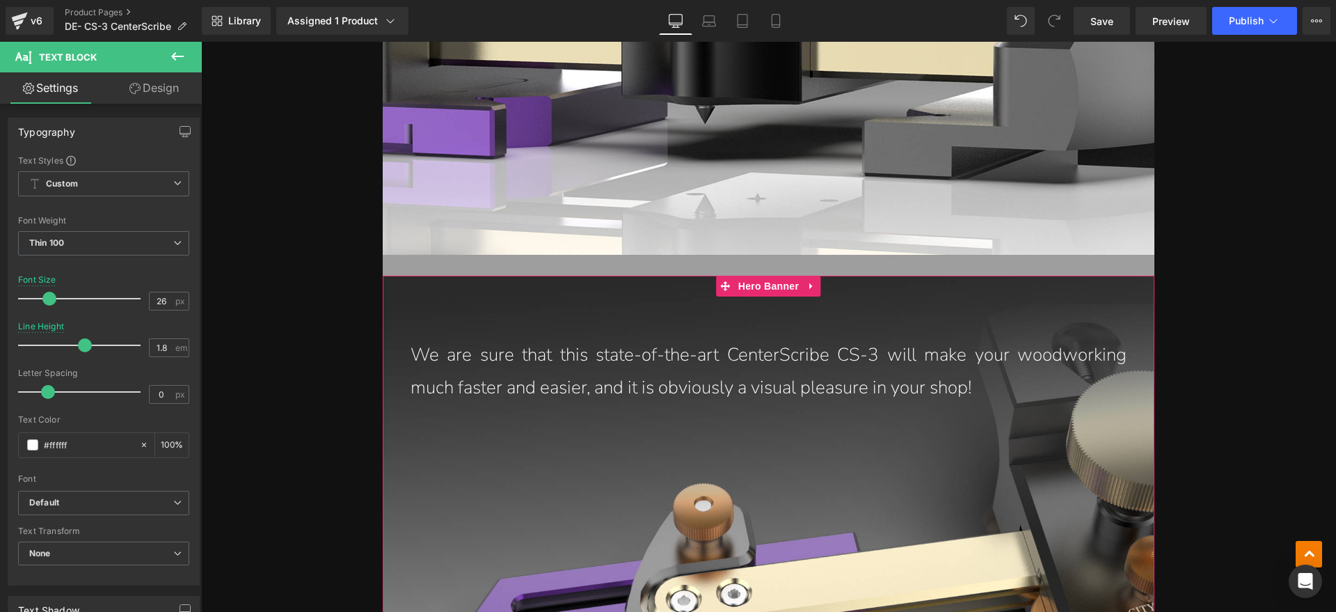
scroll to position [6595, 0]
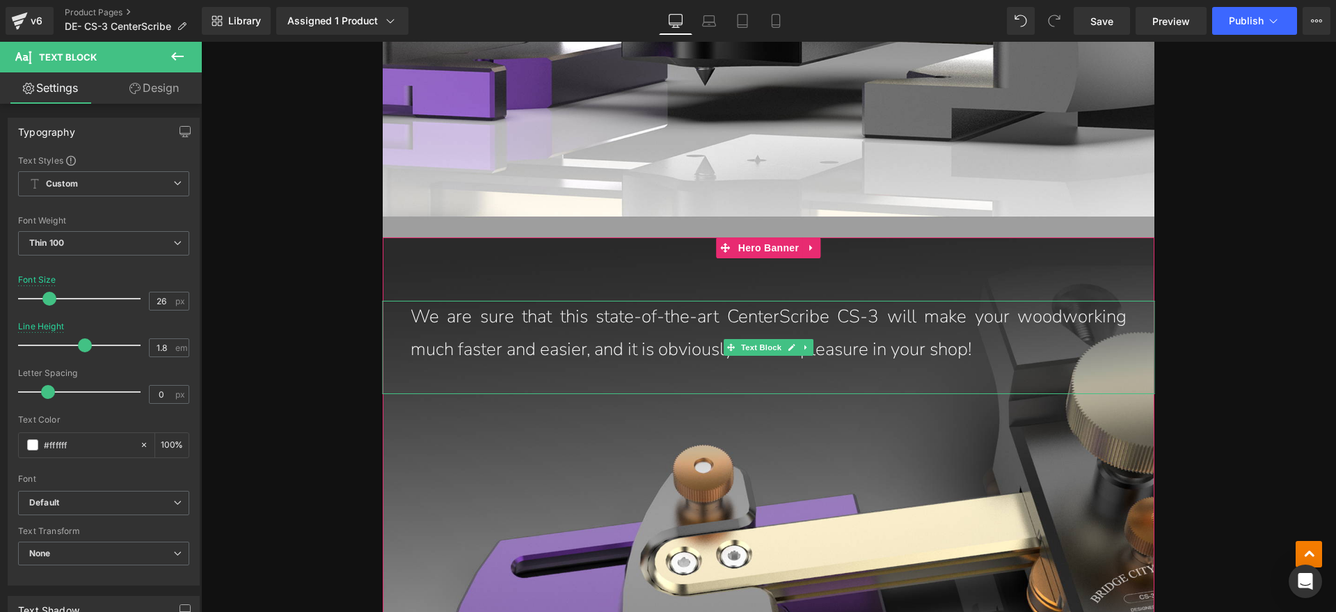
drag, startPoint x: 784, startPoint y: 327, endPoint x: 1021, endPoint y: 346, distance: 238.1
click at [783, 327] on p "We are sure that this state-of-the-art CenterScribe CS-3 will make your woodwor…" at bounding box center [769, 333] width 716 height 65
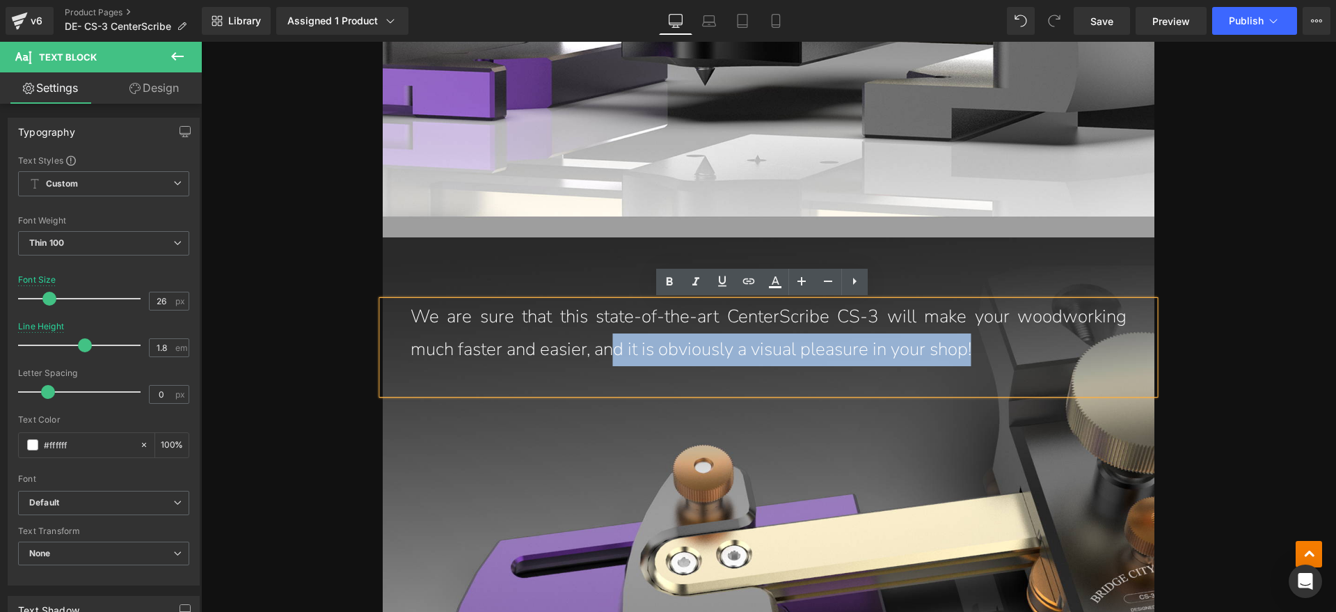
drag, startPoint x: 1021, startPoint y: 346, endPoint x: 611, endPoint y: 377, distance: 411.1
click at [611, 377] on div "We are sure that this state-of-the-art CenterScribe CS-3 will make your woodwor…" at bounding box center [769, 347] width 772 height 93
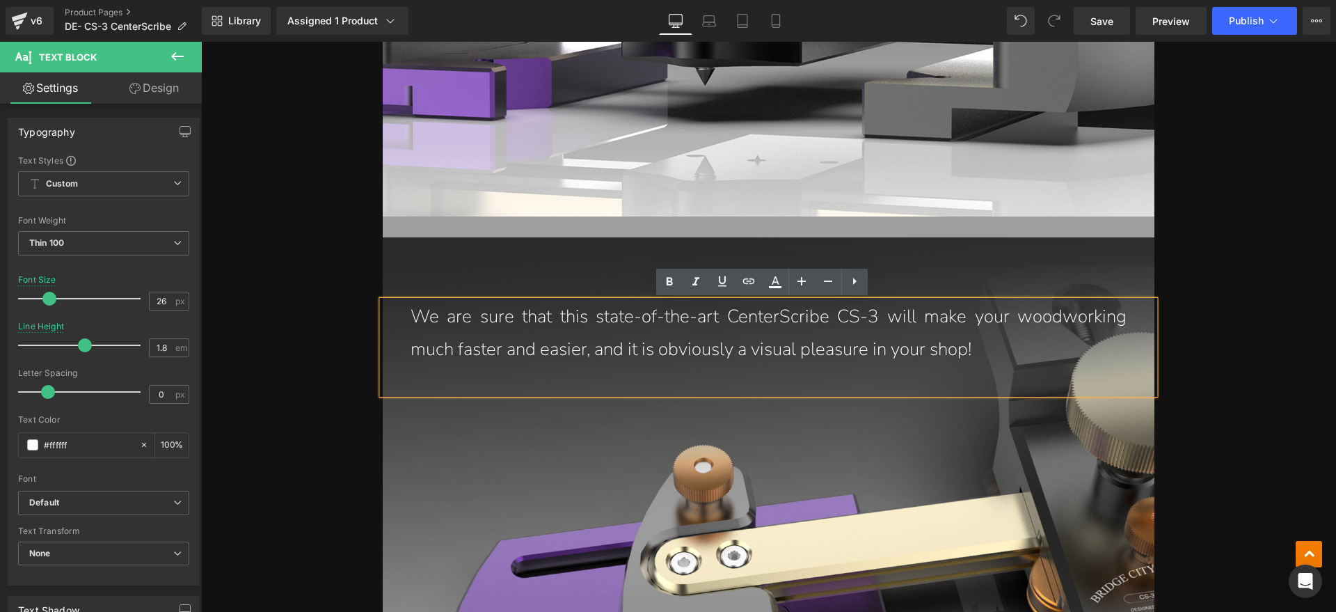
click at [483, 346] on p "We are sure that this state-of-the-art CenterScribe CS-3 will make your woodwor…" at bounding box center [769, 333] width 716 height 65
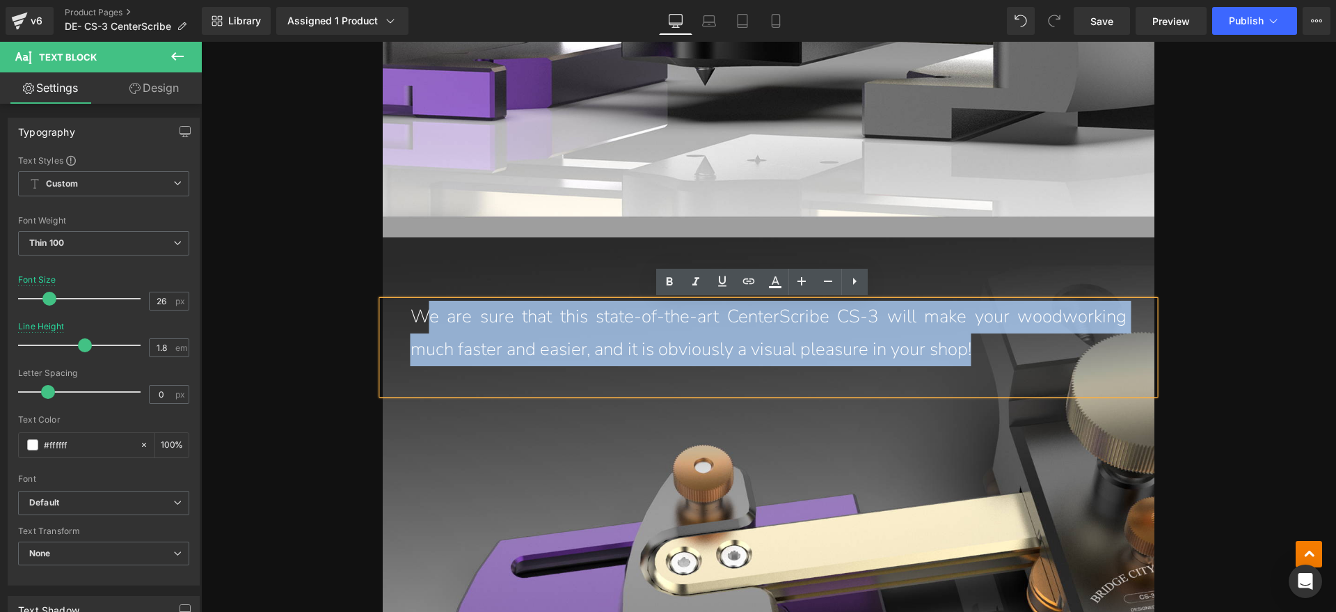
drag, startPoint x: 990, startPoint y: 347, endPoint x: 420, endPoint y: 324, distance: 571.1
click at [420, 324] on p "We are sure that this state-of-the-art CenterScribe CS-3 will make your woodwor…" at bounding box center [769, 333] width 716 height 65
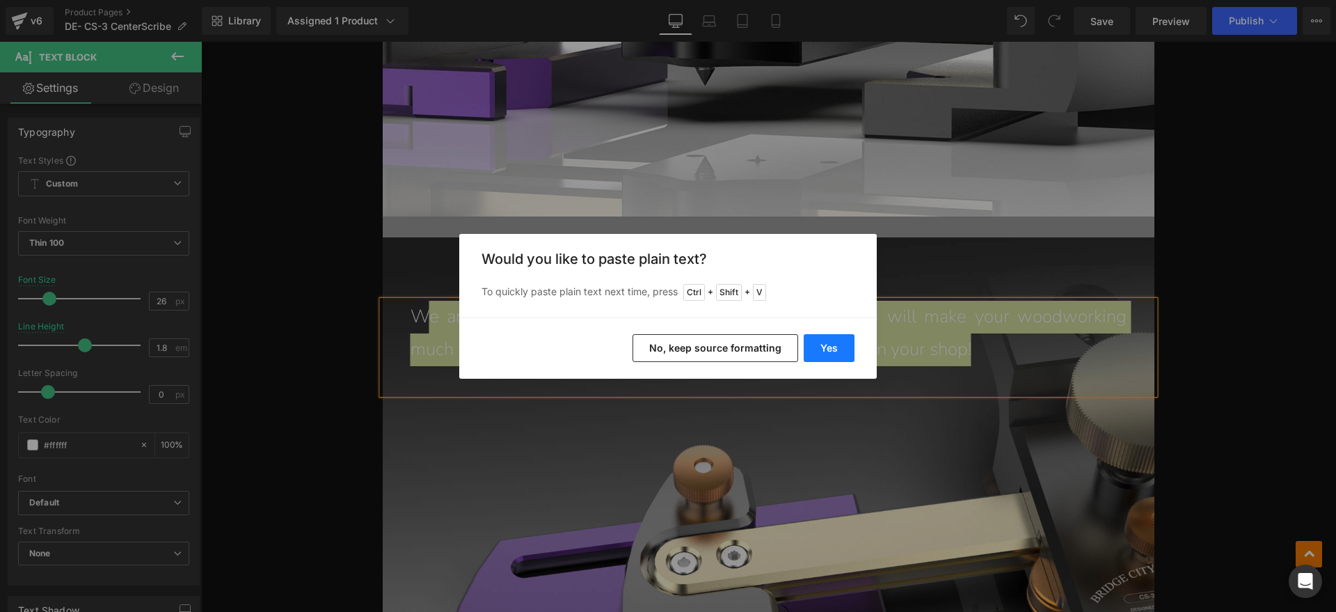
drag, startPoint x: 823, startPoint y: 342, endPoint x: 279, endPoint y: 291, distance: 546.0
click at [823, 342] on button "Yes" at bounding box center [829, 348] width 51 height 28
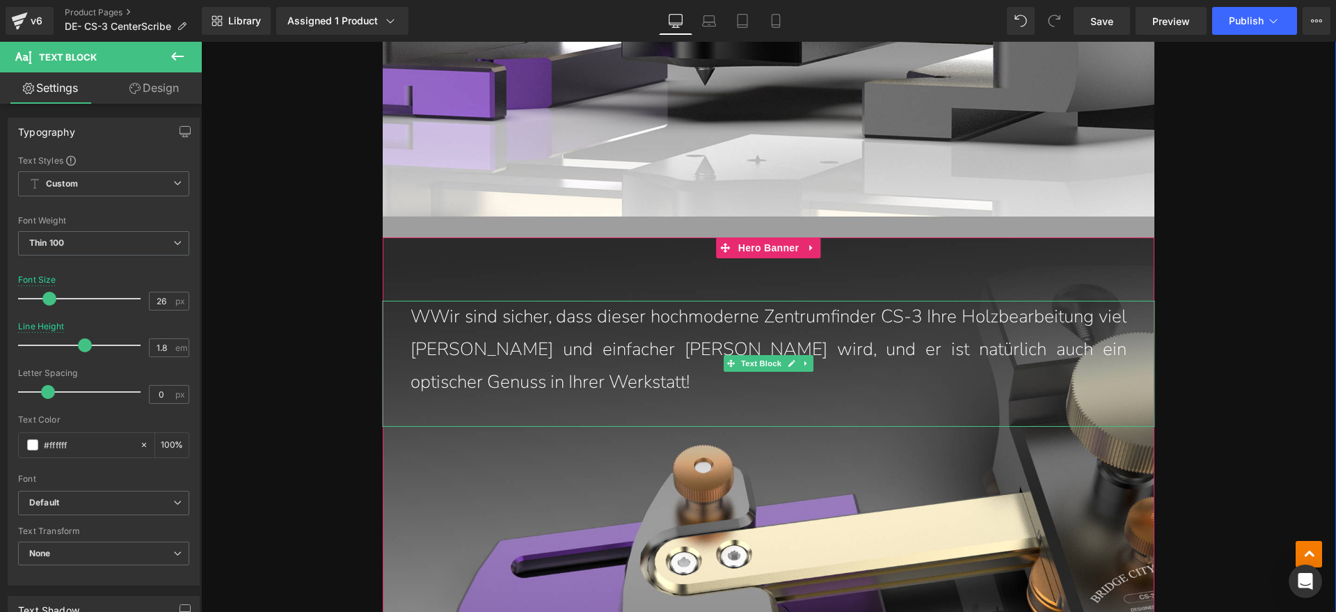
click at [430, 315] on p "WWir sind sicher, dass dieser hochmoderne Zentrumfinder CS-3 Ihre Holzbearbeitu…" at bounding box center [769, 349] width 716 height 97
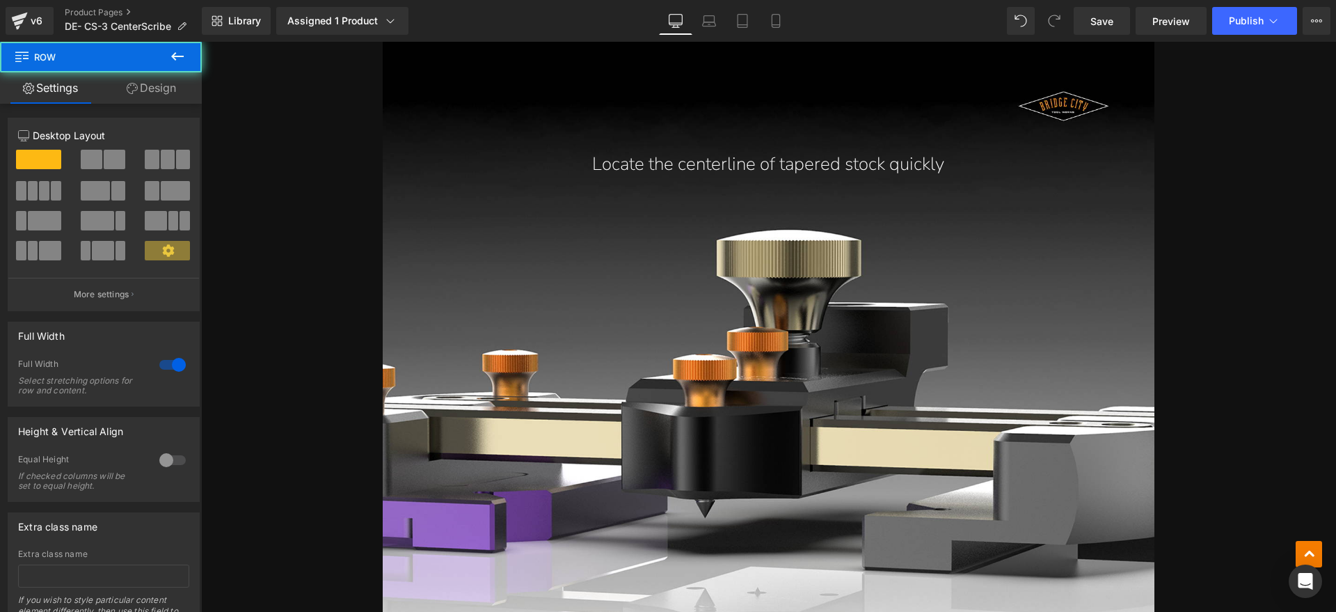
scroll to position [6073, 0]
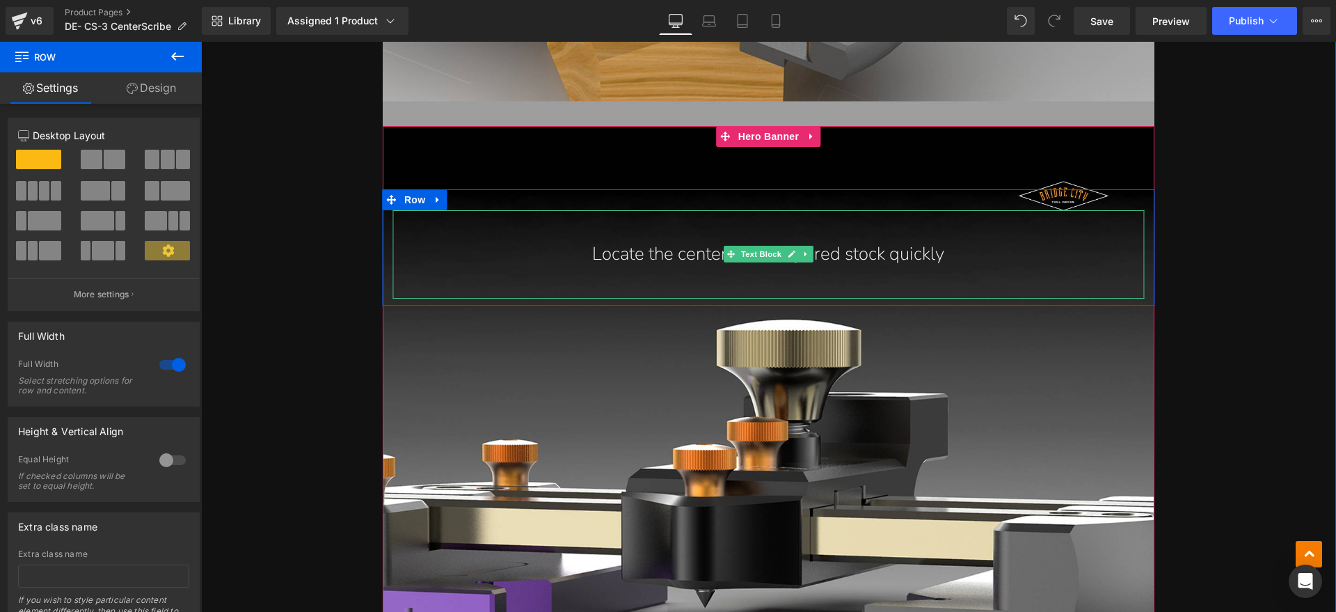
drag, startPoint x: 839, startPoint y: 254, endPoint x: 977, endPoint y: 250, distance: 137.9
click at [839, 254] on p "Locate the centerline of tapered stock quickly" at bounding box center [768, 254] width 695 height 33
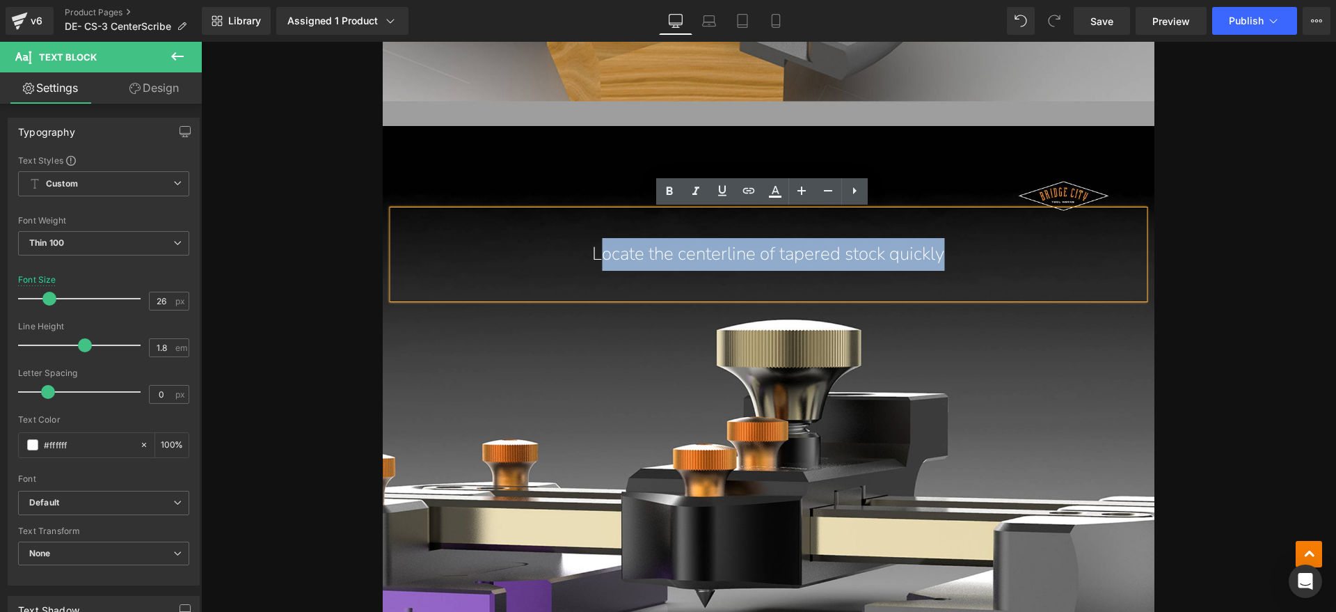
drag, startPoint x: 978, startPoint y: 250, endPoint x: 594, endPoint y: 253, distance: 384.2
click at [594, 253] on p "Locate the centerline of tapered stock quickly" at bounding box center [768, 254] width 695 height 33
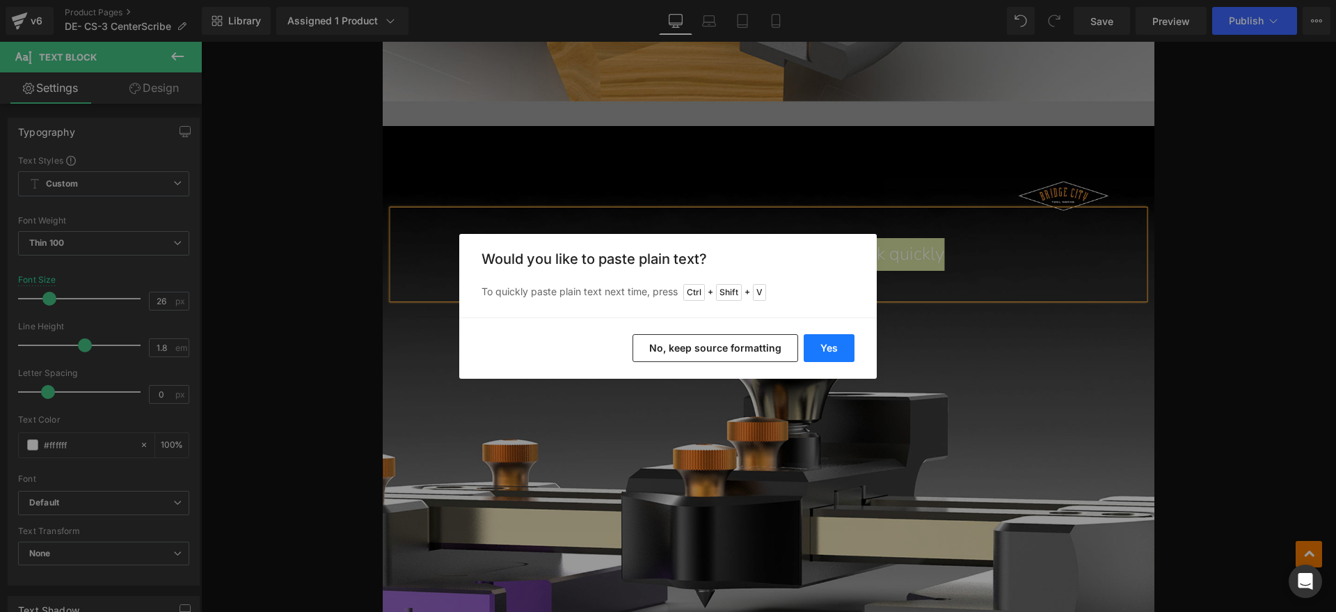
click at [827, 342] on button "Yes" at bounding box center [829, 348] width 51 height 28
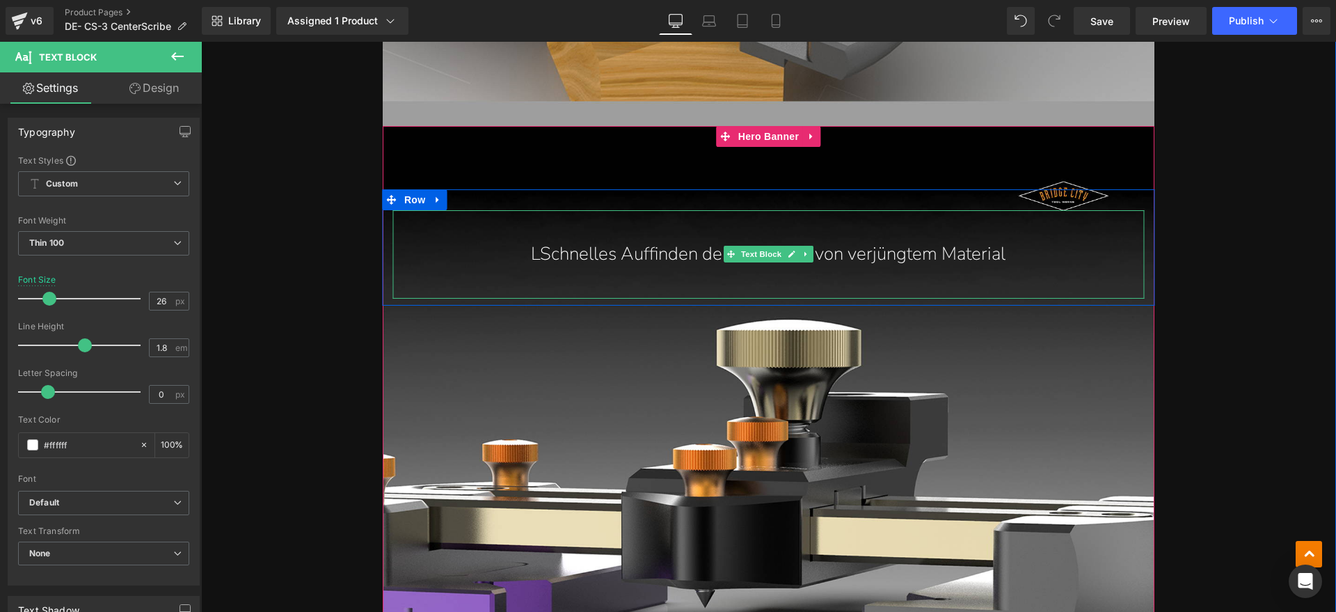
click at [537, 251] on p "LSchnelles Auffinden der Mittellinie von verjüngtem Material" at bounding box center [768, 254] width 695 height 33
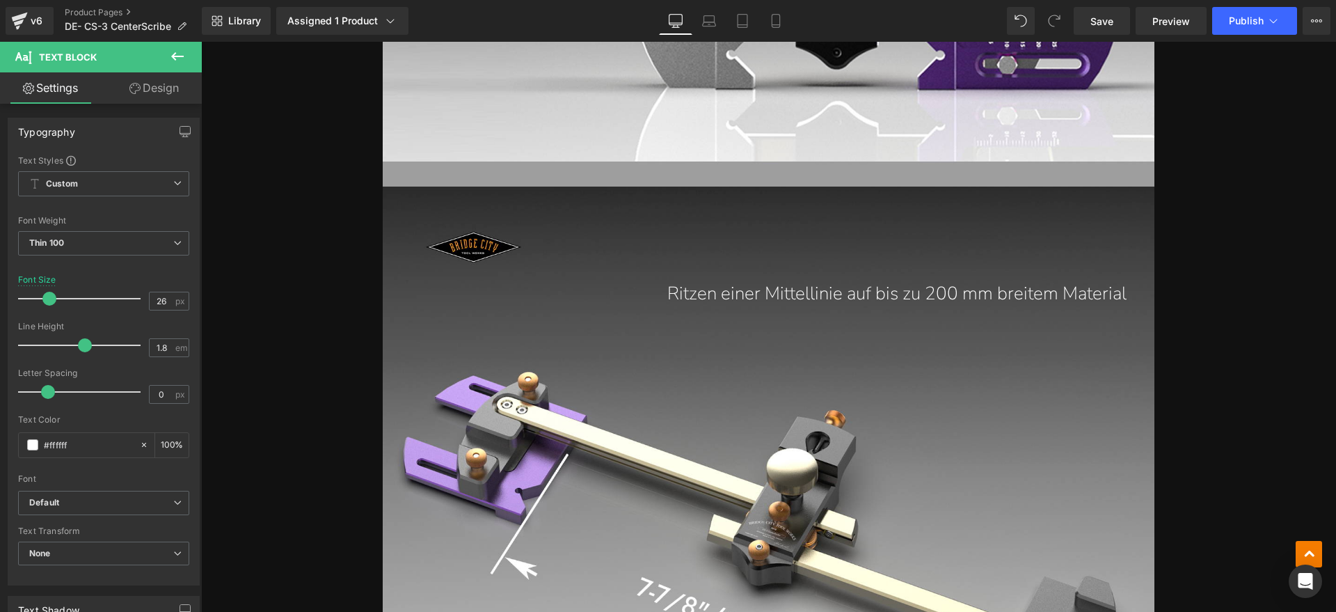
scroll to position [4769, 0]
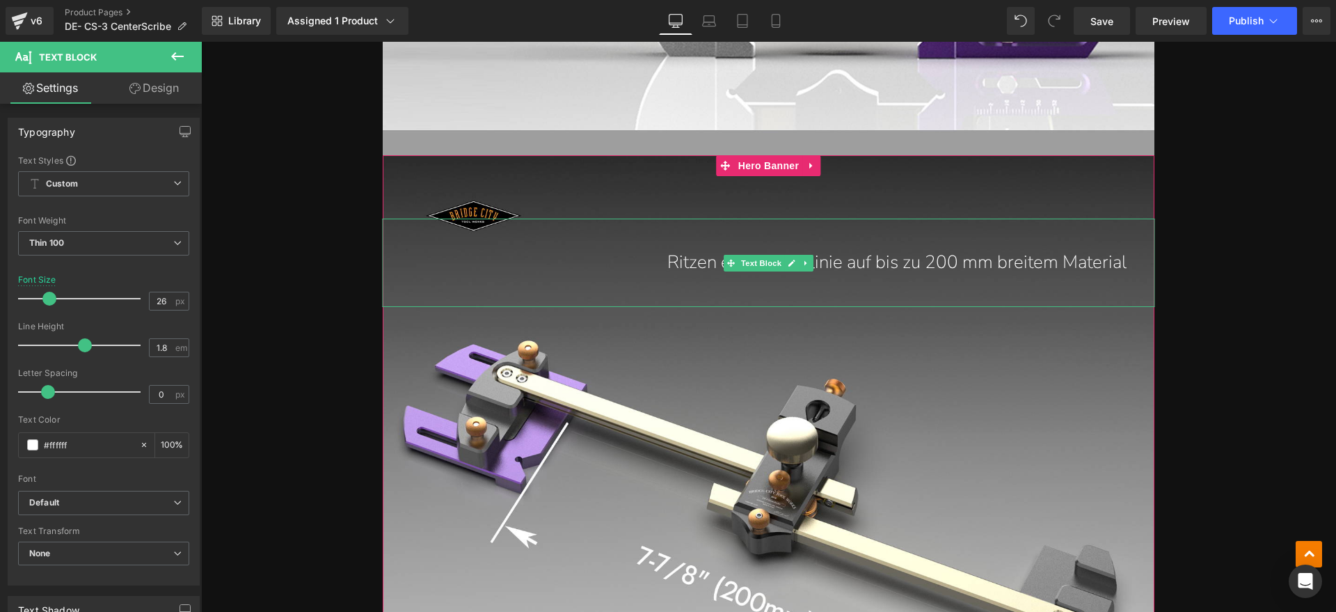
click at [926, 257] on p "Ritzen einer Mittellinie auf bis zu 200 mm breitem Material" at bounding box center [755, 262] width 744 height 33
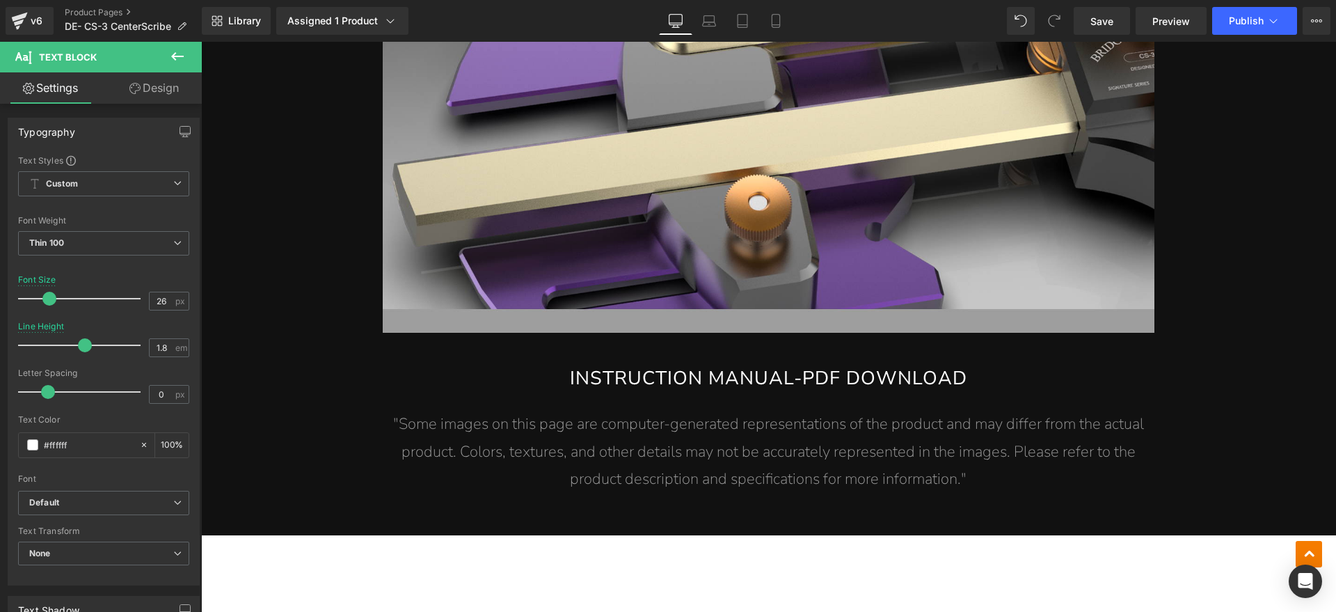
scroll to position [7117, 0]
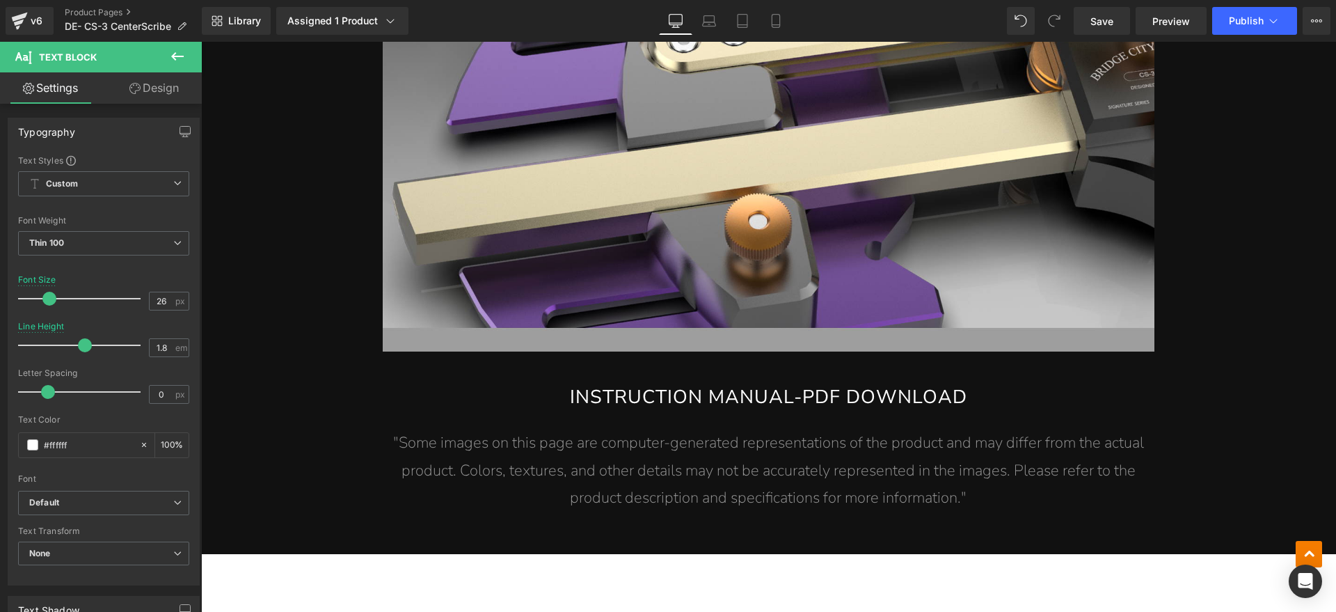
click at [772, 390] on link "INSTRUCTION MANUAL-PDF DOWNLOAD" at bounding box center [769, 402] width 772 height 33
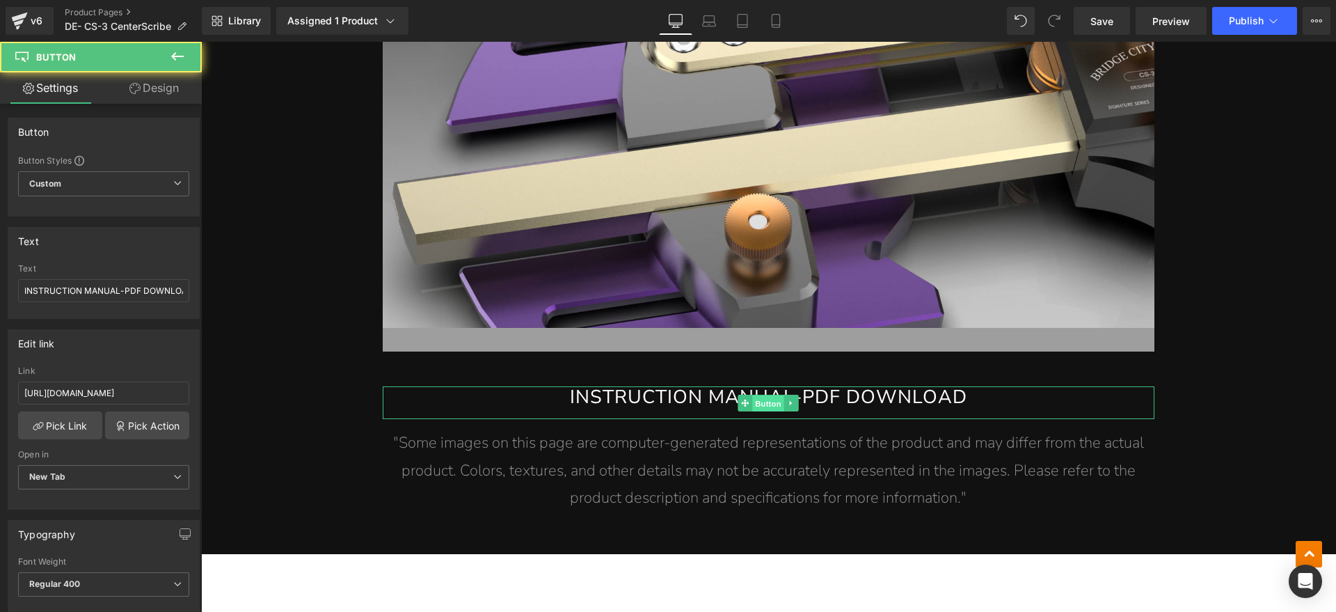
click at [760, 395] on span "Button" at bounding box center [769, 403] width 32 height 17
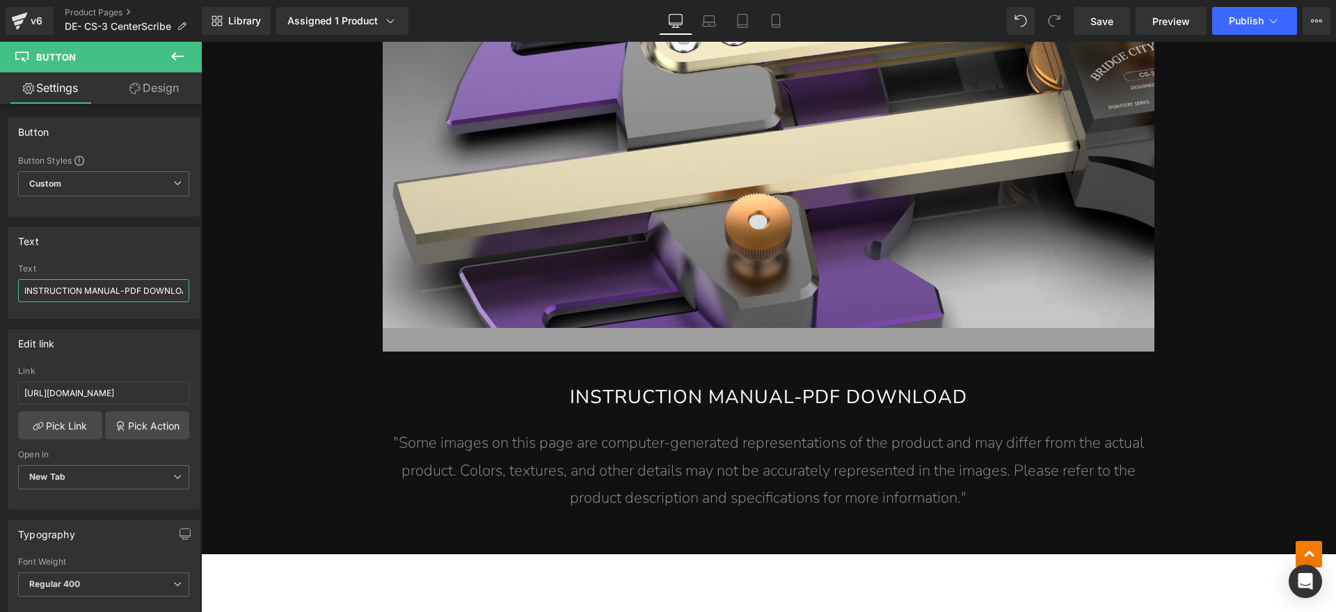
scroll to position [0, 15]
drag, startPoint x: 226, startPoint y: 333, endPoint x: 305, endPoint y: 294, distance: 87.8
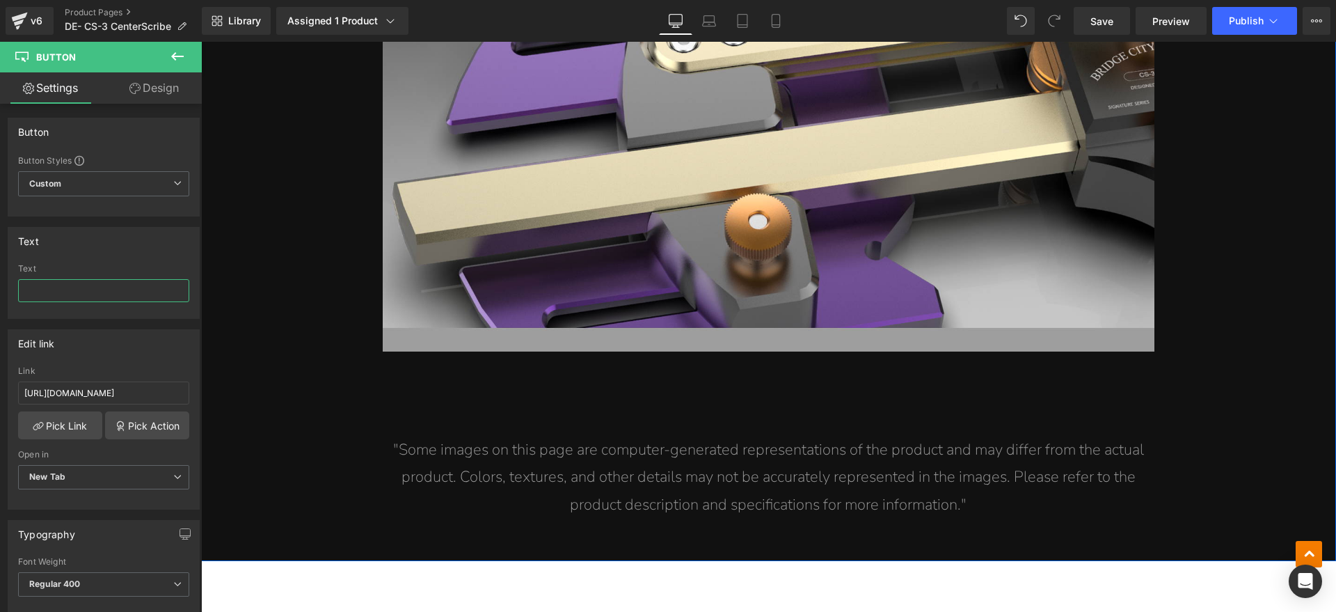
scroll to position [0, 0]
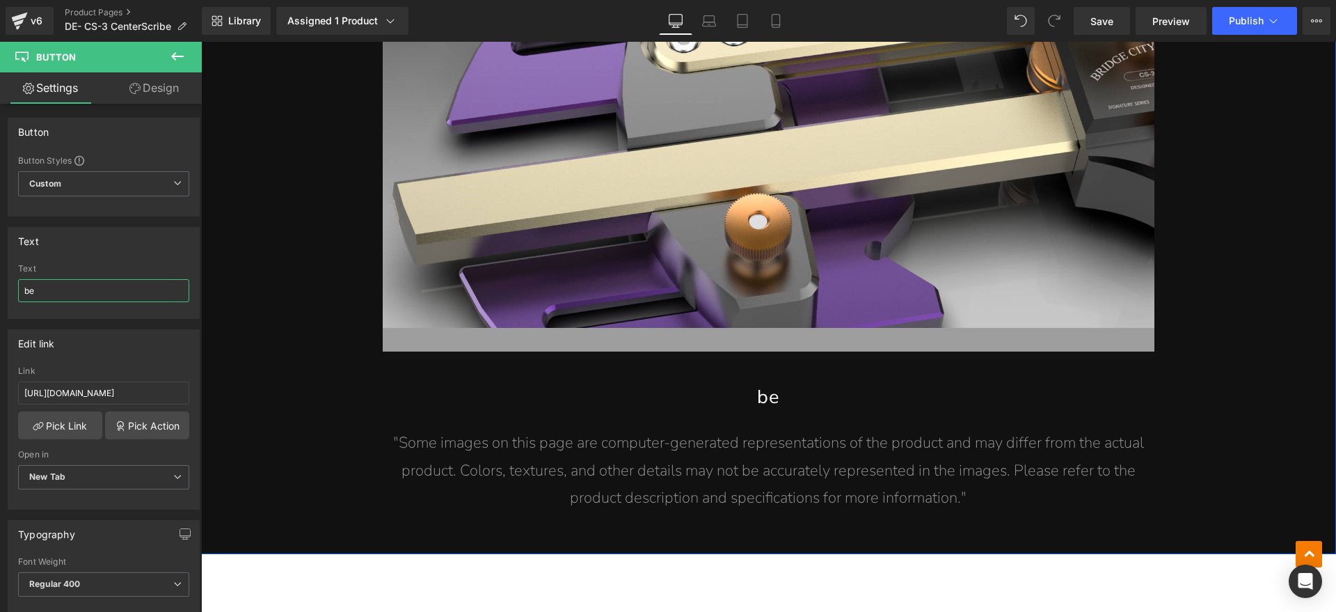
type input "b"
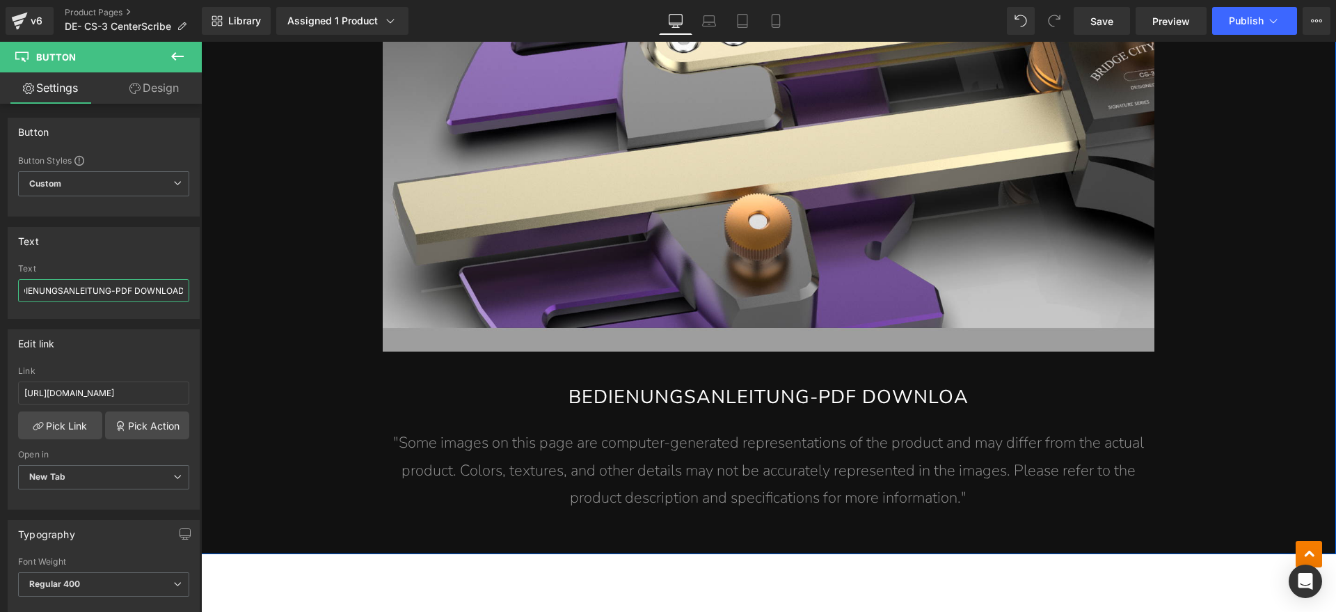
scroll to position [0, 21]
type input "BEDIENUNGSANLEITUNG-PDF DOWNLOAD"
click at [928, 452] on span ""Some images on this page are computer-generated representations of the product…" at bounding box center [768, 470] width 751 height 76
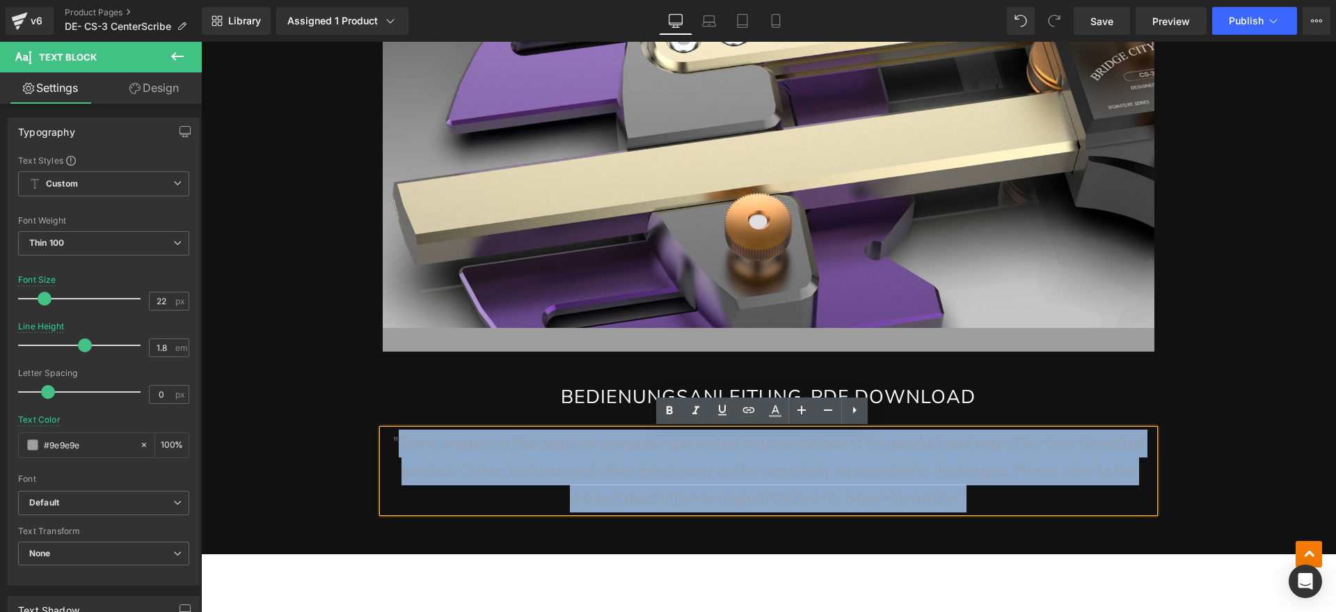
drag, startPoint x: 974, startPoint y: 499, endPoint x: 395, endPoint y: 450, distance: 581.8
click at [395, 450] on p ""Some images on this page are computer-generated representations of the product…" at bounding box center [769, 470] width 772 height 83
paste div
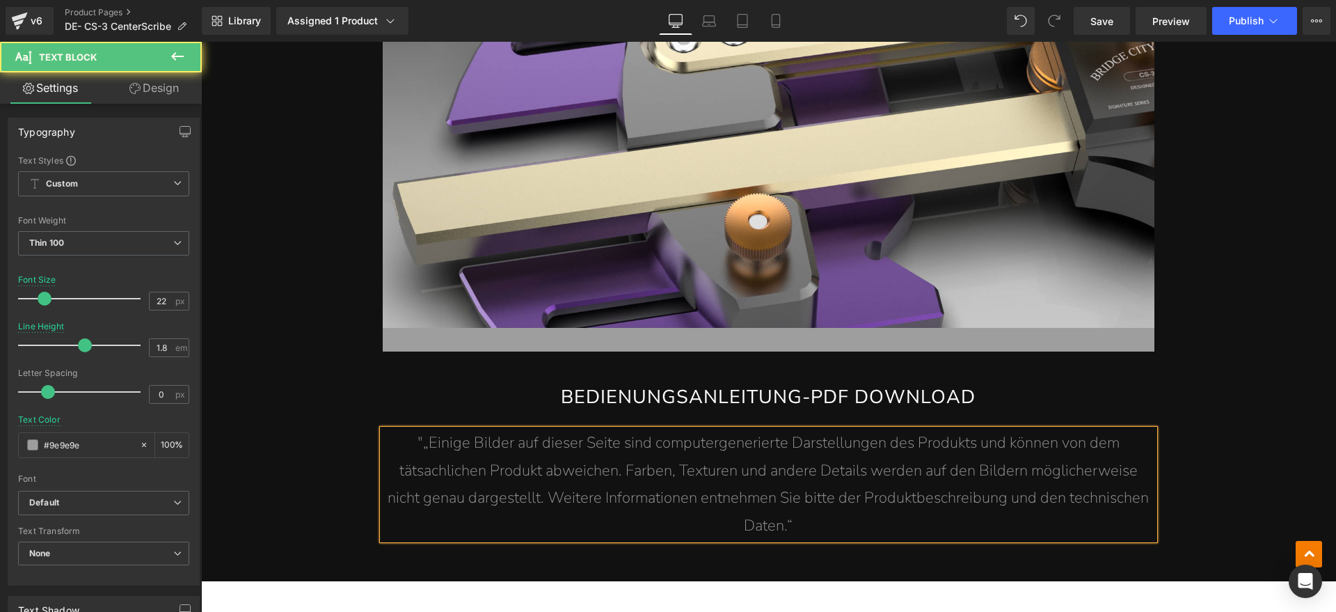
click at [420, 447] on span ""„Einige Bilder auf dieser Seite sind computergenerierte Darstellungen des Prod…" at bounding box center [768, 484] width 761 height 104
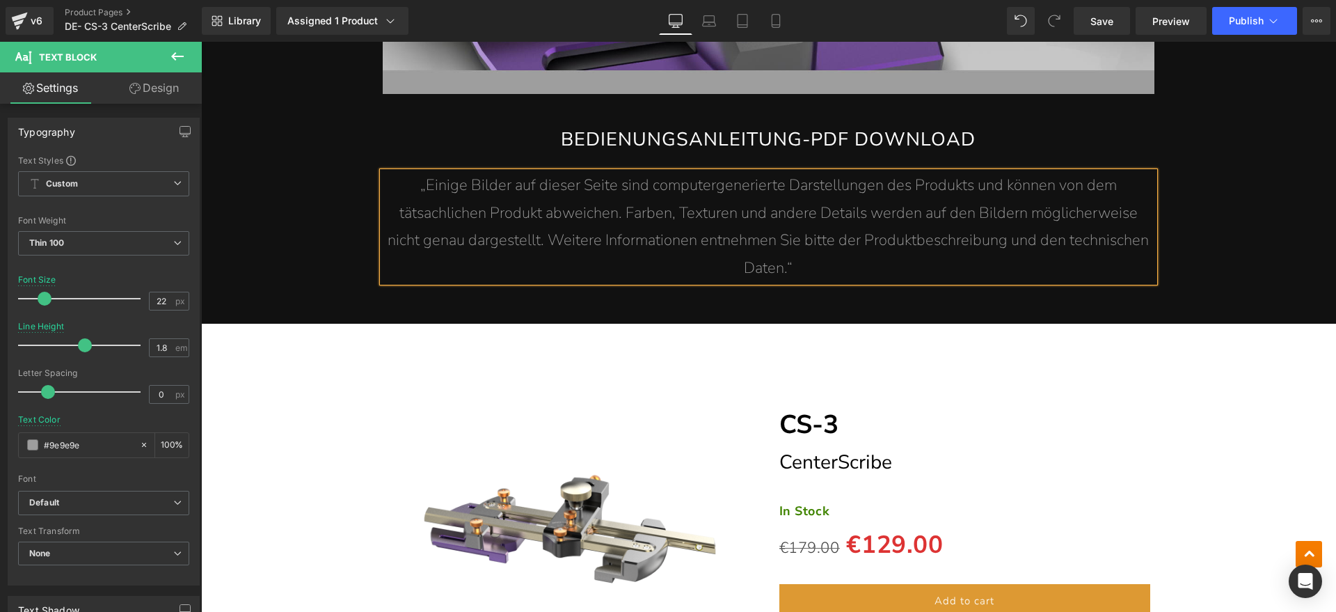
scroll to position [7465, 0]
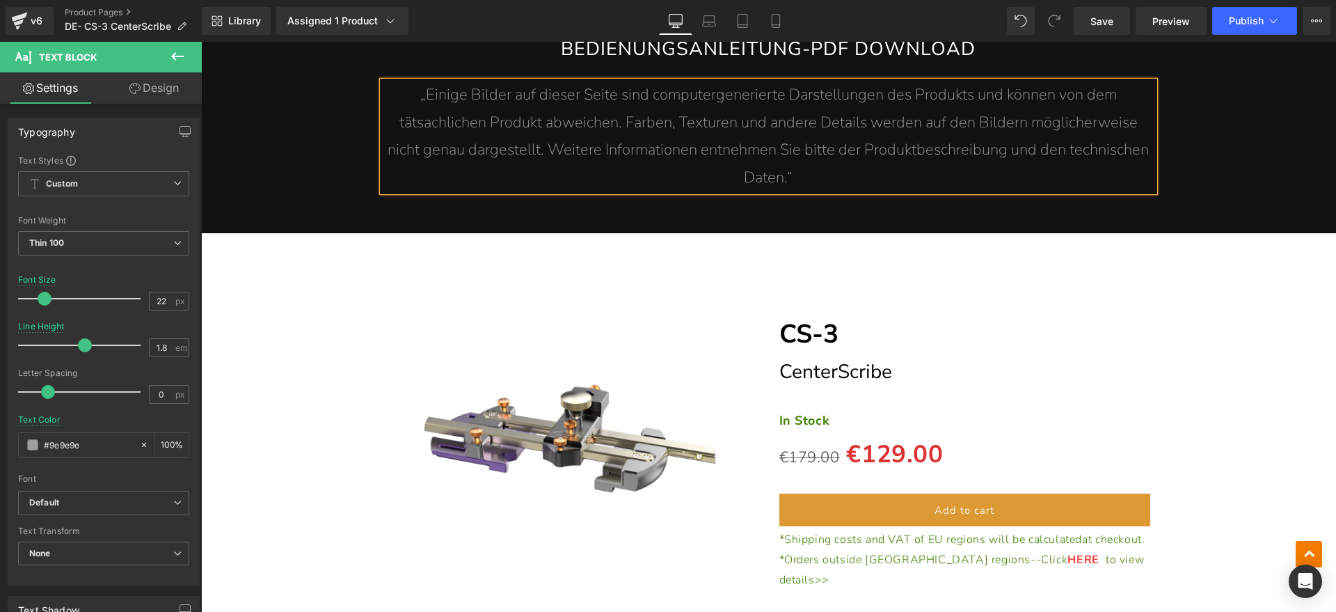
click at [1140, 285] on div "Separator CS-3 Heading CenterScribe Heading Separator In Stock Text Block €179.…" at bounding box center [965, 432] width 393 height 315
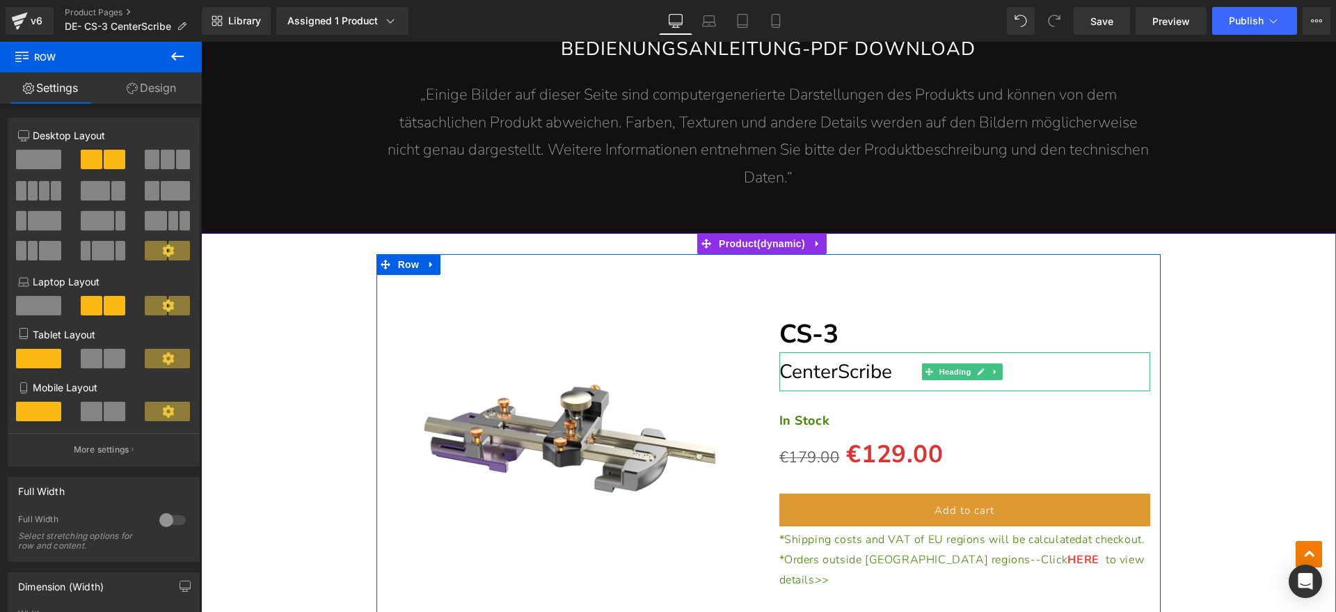
drag, startPoint x: 835, startPoint y: 381, endPoint x: 896, endPoint y: 365, distance: 63.1
click at [836, 381] on span "CenterScribe" at bounding box center [835, 371] width 113 height 26
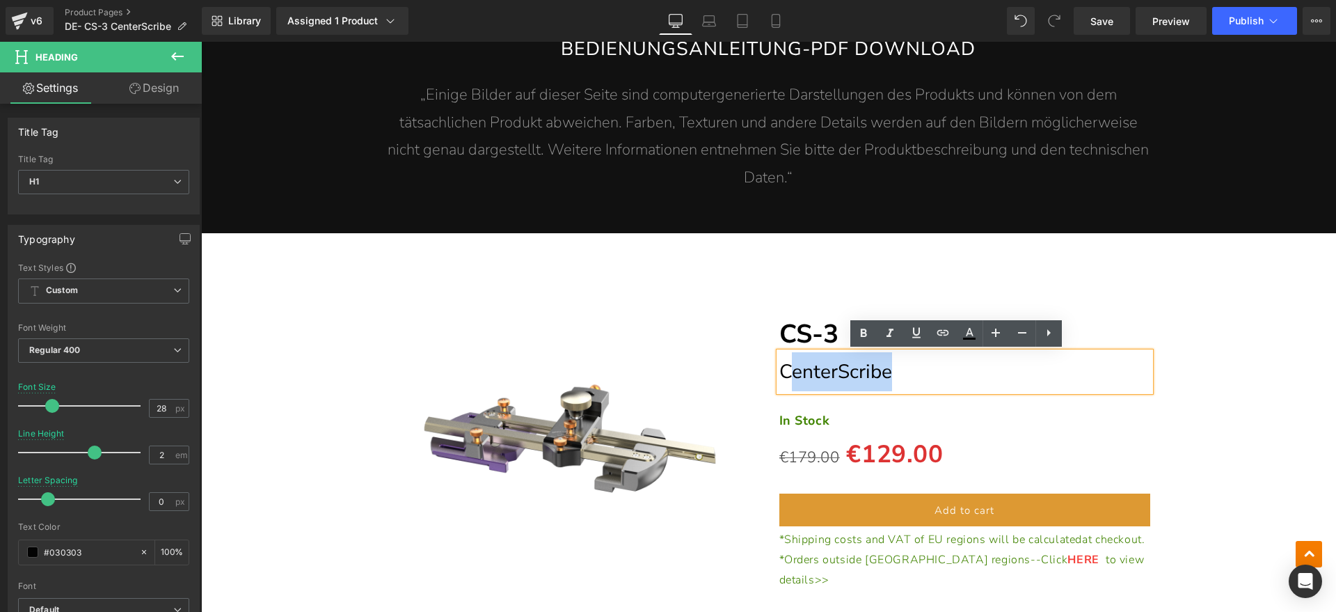
drag, startPoint x: 896, startPoint y: 365, endPoint x: 789, endPoint y: 371, distance: 107.3
click at [789, 371] on h1 "CenterScribe" at bounding box center [965, 371] width 372 height 39
paste div
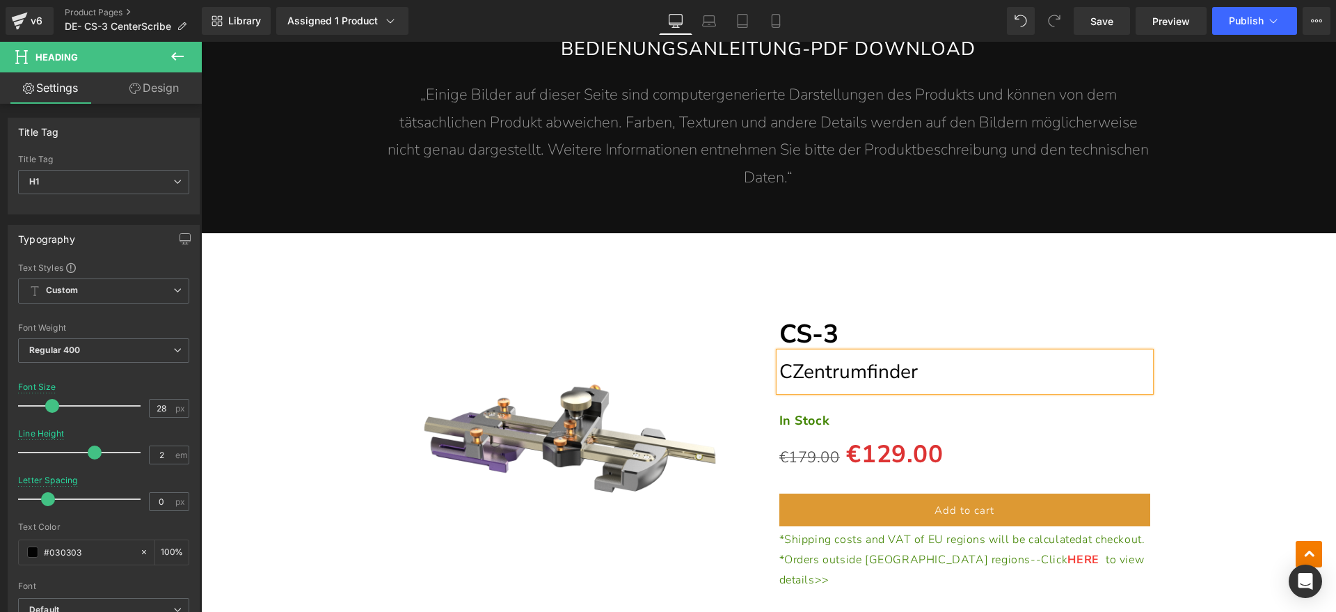
click at [787, 367] on span "CZentrumfinder" at bounding box center [848, 371] width 138 height 26
click at [854, 427] on p "In Stock" at bounding box center [965, 420] width 372 height 22
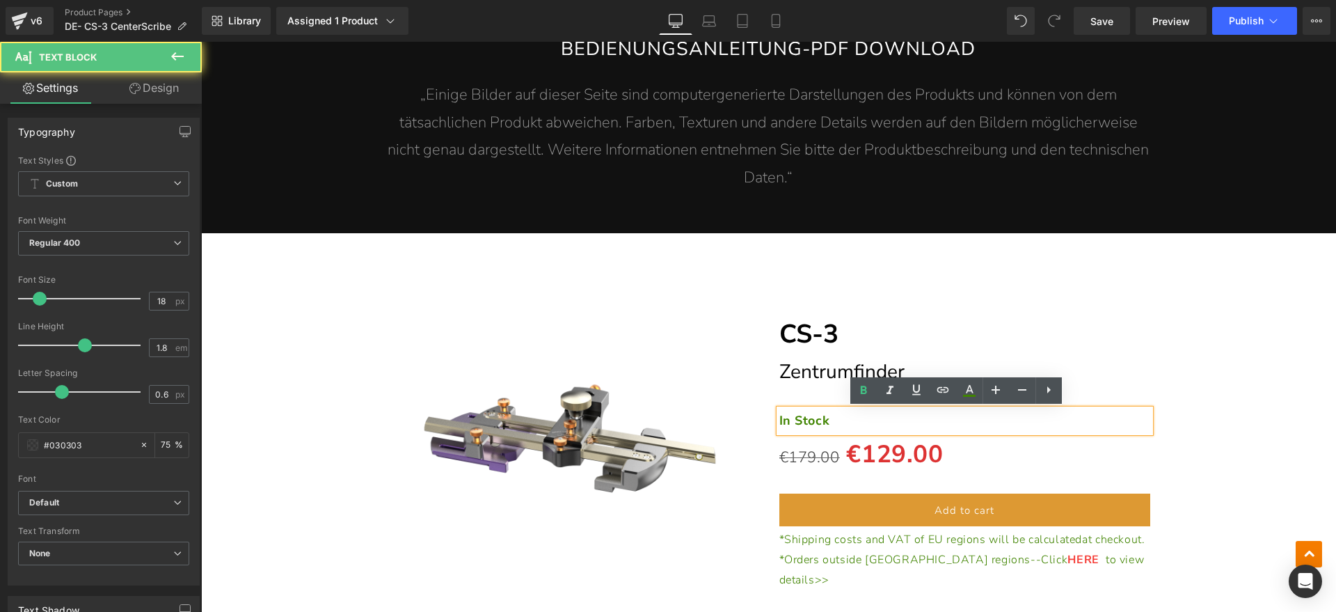
click at [829, 419] on p "In Stock" at bounding box center [965, 420] width 372 height 22
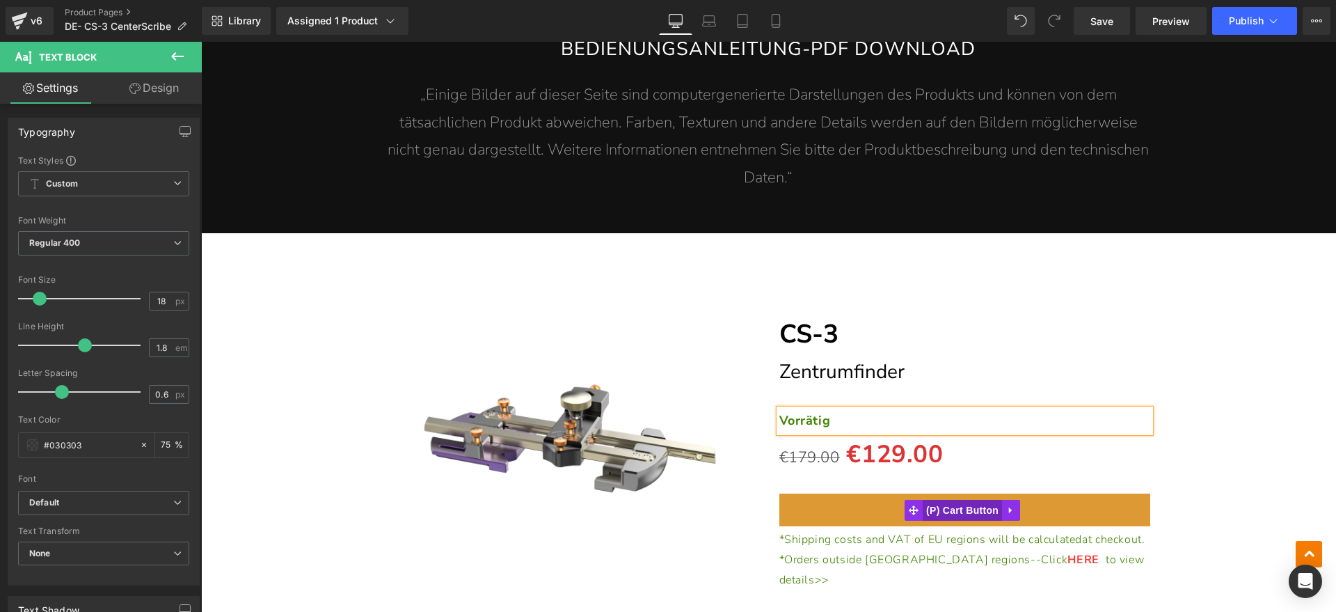
click at [912, 502] on span at bounding box center [914, 510] width 18 height 21
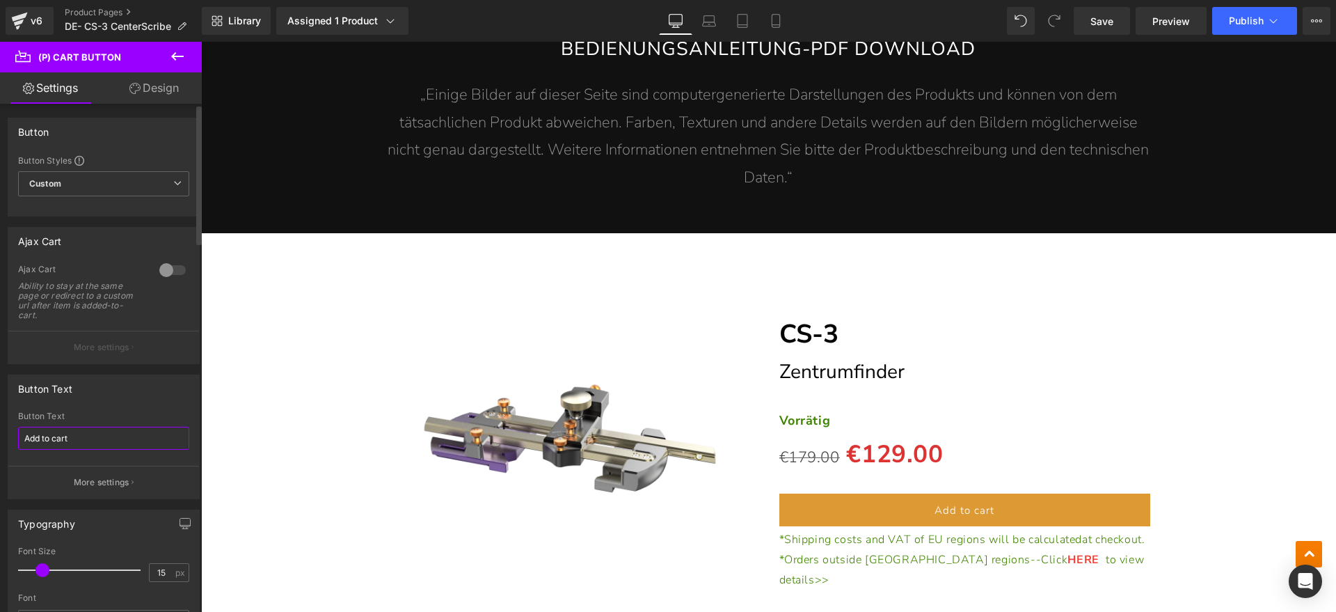
drag, startPoint x: 102, startPoint y: 445, endPoint x: 0, endPoint y: 422, distance: 104.2
click at [0, 422] on div "Button Text Add to cart Button Text Add to cart More settings" at bounding box center [104, 431] width 208 height 135
type input "In den Warenkorb legen"
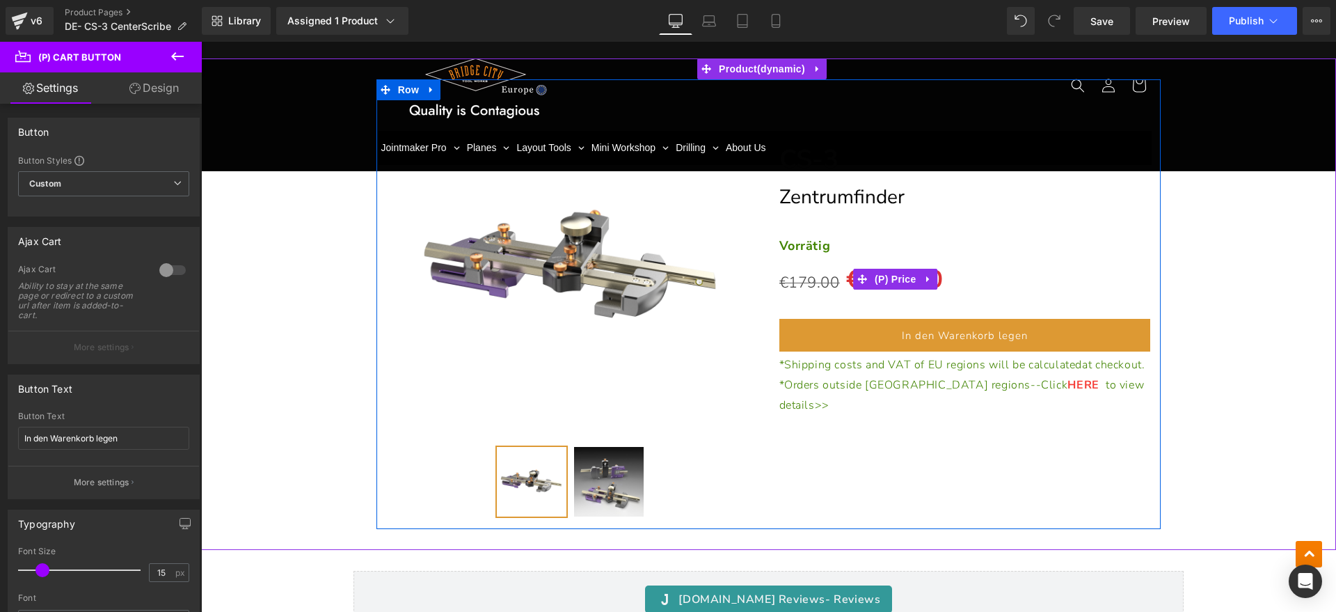
scroll to position [7726, 0]
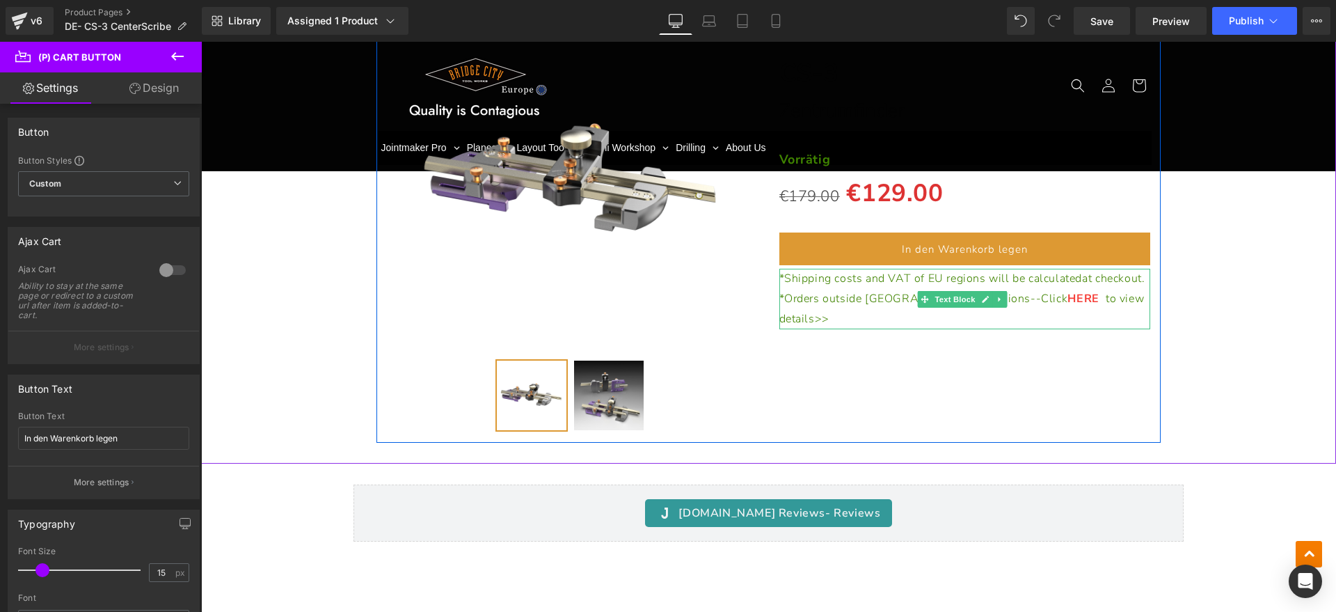
drag, startPoint x: 853, startPoint y: 298, endPoint x: 836, endPoint y: 300, distance: 17.5
click at [853, 289] on p "*Shipping costs and VAT of EU regions will be calculated at checkout." at bounding box center [965, 279] width 372 height 20
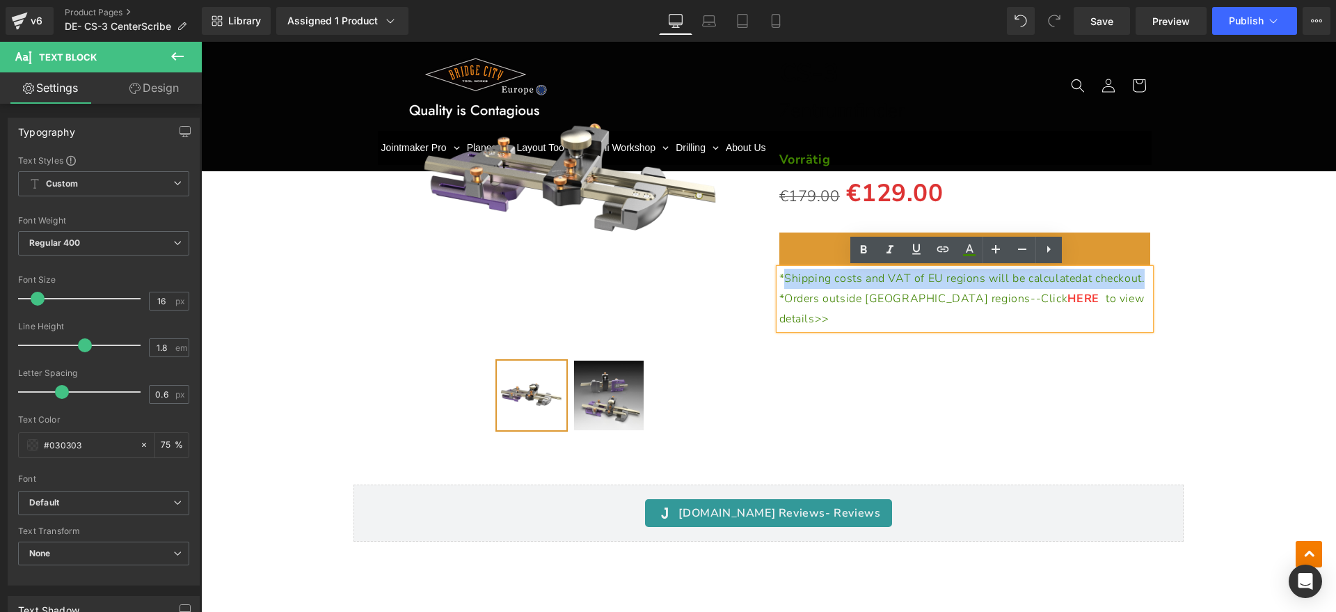
drag, startPoint x: 836, startPoint y: 300, endPoint x: 780, endPoint y: 276, distance: 60.5
click at [780, 276] on p "*Shipping costs and VAT of EU regions will be calculated at checkout." at bounding box center [965, 279] width 372 height 20
paste div
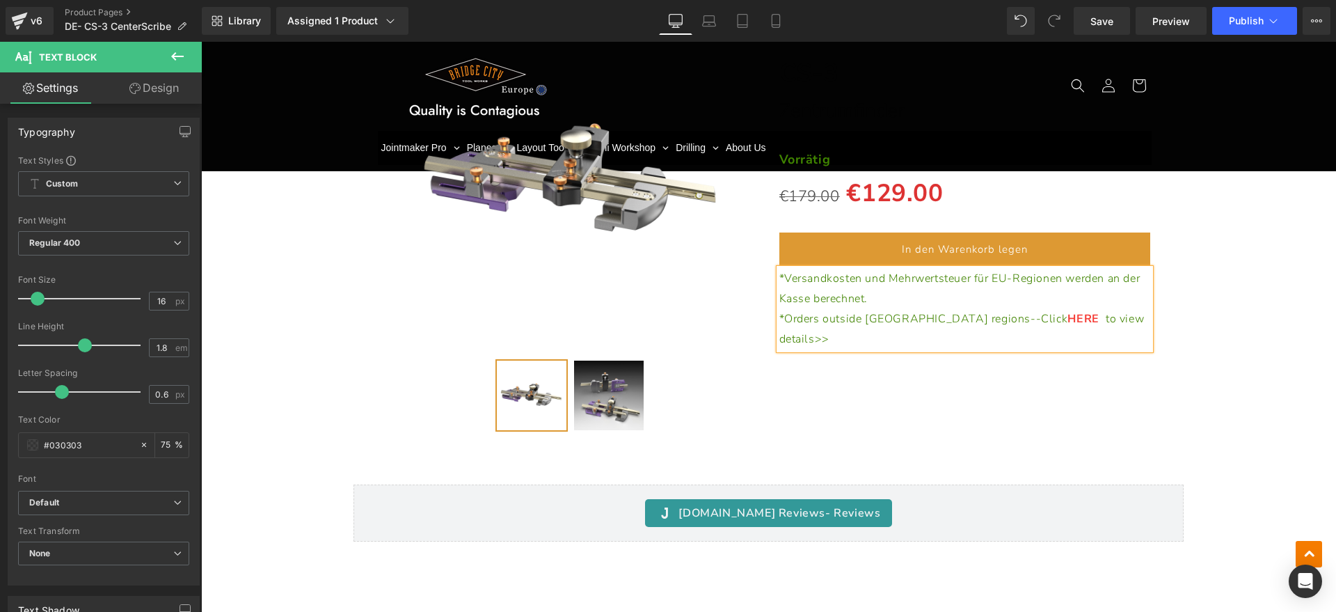
click at [1100, 315] on p "*Orders outside EU regions--Click HERE to view details>>" at bounding box center [965, 329] width 372 height 40
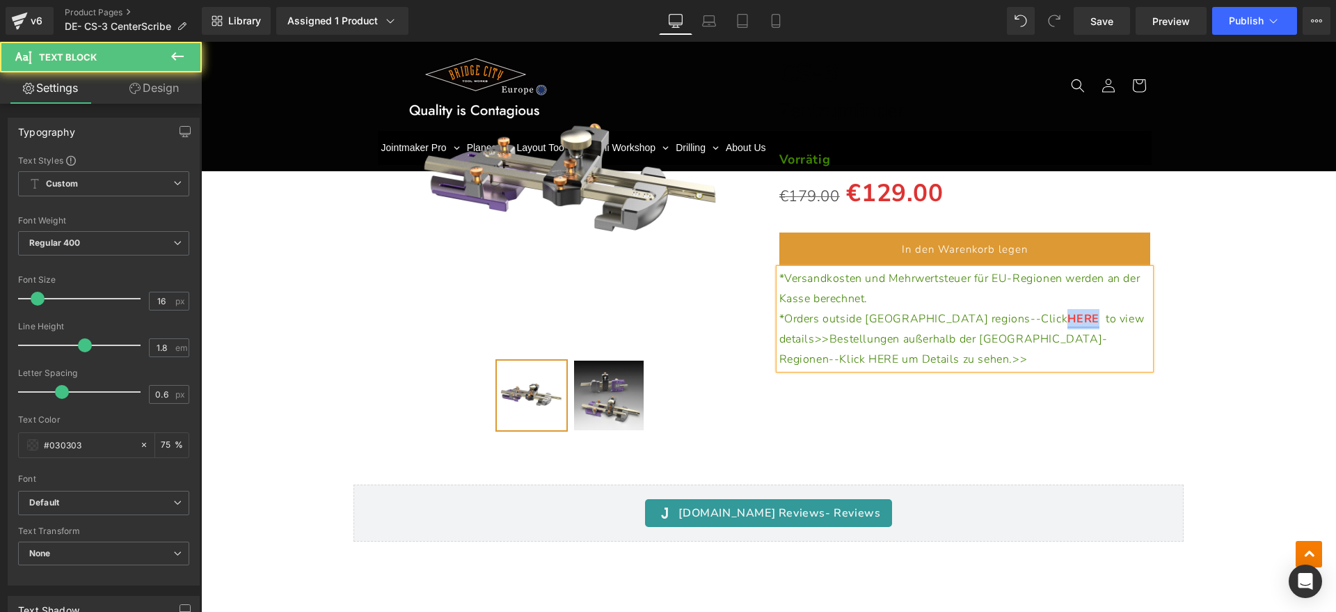
drag, startPoint x: 957, startPoint y: 322, endPoint x: 986, endPoint y: 320, distance: 29.3
click at [1068, 320] on link "HERE" at bounding box center [1083, 318] width 31 height 15
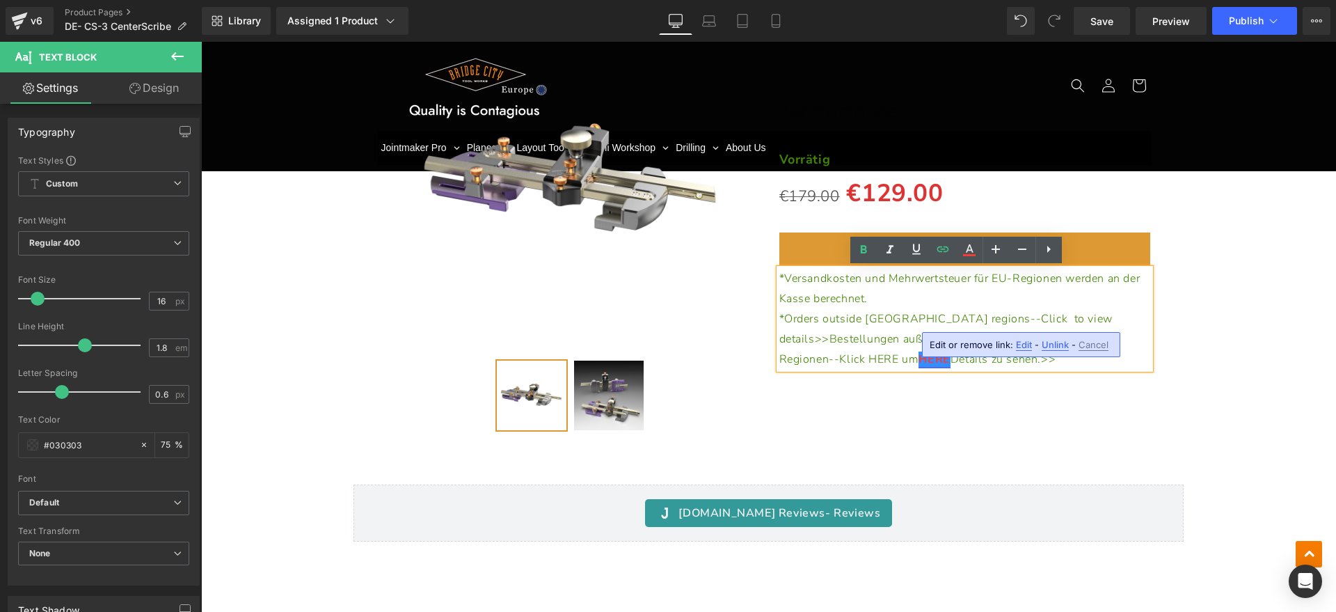
click at [1106, 292] on p "*Versandkosten und Mehrwertsteuer für EU-Regionen werden an der Kasse berechnet." at bounding box center [965, 289] width 372 height 40
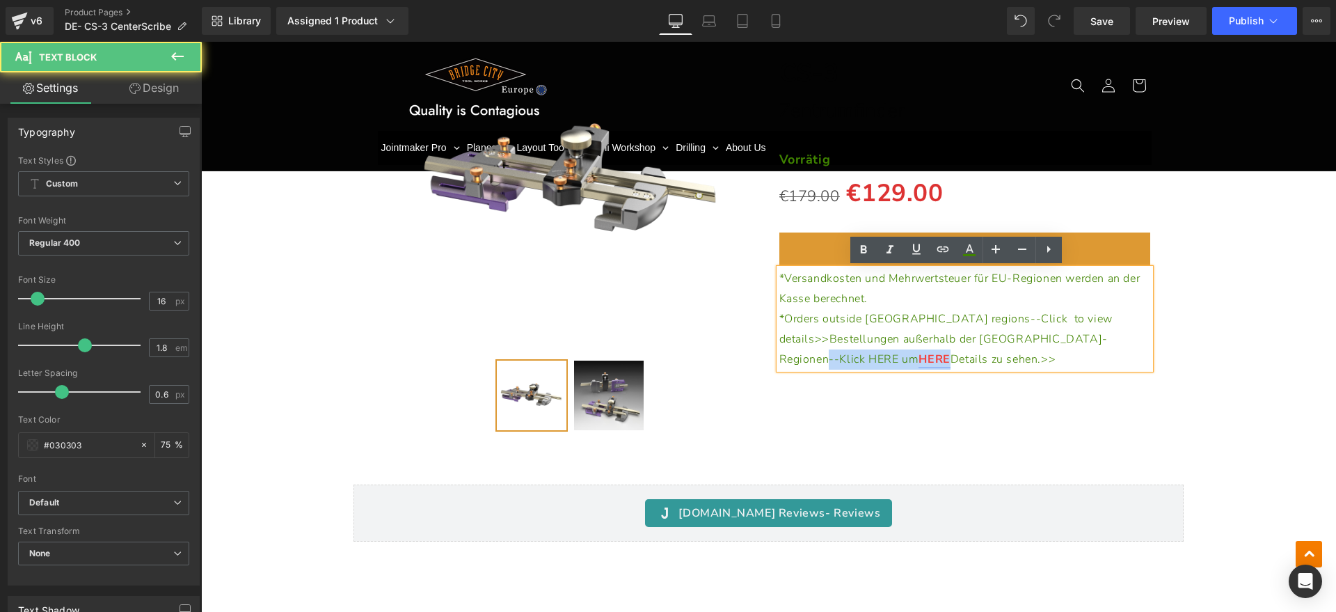
drag, startPoint x: 1040, startPoint y: 337, endPoint x: 1010, endPoint y: 342, distance: 31.0
click at [1010, 342] on p "*Orders outside EU regions--Click to view details>>Bestellungen außerhalb der E…" at bounding box center [965, 339] width 372 height 60
click at [951, 351] on span "HERE um" at bounding box center [926, 358] width 50 height 15
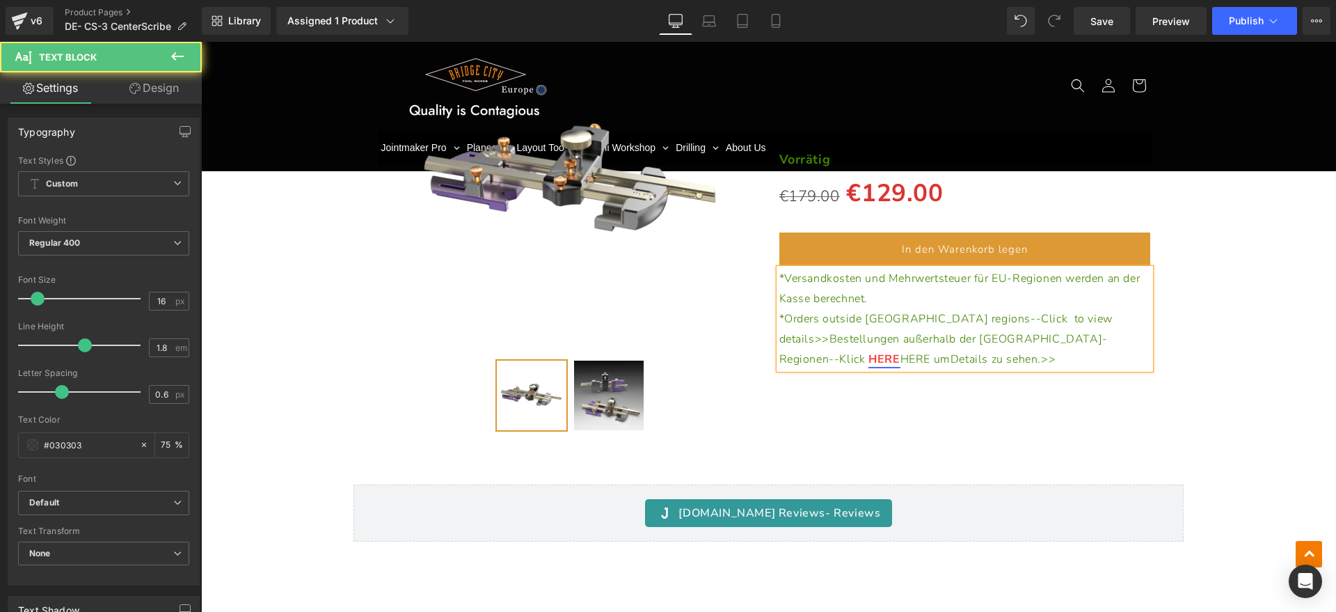
click at [951, 351] on span "HERE um" at bounding box center [926, 358] width 50 height 15
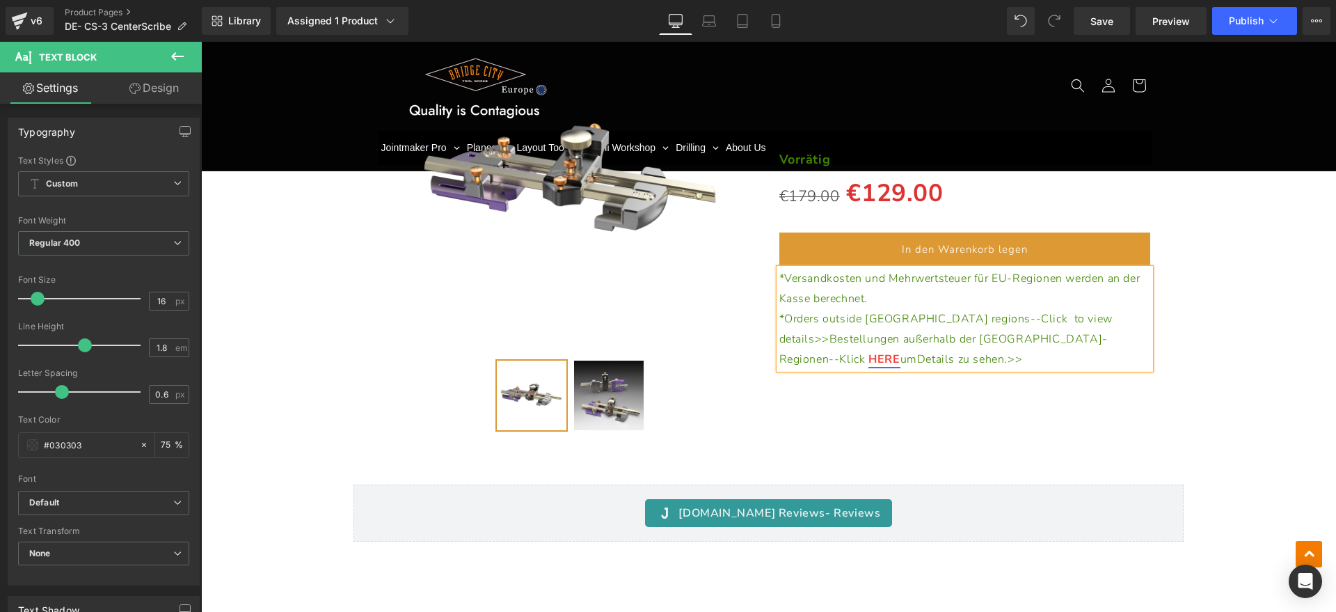
click at [956, 342] on span "to view details>>Bestellungen außerhalb der EU-Regionen--Klick" at bounding box center [945, 339] width 333 height 56
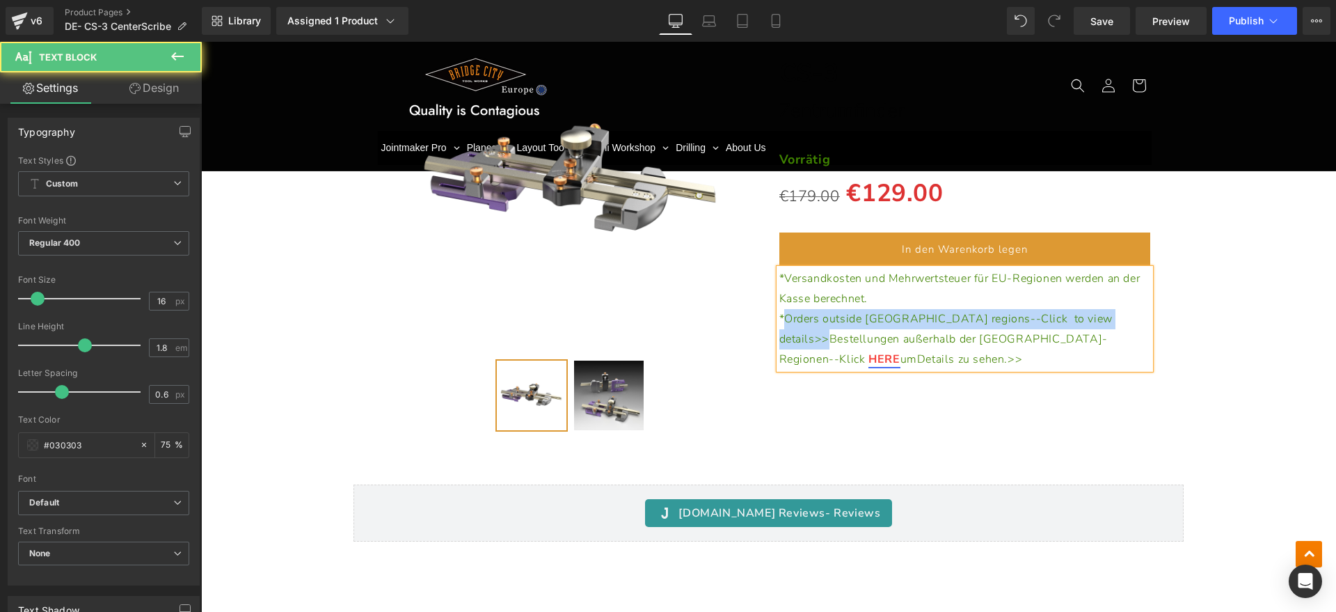
drag, startPoint x: 1054, startPoint y: 317, endPoint x: 779, endPoint y: 326, distance: 275.0
click at [779, 326] on p "*Orders outside EU regions--Click to view details>>Bestellungen außerhalb der E…" at bounding box center [965, 339] width 372 height 60
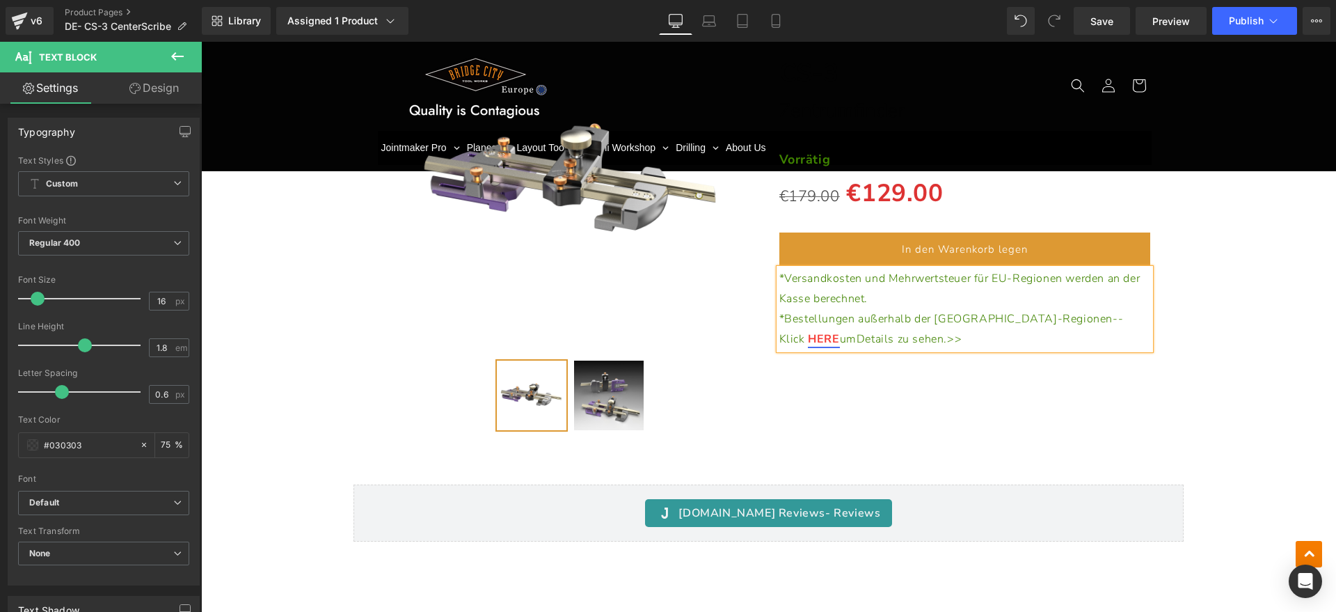
click at [1251, 395] on div "(P) Image" at bounding box center [768, 217] width 1121 height 449
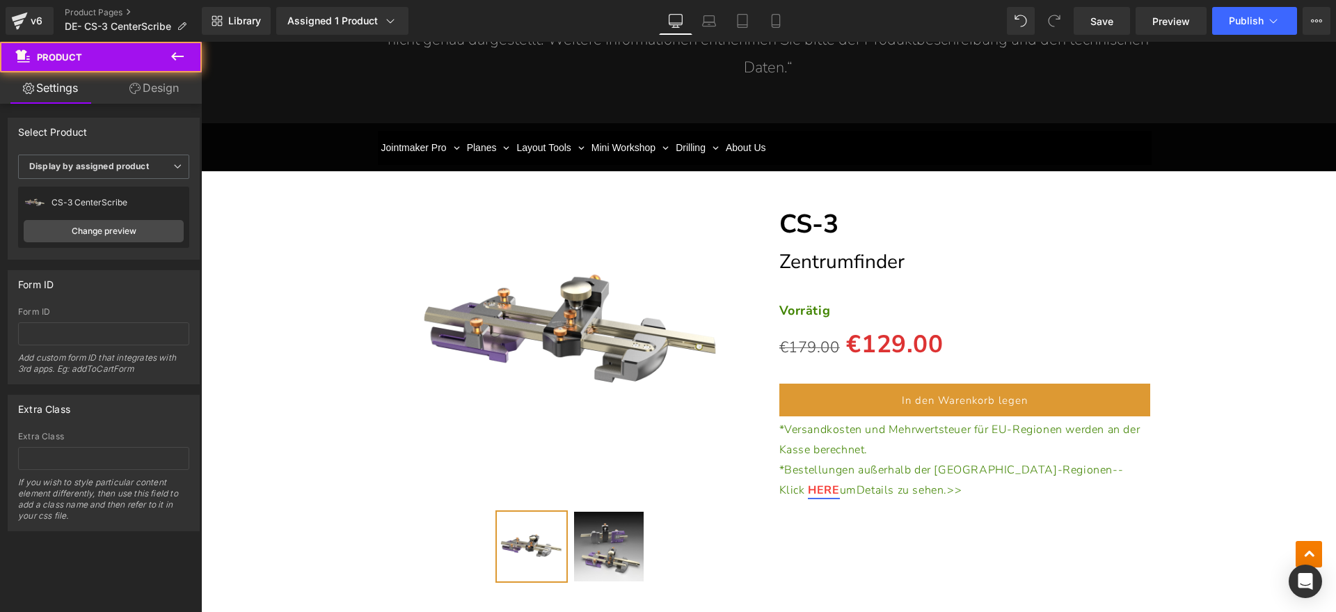
scroll to position [7378, 0]
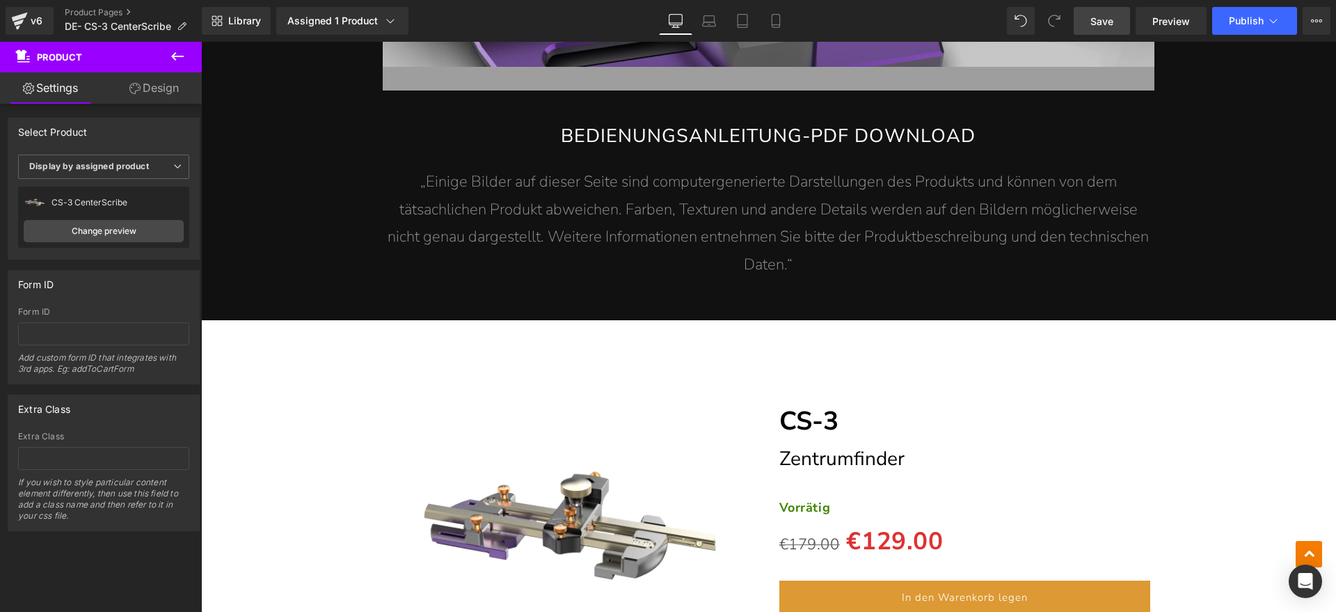
click at [1081, 24] on link "Save" at bounding box center [1102, 21] width 56 height 28
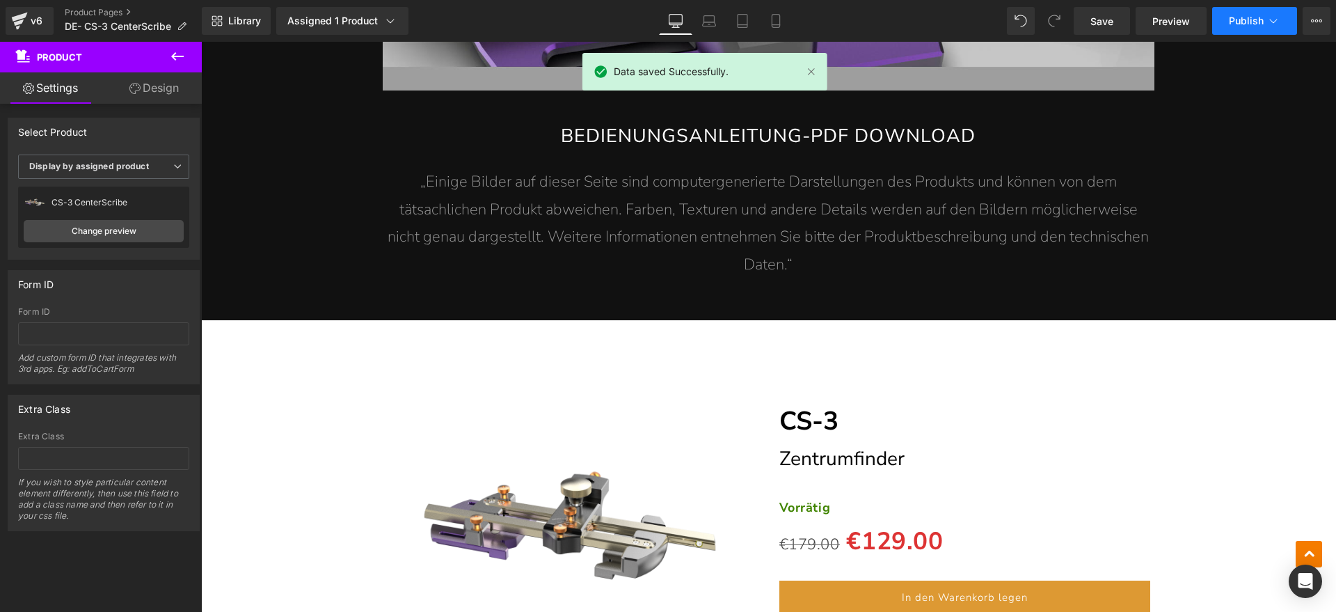
click at [1246, 24] on span "Publish" at bounding box center [1246, 20] width 35 height 11
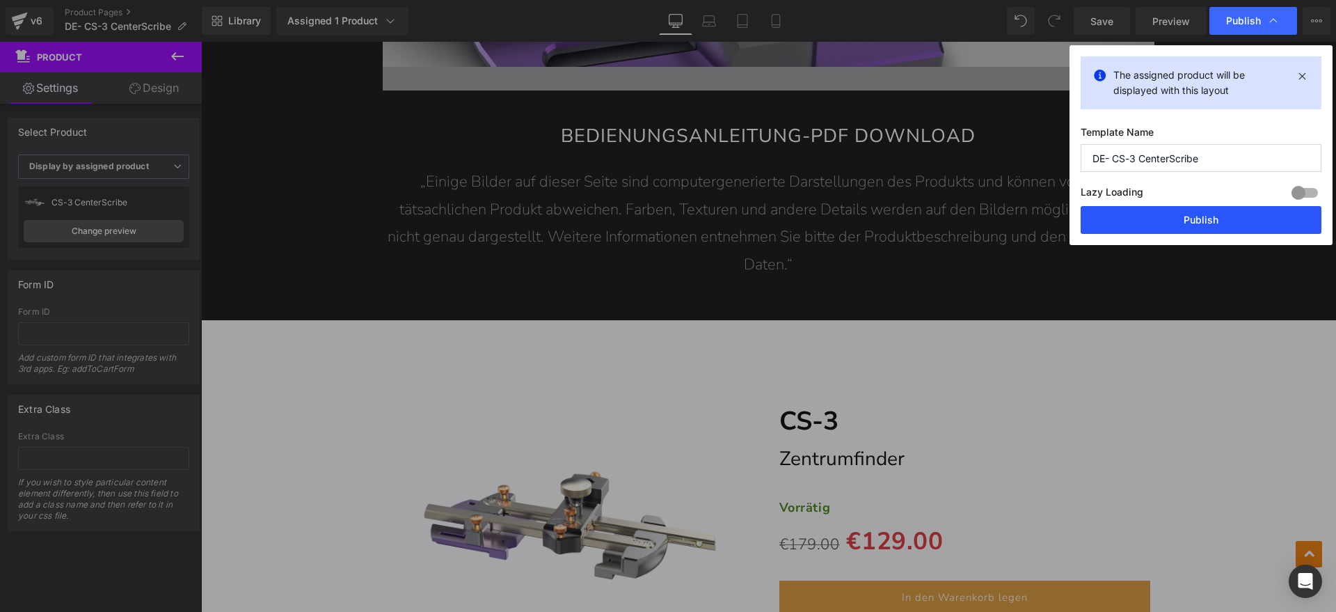
click at [1160, 218] on button "Publish" at bounding box center [1201, 220] width 241 height 28
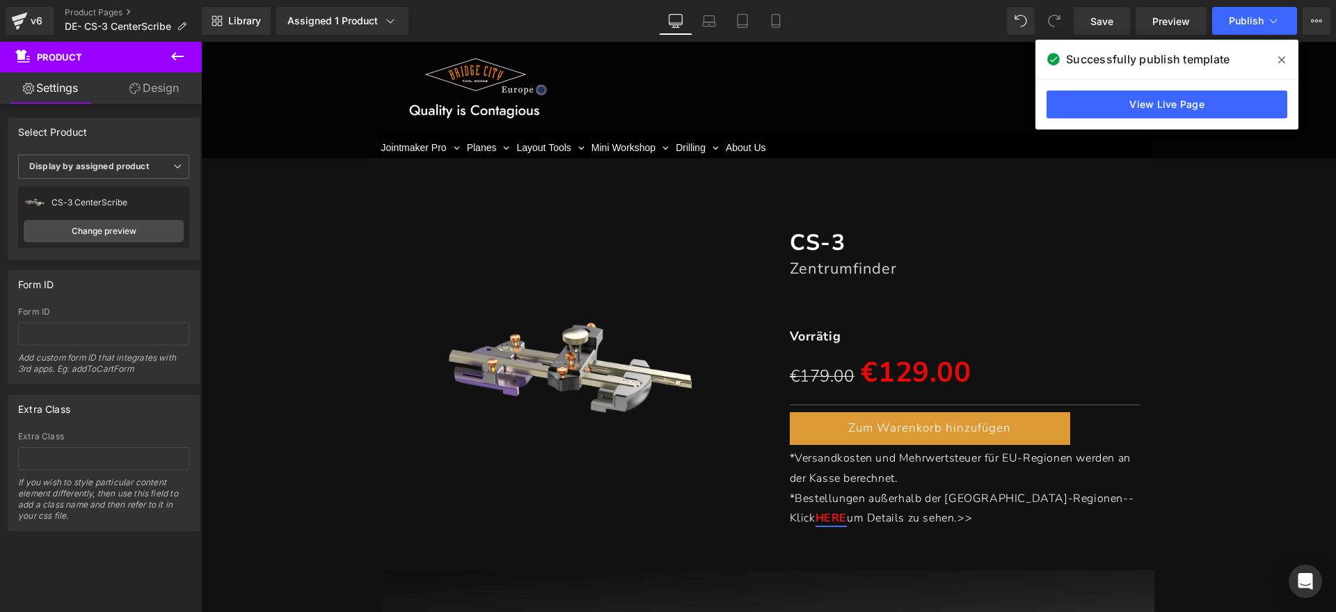
scroll to position [0, 0]
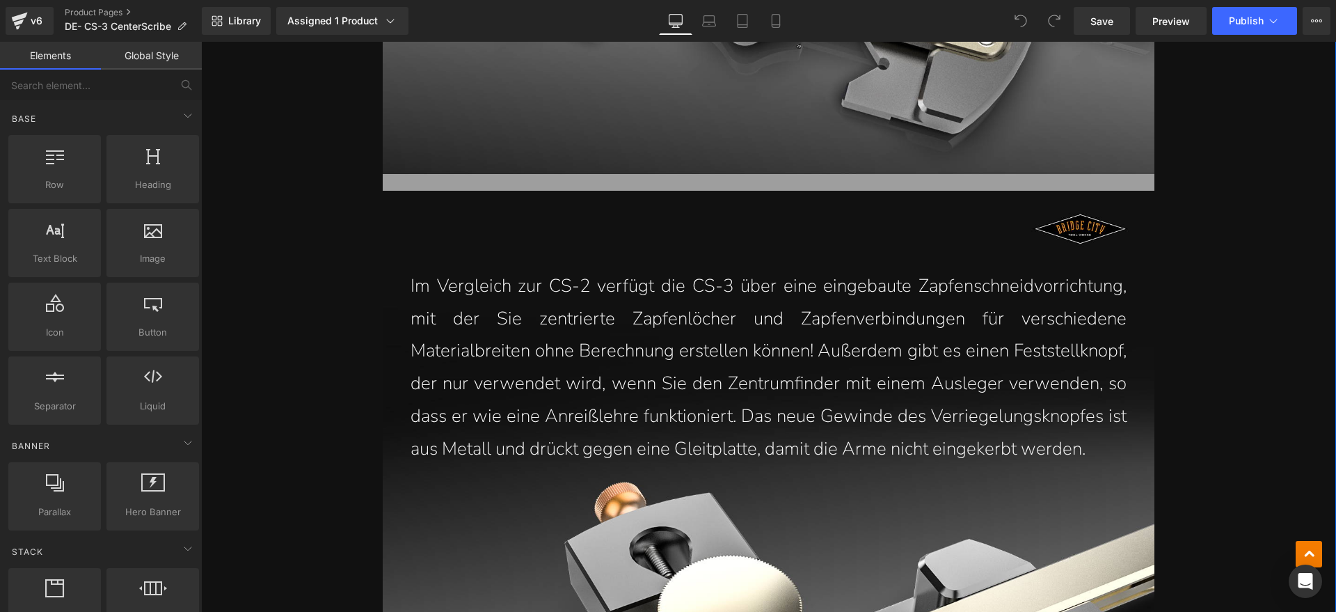
scroll to position [3306, 0]
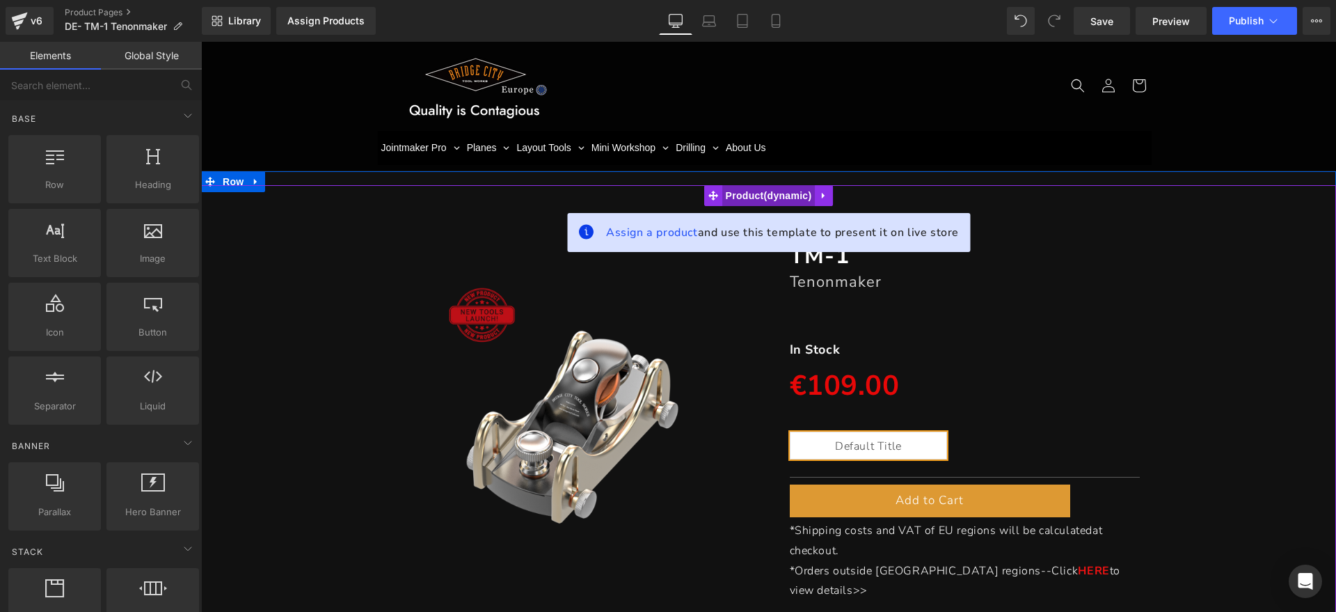
drag, startPoint x: 752, startPoint y: 195, endPoint x: 729, endPoint y: 203, distance: 24.2
click at [752, 195] on span "Product" at bounding box center [768, 195] width 93 height 21
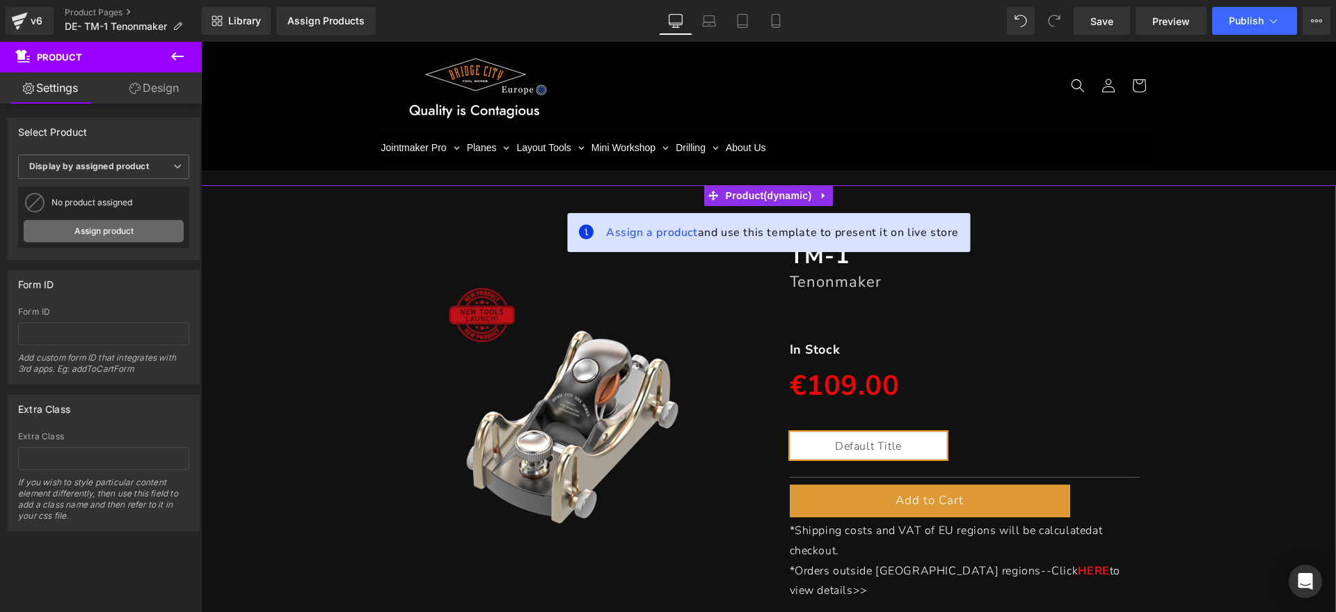
click at [95, 231] on link "Assign product" at bounding box center [104, 231] width 160 height 22
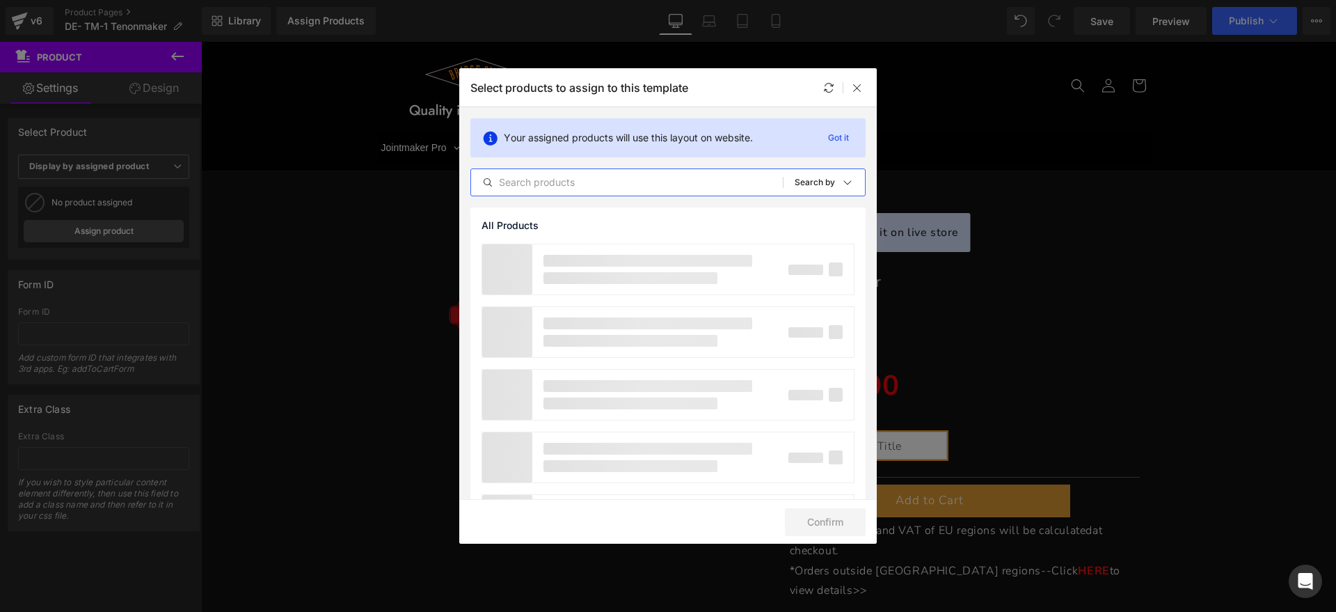
click at [593, 177] on input "text" at bounding box center [627, 182] width 312 height 17
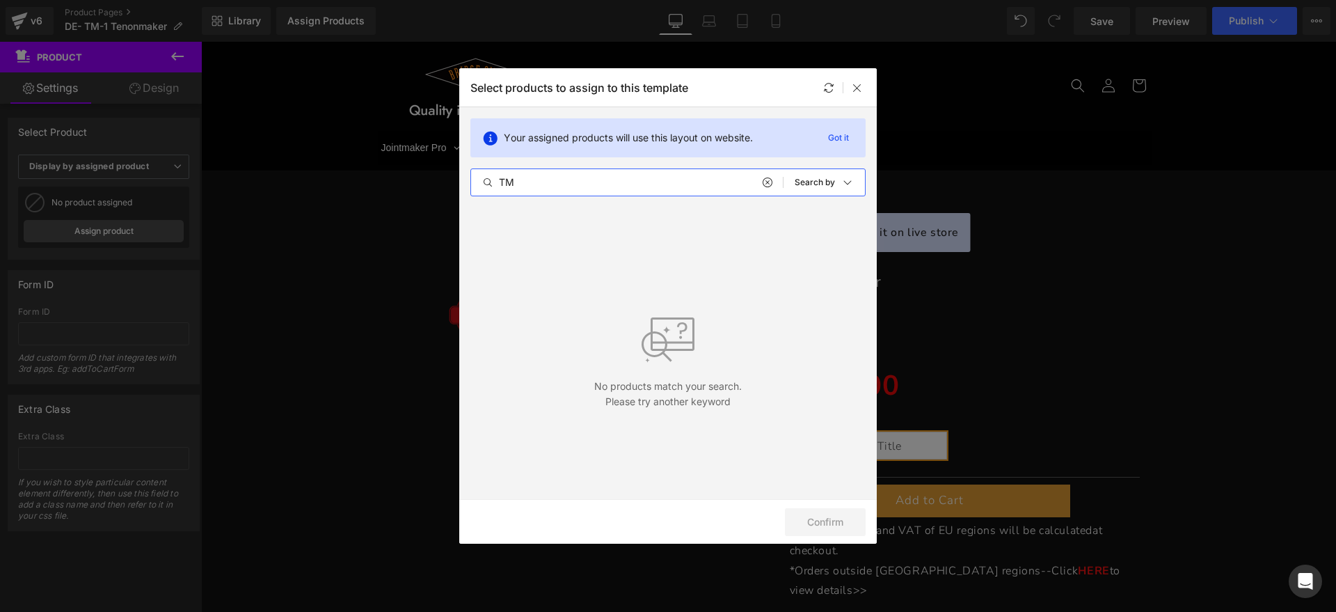
click at [655, 179] on input "TM" at bounding box center [627, 182] width 312 height 17
type input "T"
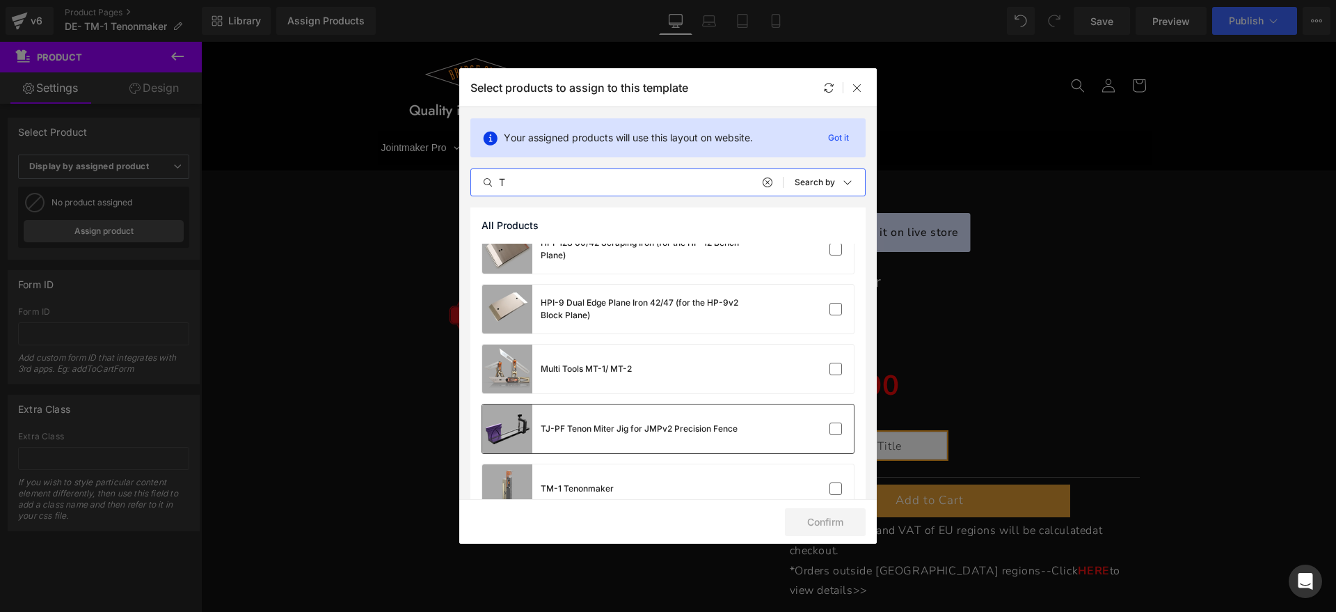
scroll to position [173, 0]
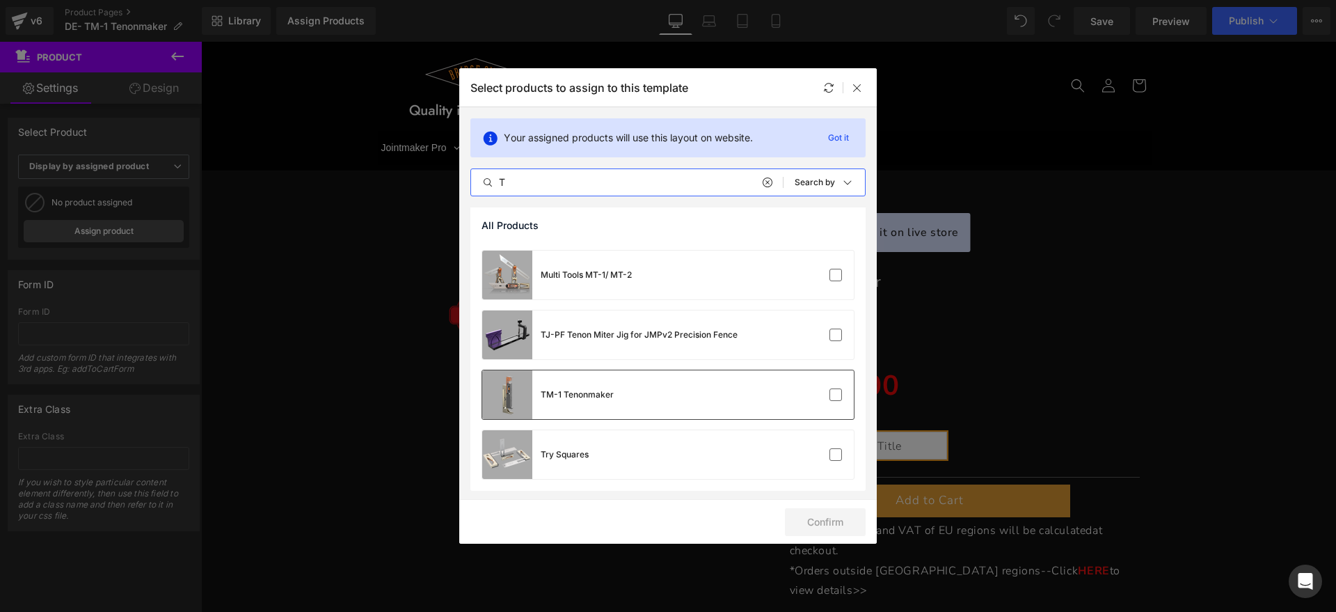
type input "T"
click at [683, 381] on div "TM-1 Tenonmaker" at bounding box center [668, 394] width 372 height 49
click at [823, 516] on button "Confirm" at bounding box center [825, 522] width 81 height 28
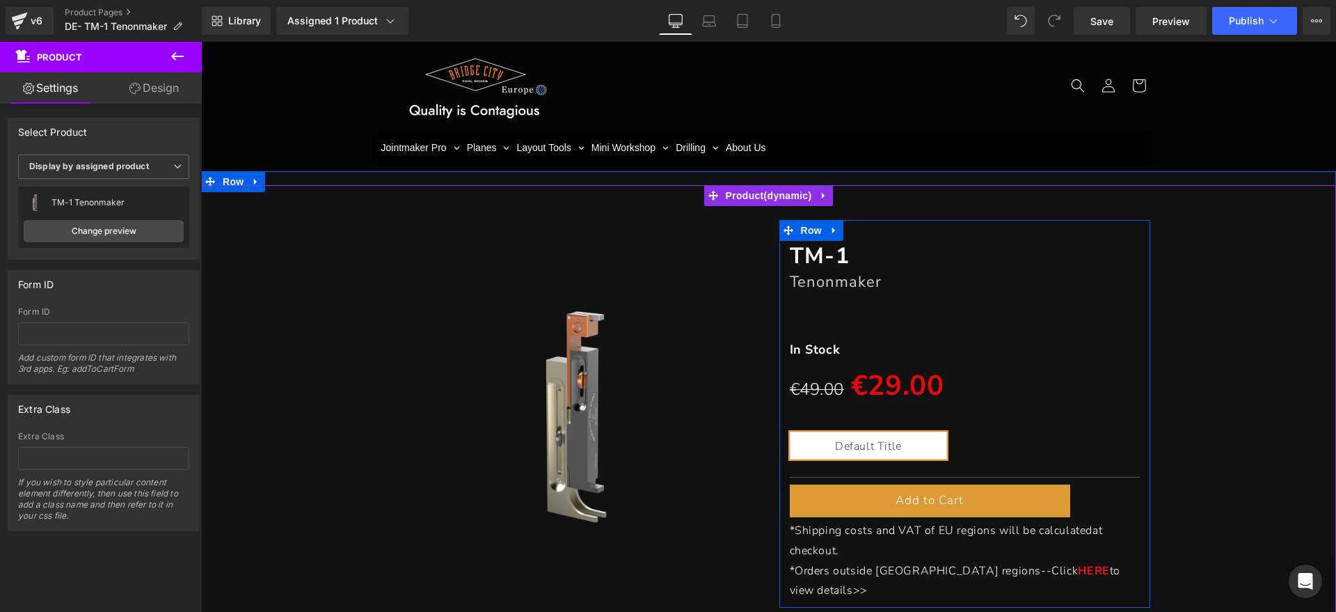
click at [841, 283] on font "Tenonmaker" at bounding box center [836, 281] width 92 height 21
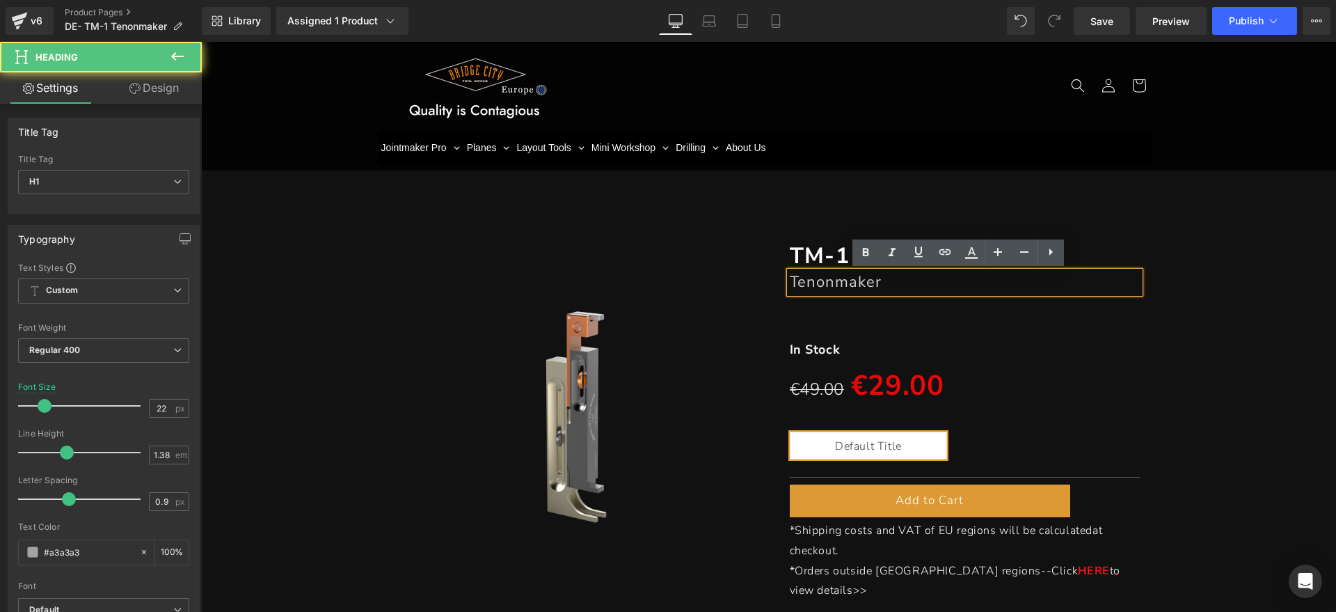
click at [885, 276] on h1 "Tenonmaker" at bounding box center [965, 281] width 351 height 21
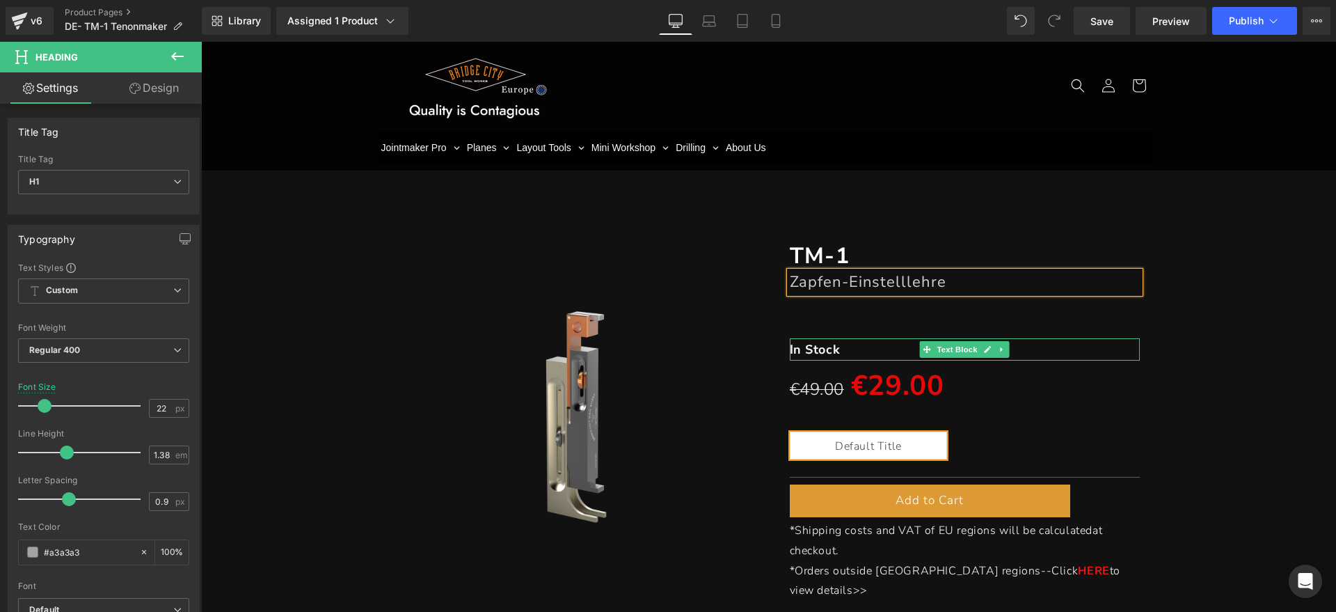
click at [848, 347] on p "In Stock" at bounding box center [965, 349] width 351 height 22
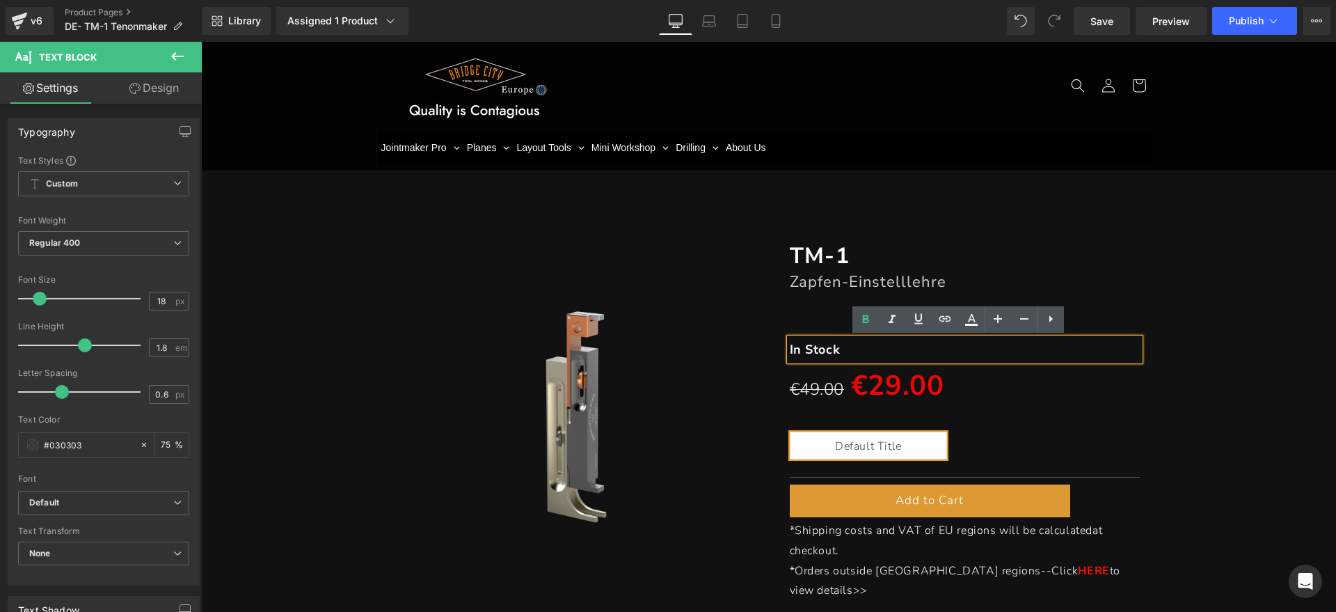
click at [843, 347] on p "In Stock" at bounding box center [965, 349] width 351 height 22
click at [1008, 438] on icon at bounding box center [1009, 440] width 10 height 10
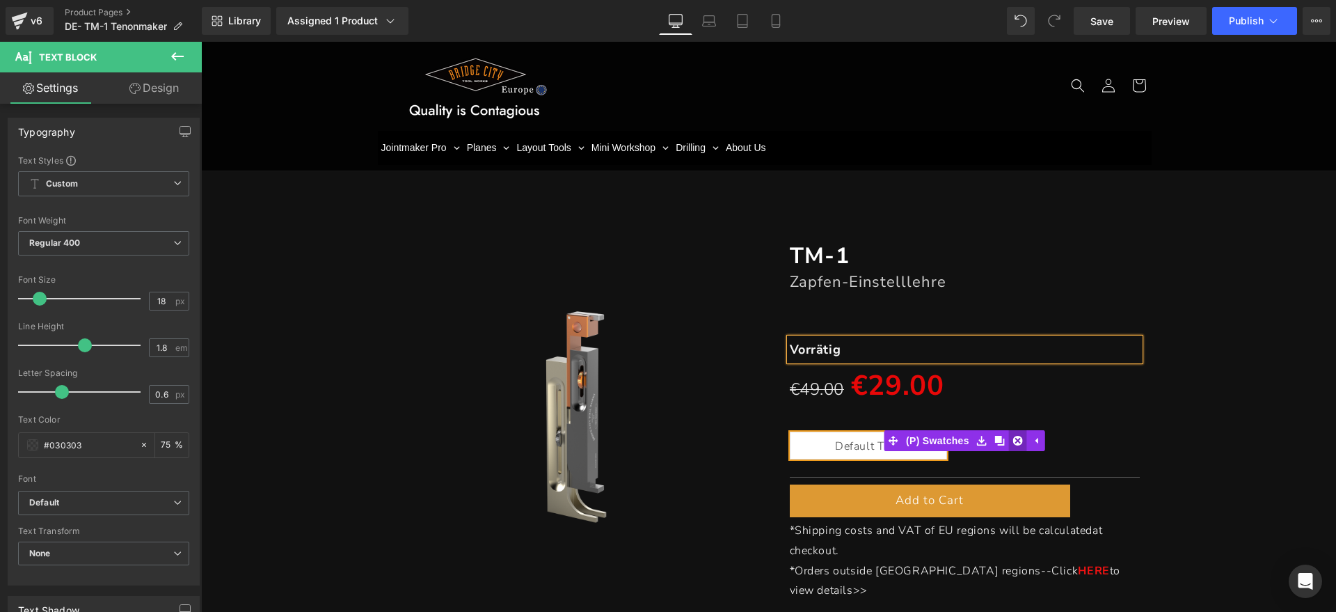
click at [1013, 438] on icon at bounding box center [1018, 441] width 10 height 10
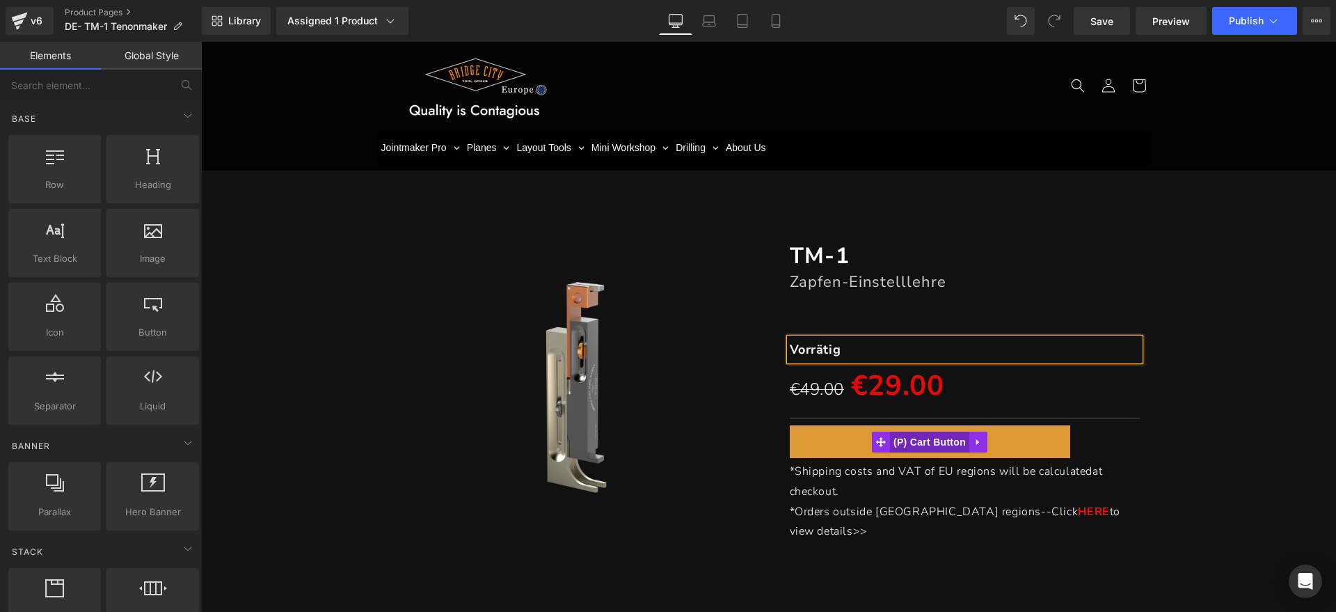
click at [931, 445] on span "(P) Cart Button" at bounding box center [929, 441] width 79 height 21
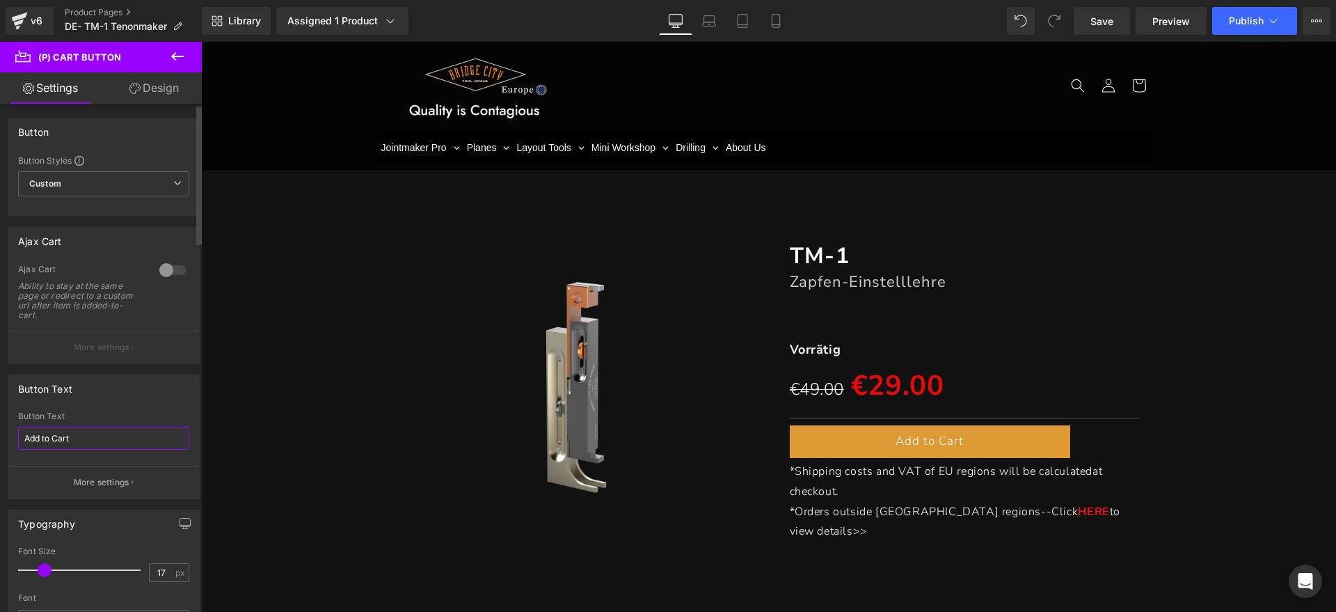
drag, startPoint x: 106, startPoint y: 439, endPoint x: 0, endPoint y: 448, distance: 106.2
click at [0, 450] on div "Button Text Add to Cart Button Text Add to Cart More settings" at bounding box center [104, 431] width 208 height 135
type input "Zum Warenkorb hinzufügen"
click at [129, 389] on div "Button Text" at bounding box center [103, 388] width 191 height 26
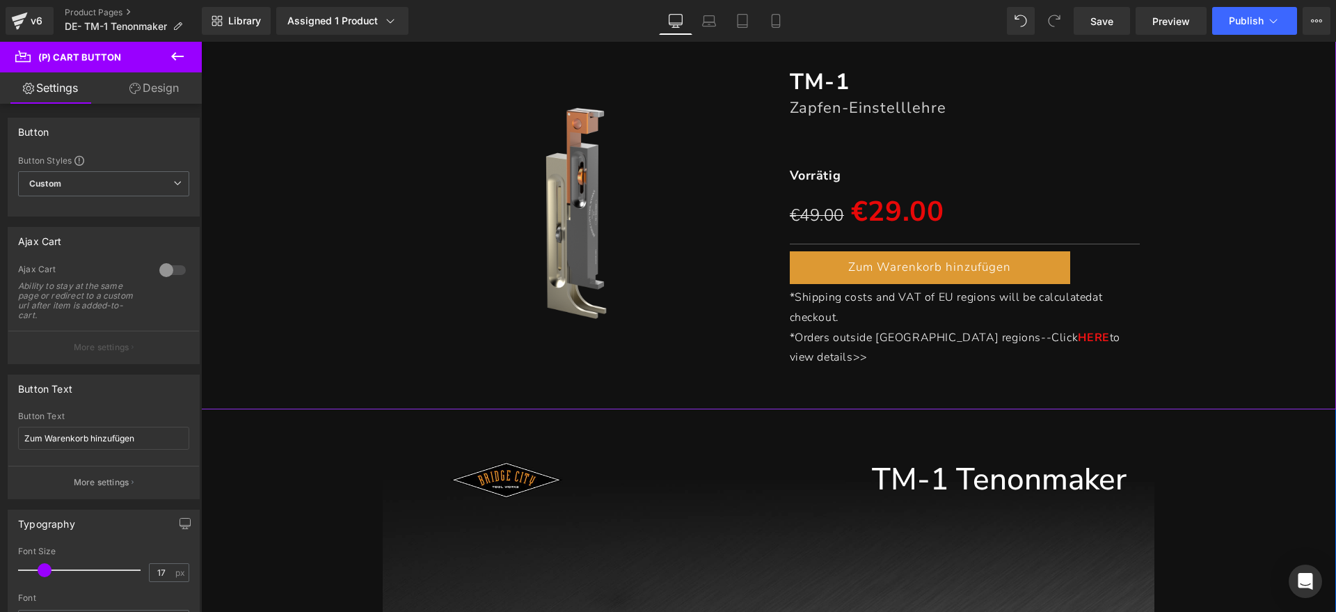
drag, startPoint x: 826, startPoint y: 310, endPoint x: 855, endPoint y: 319, distance: 30.6
click at [826, 310] on span "at checkout." at bounding box center [946, 307] width 313 height 35
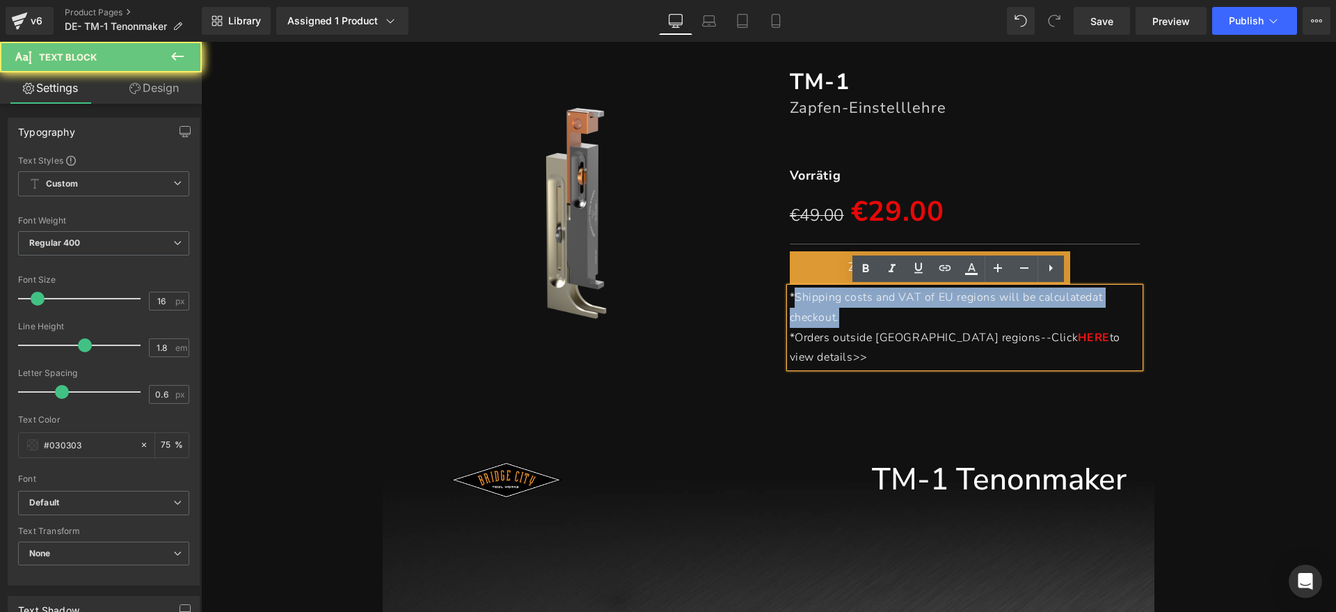
drag, startPoint x: 855, startPoint y: 319, endPoint x: 786, endPoint y: 296, distance: 73.3
click at [790, 296] on p "*Shipping costs and VAT of EU regions will be calculated at checkout." at bounding box center [965, 307] width 351 height 40
paste div
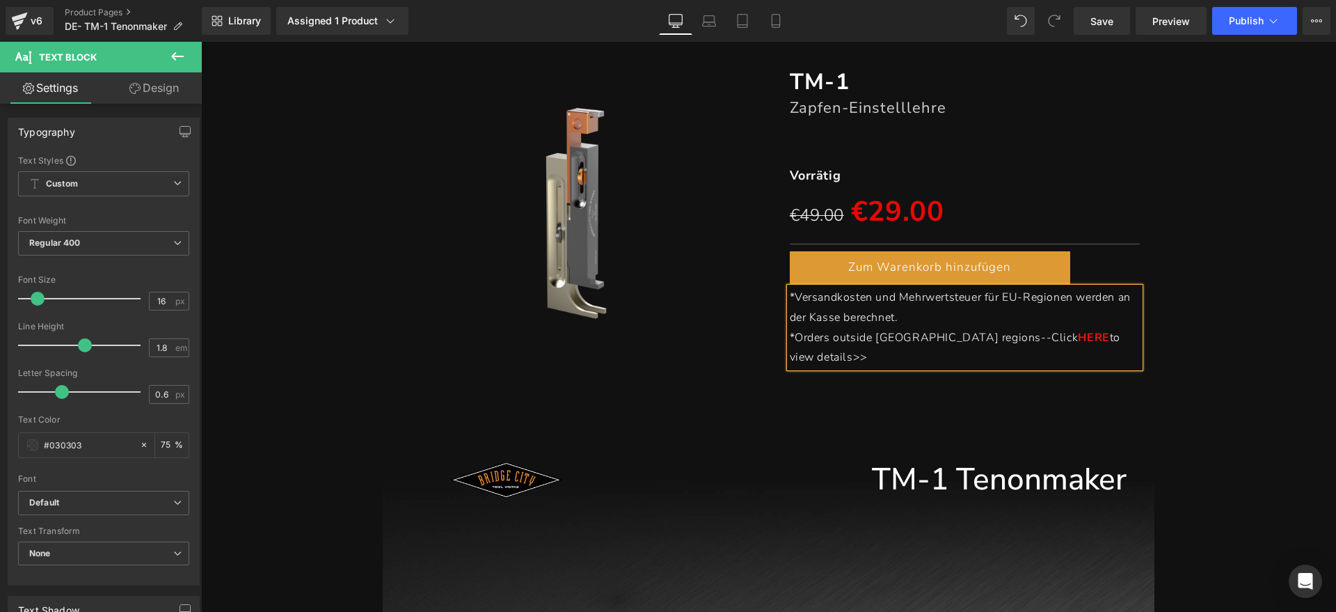
click at [1095, 330] on p "*Orders outside EU regions--Click HERE to view details>>" at bounding box center [965, 348] width 351 height 40
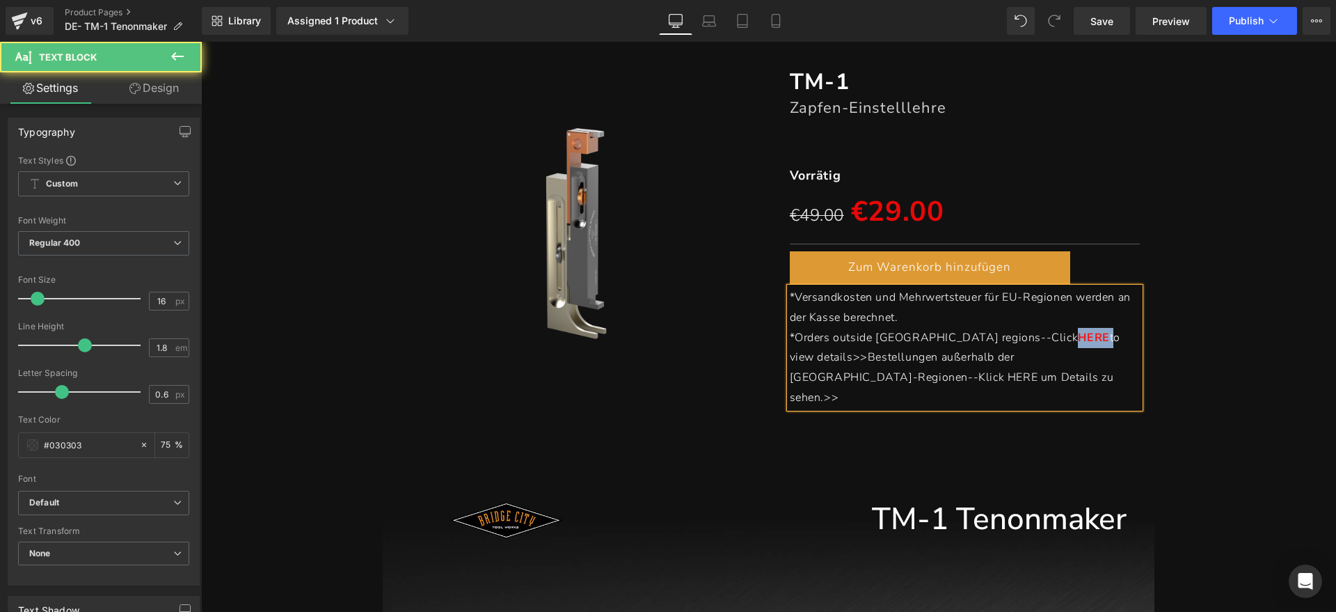
drag, startPoint x: 967, startPoint y: 335, endPoint x: 1004, endPoint y: 335, distance: 36.9
click at [1004, 335] on p "*Orders outside EU regions--Click HERE to view details>>Bestellungen außerhalb …" at bounding box center [965, 368] width 351 height 80
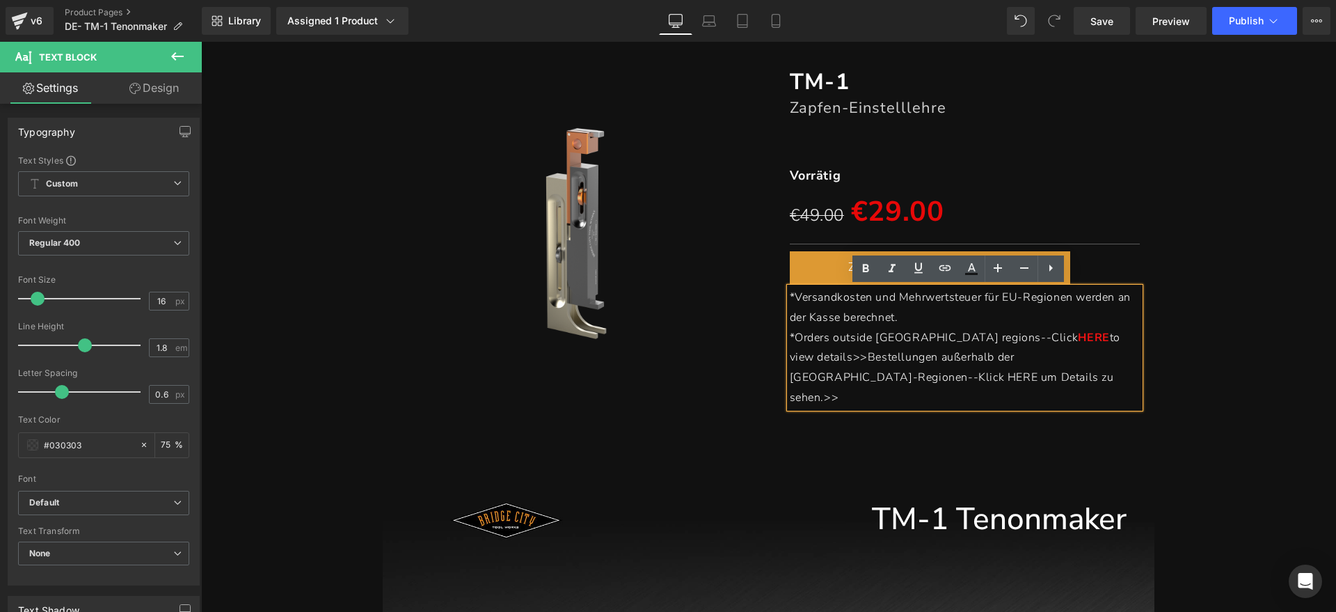
click at [935, 379] on p "*Orders outside EU regions--Click HERE to view details>>Bestellungen außerhalb …" at bounding box center [965, 368] width 351 height 80
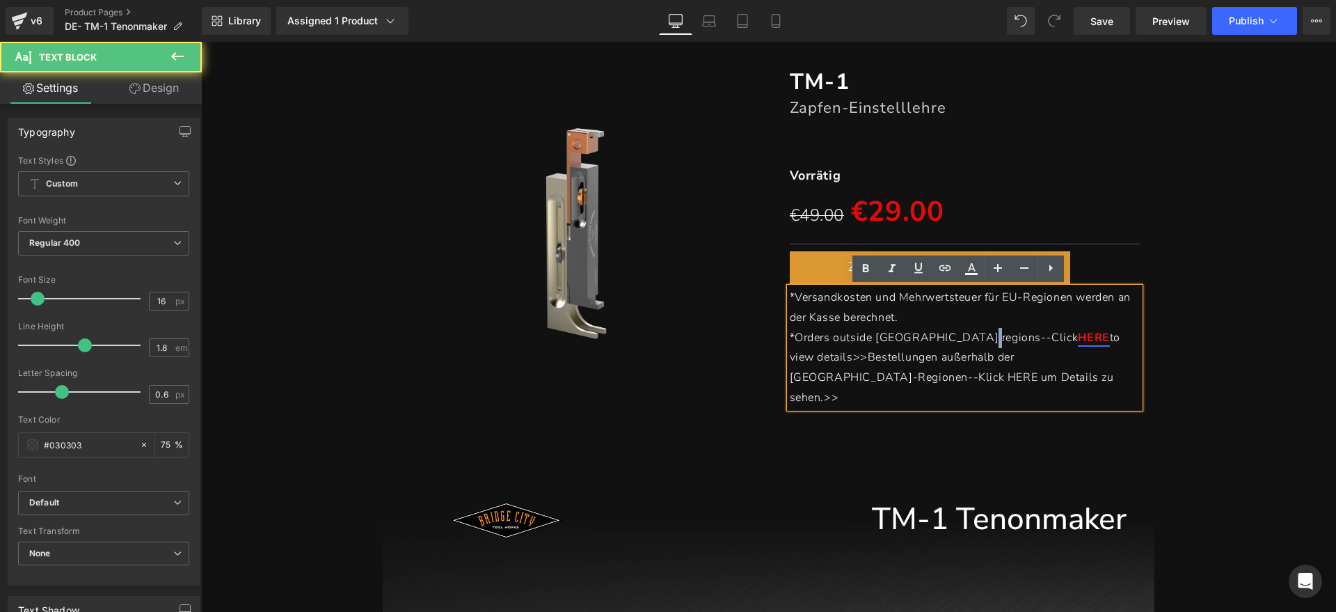
click at [968, 341] on p "*Orders outside EU regions--Click HERE to view details>>Bestellungen außerhalb …" at bounding box center [965, 368] width 351 height 80
click at [1078, 341] on link "HERE" at bounding box center [1093, 337] width 31 height 15
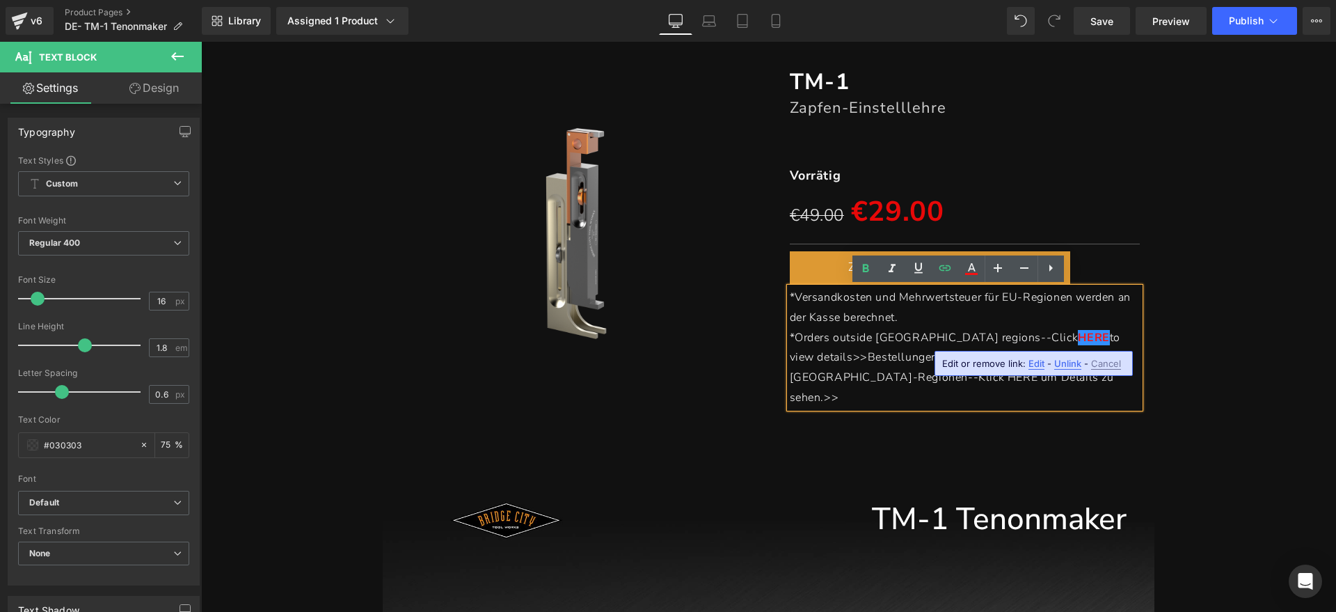
click at [926, 381] on p "*Orders outside EU regions--Click HERE to view details>>Bestellungen außerhalb …" at bounding box center [965, 368] width 351 height 80
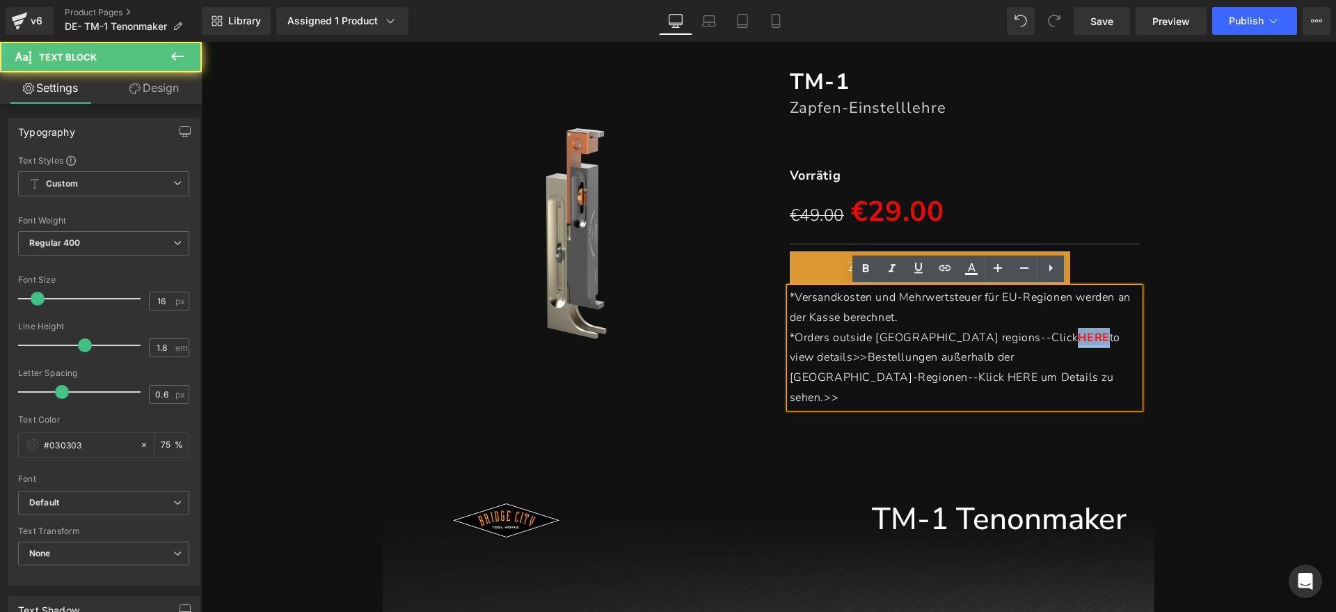
drag, startPoint x: 969, startPoint y: 335, endPoint x: 995, endPoint y: 336, distance: 26.5
click at [1078, 336] on link "HERE" at bounding box center [1093, 337] width 31 height 15
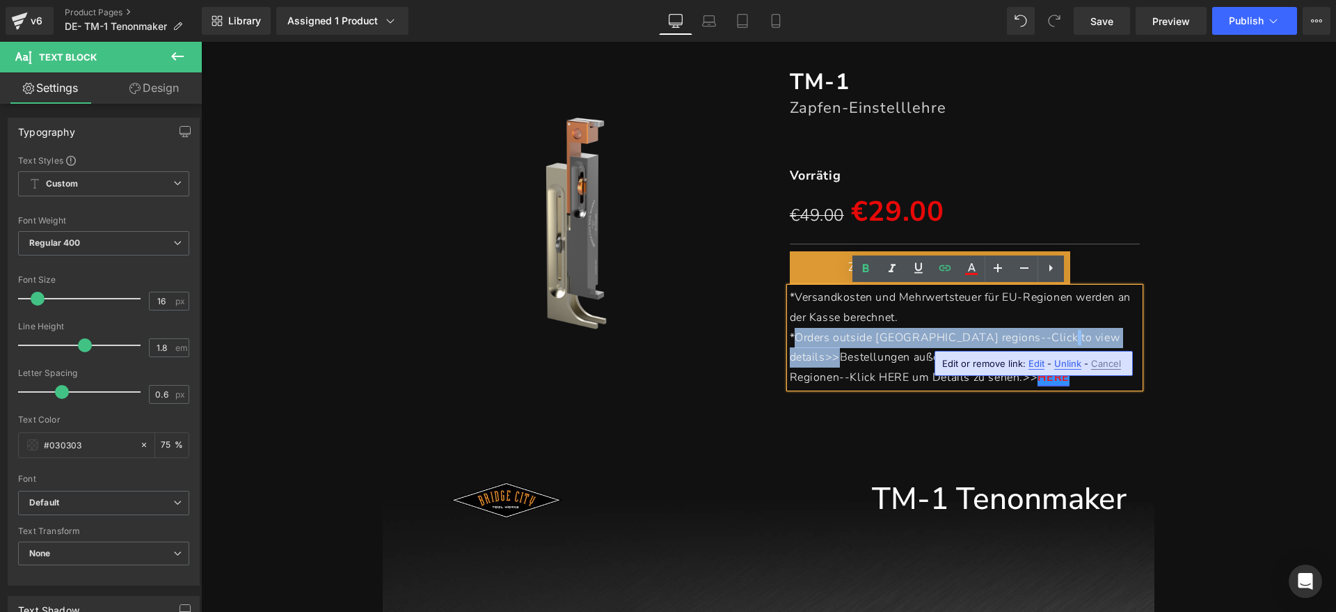
drag, startPoint x: 1063, startPoint y: 337, endPoint x: 793, endPoint y: 338, distance: 270.0
click at [793, 338] on p "*Orders outside EU regions--Click to view details>>Bestellungen außerhalb der E…" at bounding box center [965, 358] width 351 height 60
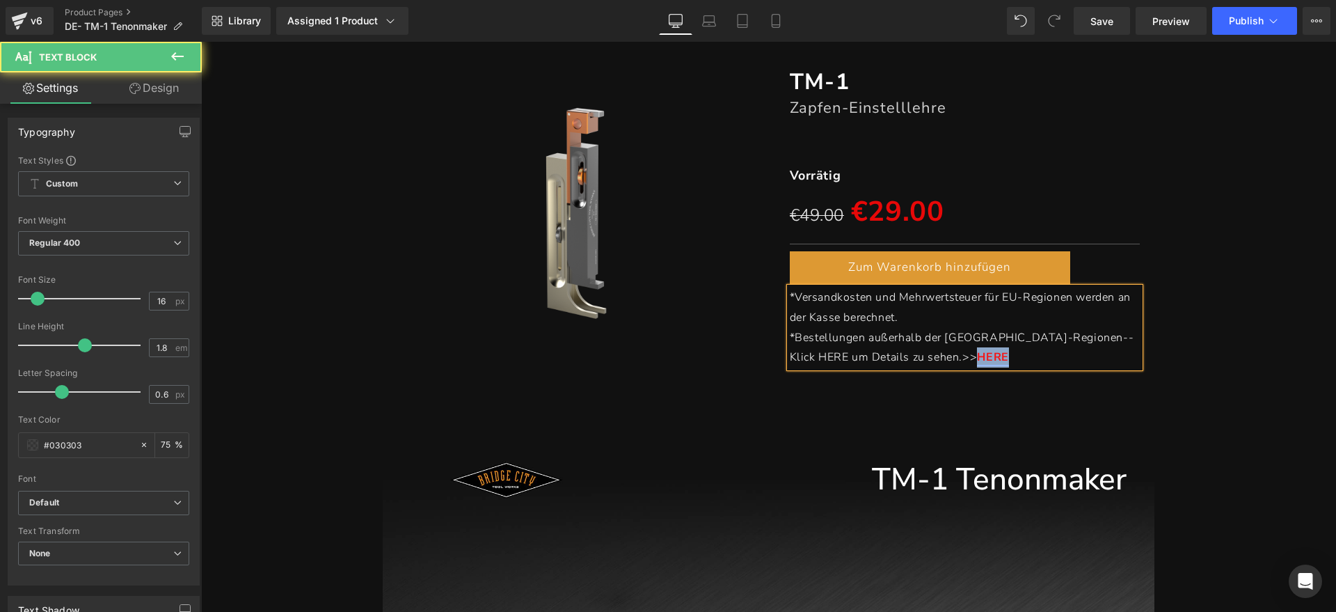
drag, startPoint x: 920, startPoint y: 355, endPoint x: 887, endPoint y: 362, distance: 33.4
click at [887, 362] on p "* Bestellungen außerhalb der EU-Regionen--Klick HERE um Details zu sehen.>> HERE" at bounding box center [965, 348] width 351 height 40
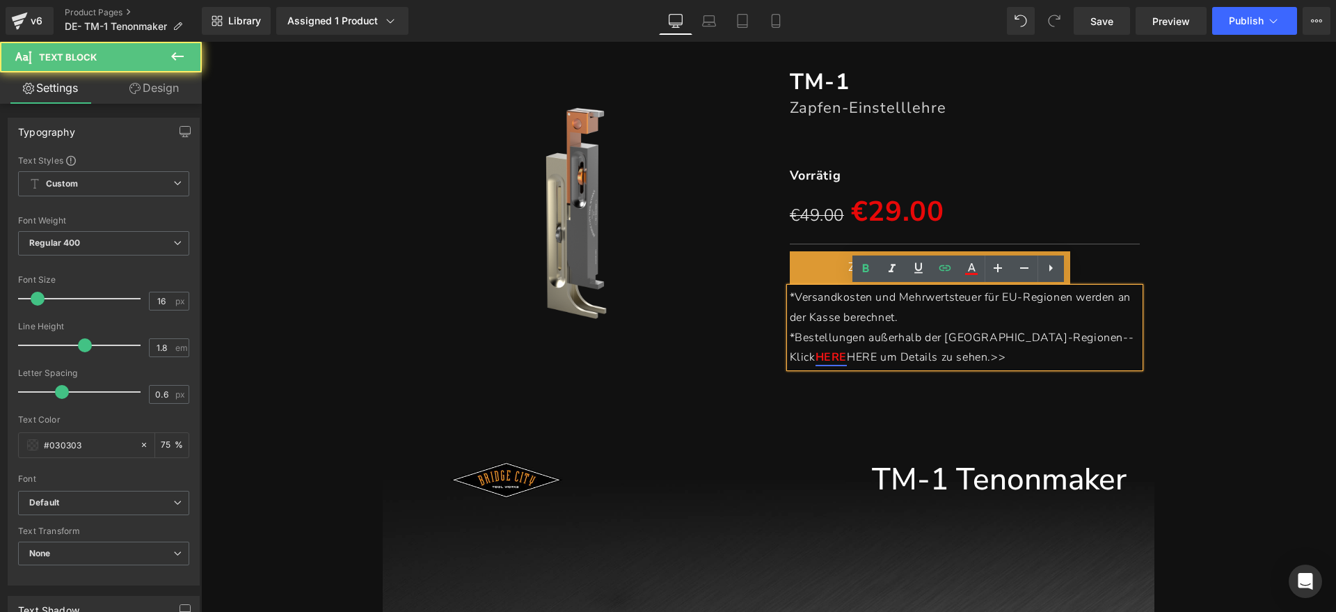
click at [1006, 349] on span "HERE um Details zu sehen.>>" at bounding box center [926, 356] width 159 height 15
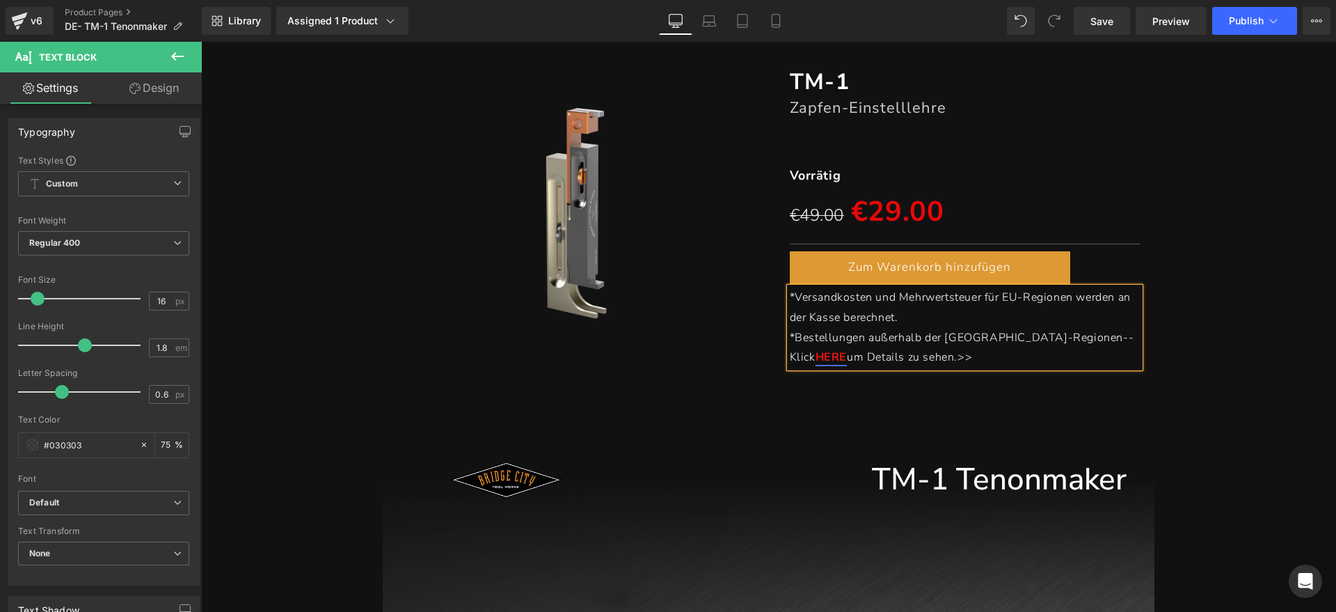
click at [1258, 337] on div "(P) Image TM-1 Heading Zapfen-Einstelllehre Heading Separator Vorrätig Text Blo…" at bounding box center [768, 210] width 1121 height 328
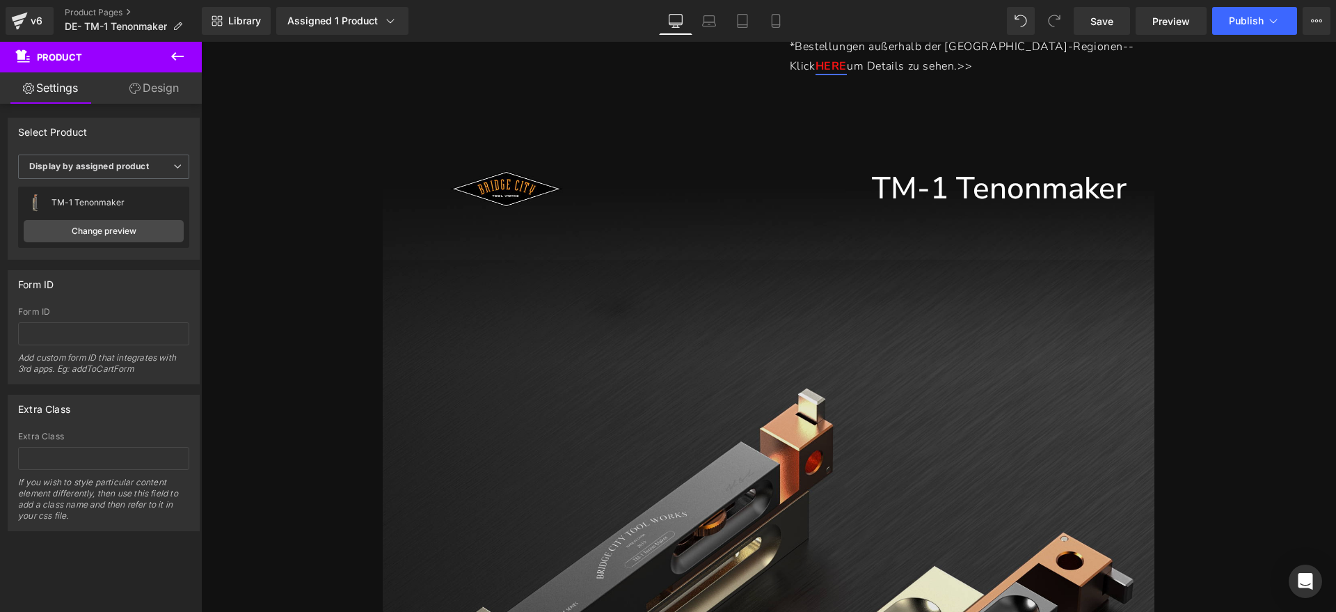
scroll to position [435, 0]
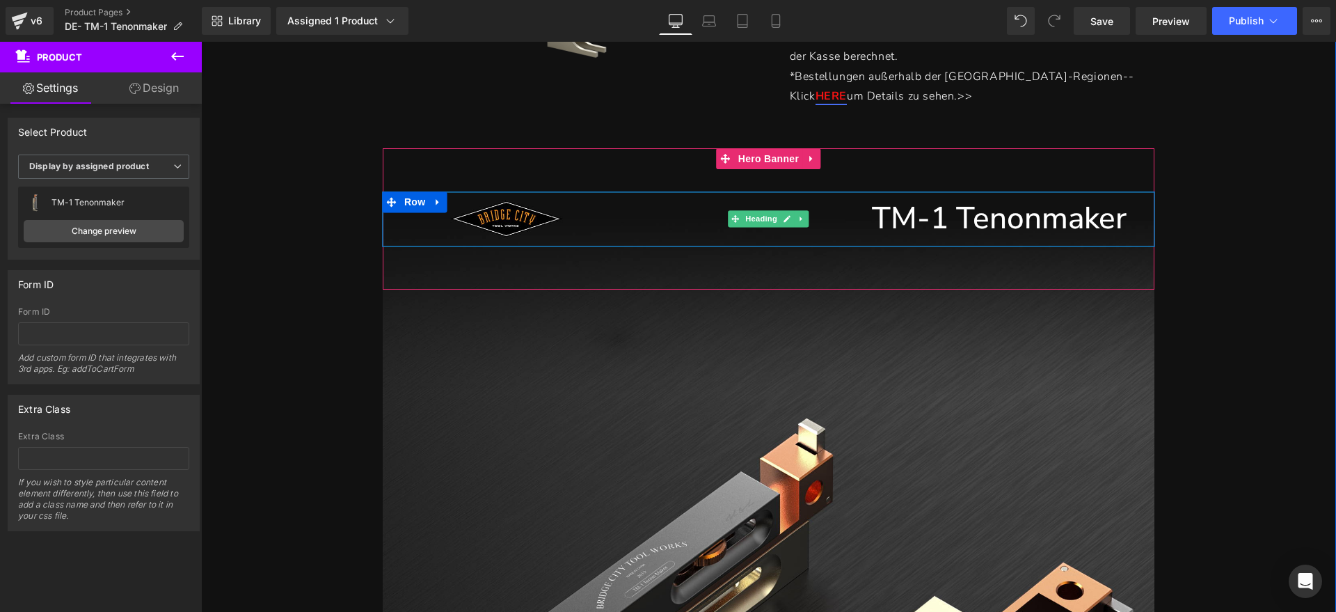
click at [1016, 235] on h1 "TM-1 Tenonmaker" at bounding box center [769, 218] width 716 height 55
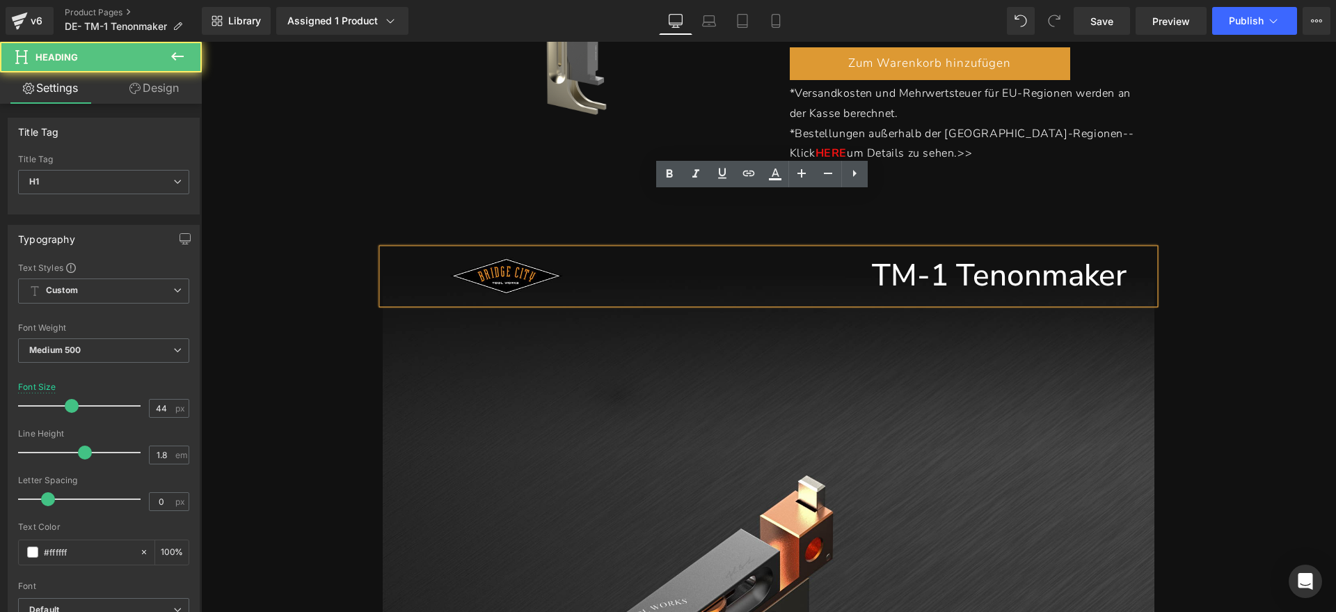
scroll to position [348, 0]
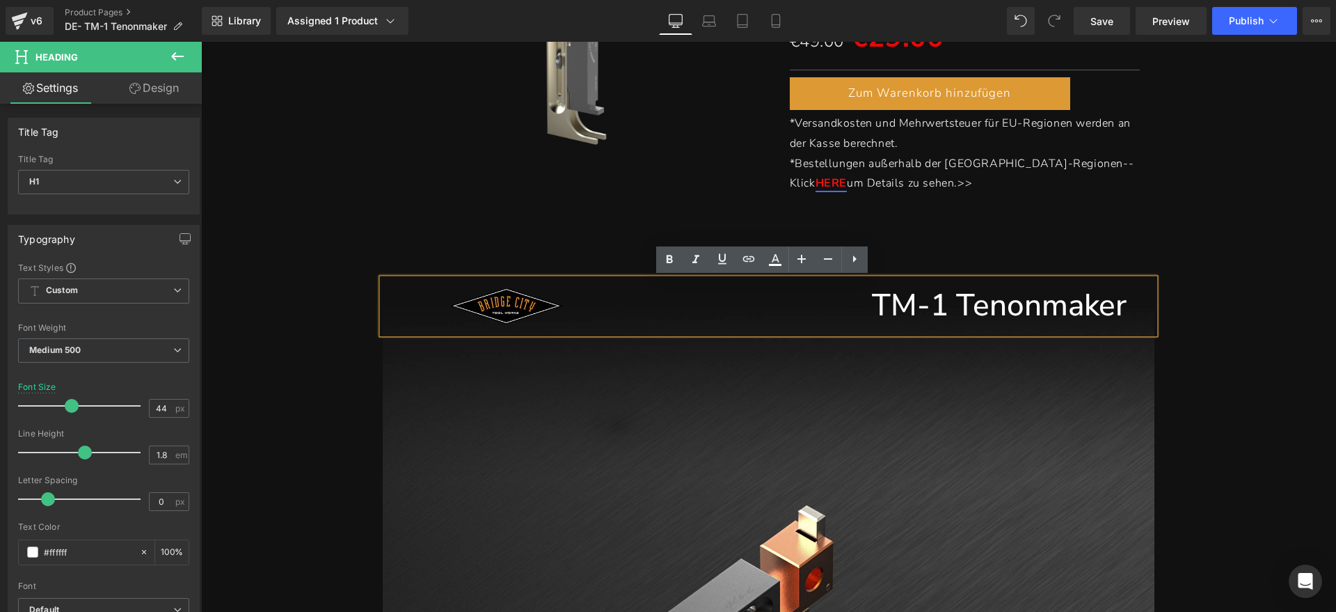
click at [1113, 305] on h1 "TM-1 Tenonmaker" at bounding box center [769, 305] width 716 height 55
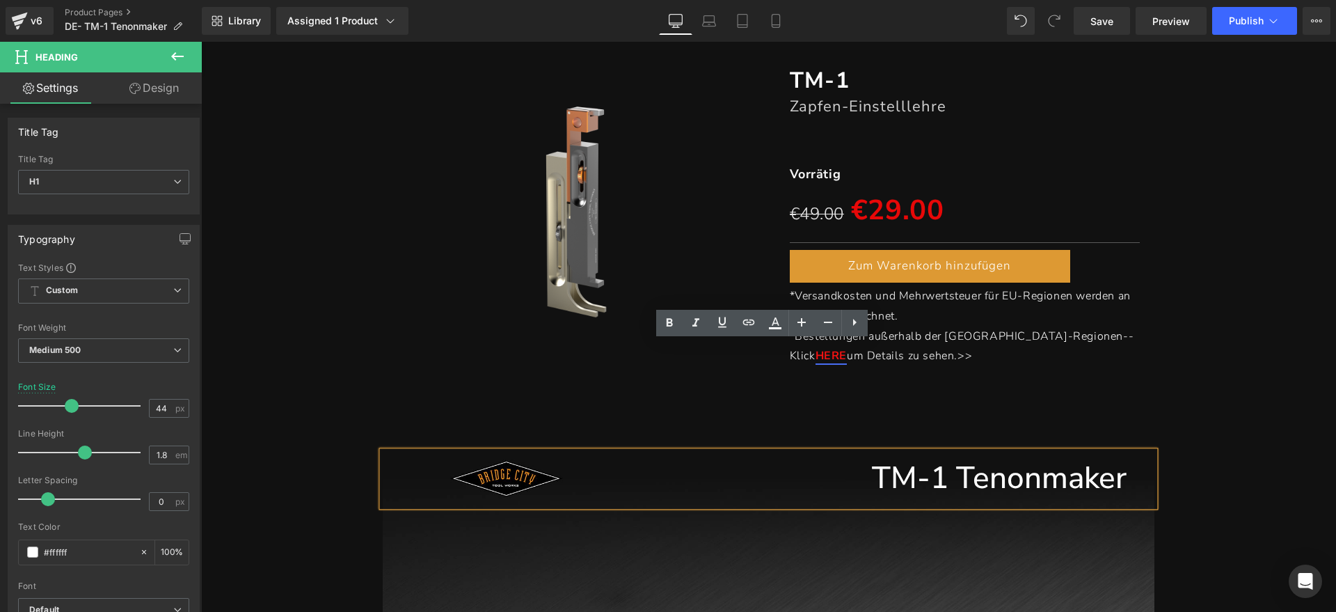
scroll to position [174, 0]
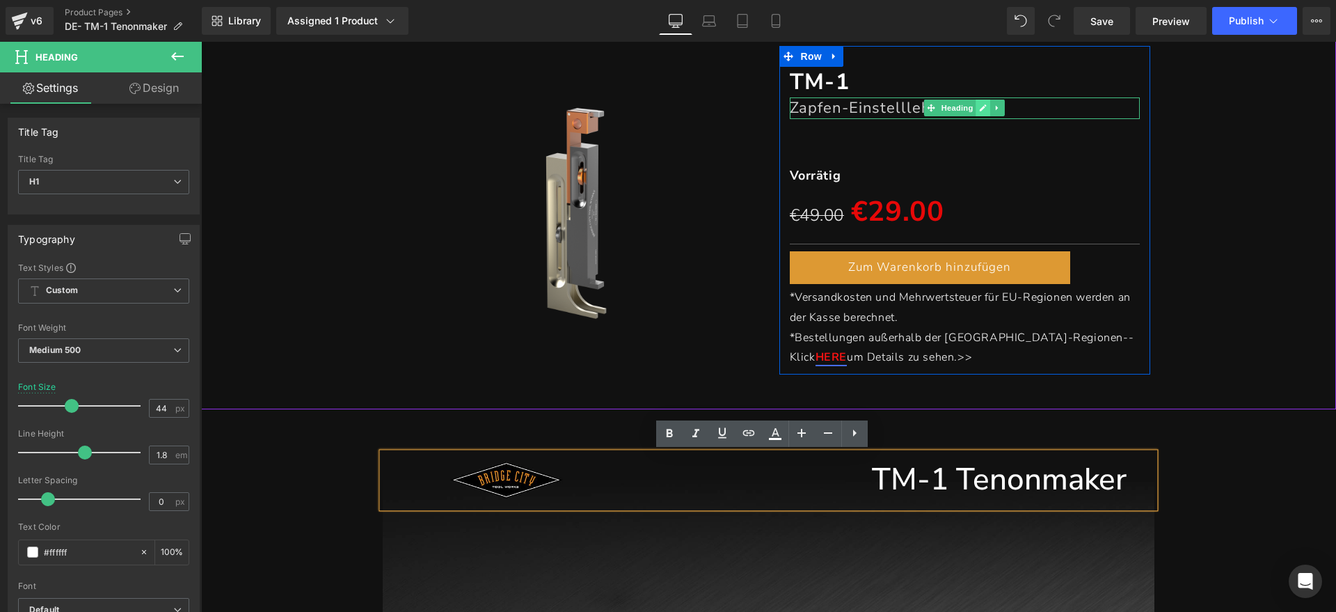
click at [976, 106] on link at bounding box center [983, 108] width 15 height 17
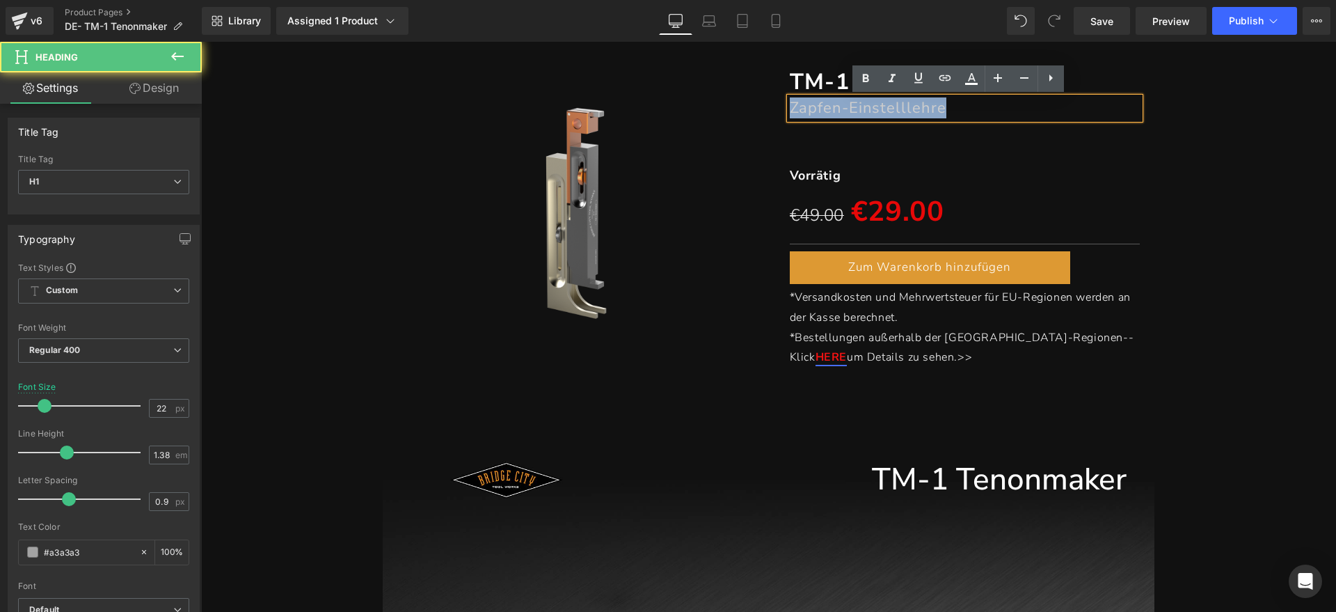
drag, startPoint x: 798, startPoint y: 110, endPoint x: 784, endPoint y: 110, distance: 13.9
click at [790, 110] on h1 "Zapfen-Einstelllehre" at bounding box center [965, 107] width 351 height 21
copy font "Zapfen-Einstelllehre"
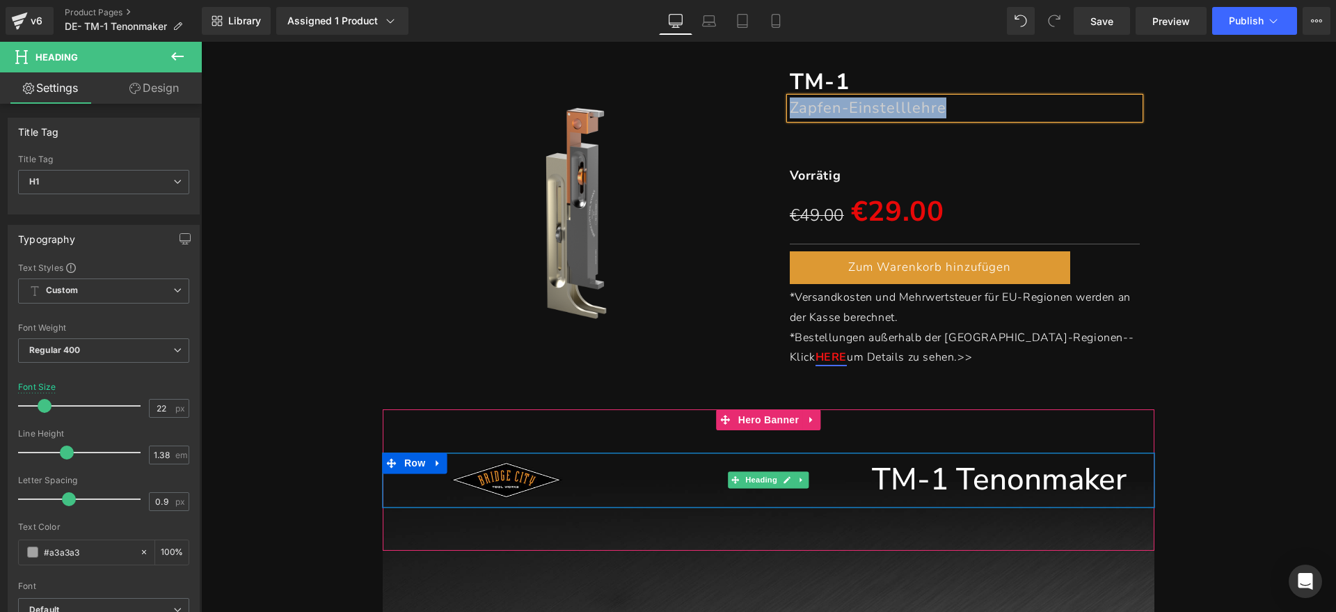
click at [1055, 477] on h1 "TM-1 Tenonmaker" at bounding box center [769, 479] width 716 height 55
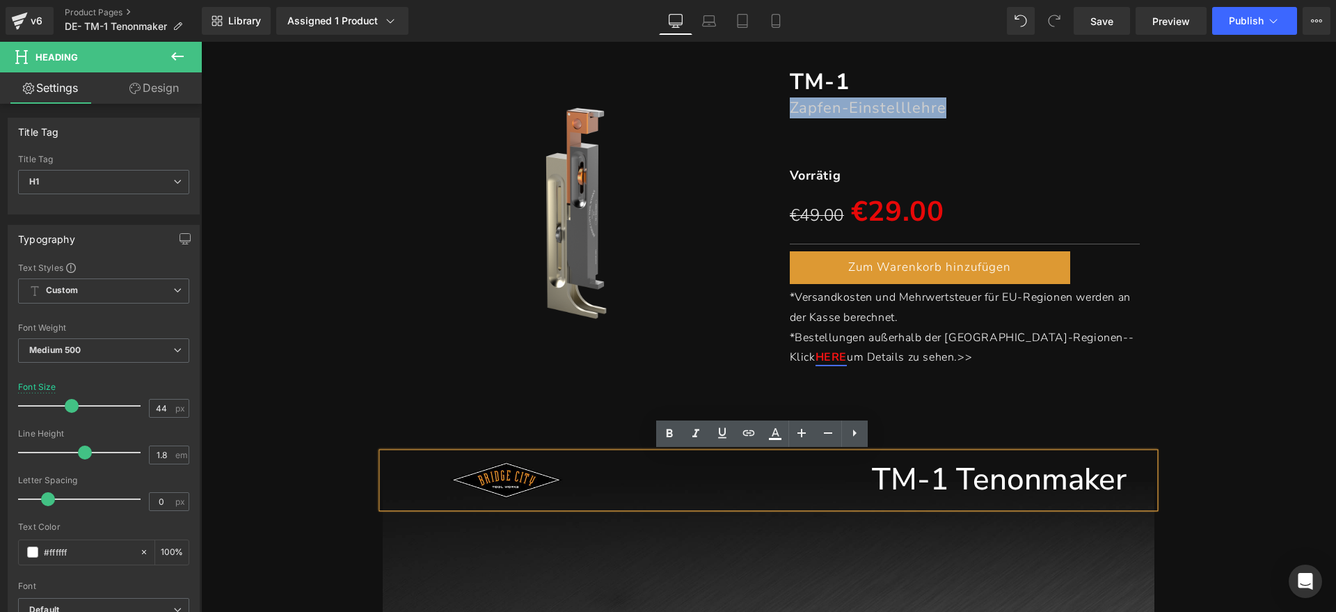
drag, startPoint x: 1133, startPoint y: 475, endPoint x: 962, endPoint y: 480, distance: 171.3
click at [962, 480] on div "TM-1 Tenonmaker" at bounding box center [769, 479] width 772 height 55
paste div
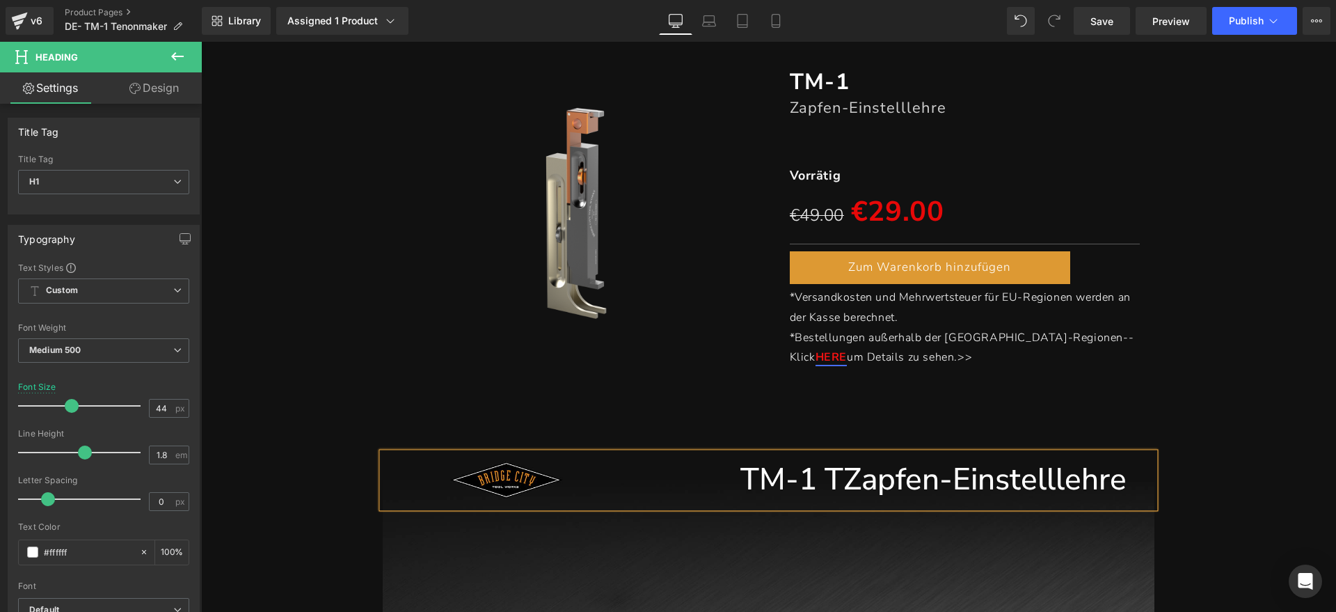
click at [839, 475] on h1 "TM-1 TZapfen-Einstelllehre" at bounding box center [769, 479] width 716 height 55
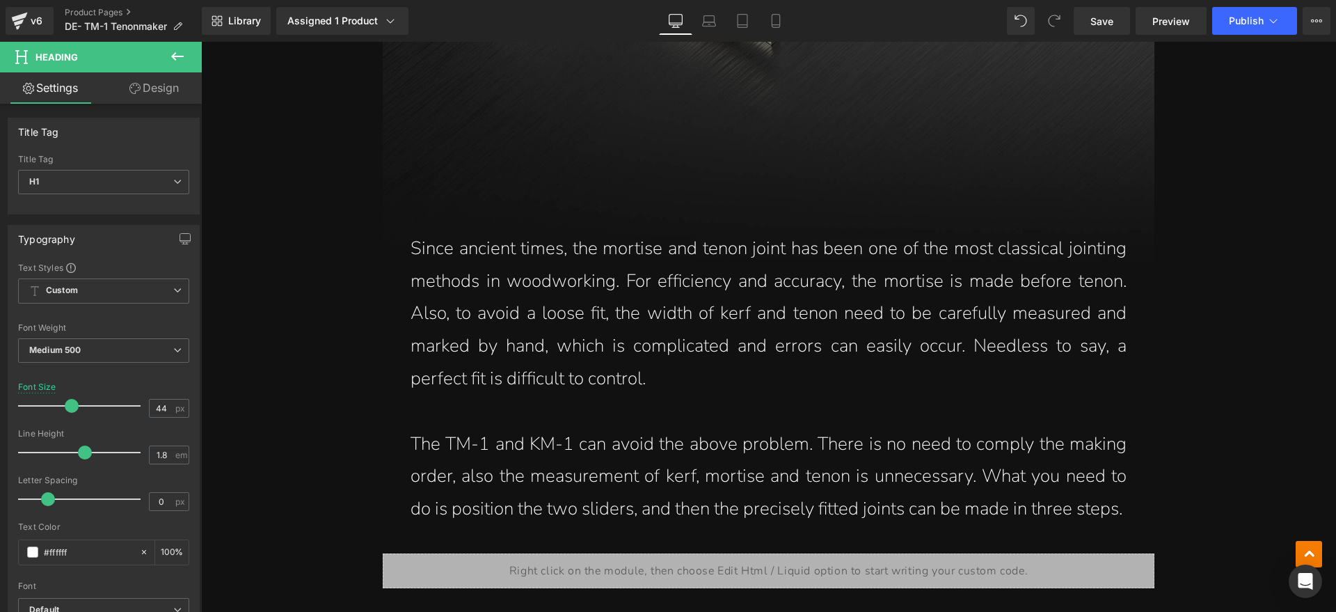
scroll to position [1479, 0]
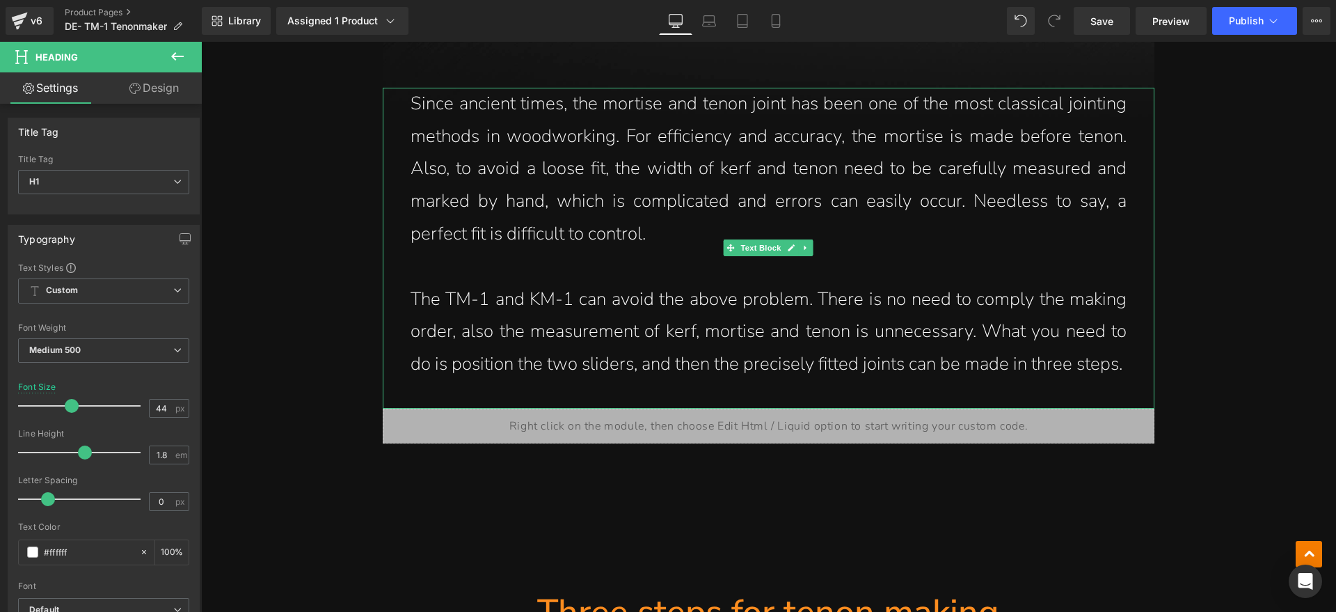
drag, startPoint x: 679, startPoint y: 222, endPoint x: 671, endPoint y: 230, distance: 11.8
click at [679, 222] on p "Since ancient times, the mortise and tenon joint has been one of the most class…" at bounding box center [769, 169] width 716 height 163
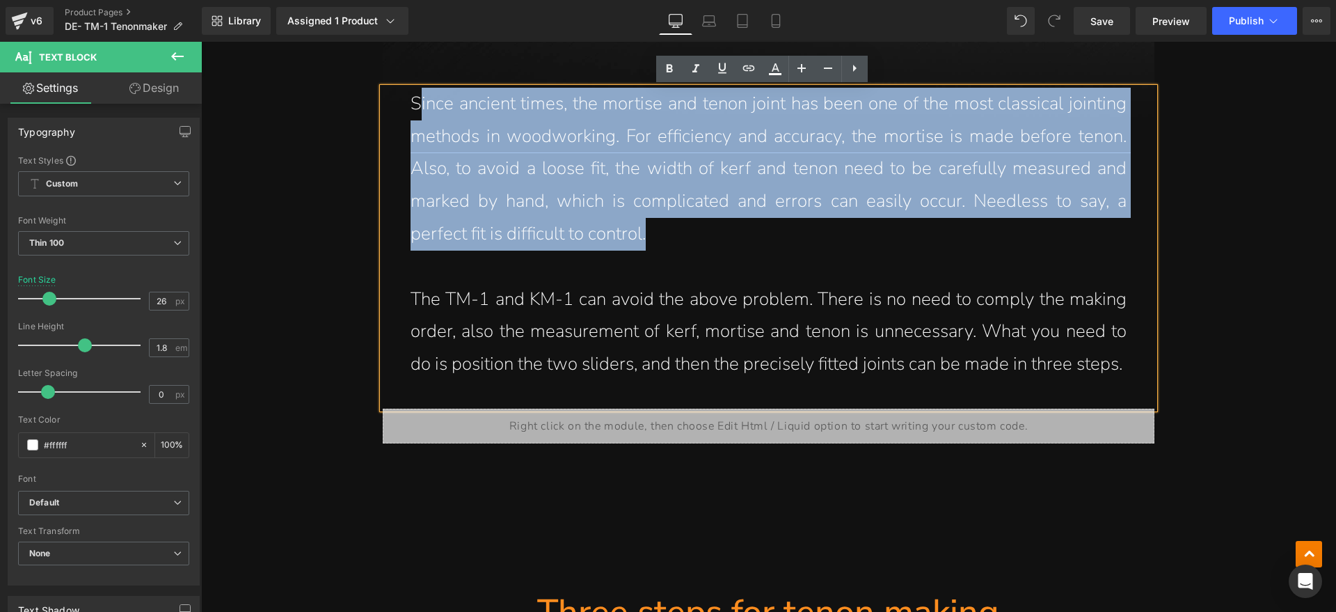
drag, startPoint x: 663, startPoint y: 231, endPoint x: 415, endPoint y: 107, distance: 276.4
click at [415, 107] on p "Since ancient times, the mortise and tenon joint has been one of the most class…" at bounding box center [769, 169] width 716 height 163
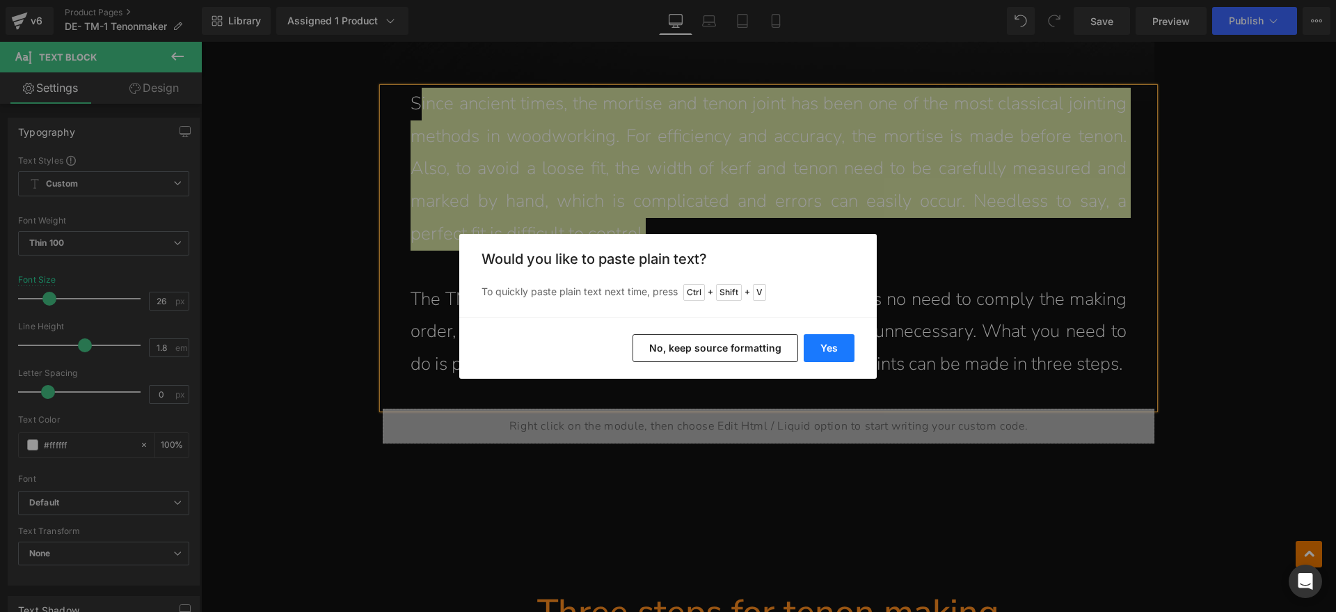
click at [816, 347] on button "Yes" at bounding box center [829, 348] width 51 height 28
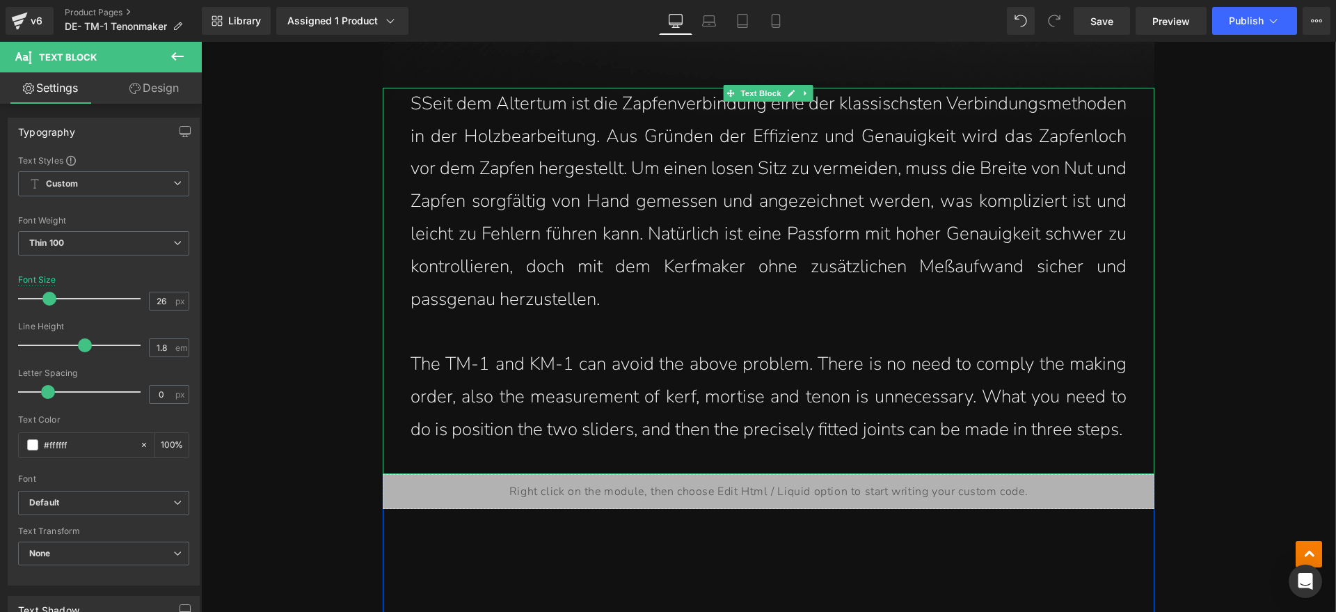
click at [411, 107] on p "SSeit dem Altertum ist die Zapfenverbindung eine der klassischsten Verbindungsm…" at bounding box center [769, 202] width 716 height 228
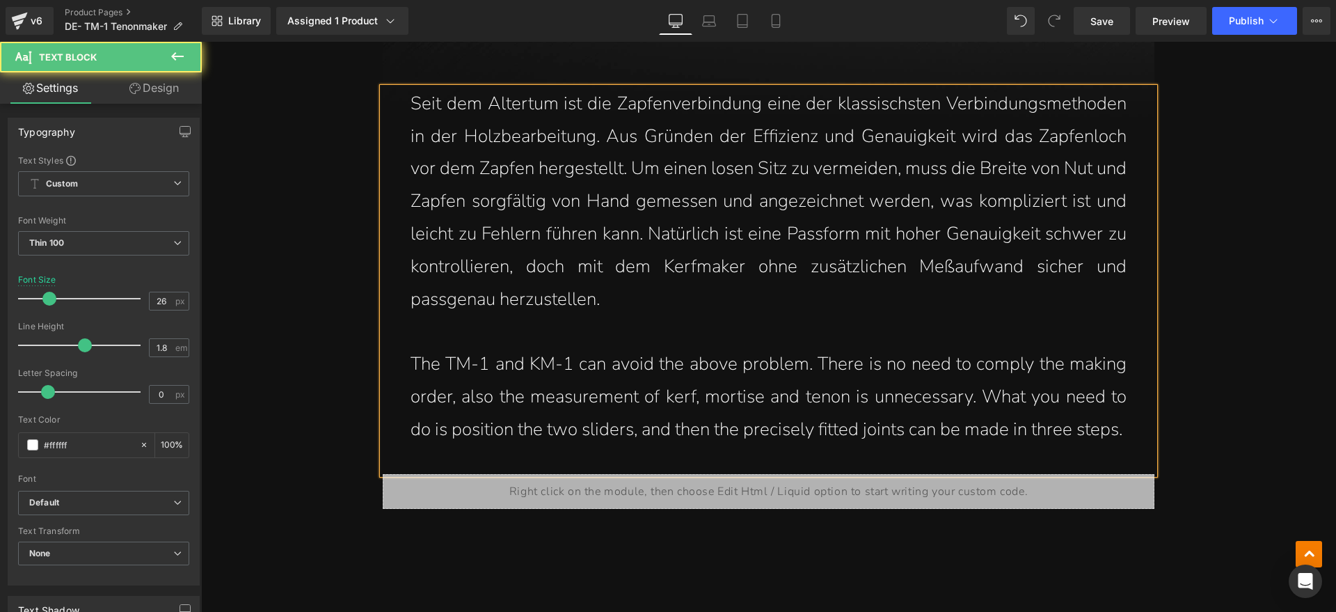
click at [688, 403] on p "The TM-1 and KM-1 can avoid the above problem. There is no need to comply the m…" at bounding box center [769, 396] width 716 height 97
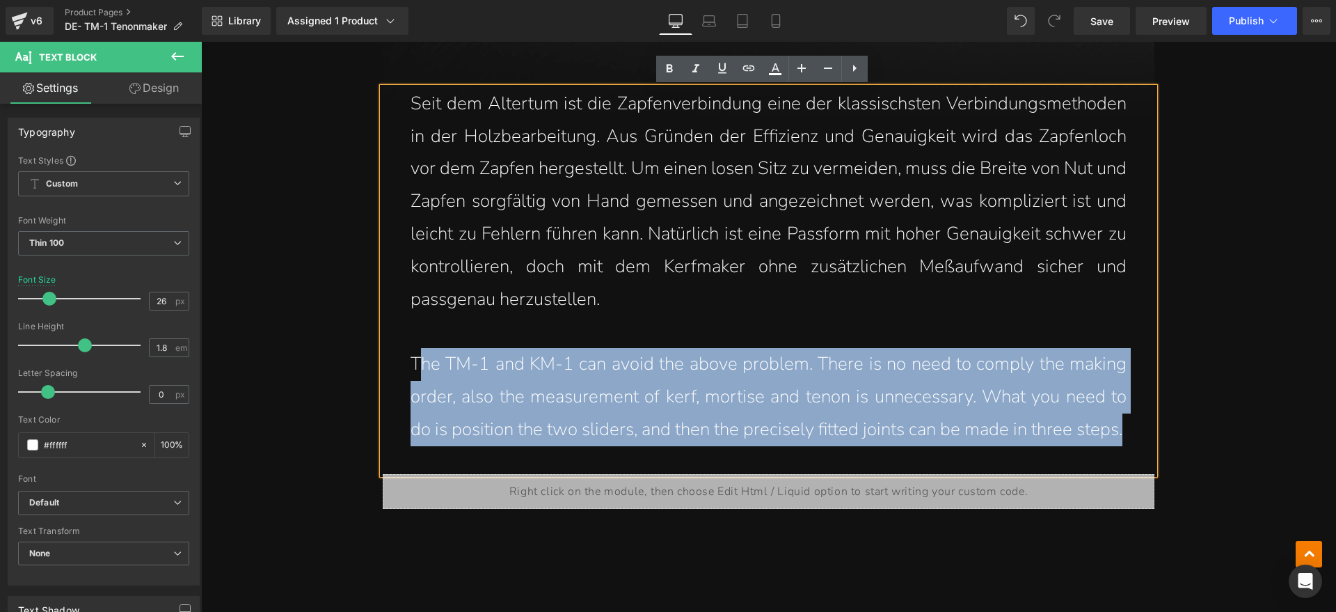
drag, startPoint x: 1128, startPoint y: 435, endPoint x: 413, endPoint y: 372, distance: 718.2
click at [413, 372] on div "Seit dem Altertum ist die Zapfenverbindung eine der klassischsten Verbindungsme…" at bounding box center [769, 281] width 772 height 386
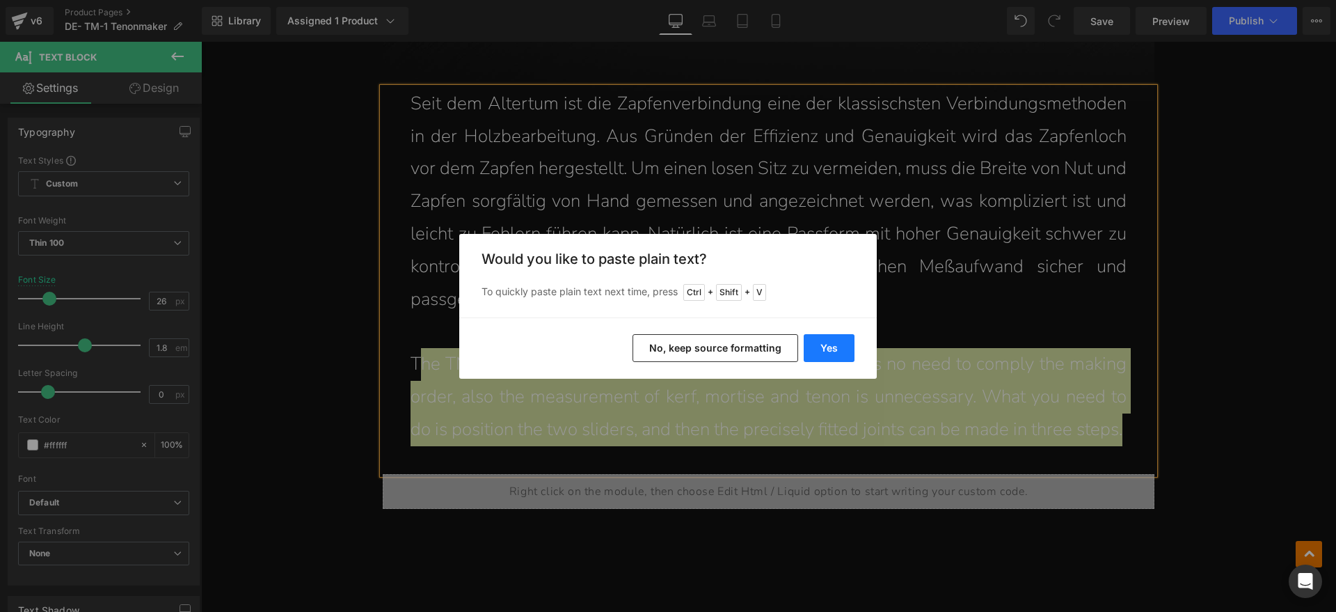
click at [821, 349] on button "Yes" at bounding box center [829, 348] width 51 height 28
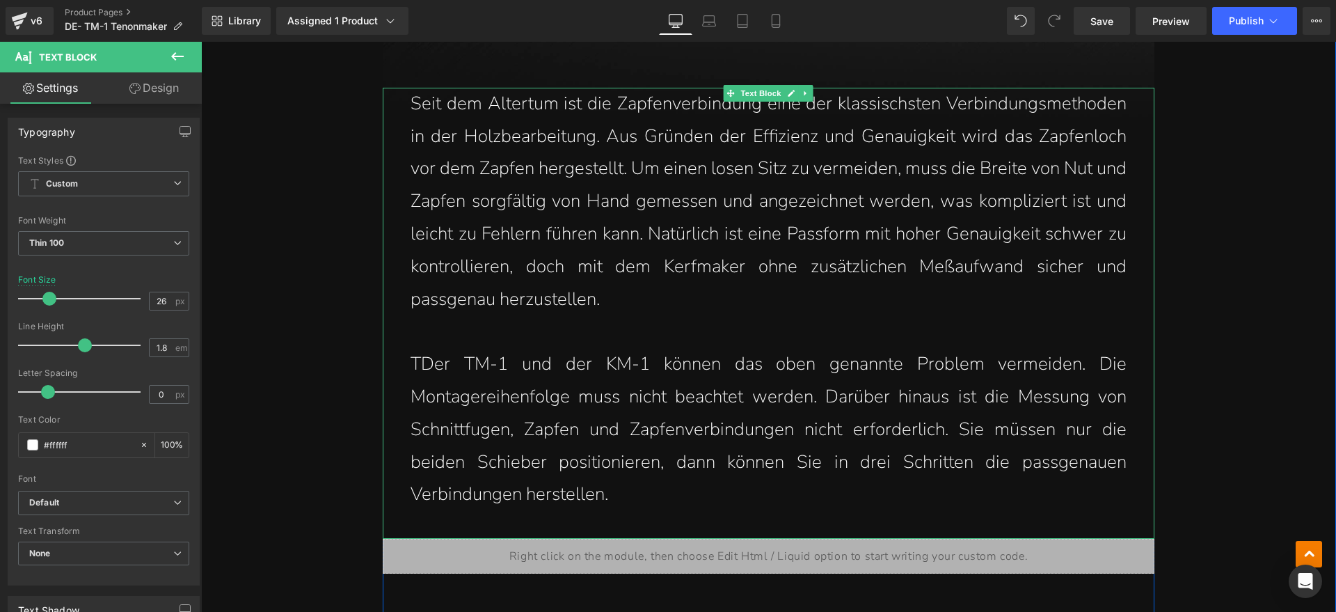
drag, startPoint x: 419, startPoint y: 356, endPoint x: 425, endPoint y: 350, distance: 8.4
click at [418, 355] on p "TDer TM-1 und der KM-1 können das oben genannte Problem vermeiden. Die Montager…" at bounding box center [769, 429] width 716 height 163
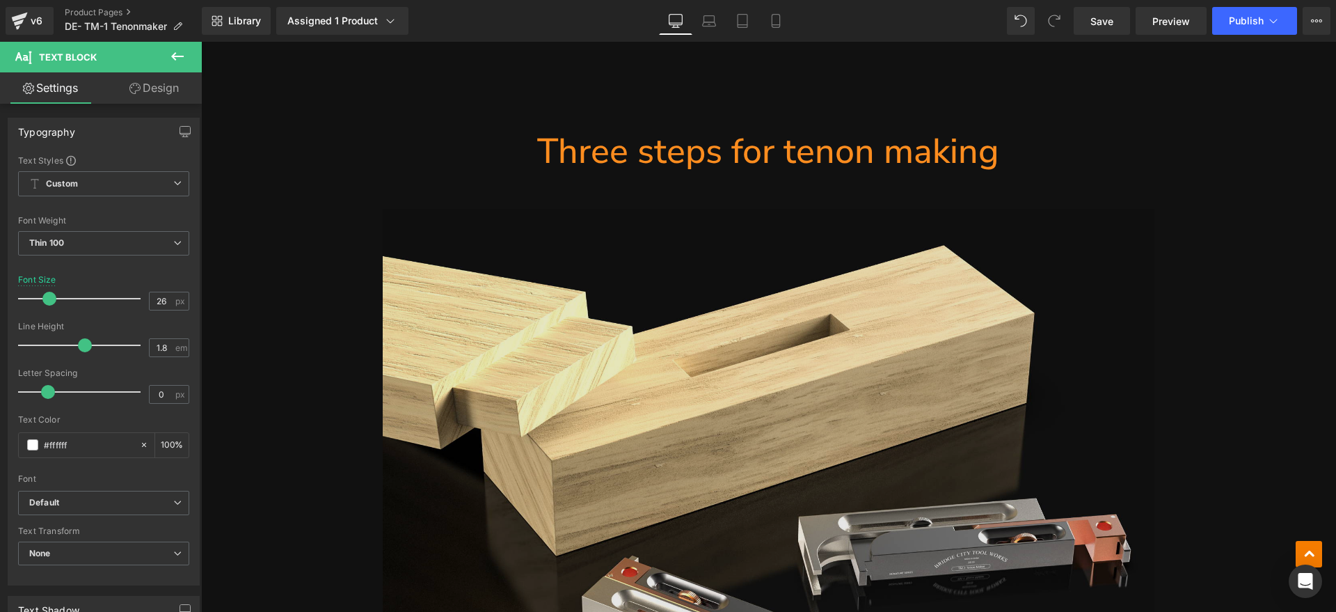
scroll to position [2088, 0]
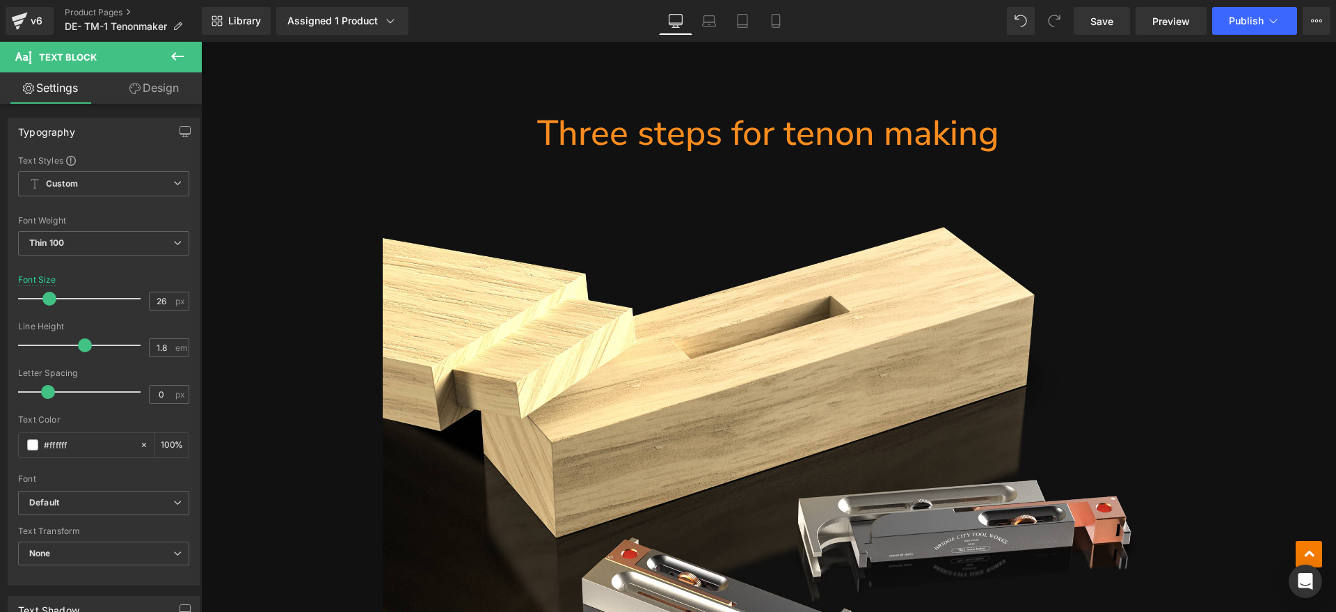
click at [704, 148] on h1 "Three steps for tenon making" at bounding box center [769, 133] width 772 height 45
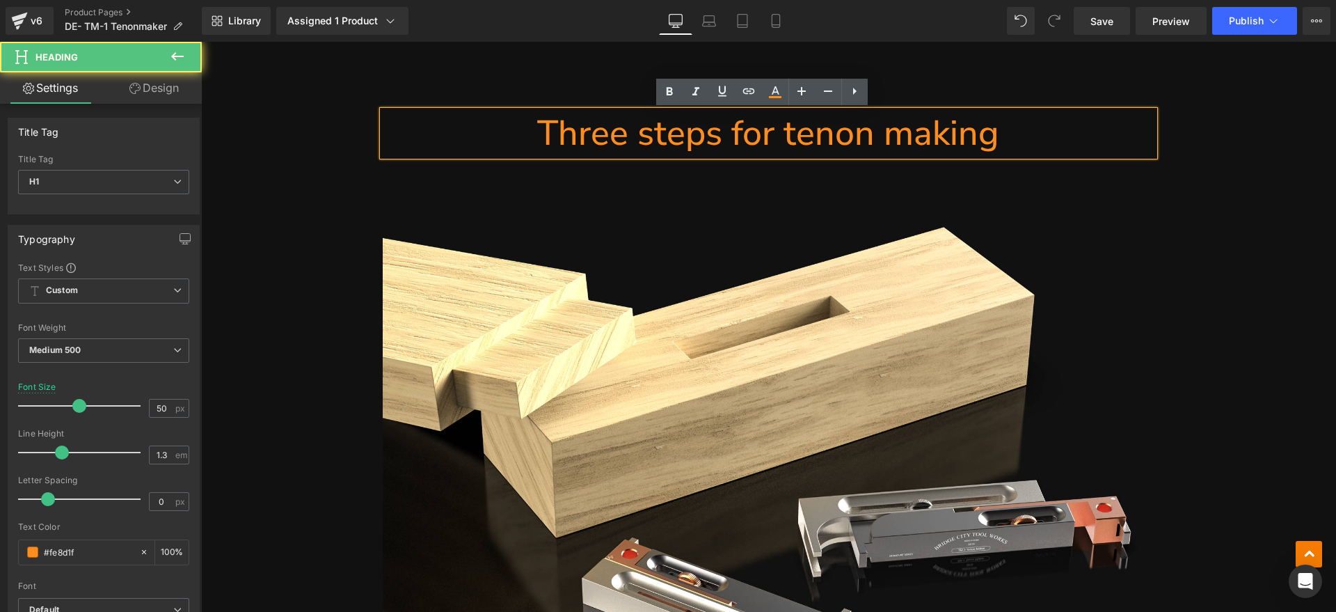
click at [894, 125] on h1 "Three steps for tenon making" at bounding box center [769, 133] width 772 height 45
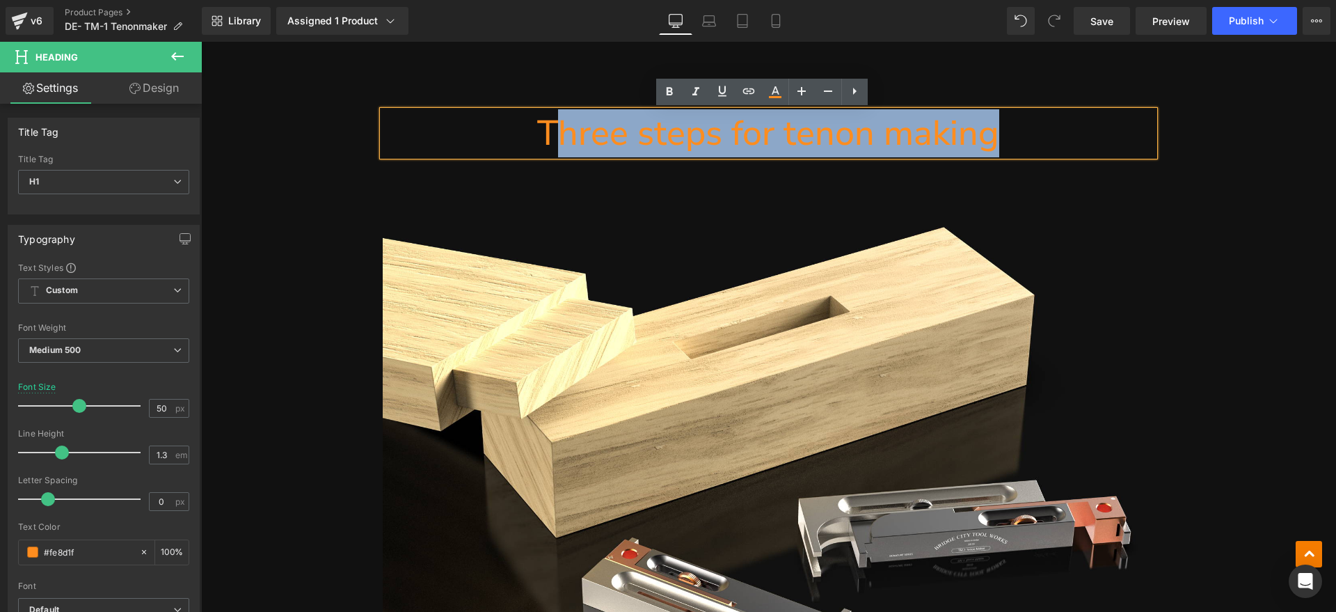
drag, startPoint x: 1047, startPoint y: 127, endPoint x: 556, endPoint y: 142, distance: 491.5
click at [556, 142] on h1 "Three steps for tenon making" at bounding box center [769, 133] width 772 height 45
paste div
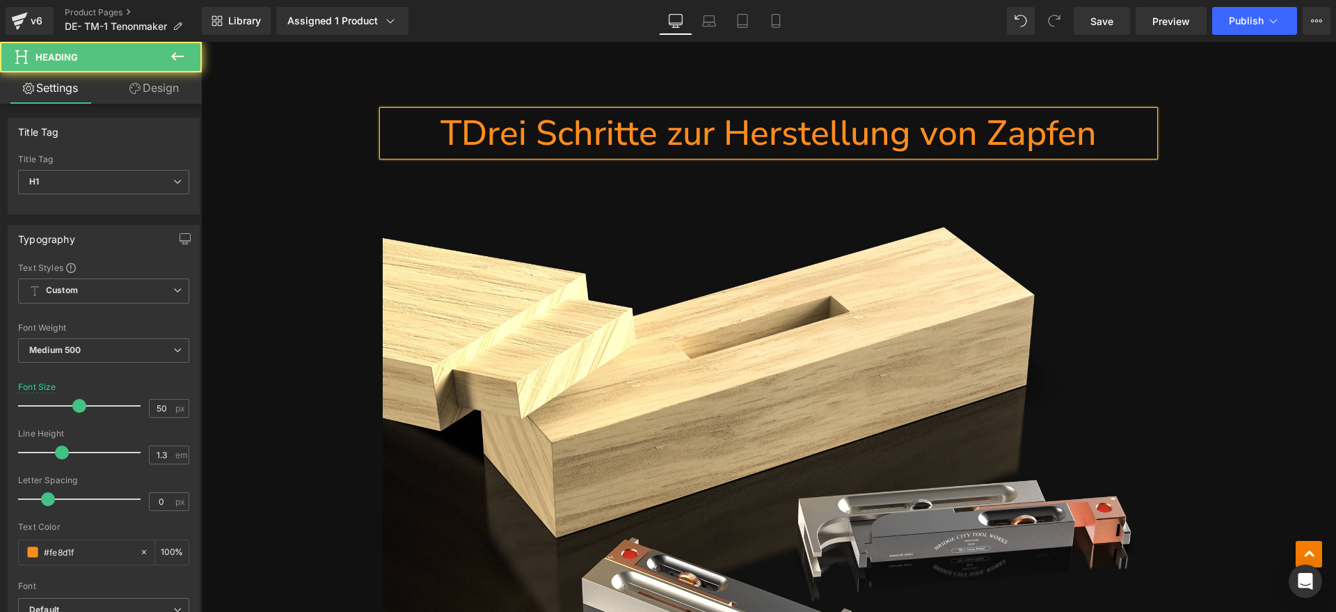
click at [457, 132] on h1 "TDrei Schritte zur Herstellung von Zapfen" at bounding box center [769, 133] width 772 height 45
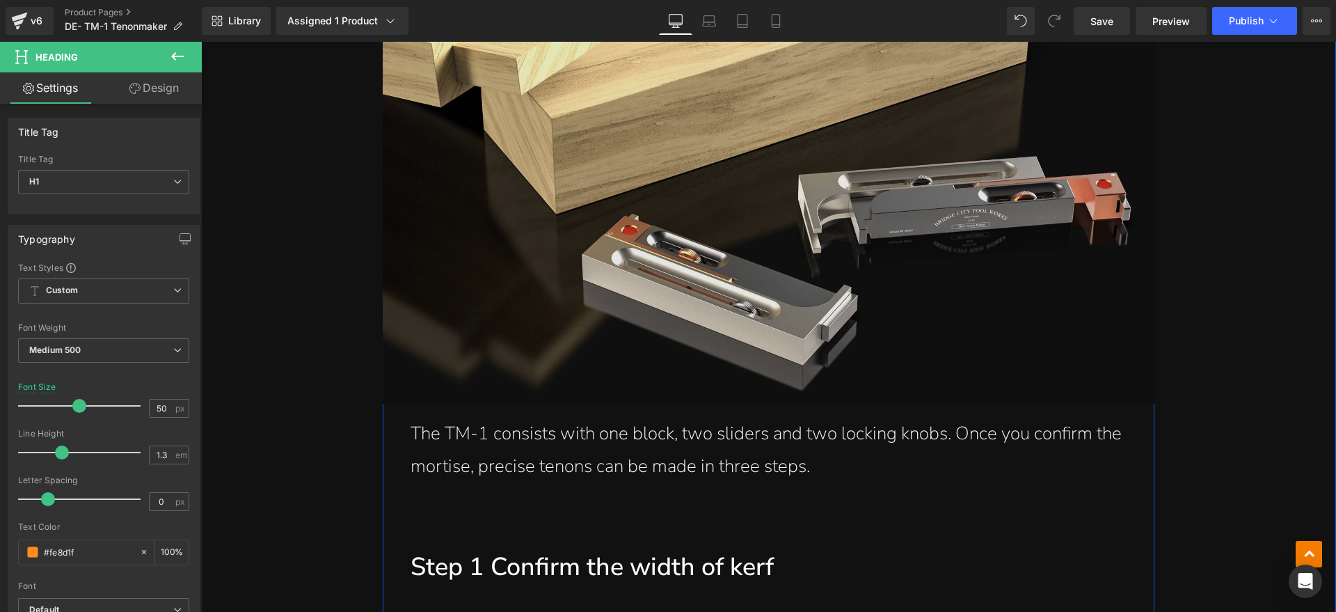
scroll to position [2697, 0]
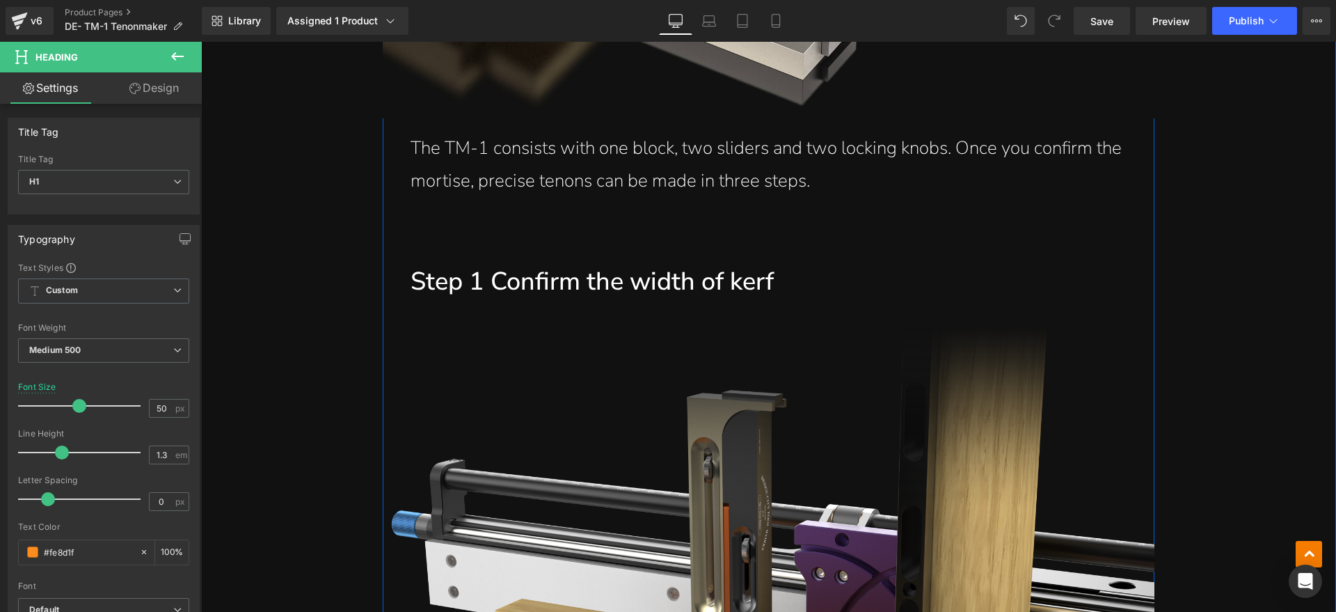
drag, startPoint x: 788, startPoint y: 180, endPoint x: 821, endPoint y: 184, distance: 32.9
click at [788, 180] on p "The TM-1 consists with one block, two sliders and two locking knobs. Once you c…" at bounding box center [769, 164] width 716 height 65
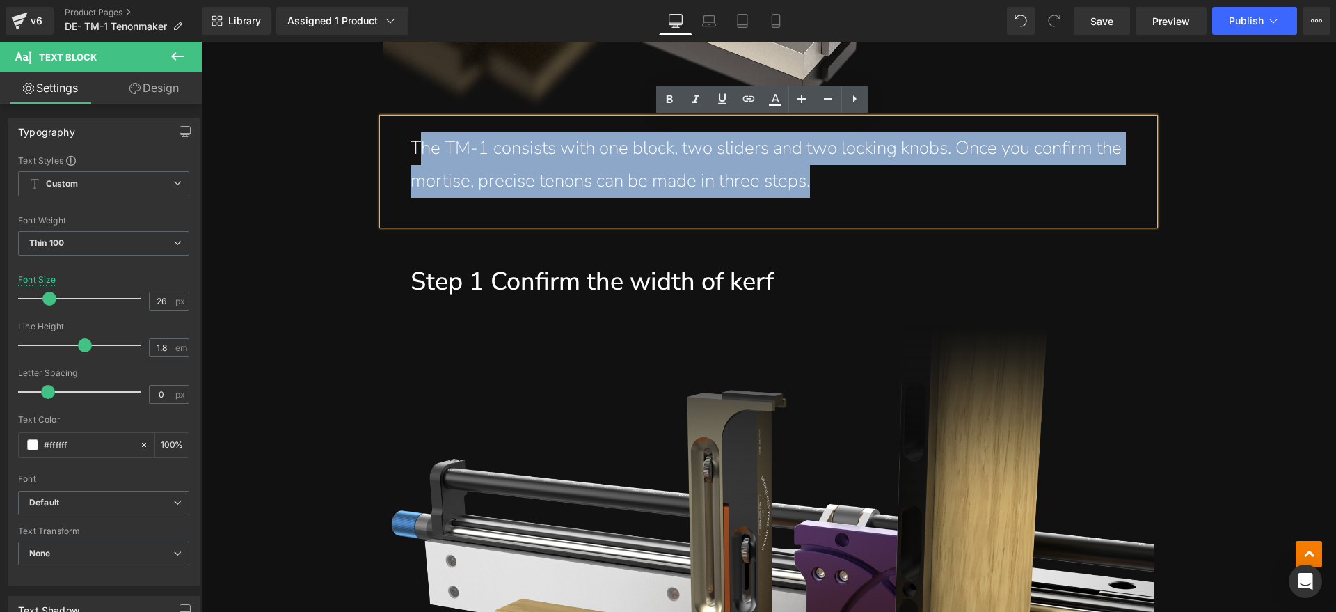
drag, startPoint x: 821, startPoint y: 184, endPoint x: 412, endPoint y: 147, distance: 410.9
click at [412, 147] on p "The TM-1 consists with one block, two sliders and two locking knobs. Once you c…" at bounding box center [769, 164] width 716 height 65
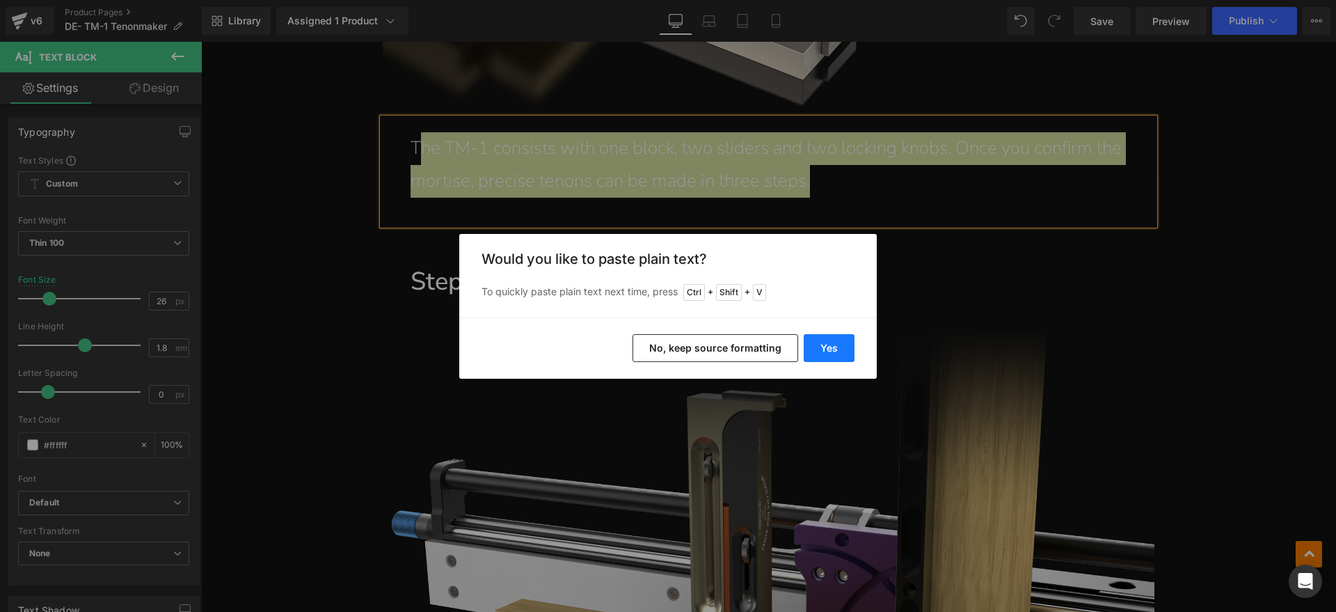
click at [823, 344] on button "Yes" at bounding box center [829, 348] width 51 height 28
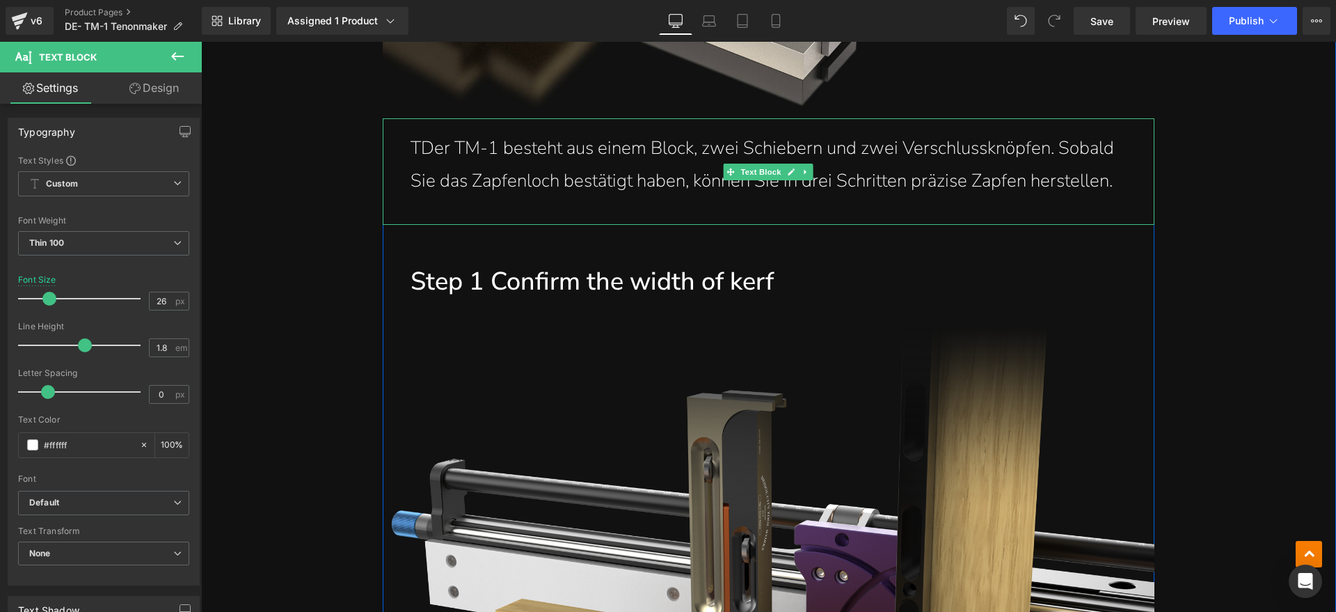
click at [418, 150] on p "TDer TM-1 besteht aus einem Block, zwei Schiebern und zwei Verschlussknöpfen. S…" at bounding box center [769, 164] width 716 height 65
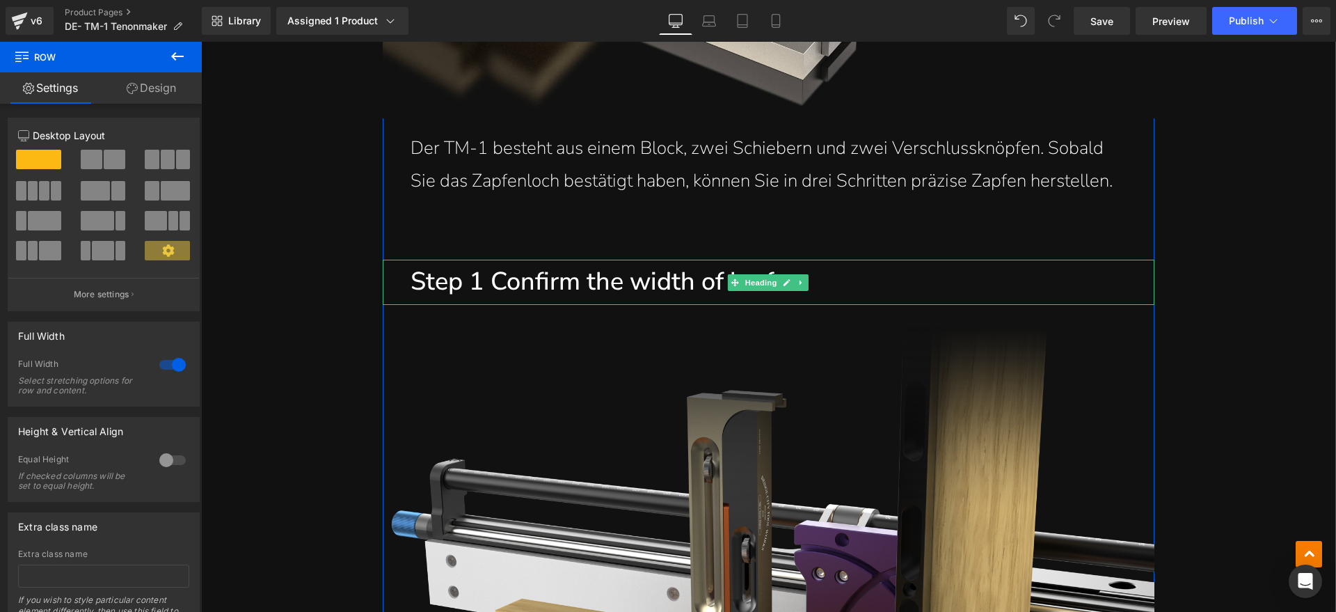
drag, startPoint x: 768, startPoint y: 277, endPoint x: 816, endPoint y: 283, distance: 48.4
click at [768, 277] on span "Heading" at bounding box center [762, 282] width 38 height 17
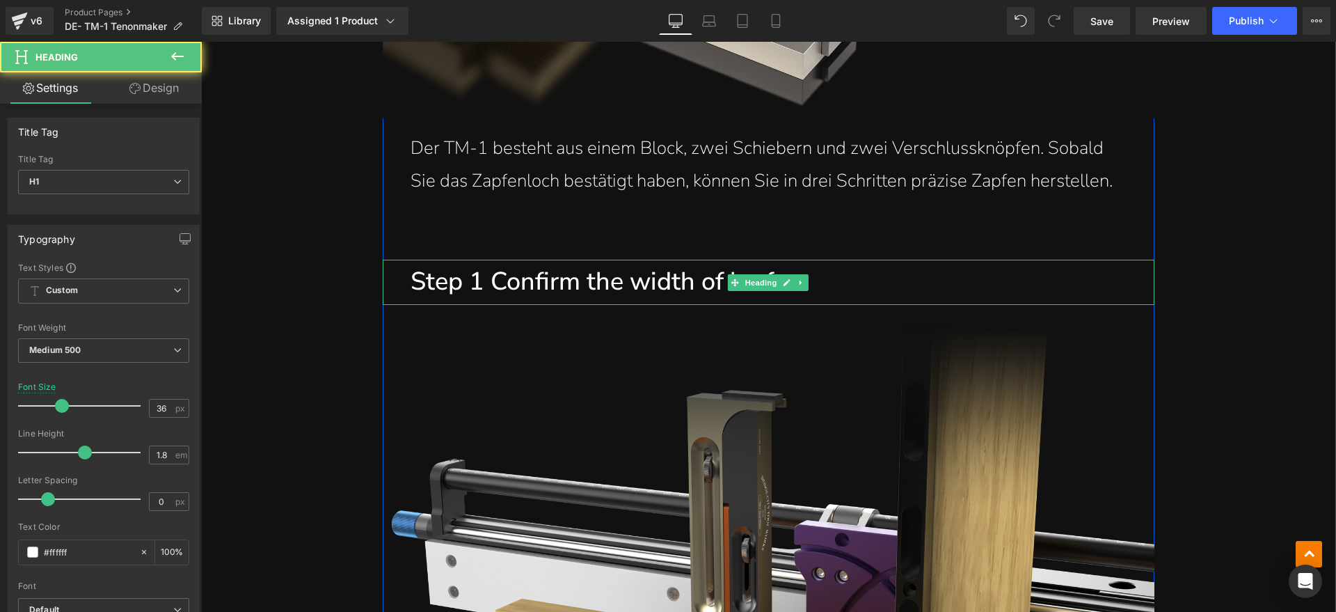
click at [817, 283] on h1 "Step 1 Confirm the width of kerf" at bounding box center [783, 282] width 744 height 45
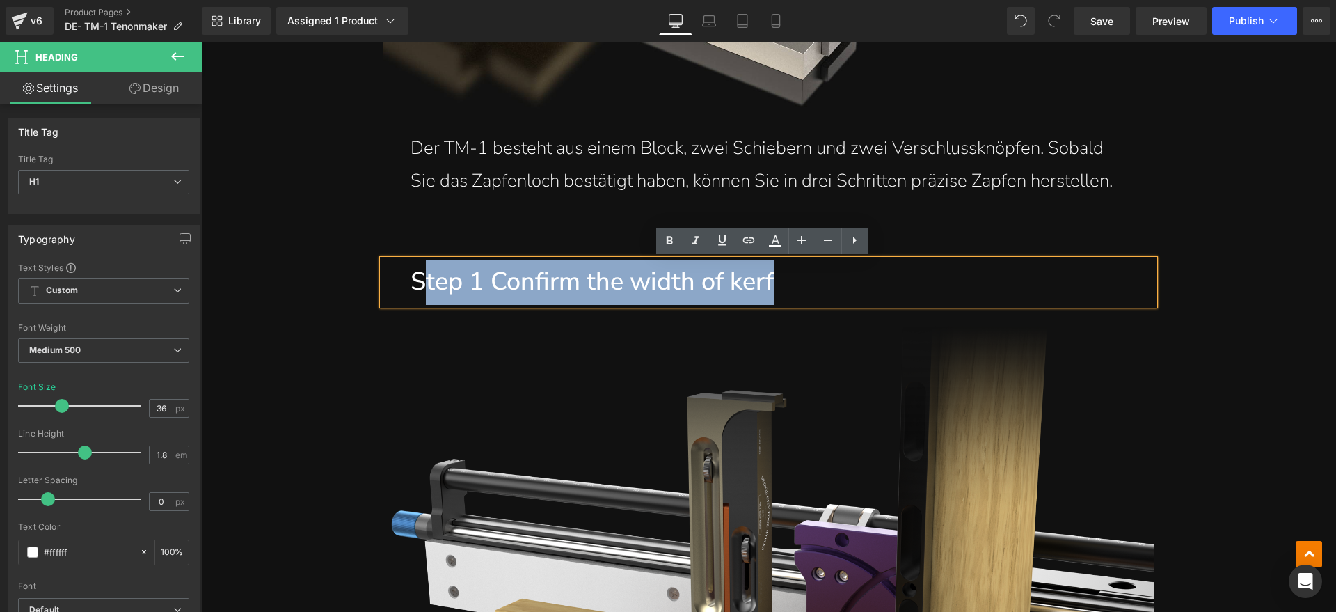
drag, startPoint x: 832, startPoint y: 278, endPoint x: 420, endPoint y: 278, distance: 411.3
click at [420, 278] on h1 "Step 1 Confirm the width of kerf" at bounding box center [783, 282] width 744 height 45
paste div
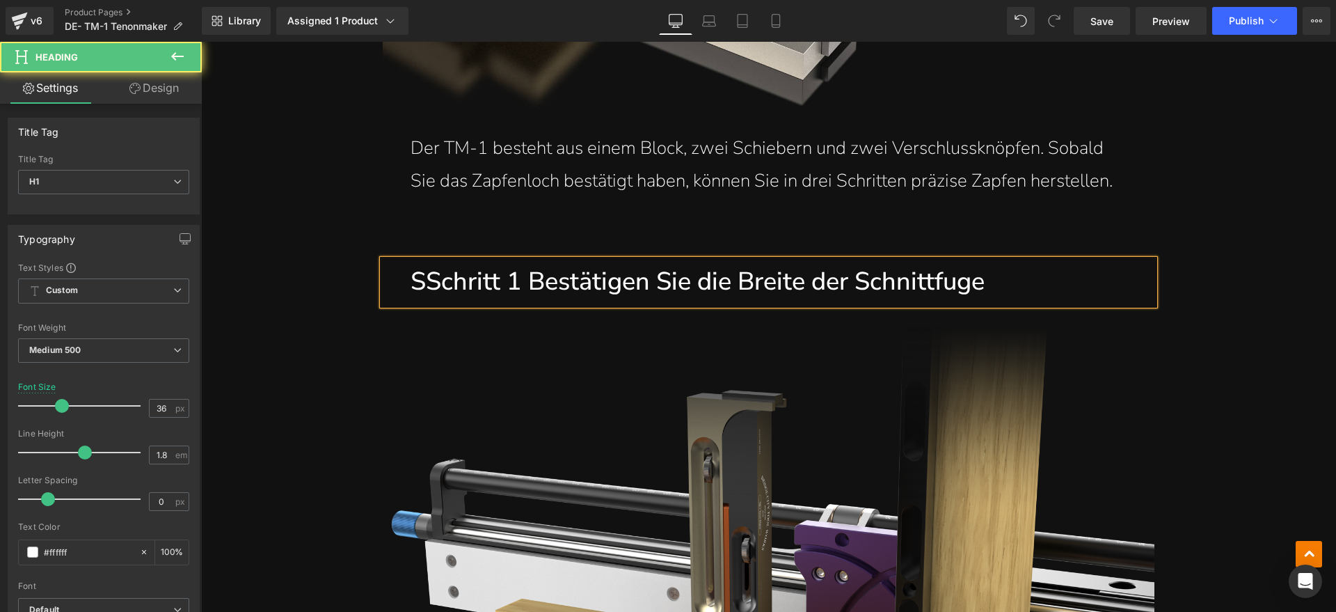
click at [425, 285] on h1 "SSchritt 1 Bestätigen Sie die Breite der Schnittfuge" at bounding box center [783, 282] width 744 height 45
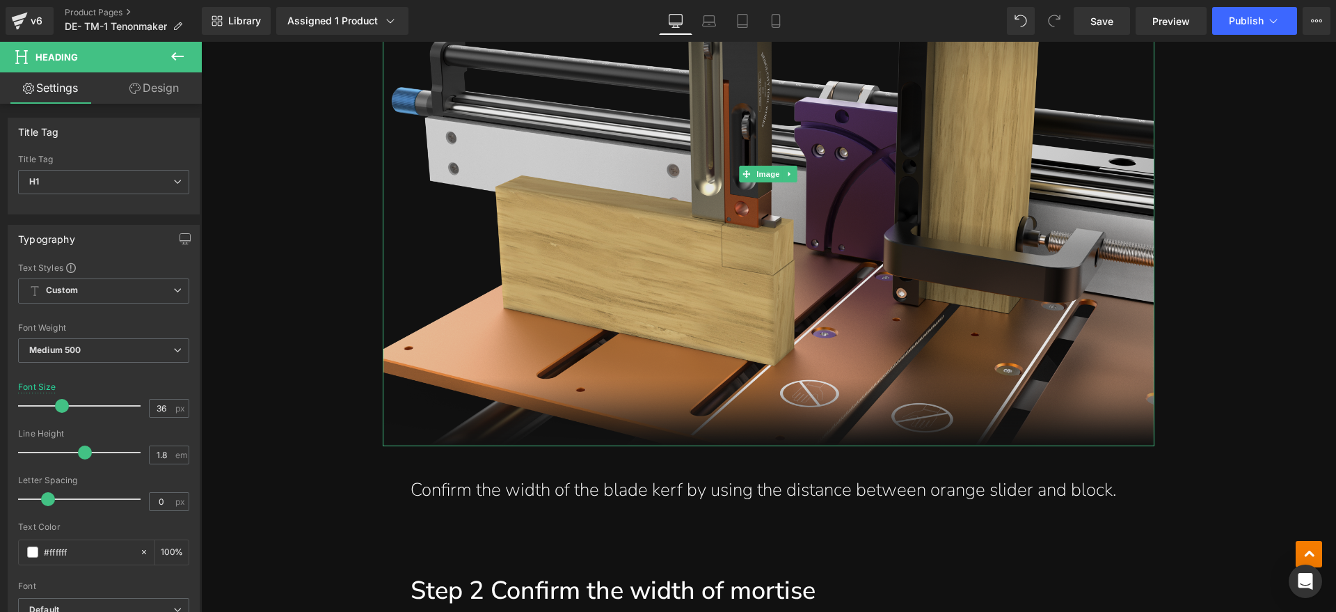
scroll to position [3306, 0]
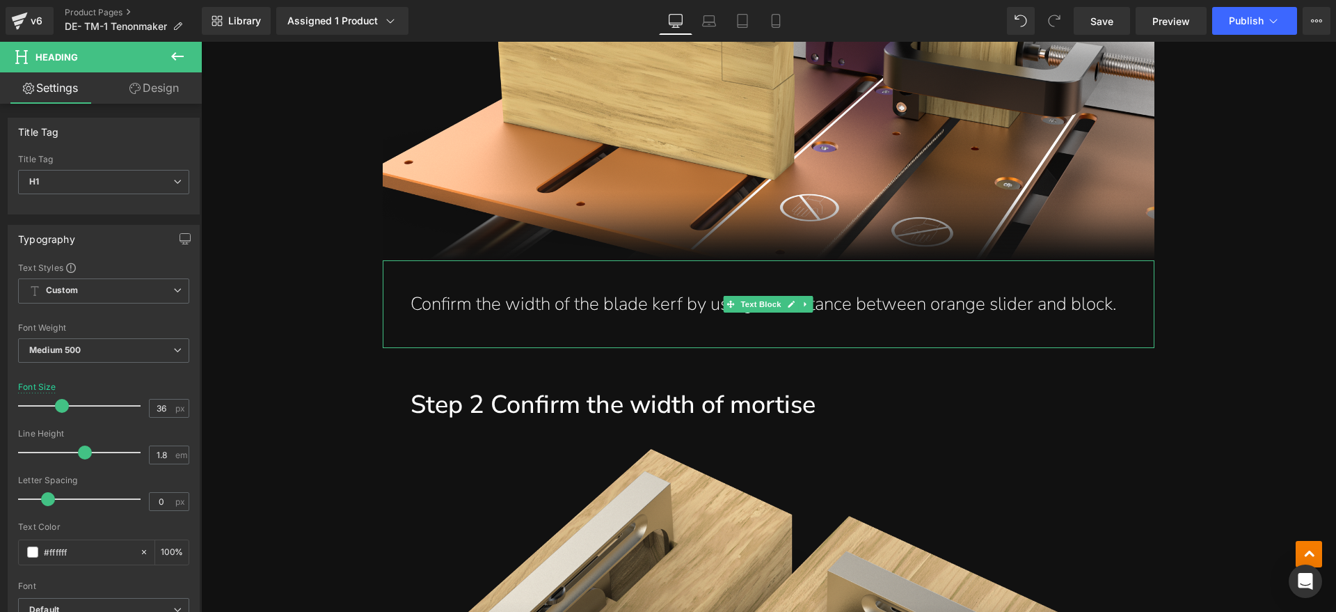
drag, startPoint x: 1104, startPoint y: 289, endPoint x: 1124, endPoint y: 301, distance: 23.2
click at [1104, 289] on p "Confirm the width of the blade kerf by using the distance between orange slider…" at bounding box center [769, 304] width 716 height 33
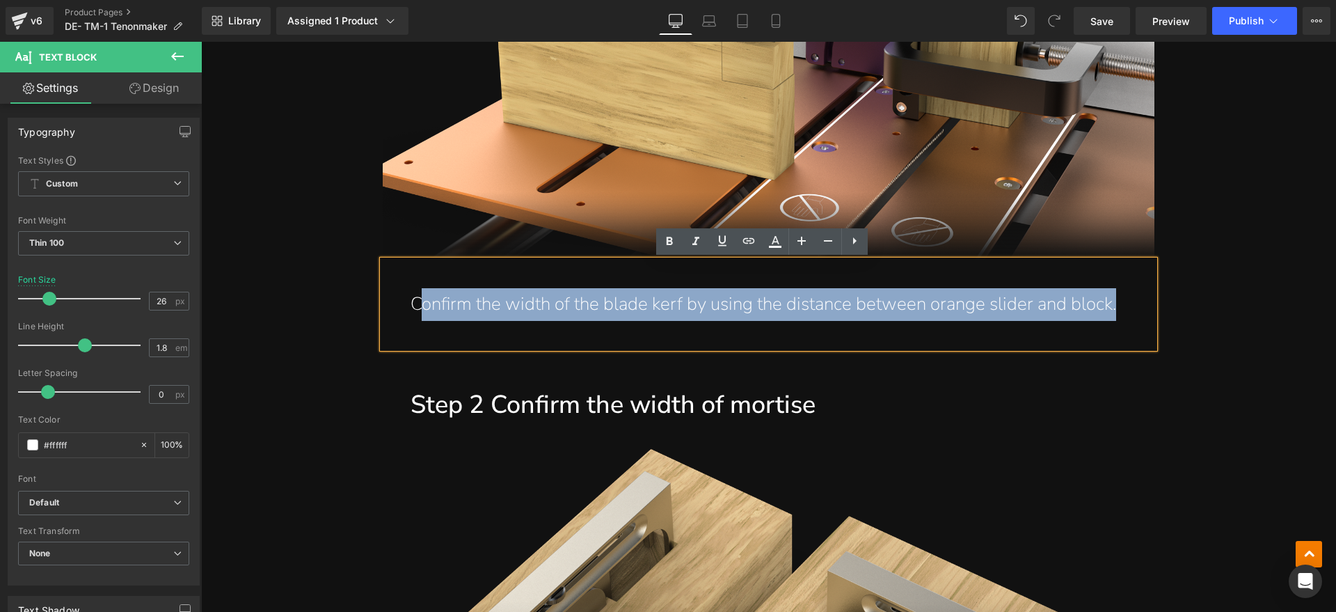
drag, startPoint x: 1125, startPoint y: 299, endPoint x: 418, endPoint y: 321, distance: 707.4
click at [418, 321] on div "Confirm the width of the blade kerf by using the distance between orange slider…" at bounding box center [769, 304] width 772 height 88
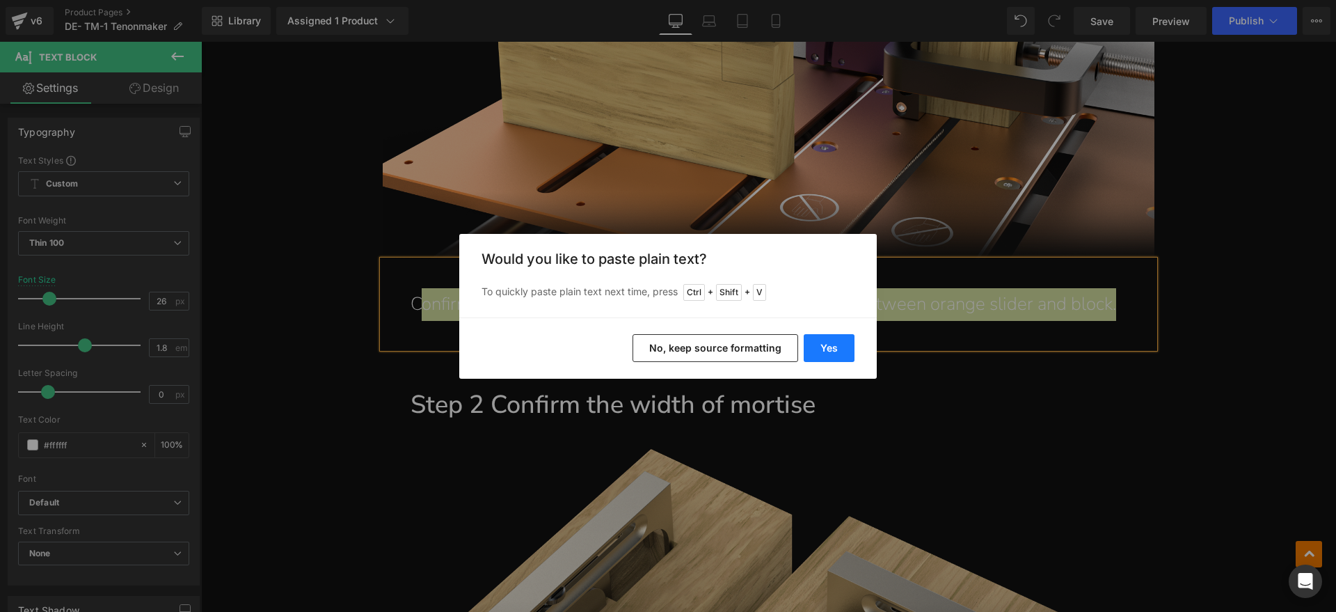
click at [828, 335] on button "Yes" at bounding box center [829, 348] width 51 height 28
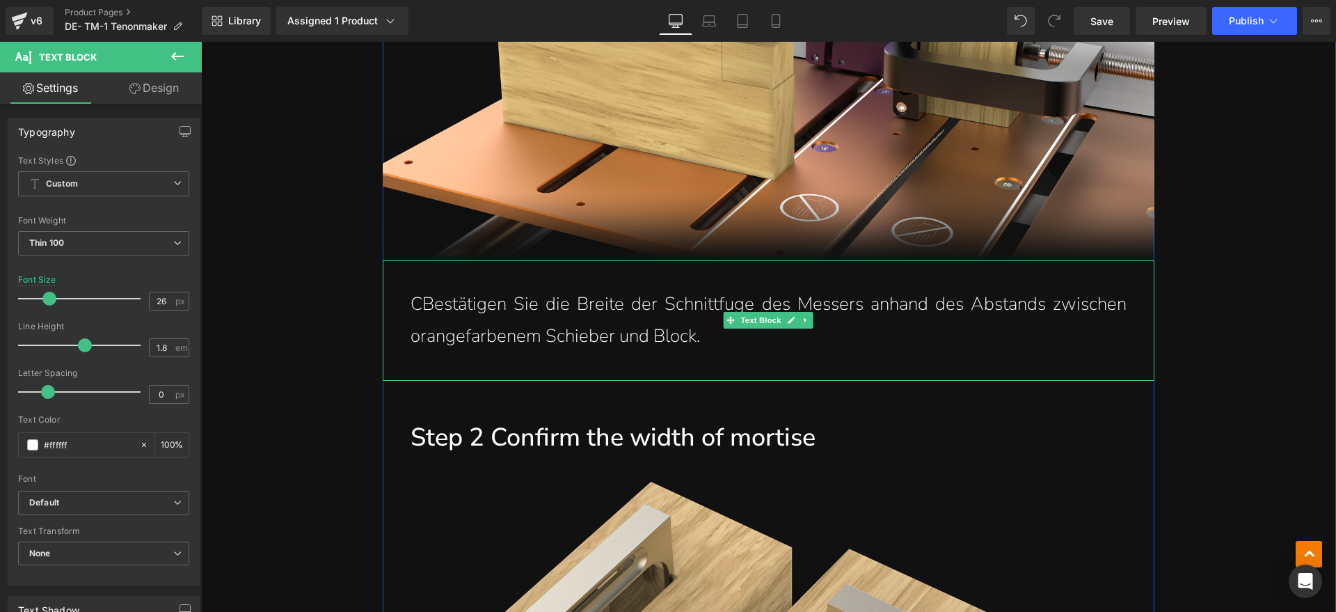
click at [416, 302] on p "CBestätigen Sie die Breite der Schnittfuge des Messers anhand des Abstands zwis…" at bounding box center [769, 320] width 716 height 65
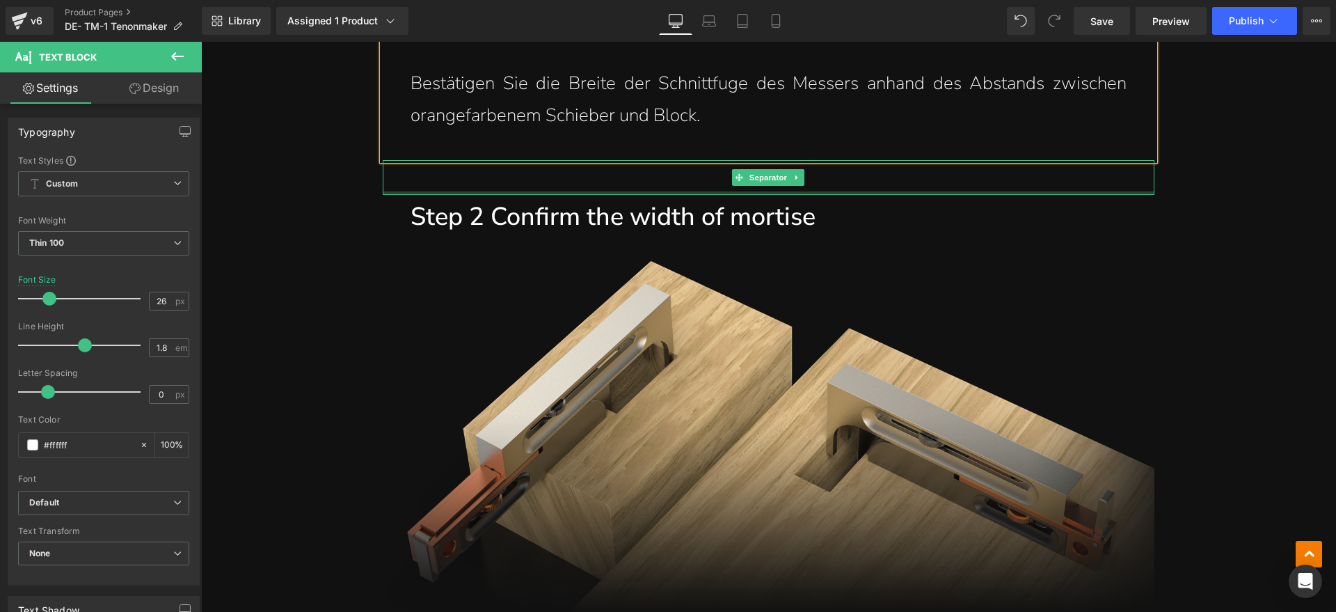
scroll to position [3567, 0]
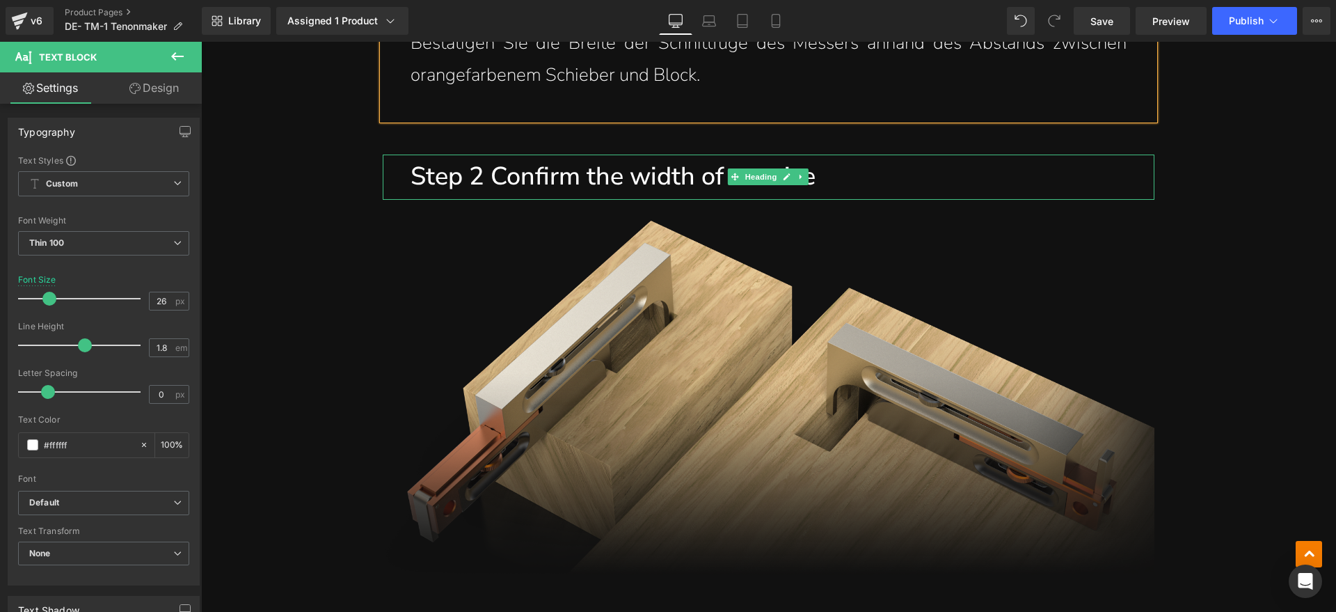
drag, startPoint x: 738, startPoint y: 180, endPoint x: 853, endPoint y: 184, distance: 114.9
click at [743, 180] on span "Heading" at bounding box center [762, 176] width 38 height 17
click at [853, 184] on h1 "Step 2 Confirm the width of mortise" at bounding box center [783, 176] width 744 height 45
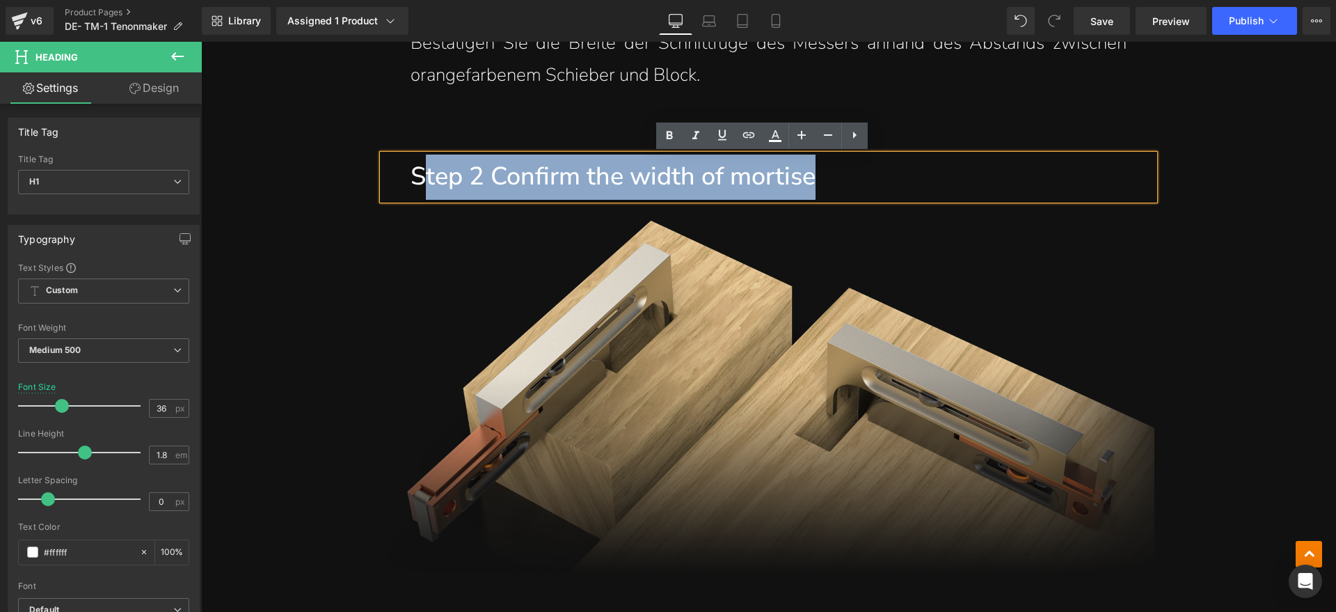
drag, startPoint x: 846, startPoint y: 179, endPoint x: 415, endPoint y: 175, distance: 430.8
click at [415, 175] on h1 "Step 2 Confirm the width of mortise" at bounding box center [783, 176] width 744 height 45
paste div
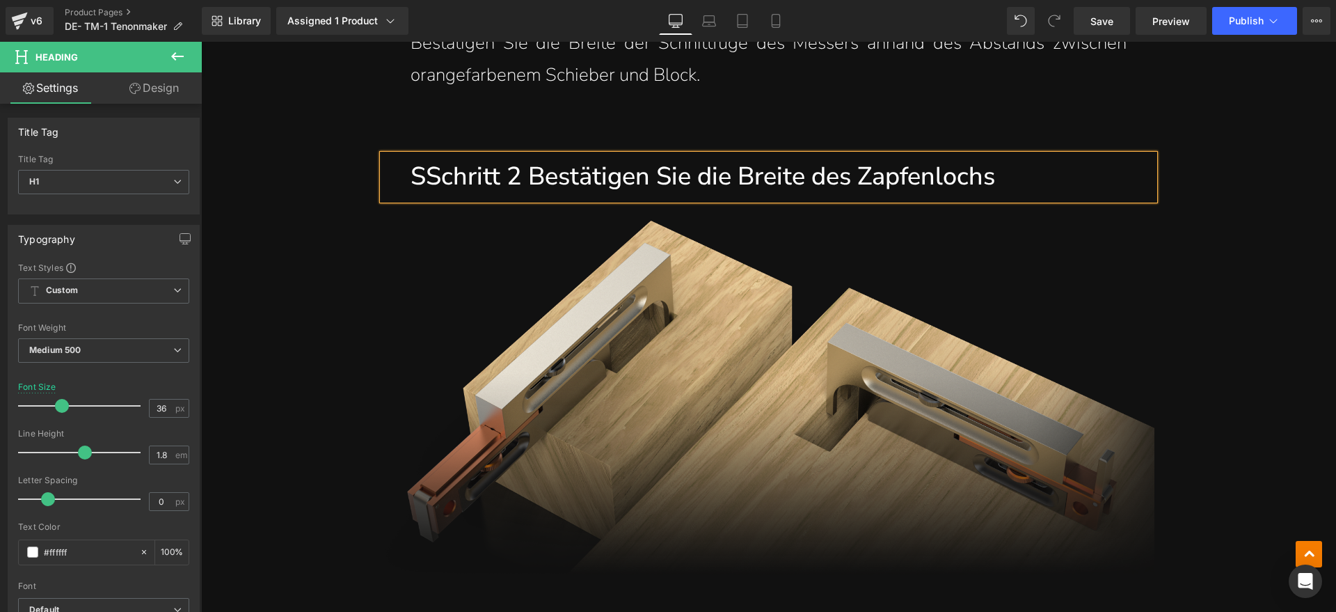
click at [420, 175] on h1 "SSchritt 2 Bestätigen Sie die Breite des Zapfenlochs" at bounding box center [783, 176] width 744 height 45
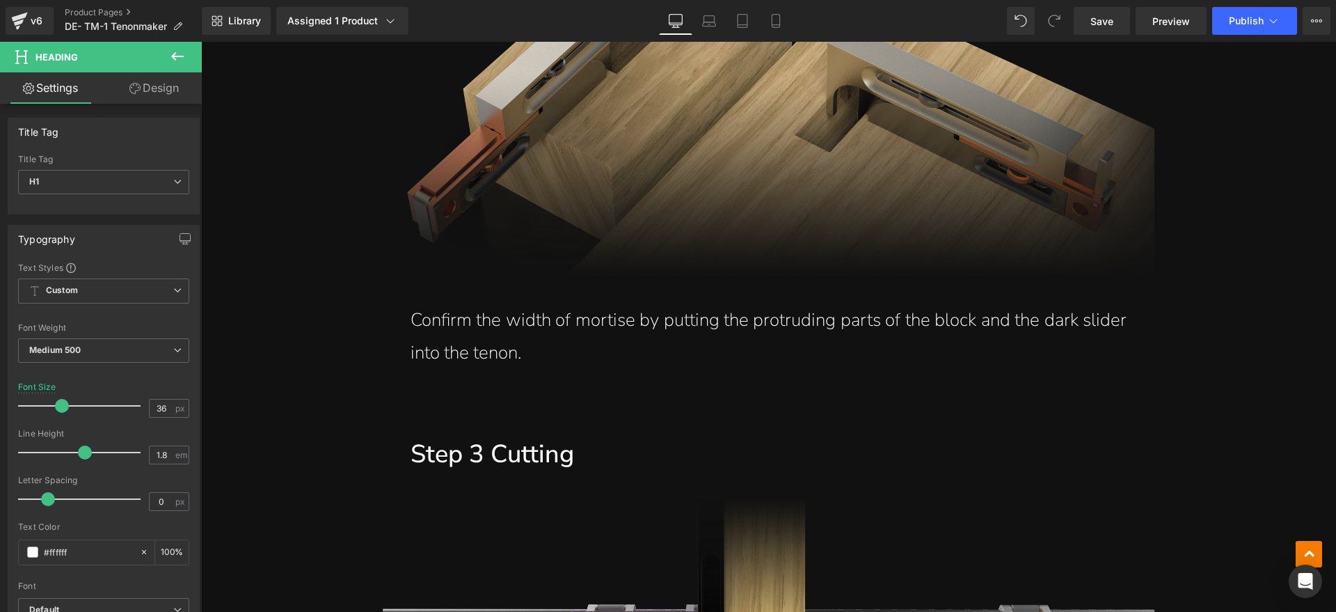
scroll to position [3741, 0]
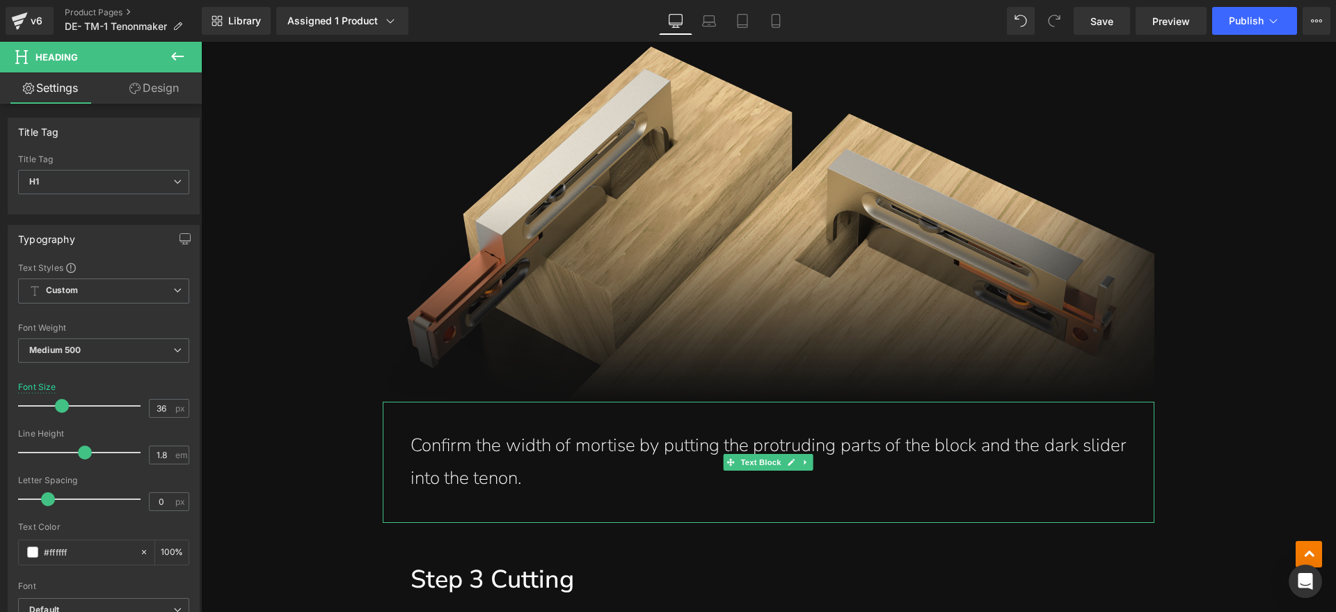
click at [528, 477] on p "Confirm the width of mortise by putting the protruding parts of the block and t…" at bounding box center [769, 461] width 716 height 65
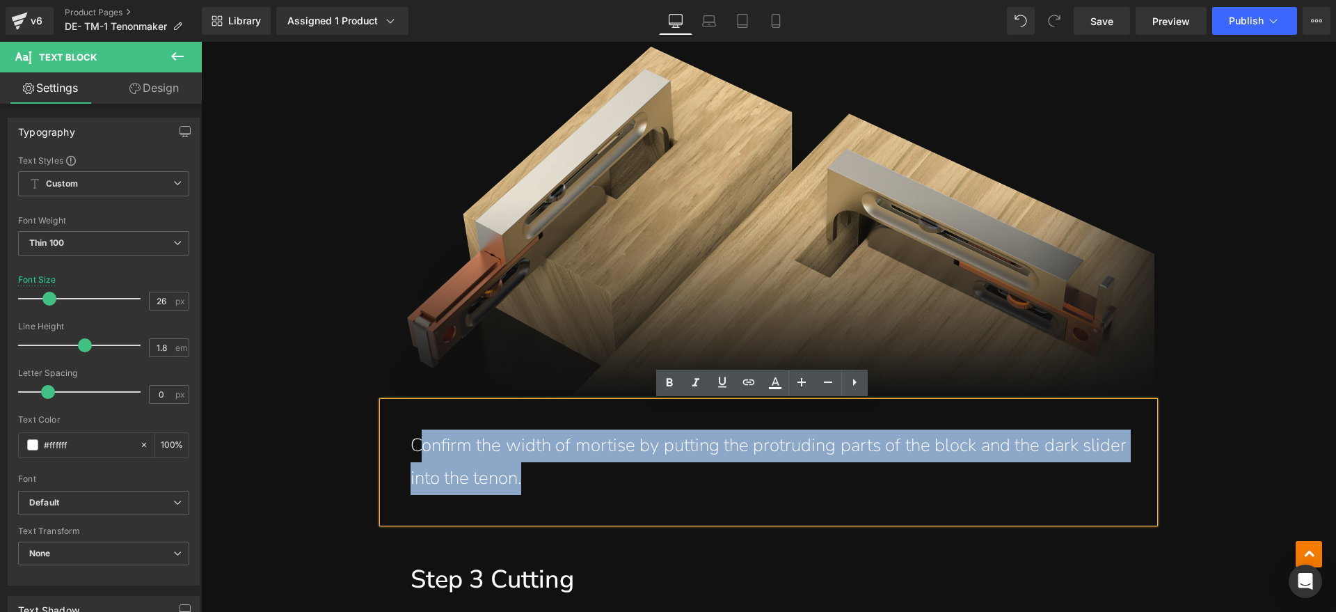
drag, startPoint x: 560, startPoint y: 474, endPoint x: 418, endPoint y: 450, distance: 144.7
click at [418, 450] on p "Confirm the width of mortise by putting the protruding parts of the block and t…" at bounding box center [769, 461] width 716 height 65
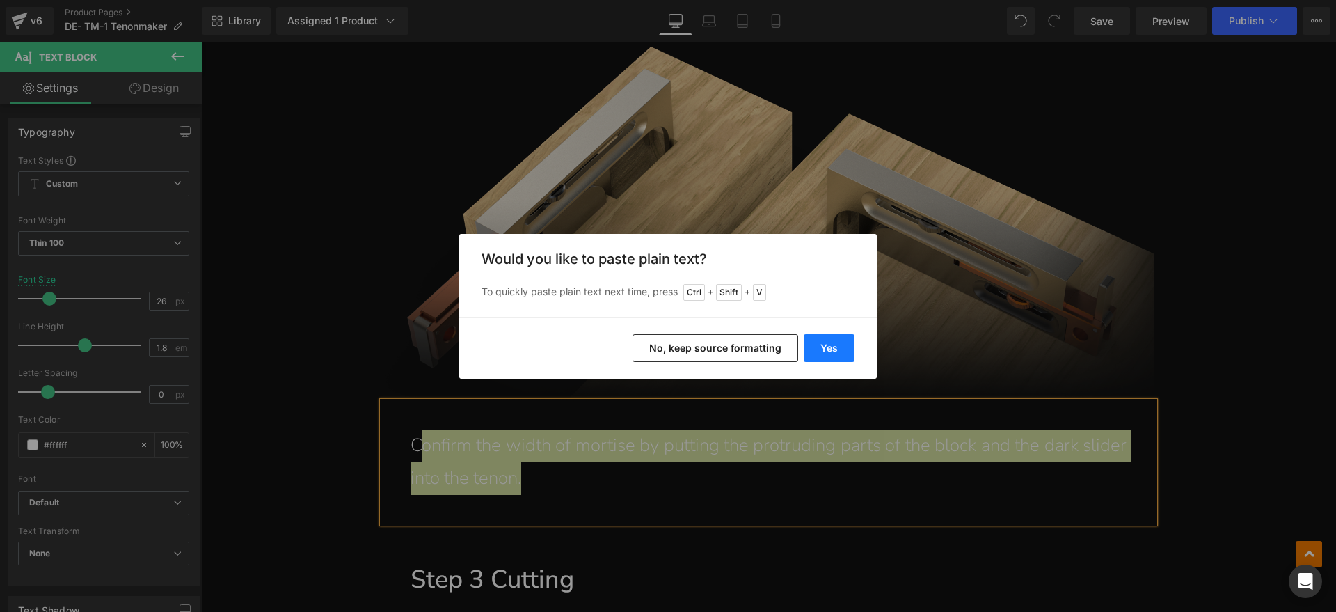
drag, startPoint x: 821, startPoint y: 350, endPoint x: 331, endPoint y: 319, distance: 490.9
click at [821, 350] on button "Yes" at bounding box center [829, 348] width 51 height 28
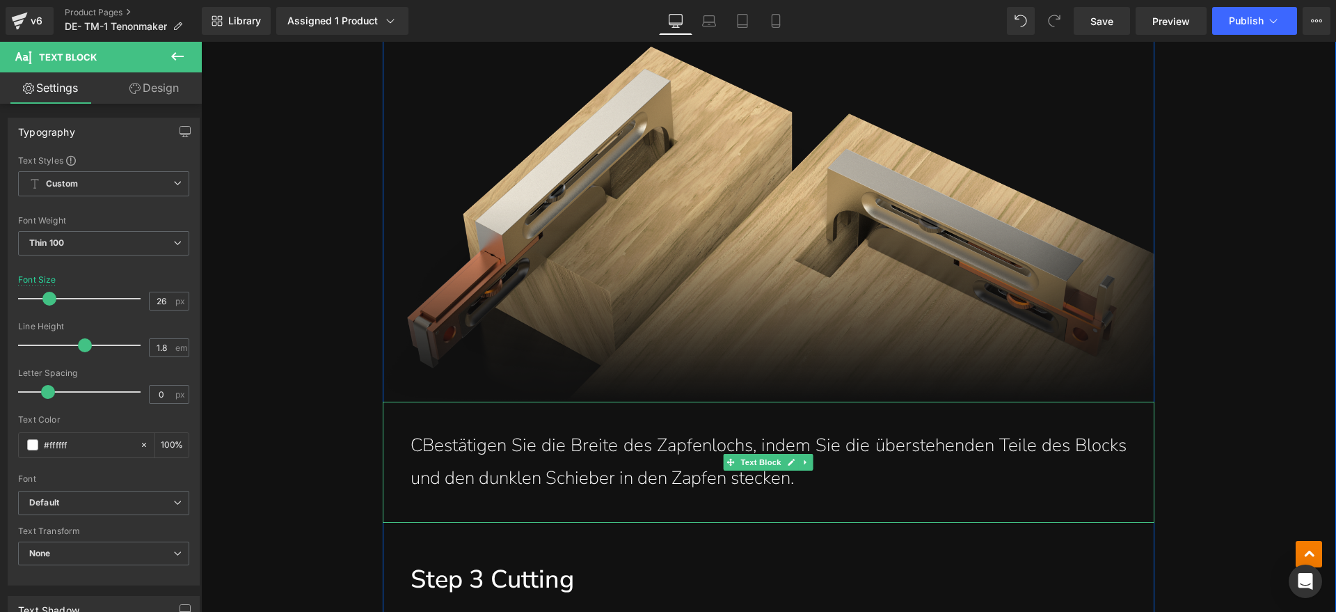
click at [417, 447] on p "CBestätigen Sie die Breite des Zapfenlochs, indem Sie die überstehenden Teile d…" at bounding box center [769, 461] width 716 height 65
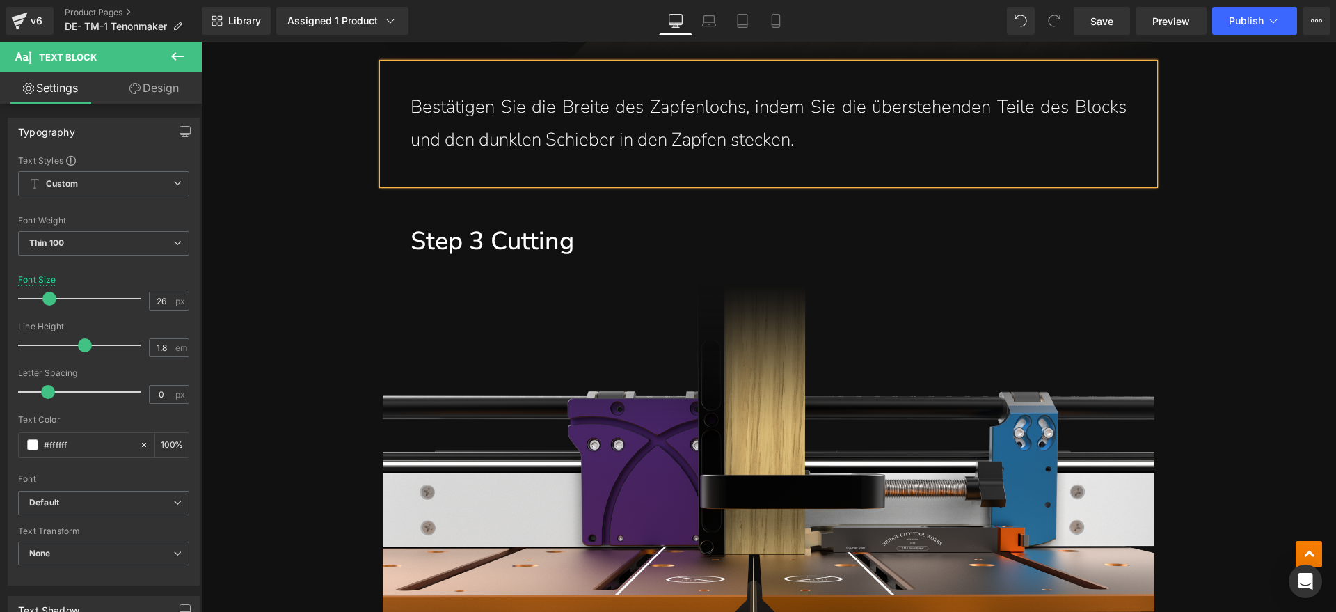
scroll to position [4089, 0]
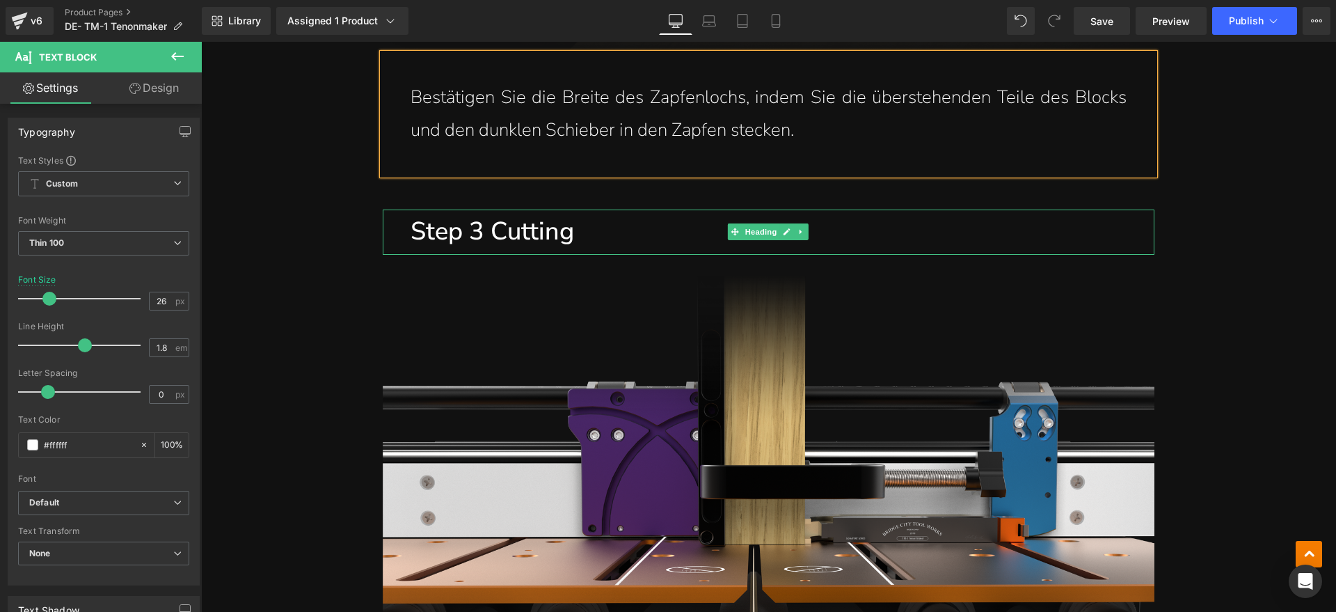
drag, startPoint x: 566, startPoint y: 224, endPoint x: 430, endPoint y: 245, distance: 137.3
click at [566, 224] on h1 "Step 3 Cutting" at bounding box center [783, 231] width 744 height 45
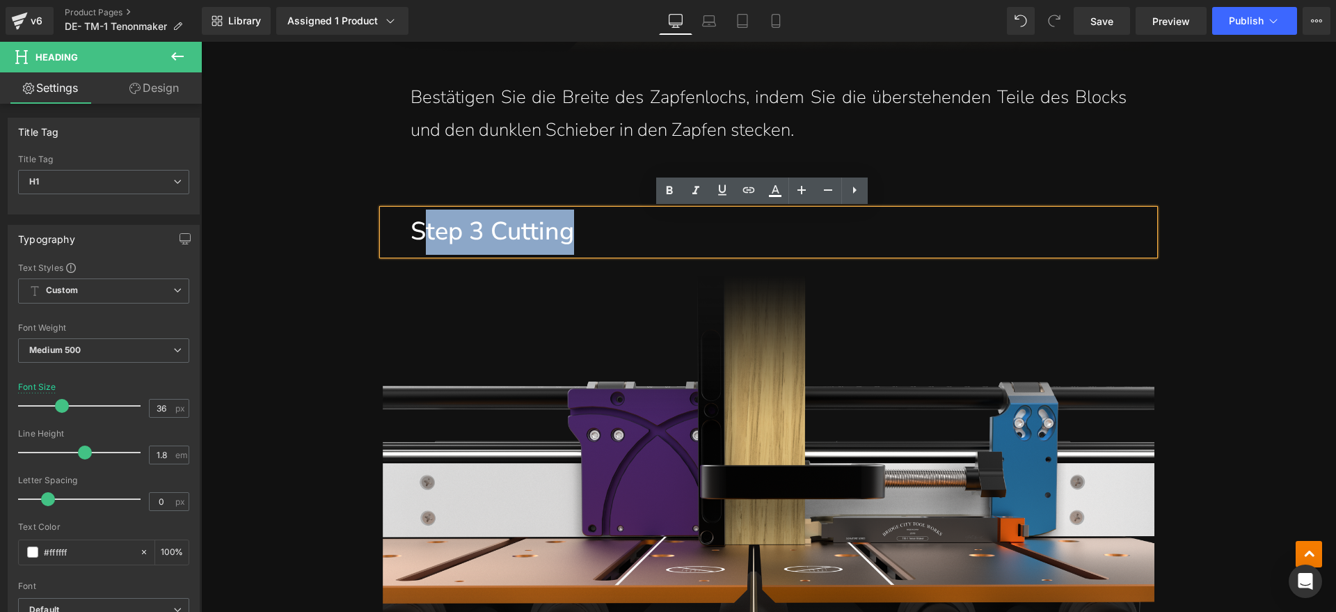
drag, startPoint x: 430, startPoint y: 245, endPoint x: 420, endPoint y: 244, distance: 9.8
click at [420, 244] on h1 "Step 3 Cutting" at bounding box center [783, 231] width 744 height 45
paste div
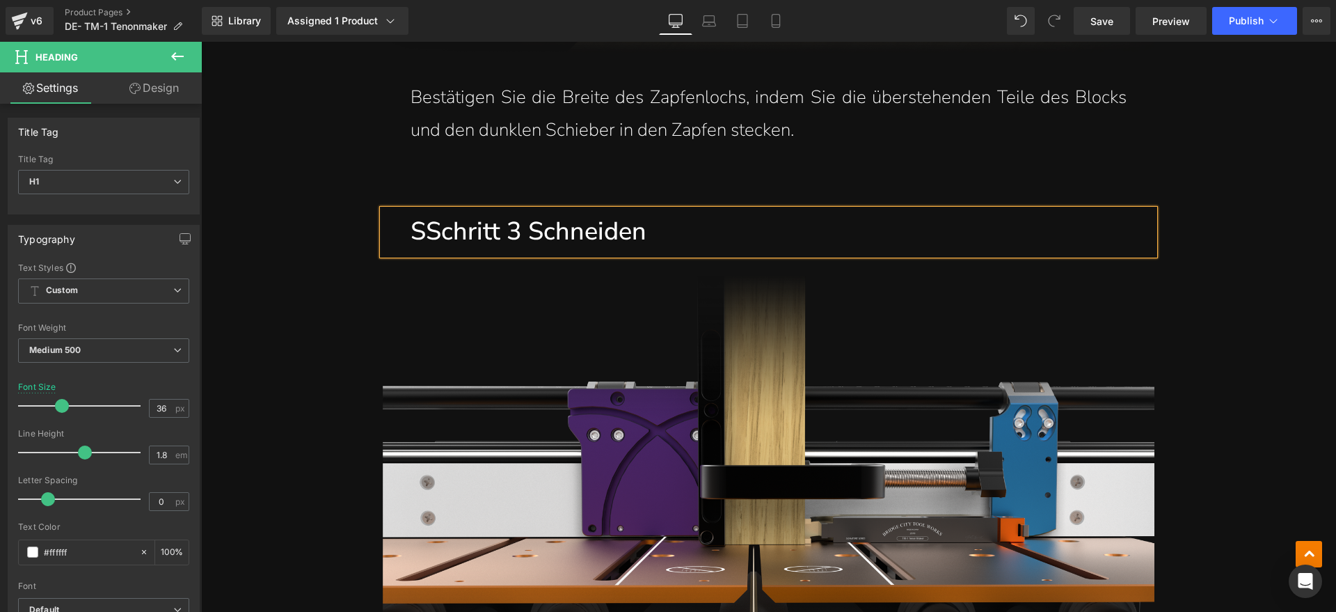
click at [421, 237] on h1 "SSchritt 3 Schneiden" at bounding box center [783, 231] width 744 height 45
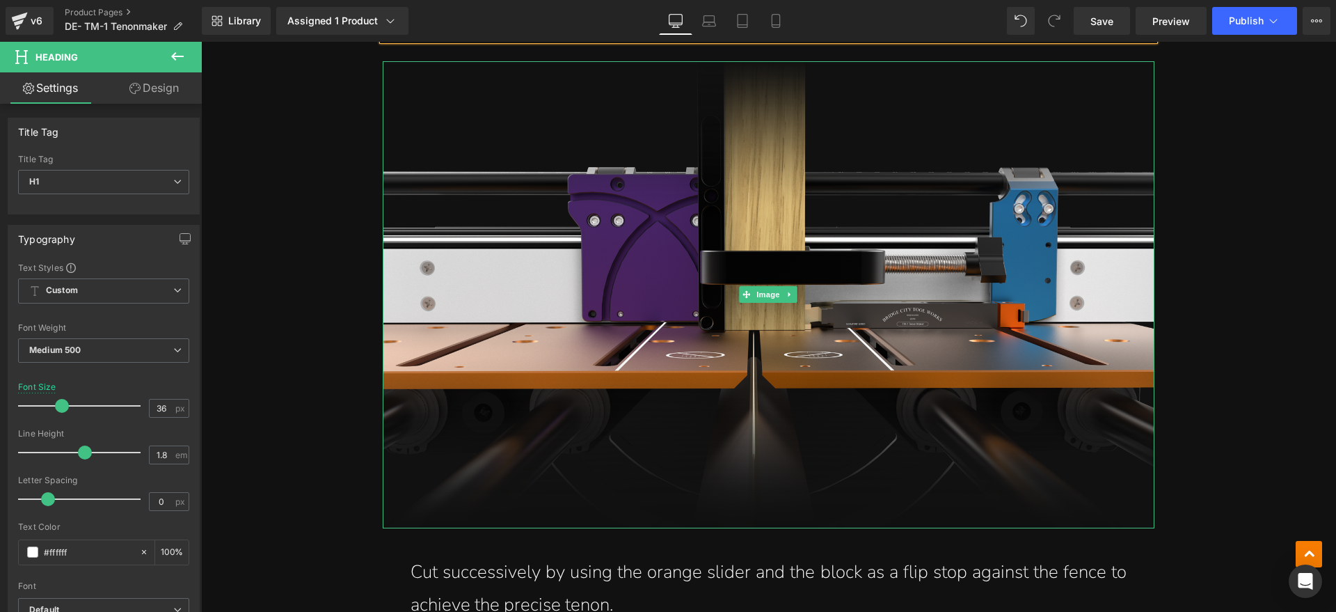
scroll to position [4524, 0]
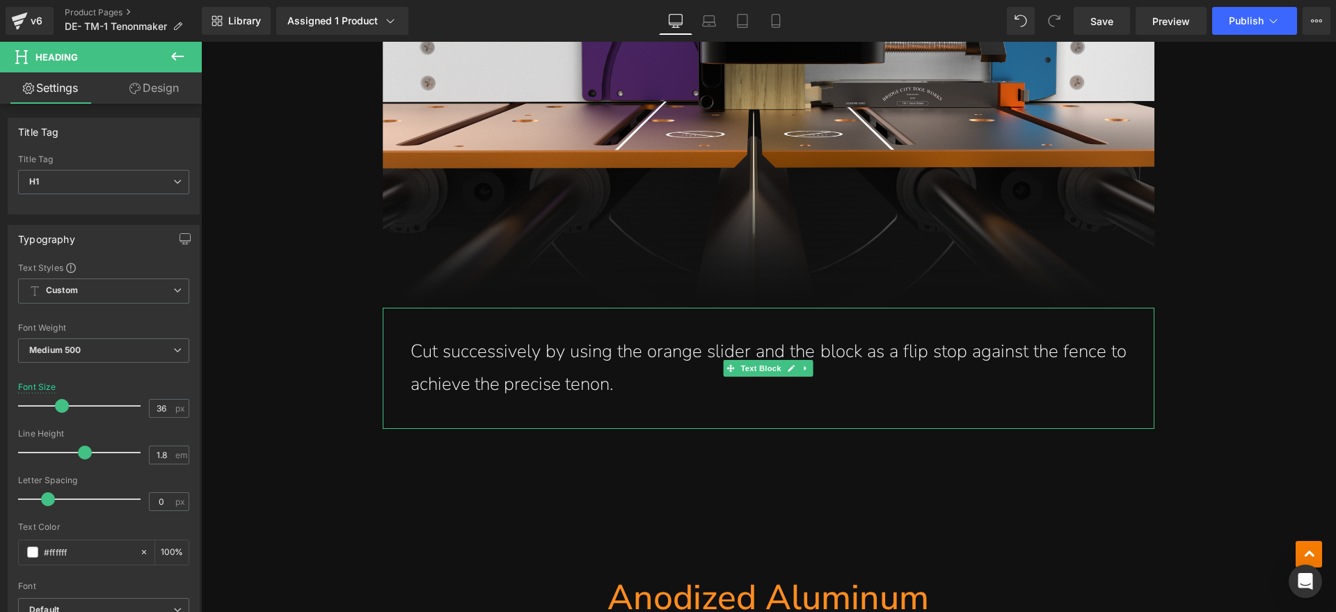
click at [647, 382] on p "Cut successively by using the orange slider and the block as a flip stop agains…" at bounding box center [769, 367] width 716 height 65
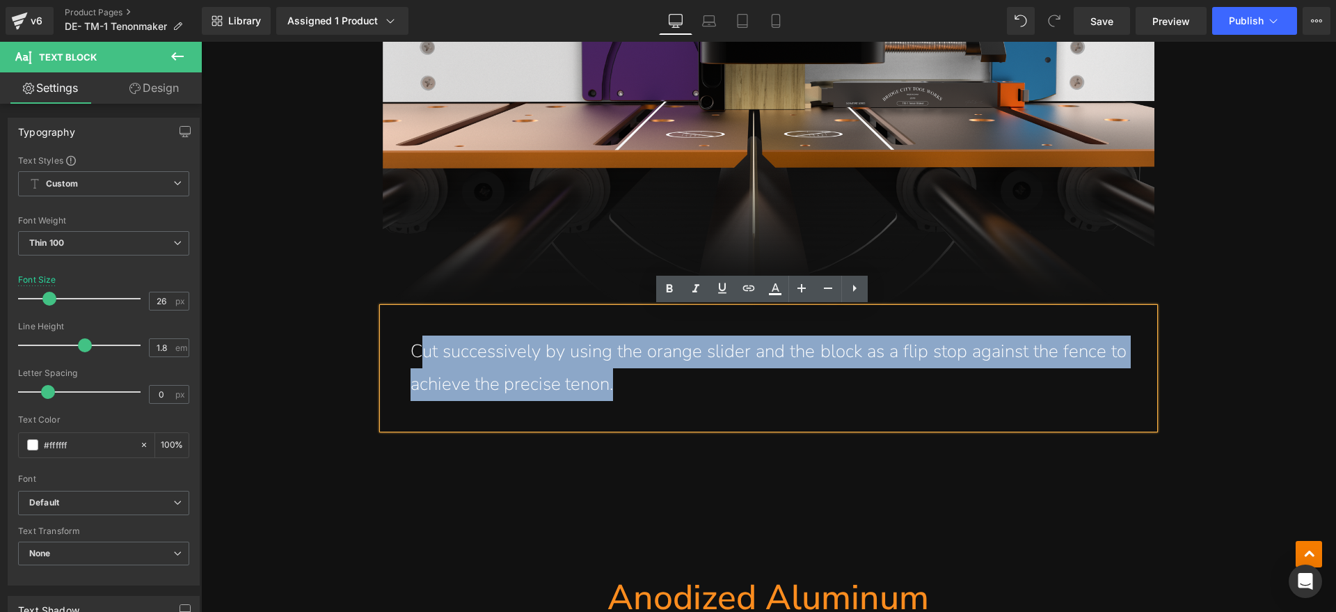
drag, startPoint x: 621, startPoint y: 388, endPoint x: 411, endPoint y: 362, distance: 211.8
click at [411, 362] on p "Cut successively by using the orange slider and the block as a flip stop agains…" at bounding box center [769, 367] width 716 height 65
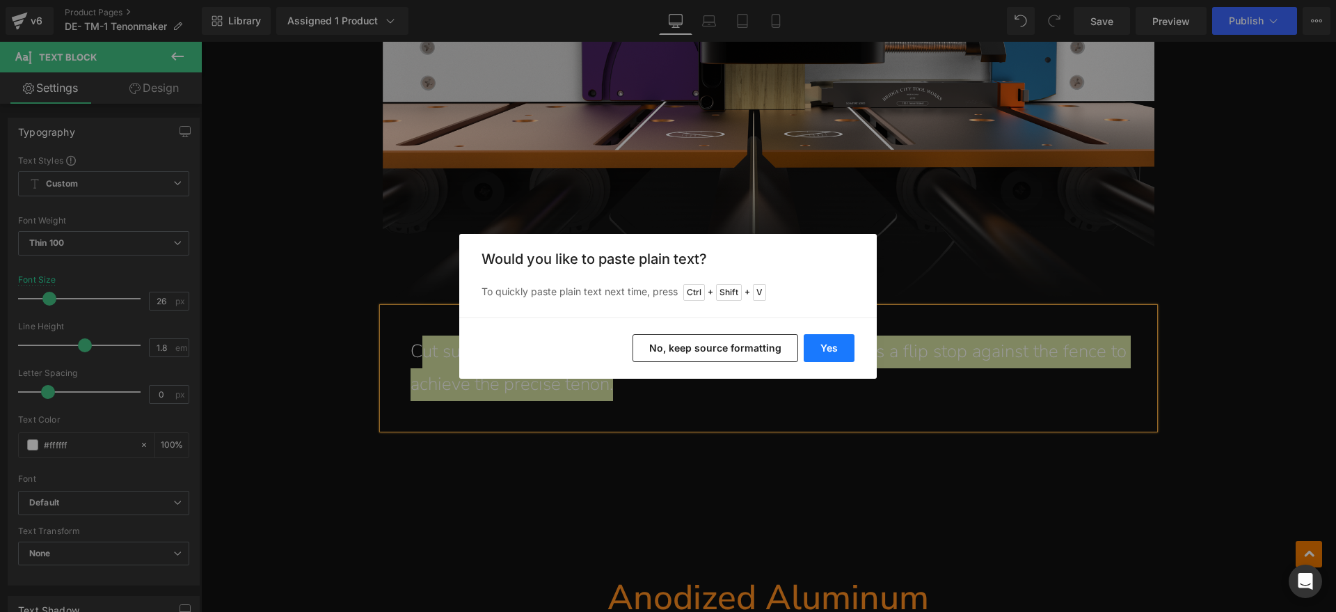
click at [821, 346] on button "Yes" at bounding box center [829, 348] width 51 height 28
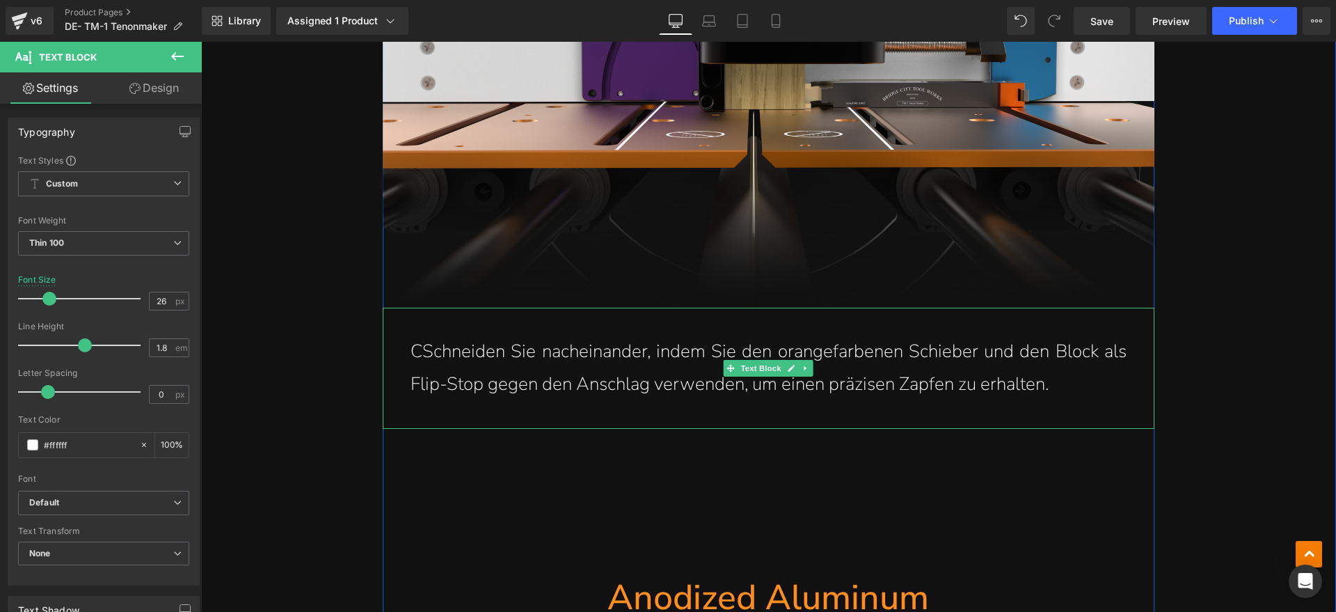
click at [415, 351] on p "CSchneiden Sie nacheinander, indem Sie den orangefarbenen Schieber und den Bloc…" at bounding box center [769, 367] width 716 height 65
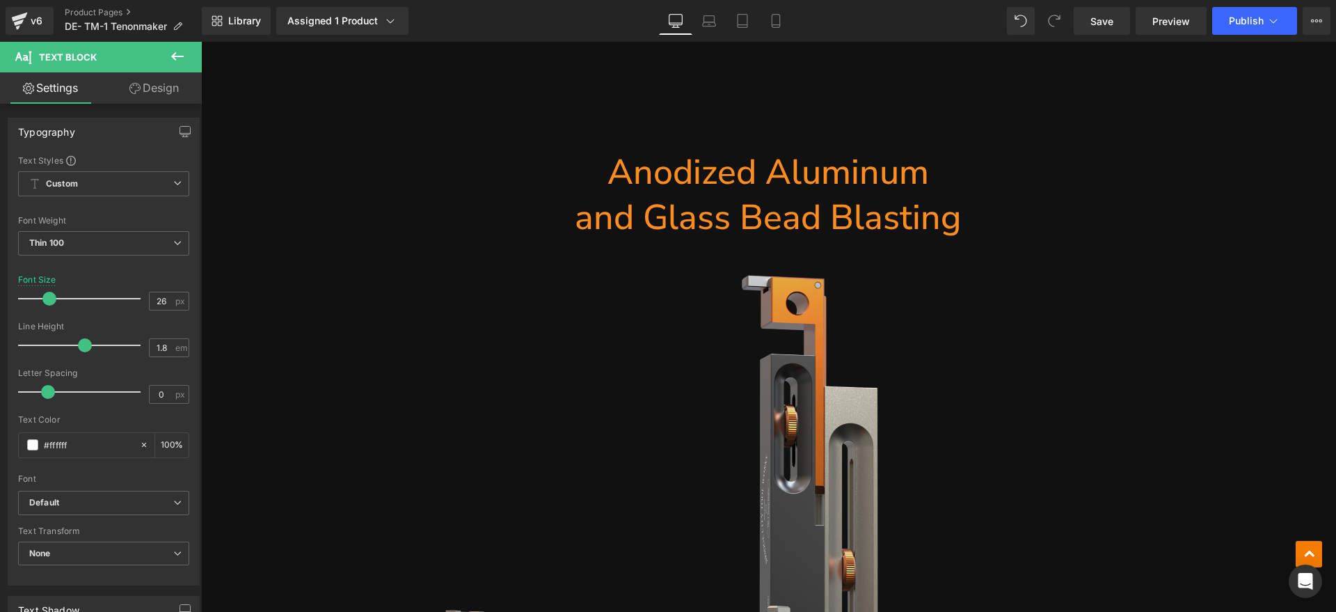
scroll to position [4959, 0]
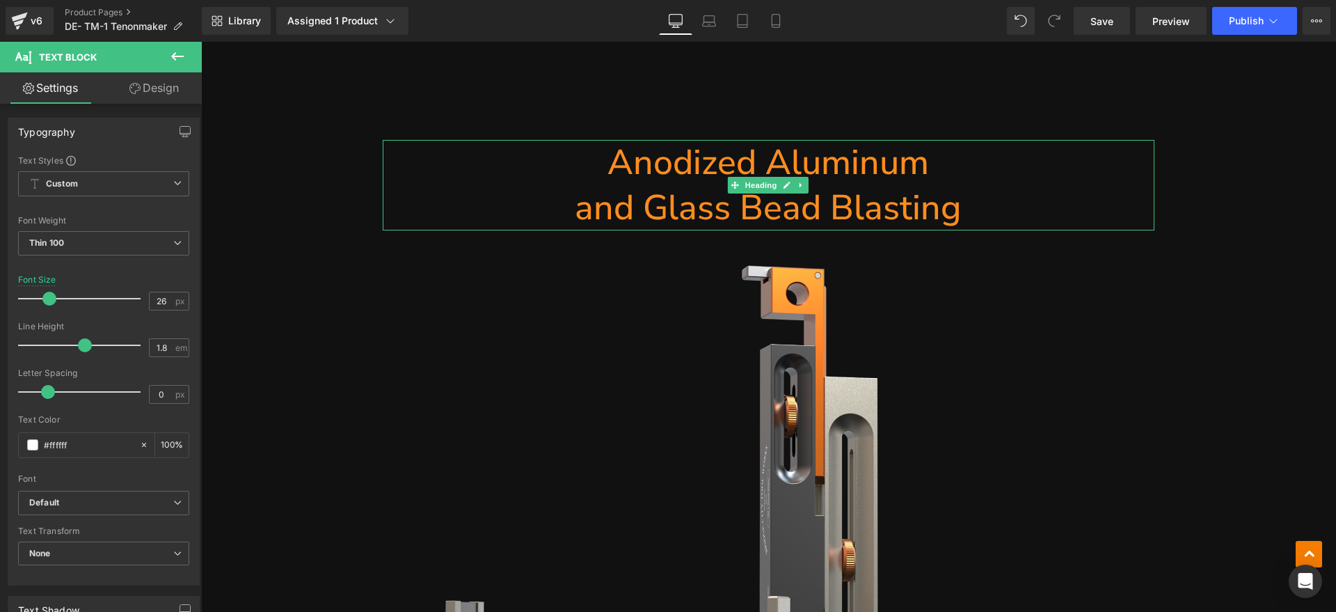
drag, startPoint x: 815, startPoint y: 176, endPoint x: 1001, endPoint y: 205, distance: 188.0
click at [815, 176] on h1 "Anodized Aluminum" at bounding box center [769, 162] width 772 height 45
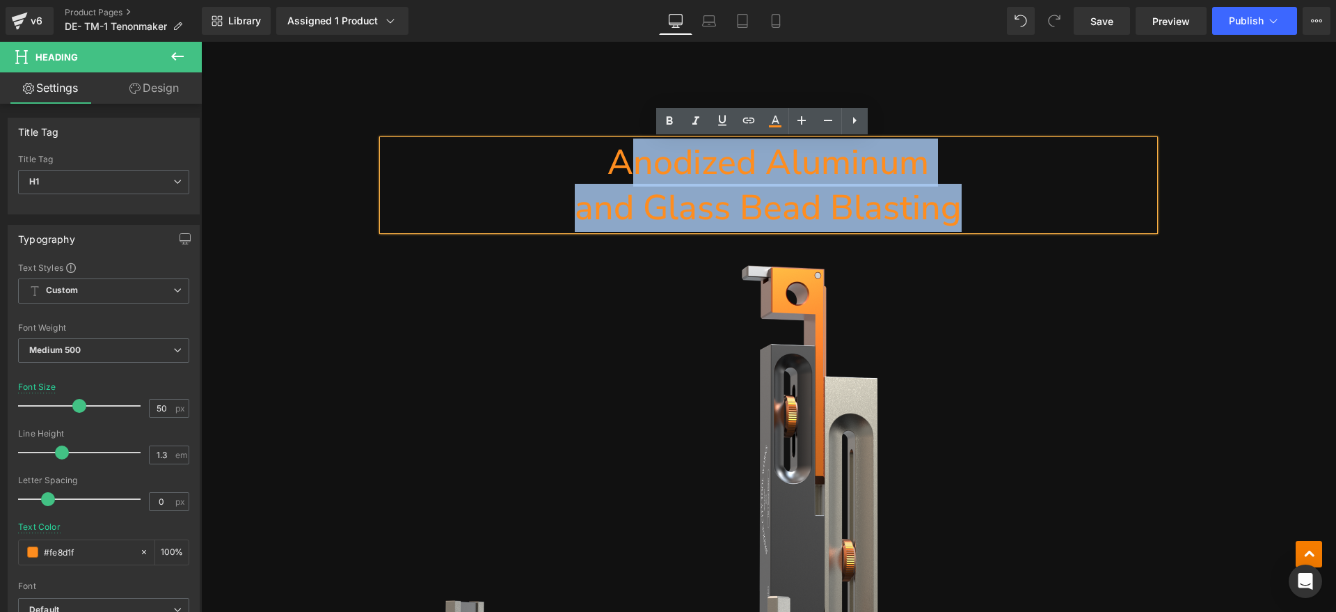
drag, startPoint x: 976, startPoint y: 207, endPoint x: 633, endPoint y: 167, distance: 345.5
click at [633, 167] on div "Anodized Aluminum and Glass Bead Blasting" at bounding box center [769, 185] width 772 height 90
paste div
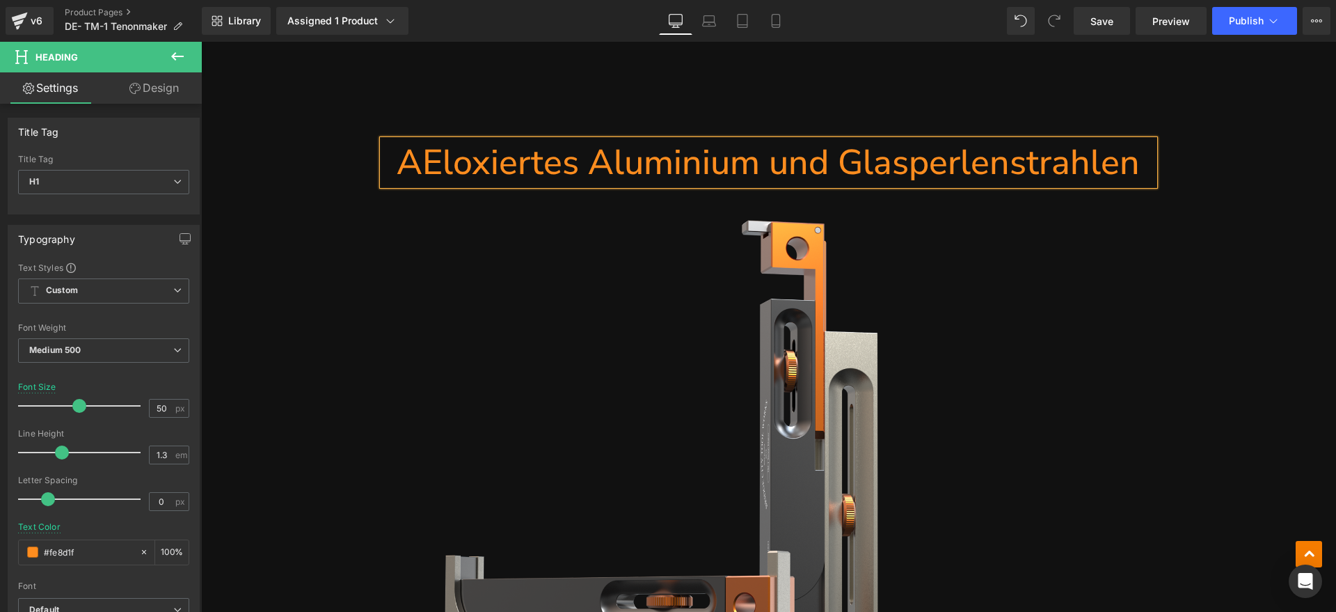
click at [417, 169] on h1 "AEloxiertes Aluminium und Glasperlenstrahlen" at bounding box center [769, 162] width 772 height 45
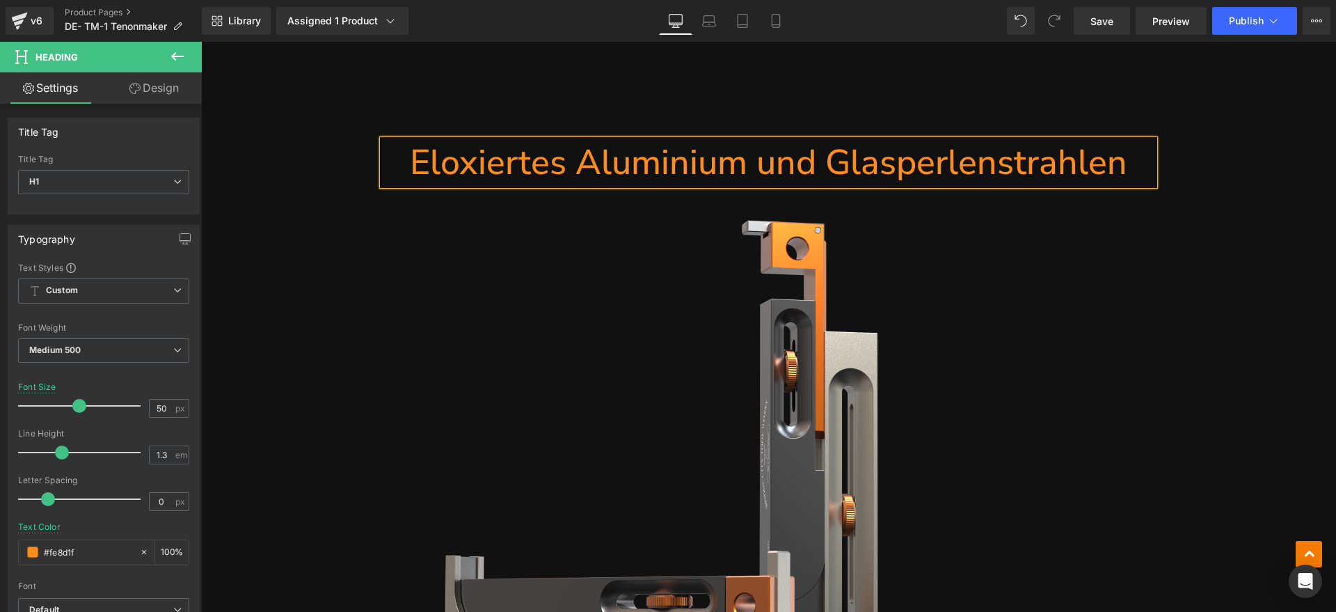
click at [755, 168] on h1 "Eloxiertes Aluminium und Glasperlenstrahlen" at bounding box center [769, 162] width 772 height 45
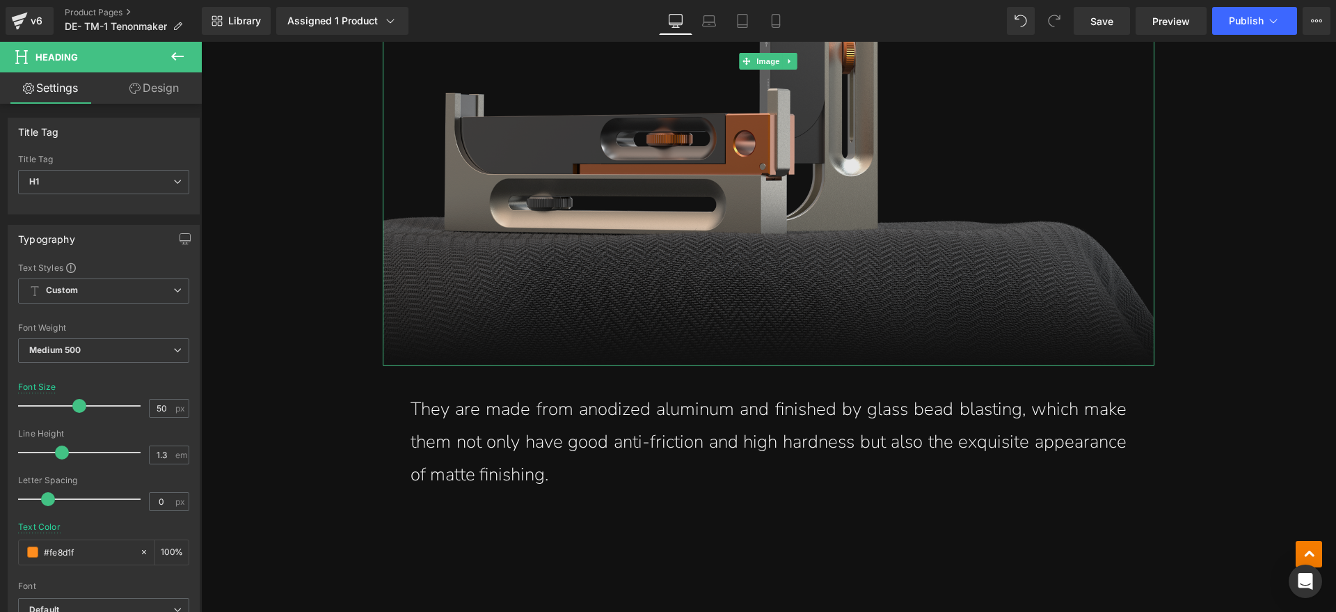
scroll to position [5567, 0]
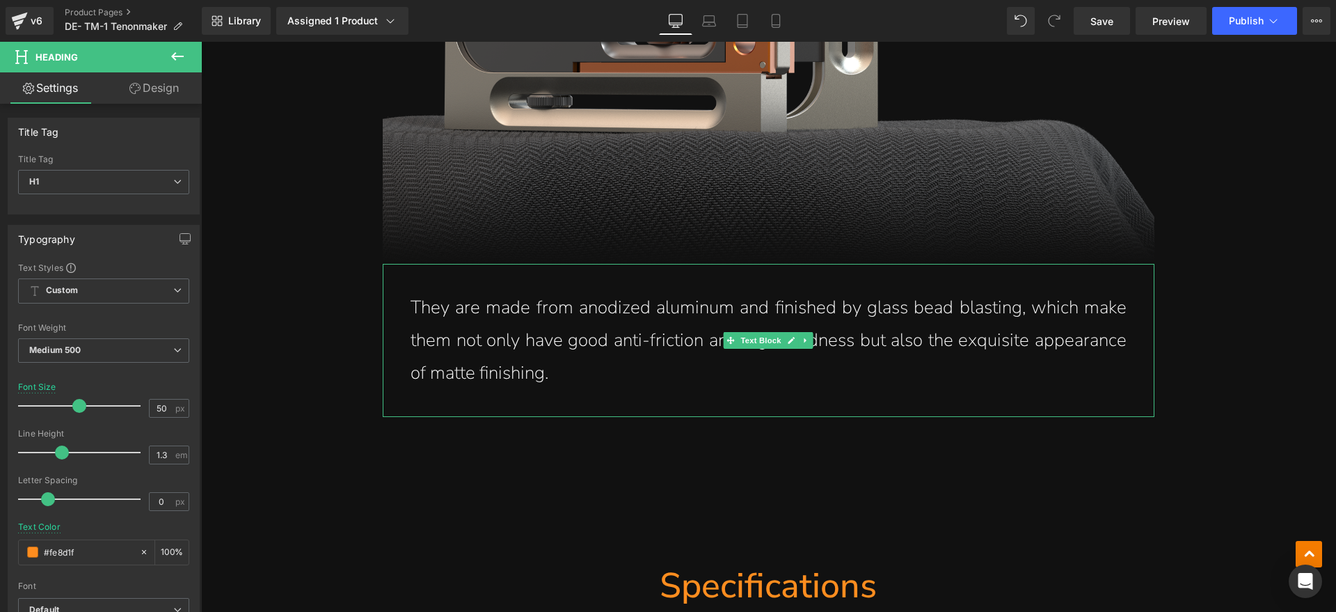
drag, startPoint x: 590, startPoint y: 386, endPoint x: 578, endPoint y: 379, distance: 14.0
click at [590, 386] on p "They are made from anodized aluminum and finished by glass bead blasting, which…" at bounding box center [769, 340] width 716 height 97
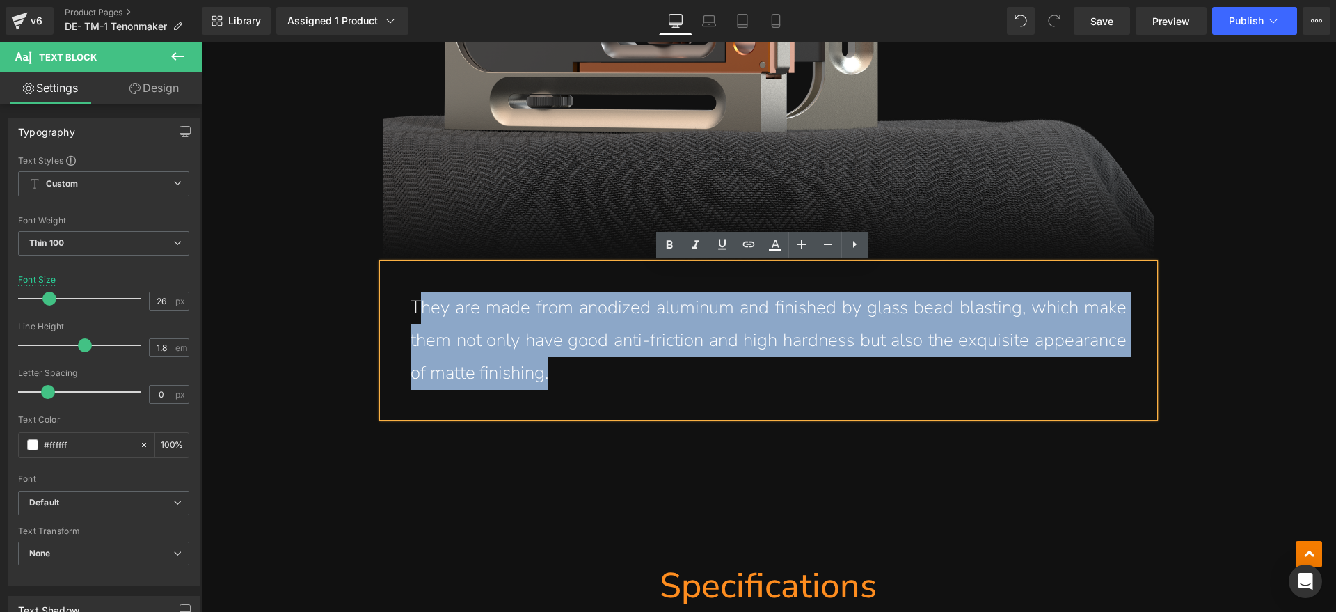
drag, startPoint x: 561, startPoint y: 374, endPoint x: 414, endPoint y: 313, distance: 158.8
click at [414, 313] on p "They are made from anodized aluminum and finished by glass bead blasting, which…" at bounding box center [769, 340] width 716 height 97
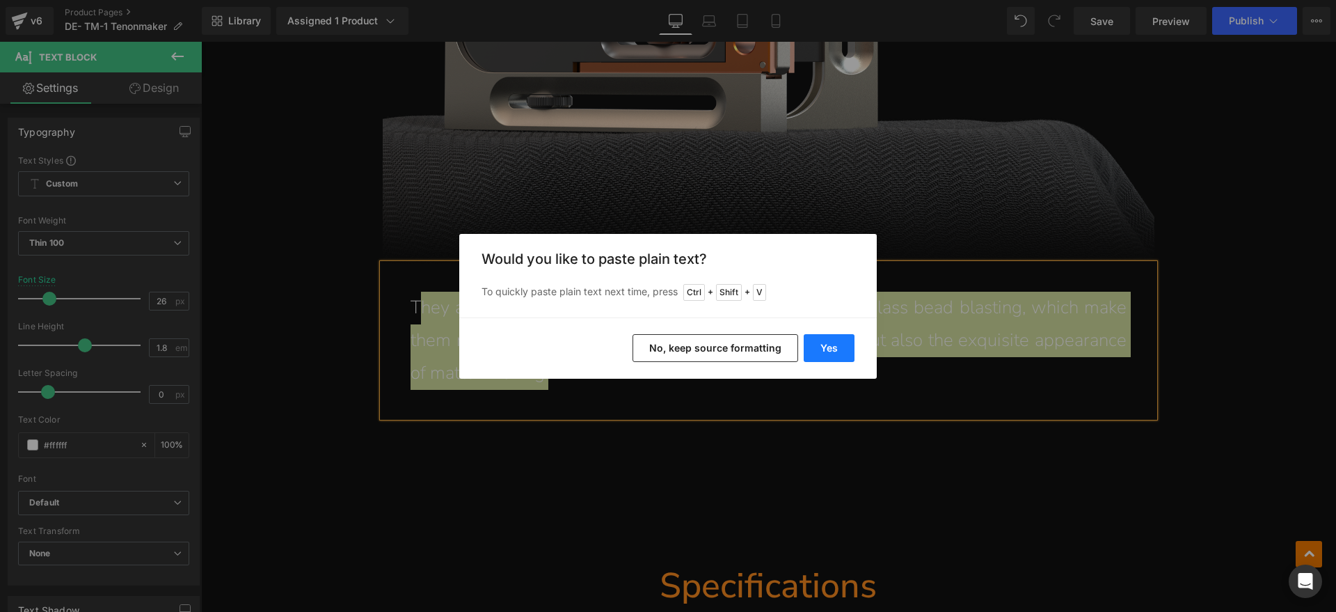
click at [815, 342] on button "Yes" at bounding box center [829, 348] width 51 height 28
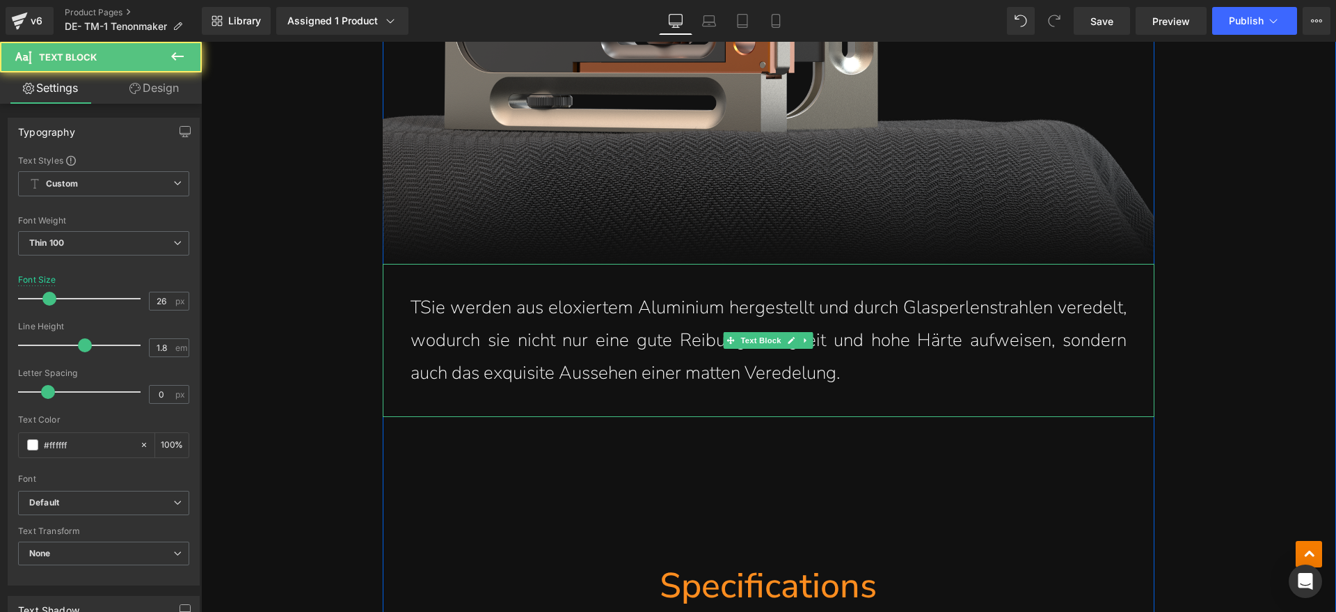
click at [414, 302] on p "TSie werden aus eloxiertem Aluminium hergestellt und durch Glasperlenstrahlen v…" at bounding box center [769, 340] width 716 height 97
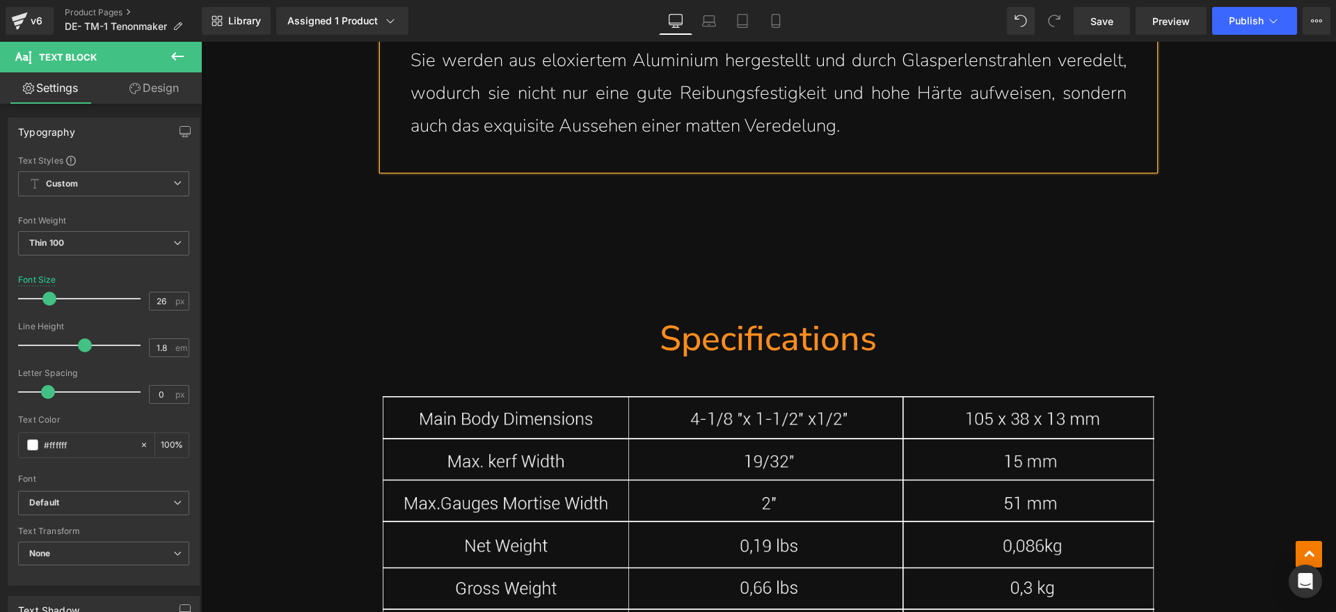
scroll to position [5828, 0]
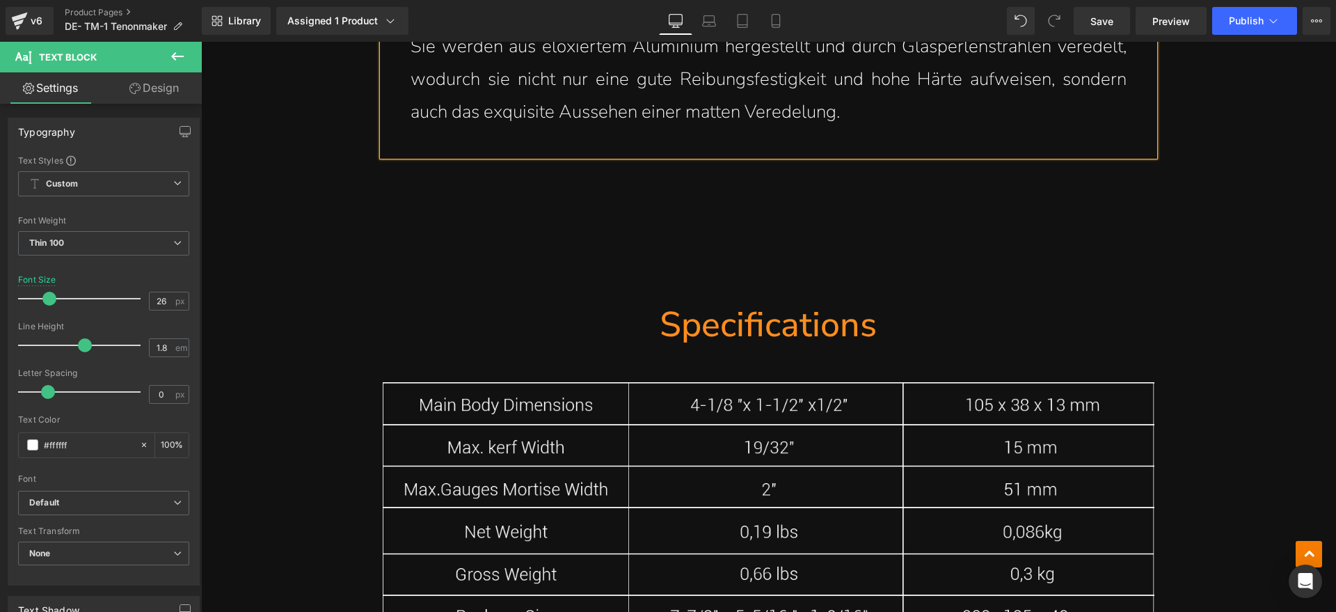
click at [802, 322] on link at bounding box center [802, 325] width 15 height 17
click at [906, 322] on h1 "Specifications" at bounding box center [769, 324] width 772 height 45
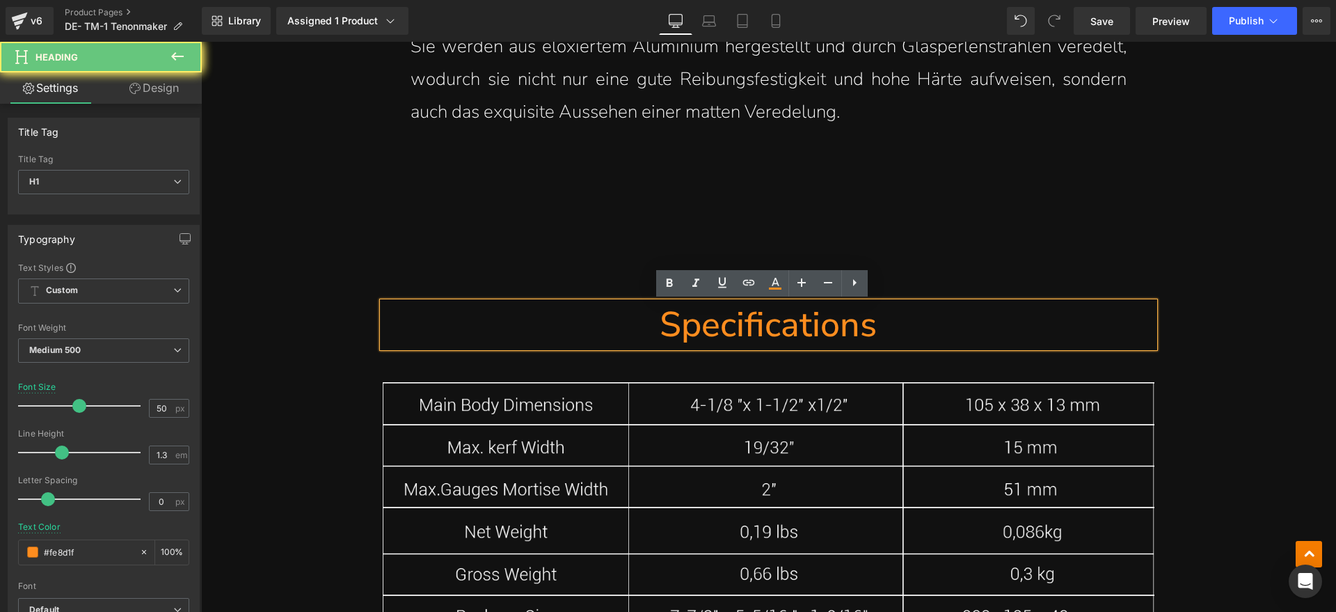
click at [894, 325] on h1 "Specifications" at bounding box center [769, 324] width 772 height 45
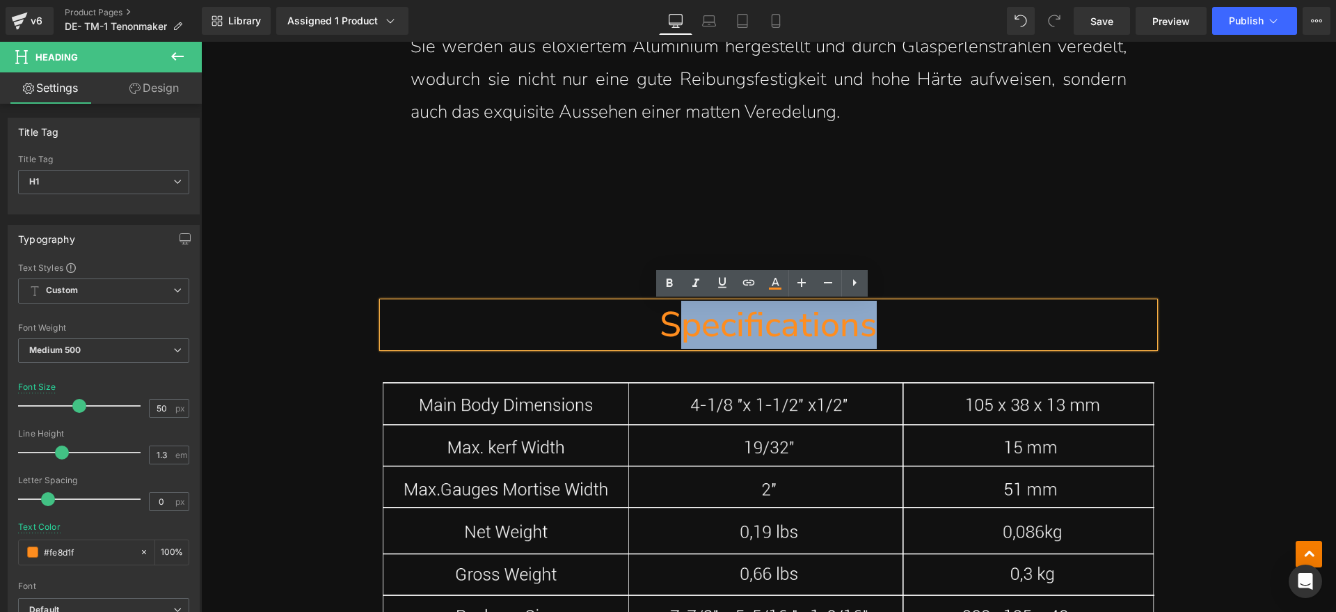
drag, startPoint x: 903, startPoint y: 319, endPoint x: 672, endPoint y: 332, distance: 232.1
click at [672, 332] on h1 "Specifications" at bounding box center [769, 324] width 772 height 45
paste div
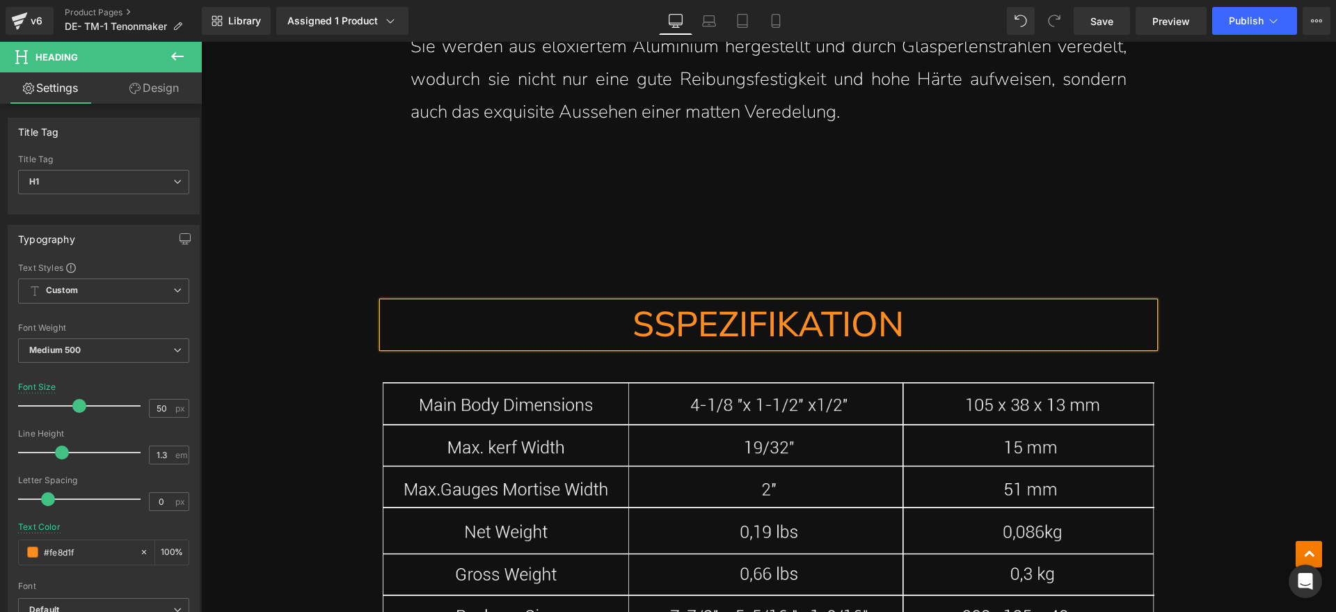
click at [655, 325] on h1 "SSPEZIFIKATION" at bounding box center [769, 324] width 772 height 45
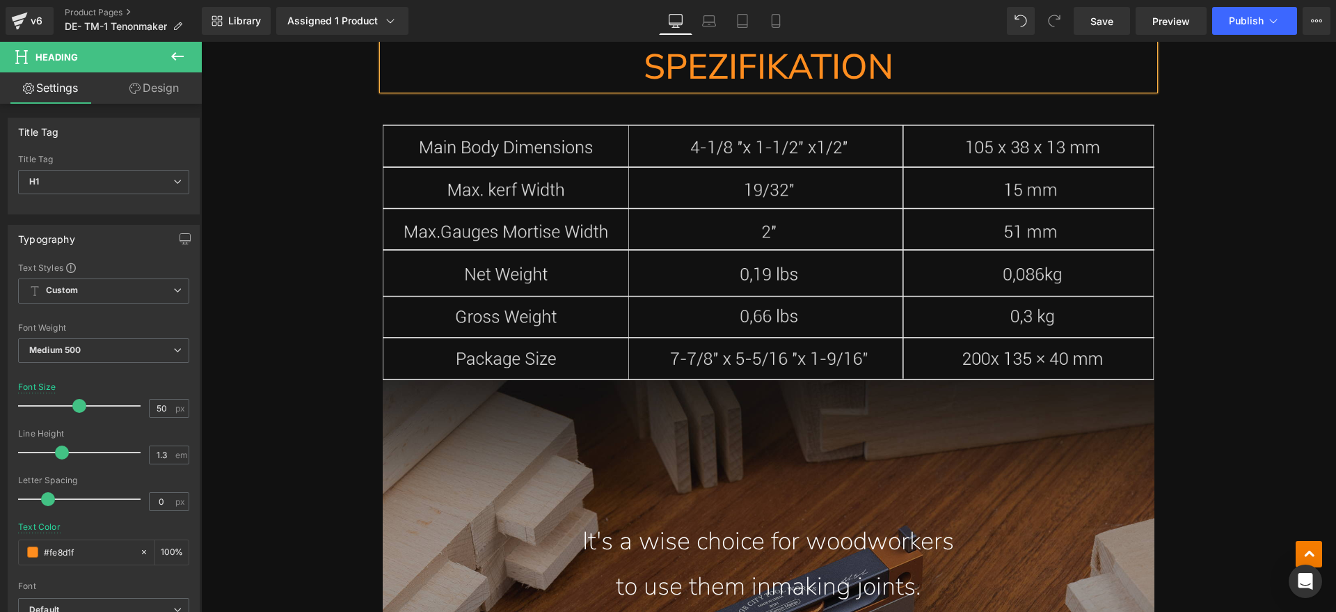
scroll to position [6089, 0]
